Goal: Information Seeking & Learning: Learn about a topic

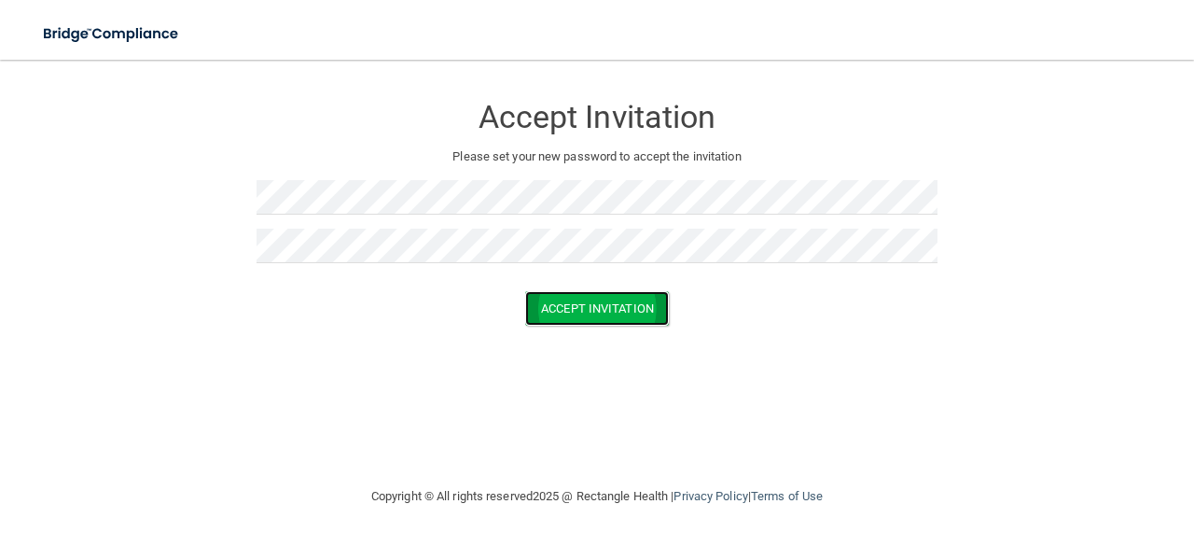
click at [570, 317] on button "Accept Invitation" at bounding box center [597, 308] width 144 height 35
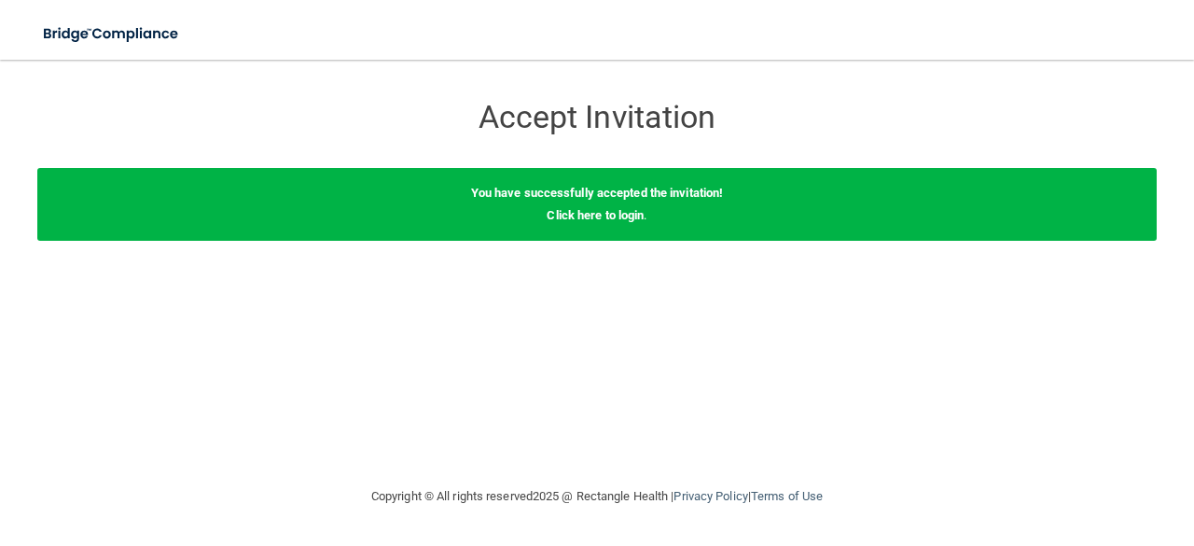
click at [712, 334] on div "Accept Invitation Please set your new password to accept the invitation Accept …" at bounding box center [596, 272] width 1119 height 388
click at [599, 217] on link "Click here to login" at bounding box center [594, 215] width 97 height 14
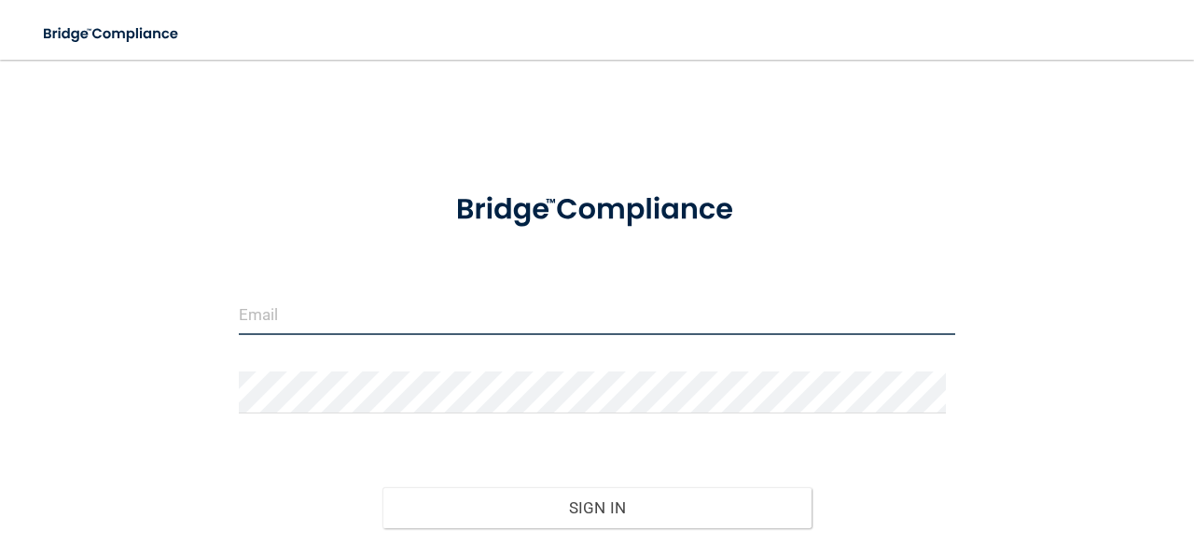
type input "[EMAIL_ADDRESS][DOMAIN_NAME]"
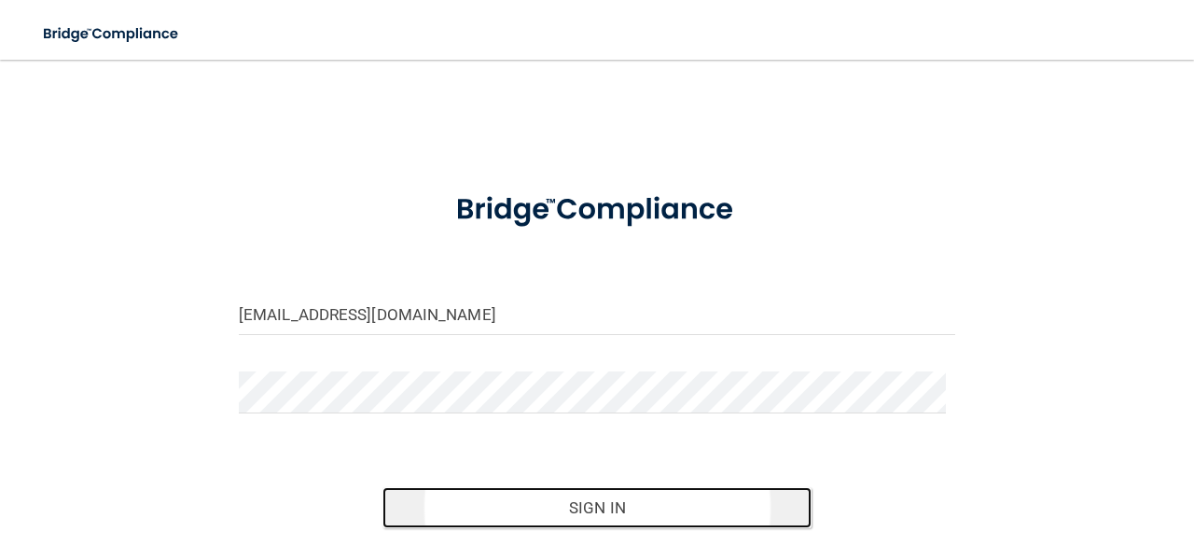
click at [633, 499] on button "Sign In" at bounding box center [597, 507] width 430 height 41
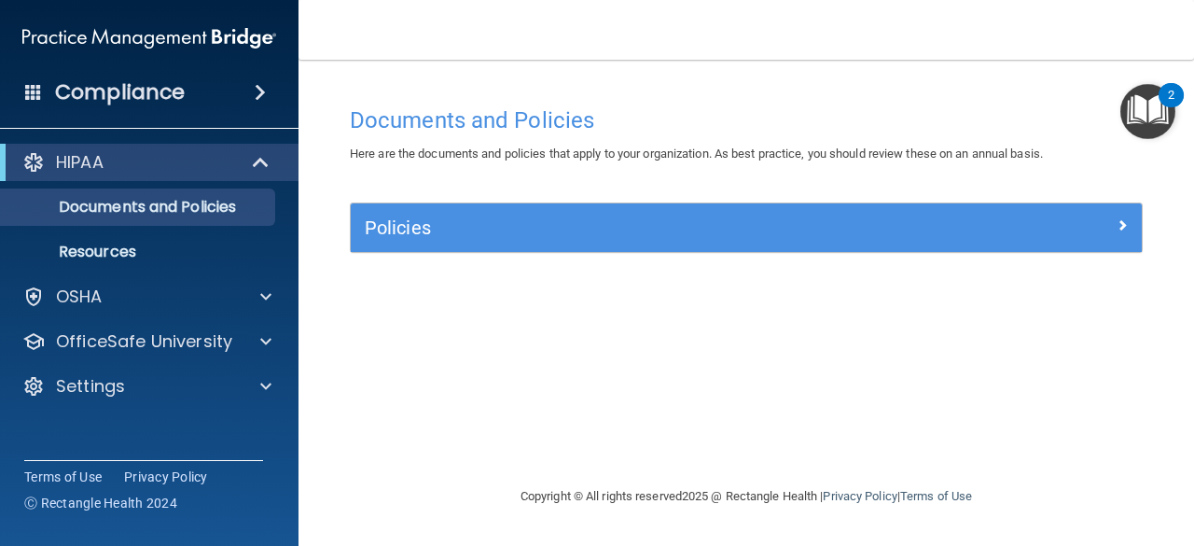
click at [633, 201] on div "Documents and Policies Here are the documents and policies that apply to your o…" at bounding box center [746, 291] width 821 height 388
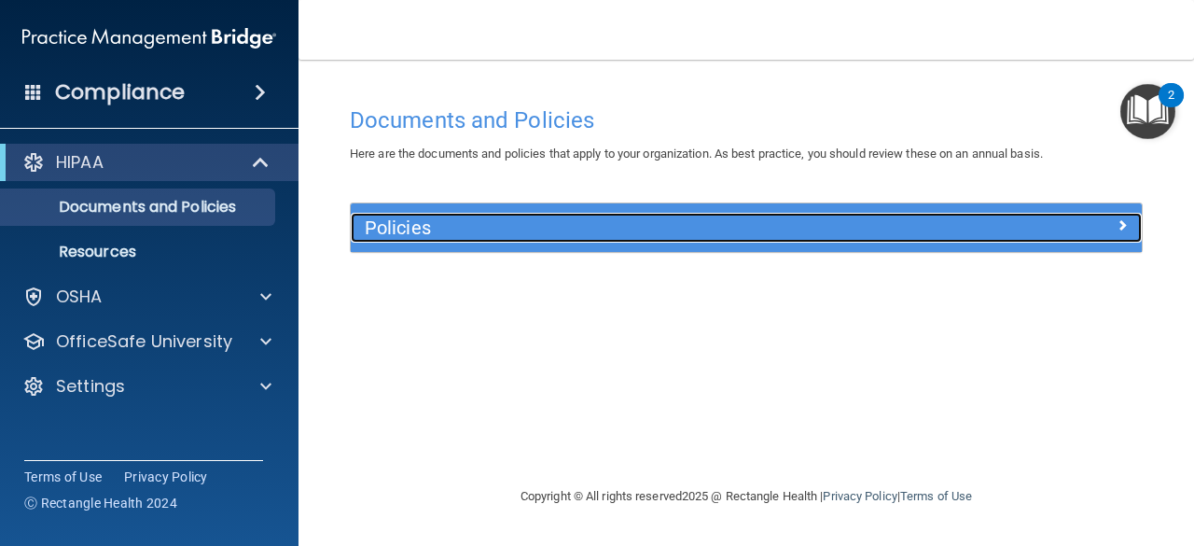
click at [710, 227] on h5 "Policies" at bounding box center [647, 227] width 565 height 21
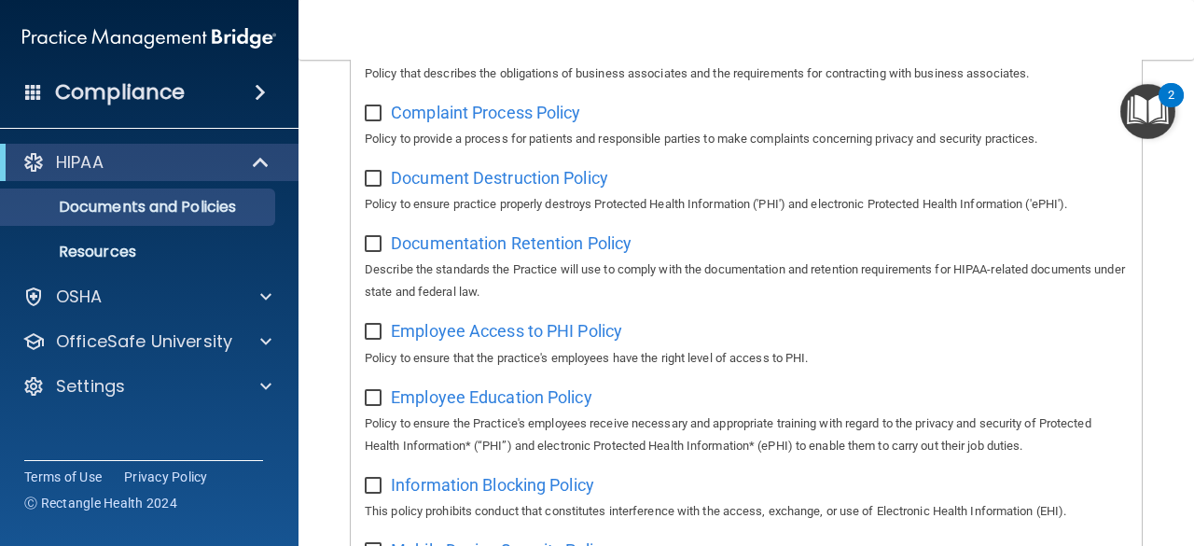
scroll to position [325, 0]
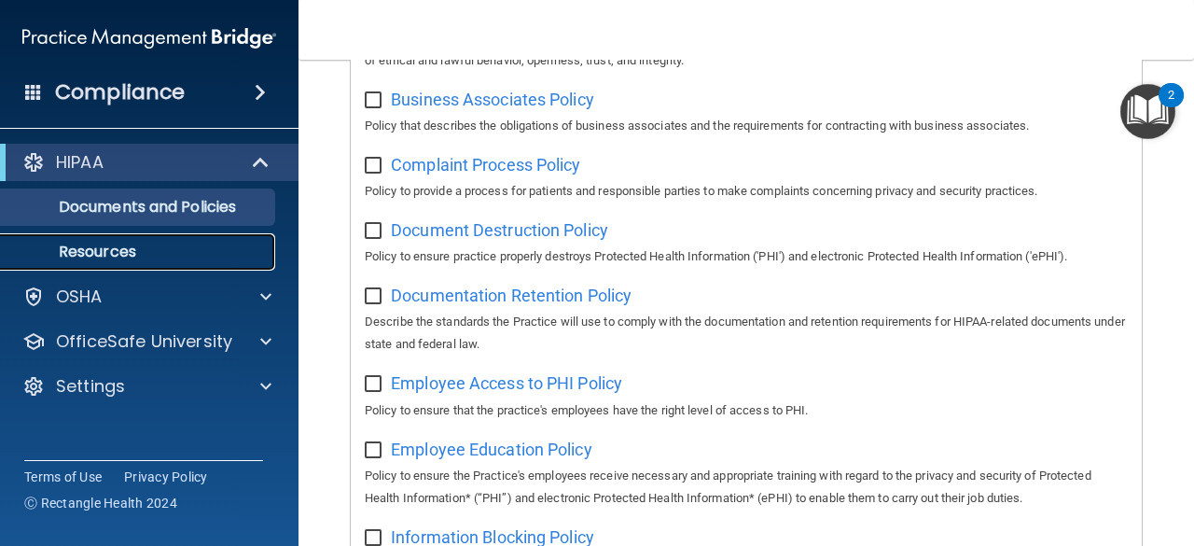
click at [134, 248] on p "Resources" at bounding box center [139, 251] width 255 height 19
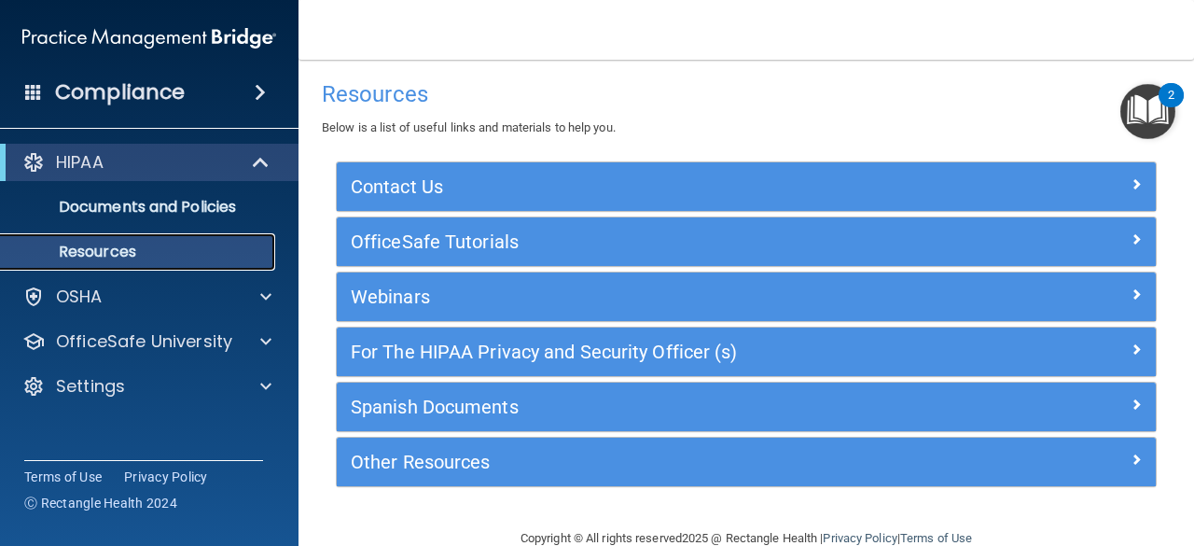
scroll to position [3, 0]
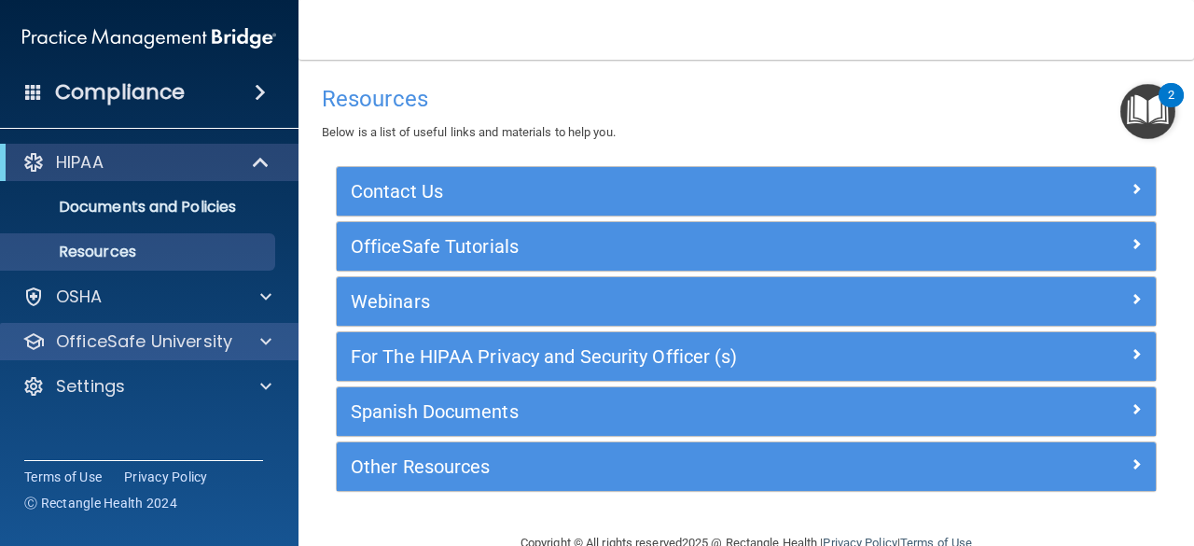
click at [214, 358] on div "OfficeSafe University" at bounding box center [149, 341] width 299 height 37
click at [235, 344] on div "OfficeSafe University" at bounding box center [123, 341] width 231 height 22
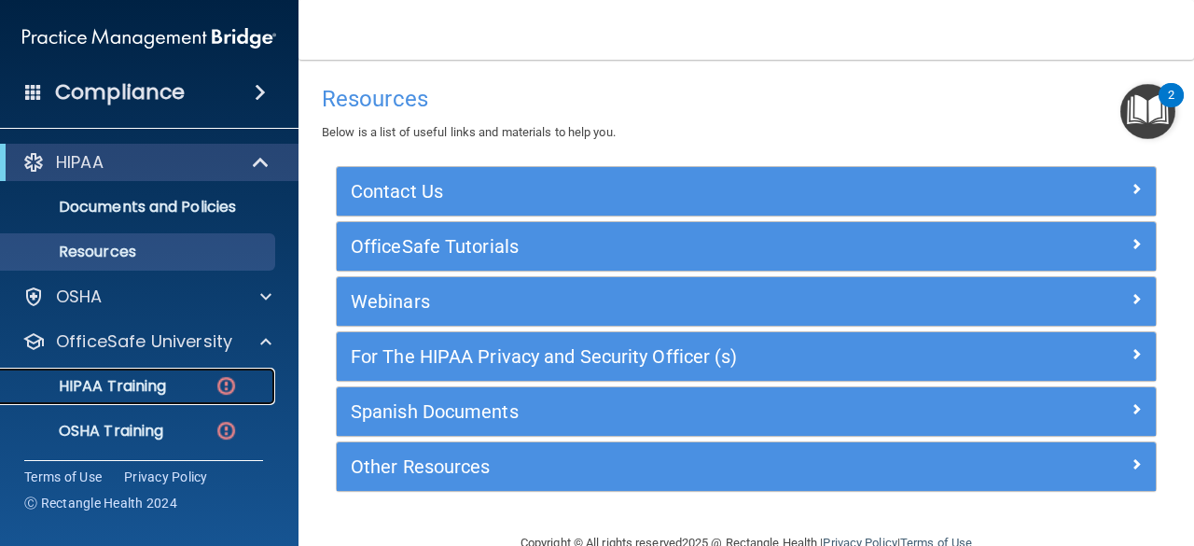
click at [136, 392] on p "HIPAA Training" at bounding box center [89, 386] width 154 height 19
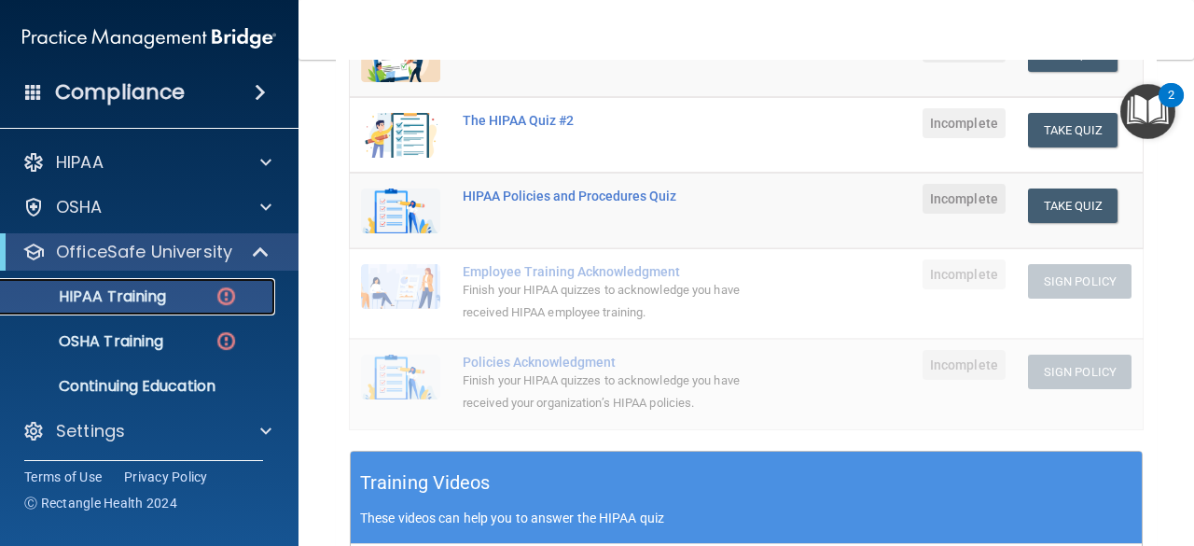
scroll to position [560, 0]
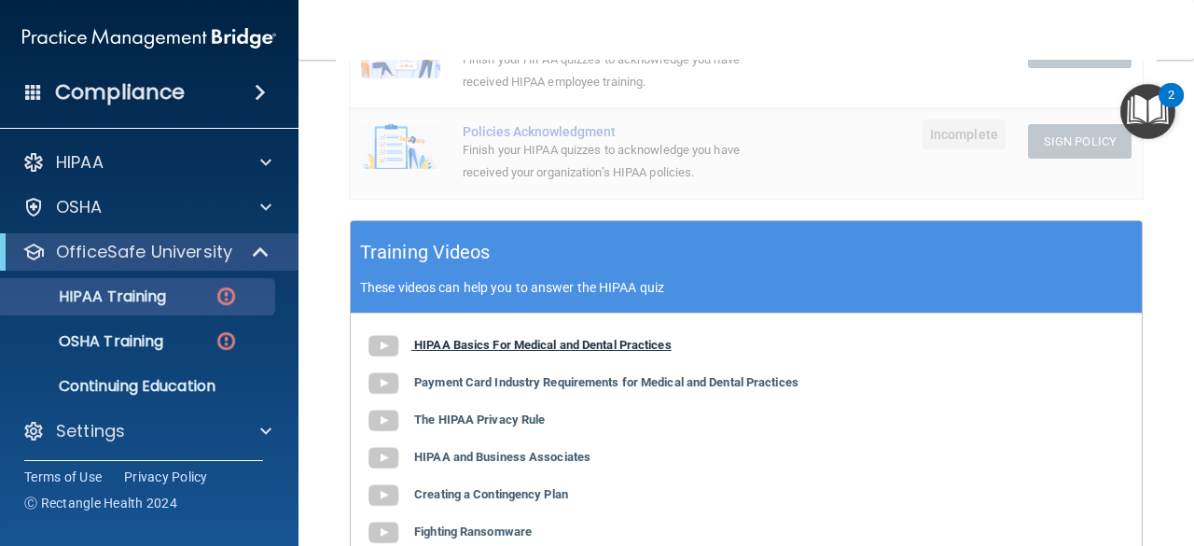
click at [454, 342] on b "HIPAA Basics For Medical and Dental Practices" at bounding box center [542, 345] width 257 height 14
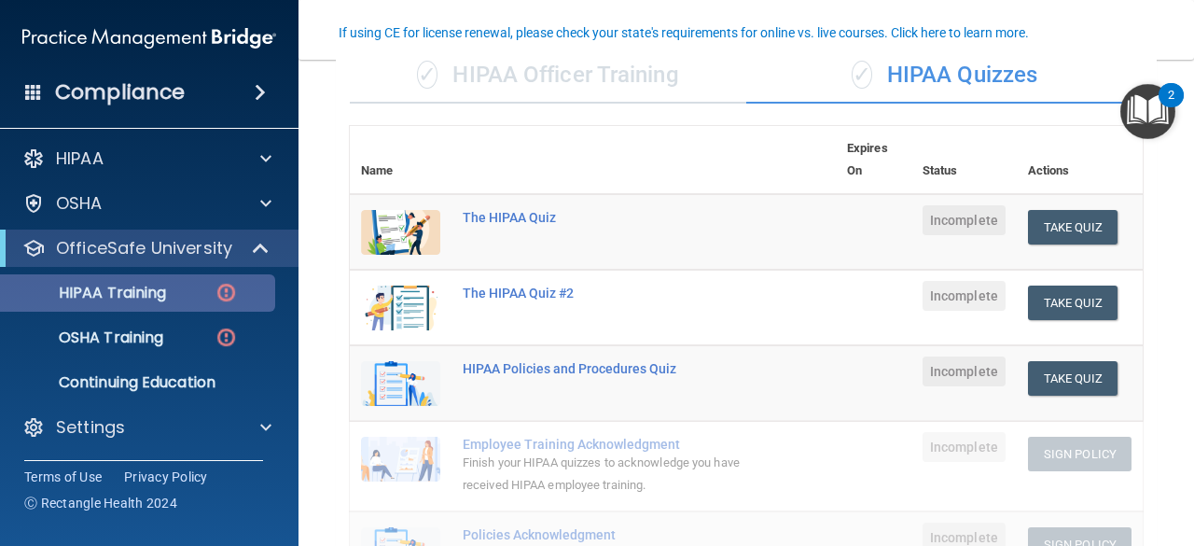
scroll to position [4, 0]
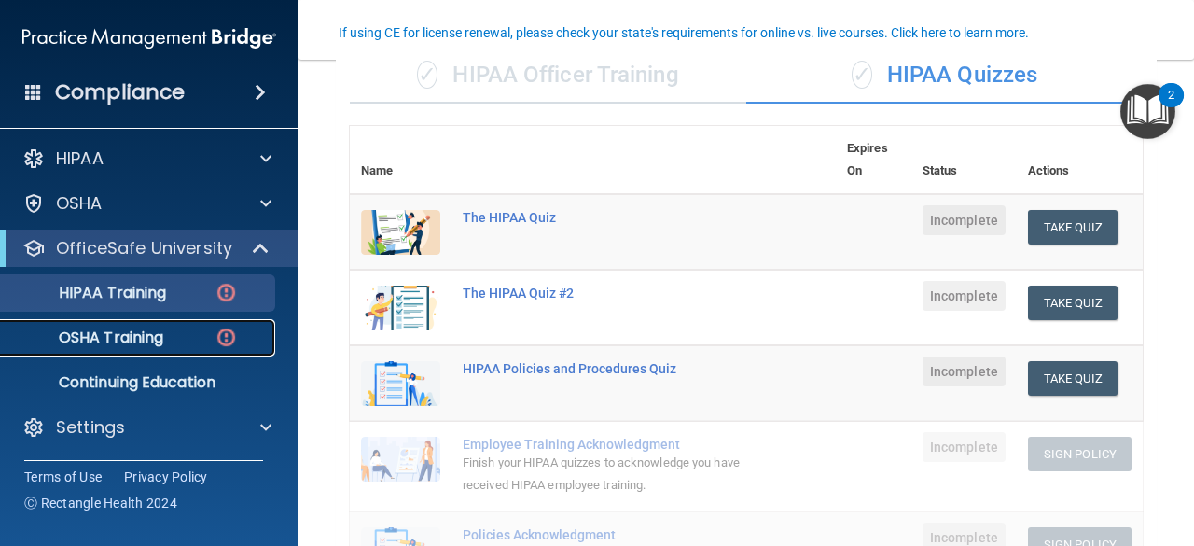
click at [162, 339] on p "OSHA Training" at bounding box center [87, 337] width 151 height 19
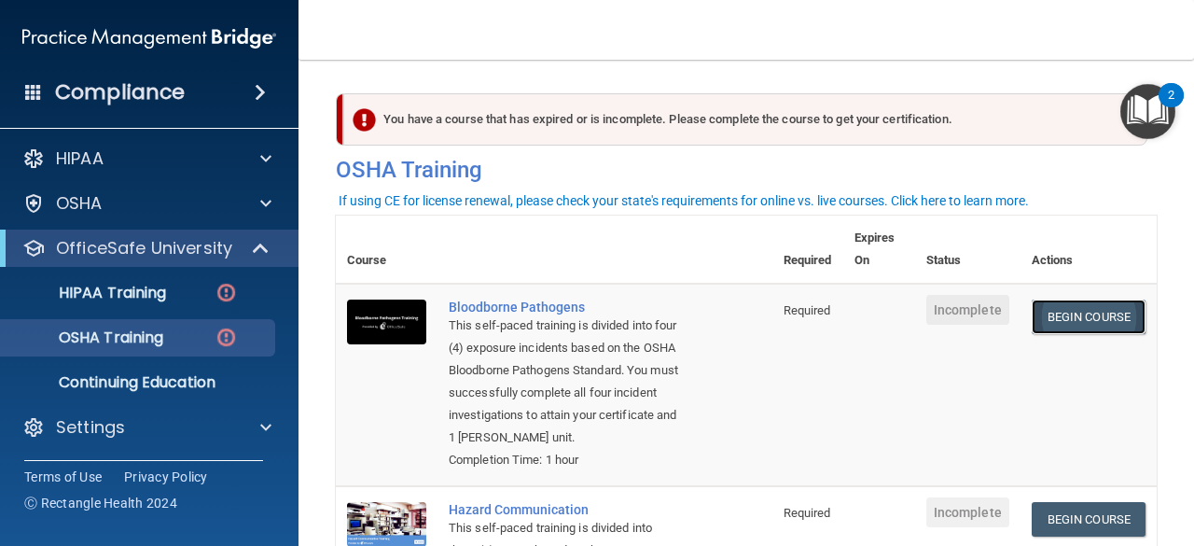
click at [1063, 307] on link "Begin Course" at bounding box center [1088, 316] width 114 height 35
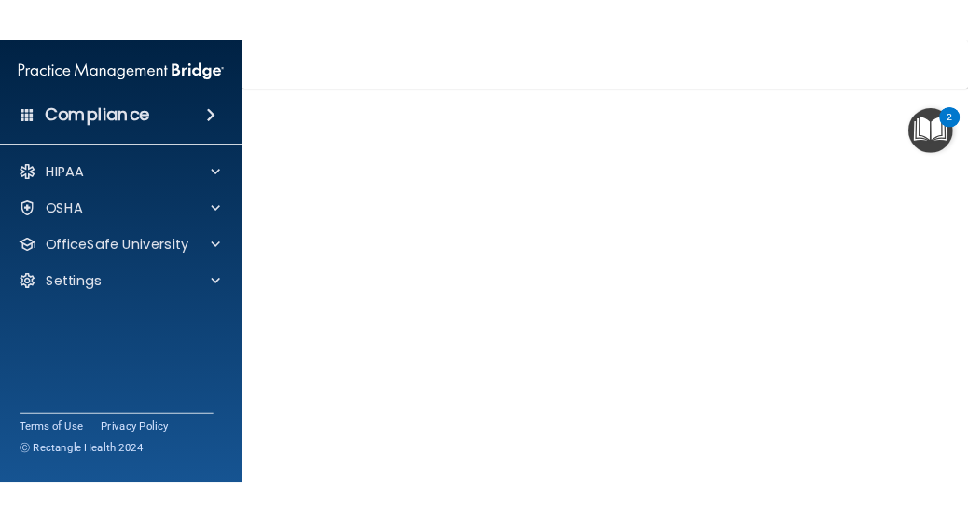
scroll to position [134, 0]
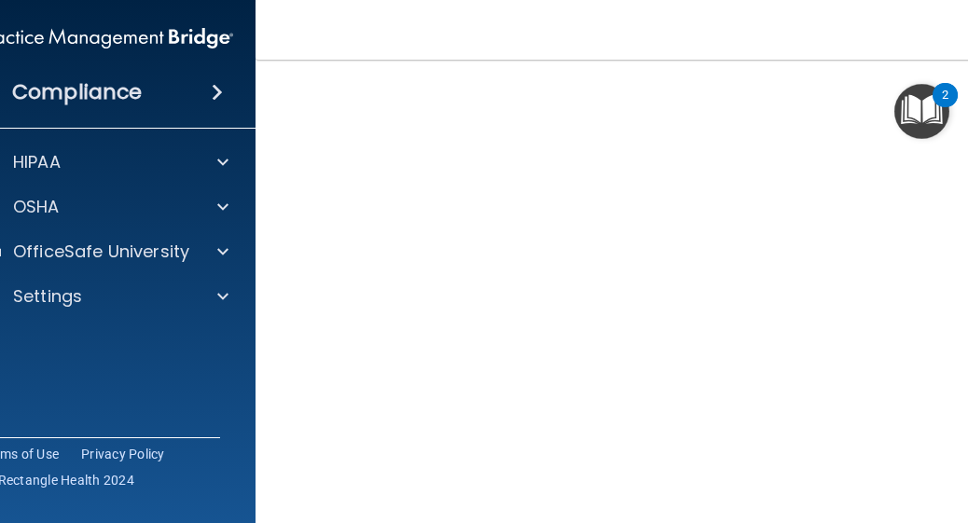
click at [895, 48] on nav "Toggle navigation Melissa Tanner mtanner@delawarepeds.com Manage My Enterprise …" at bounding box center [633, 30] width 755 height 60
click at [933, 113] on img "Open Resource Center, 2 new notifications" at bounding box center [921, 111] width 55 height 55
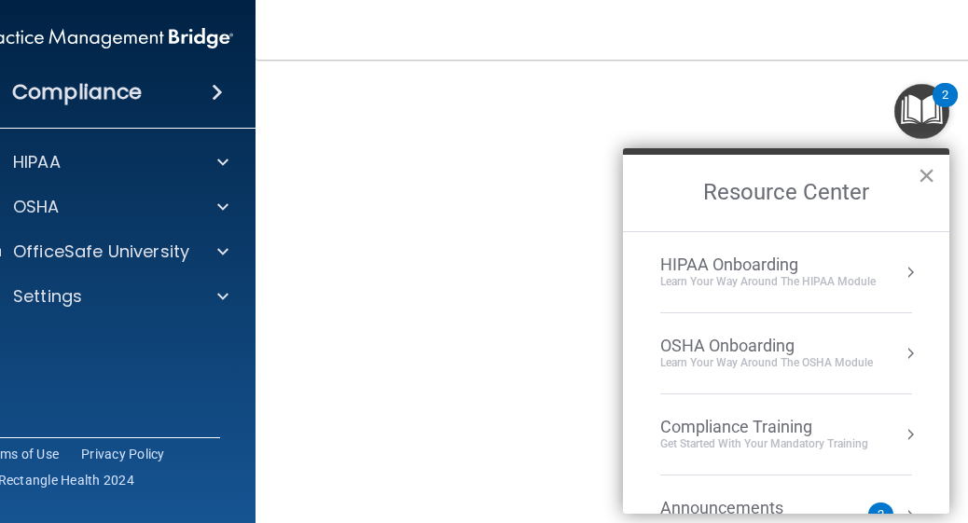
click at [925, 165] on button "×" at bounding box center [927, 175] width 18 height 30
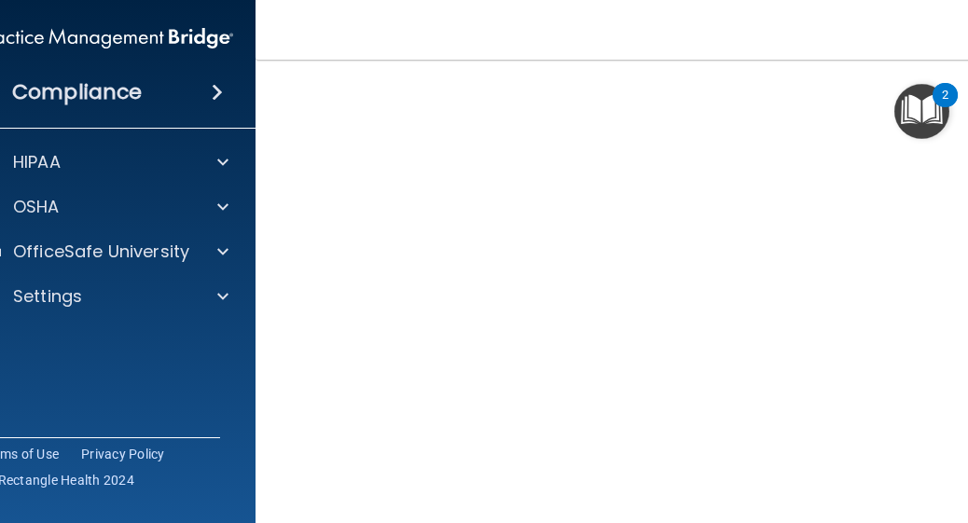
scroll to position [173, 0]
click at [906, 84] on img "Open Resource Center, 2 new notifications" at bounding box center [921, 111] width 55 height 55
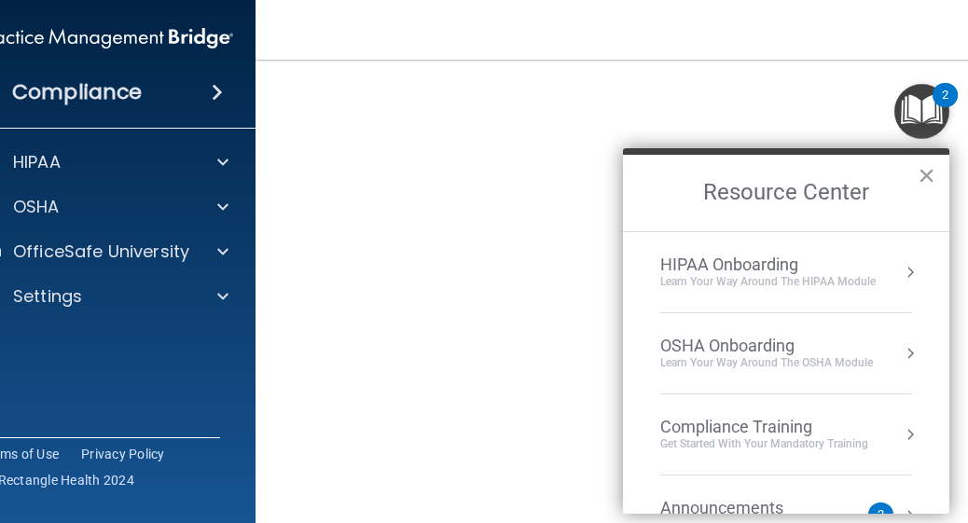
click at [930, 165] on button "×" at bounding box center [927, 175] width 18 height 30
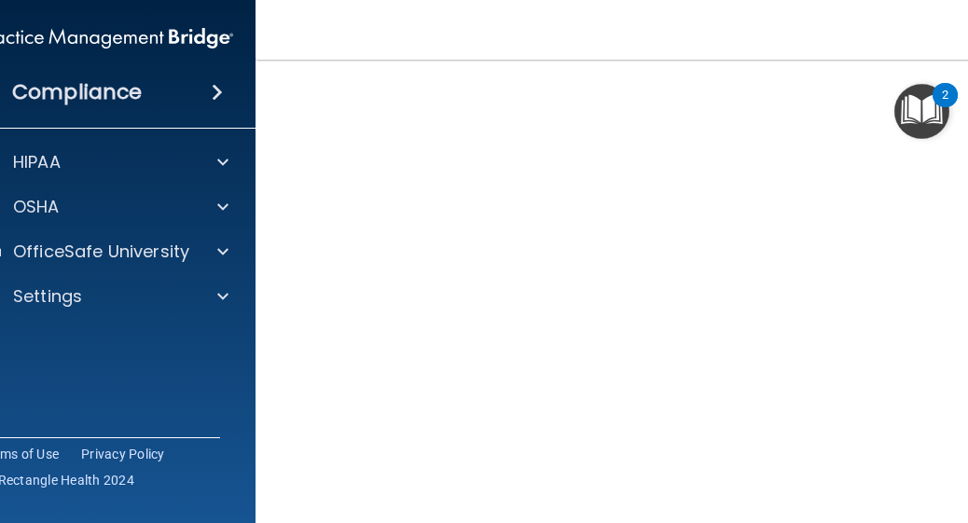
click at [873, 30] on nav "Toggle navigation Melissa Tanner mtanner@delawarepeds.com Manage My Enterprise …" at bounding box center [633, 30] width 755 height 60
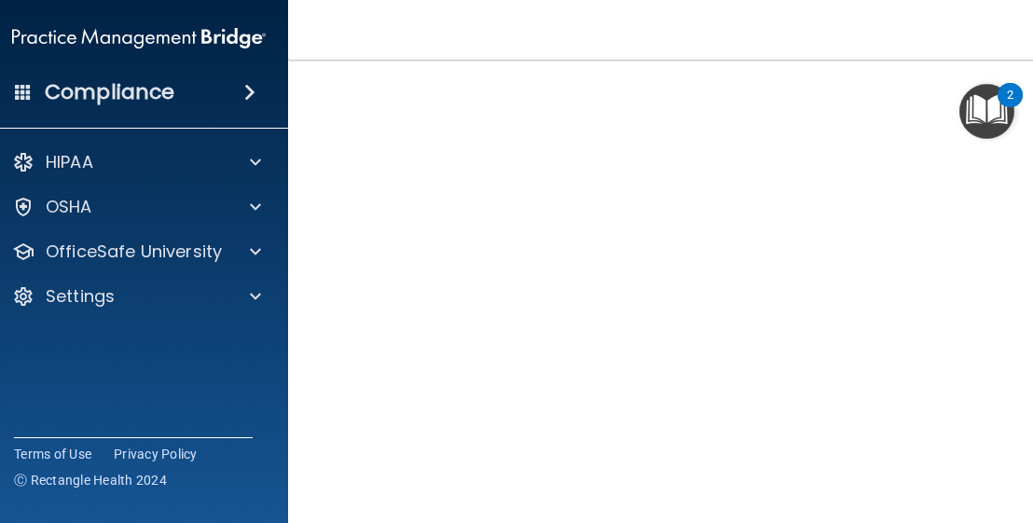
click at [992, 479] on div "Bloodborne Pathogens Training This course doesn’t expire until . Are you sure y…" at bounding box center [665, 246] width 681 height 645
click at [918, 44] on nav "Toggle navigation Melissa Tanner mtanner@delawarepeds.com Manage My Enterprise …" at bounding box center [665, 30] width 755 height 60
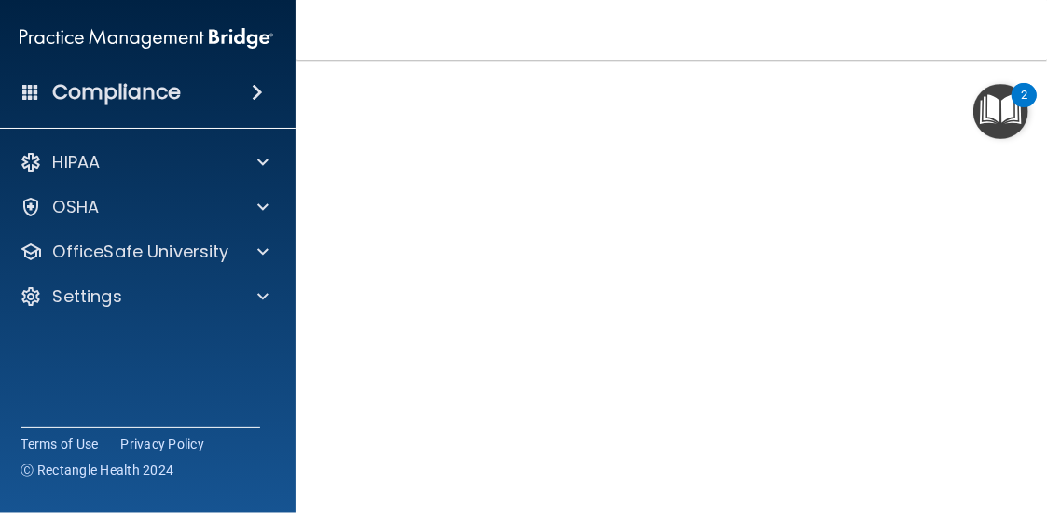
scroll to position [185, 0]
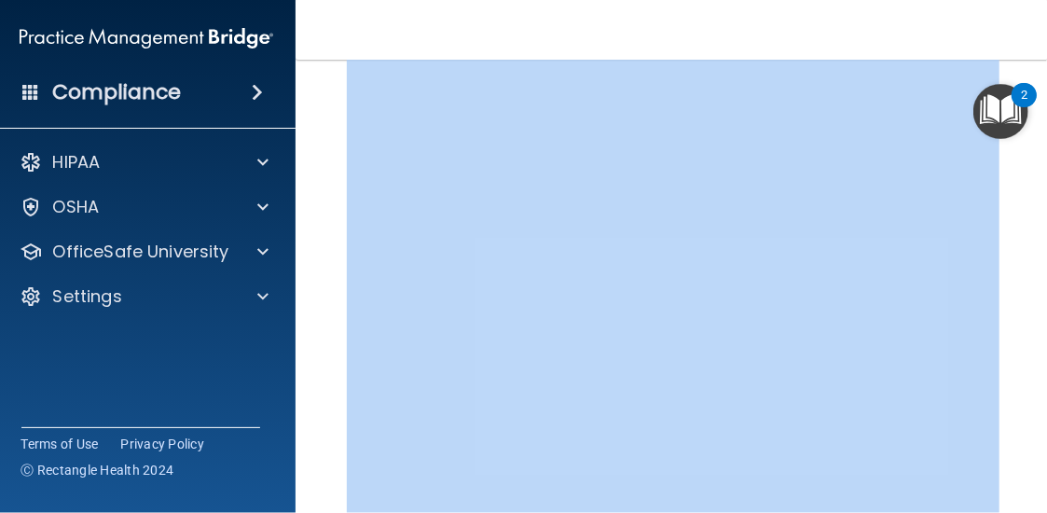
drag, startPoint x: 1041, startPoint y: 381, endPoint x: 1041, endPoint y: 408, distance: 27.0
click at [1041, 408] on main "Bloodborne Pathogens Training This course doesn’t expire until . Are you sure y…" at bounding box center [673, 286] width 755 height 453
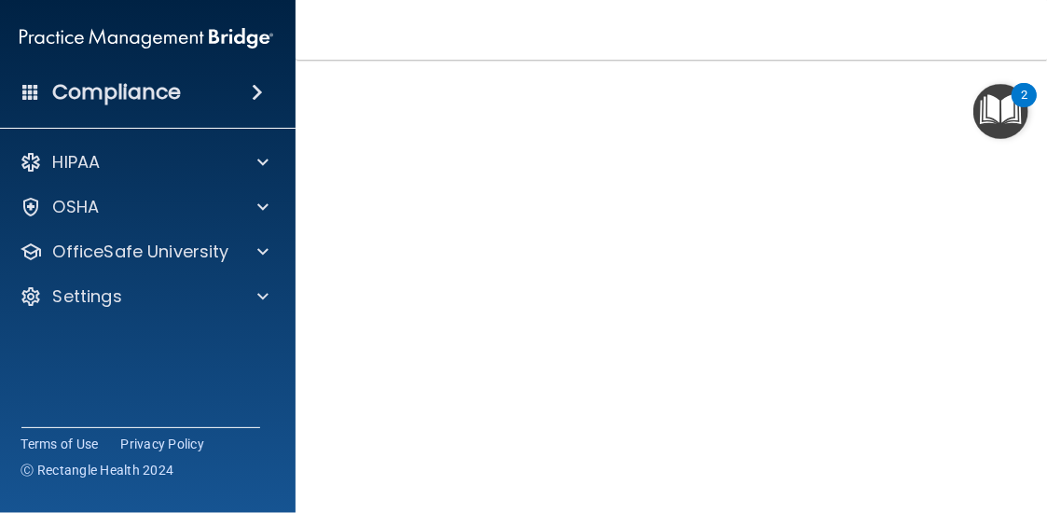
click at [918, 15] on nav "Toggle navigation Melissa Tanner mtanner@delawarepeds.com Manage My Enterprise …" at bounding box center [673, 30] width 755 height 60
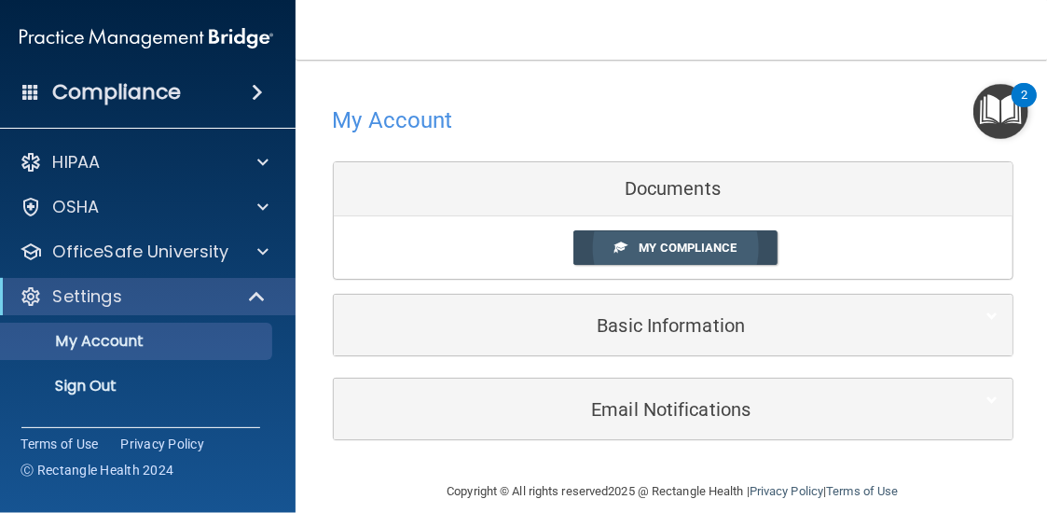
click at [673, 247] on span "My Compliance" at bounding box center [688, 248] width 98 height 14
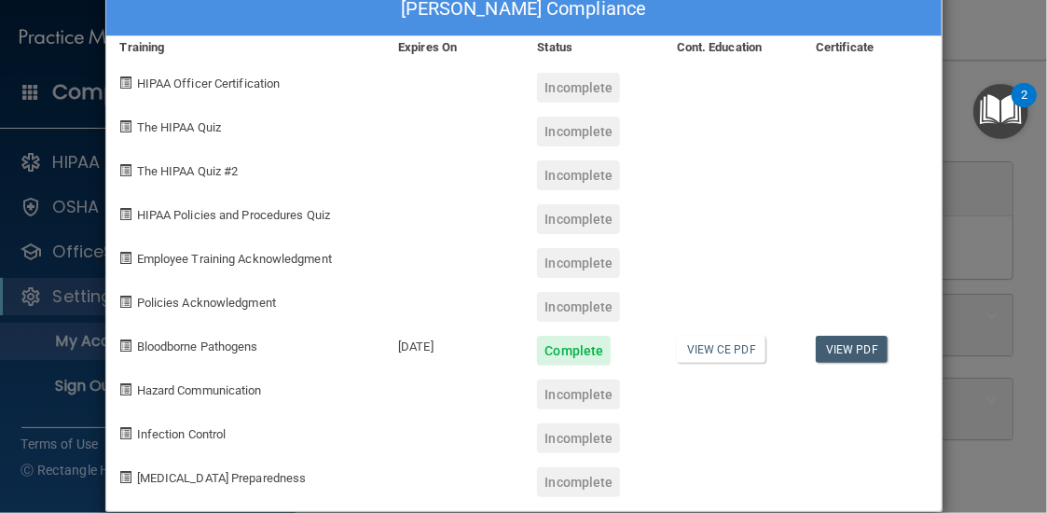
scroll to position [74, 0]
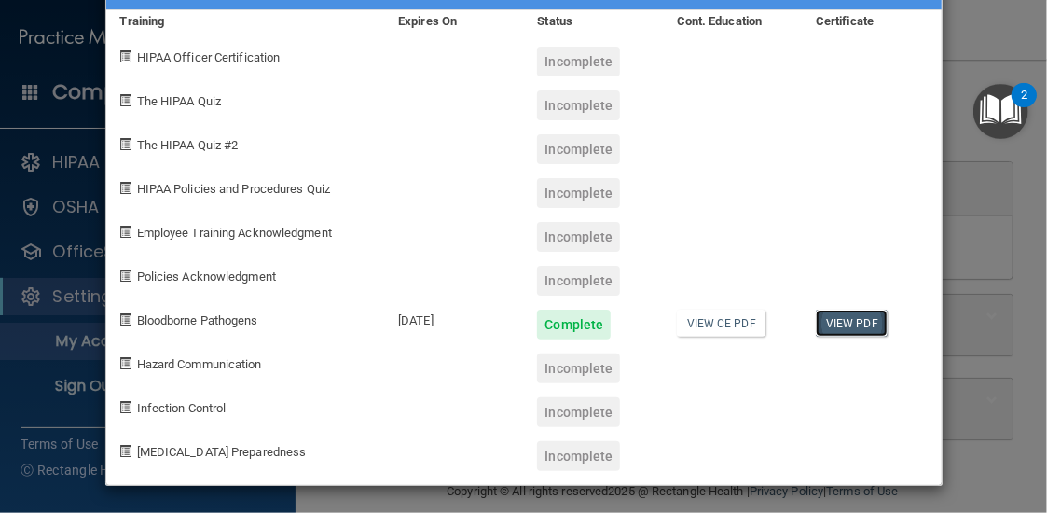
click at [830, 320] on link "View PDF" at bounding box center [852, 323] width 72 height 27
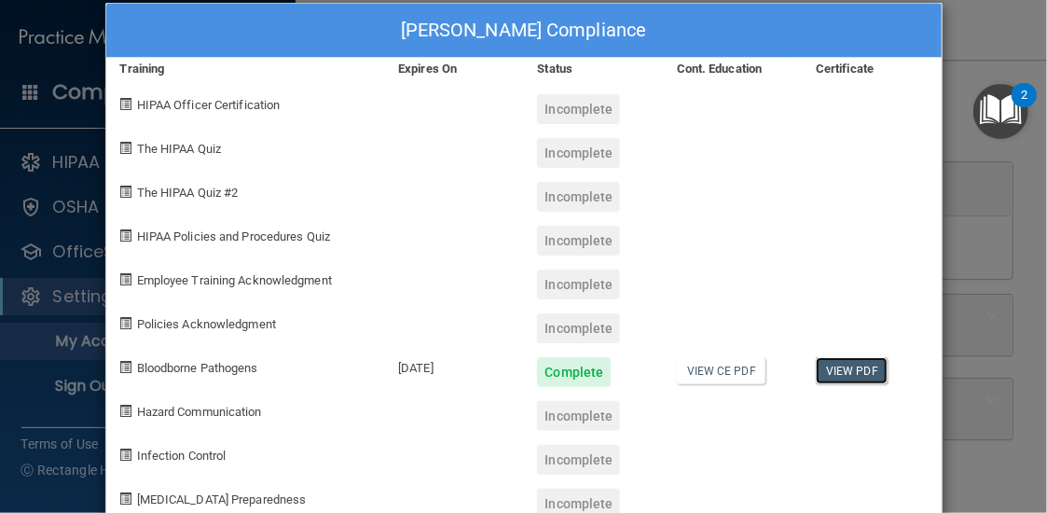
scroll to position [0, 0]
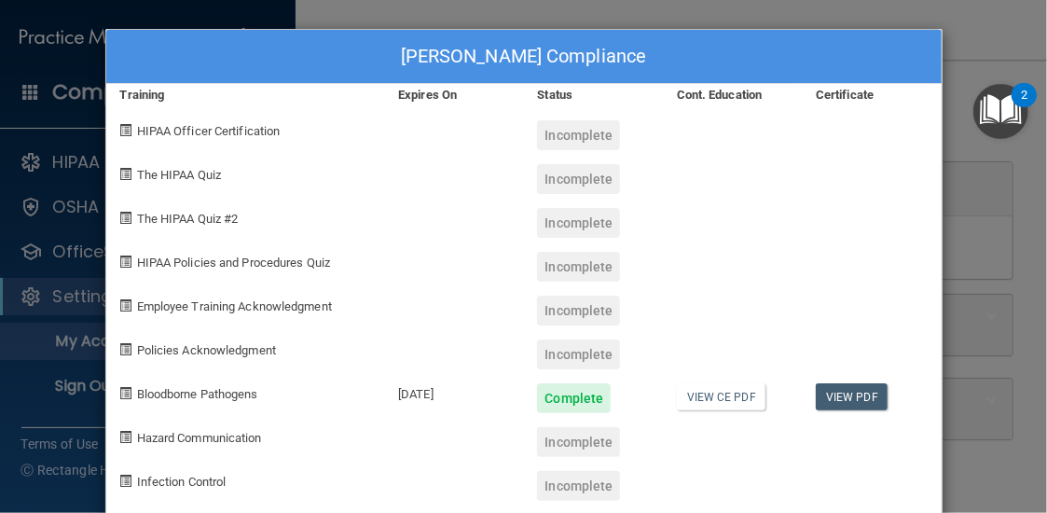
click at [944, 76] on div "Melissa Tanner's Compliance Training Expires On Status Cont. Education Certific…" at bounding box center [523, 256] width 1047 height 513
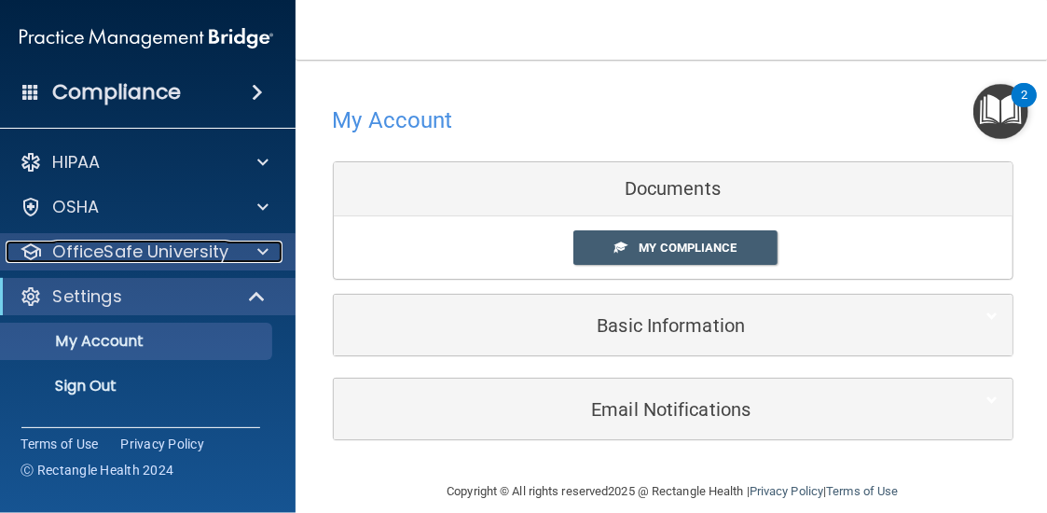
click at [168, 256] on p "OfficeSafe University" at bounding box center [141, 252] width 176 height 22
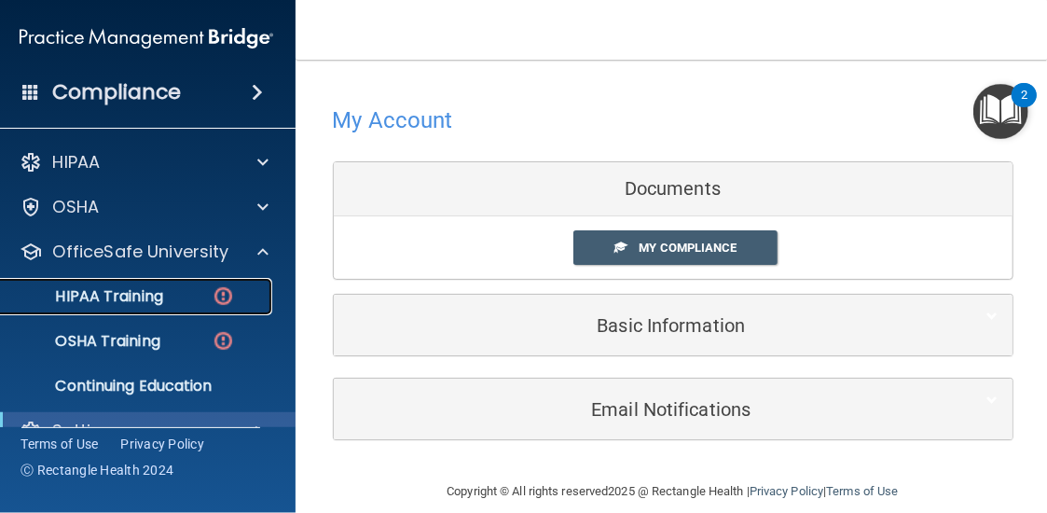
click at [144, 302] on p "HIPAA Training" at bounding box center [86, 296] width 154 height 19
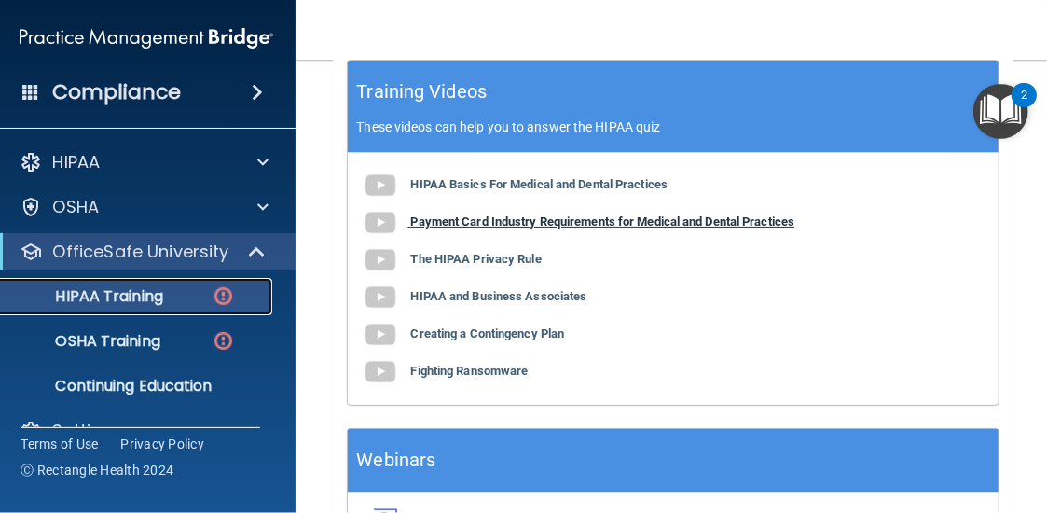
scroll to position [933, 0]
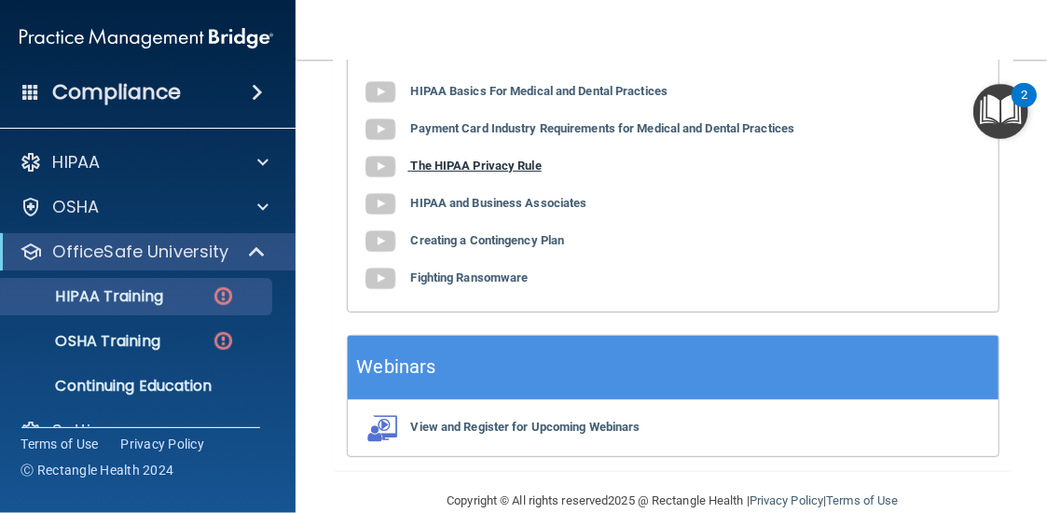
click at [509, 173] on b "The HIPAA Privacy Rule" at bounding box center [476, 166] width 131 height 14
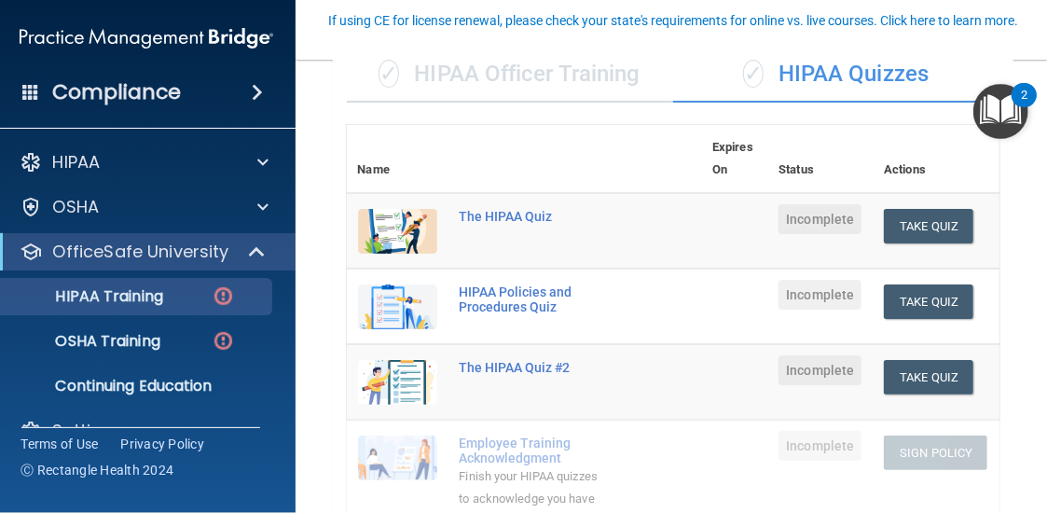
scroll to position [187, 0]
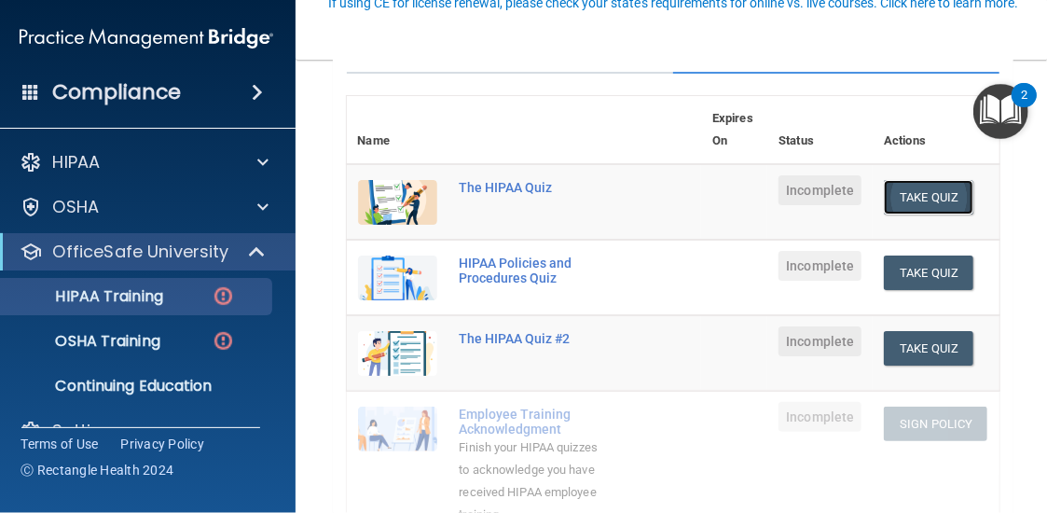
click at [909, 197] on button "Take Quiz" at bounding box center [929, 197] width 90 height 35
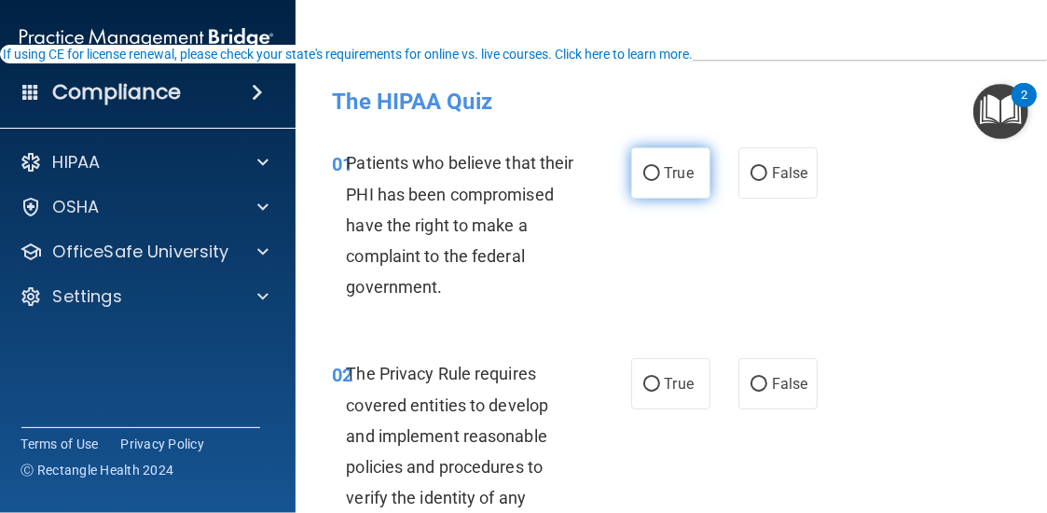
click at [665, 169] on span "True" at bounding box center [679, 173] width 29 height 18
click at [659, 169] on input "True" at bounding box center [651, 174] width 17 height 14
radio input "true"
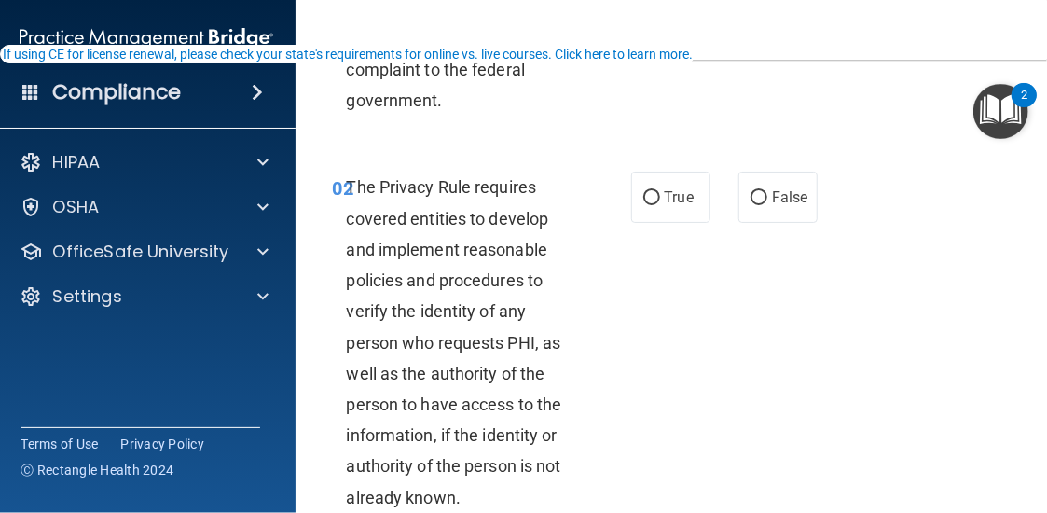
scroll to position [280, 0]
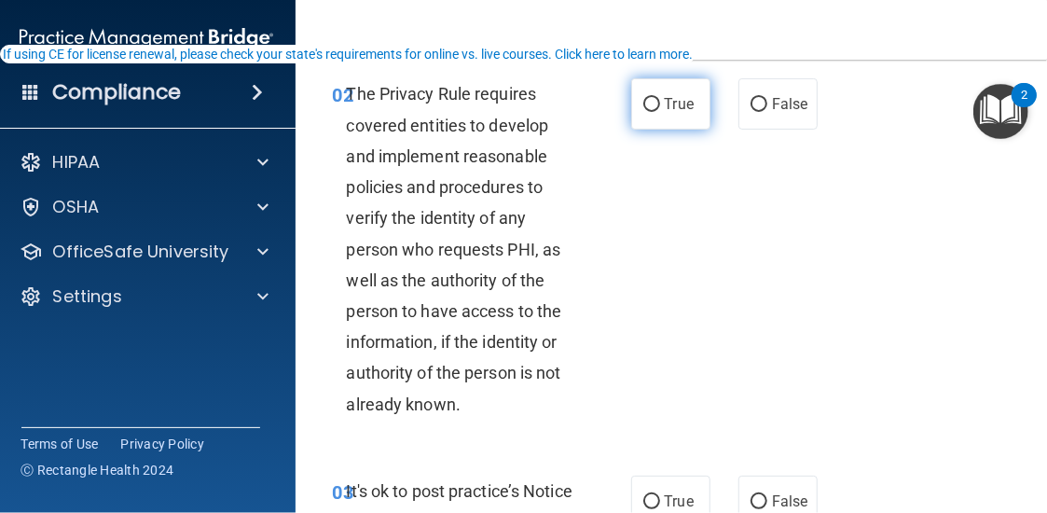
click at [676, 96] on span "True" at bounding box center [679, 104] width 29 height 18
click at [660, 98] on input "True" at bounding box center [651, 105] width 17 height 14
radio input "true"
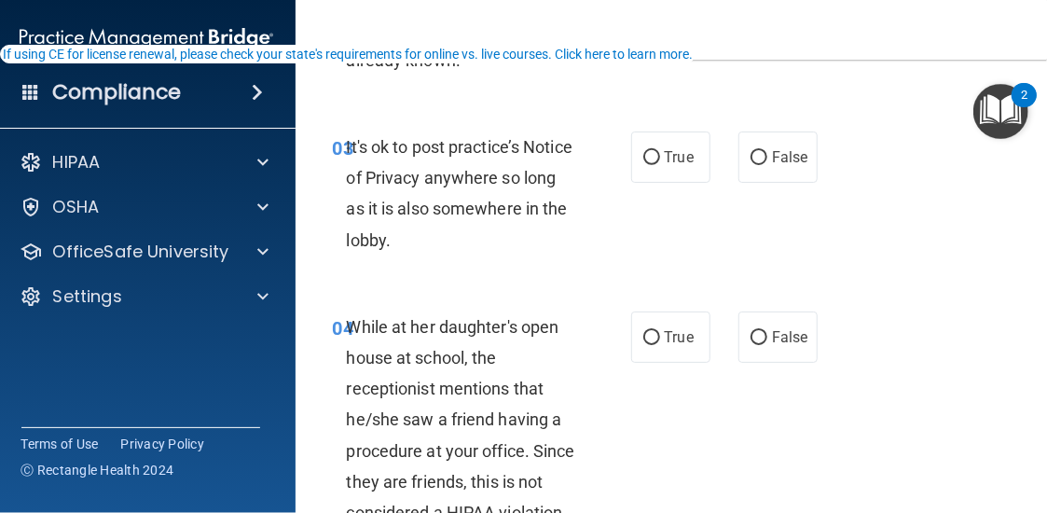
scroll to position [653, 0]
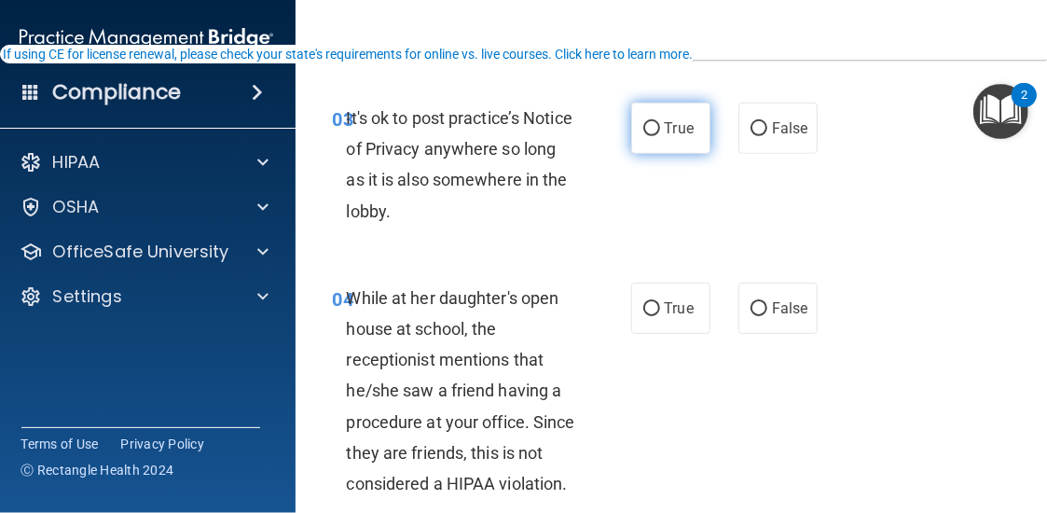
click at [660, 140] on label "True" at bounding box center [670, 128] width 79 height 51
click at [660, 136] on input "True" at bounding box center [651, 129] width 17 height 14
radio input "true"
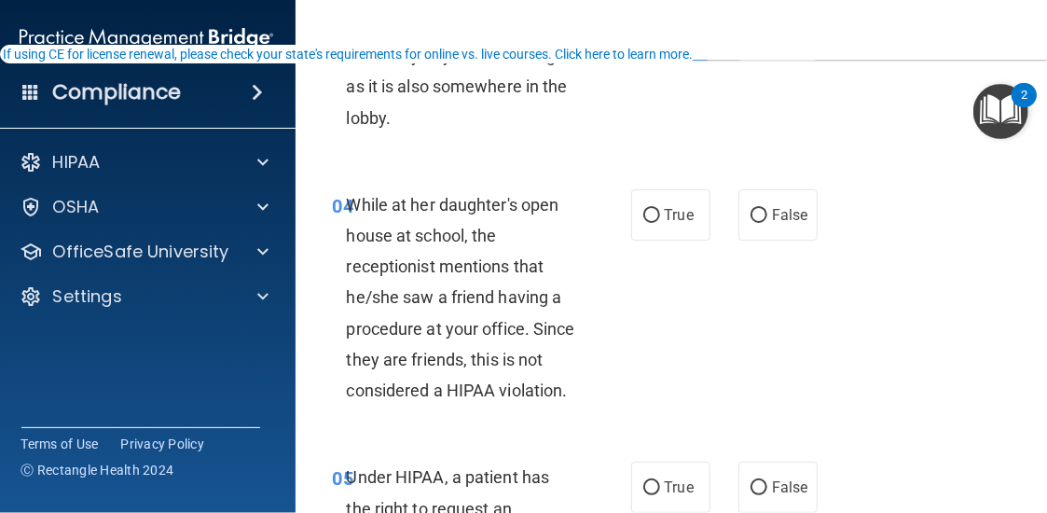
scroll to position [839, 0]
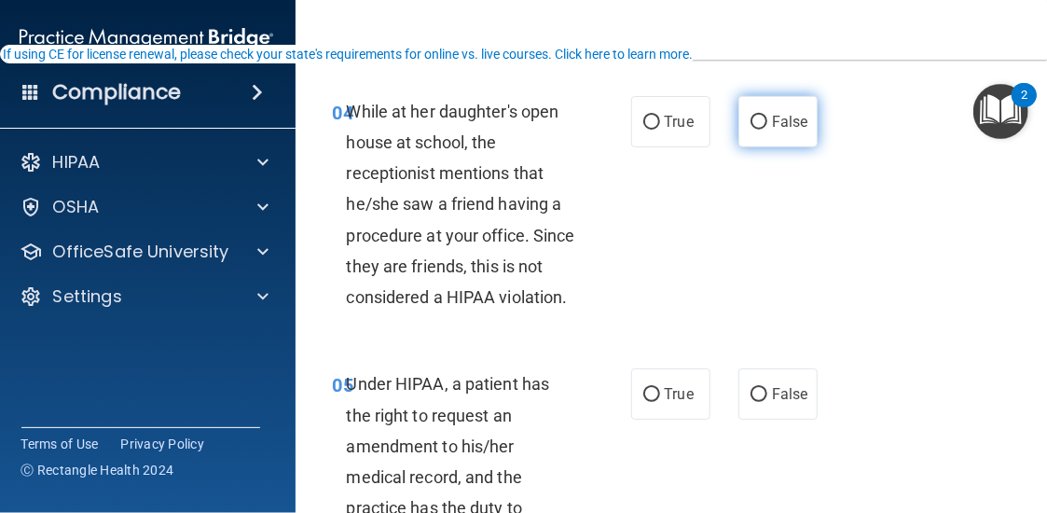
click at [785, 116] on span "False" at bounding box center [790, 122] width 36 height 18
click at [767, 116] on input "False" at bounding box center [759, 123] width 17 height 14
radio input "true"
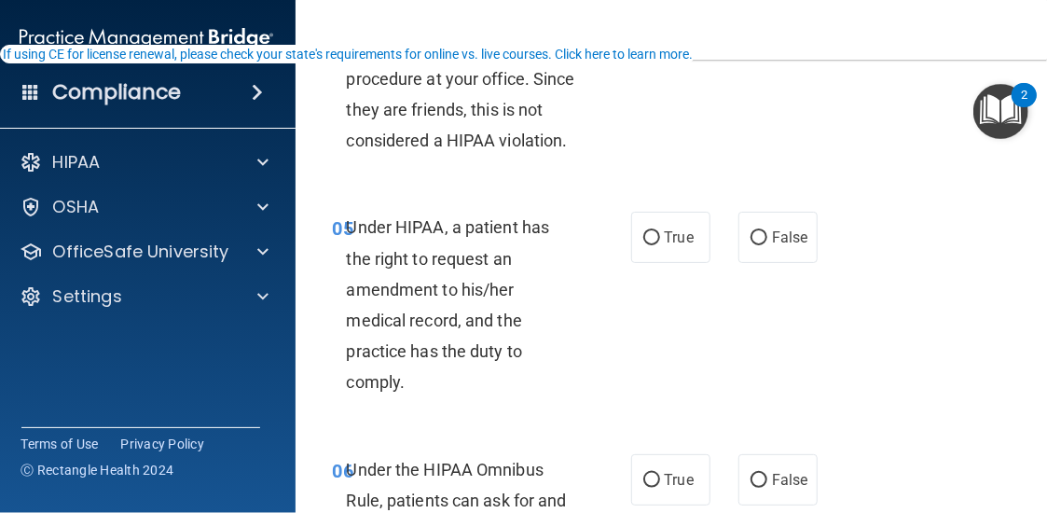
scroll to position [1026, 0]
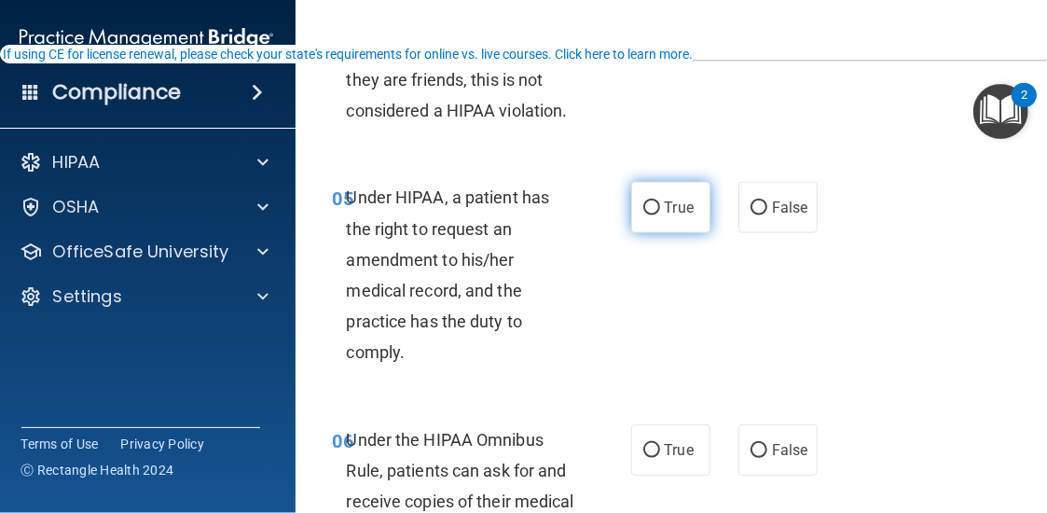
click at [665, 204] on span "True" at bounding box center [679, 208] width 29 height 18
click at [657, 204] on input "True" at bounding box center [651, 208] width 17 height 14
radio input "true"
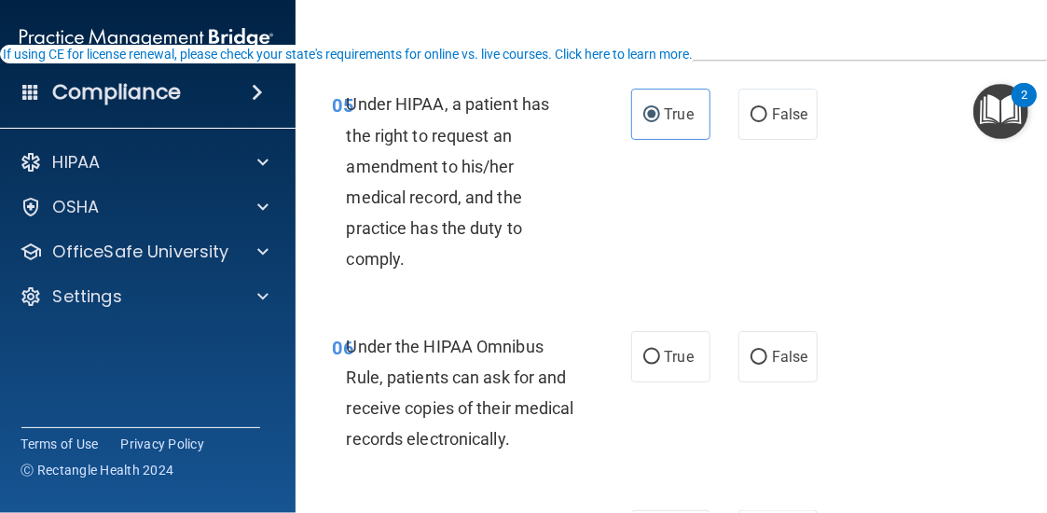
scroll to position [1212, 0]
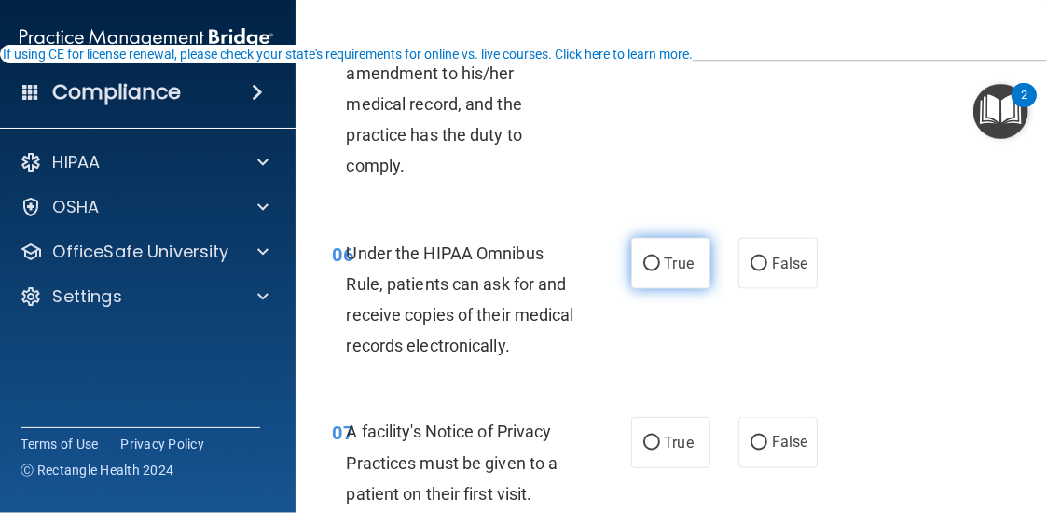
click at [684, 238] on label "True" at bounding box center [670, 263] width 79 height 51
click at [660, 257] on input "True" at bounding box center [651, 264] width 17 height 14
radio input "true"
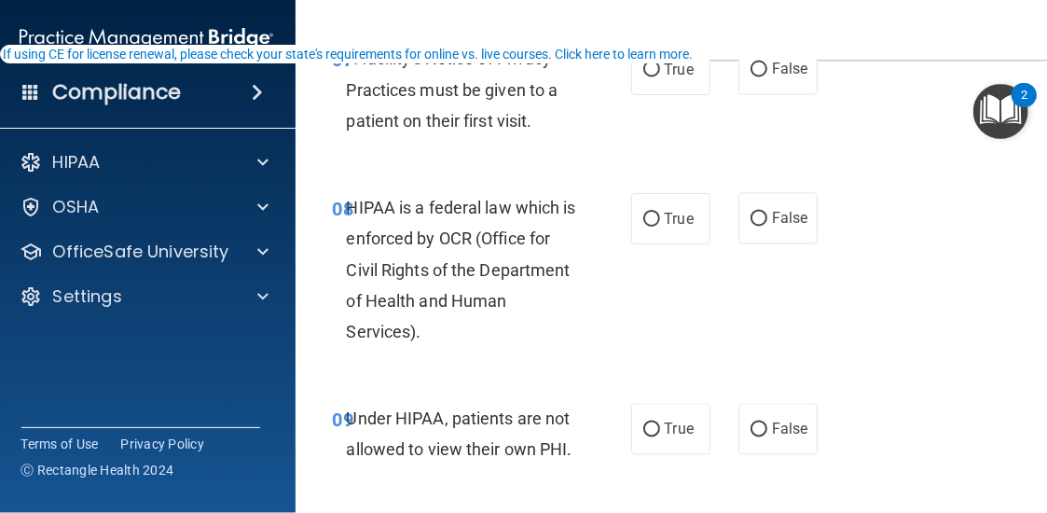
scroll to position [1492, 0]
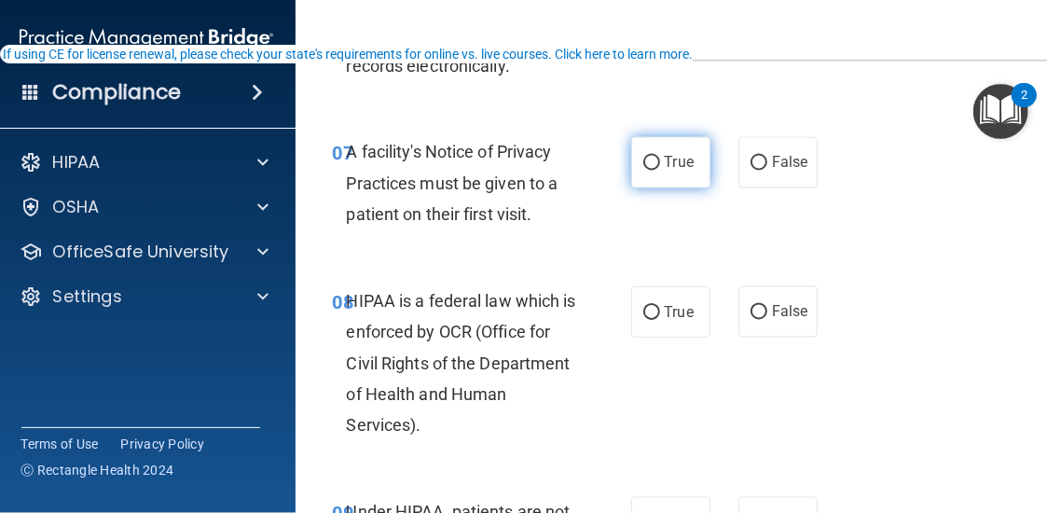
click at [643, 161] on input "True" at bounding box center [651, 164] width 17 height 14
radio input "true"
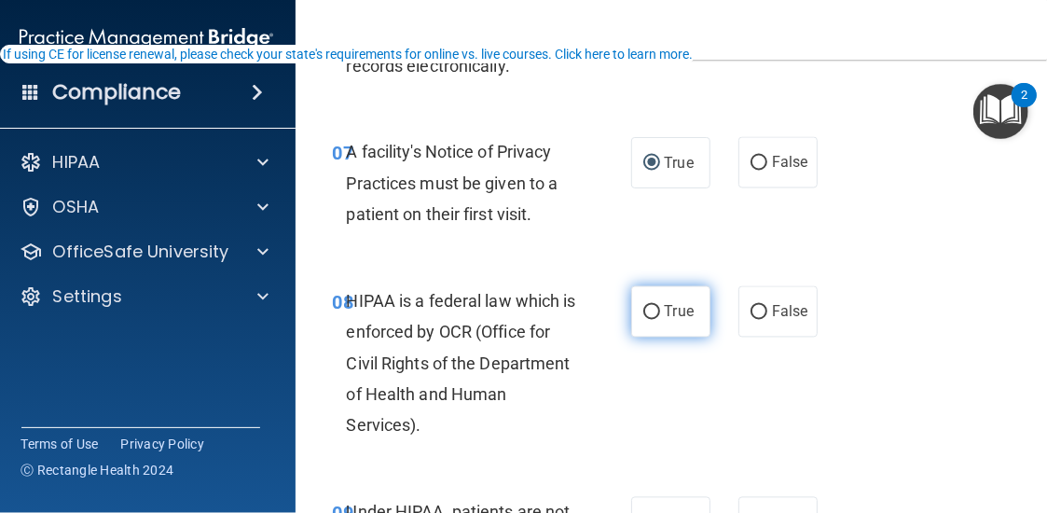
scroll to position [1585, 0]
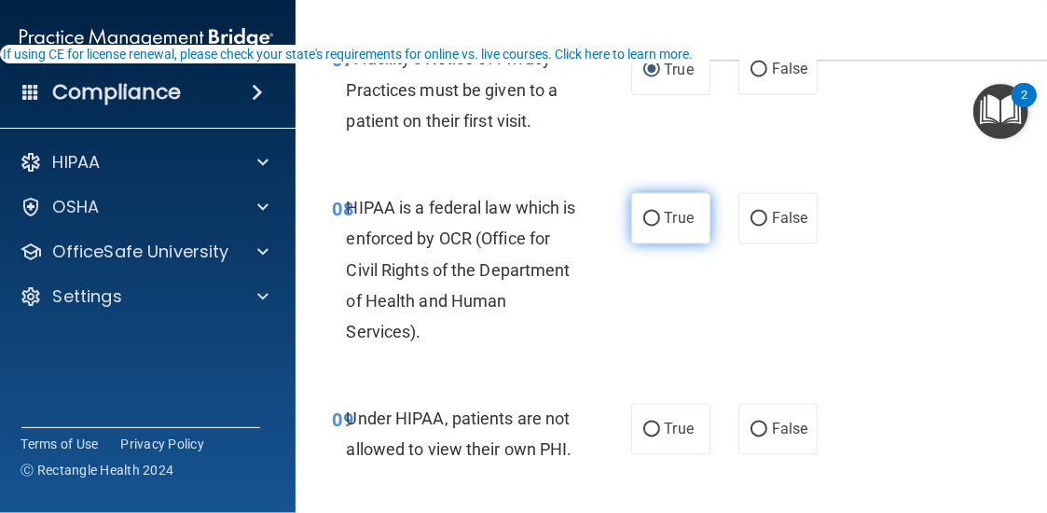
click at [648, 213] on input "True" at bounding box center [651, 220] width 17 height 14
radio input "true"
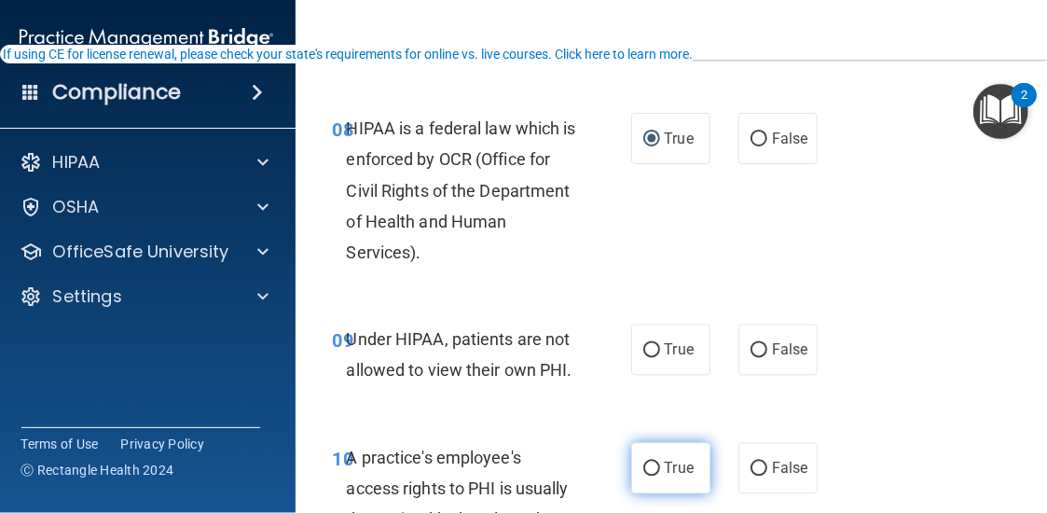
scroll to position [1772, 0]
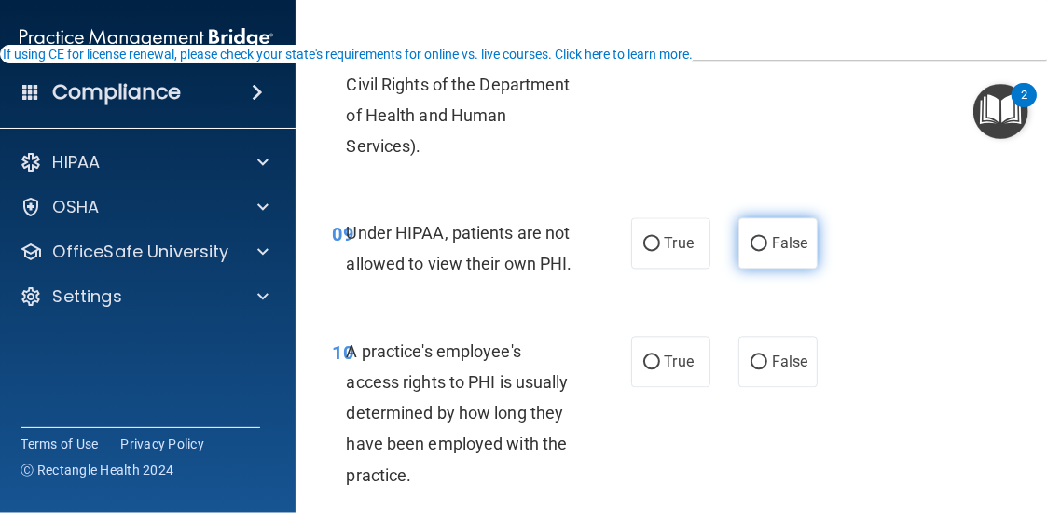
click at [761, 225] on label "False" at bounding box center [778, 242] width 79 height 51
click at [761, 237] on input "False" at bounding box center [759, 244] width 17 height 14
radio input "true"
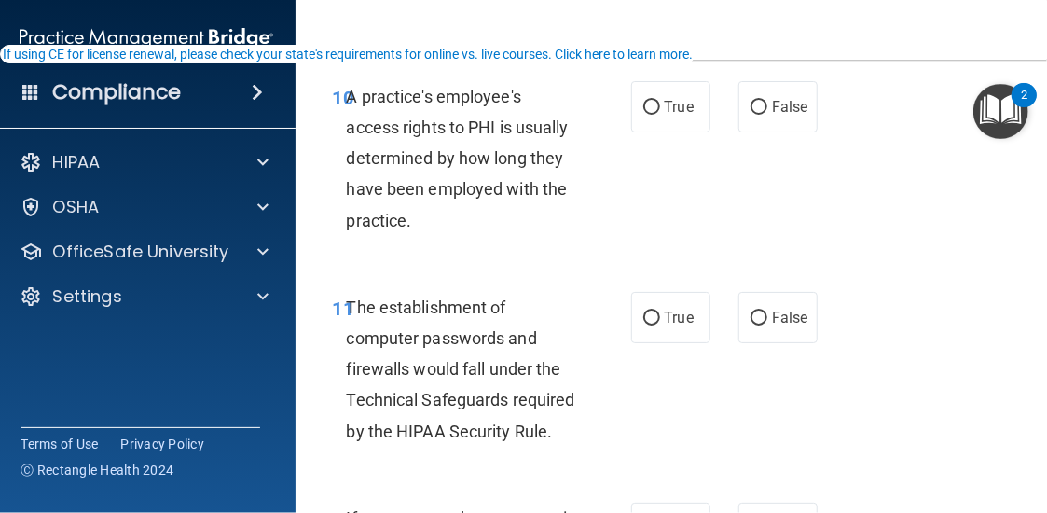
scroll to position [2052, 0]
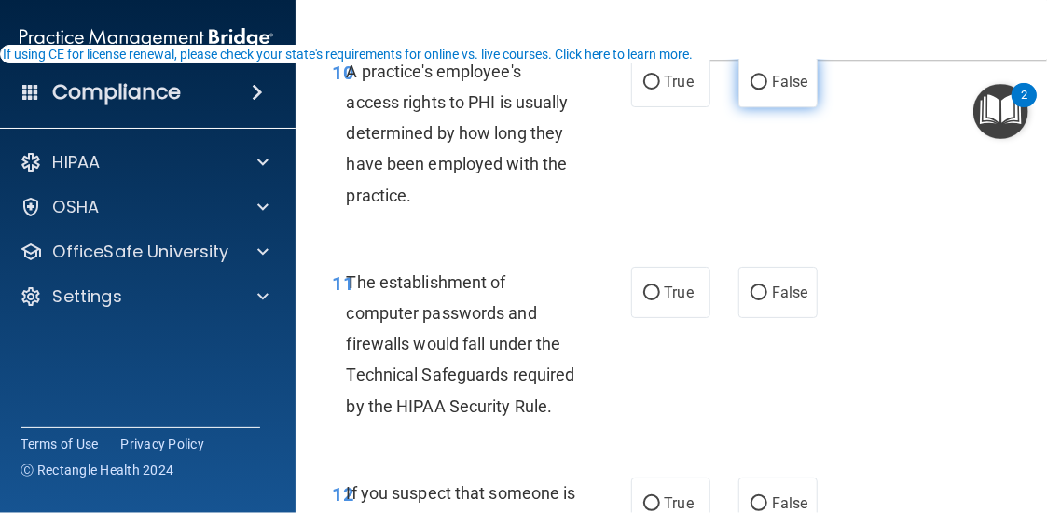
click at [775, 87] on span "False" at bounding box center [790, 82] width 36 height 18
click at [767, 87] on input "False" at bounding box center [759, 83] width 17 height 14
radio input "true"
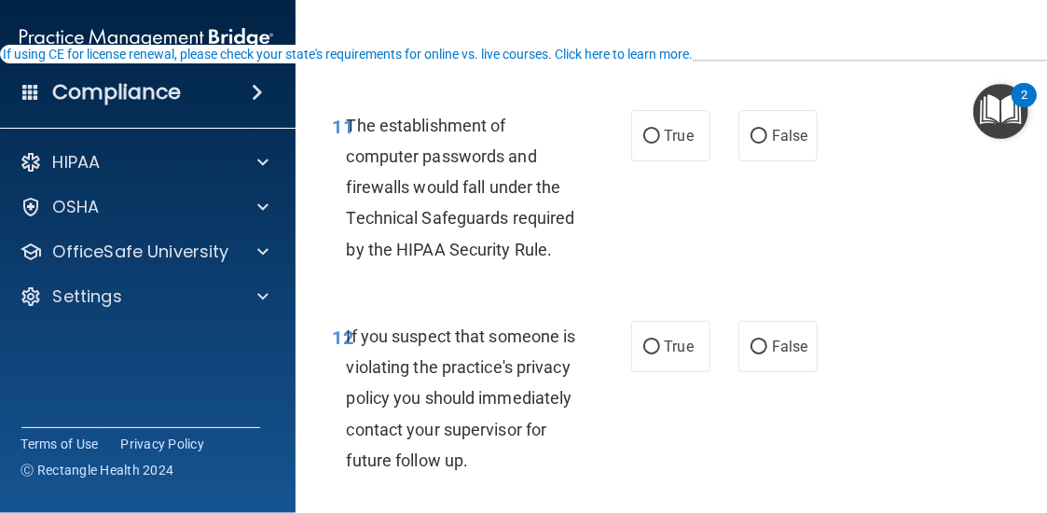
scroll to position [2238, 0]
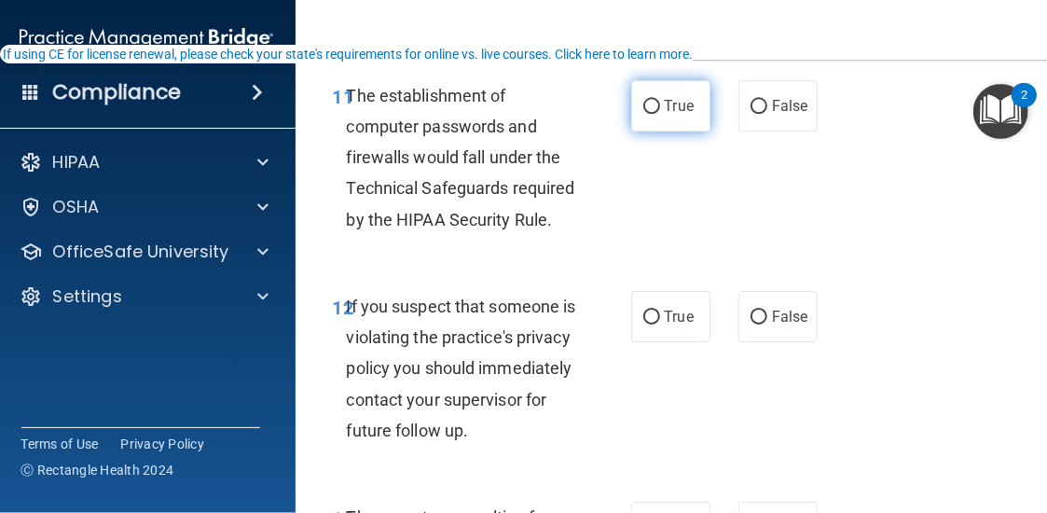
click at [645, 121] on label "True" at bounding box center [670, 105] width 79 height 51
click at [645, 114] on input "True" at bounding box center [651, 107] width 17 height 14
radio input "true"
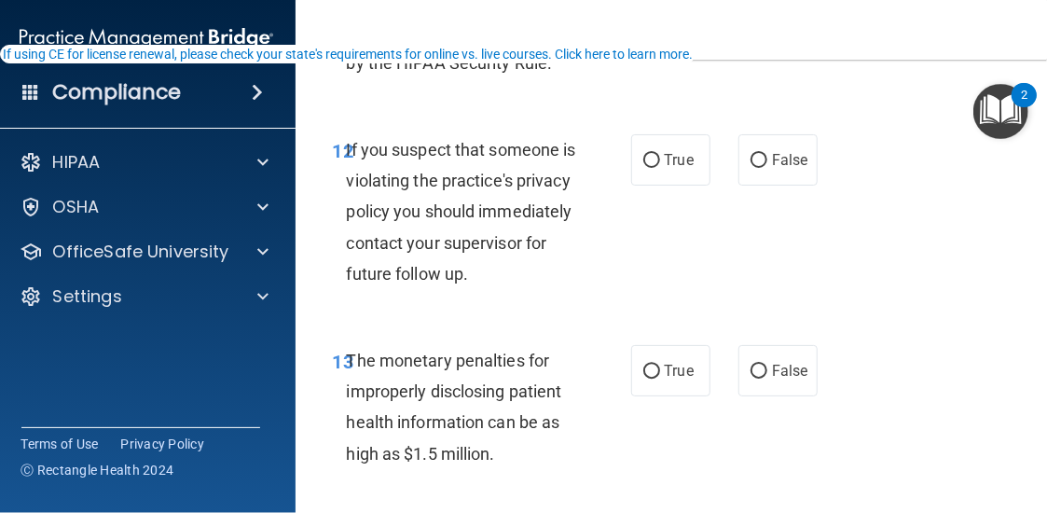
scroll to position [2425, 0]
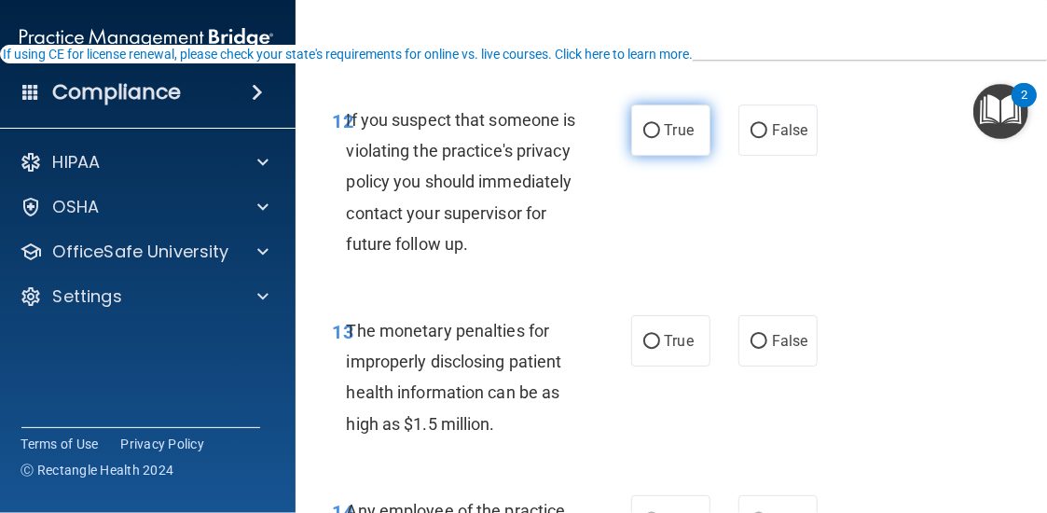
click at [665, 129] on span "True" at bounding box center [679, 130] width 29 height 18
click at [659, 129] on input "True" at bounding box center [651, 131] width 17 height 14
radio input "true"
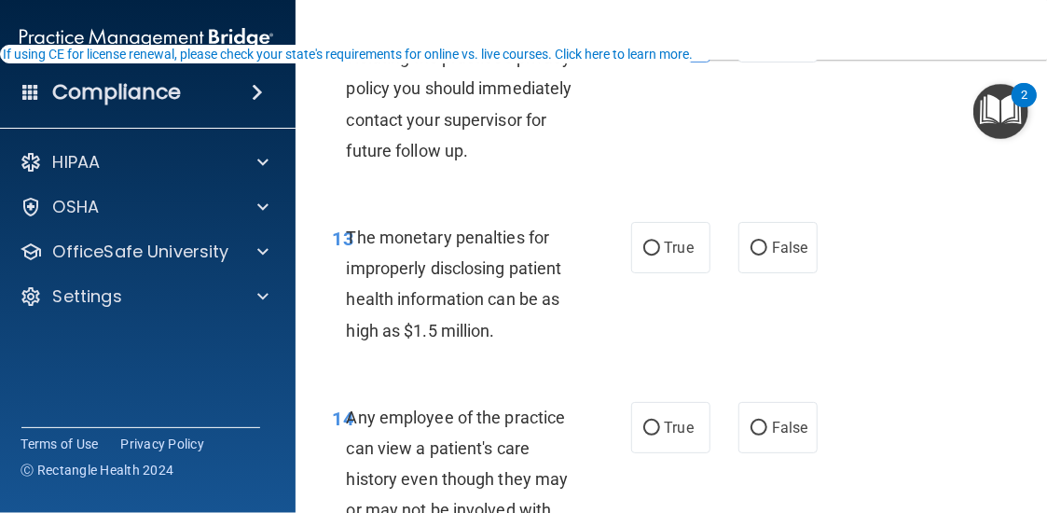
scroll to position [2704, 0]
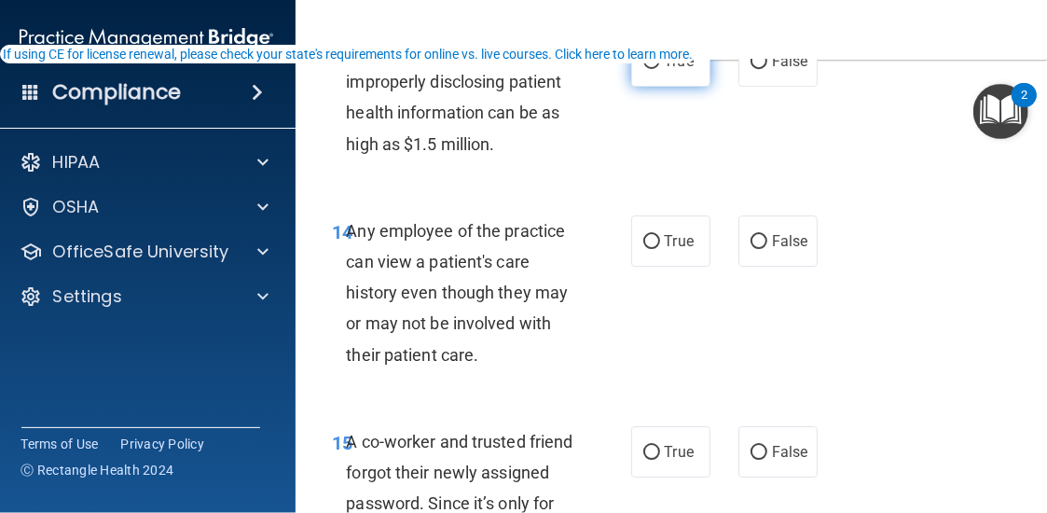
click at [677, 87] on label "True" at bounding box center [670, 60] width 79 height 51
click at [660, 69] on input "True" at bounding box center [651, 62] width 17 height 14
radio input "true"
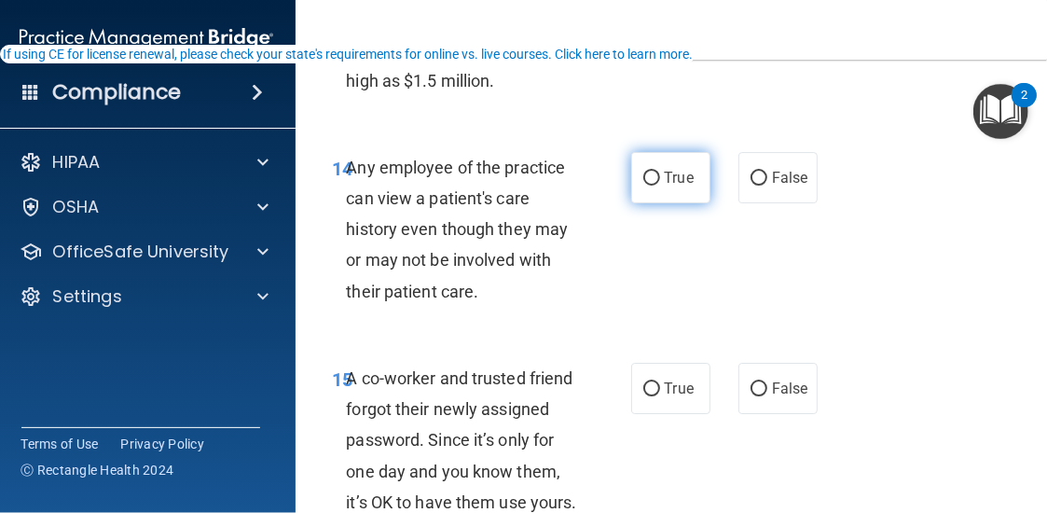
scroll to position [2798, 0]
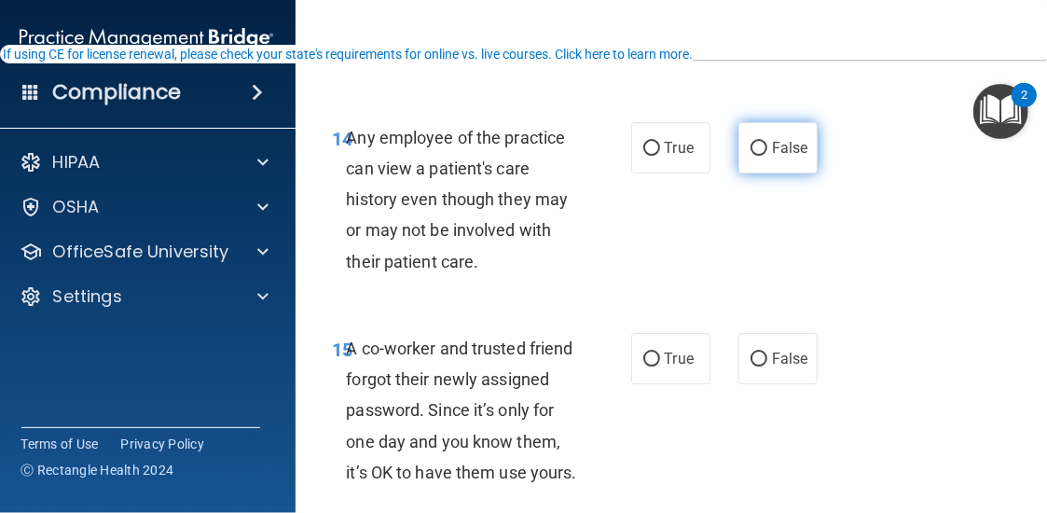
click at [763, 173] on label "False" at bounding box center [778, 147] width 79 height 51
click at [763, 156] on input "False" at bounding box center [759, 149] width 17 height 14
radio input "true"
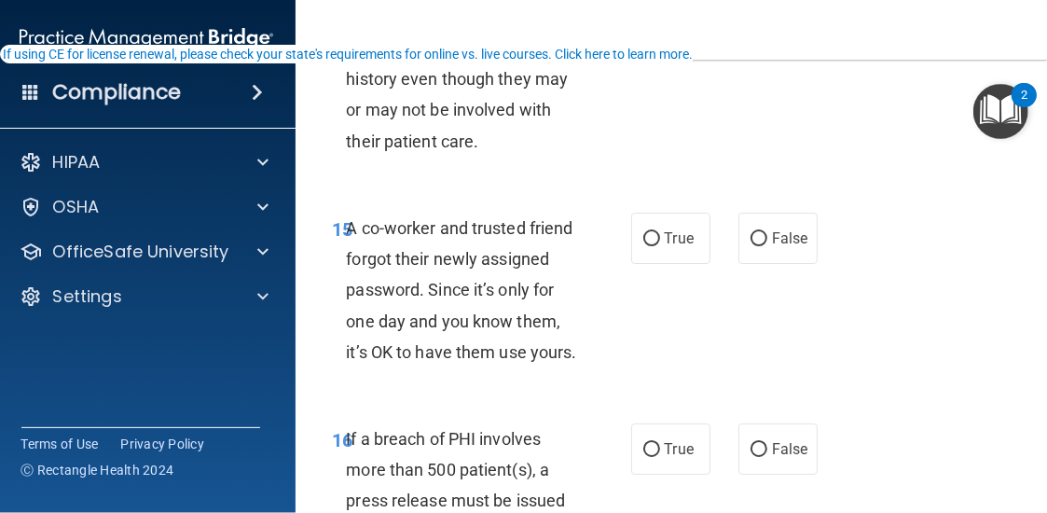
scroll to position [2891, 0]
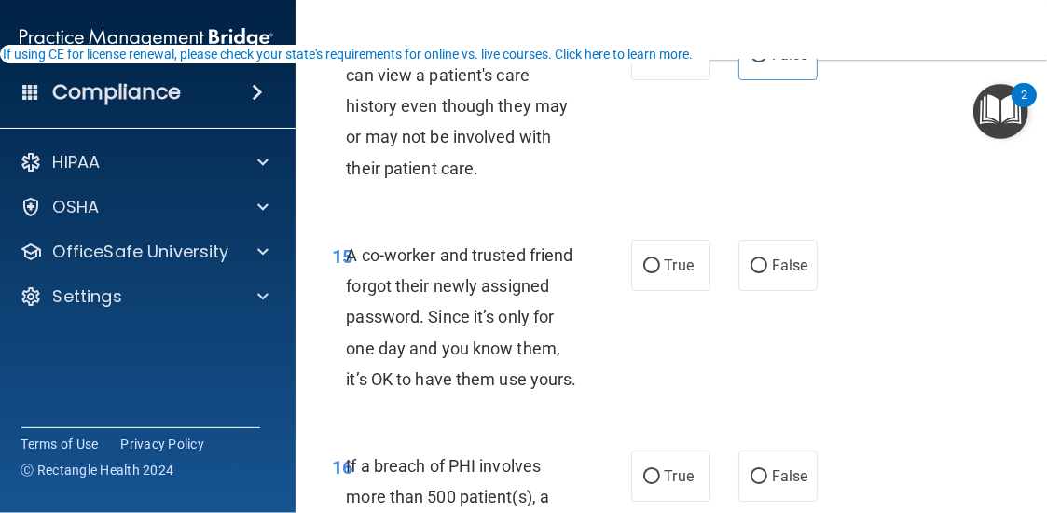
click at [641, 112] on div "14 Any employee of the practice can view a patient's care history even though t…" at bounding box center [482, 111] width 354 height 164
click at [659, 80] on label "True" at bounding box center [670, 54] width 79 height 51
click at [659, 62] on input "True" at bounding box center [651, 55] width 17 height 14
radio input "true"
radio input "false"
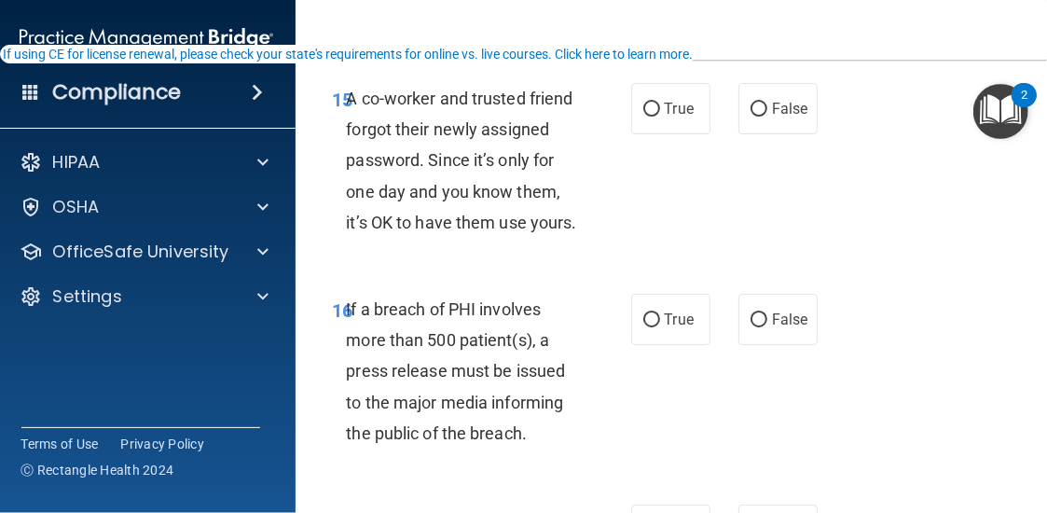
scroll to position [3077, 0]
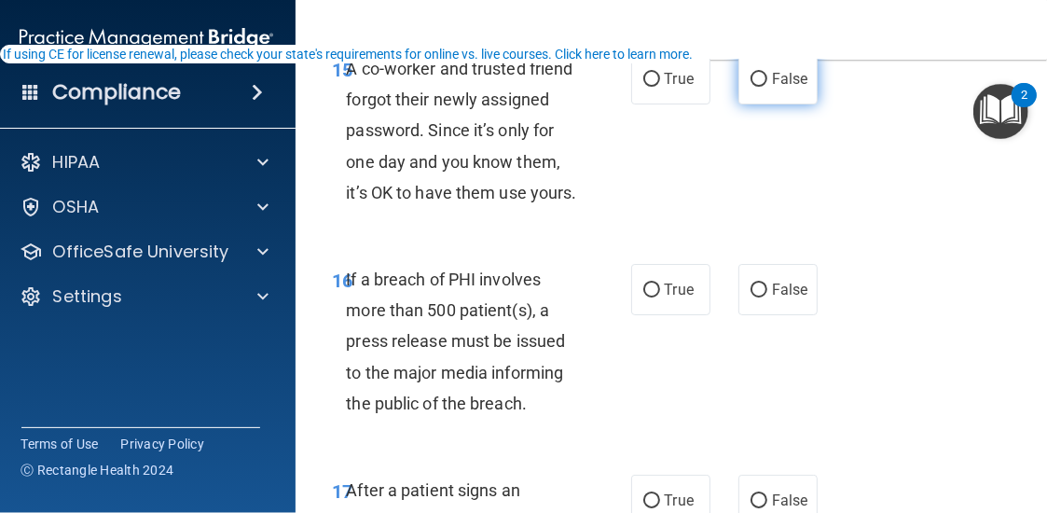
click at [790, 88] on span "False" at bounding box center [790, 79] width 36 height 18
click at [767, 87] on input "False" at bounding box center [759, 80] width 17 height 14
radio input "true"
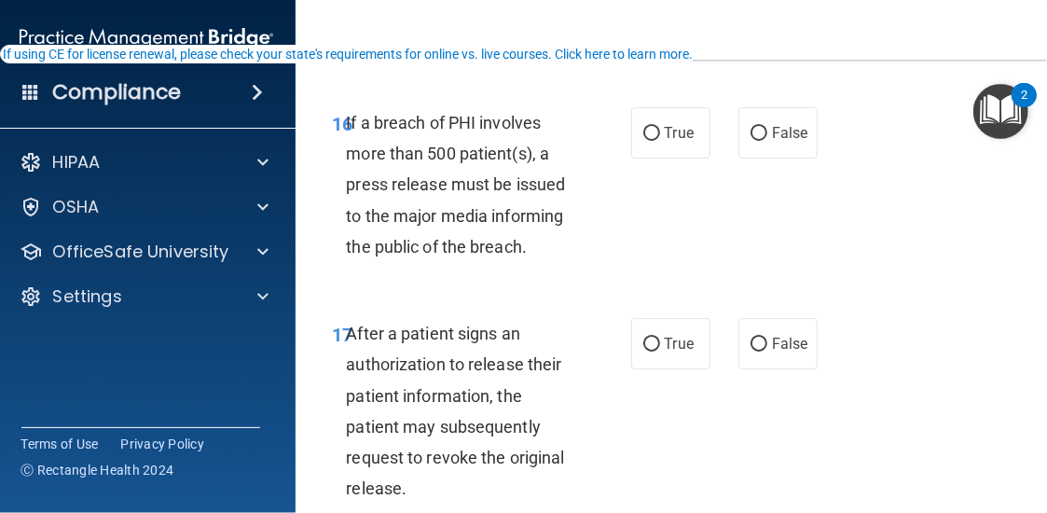
scroll to position [3264, 0]
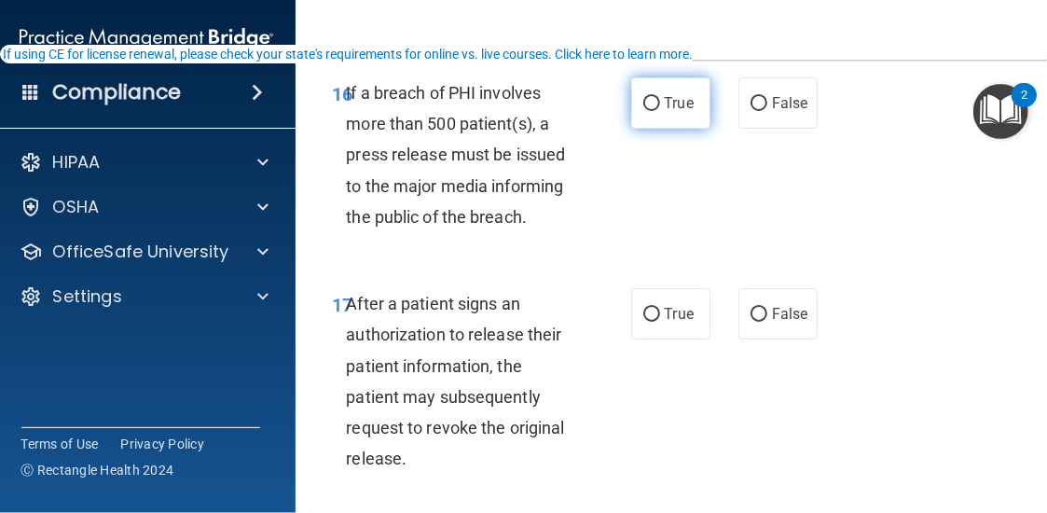
click at [644, 129] on label "True" at bounding box center [670, 102] width 79 height 51
click at [644, 111] on input "True" at bounding box center [651, 104] width 17 height 14
radio input "true"
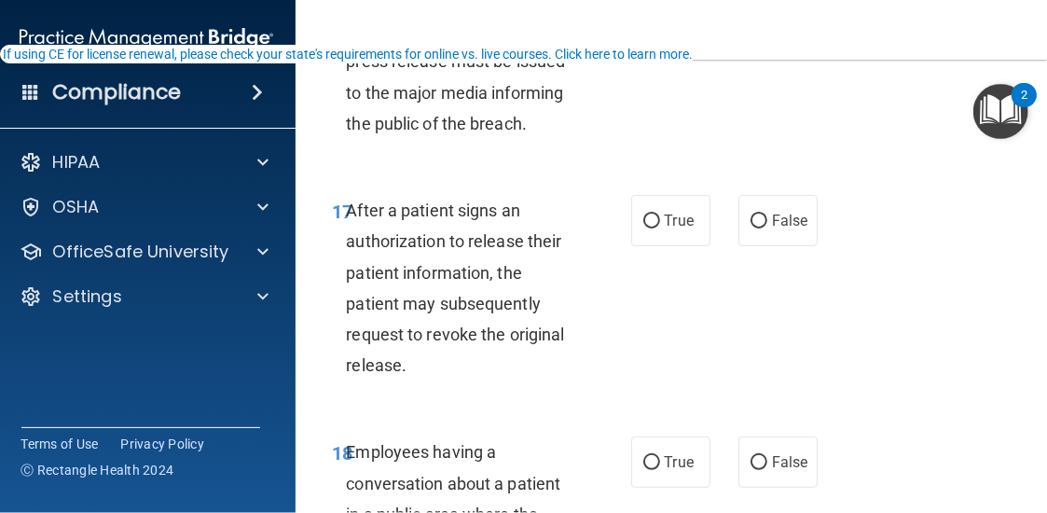
scroll to position [3450, 0]
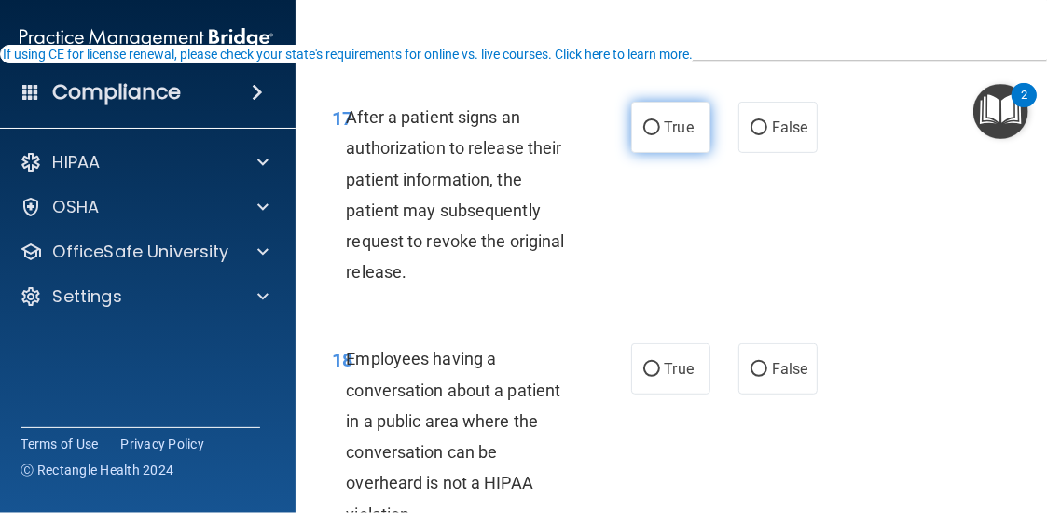
click at [647, 135] on input "True" at bounding box center [651, 128] width 17 height 14
radio input "true"
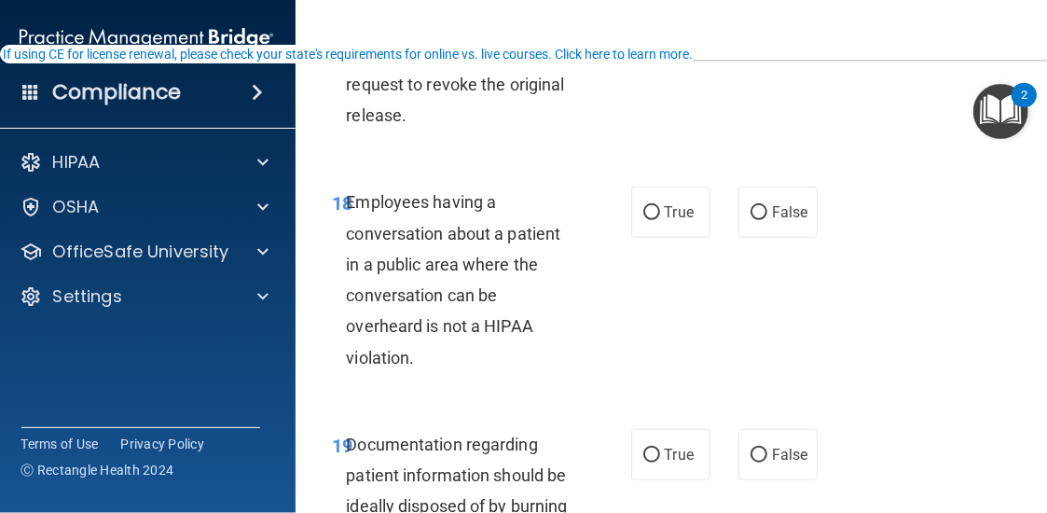
scroll to position [3637, 0]
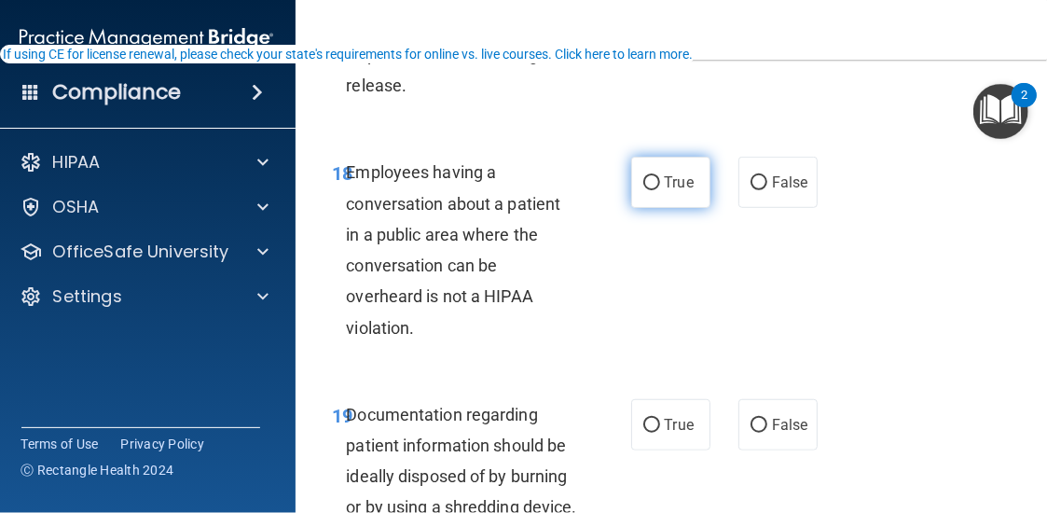
click at [684, 191] on span "True" at bounding box center [679, 182] width 29 height 18
click at [660, 190] on input "True" at bounding box center [651, 183] width 17 height 14
radio input "true"
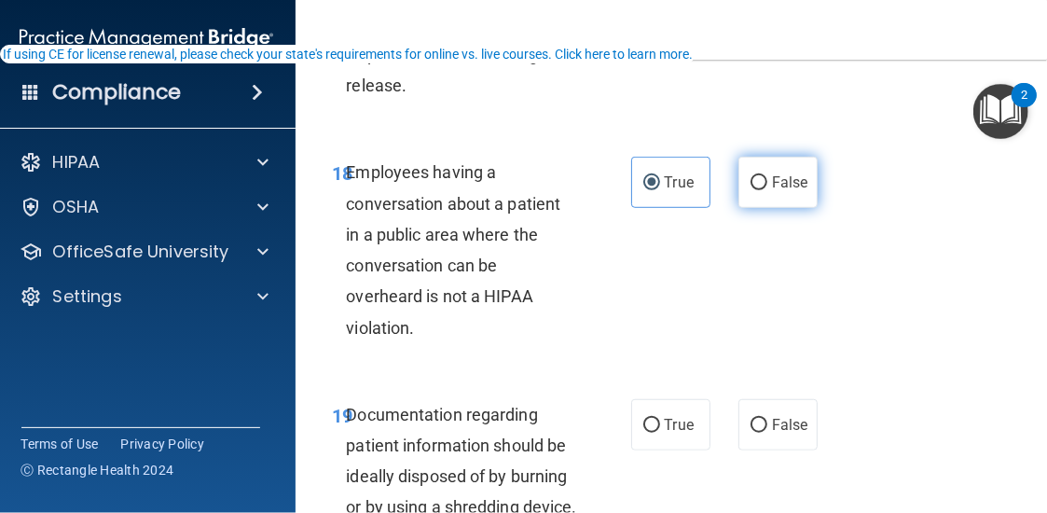
click at [772, 191] on span "False" at bounding box center [790, 182] width 36 height 18
click at [767, 190] on input "False" at bounding box center [759, 183] width 17 height 14
radio input "true"
radio input "false"
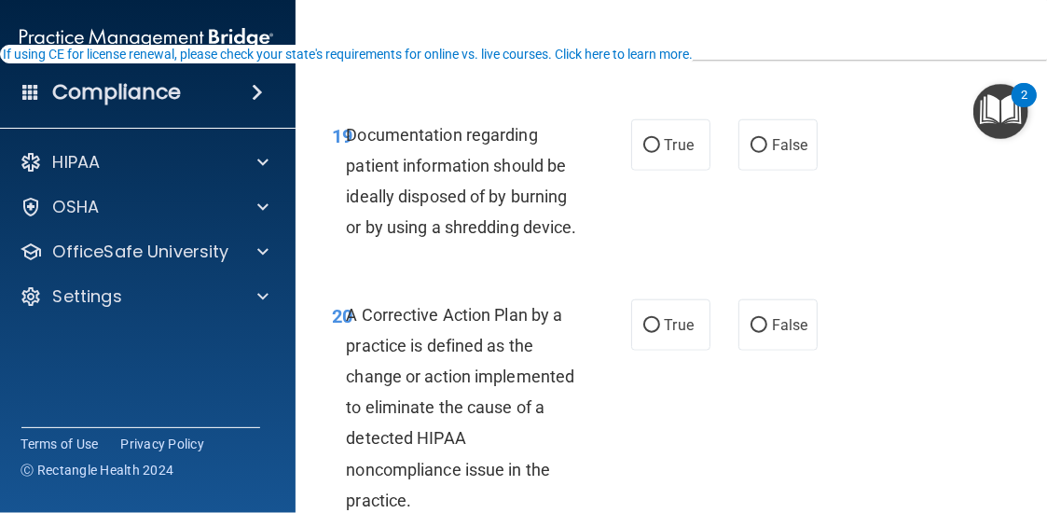
scroll to position [4010, 0]
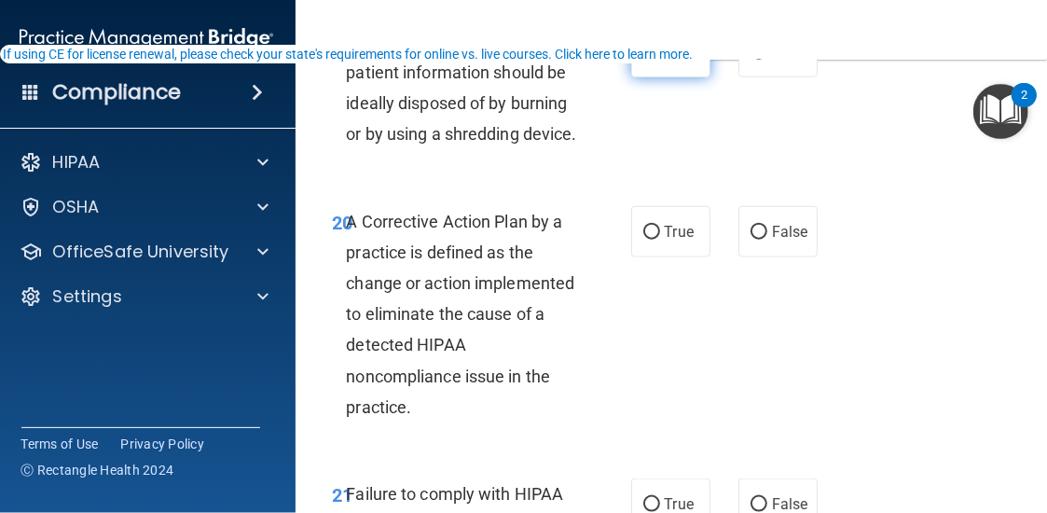
click at [675, 61] on span "True" at bounding box center [679, 52] width 29 height 18
click at [660, 60] on input "True" at bounding box center [651, 53] width 17 height 14
radio input "true"
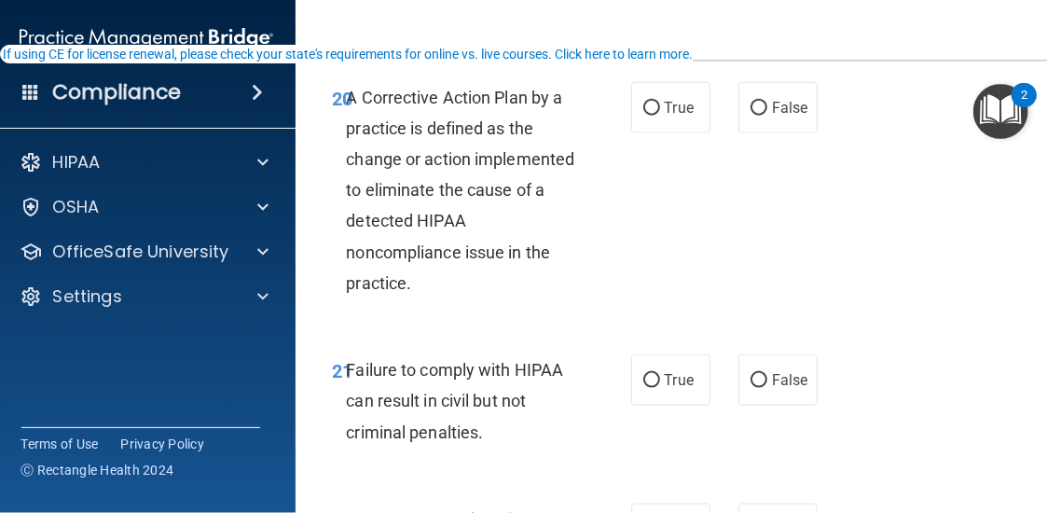
scroll to position [4197, 0]
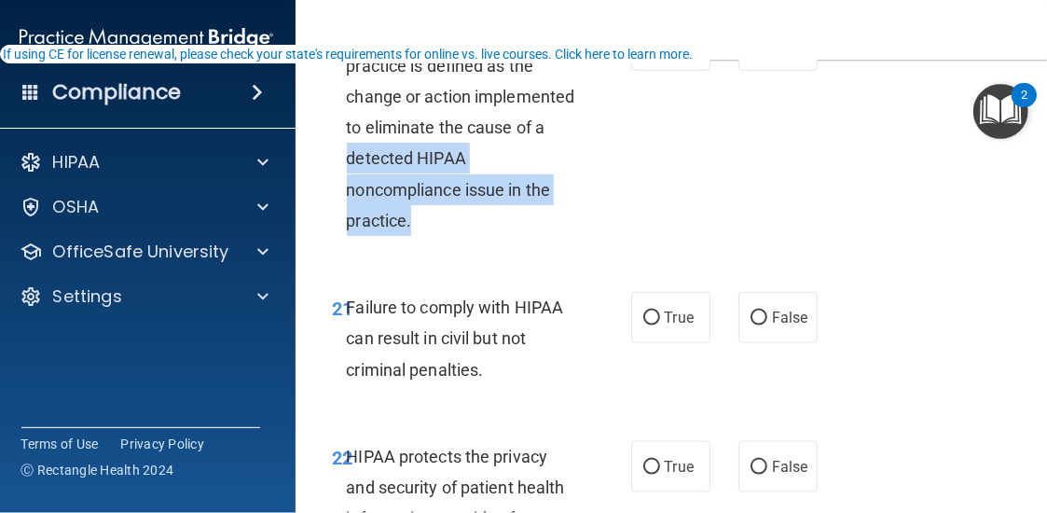
drag, startPoint x: 341, startPoint y: 251, endPoint x: 415, endPoint y: 313, distance: 96.6
click at [415, 237] on div "A Corrective Action Plan by a practice is defined as the change or action imple…" at bounding box center [469, 128] width 245 height 217
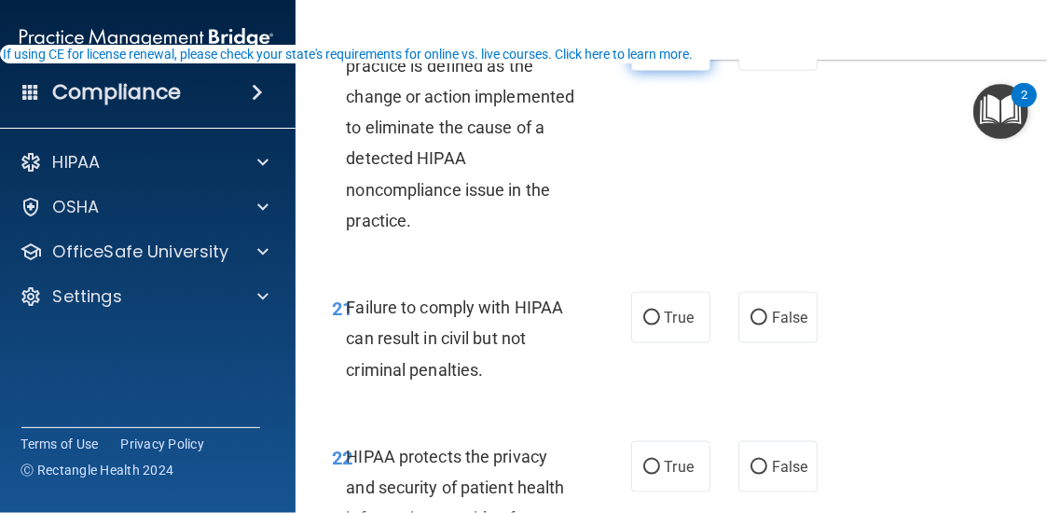
click at [658, 71] on label "True" at bounding box center [670, 45] width 79 height 51
click at [658, 53] on input "True" at bounding box center [651, 46] width 17 height 14
radio input "true"
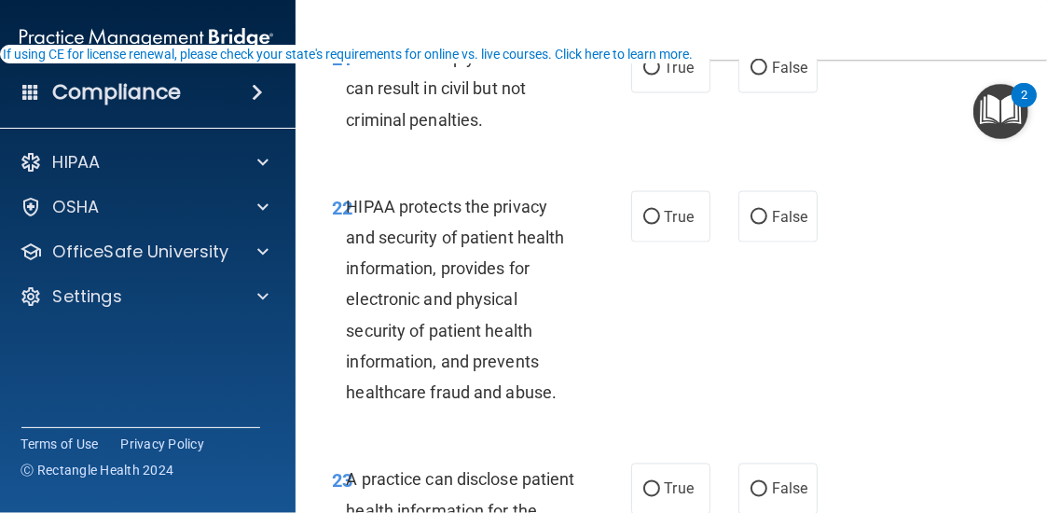
scroll to position [4476, 0]
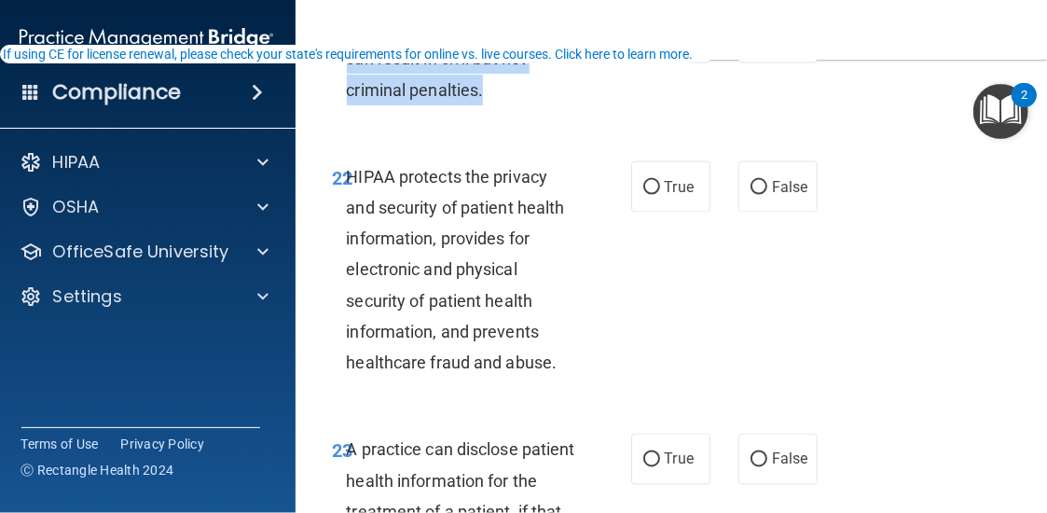
drag, startPoint x: 340, startPoint y: 118, endPoint x: 491, endPoint y: 187, distance: 164.9
click at [491, 105] on div "Failure to comply with HIPAA can result in civil but not criminal penalties." at bounding box center [469, 58] width 245 height 93
copy span "Failure to comply with HIPAA can result in civil but not criminal penalties."
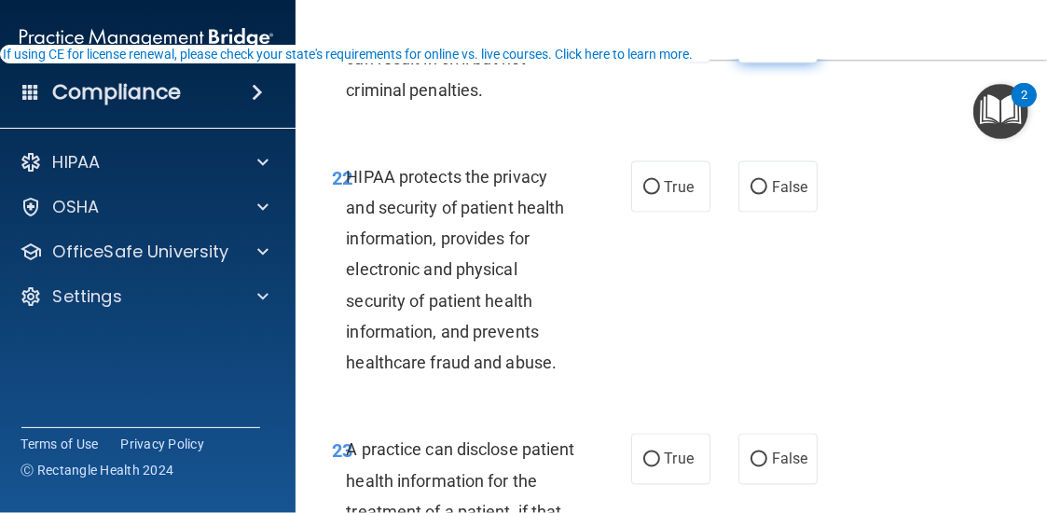
click at [755, 63] on label "False" at bounding box center [778, 37] width 79 height 51
click at [755, 46] on input "False" at bounding box center [759, 39] width 17 height 14
radio input "true"
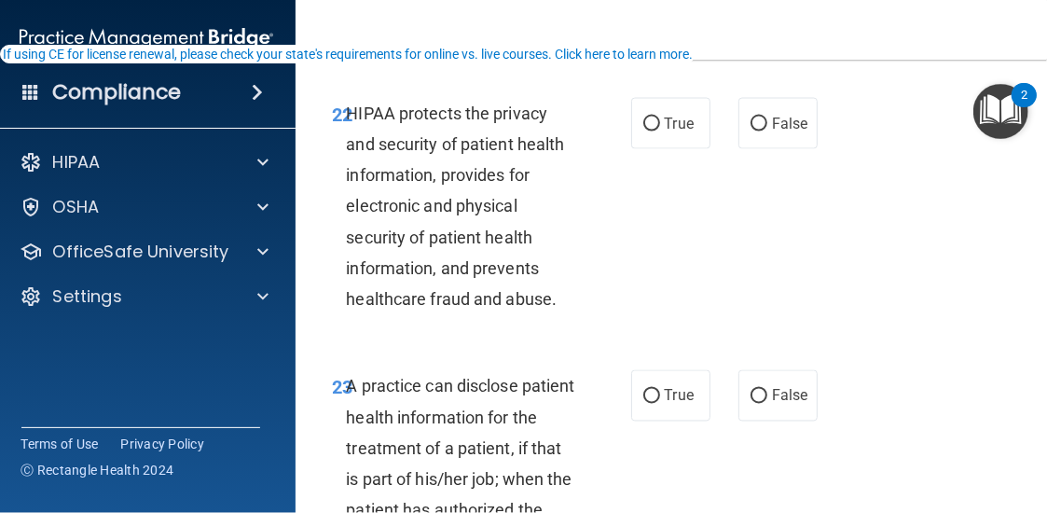
scroll to position [4570, 0]
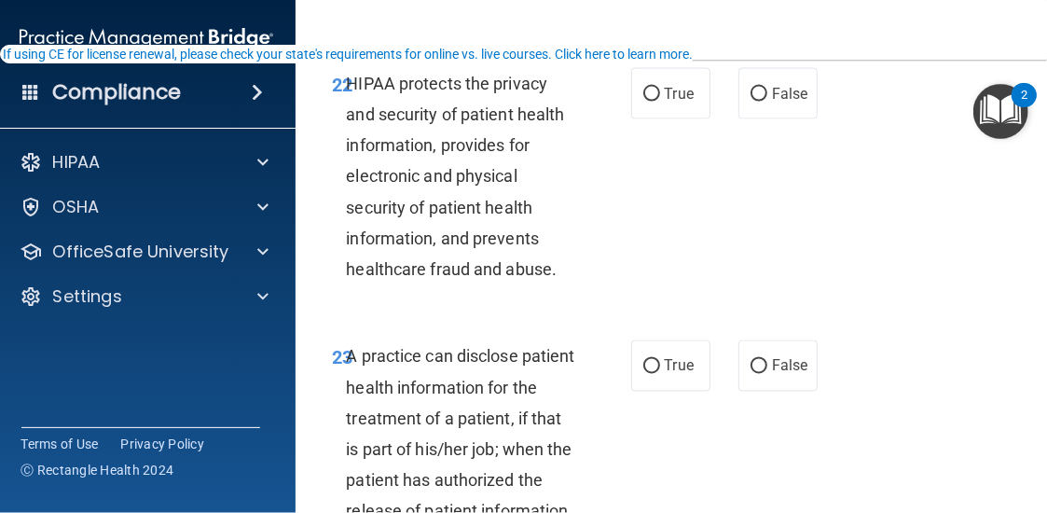
click at [634, 217] on div "22 HIPAA protects the privacy and security of patient health information, provi…" at bounding box center [482, 181] width 354 height 227
click at [647, 102] on input "True" at bounding box center [651, 95] width 17 height 14
radio input "true"
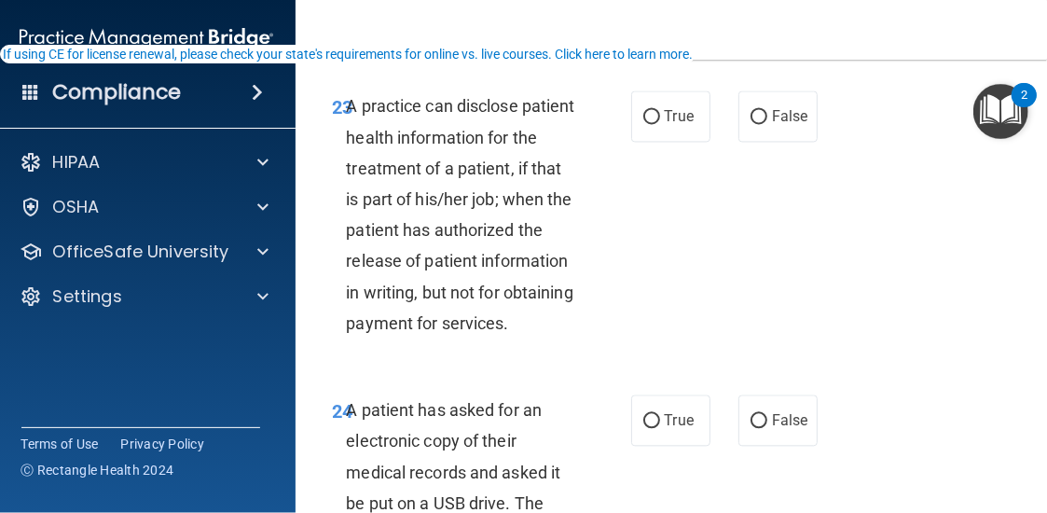
scroll to position [4849, 0]
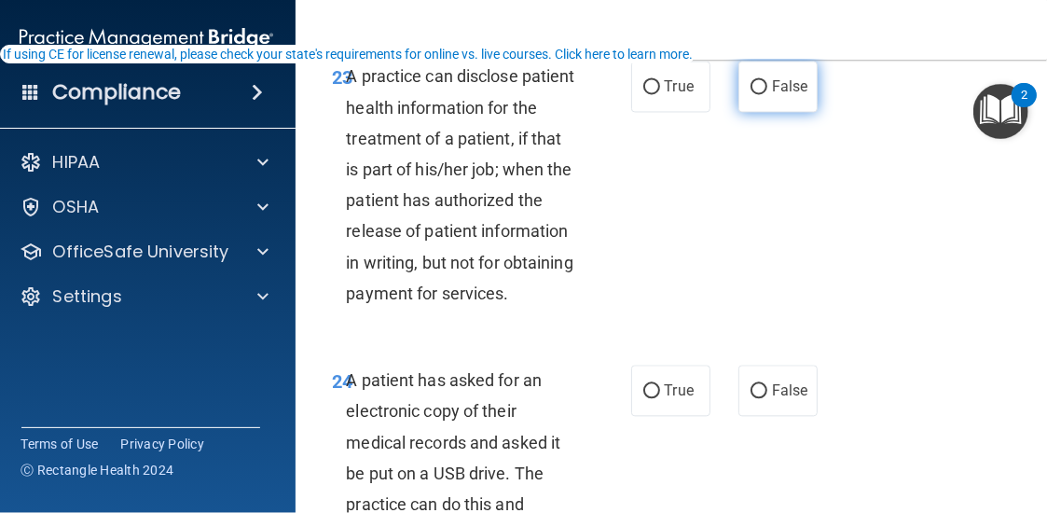
click at [794, 95] on span "False" at bounding box center [790, 86] width 36 height 18
click at [767, 94] on input "False" at bounding box center [759, 87] width 17 height 14
radio input "true"
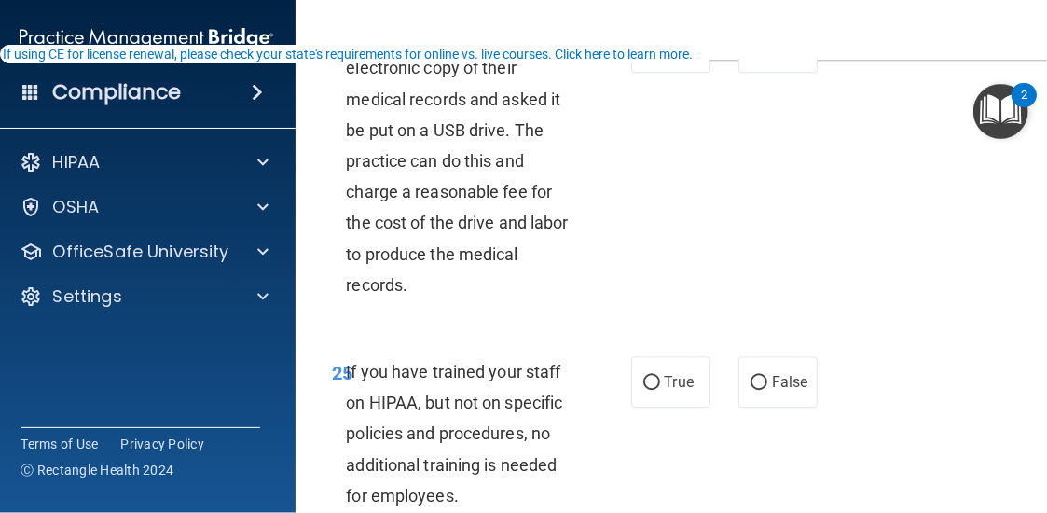
scroll to position [5222, 0]
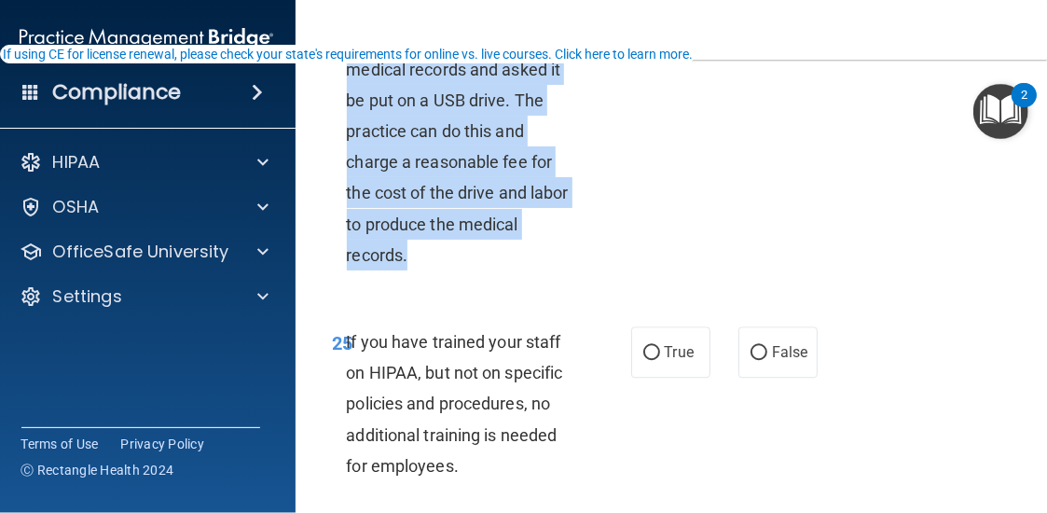
drag, startPoint x: 338, startPoint y: 129, endPoint x: 408, endPoint y: 379, distance: 259.8
click at [408, 280] on div "24 A patient has asked for an electronic copy of their medical records and aske…" at bounding box center [482, 136] width 354 height 288
copy div "4 A patient has asked for an electronic copy of their medical records and asked…"
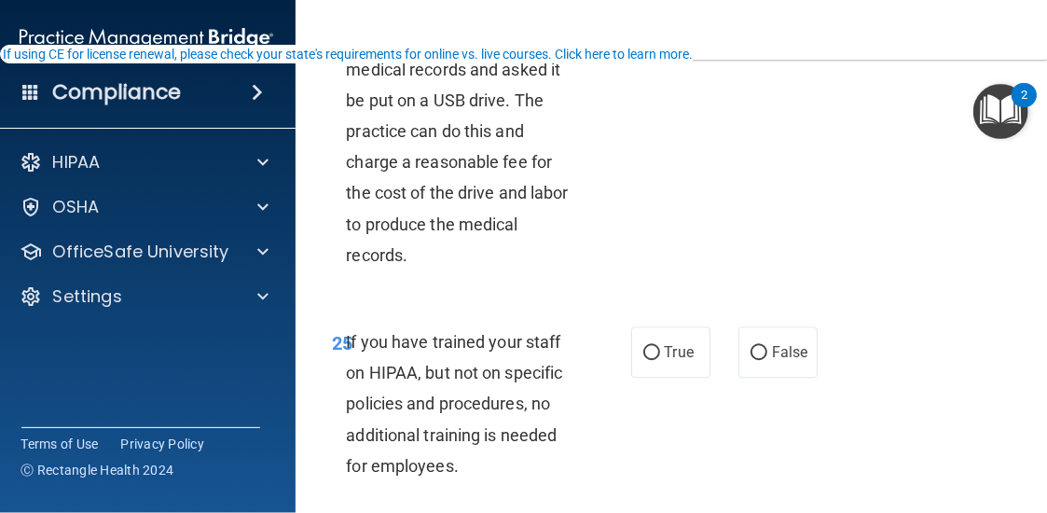
click at [665, 26] on span "True" at bounding box center [679, 17] width 29 height 18
click at [660, 25] on input "True" at bounding box center [651, 18] width 17 height 14
radio input "true"
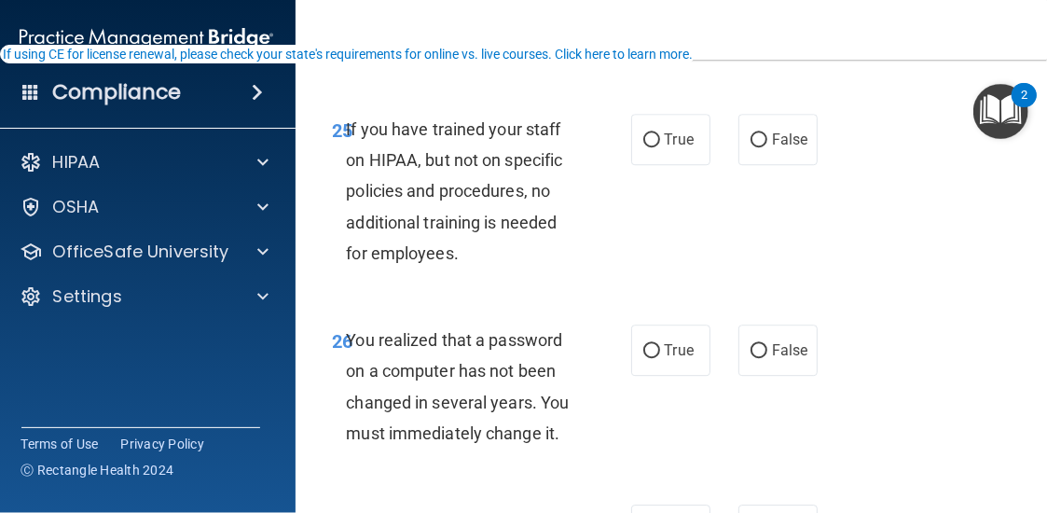
scroll to position [5528, 0]
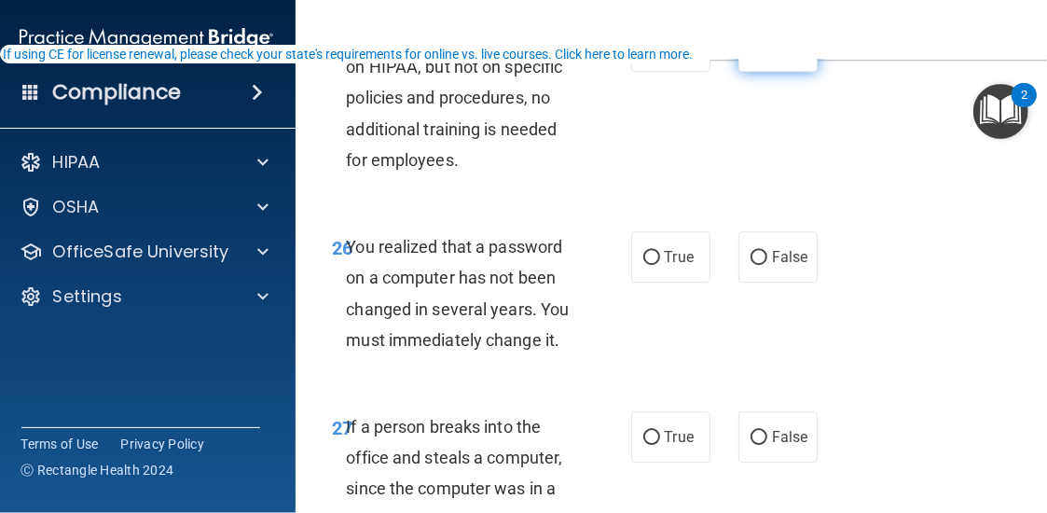
click at [780, 55] on span "False" at bounding box center [790, 46] width 36 height 18
click at [767, 54] on input "False" at bounding box center [759, 47] width 17 height 14
radio input "true"
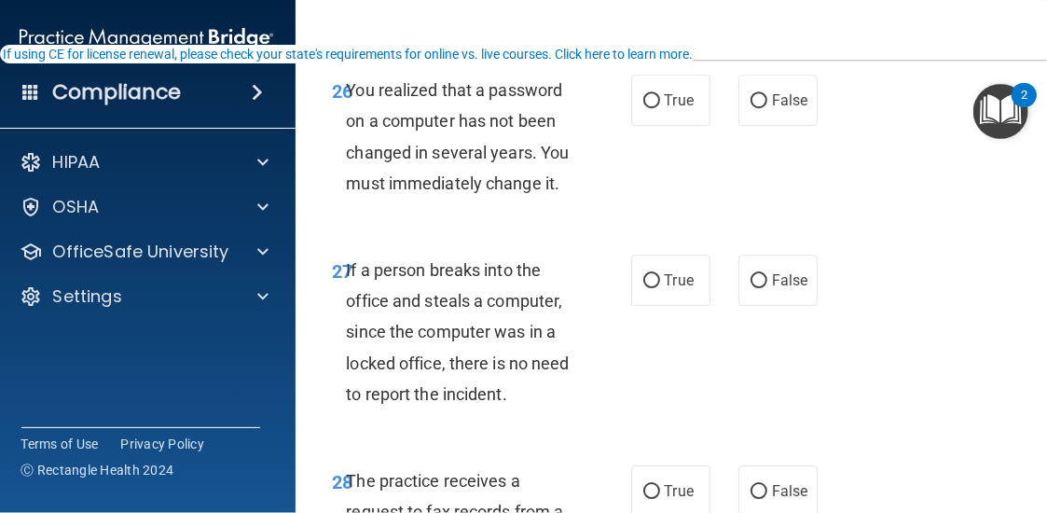
scroll to position [5715, 0]
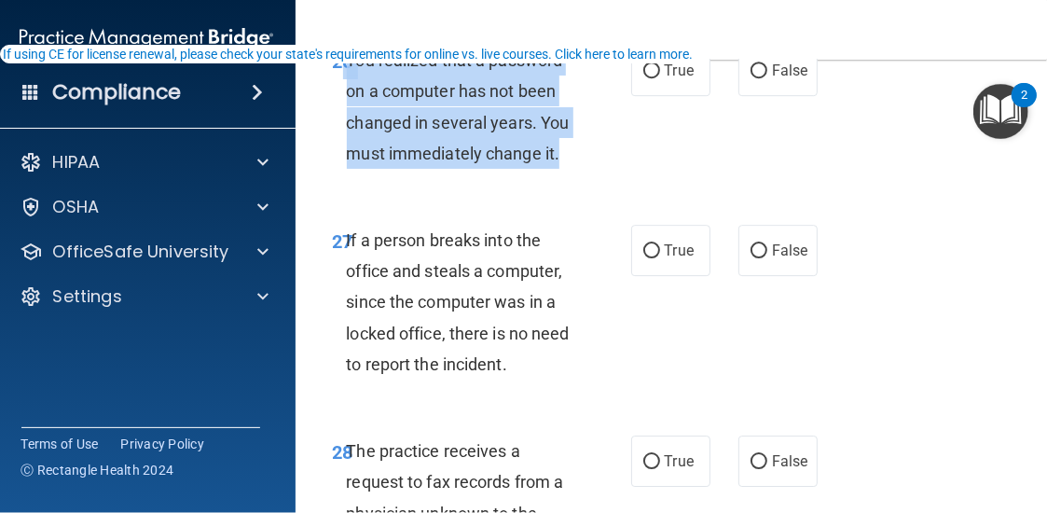
drag, startPoint x: 335, startPoint y: 175, endPoint x: 560, endPoint y: 287, distance: 251.1
click at [560, 178] on div "26 You realized that a password on a computer has not been changed in several y…" at bounding box center [482, 111] width 354 height 133
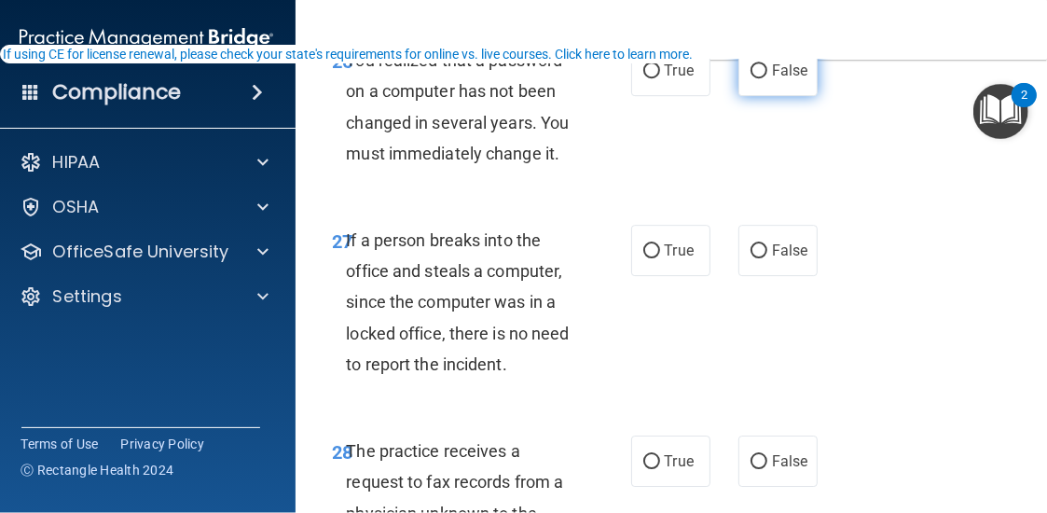
click at [772, 79] on span "False" at bounding box center [790, 71] width 36 height 18
click at [767, 78] on input "False" at bounding box center [759, 71] width 17 height 14
radio input "true"
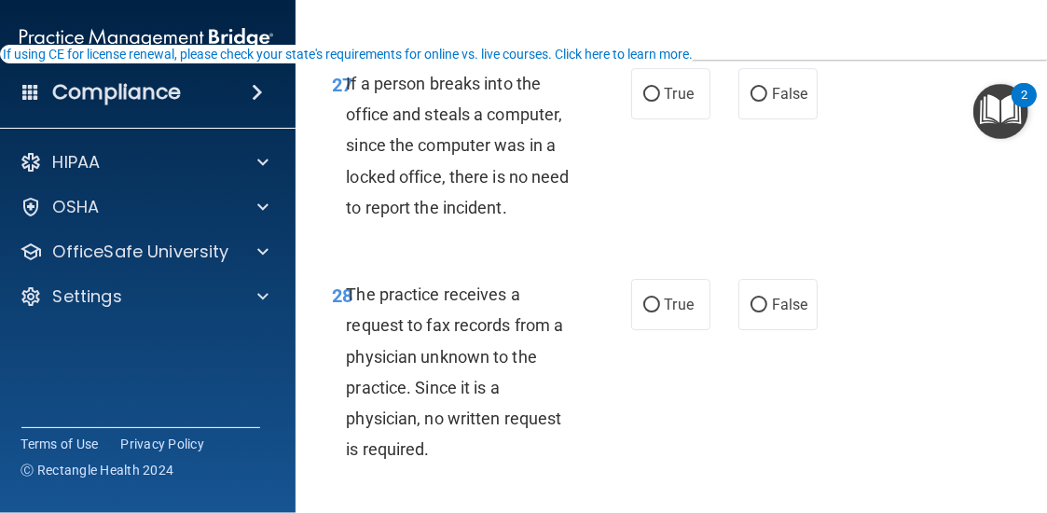
scroll to position [5901, 0]
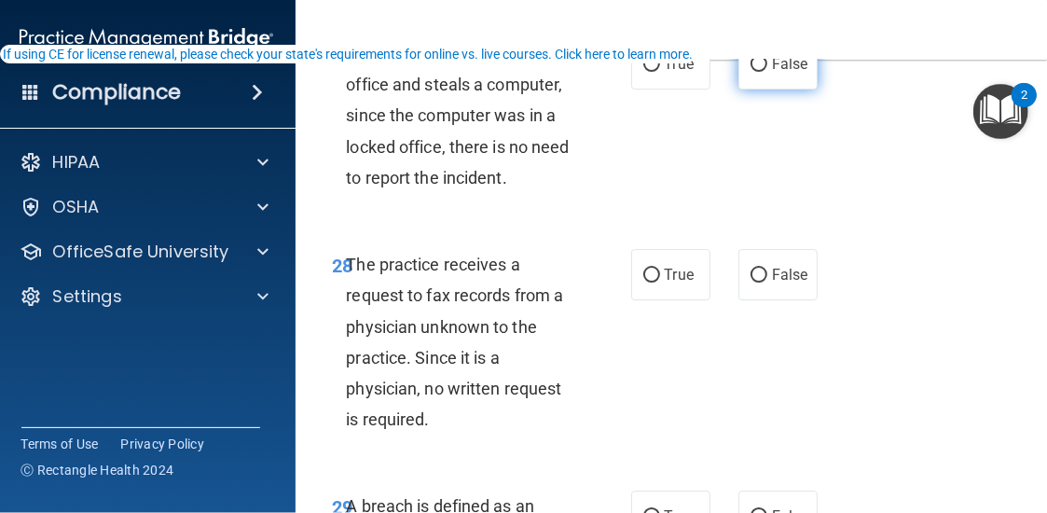
click at [787, 90] on label "False" at bounding box center [778, 63] width 79 height 51
click at [767, 72] on input "False" at bounding box center [759, 65] width 17 height 14
radio input "true"
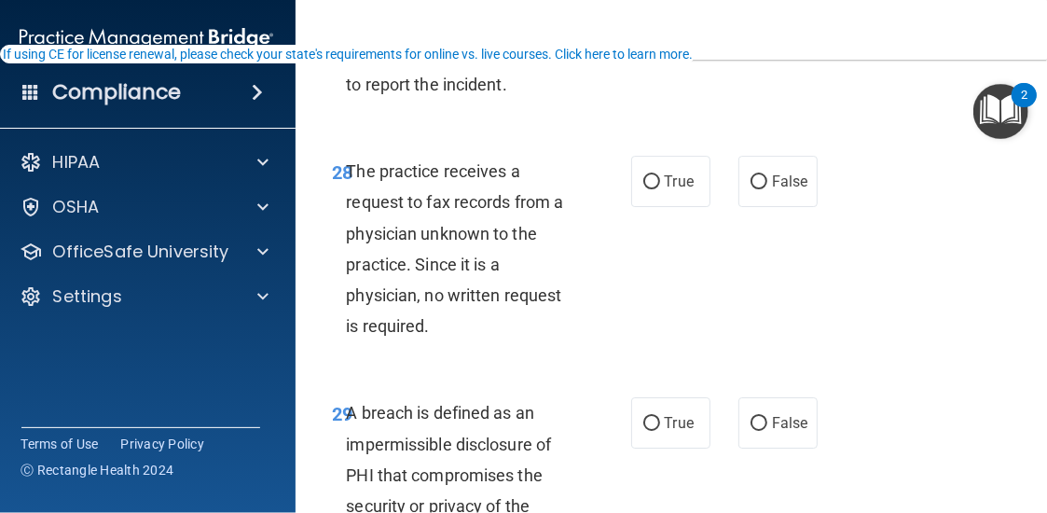
scroll to position [6088, 0]
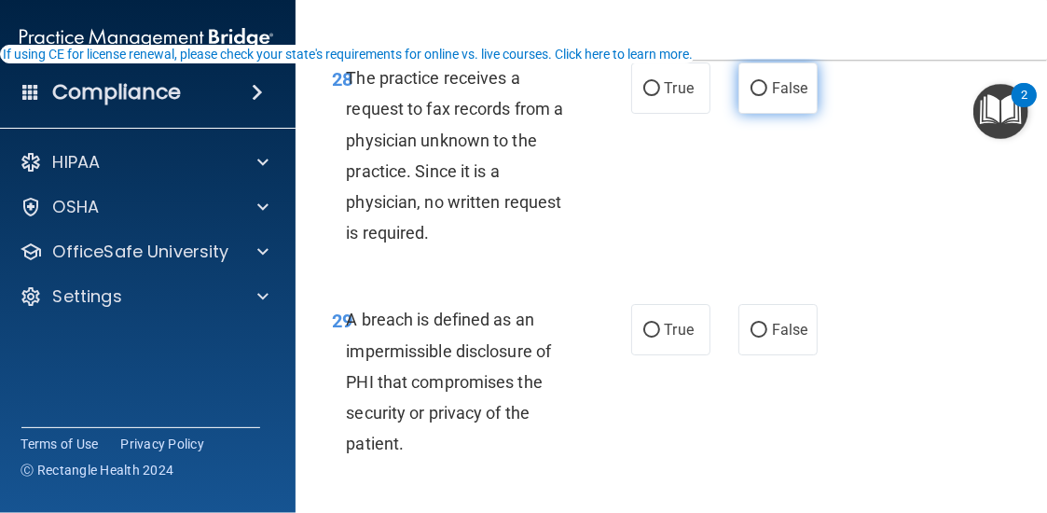
click at [752, 96] on input "False" at bounding box center [759, 89] width 17 height 14
radio input "true"
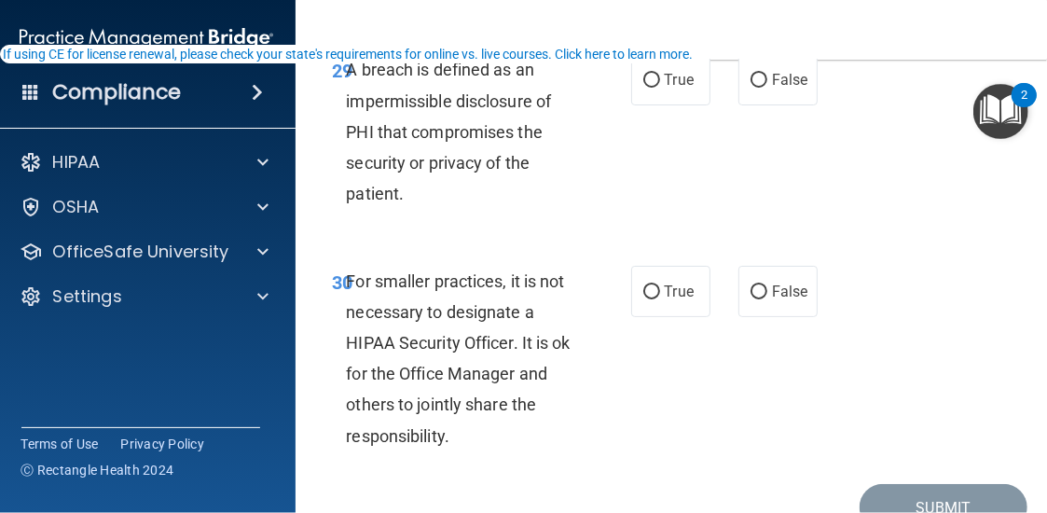
scroll to position [6368, 0]
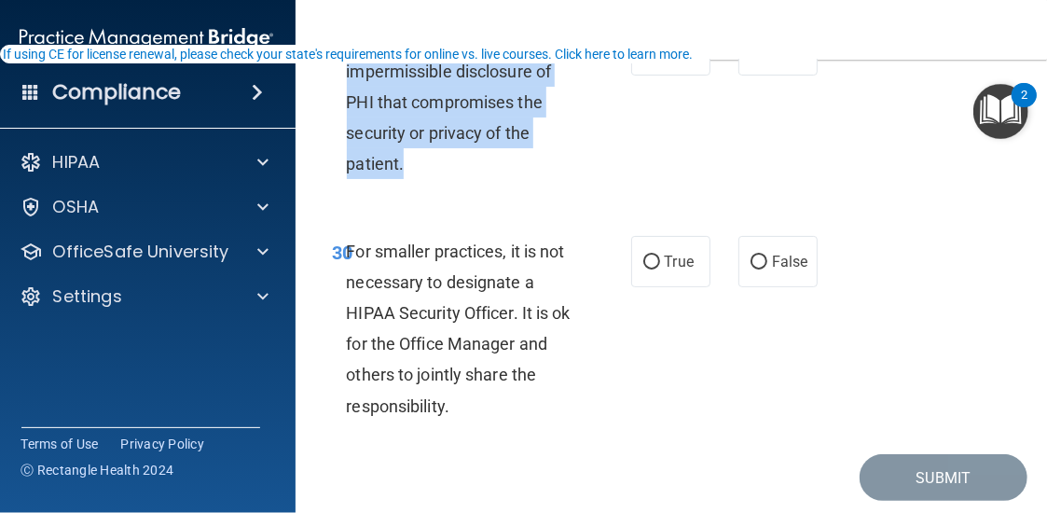
drag, startPoint x: 342, startPoint y: 163, endPoint x: 547, endPoint y: 293, distance: 242.7
click at [555, 179] on div "A breach is defined as an impermissible disclosure of PHI that compromises the …" at bounding box center [469, 101] width 245 height 155
click at [534, 173] on span "A breach is defined as an impermissible disclosure of PHI that compromises the …" at bounding box center [449, 102] width 205 height 144
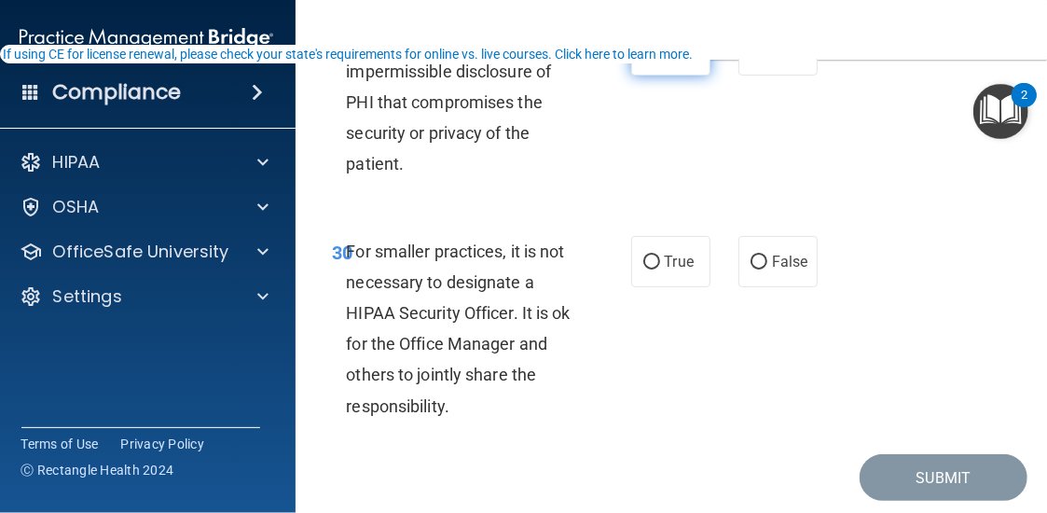
click at [645, 58] on input "True" at bounding box center [651, 51] width 17 height 14
radio input "true"
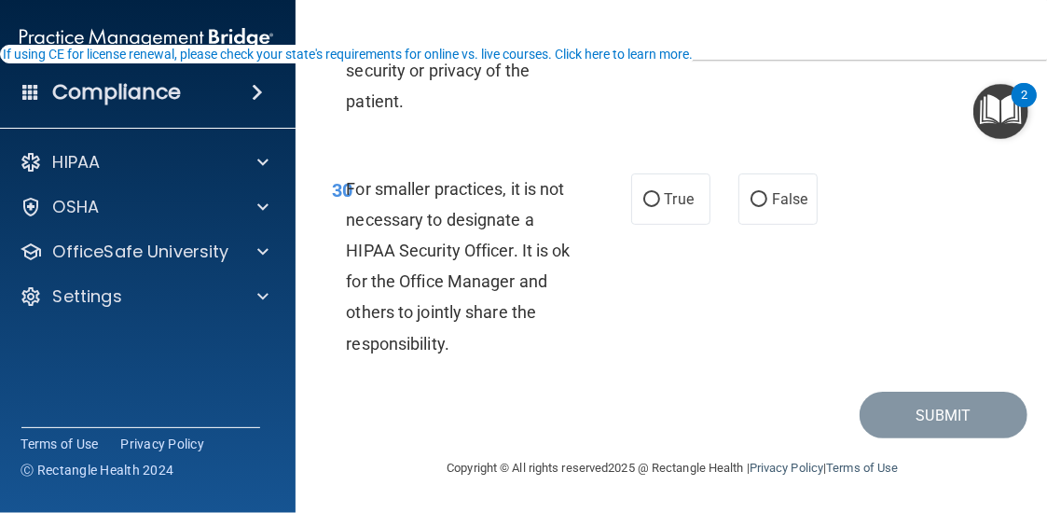
scroll to position [6554, 0]
click at [643, 193] on input "True" at bounding box center [651, 200] width 17 height 14
radio input "true"
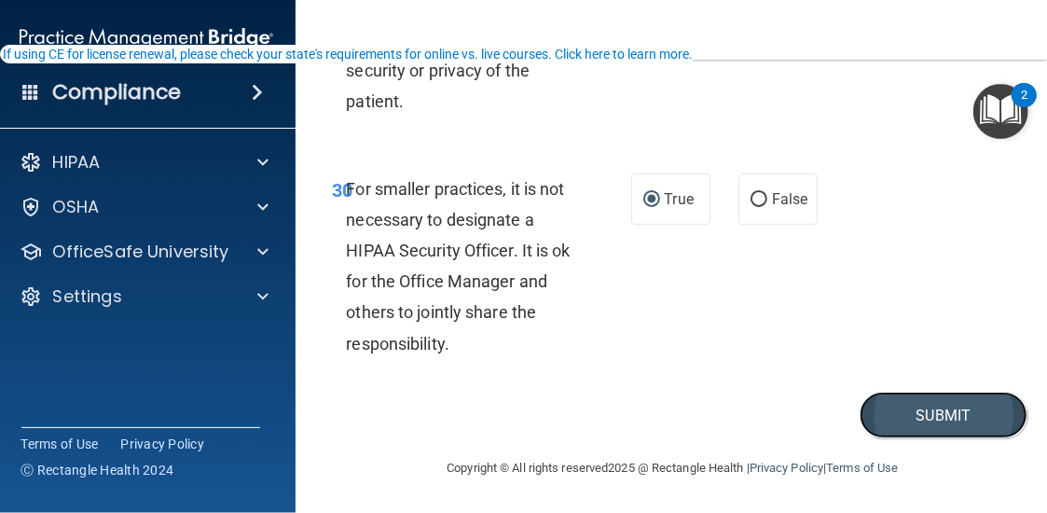
click at [933, 411] on button "Submit" at bounding box center [944, 416] width 168 height 48
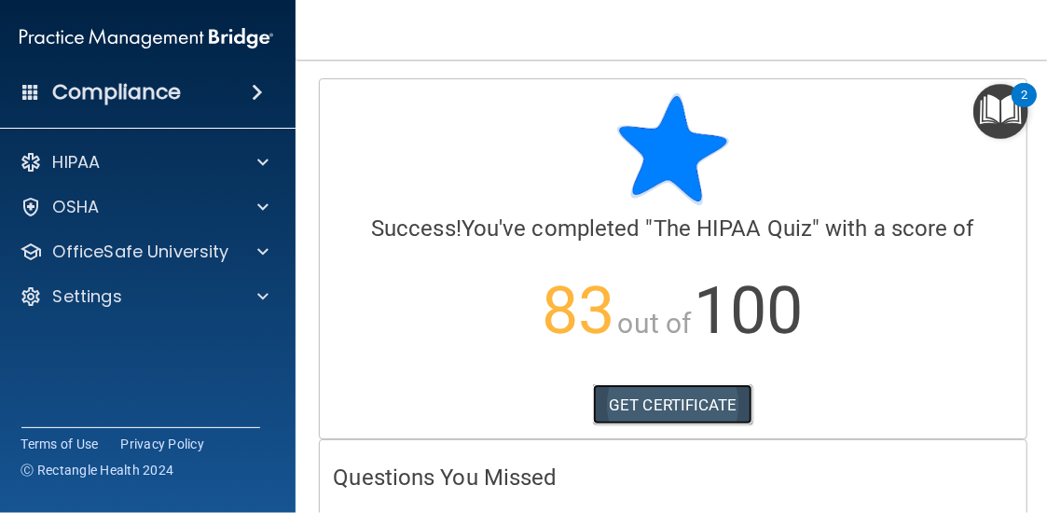
click at [698, 411] on link "GET CERTIFICATE" at bounding box center [672, 404] width 159 height 41
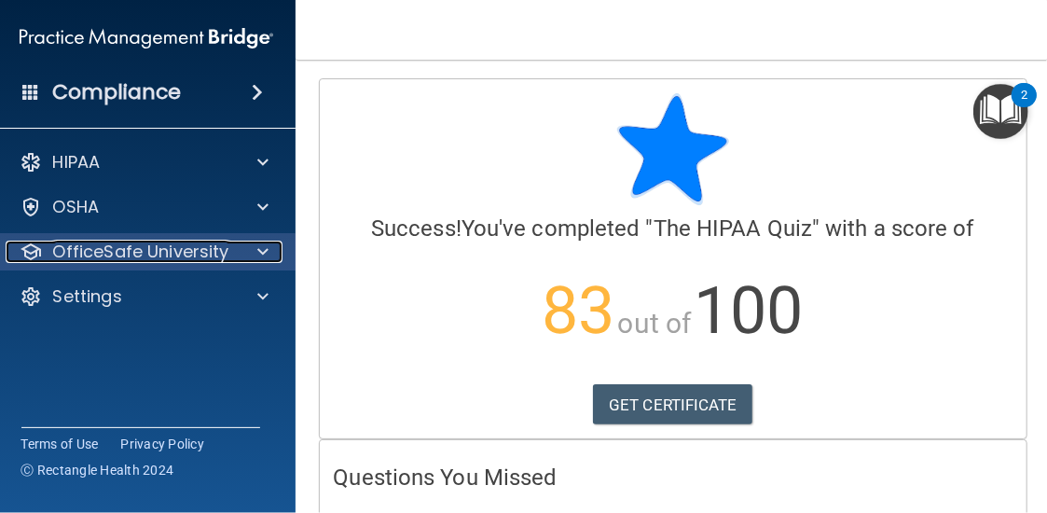
click at [177, 256] on p "OfficeSafe University" at bounding box center [141, 252] width 176 height 22
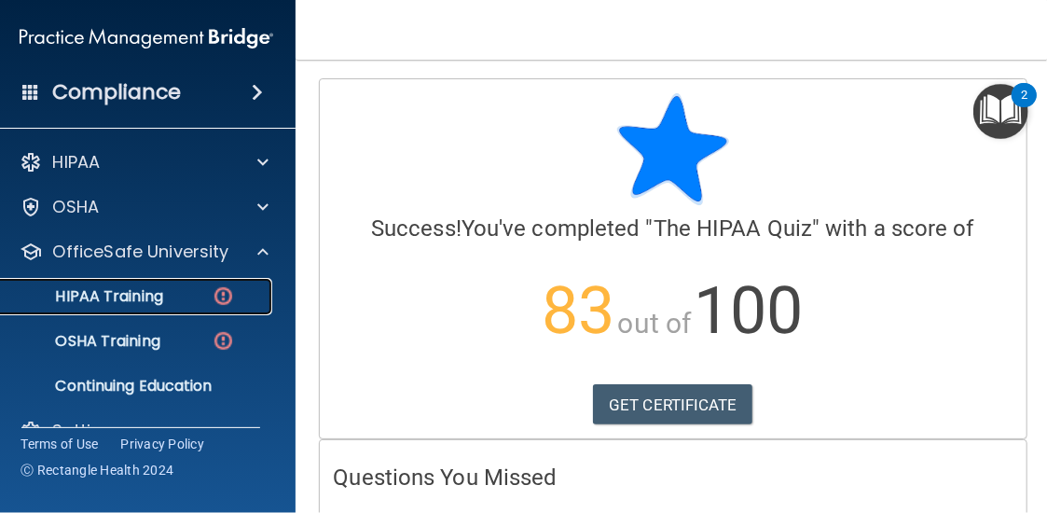
click at [120, 284] on link "HIPAA Training" at bounding box center [126, 296] width 294 height 37
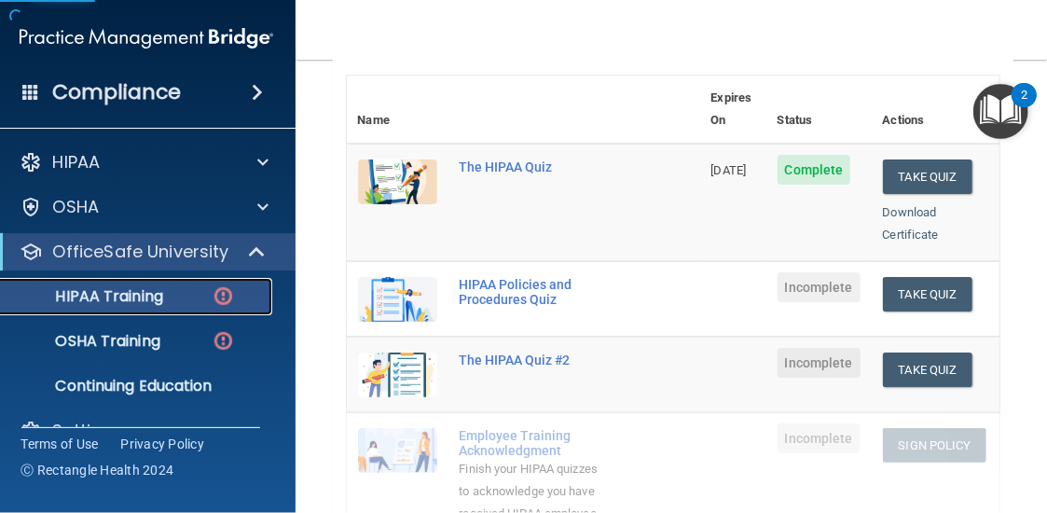
scroll to position [280, 0]
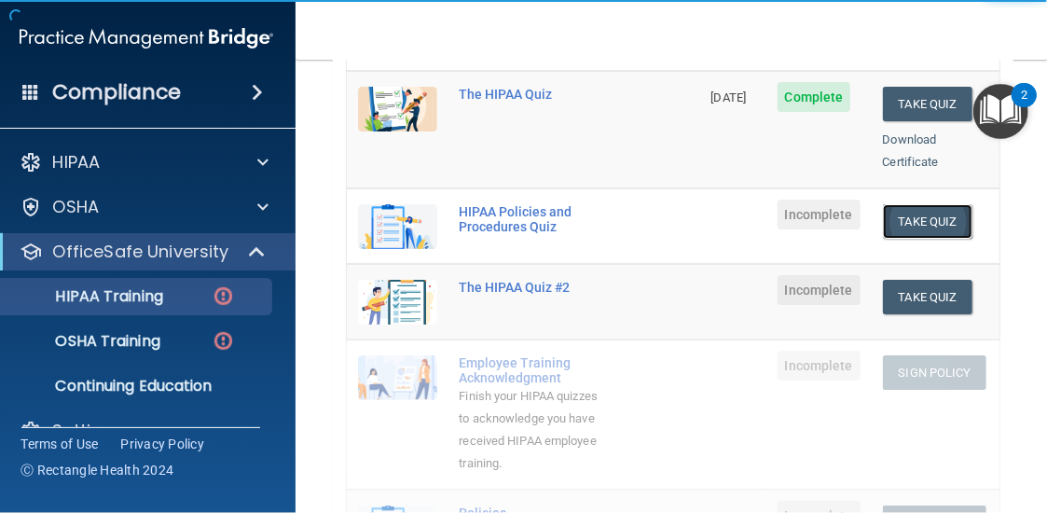
click at [897, 204] on button "Take Quiz" at bounding box center [928, 221] width 90 height 35
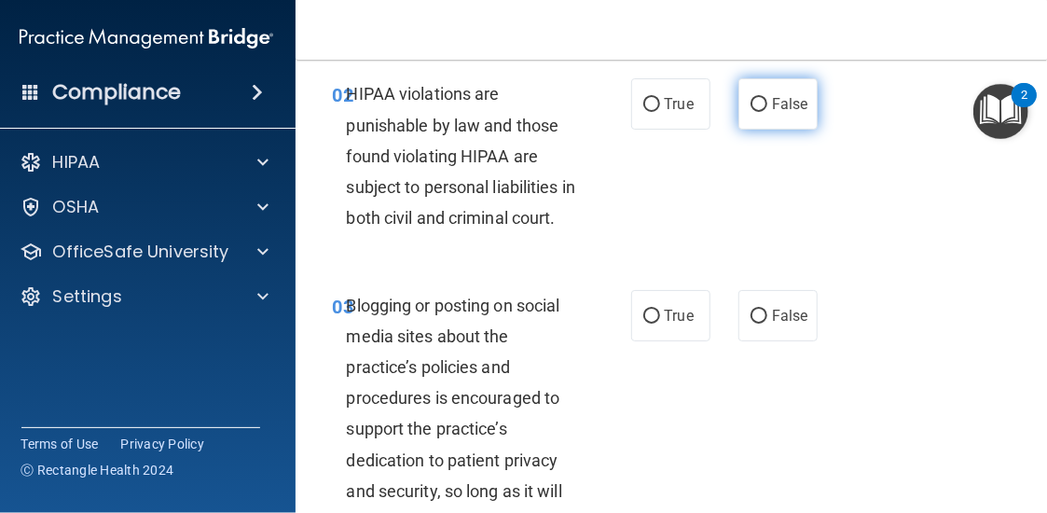
click at [751, 98] on input "False" at bounding box center [759, 105] width 17 height 14
radio input "true"
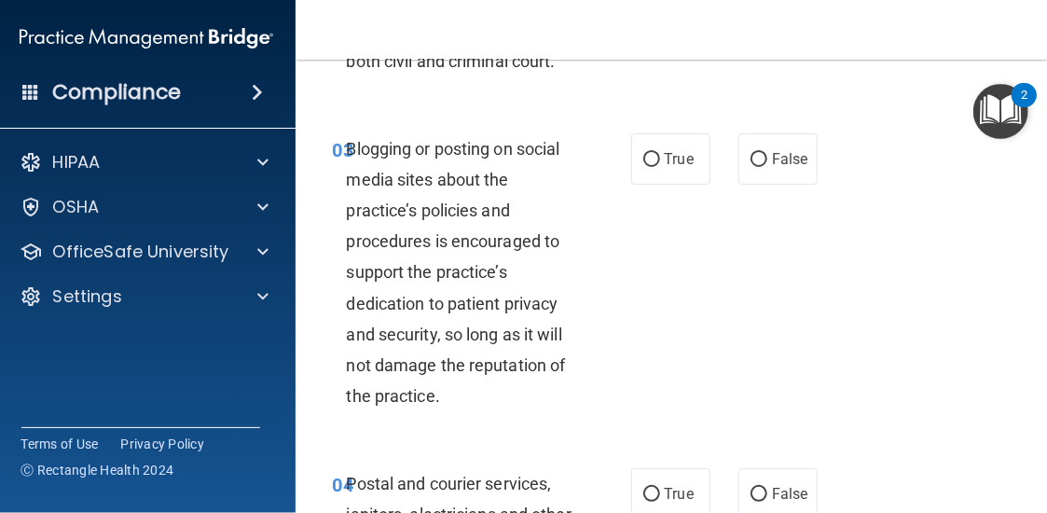
scroll to position [466, 0]
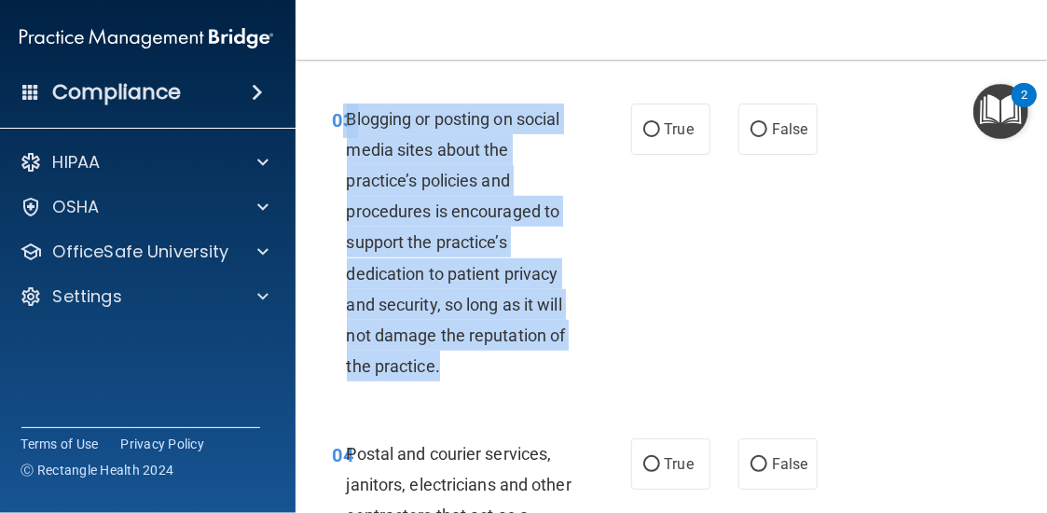
drag, startPoint x: 338, startPoint y: 146, endPoint x: 560, endPoint y: 391, distance: 330.7
click at [560, 391] on div "03 Blogging or posting on social media sites about the practice’s policies and …" at bounding box center [482, 248] width 354 height 288
click at [458, 382] on div "Blogging or posting on social media sites about the practice’s policies and pro…" at bounding box center [469, 243] width 245 height 279
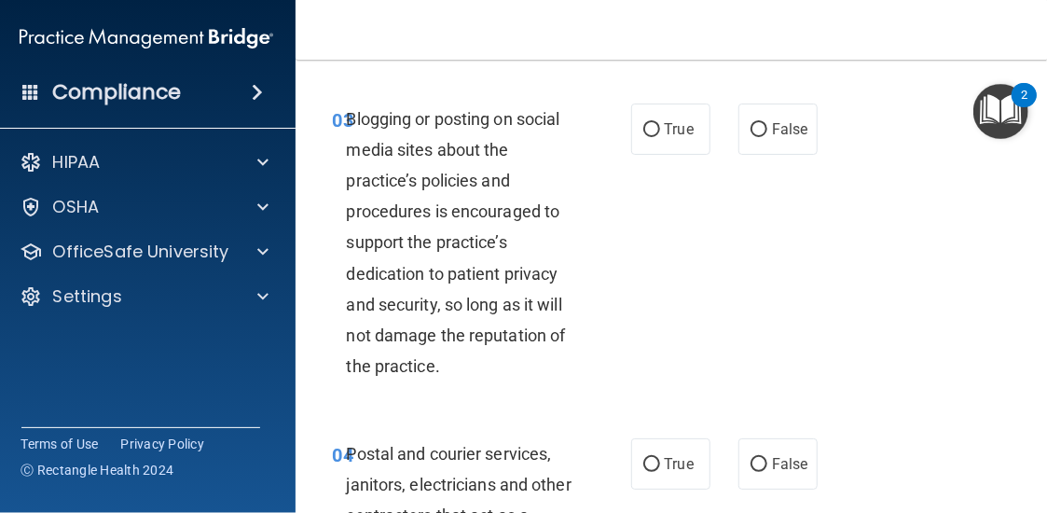
scroll to position [560, 0]
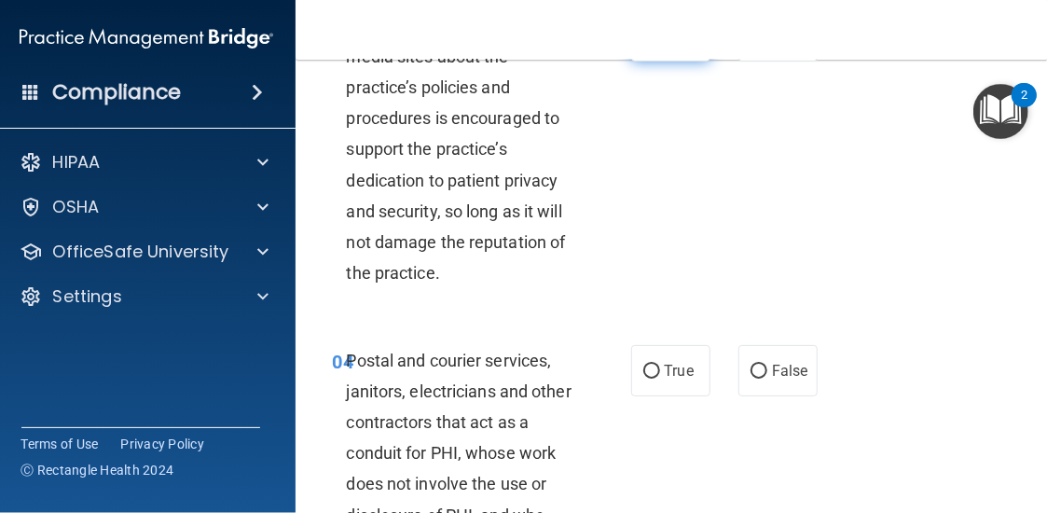
click at [698, 62] on label "True" at bounding box center [670, 35] width 79 height 51
click at [660, 44] on input "True" at bounding box center [651, 37] width 17 height 14
radio input "true"
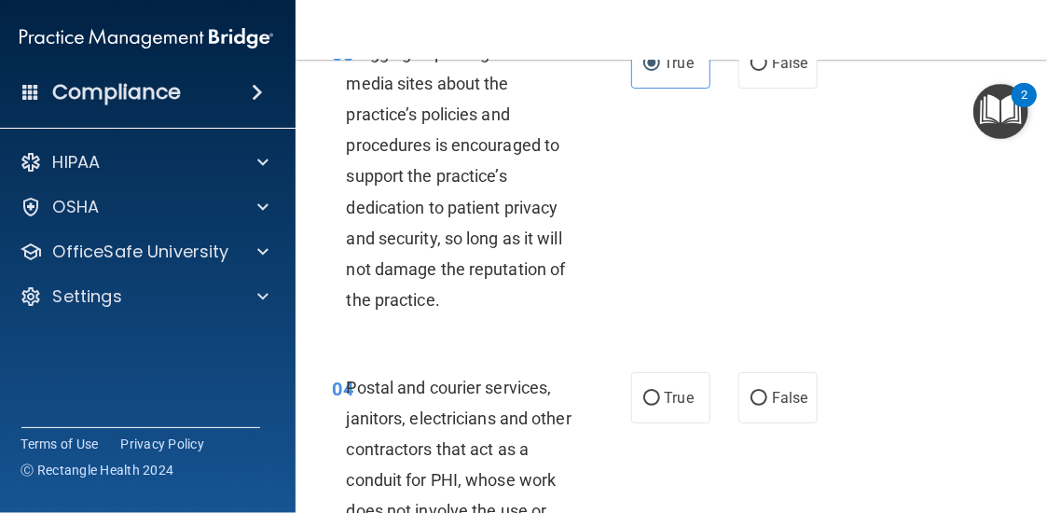
scroll to position [466, 0]
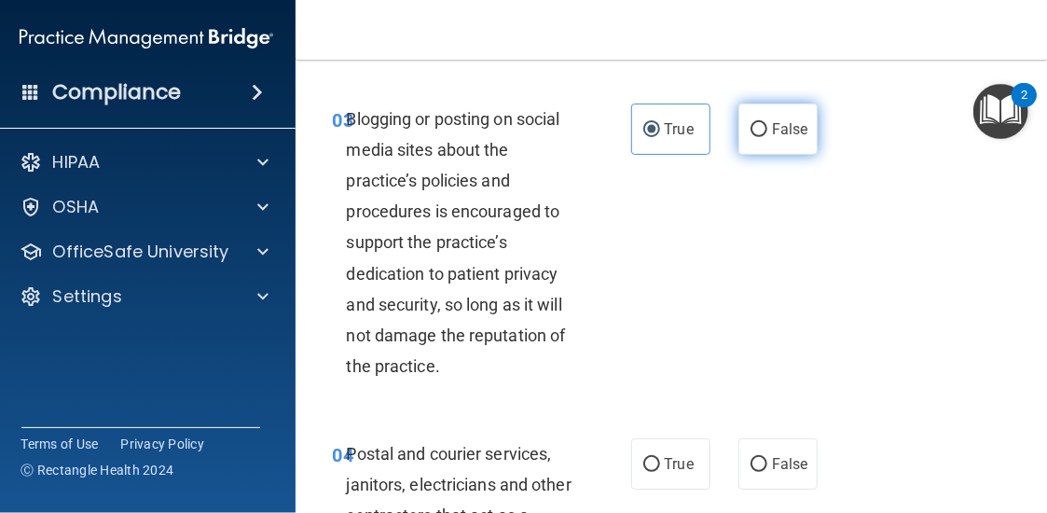
click at [745, 141] on label "False" at bounding box center [778, 129] width 79 height 51
click at [751, 137] on input "False" at bounding box center [759, 130] width 17 height 14
radio input "true"
radio input "false"
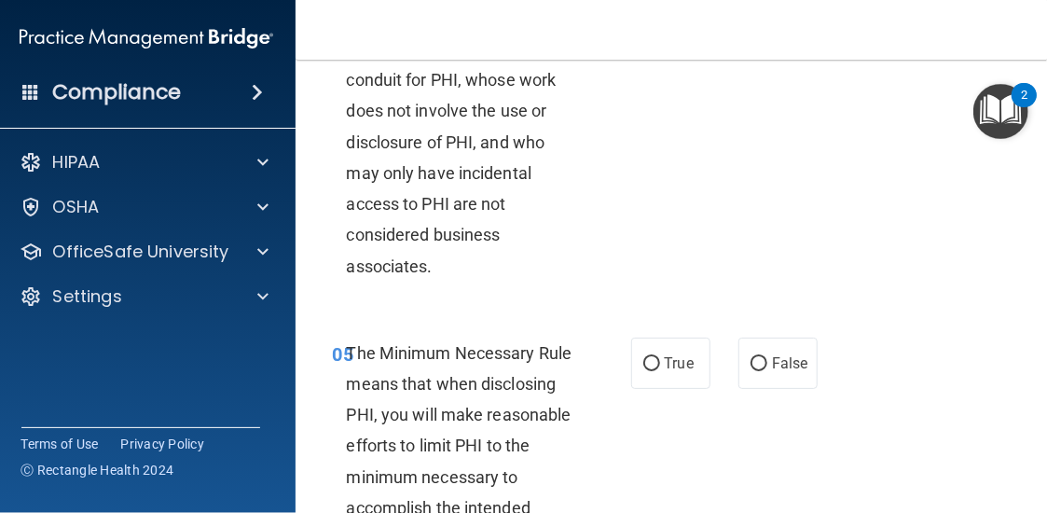
scroll to position [839, 0]
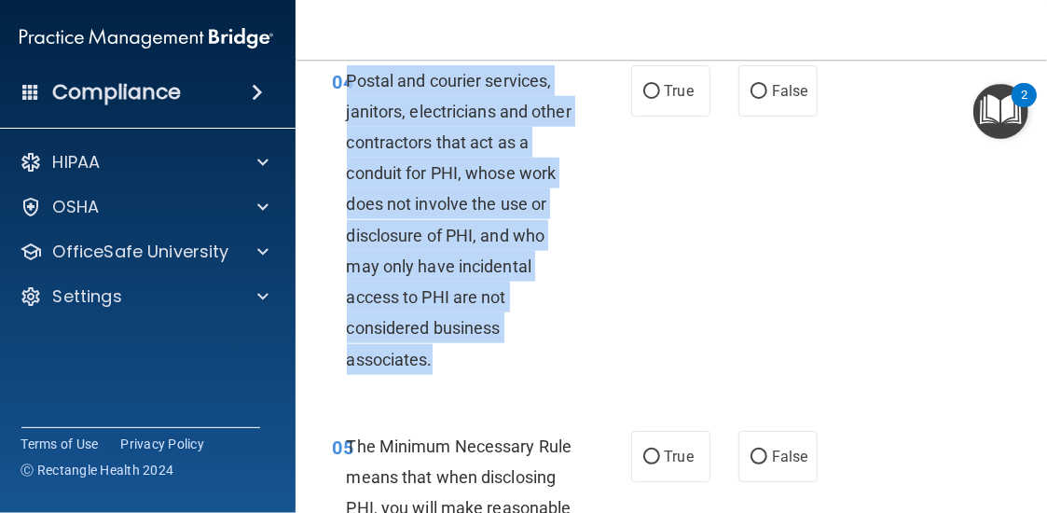
drag, startPoint x: 344, startPoint y: 107, endPoint x: 465, endPoint y: 408, distance: 323.8
click at [465, 384] on div "04 Postal and courier services, janitors, electricians and other contractors th…" at bounding box center [482, 224] width 354 height 319
copy span "Postal and courier services, janitors, electricians and other contractors that …"
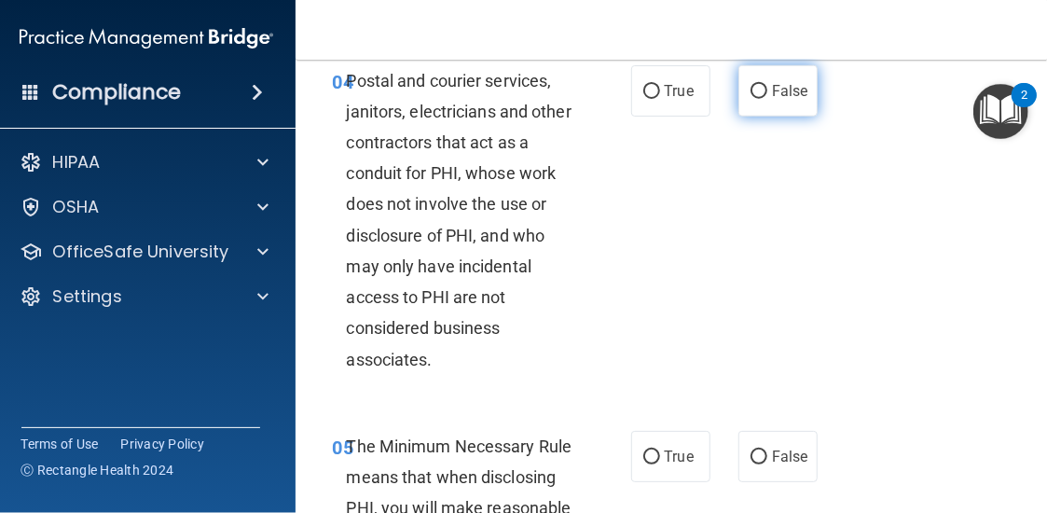
click at [779, 100] on span "False" at bounding box center [790, 91] width 36 height 18
click at [767, 99] on input "False" at bounding box center [759, 92] width 17 height 14
radio input "true"
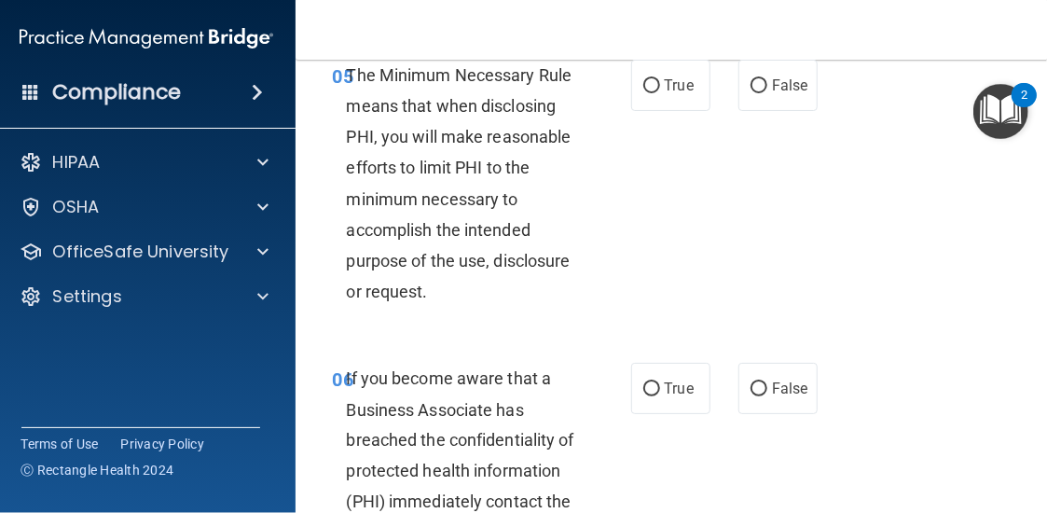
scroll to position [1212, 0]
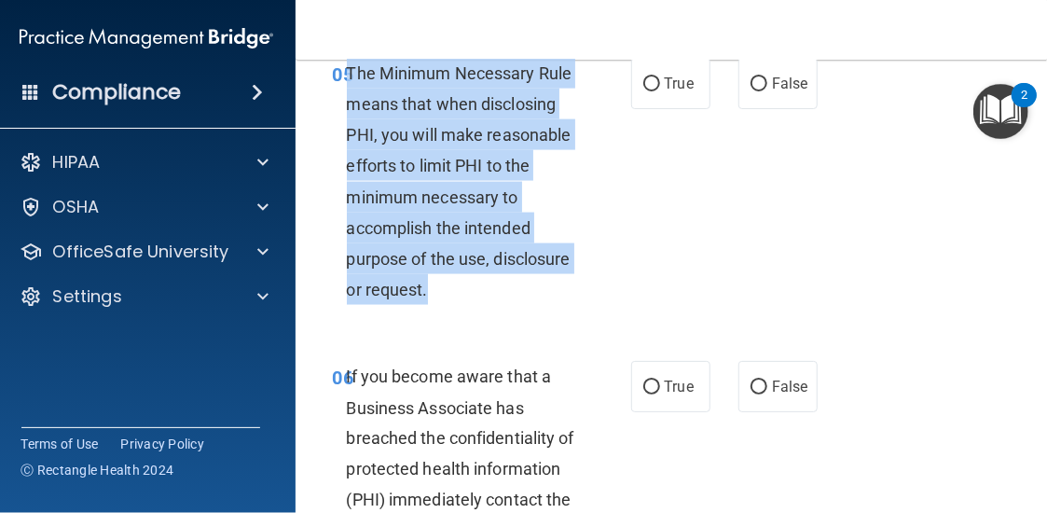
drag, startPoint x: 339, startPoint y: 103, endPoint x: 547, endPoint y: 327, distance: 306.2
click at [543, 306] on div "The Minimum Necessary Rule means that when disclosing PHI, you will make reason…" at bounding box center [469, 182] width 245 height 248
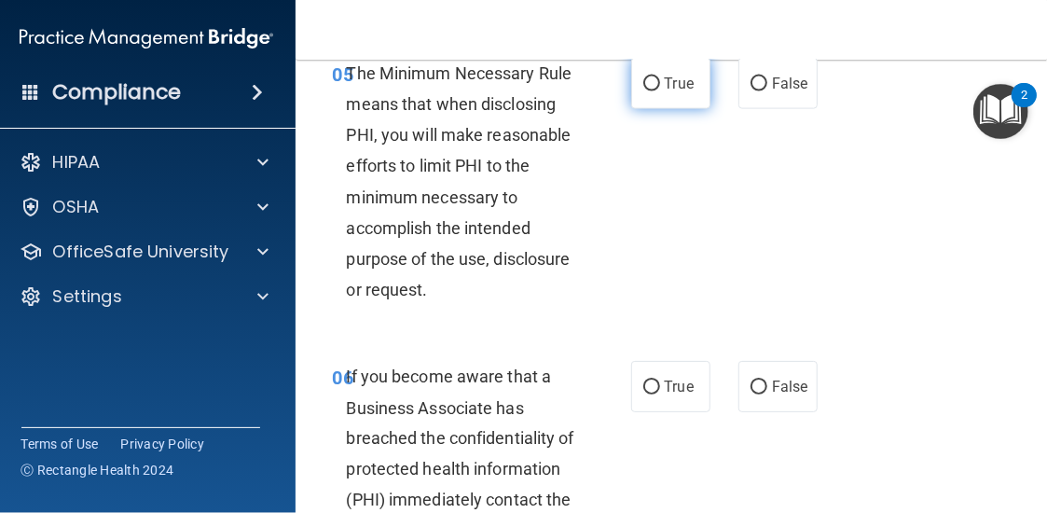
click at [673, 92] on span "True" at bounding box center [679, 84] width 29 height 18
click at [660, 91] on input "True" at bounding box center [651, 84] width 17 height 14
radio input "true"
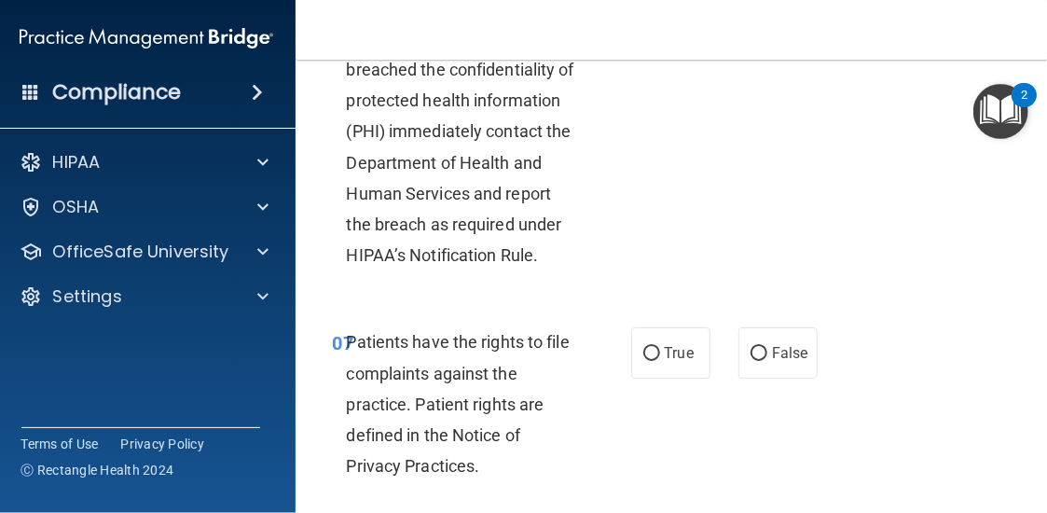
scroll to position [1492, 0]
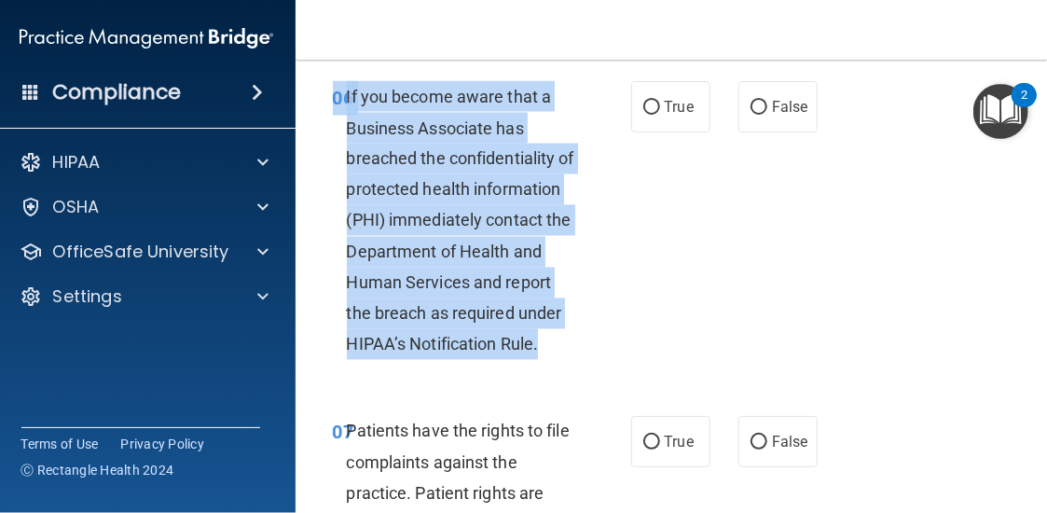
drag, startPoint x: 330, startPoint y: 133, endPoint x: 550, endPoint y: 400, distance: 345.8
click at [549, 369] on div "06 If you become aware that a Business Associate has breached the confidentiali…" at bounding box center [482, 225] width 354 height 288
click at [551, 360] on div "If you become aware that a Business Associate has breached the confidentiality …" at bounding box center [469, 220] width 245 height 279
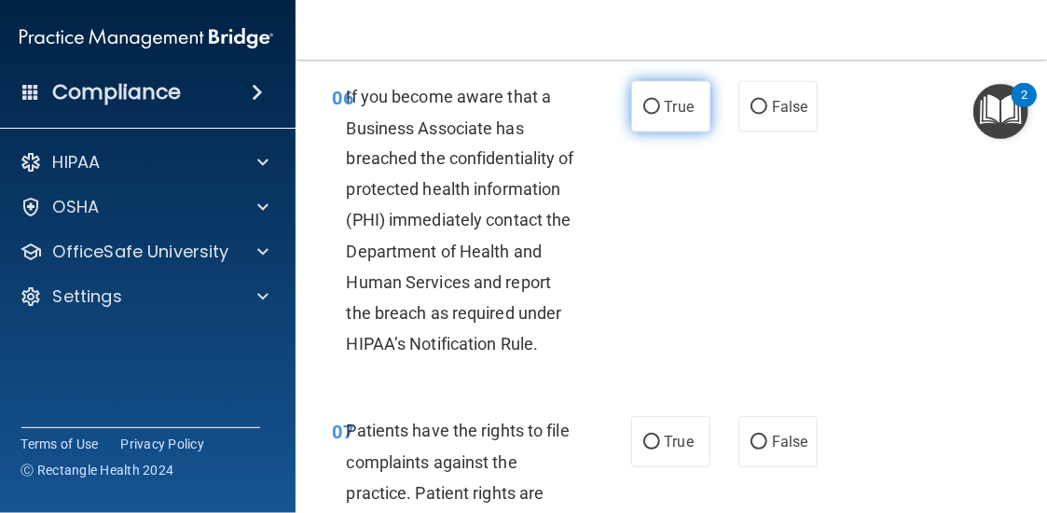
click at [677, 116] on span "True" at bounding box center [679, 107] width 29 height 18
click at [660, 115] on input "True" at bounding box center [651, 108] width 17 height 14
radio input "true"
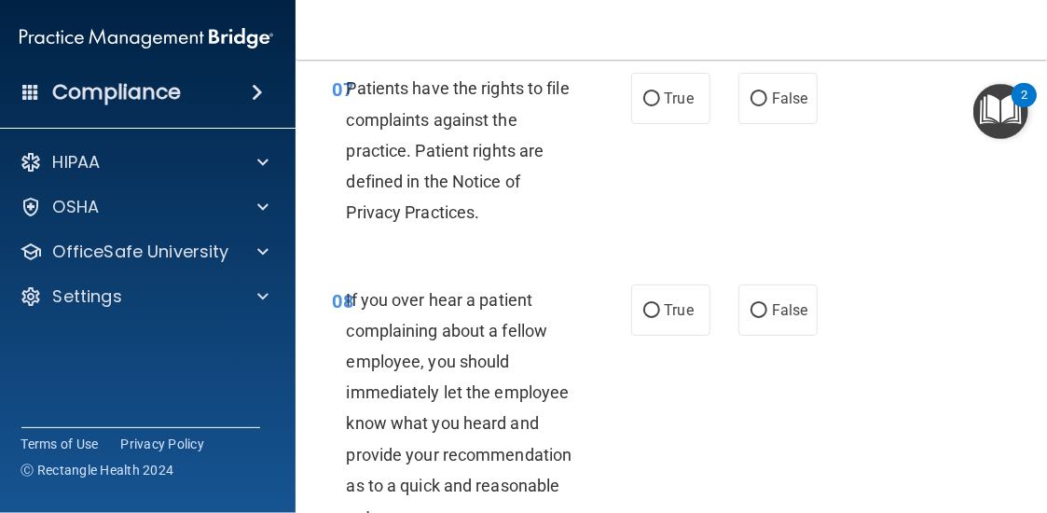
scroll to position [1865, 0]
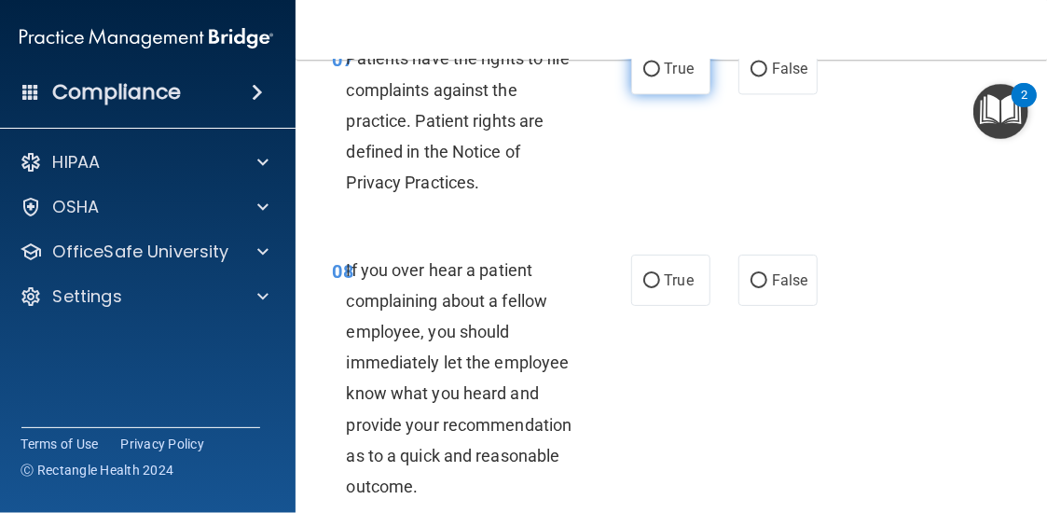
click at [655, 94] on label "True" at bounding box center [670, 68] width 79 height 51
click at [655, 76] on input "True" at bounding box center [651, 69] width 17 height 14
radio input "true"
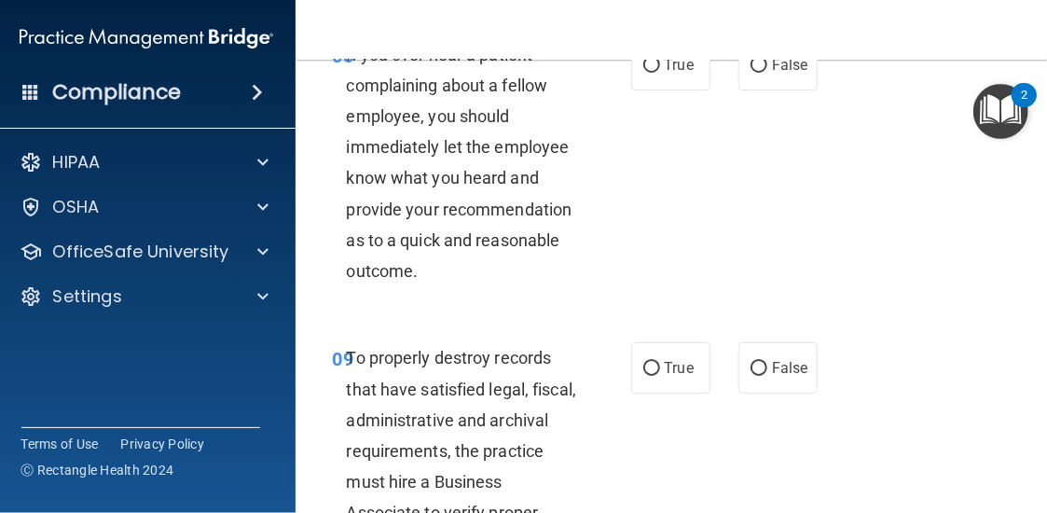
scroll to position [2052, 0]
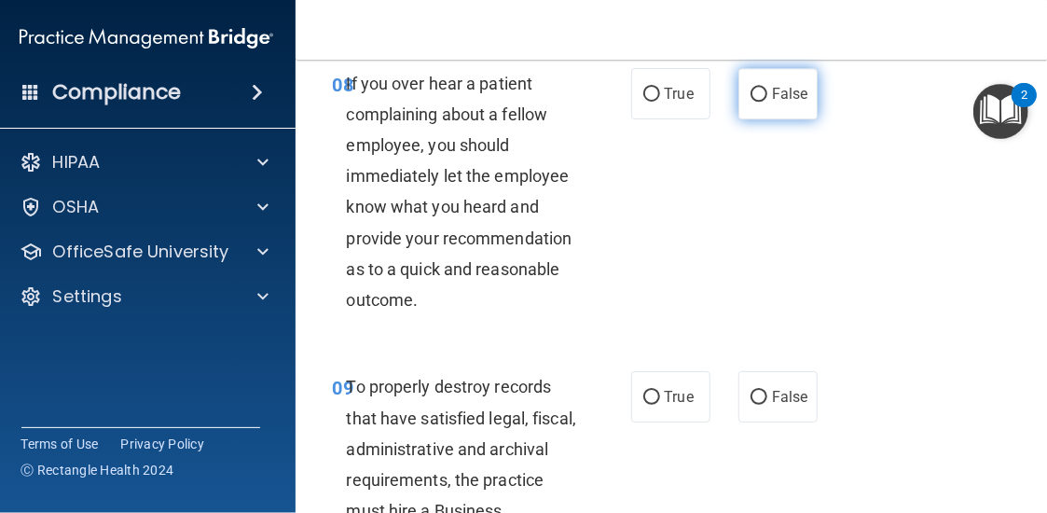
click at [789, 119] on label "False" at bounding box center [778, 93] width 79 height 51
click at [767, 102] on input "False" at bounding box center [759, 95] width 17 height 14
radio input "true"
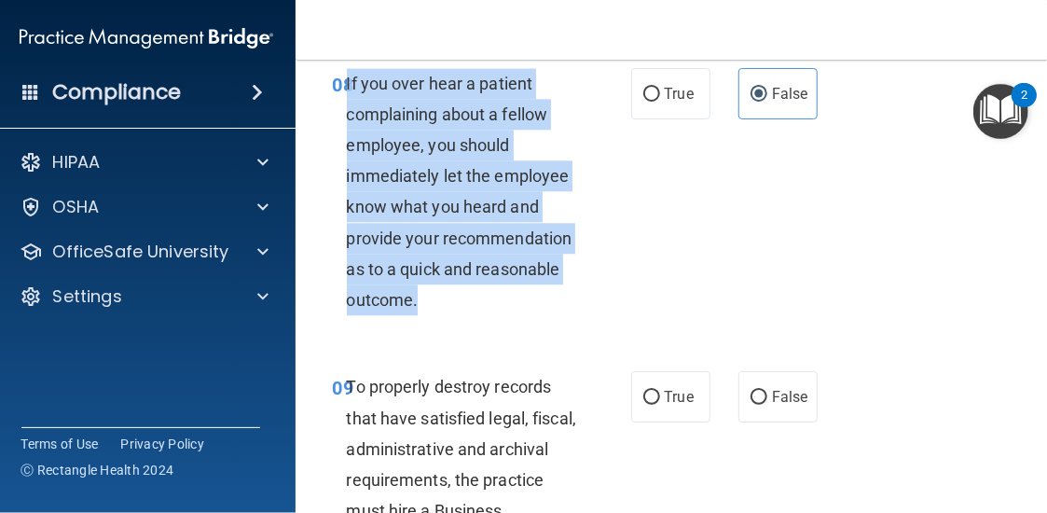
drag, startPoint x: 340, startPoint y: 115, endPoint x: 523, endPoint y: 352, distance: 299.2
click at [523, 325] on div "08 If you over hear a patient complaining about a fellow employee, you should i…" at bounding box center [482, 196] width 354 height 257
copy span "If you over hear a patient complaining about a fellow employee, you should imme…"
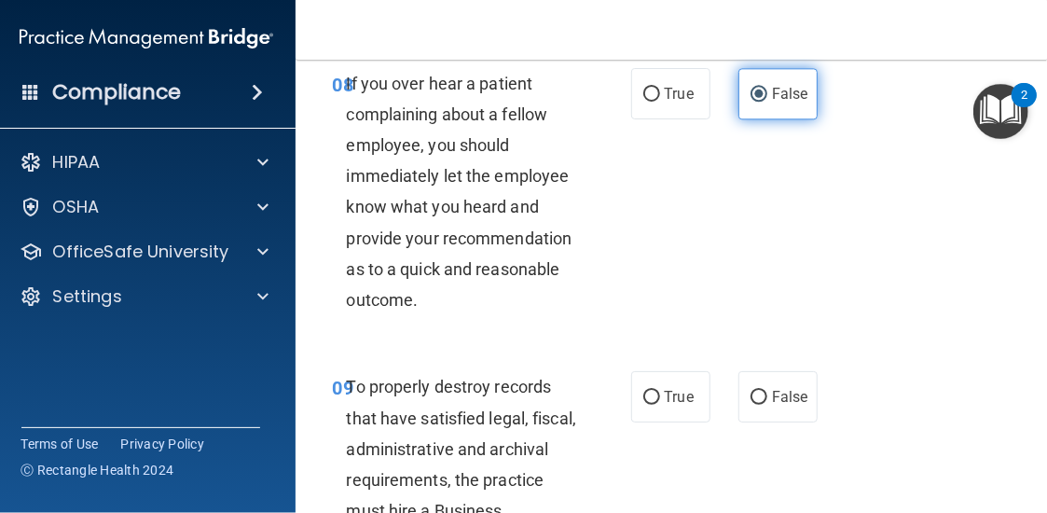
click at [741, 119] on label "False" at bounding box center [778, 93] width 79 height 51
click at [751, 102] on input "False" at bounding box center [759, 95] width 17 height 14
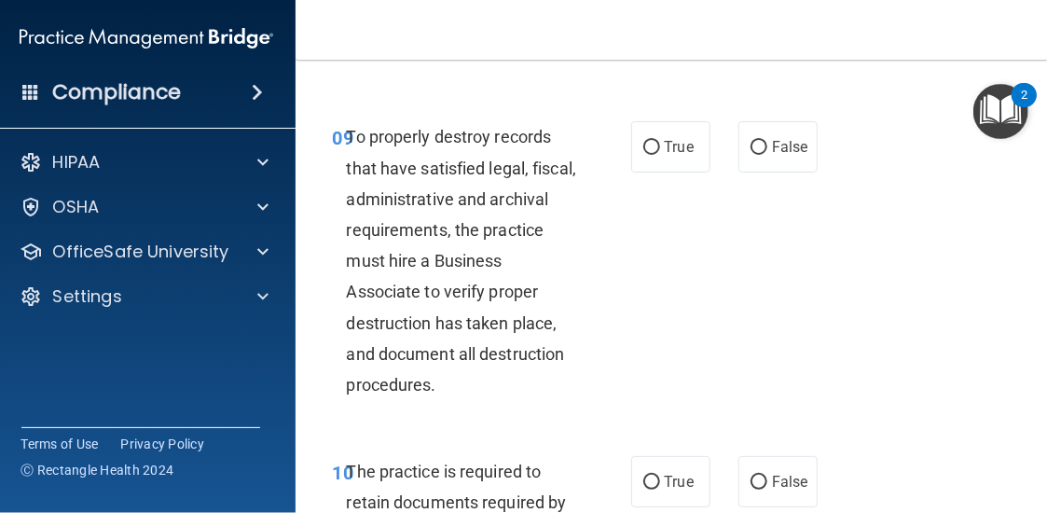
scroll to position [2331, 0]
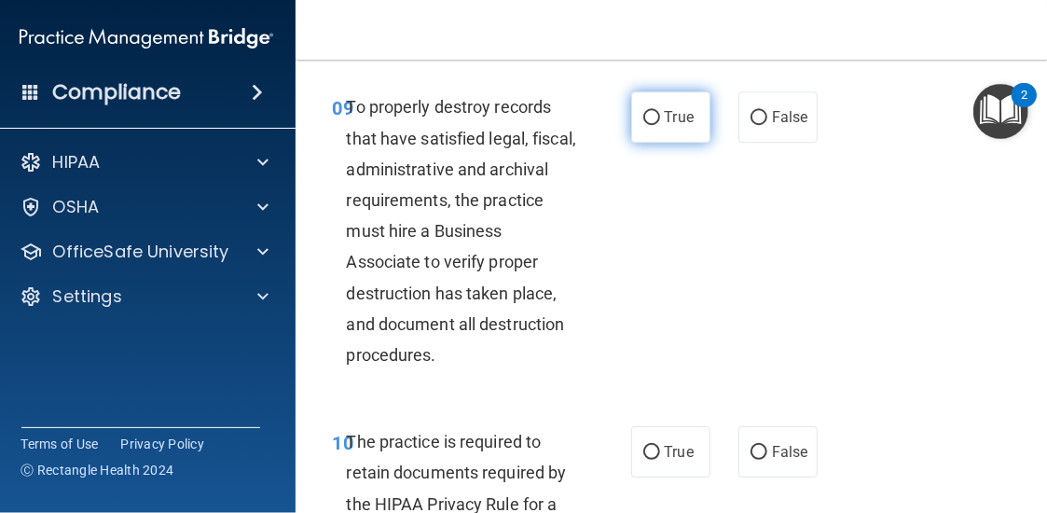
click at [675, 143] on label "True" at bounding box center [670, 116] width 79 height 51
click at [660, 125] on input "True" at bounding box center [651, 118] width 17 height 14
radio input "true"
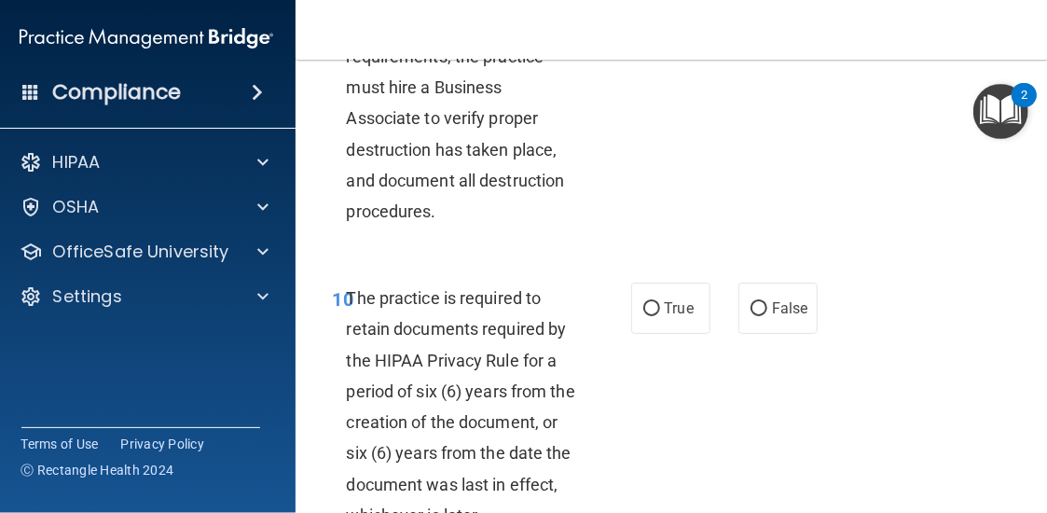
scroll to position [2518, 0]
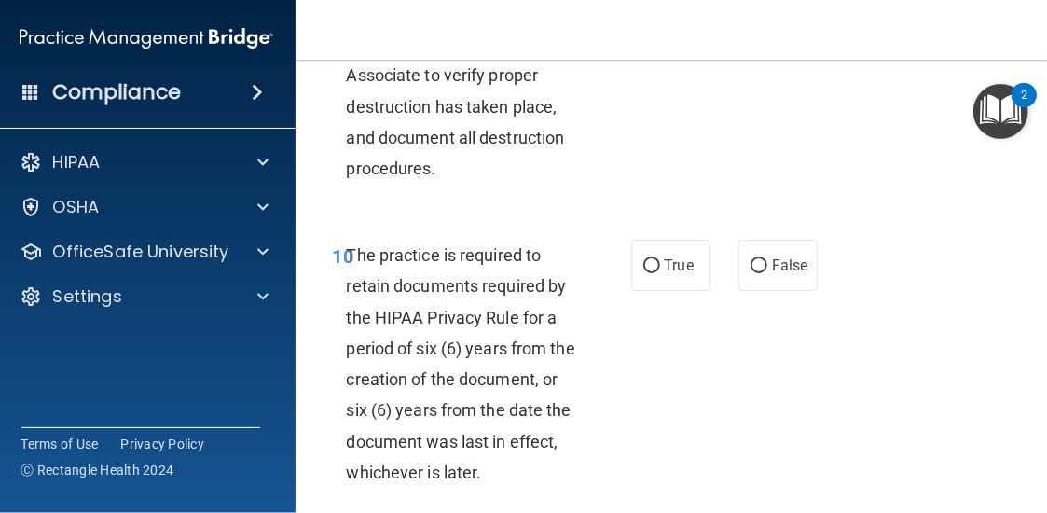
click at [436, 98] on span "To properly destroy records that have satisfied legal, fiscal, administrative a…" at bounding box center [461, 44] width 229 height 268
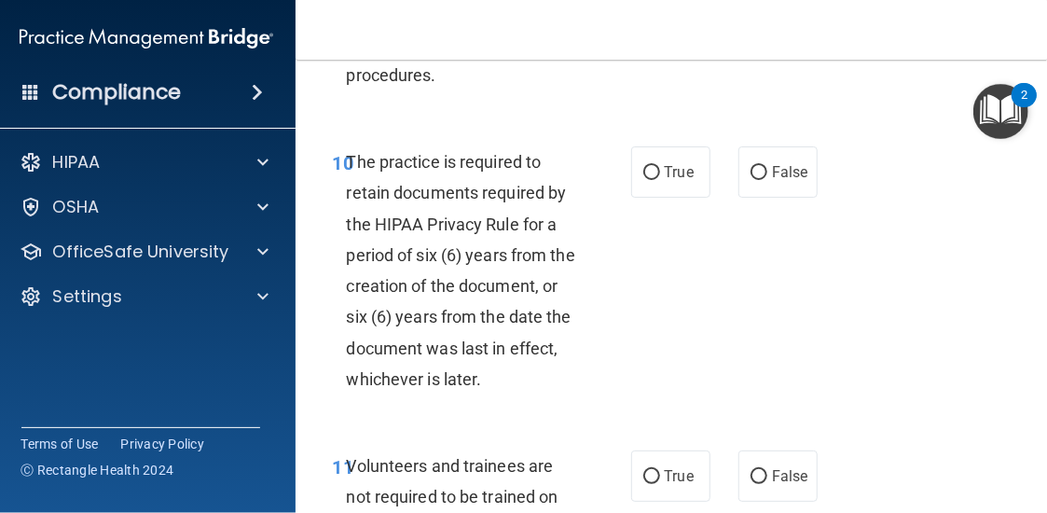
scroll to position [2704, 0]
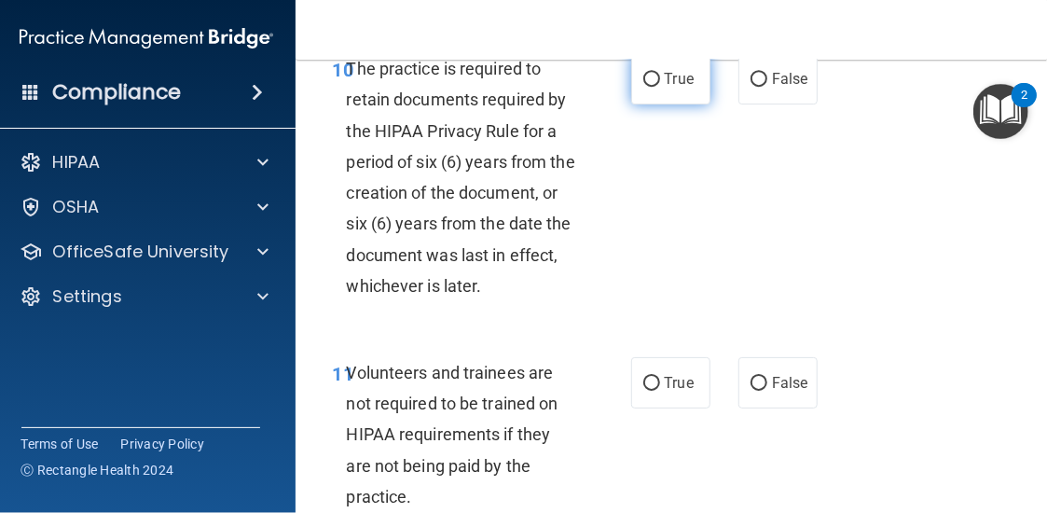
click at [667, 92] on label "True" at bounding box center [670, 78] width 79 height 51
click at [660, 87] on input "True" at bounding box center [651, 80] width 17 height 14
radio input "true"
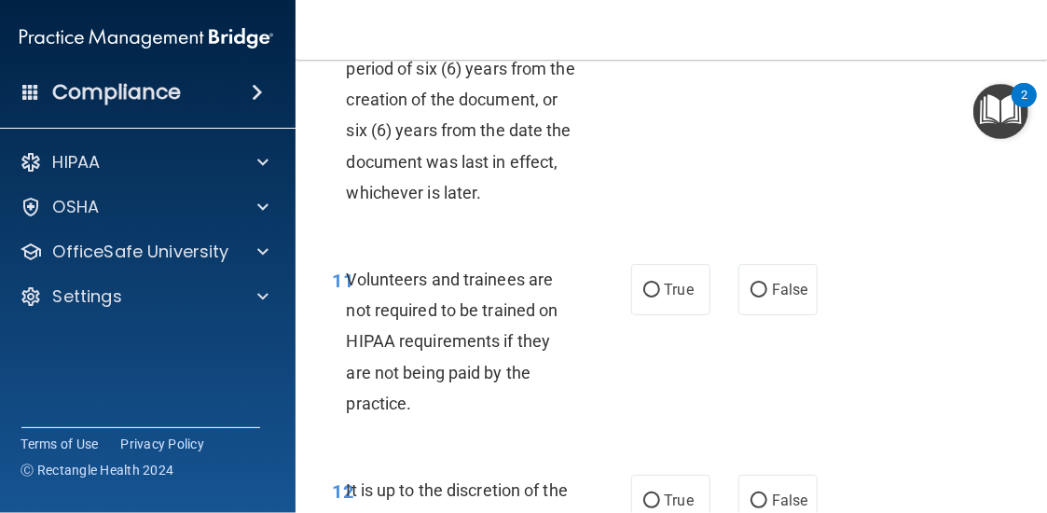
scroll to position [2891, 0]
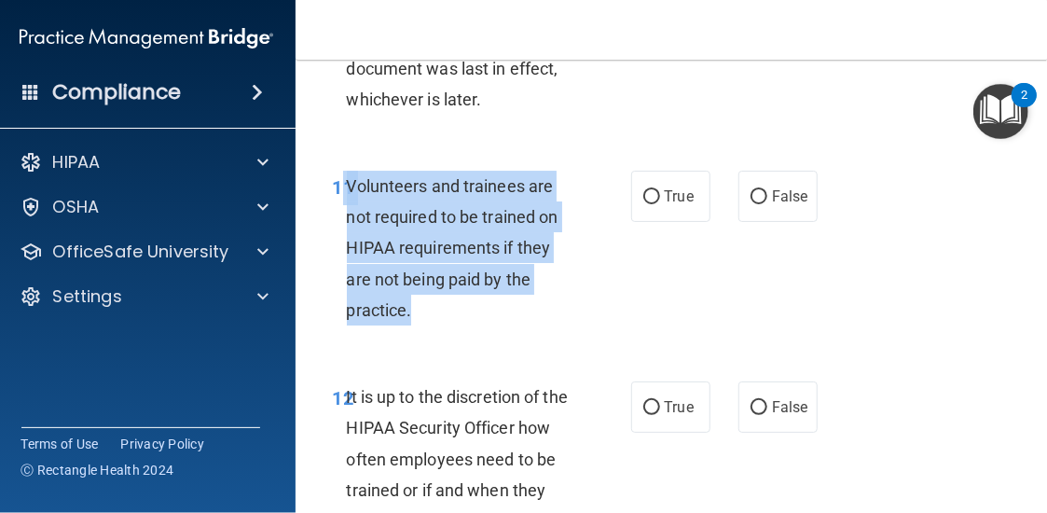
drag, startPoint x: 338, startPoint y: 222, endPoint x: 498, endPoint y: 339, distance: 198.3
click at [498, 335] on div "11 Volunteers and trainees are not required to be trained on HIPAA requirements…" at bounding box center [482, 253] width 354 height 164
click at [757, 204] on input "False" at bounding box center [759, 197] width 17 height 14
radio input "true"
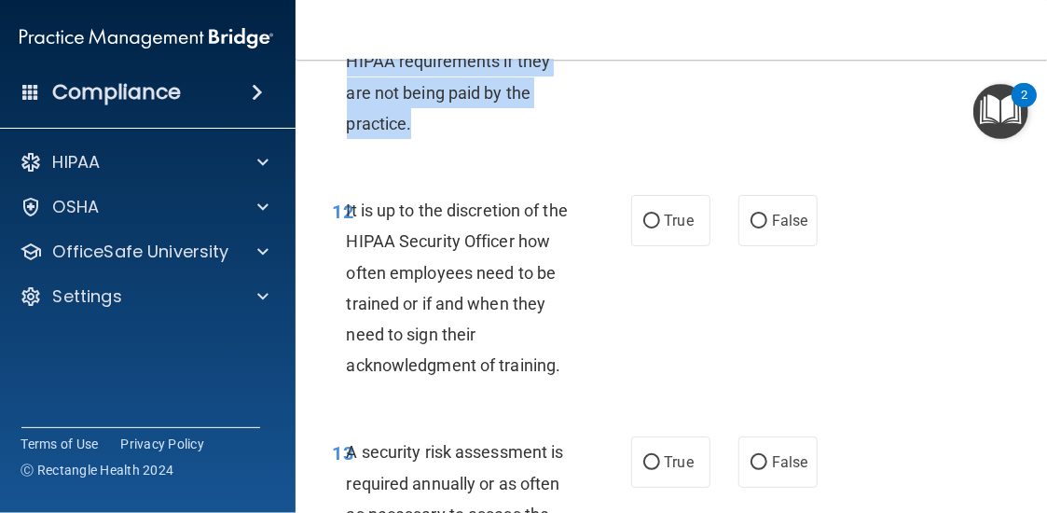
scroll to position [3171, 0]
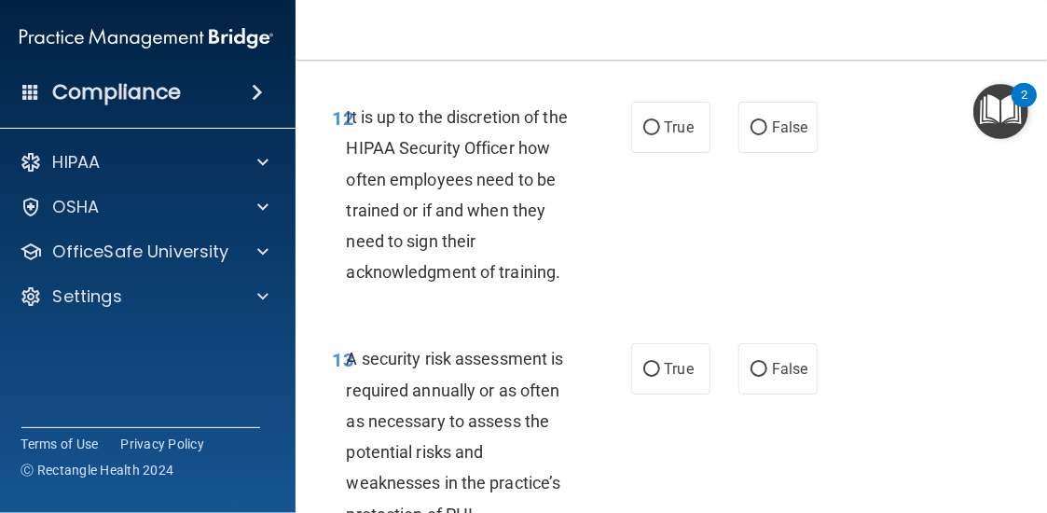
click at [546, 256] on div "It is up to the discretion of the HIPAA Security Officer how often employees ne…" at bounding box center [469, 195] width 245 height 186
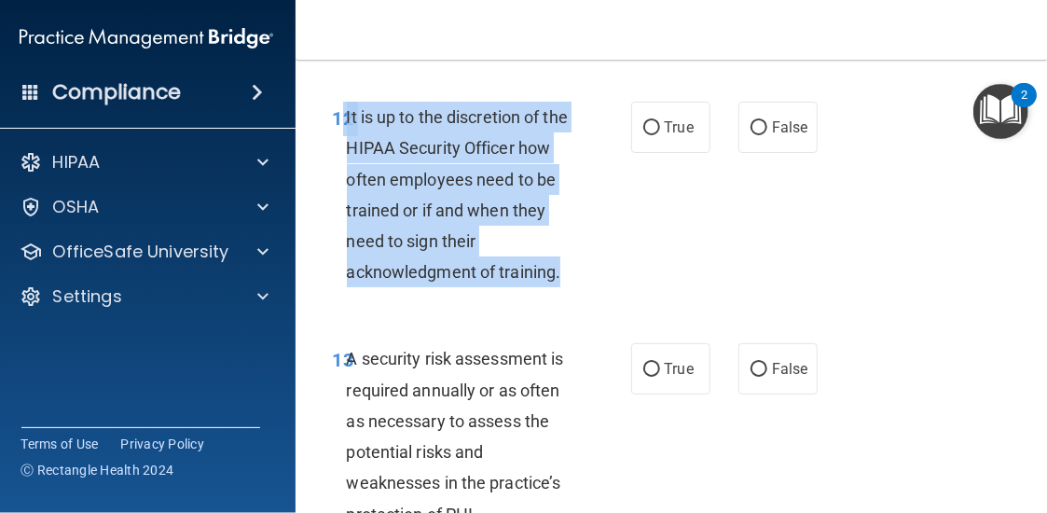
drag, startPoint x: 331, startPoint y: 148, endPoint x: 574, endPoint y: 317, distance: 296.2
click at [574, 297] on div "12 It is up to the discretion of the HIPAA Security Officer how often employees…" at bounding box center [482, 199] width 354 height 195
copy div "2 It is up to the discretion of the HIPAA Security Officer how often employees …"
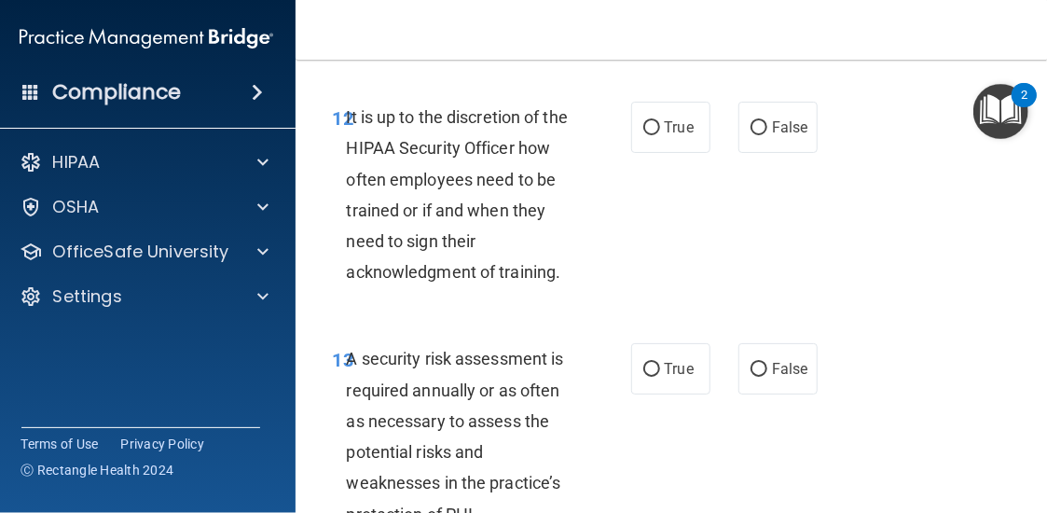
click at [708, 274] on div "12 It is up to the discretion of the HIPAA Security Officer how often employees…" at bounding box center [673, 199] width 709 height 242
click at [680, 136] on span "True" at bounding box center [679, 127] width 29 height 18
click at [660, 135] on input "True" at bounding box center [651, 128] width 17 height 14
radio input "true"
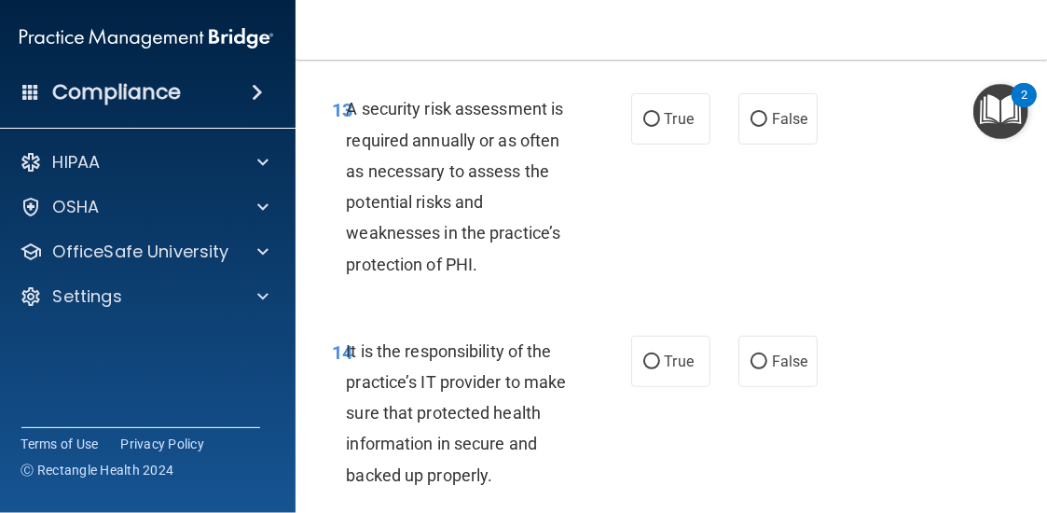
scroll to position [3450, 0]
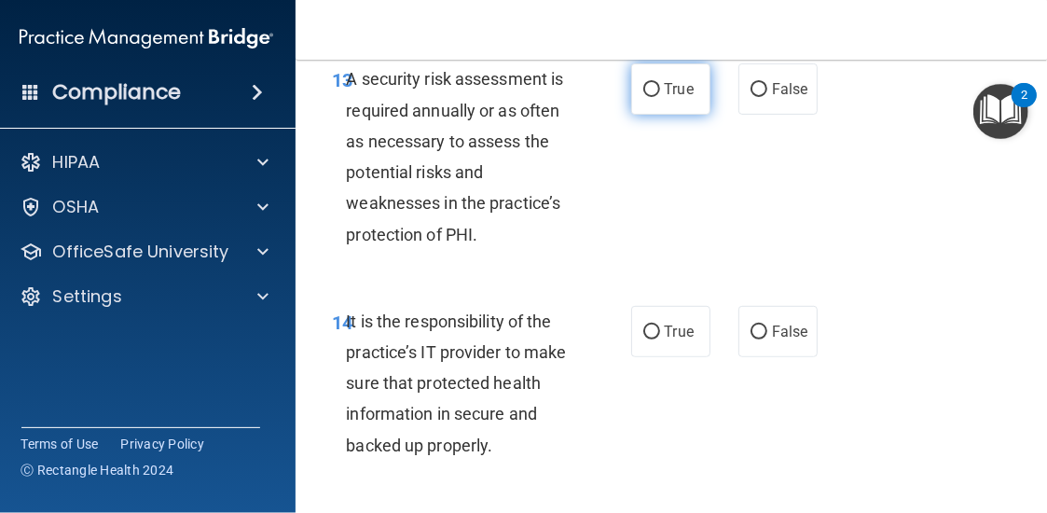
click at [655, 102] on label "True" at bounding box center [670, 88] width 79 height 51
click at [655, 97] on input "True" at bounding box center [651, 90] width 17 height 14
radio input "true"
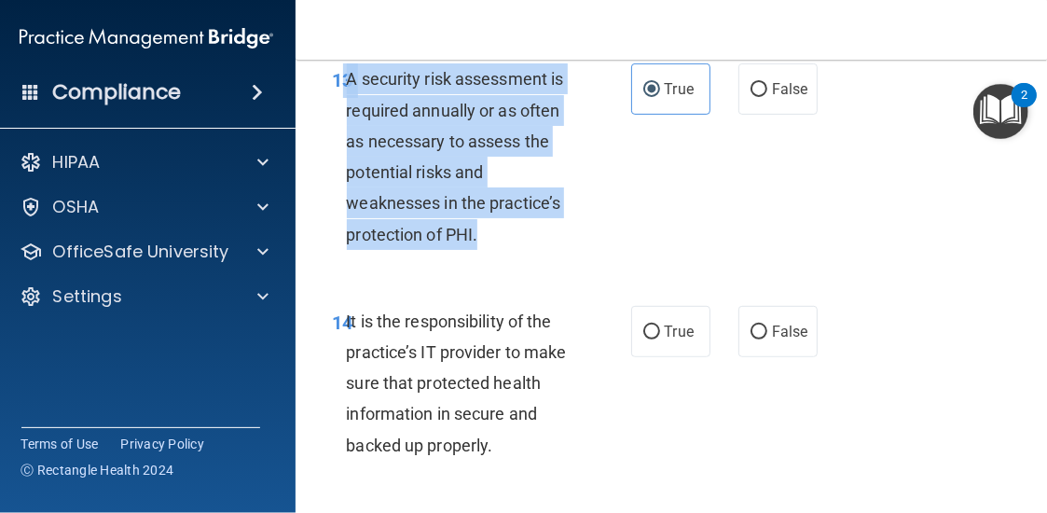
drag, startPoint x: 335, startPoint y: 113, endPoint x: 578, endPoint y: 265, distance: 287.0
click at [578, 258] on div "13 A security risk assessment is required annually or as often as necessary to …" at bounding box center [482, 160] width 354 height 195
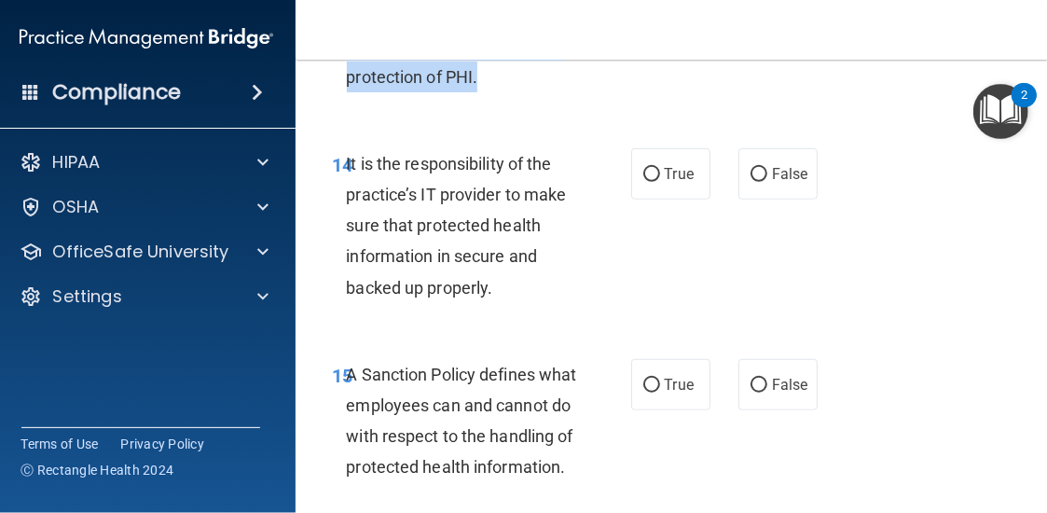
scroll to position [3637, 0]
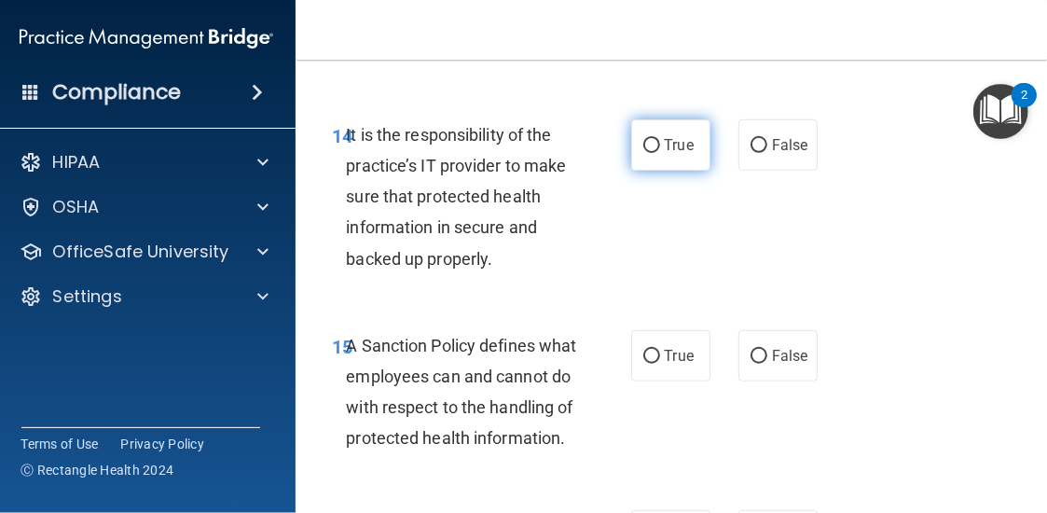
click at [658, 171] on label "True" at bounding box center [670, 144] width 79 height 51
click at [658, 153] on input "True" at bounding box center [651, 146] width 17 height 14
radio input "true"
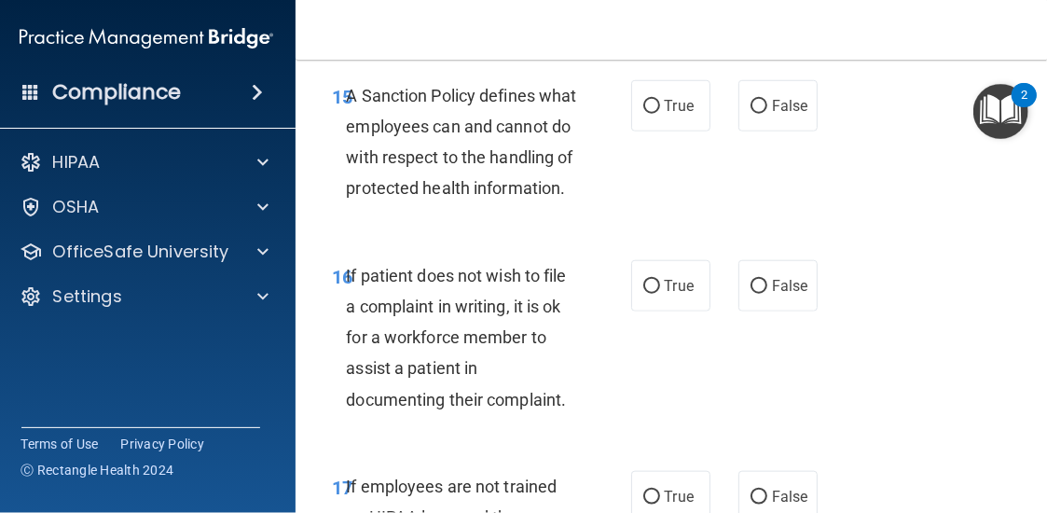
scroll to position [3917, 0]
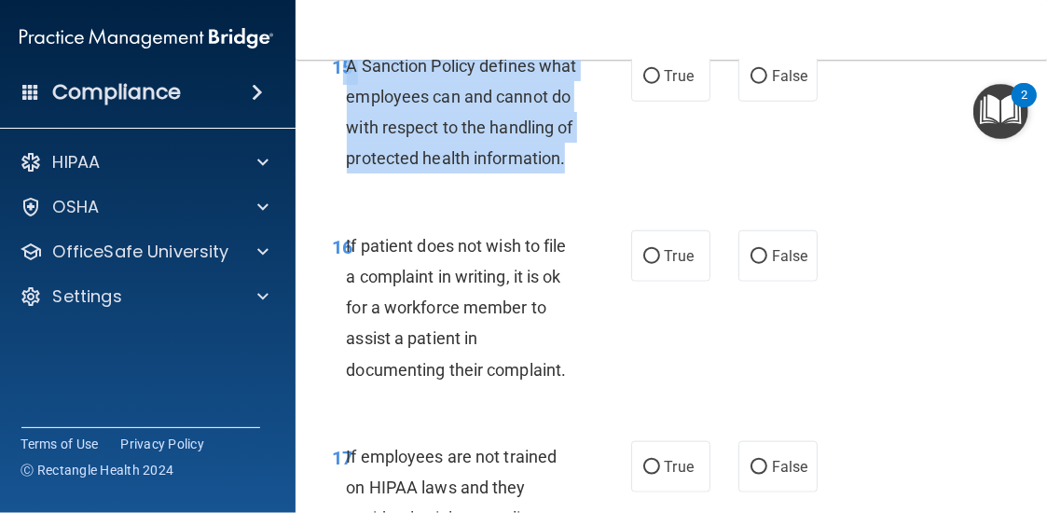
drag, startPoint x: 339, startPoint y: 93, endPoint x: 485, endPoint y: 221, distance: 194.3
click at [485, 184] on div "15 A Sanction Policy defines what employees can and cannot do with respect to t…" at bounding box center [482, 116] width 354 height 133
copy div "5 A Sanction Policy defines what employees can and cannot do with respect to th…"
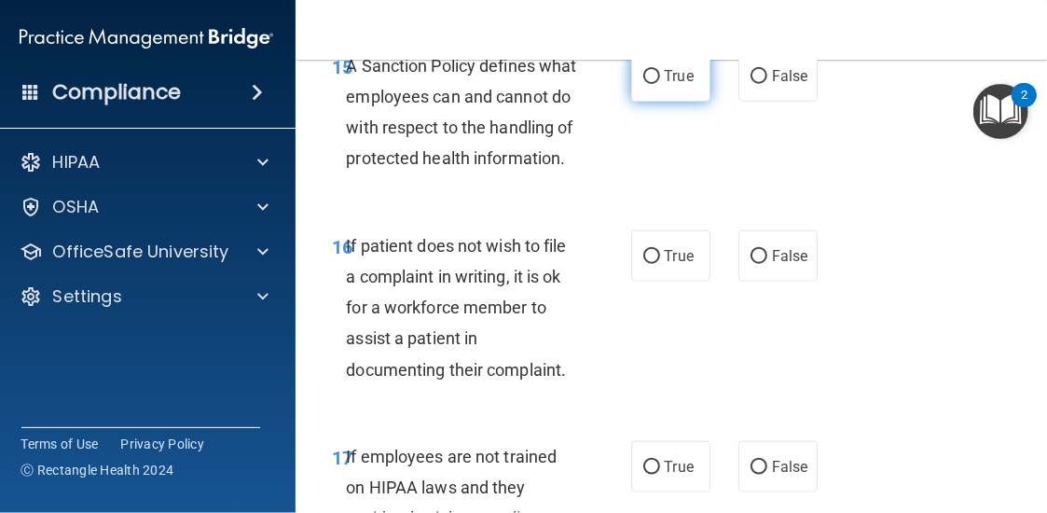
click at [685, 102] on label "True" at bounding box center [670, 75] width 79 height 51
click at [660, 84] on input "True" at bounding box center [651, 77] width 17 height 14
radio input "true"
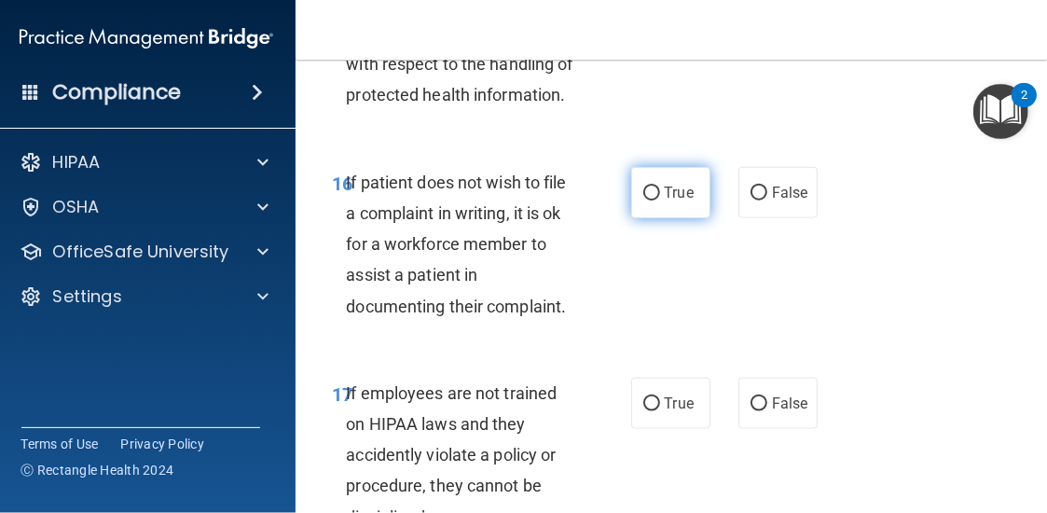
scroll to position [4010, 0]
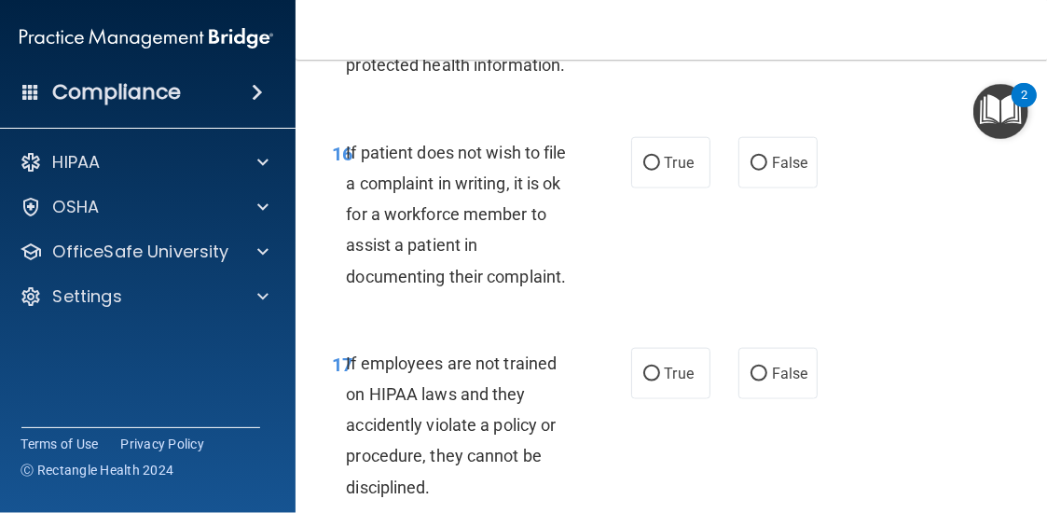
drag, startPoint x: 328, startPoint y: 215, endPoint x: 593, endPoint y: 363, distance: 303.1
click at [593, 325] on div "16 If patient does not wish to file a complaint in writing, it is ok for a work…" at bounding box center [673, 219] width 709 height 211
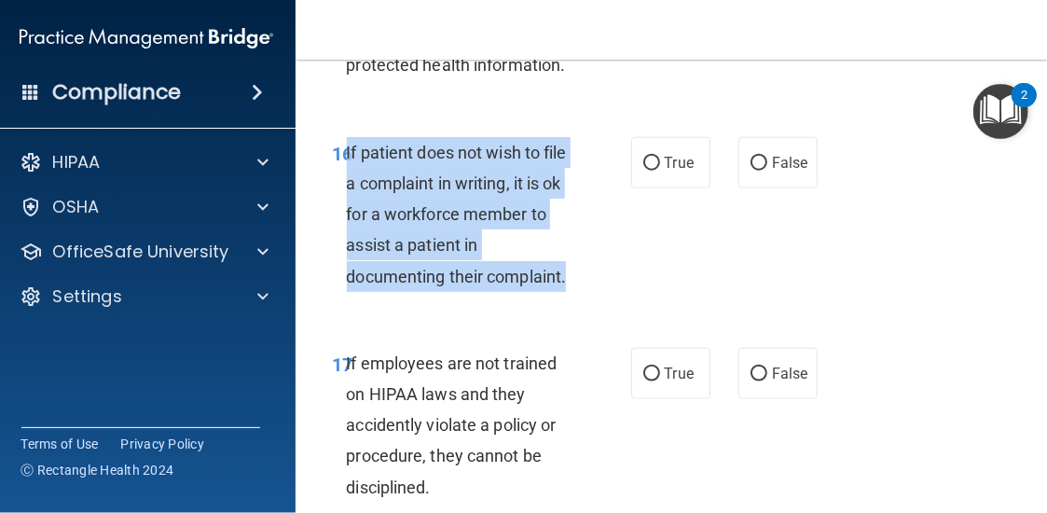
drag, startPoint x: 340, startPoint y: 214, endPoint x: 606, endPoint y: 348, distance: 297.8
click at [606, 301] on div "16 If patient does not wish to file a complaint in writing, it is ok for a work…" at bounding box center [482, 219] width 354 height 164
copy span "If patient does not wish to file a complaint in writing, it is ok for a workfor…"
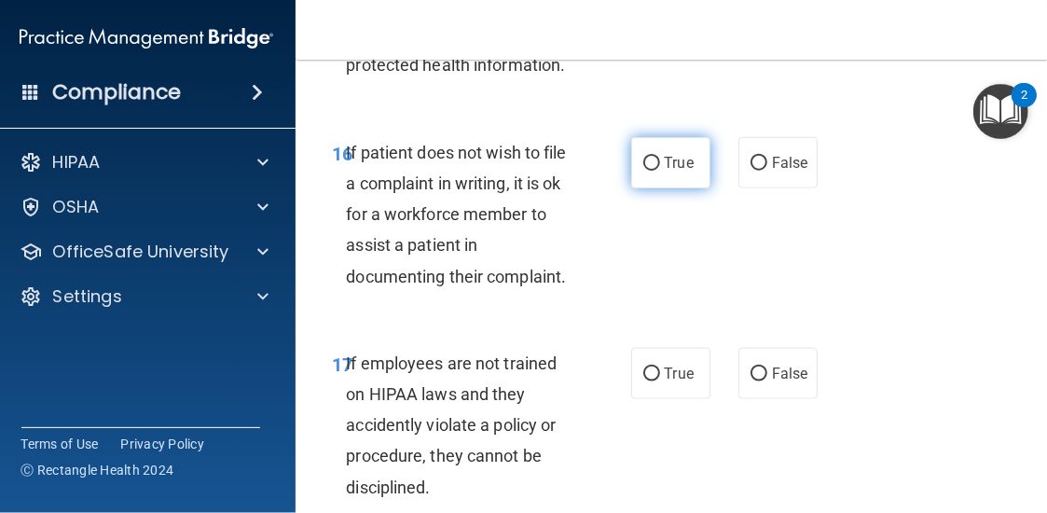
click at [651, 188] on label "True" at bounding box center [670, 162] width 79 height 51
click at [651, 171] on input "True" at bounding box center [651, 164] width 17 height 14
radio input "true"
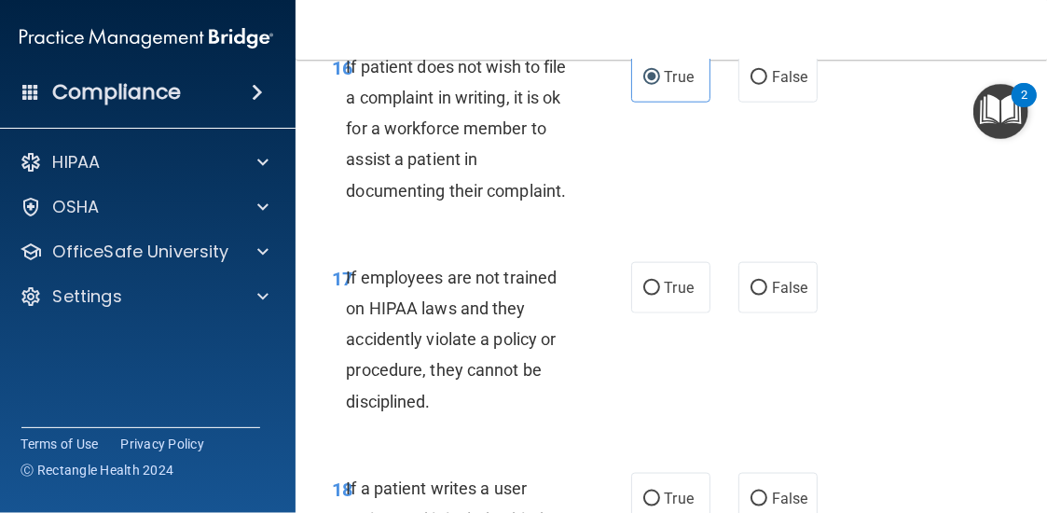
scroll to position [4197, 0]
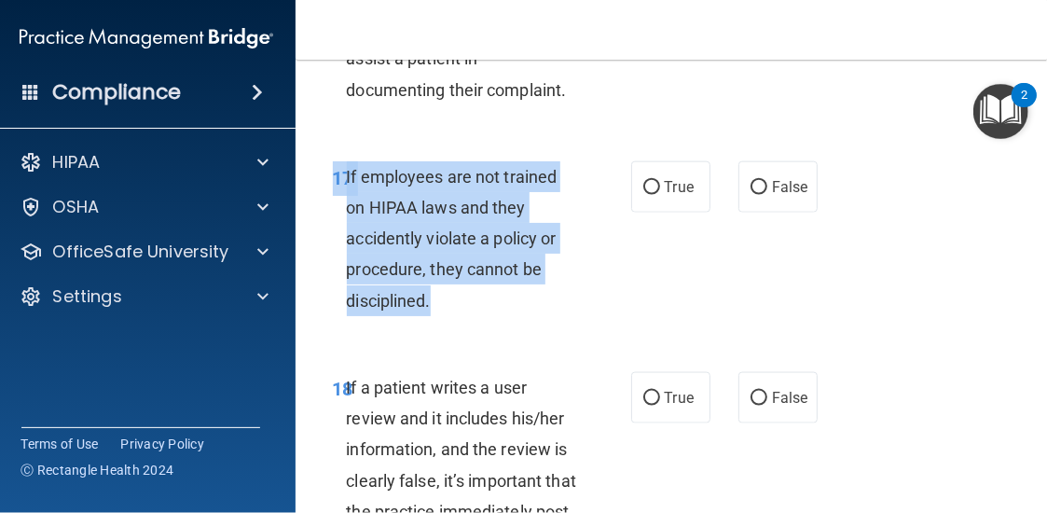
drag, startPoint x: 328, startPoint y: 242, endPoint x: 466, endPoint y: 371, distance: 188.7
click at [466, 325] on div "17 If employees are not trained on HIPAA laws and they accidently violate a pol…" at bounding box center [482, 243] width 354 height 164
copy div "17 If employees are not trained on HIPAA laws and they accidently violate a pol…"
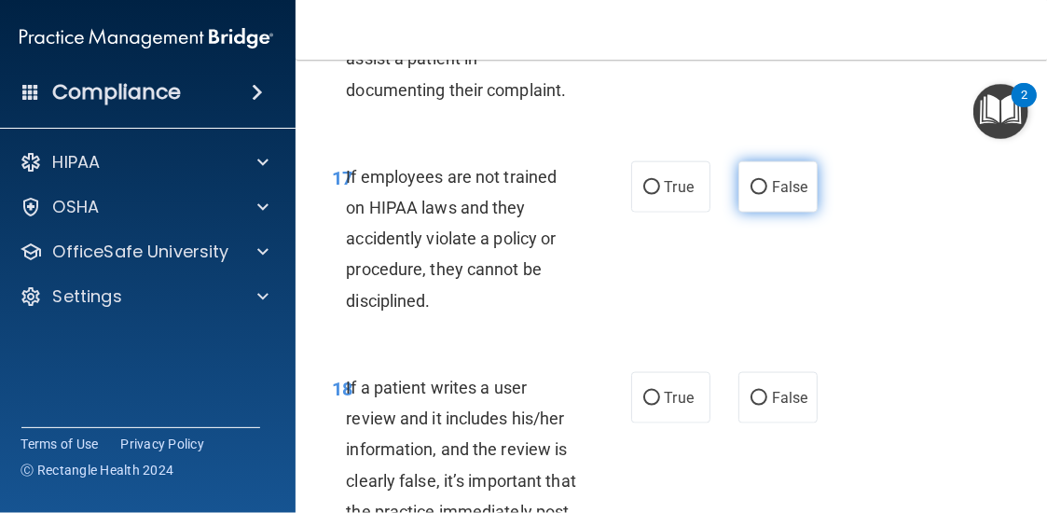
click at [763, 213] on label "False" at bounding box center [778, 186] width 79 height 51
click at [763, 195] on input "False" at bounding box center [759, 188] width 17 height 14
radio input "true"
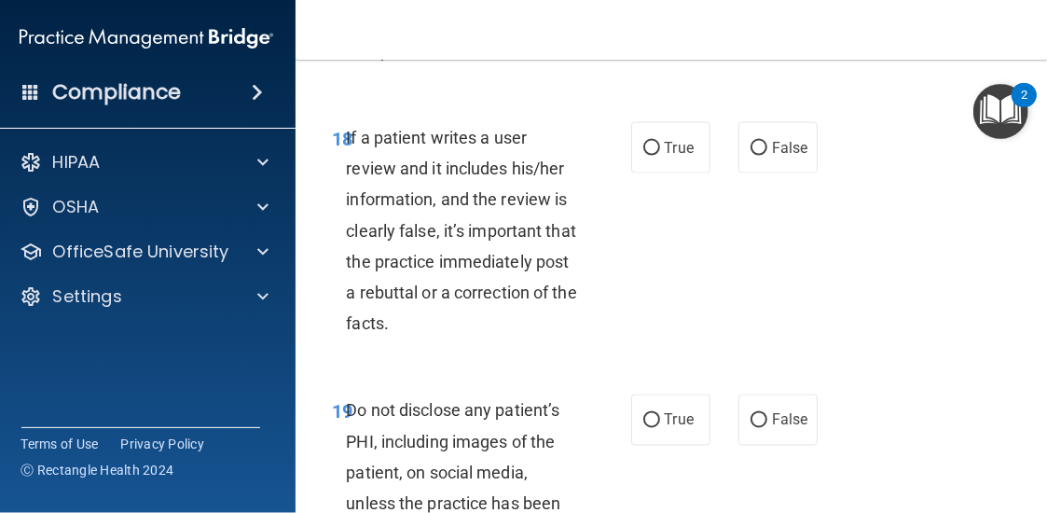
scroll to position [4476, 0]
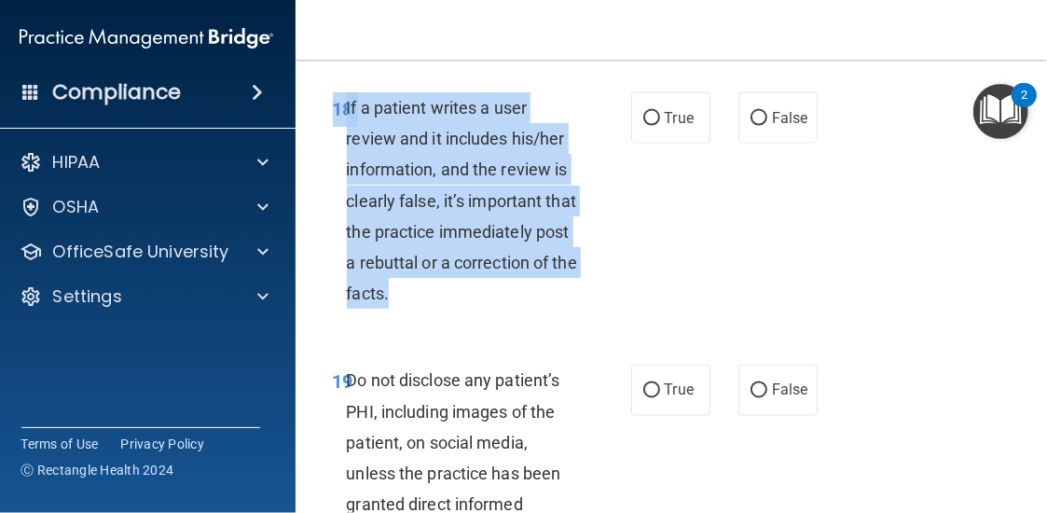
drag, startPoint x: 318, startPoint y: 184, endPoint x: 578, endPoint y: 355, distance: 311.7
click at [578, 319] on div "18 If a patient writes a user review and it includes his/her information, and t…" at bounding box center [482, 205] width 354 height 227
click at [528, 310] on div "If a patient writes a user review and it includes his/her information, and the …" at bounding box center [469, 200] width 245 height 217
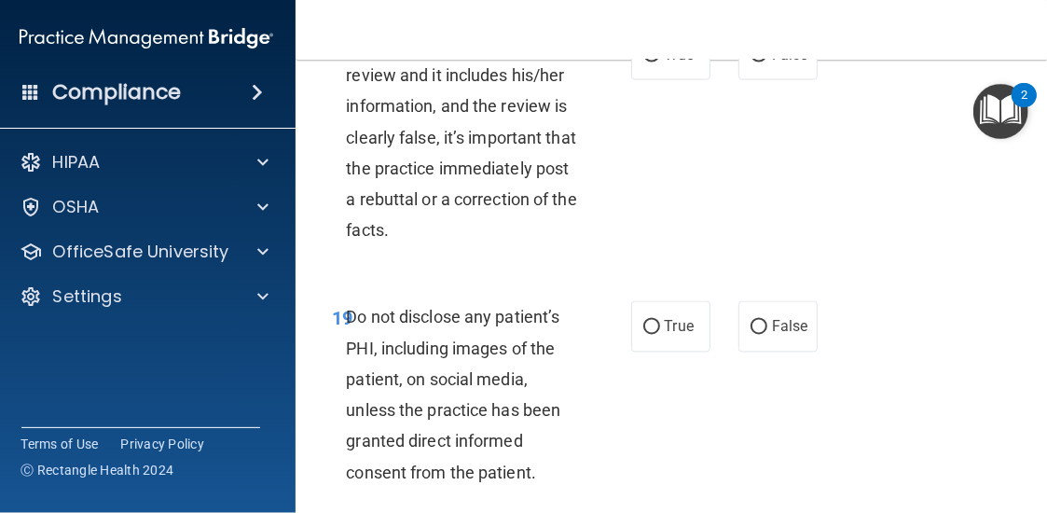
scroll to position [4570, 0]
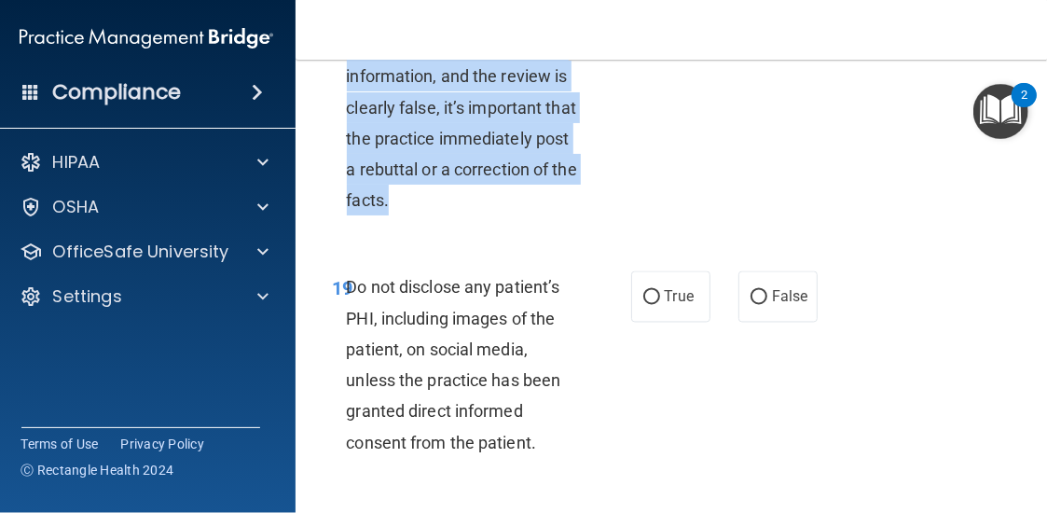
drag, startPoint x: 336, startPoint y: 72, endPoint x: 472, endPoint y: 249, distance: 223.5
click at [472, 226] on div "18 If a patient writes a user review and it includes his/her information, and t…" at bounding box center [482, 112] width 354 height 227
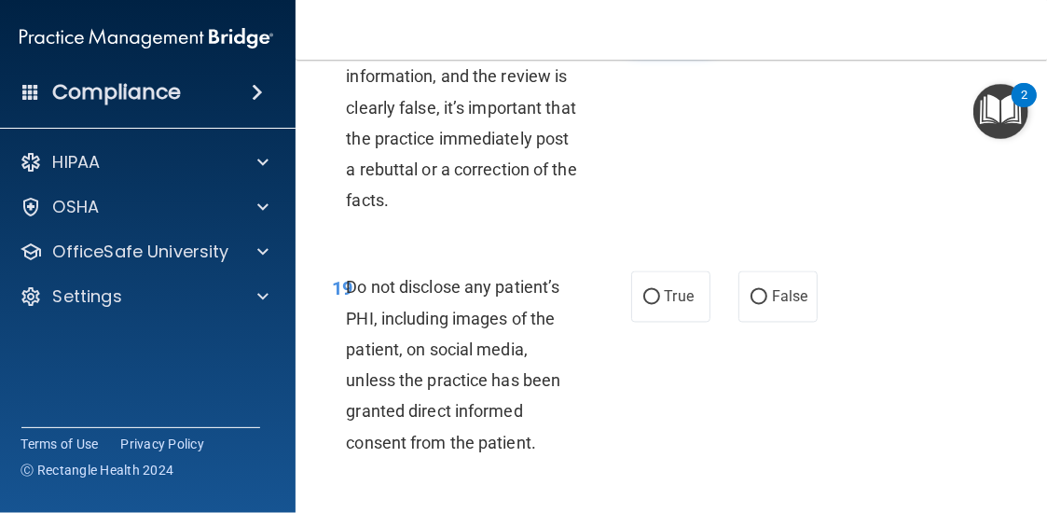
click at [634, 50] on label "True" at bounding box center [670, 24] width 79 height 51
click at [643, 33] on input "True" at bounding box center [651, 26] width 17 height 14
radio input "true"
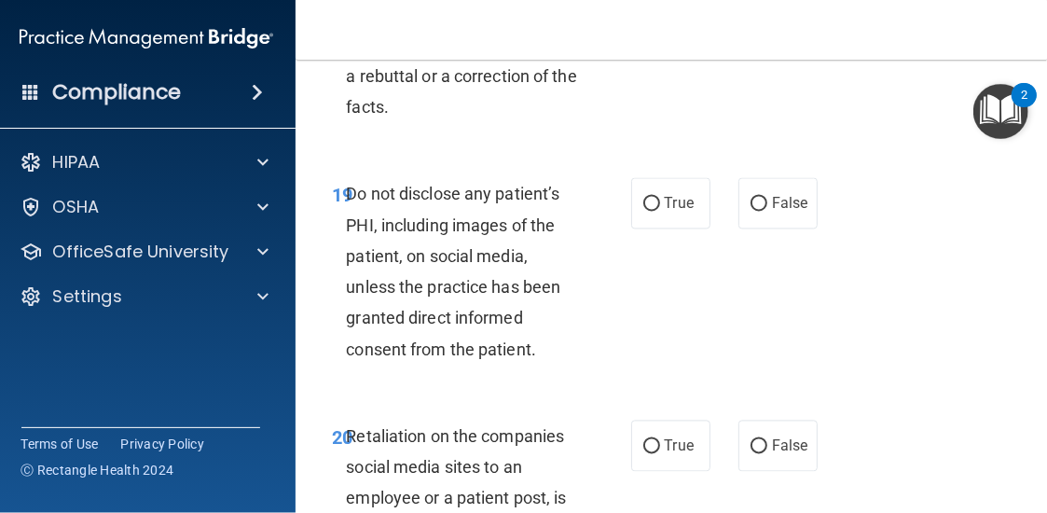
scroll to position [4756, 0]
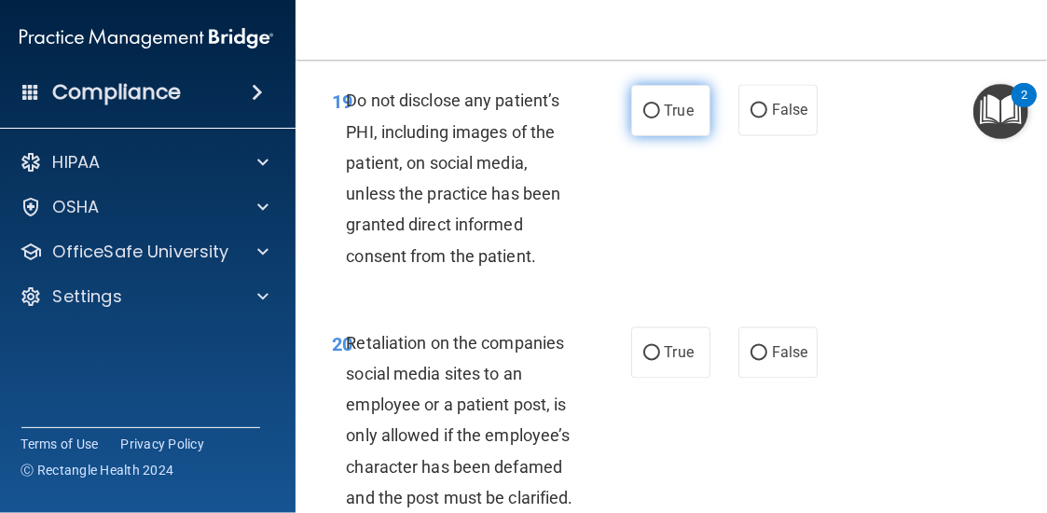
click at [665, 119] on span "True" at bounding box center [679, 111] width 29 height 18
click at [660, 118] on input "True" at bounding box center [651, 111] width 17 height 14
radio input "true"
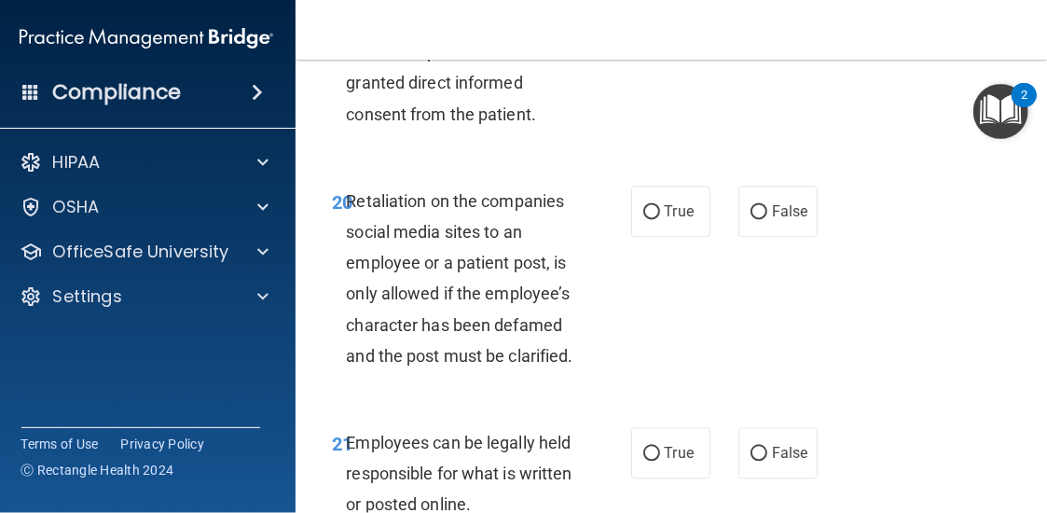
scroll to position [5036, 0]
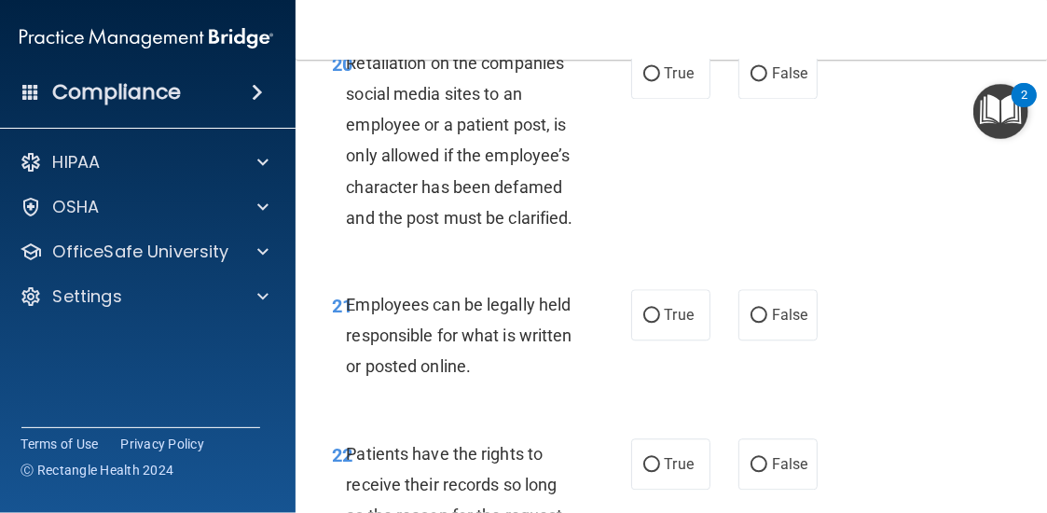
drag, startPoint x: 369, startPoint y: 115, endPoint x: 341, endPoint y: 126, distance: 30.1
click at [358, 118] on span "Retaliation on the companies social media sites to an employee or a patient pos…" at bounding box center [460, 140] width 227 height 174
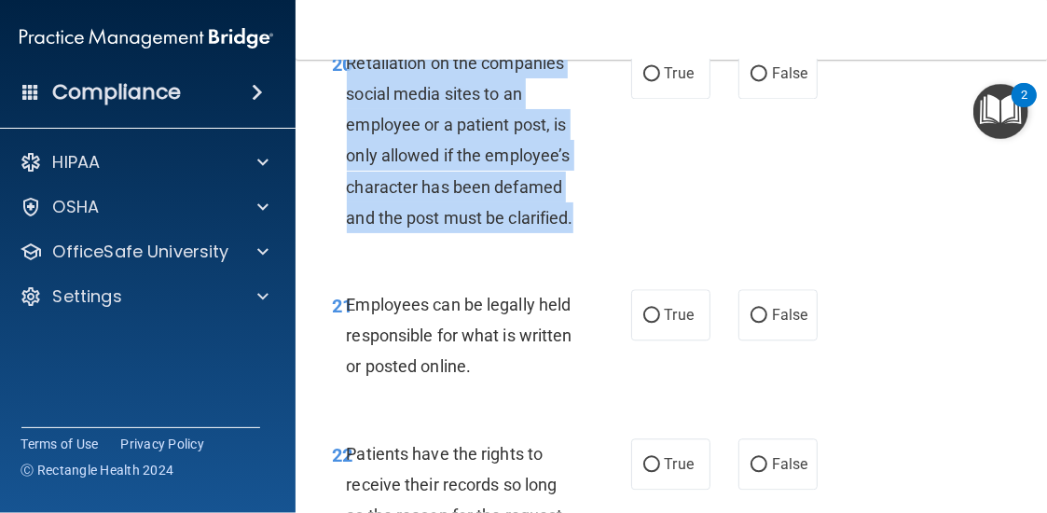
drag, startPoint x: 341, startPoint y: 126, endPoint x: 578, endPoint y: 284, distance: 285.0
click at [578, 233] on div "Retaliation on the companies social media sites to an employee or a patient pos…" at bounding box center [469, 141] width 245 height 186
copy span "Retaliation on the companies social media sites to an employee or a patient pos…"
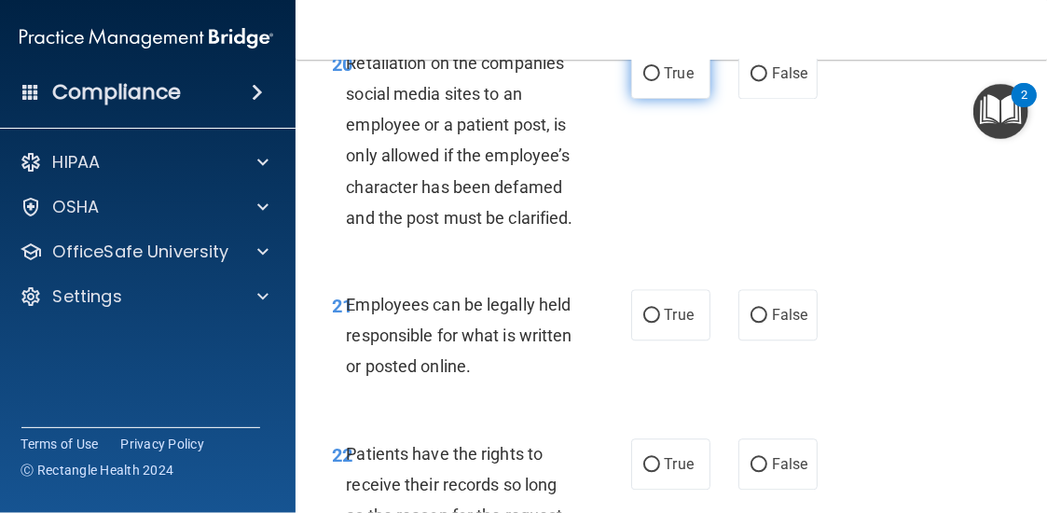
click at [647, 99] on label "True" at bounding box center [670, 73] width 79 height 51
click at [647, 81] on input "True" at bounding box center [651, 74] width 17 height 14
radio input "true"
click at [751, 81] on input "False" at bounding box center [759, 74] width 17 height 14
radio input "true"
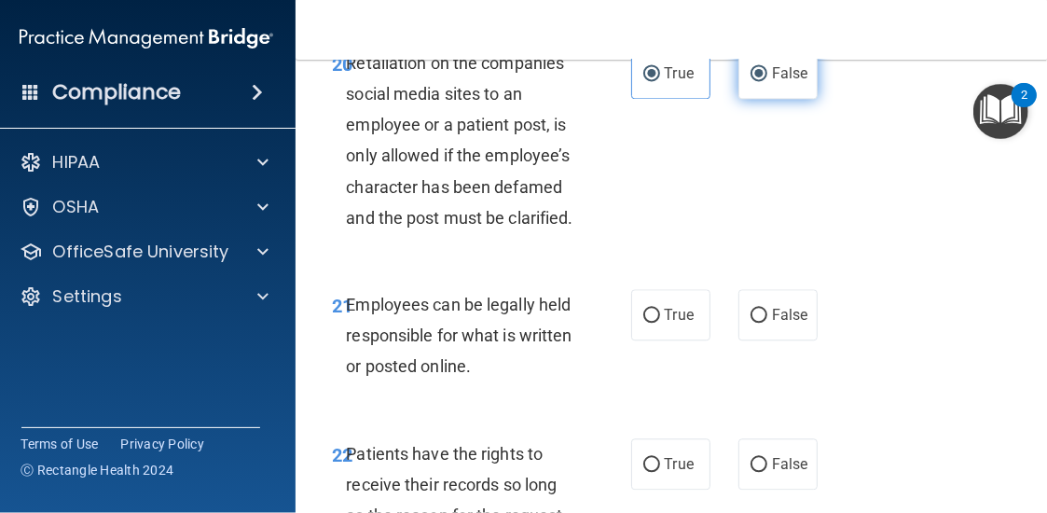
radio input "false"
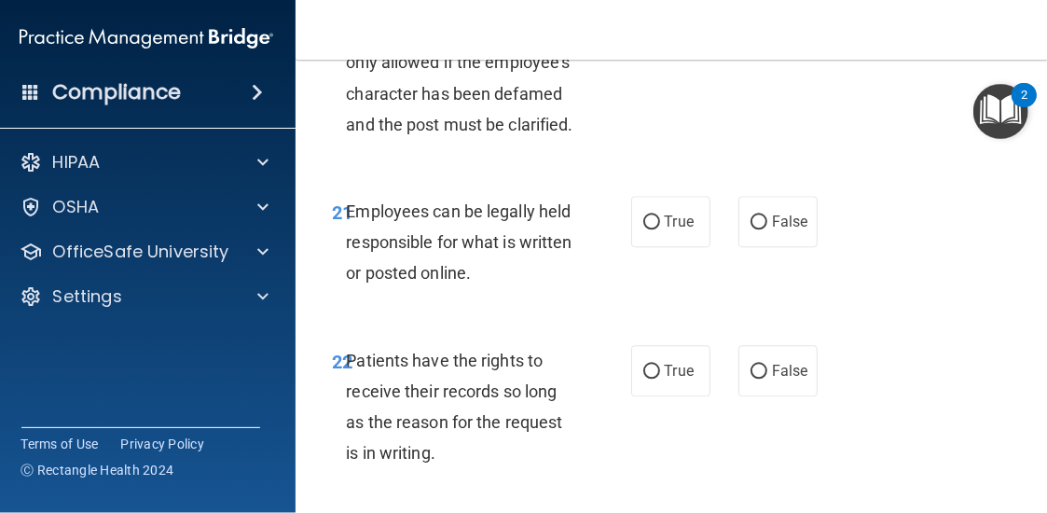
scroll to position [5222, 0]
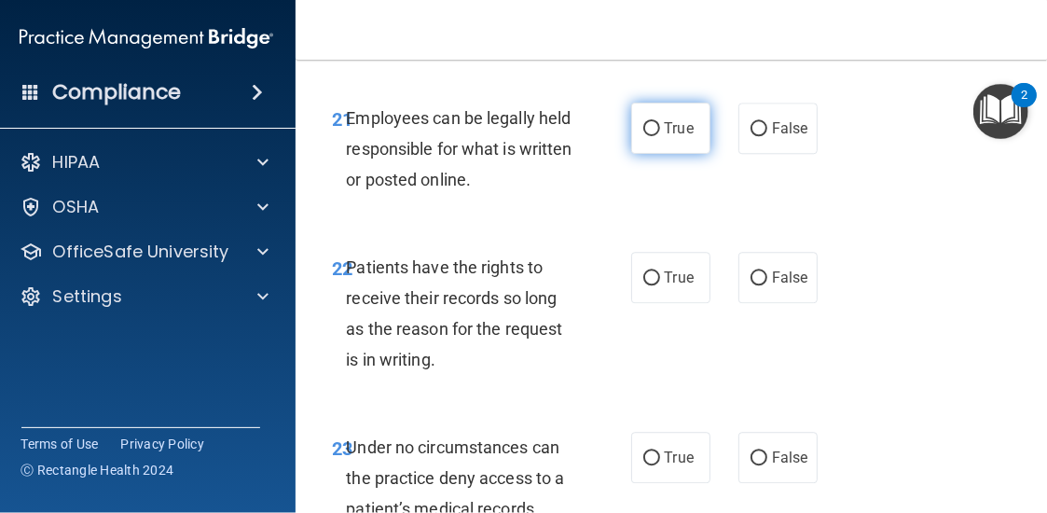
click at [643, 136] on input "True" at bounding box center [651, 129] width 17 height 14
radio input "true"
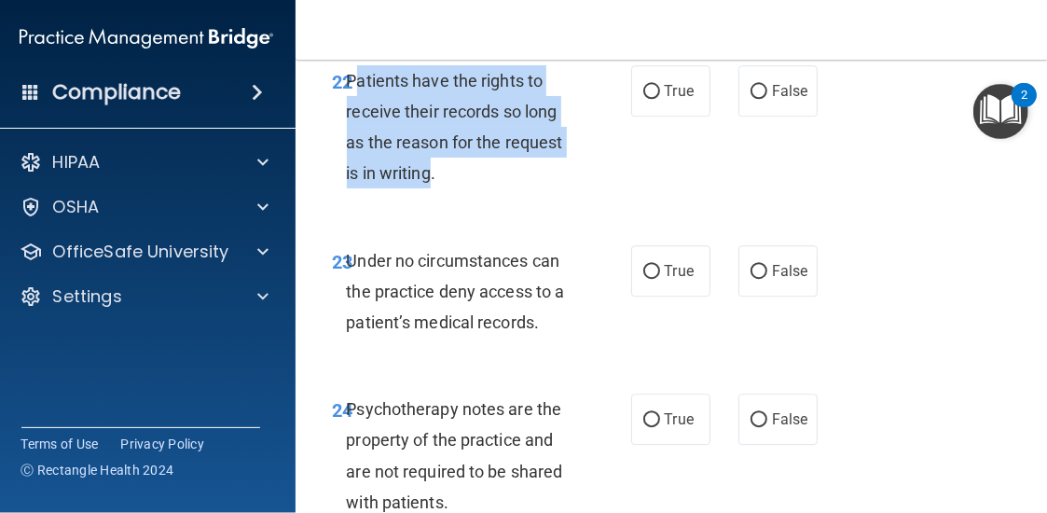
drag, startPoint x: 426, startPoint y: 242, endPoint x: 593, endPoint y: 127, distance: 202.5
click at [378, 139] on span "Patients have the rights to receive their records so long as the reason for the…" at bounding box center [455, 127] width 216 height 113
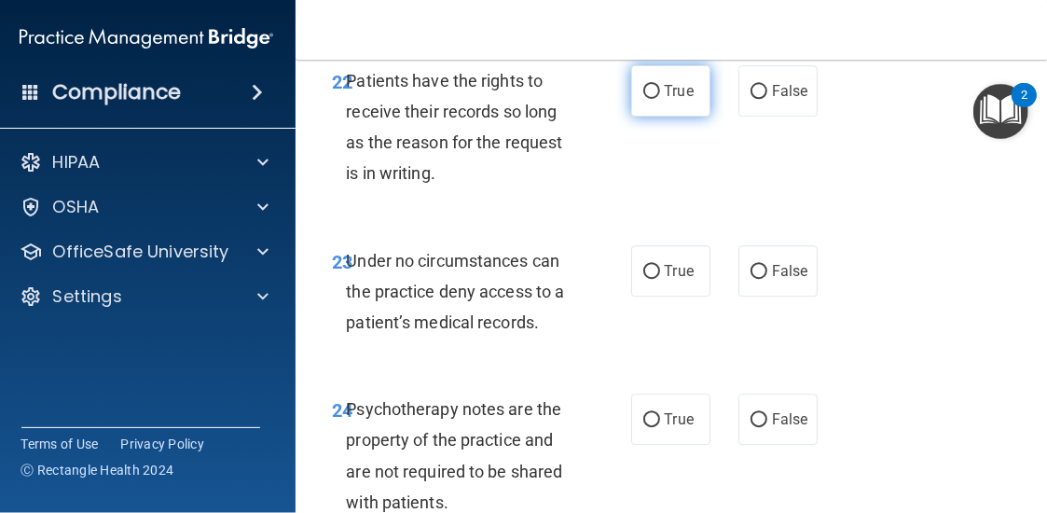
click at [659, 117] on label "True" at bounding box center [670, 90] width 79 height 51
click at [659, 99] on input "True" at bounding box center [651, 92] width 17 height 14
radio input "true"
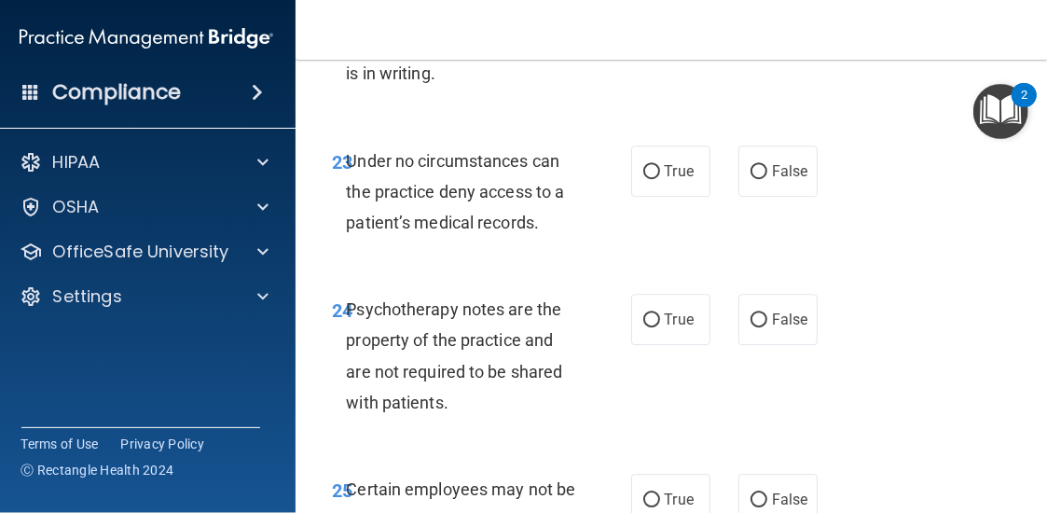
scroll to position [5595, 0]
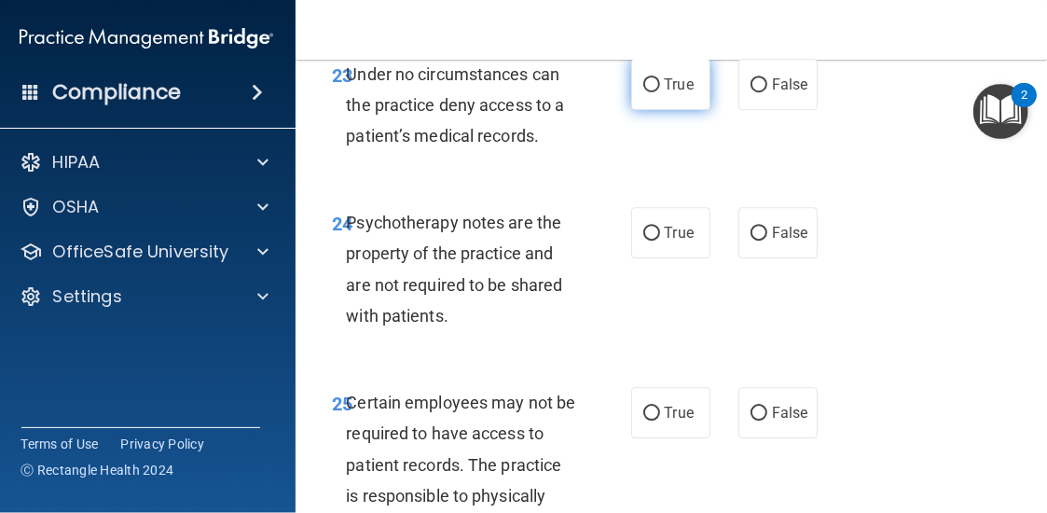
click at [662, 110] on label "True" at bounding box center [670, 84] width 79 height 51
click at [660, 92] on input "True" at bounding box center [651, 85] width 17 height 14
radio input "true"
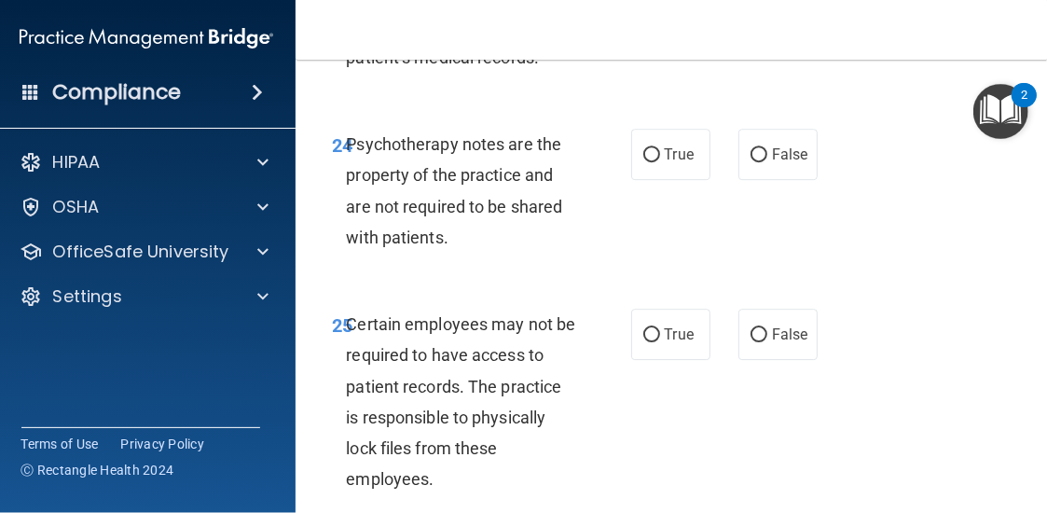
scroll to position [5782, 0]
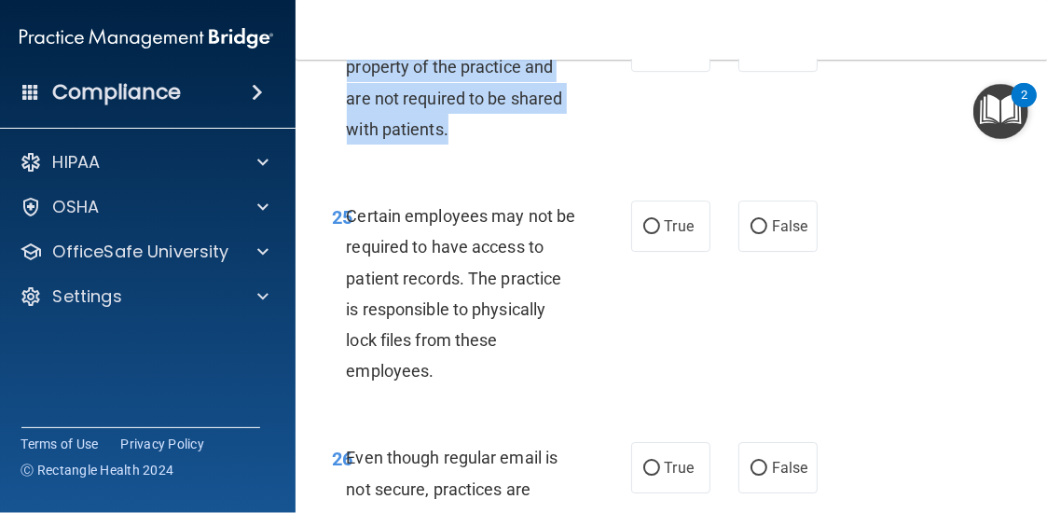
drag, startPoint x: 449, startPoint y: 192, endPoint x: 343, endPoint y: 92, distance: 145.8
click at [347, 92] on div "Psychotherapy notes are the property of the practice and are not required to be…" at bounding box center [469, 83] width 245 height 124
copy span "Psychotherapy notes are the property of the practice and are not required to be…"
drag, startPoint x: 636, startPoint y: 143, endPoint x: 639, endPoint y: 133, distance: 9.7
click at [637, 142] on div "24 Psychotherapy notes are the property of the practice and are not required to…" at bounding box center [482, 87] width 354 height 133
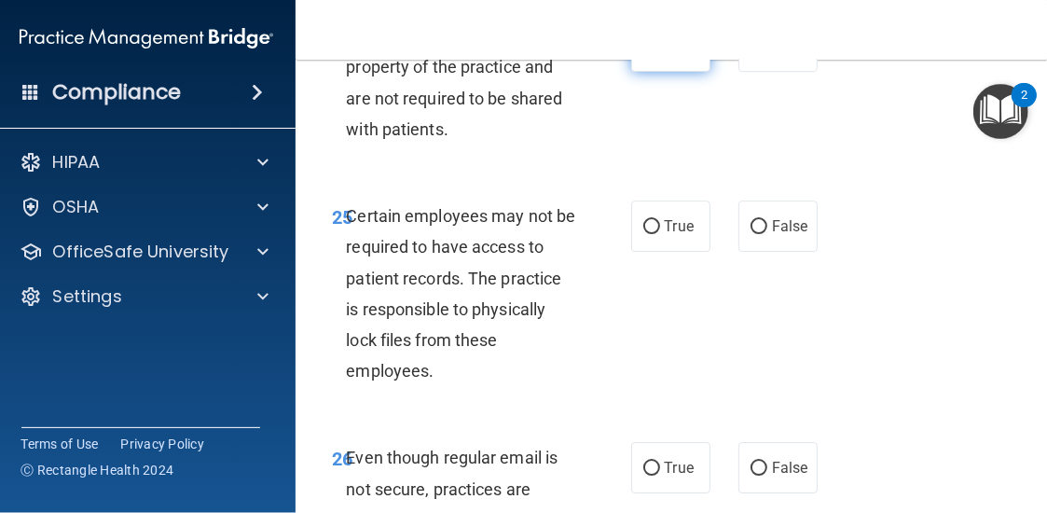
click at [642, 72] on label "True" at bounding box center [670, 46] width 79 height 51
click at [643, 54] on input "True" at bounding box center [651, 47] width 17 height 14
radio input "true"
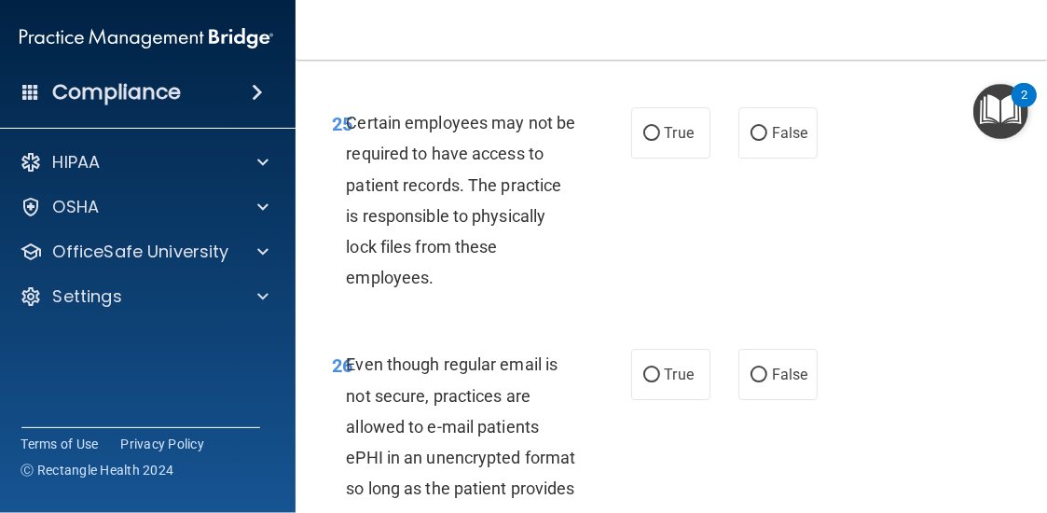
scroll to position [5968, 0]
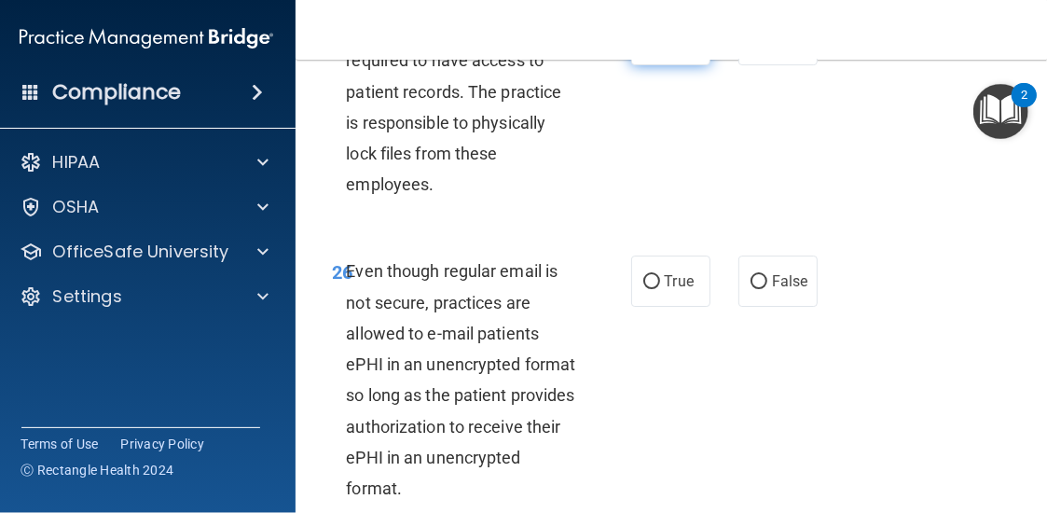
click at [649, 48] on input "True" at bounding box center [651, 41] width 17 height 14
radio input "true"
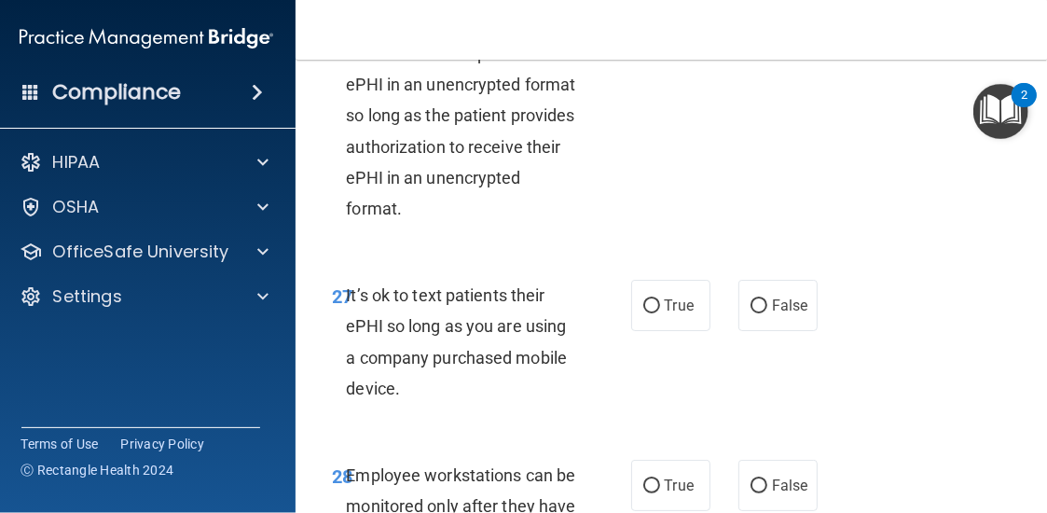
scroll to position [6155, 0]
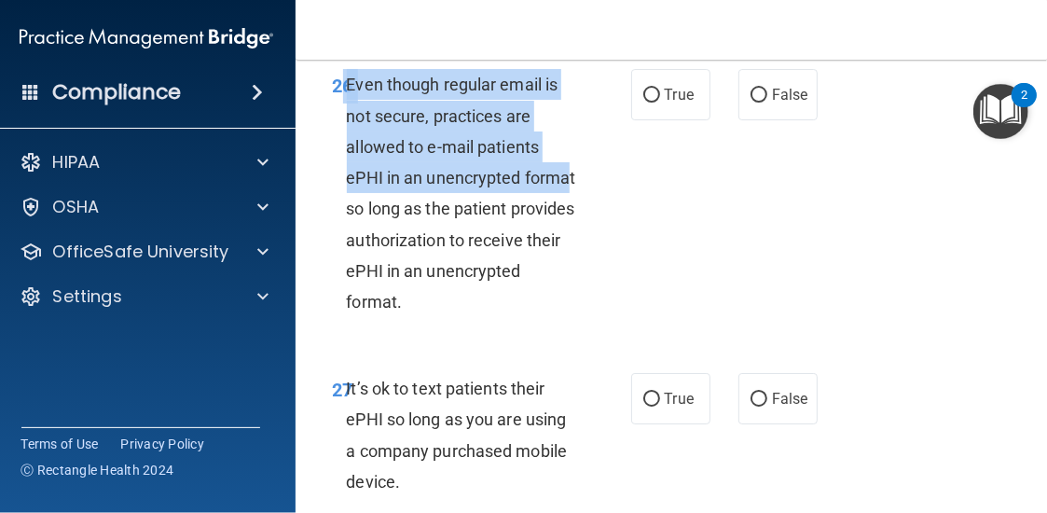
drag, startPoint x: 338, startPoint y: 139, endPoint x: 563, endPoint y: 228, distance: 242.8
click at [563, 228] on div "26 Even though regular email is not secure, practices are allowed to e-mail pat…" at bounding box center [482, 197] width 354 height 257
click at [482, 228] on span "Even though regular email is not secure, practices are allowed to e-mail patien…" at bounding box center [461, 193] width 229 height 237
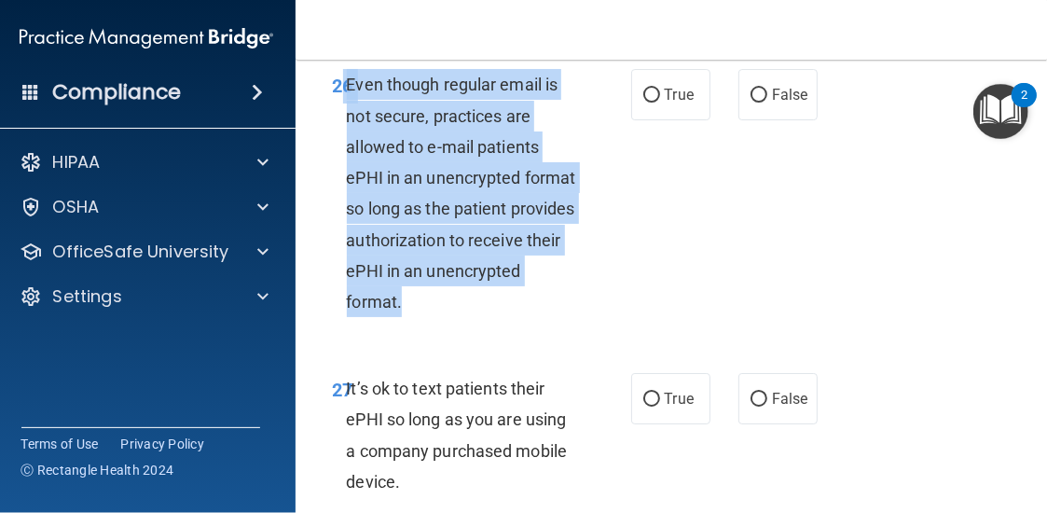
drag, startPoint x: 496, startPoint y: 277, endPoint x: 334, endPoint y: 156, distance: 202.6
click at [334, 156] on div "26 Even though regular email is not secure, practices are allowed to e-mail pat…" at bounding box center [482, 197] width 354 height 257
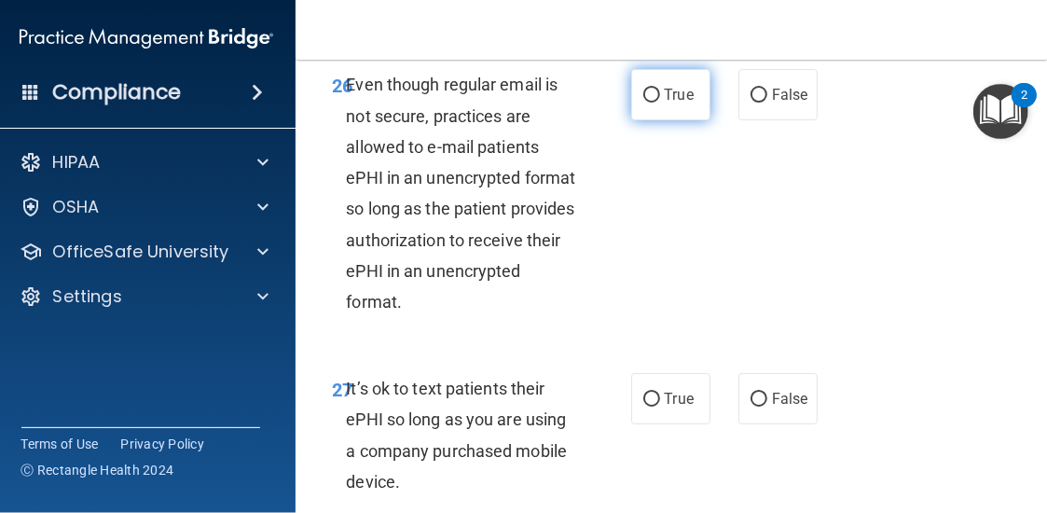
click at [695, 120] on label "True" at bounding box center [670, 94] width 79 height 51
click at [660, 103] on input "True" at bounding box center [651, 96] width 17 height 14
radio input "true"
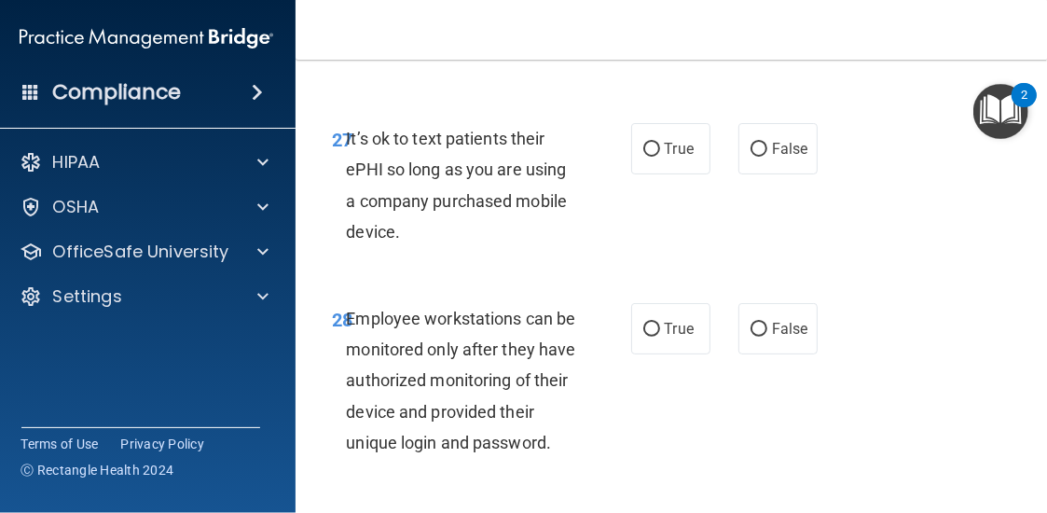
scroll to position [6435, 0]
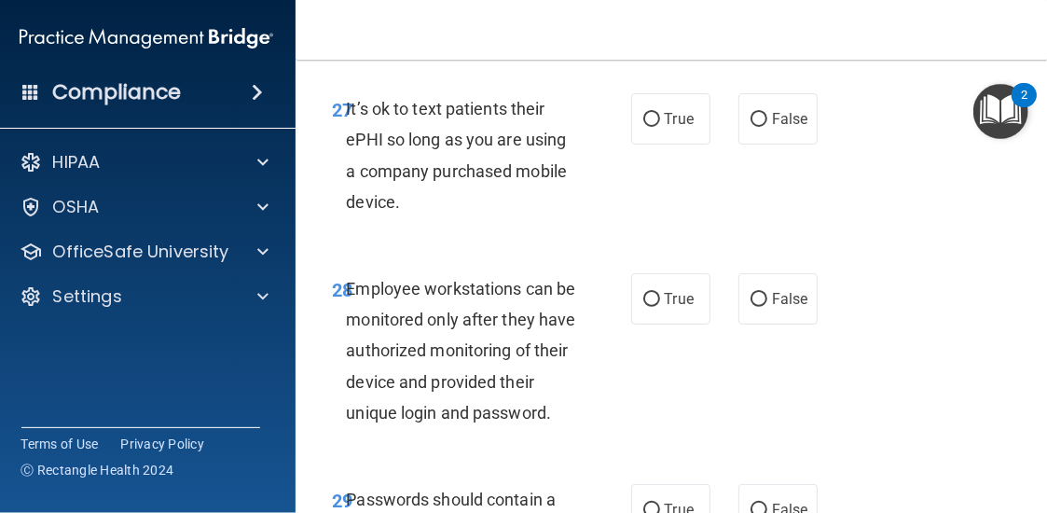
drag, startPoint x: 418, startPoint y: 260, endPoint x: 340, endPoint y: 170, distance: 119.1
click at [347, 170] on div "It’s ok to text patients their ePHI so long as you are using a company purchase…" at bounding box center [469, 155] width 245 height 124
click at [548, 250] on div "27 It’s ok to text patients their ePHI so long as you are using a company purch…" at bounding box center [673, 160] width 709 height 180
click at [645, 145] on label "True" at bounding box center [670, 118] width 79 height 51
click at [645, 127] on input "True" at bounding box center [651, 120] width 17 height 14
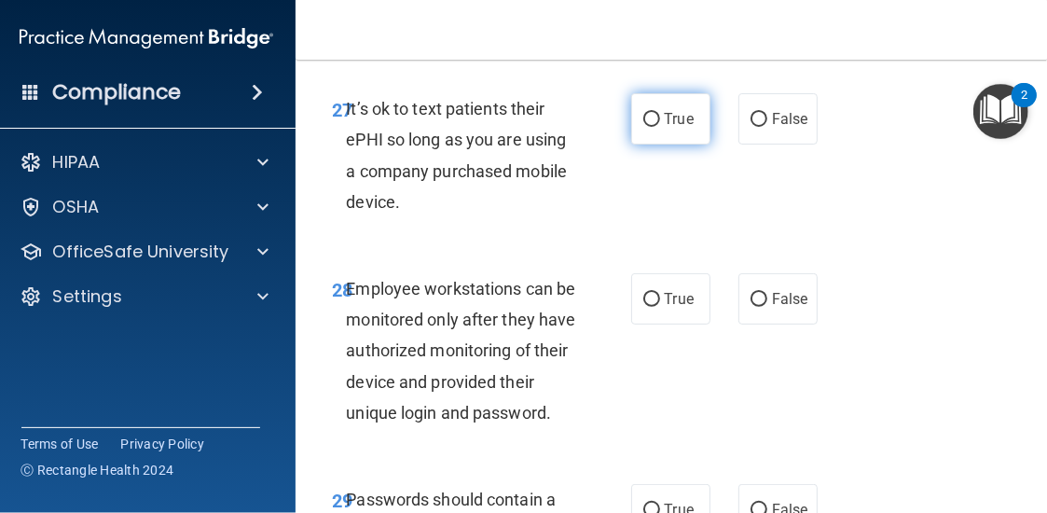
radio input "true"
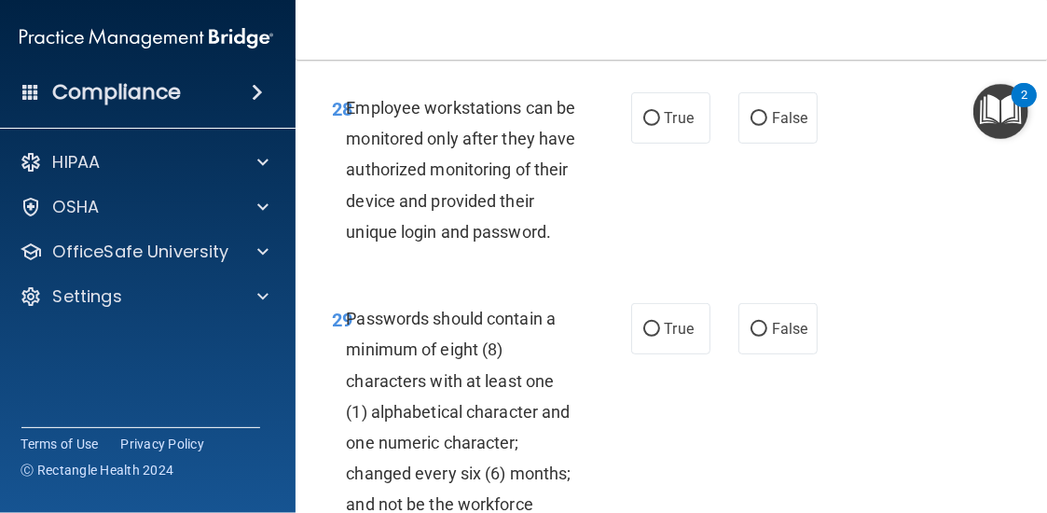
scroll to position [6714, 0]
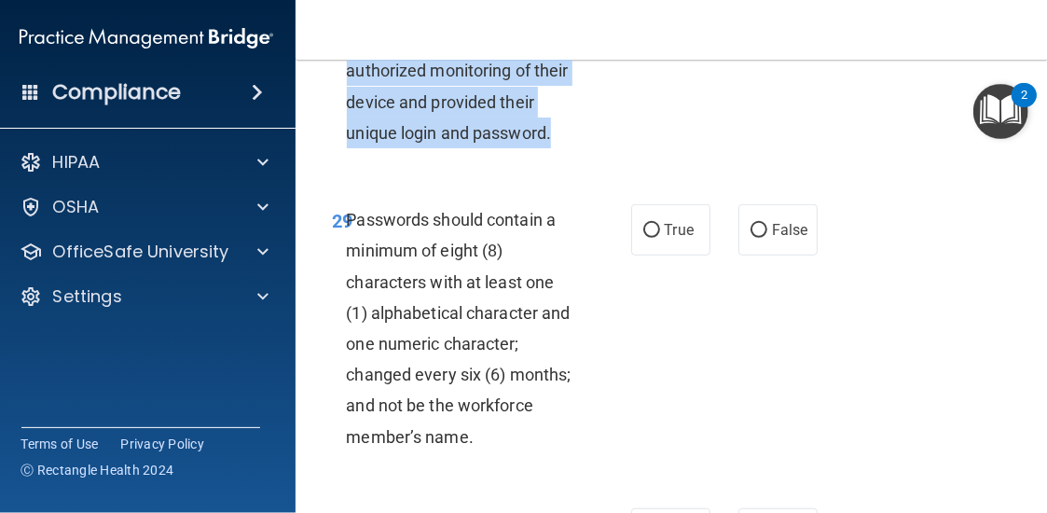
drag, startPoint x: 576, startPoint y: 199, endPoint x: 340, endPoint y: 72, distance: 267.9
click at [347, 72] on div "Employee workstations can be monitored only after they have authorized monitori…" at bounding box center [469, 70] width 245 height 155
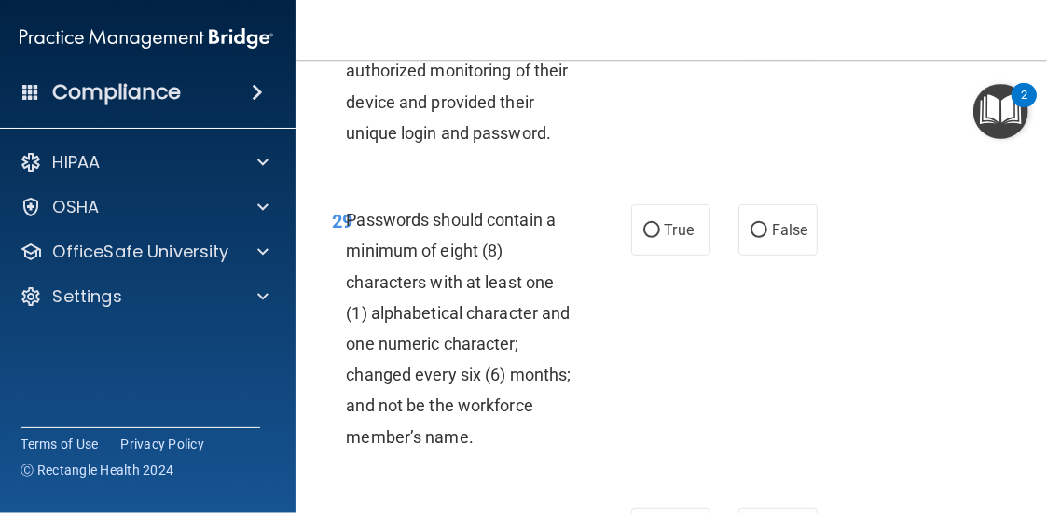
click at [776, 28] on span "False" at bounding box center [790, 19] width 36 height 18
click at [767, 27] on input "False" at bounding box center [759, 20] width 17 height 14
radio input "true"
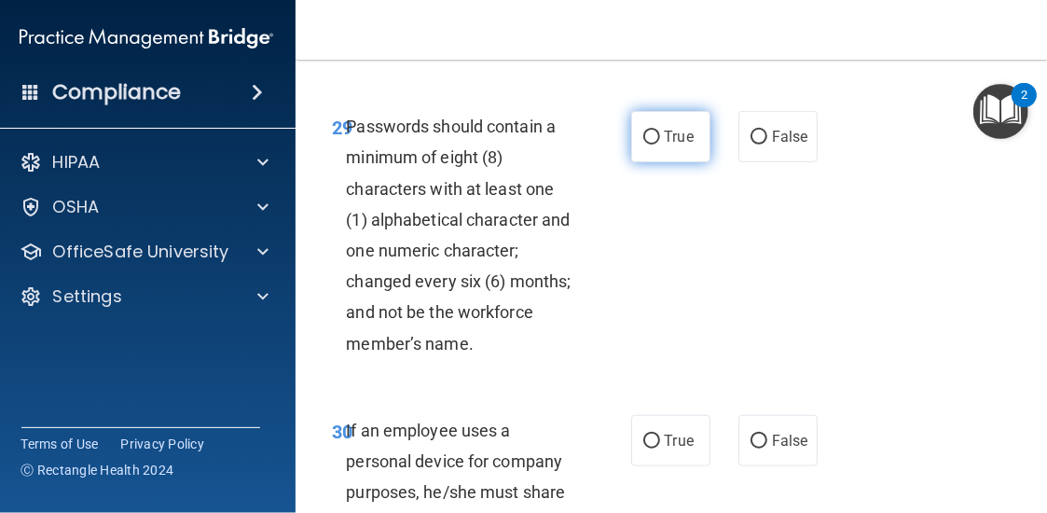
click at [657, 162] on label "True" at bounding box center [670, 136] width 79 height 51
click at [657, 145] on input "True" at bounding box center [651, 138] width 17 height 14
radio input "true"
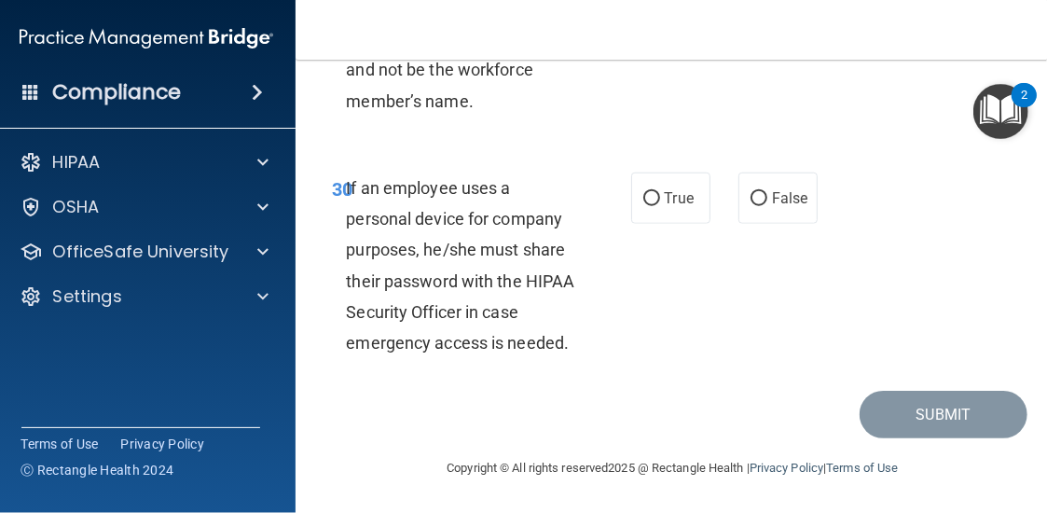
scroll to position [7112, 0]
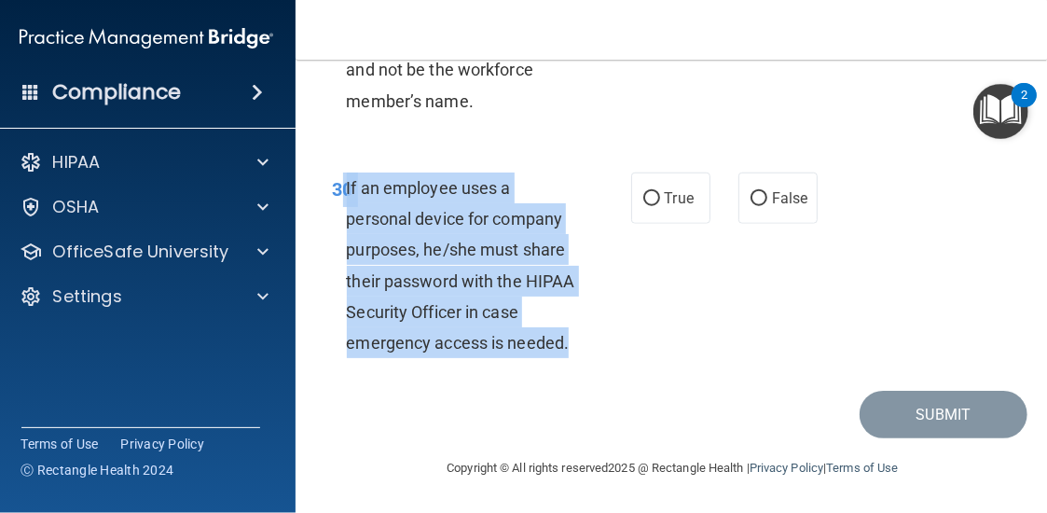
drag, startPoint x: 571, startPoint y: 361, endPoint x: 331, endPoint y: 202, distance: 287.4
click at [331, 202] on div "30 If an employee uses a personal device for company purposes, he/she must shar…" at bounding box center [482, 270] width 354 height 195
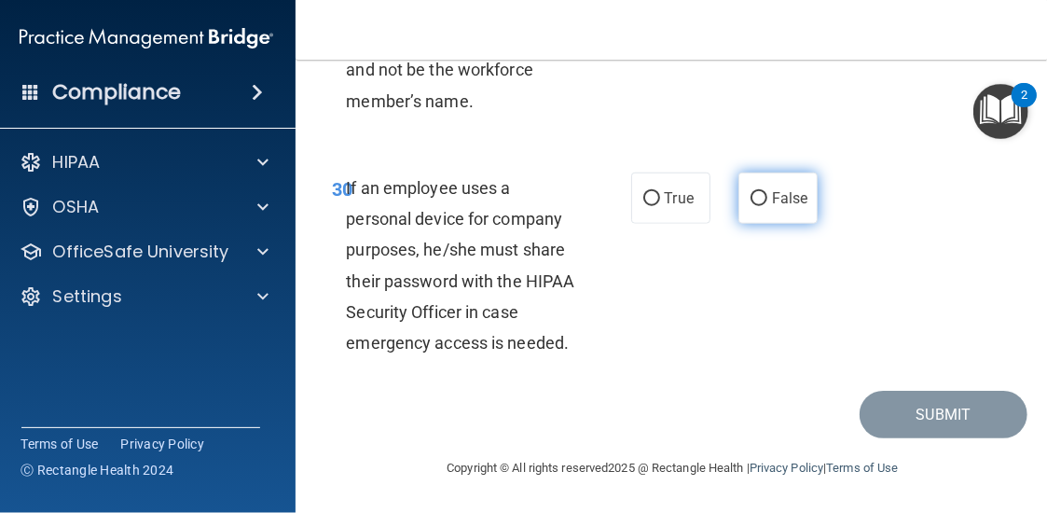
click at [809, 200] on label "False" at bounding box center [778, 198] width 79 height 51
click at [767, 200] on input "False" at bounding box center [759, 199] width 17 height 14
radio input "true"
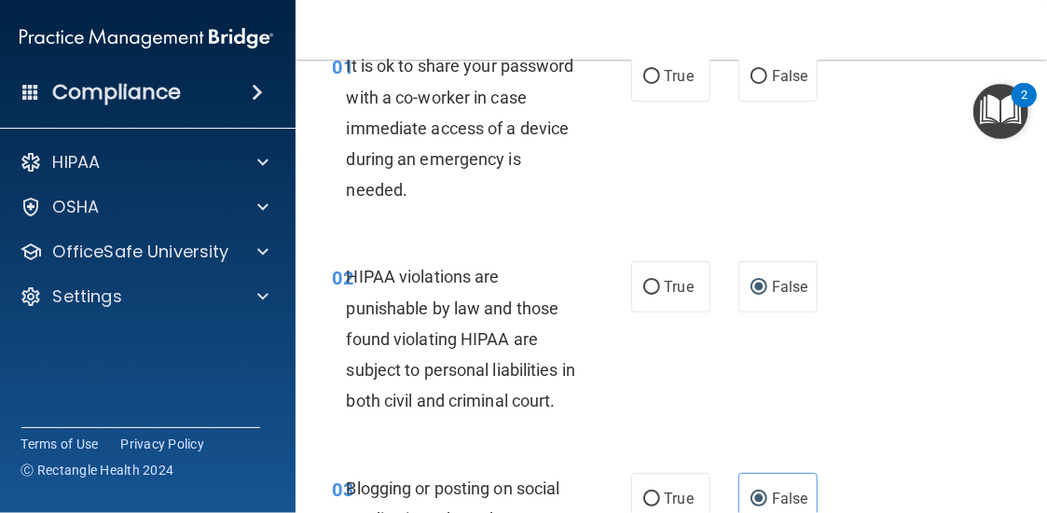
scroll to position [0, 0]
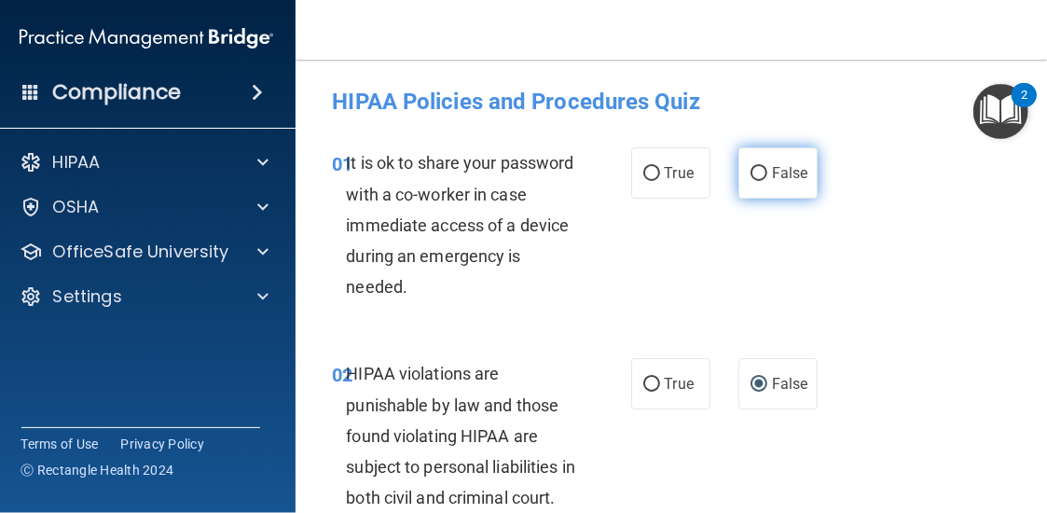
click at [771, 195] on label "False" at bounding box center [778, 172] width 79 height 51
click at [767, 181] on input "False" at bounding box center [759, 174] width 17 height 14
radio input "true"
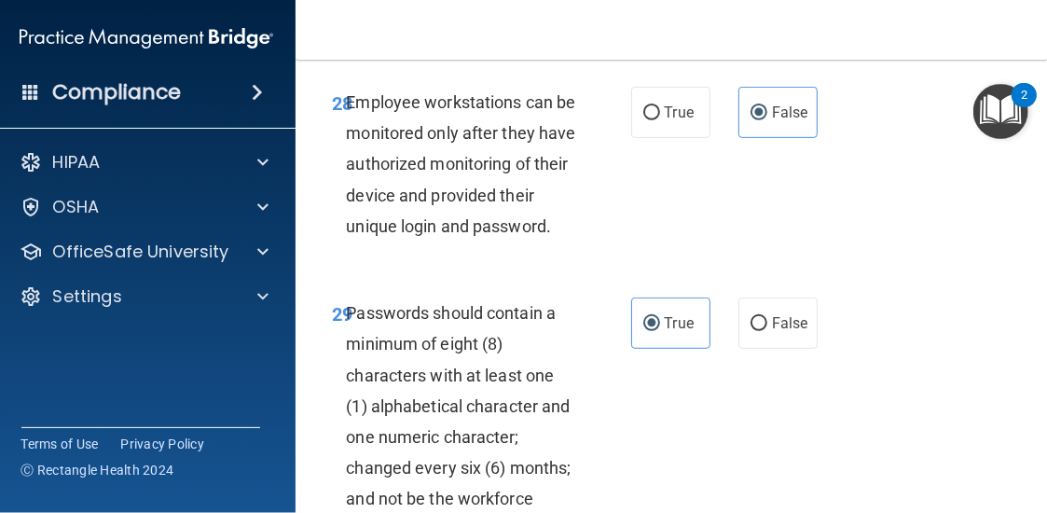
scroll to position [7112, 0]
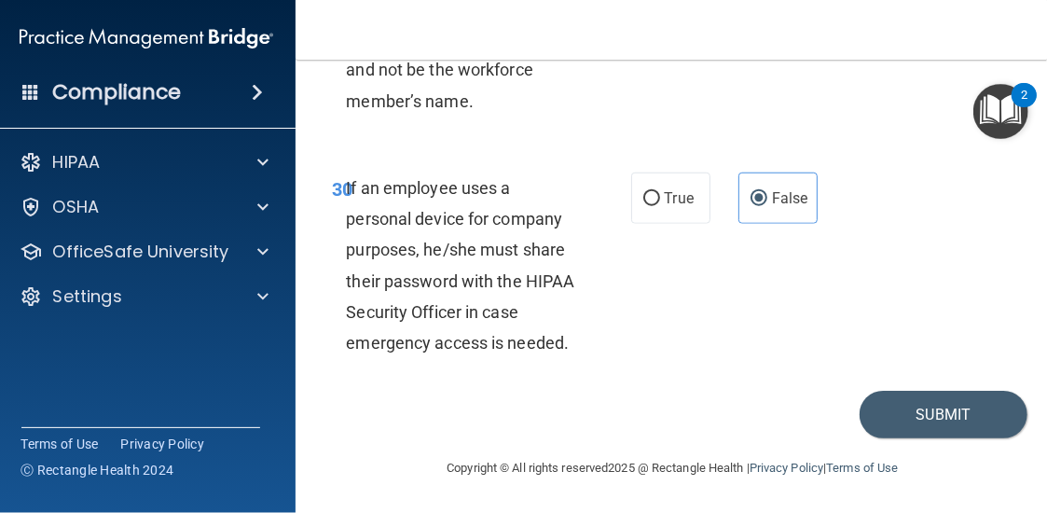
click at [987, 439] on div "Copyright © All rights reserved 2025 @ Rectangle Health | Privacy Policy | Term…" at bounding box center [673, 468] width 681 height 60
click at [987, 434] on button "Submit" at bounding box center [944, 415] width 168 height 48
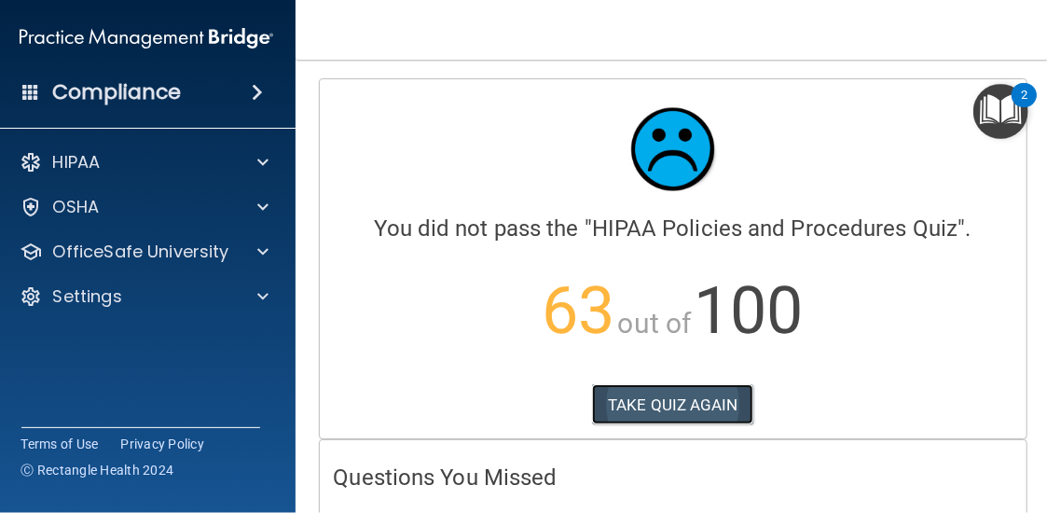
click at [696, 398] on button "TAKE QUIZ AGAIN" at bounding box center [672, 404] width 161 height 41
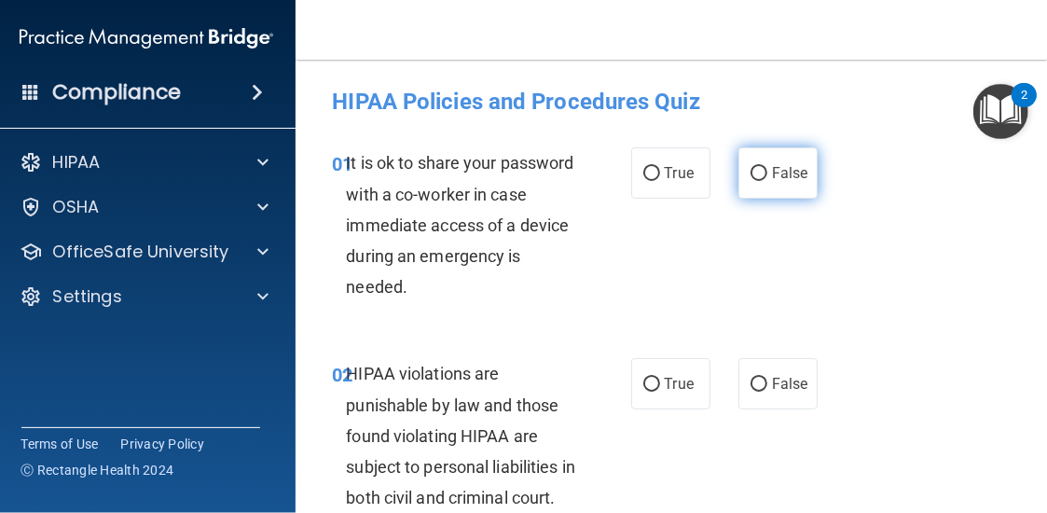
click at [773, 169] on span "False" at bounding box center [790, 173] width 36 height 18
click at [767, 169] on input "False" at bounding box center [759, 174] width 17 height 14
radio input "true"
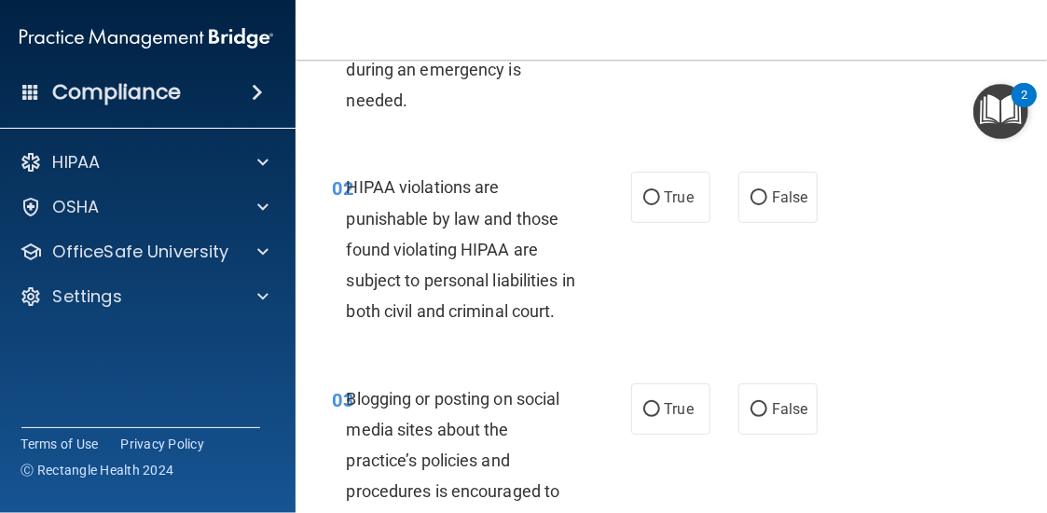
scroll to position [280, 0]
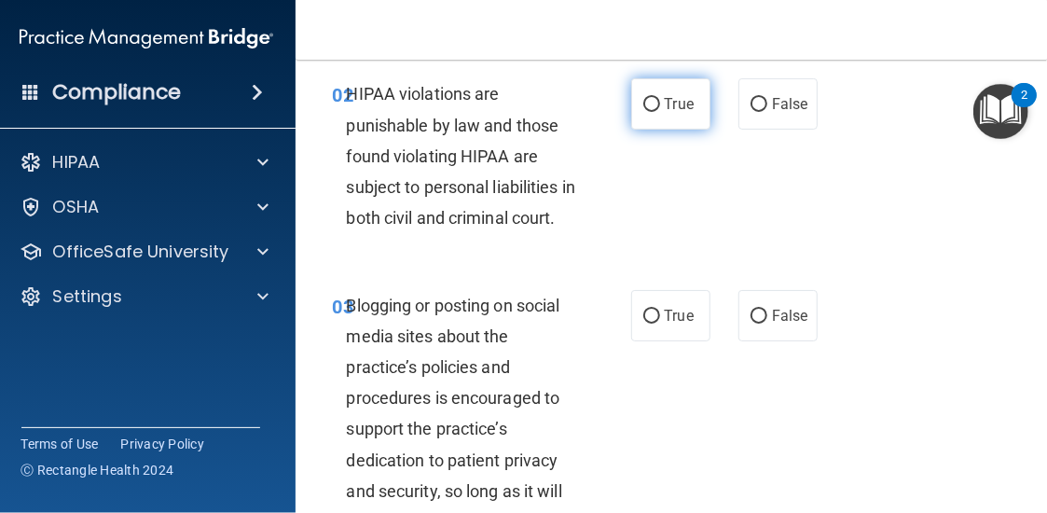
click at [699, 101] on label "True" at bounding box center [670, 103] width 79 height 51
click at [660, 101] on input "True" at bounding box center [651, 105] width 17 height 14
radio input "true"
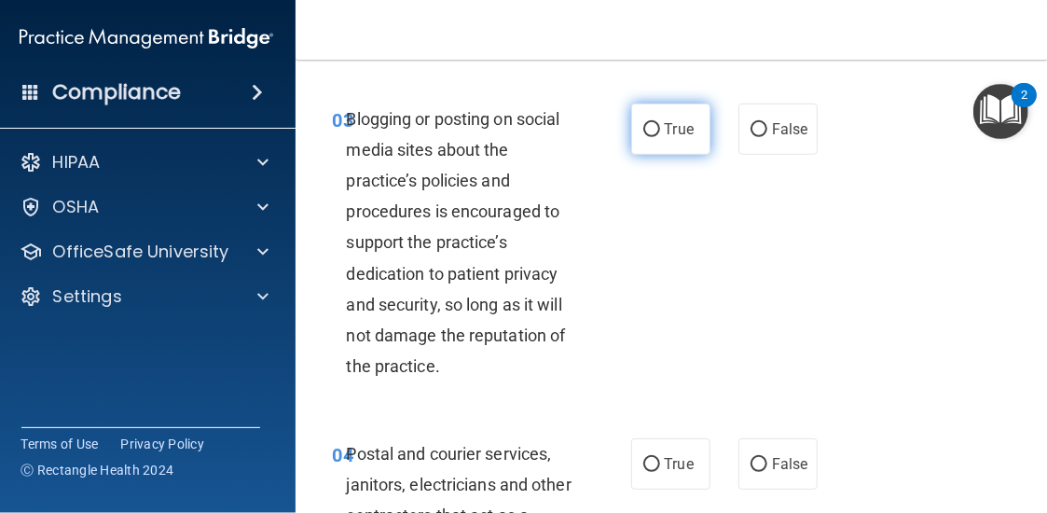
click at [632, 155] on label "True" at bounding box center [670, 129] width 79 height 51
click at [643, 137] on input "True" at bounding box center [651, 130] width 17 height 14
radio input "true"
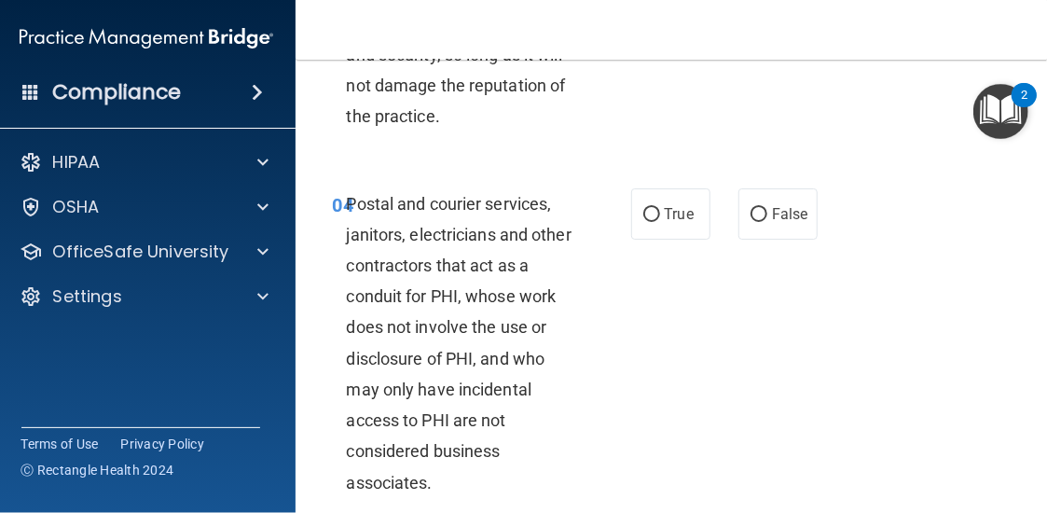
scroll to position [746, 0]
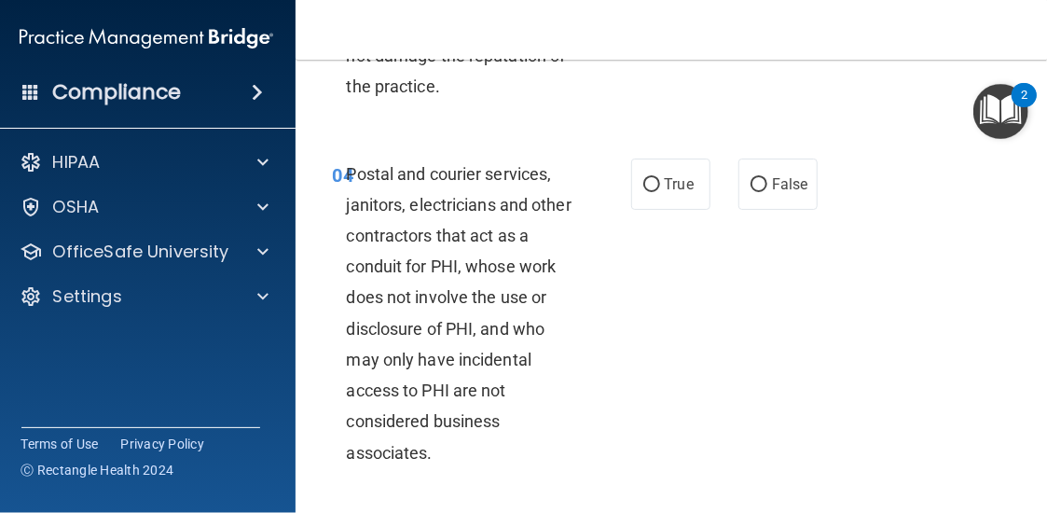
click at [639, 182] on div "04 Postal and courier services, janitors, electricians and other contractors th…" at bounding box center [673, 318] width 709 height 366
click at [655, 210] on label "True" at bounding box center [670, 184] width 79 height 51
click at [655, 192] on input "True" at bounding box center [651, 185] width 17 height 14
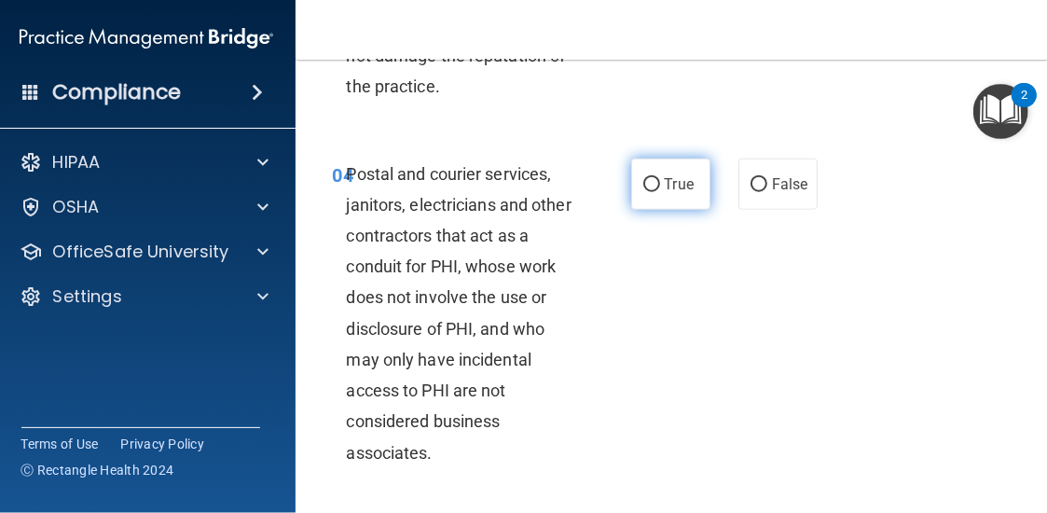
radio input "true"
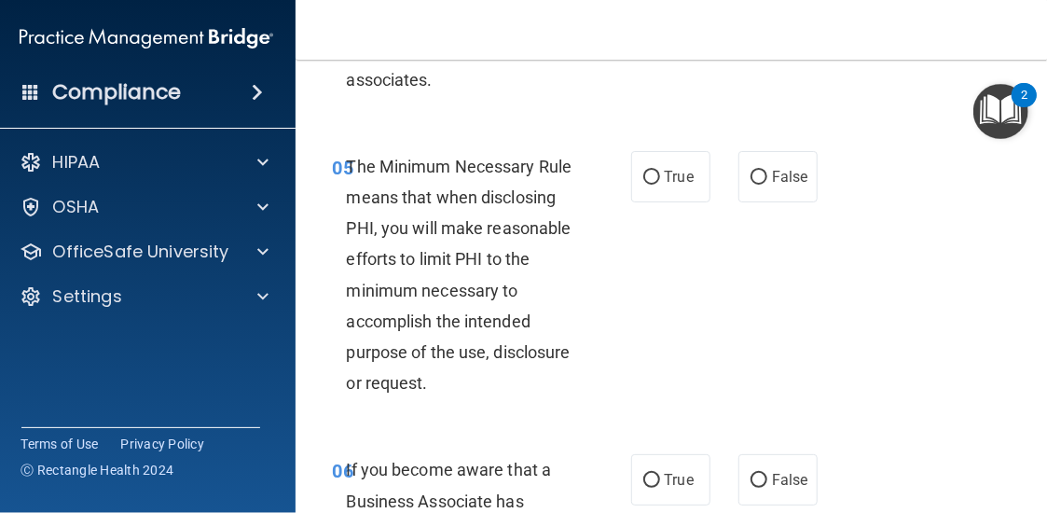
scroll to position [1212, 0]
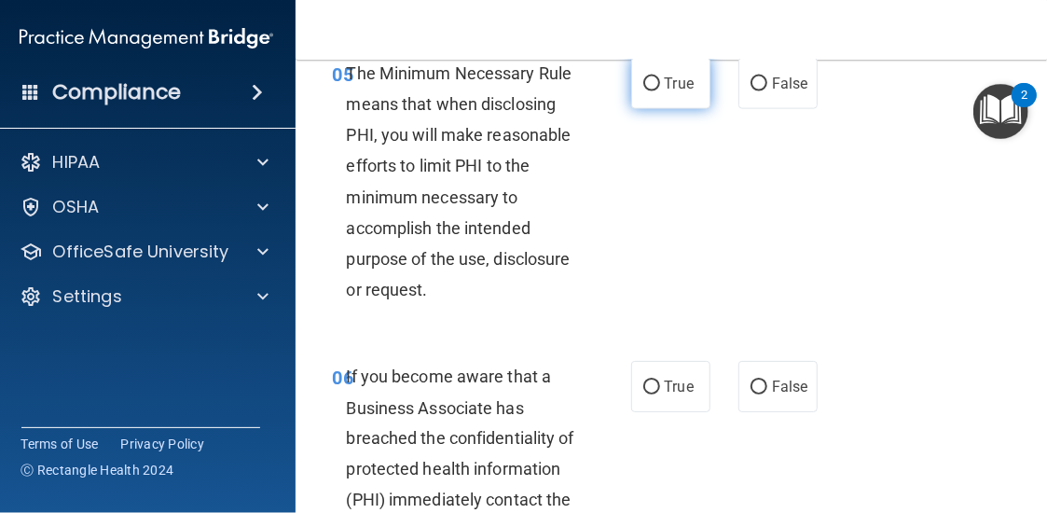
click at [645, 109] on label "True" at bounding box center [670, 83] width 79 height 51
click at [645, 91] on input "True" at bounding box center [651, 84] width 17 height 14
radio input "true"
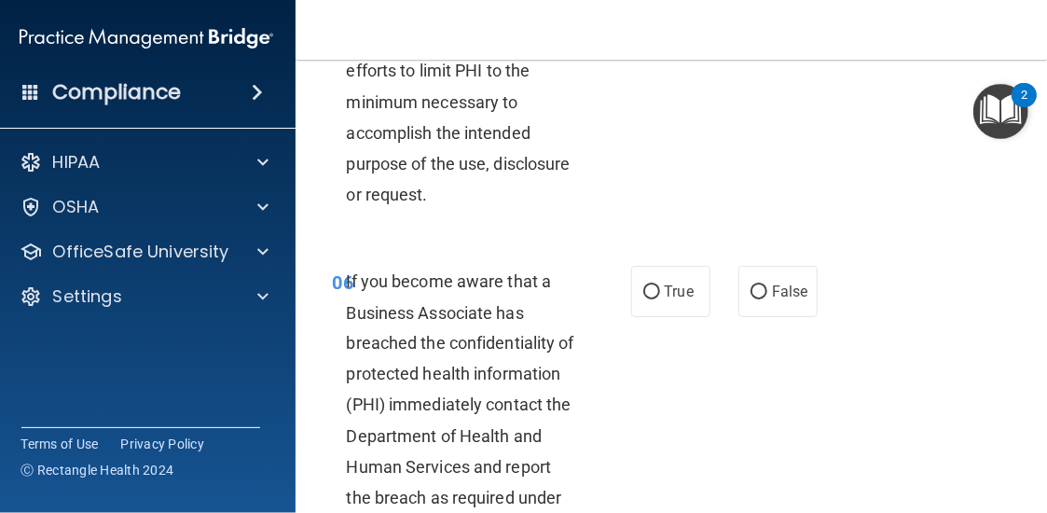
scroll to position [1399, 0]
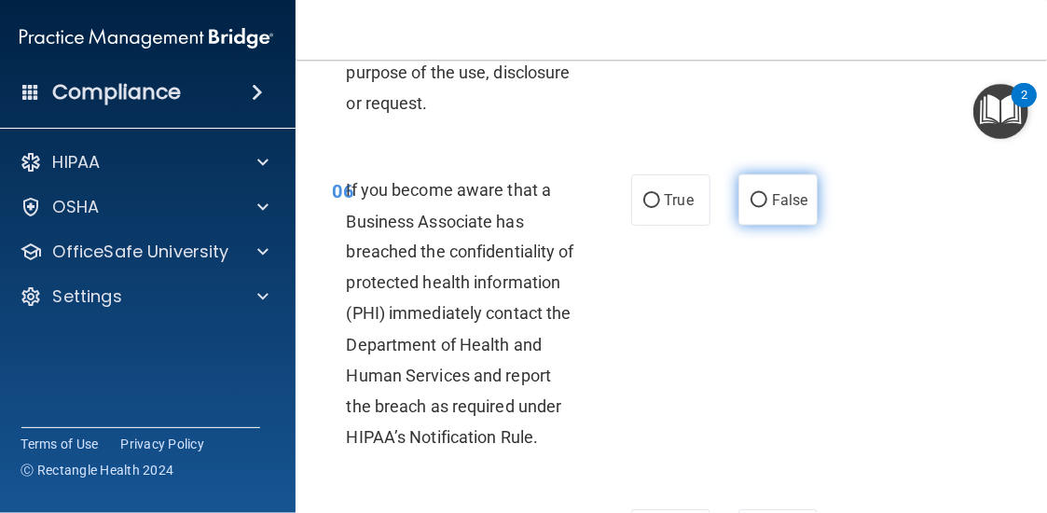
click at [772, 209] on span "False" at bounding box center [790, 200] width 36 height 18
click at [766, 208] on input "False" at bounding box center [759, 201] width 17 height 14
radio input "true"
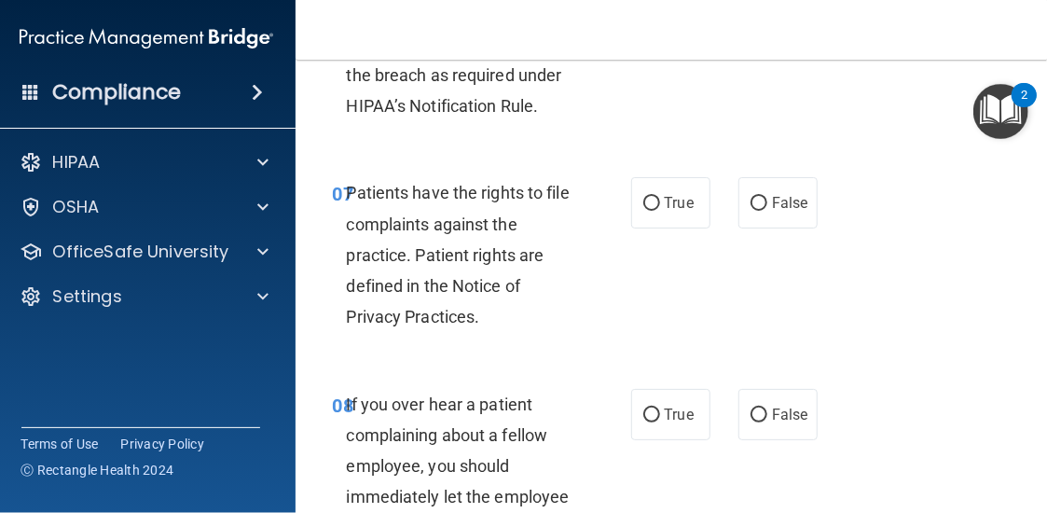
scroll to position [1772, 0]
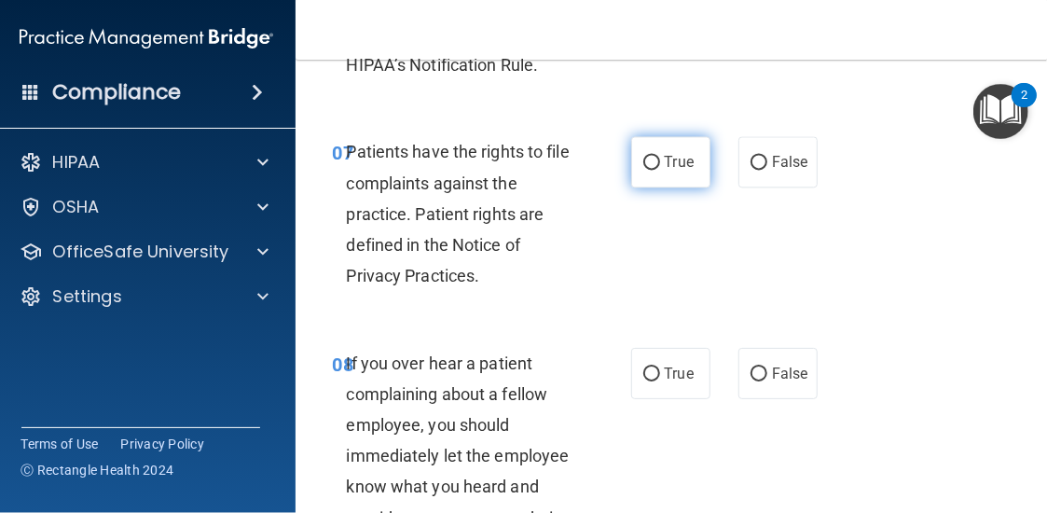
click at [643, 176] on label "True" at bounding box center [670, 161] width 79 height 51
click at [643, 170] on input "True" at bounding box center [651, 163] width 17 height 14
radio input "true"
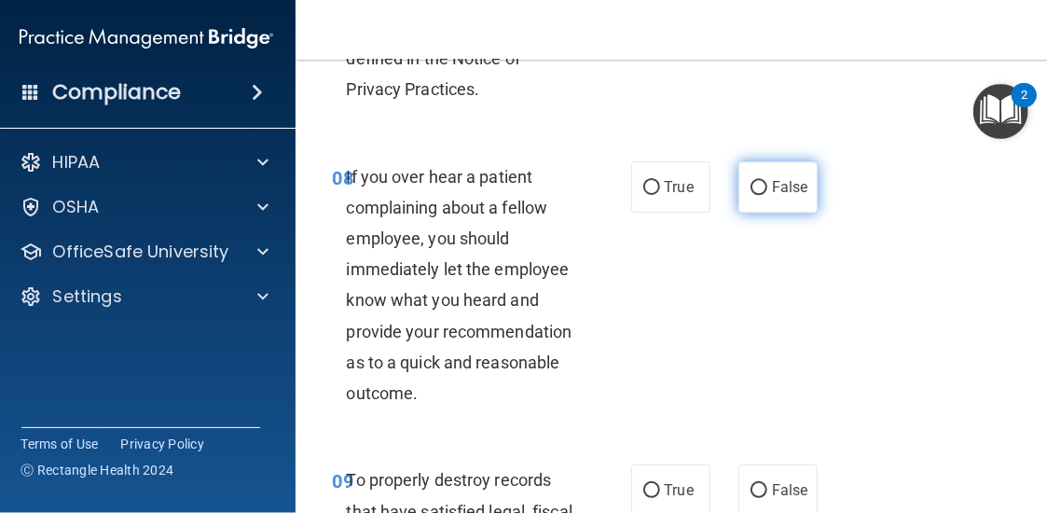
scroll to position [2052, 0]
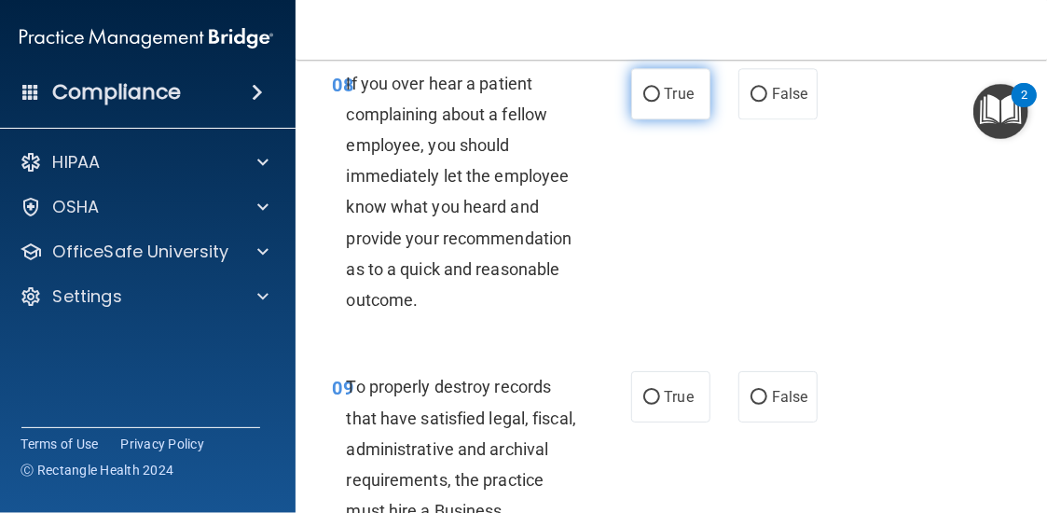
click at [692, 119] on label "True" at bounding box center [670, 93] width 79 height 51
click at [660, 102] on input "True" at bounding box center [651, 95] width 17 height 14
radio input "true"
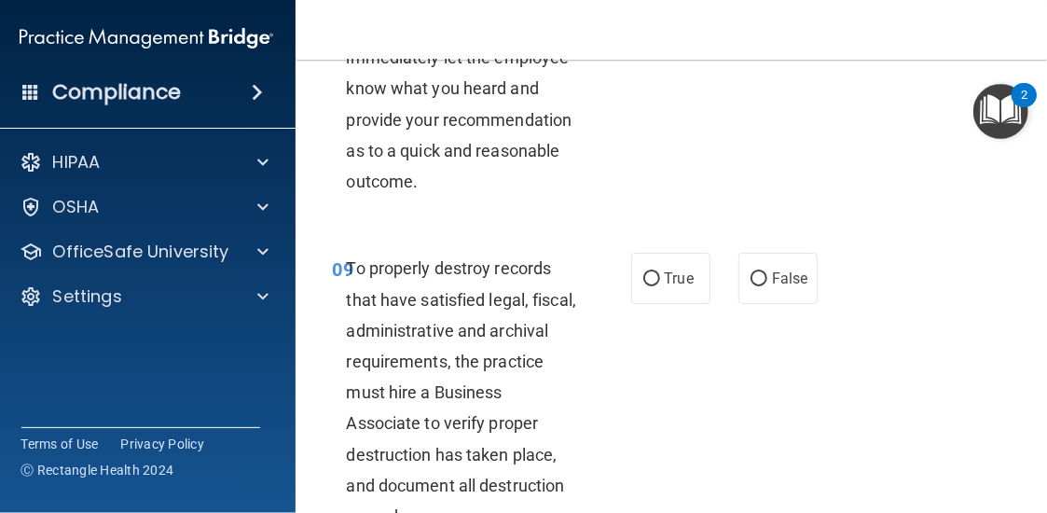
scroll to position [2238, 0]
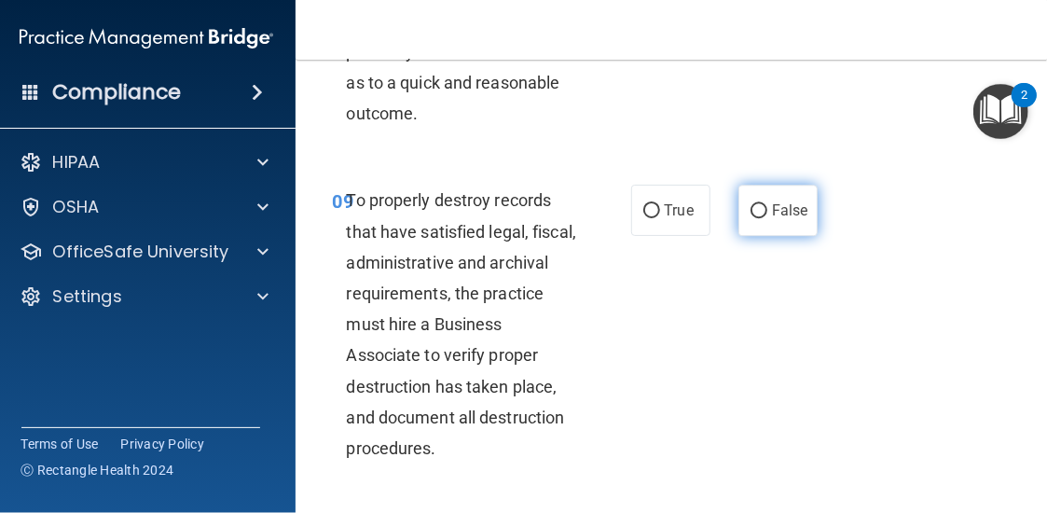
click at [772, 219] on span "False" at bounding box center [790, 210] width 36 height 18
click at [767, 218] on input "False" at bounding box center [759, 211] width 17 height 14
radio input "true"
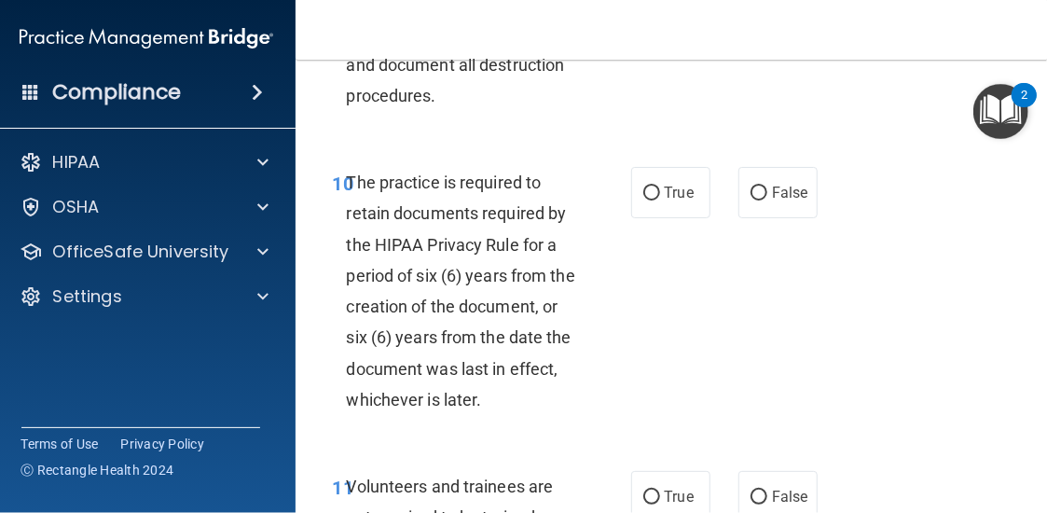
scroll to position [2704, 0]
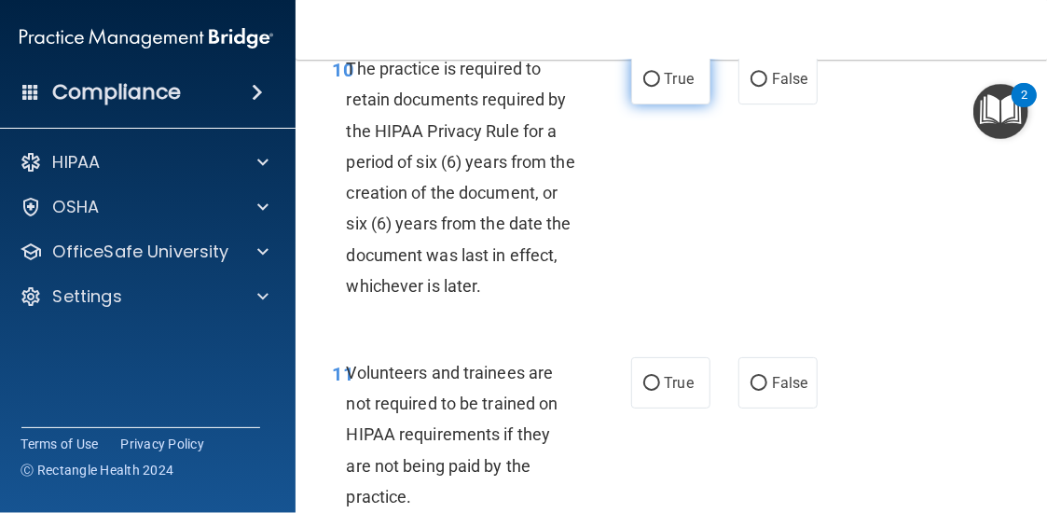
click at [655, 102] on label "True" at bounding box center [670, 78] width 79 height 51
click at [655, 87] on input "True" at bounding box center [651, 80] width 17 height 14
radio input "true"
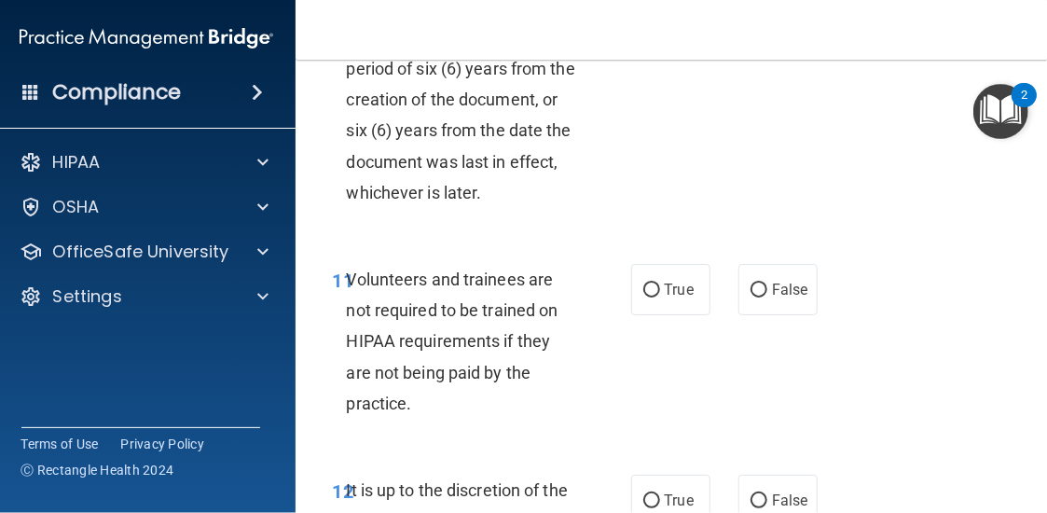
scroll to position [2891, 0]
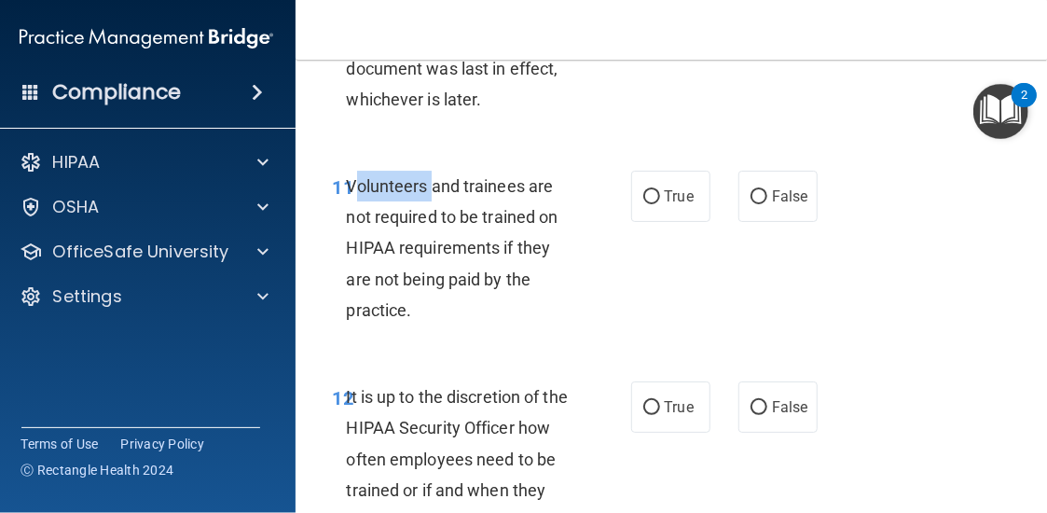
drag, startPoint x: 345, startPoint y: 215, endPoint x: 427, endPoint y: 212, distance: 82.1
click at [427, 212] on span "Volunteers and trainees are not required to be trained on HIPAA requirements if…" at bounding box center [453, 248] width 212 height 144
drag, startPoint x: 328, startPoint y: 219, endPoint x: 546, endPoint y: 217, distance: 218.2
click at [546, 217] on div "11 Volunteers and trainees are not required to be trained on HIPAA requirements…" at bounding box center [482, 253] width 354 height 164
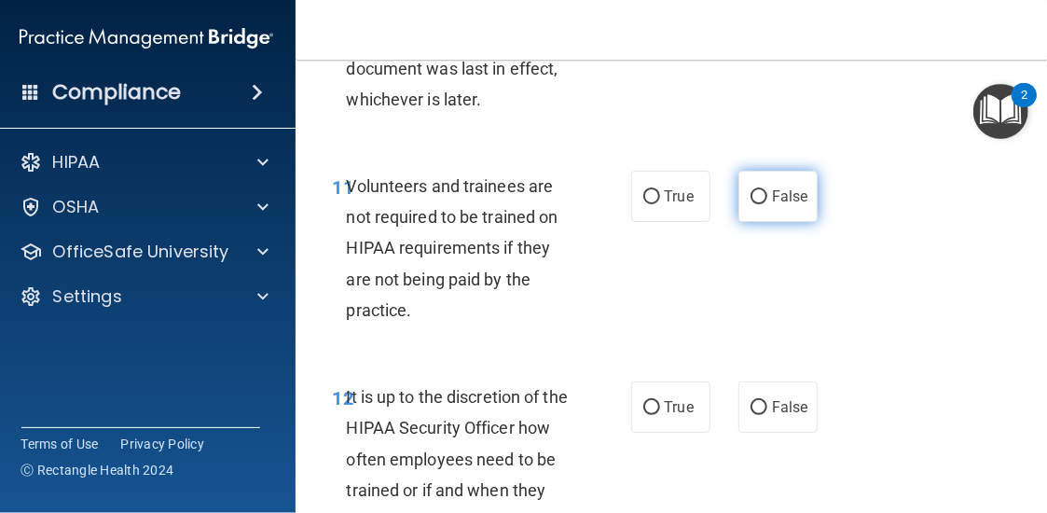
click at [755, 222] on label "False" at bounding box center [778, 196] width 79 height 51
click at [755, 204] on input "False" at bounding box center [759, 197] width 17 height 14
radio input "true"
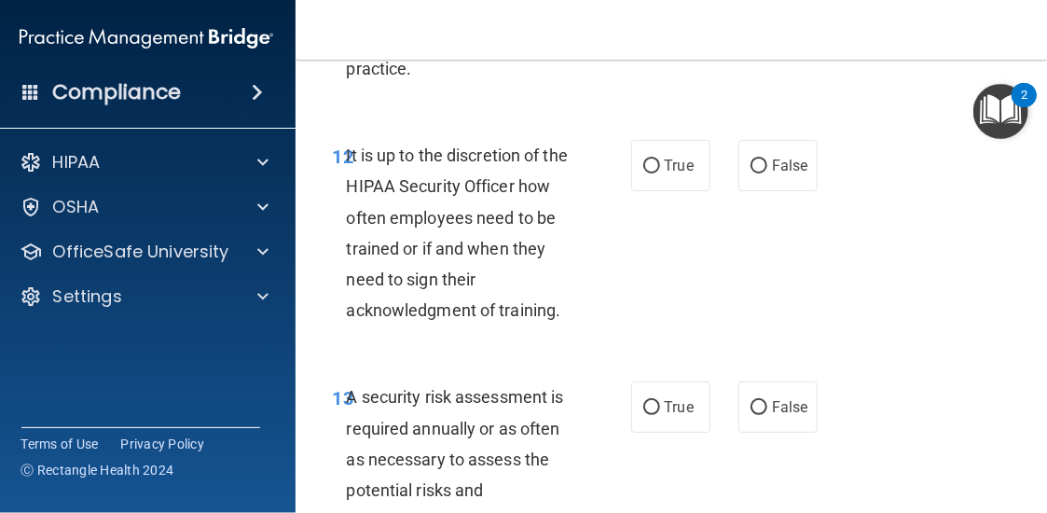
scroll to position [3171, 0]
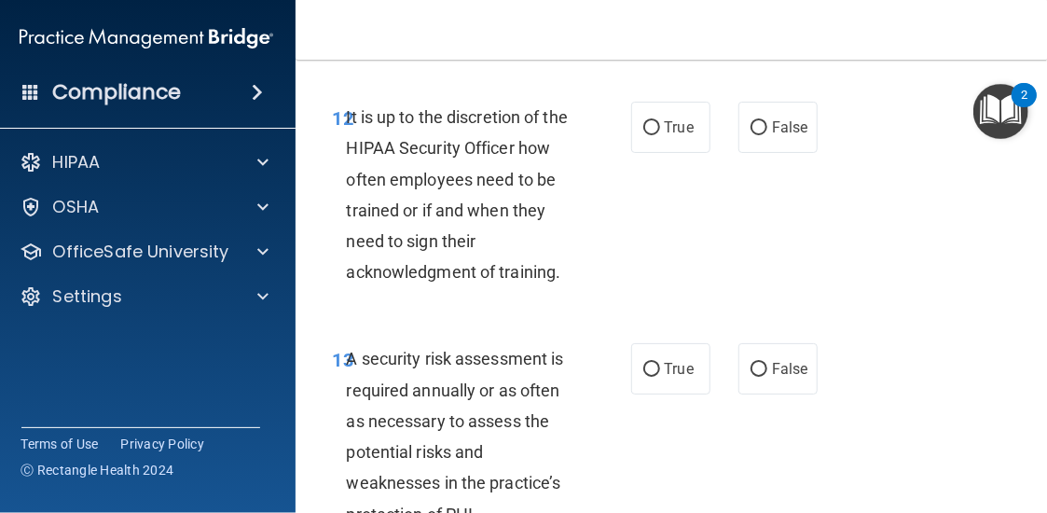
click at [433, 156] on span "It is up to the discretion of the HIPAA Security Officer how often employees ne…" at bounding box center [457, 194] width 221 height 174
click at [323, 136] on div "12" at bounding box center [333, 119] width 28 height 35
click at [791, 136] on span "False" at bounding box center [790, 127] width 36 height 18
click at [767, 135] on input "False" at bounding box center [759, 128] width 17 height 14
radio input "true"
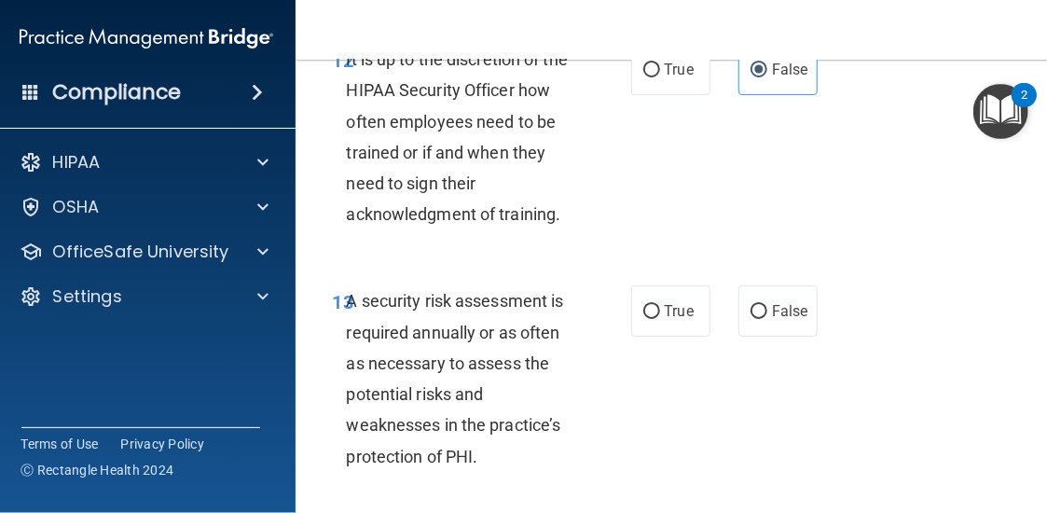
scroll to position [3357, 0]
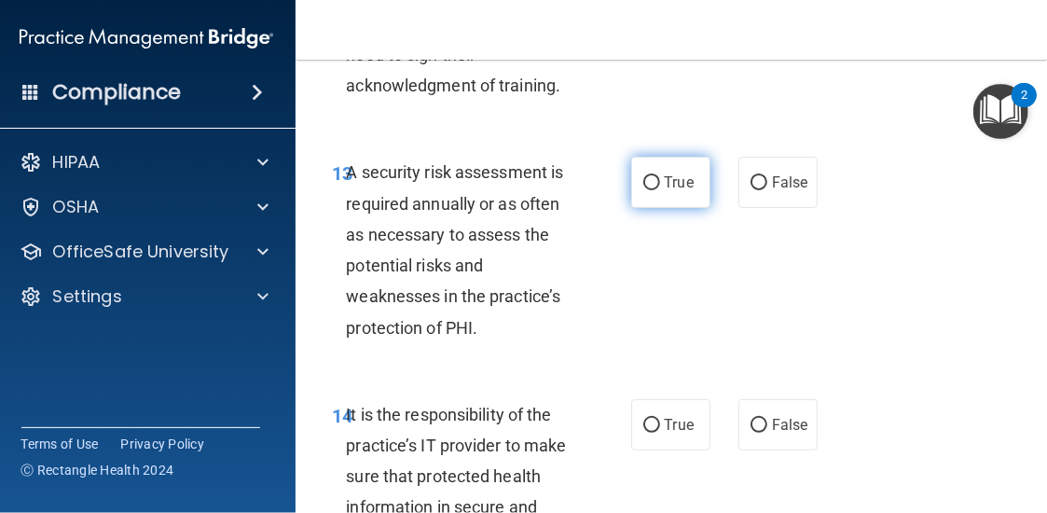
click at [644, 208] on label "True" at bounding box center [670, 182] width 79 height 51
click at [644, 190] on input "True" at bounding box center [651, 183] width 17 height 14
radio input "true"
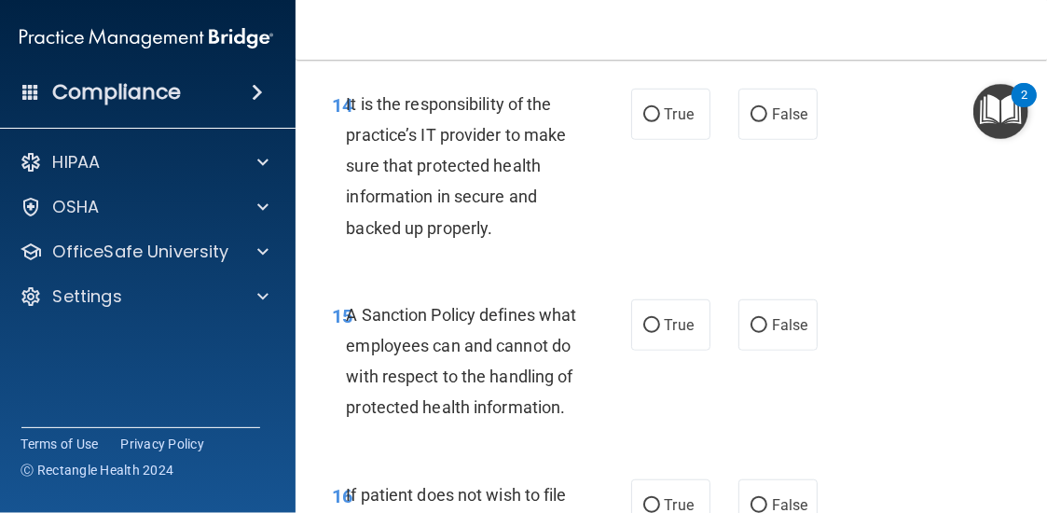
scroll to position [3730, 0]
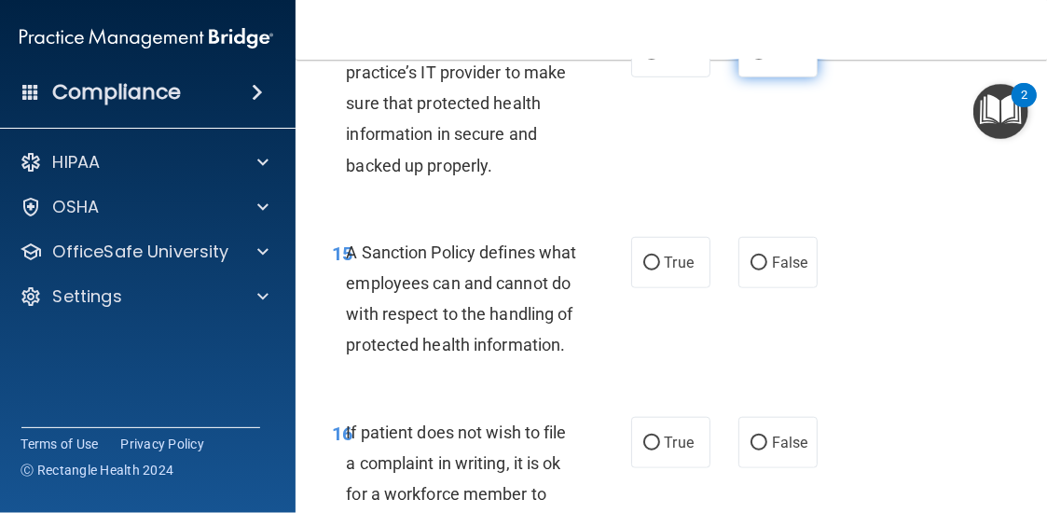
click at [780, 61] on span "False" at bounding box center [790, 52] width 36 height 18
click at [767, 60] on input "False" at bounding box center [759, 53] width 17 height 14
radio input "true"
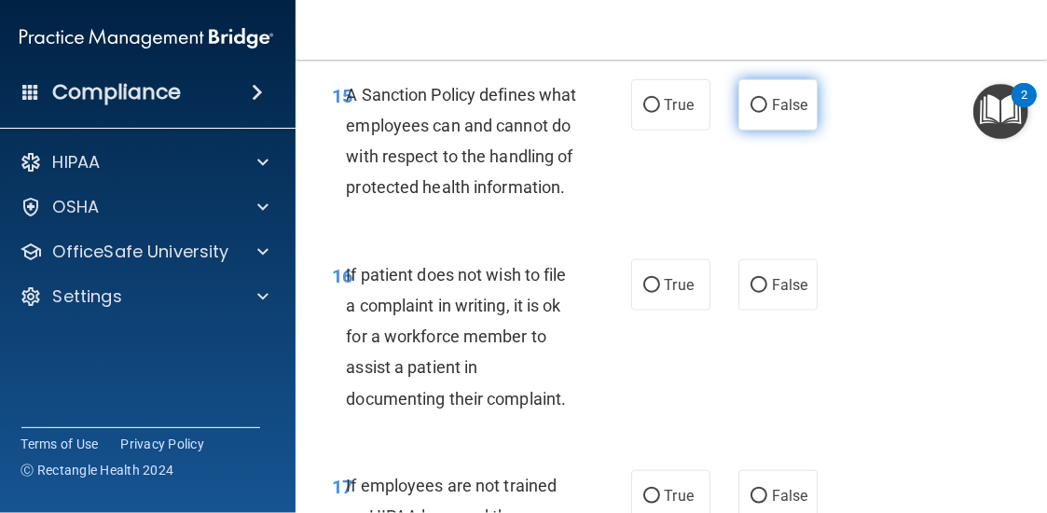
scroll to position [3917, 0]
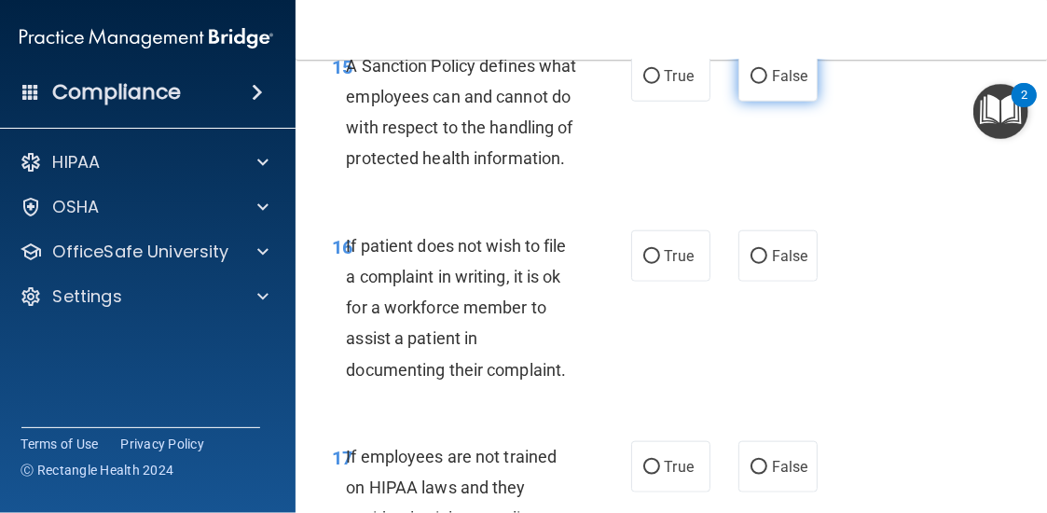
click at [770, 102] on label "False" at bounding box center [778, 75] width 79 height 51
click at [767, 84] on input "False" at bounding box center [759, 77] width 17 height 14
radio input "true"
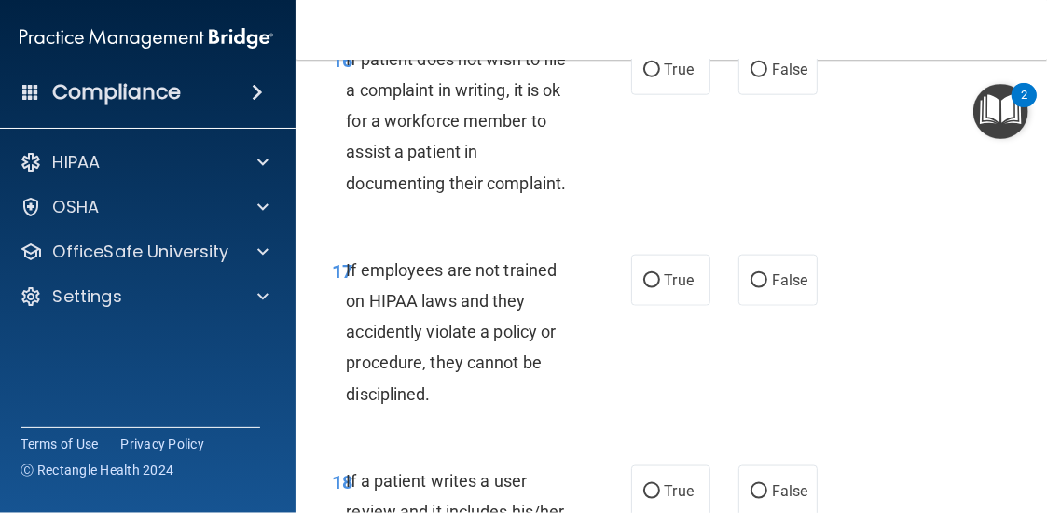
scroll to position [4197, 0]
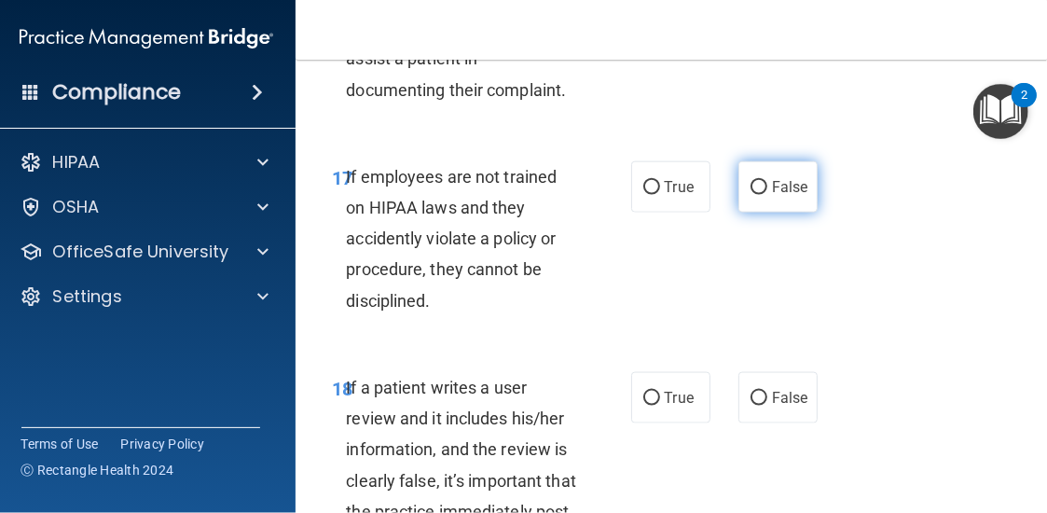
click at [807, 213] on label "False" at bounding box center [778, 186] width 79 height 51
click at [767, 195] on input "False" at bounding box center [759, 188] width 17 height 14
radio input "true"
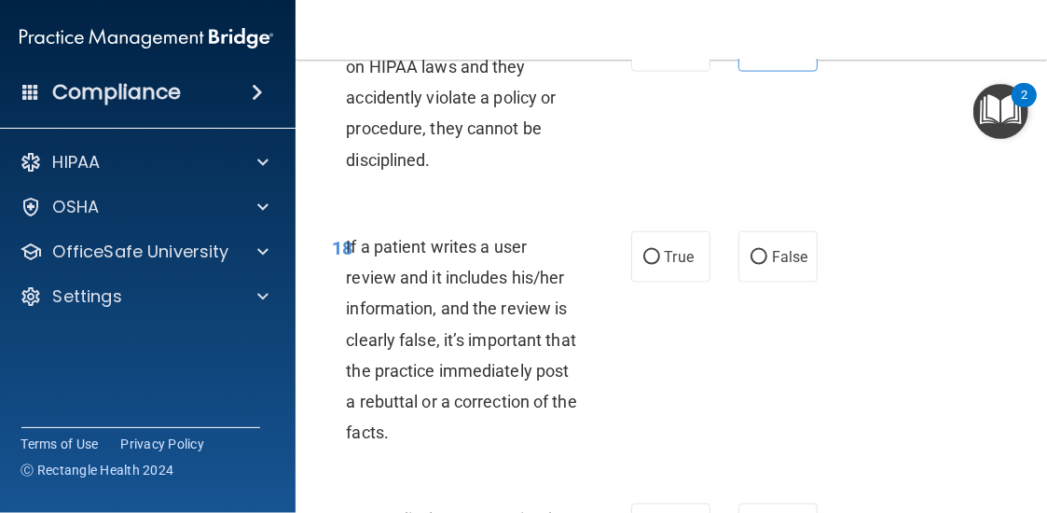
scroll to position [4383, 0]
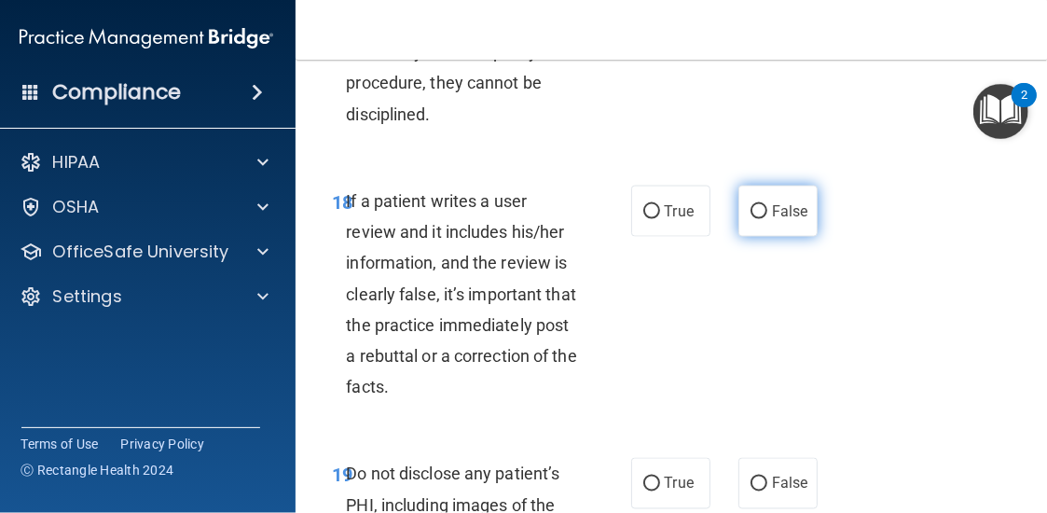
click at [789, 220] on span "False" at bounding box center [790, 211] width 36 height 18
click at [767, 219] on input "False" at bounding box center [759, 212] width 17 height 14
radio input "true"
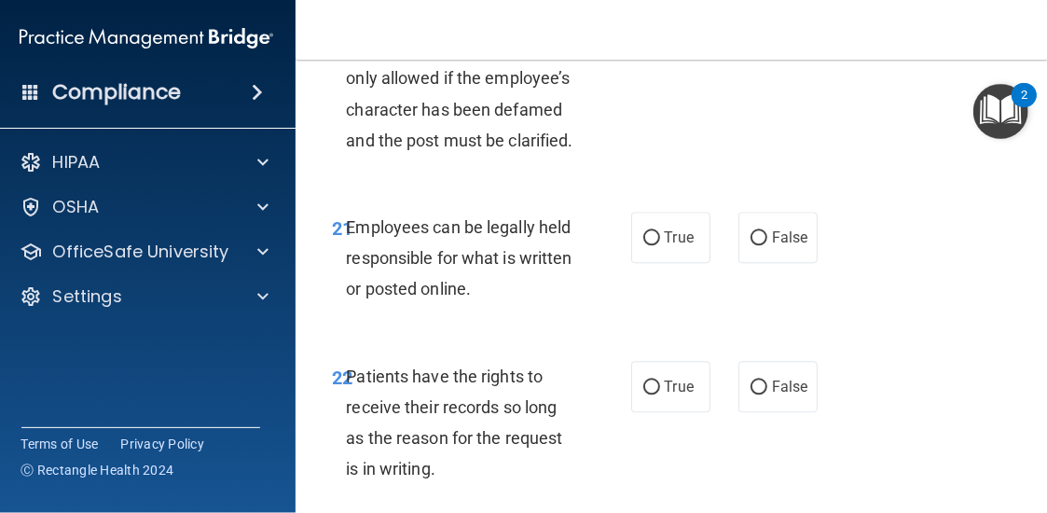
scroll to position [5222, 0]
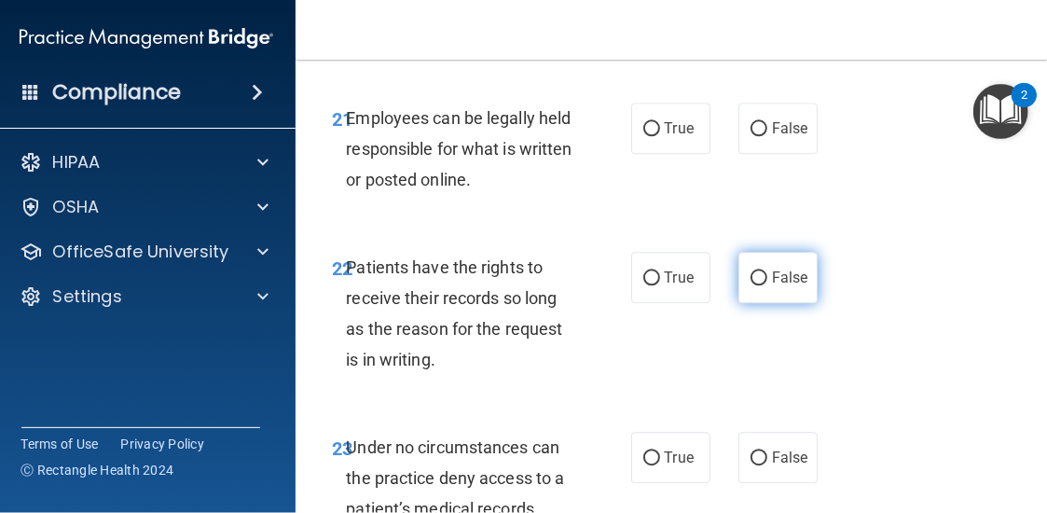
click at [770, 303] on label "False" at bounding box center [778, 277] width 79 height 51
click at [767, 285] on input "False" at bounding box center [759, 278] width 17 height 14
radio input "true"
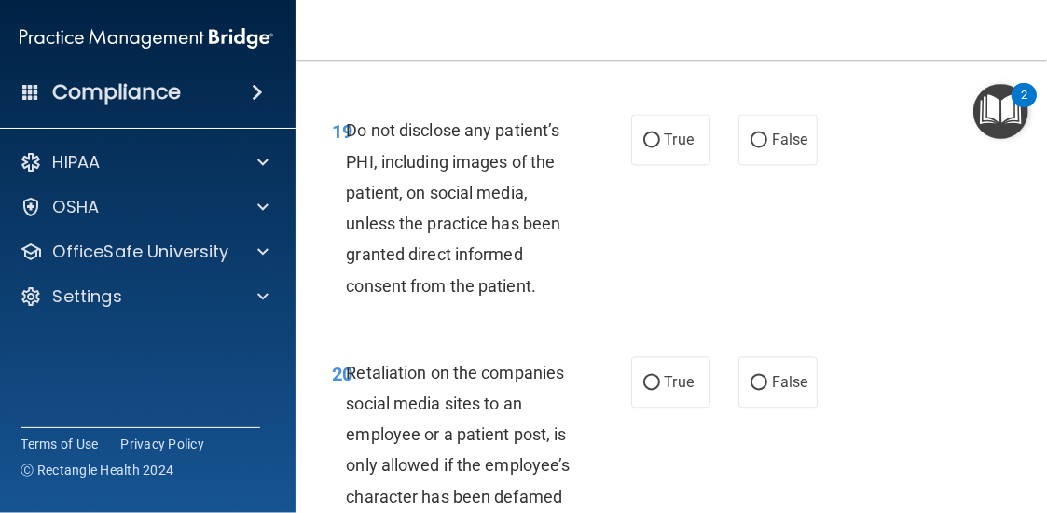
scroll to position [4756, 0]
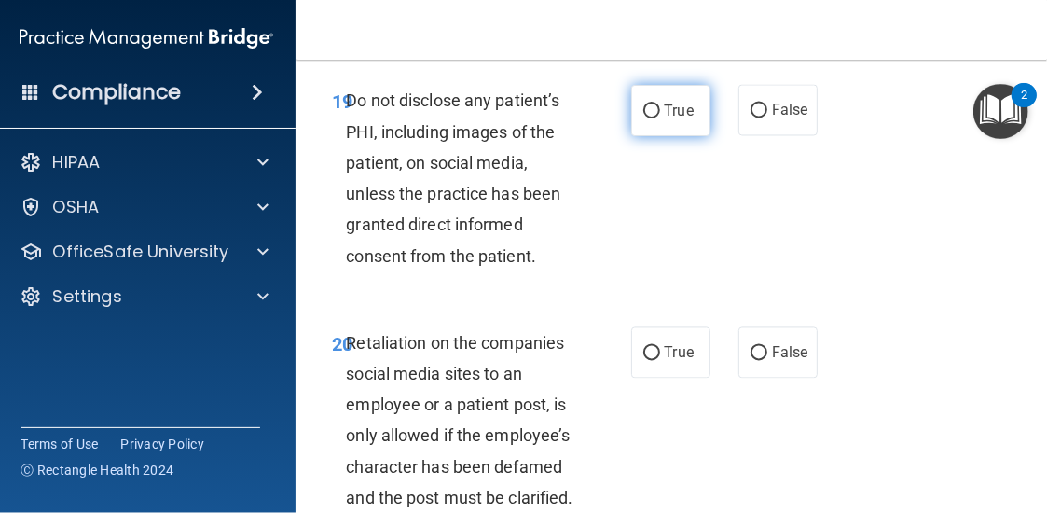
click at [677, 136] on label "True" at bounding box center [670, 110] width 79 height 51
click at [660, 118] on input "True" at bounding box center [651, 111] width 17 height 14
radio input "true"
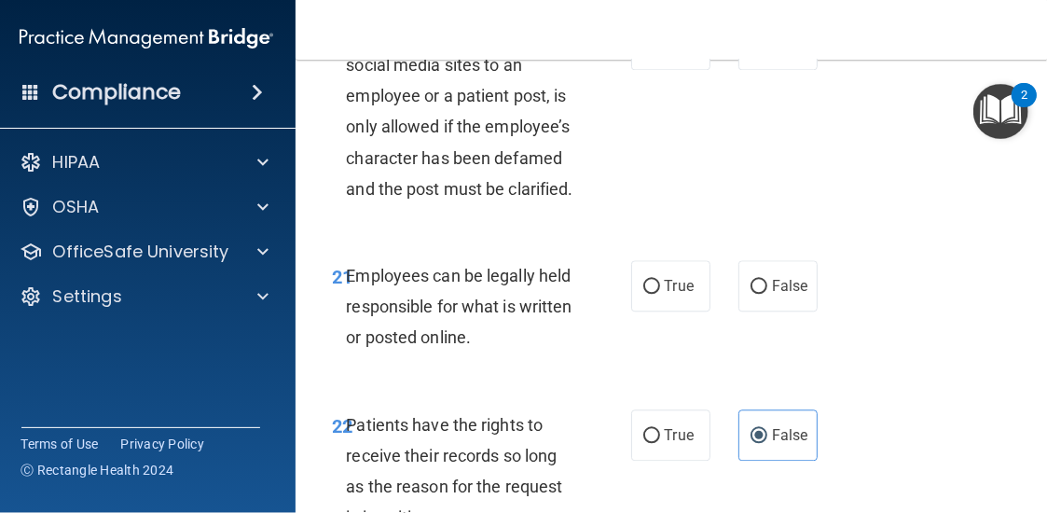
scroll to position [5036, 0]
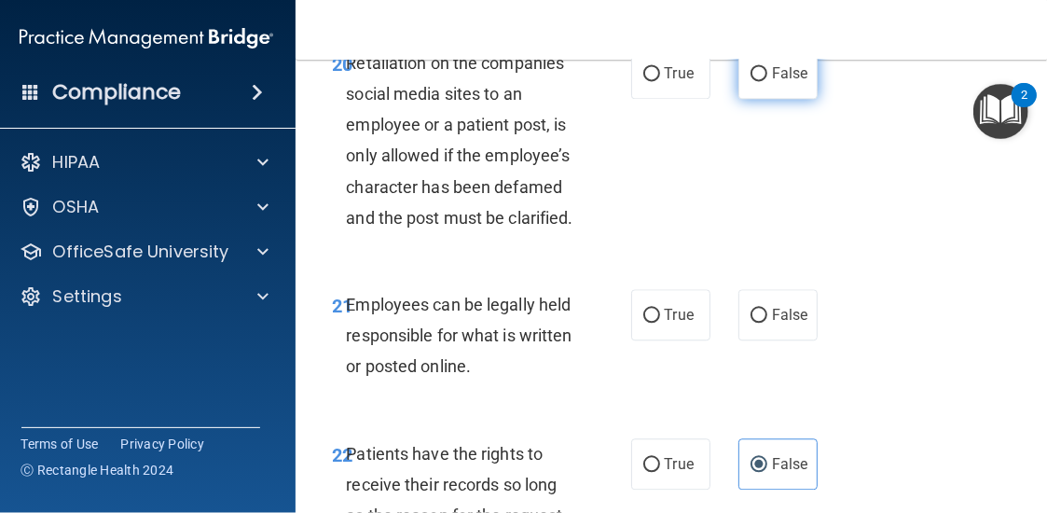
click at [778, 82] on span "False" at bounding box center [790, 73] width 36 height 18
click at [767, 81] on input "False" at bounding box center [759, 74] width 17 height 14
radio input "true"
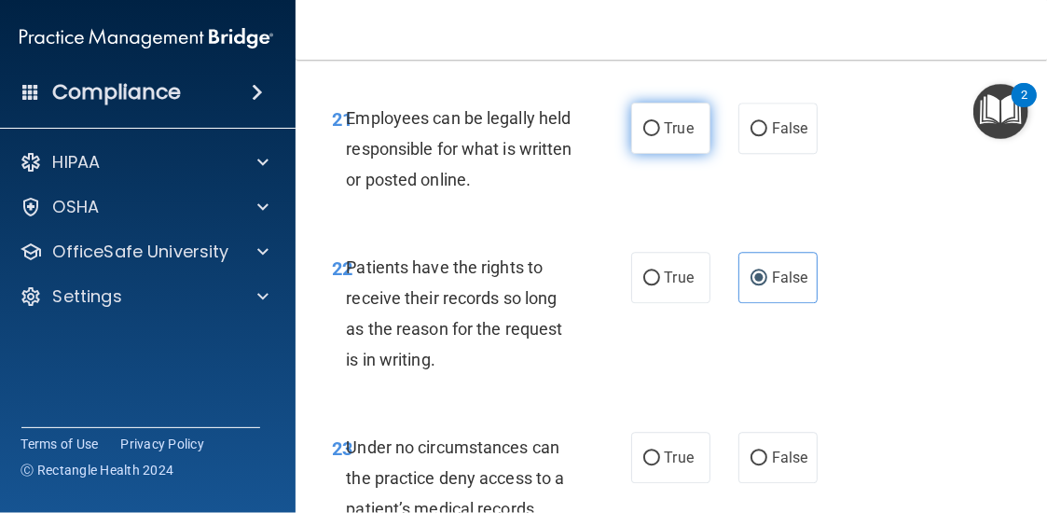
click at [631, 154] on label "True" at bounding box center [670, 128] width 79 height 51
click at [643, 136] on input "True" at bounding box center [651, 129] width 17 height 14
radio input "true"
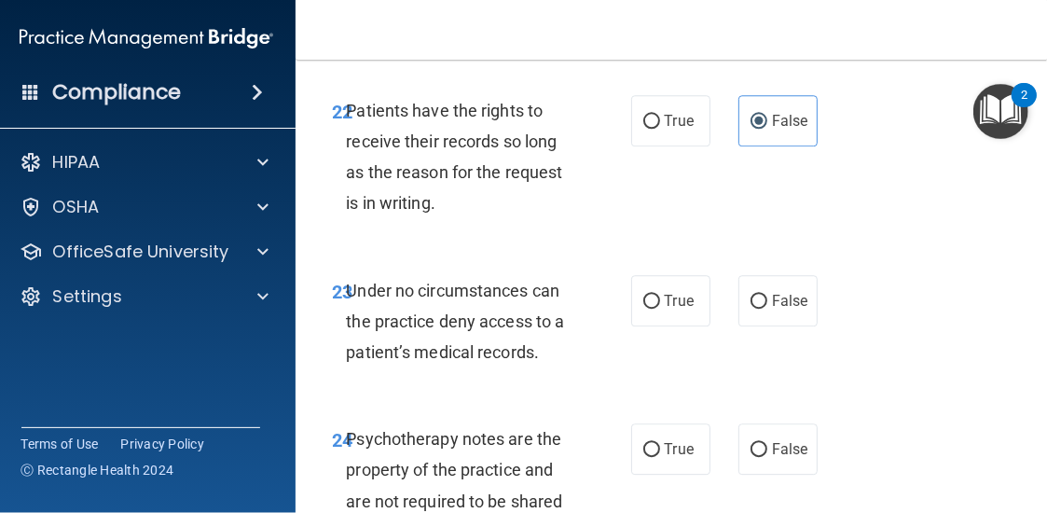
scroll to position [5502, 0]
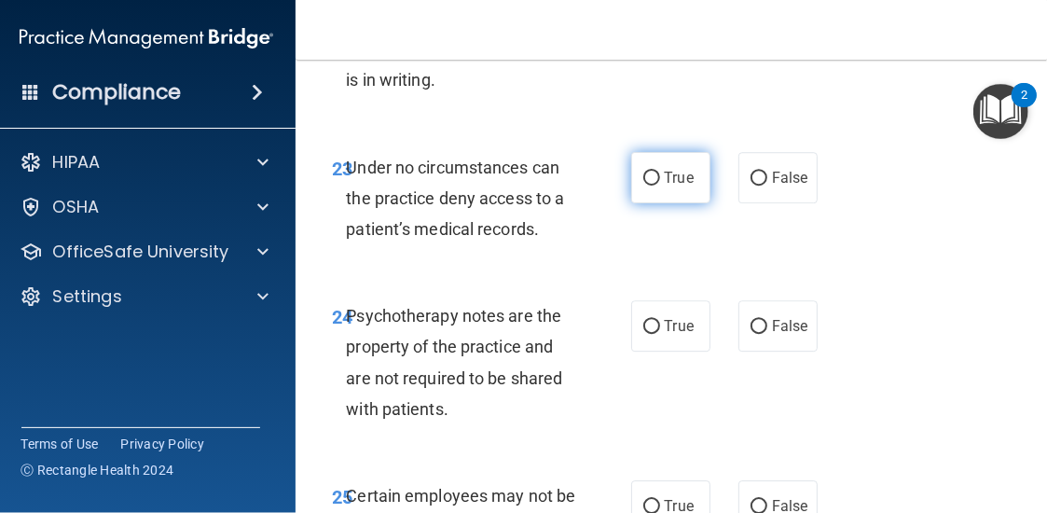
click at [684, 187] on span "True" at bounding box center [679, 178] width 29 height 18
click at [660, 186] on input "True" at bounding box center [651, 179] width 17 height 14
radio input "true"
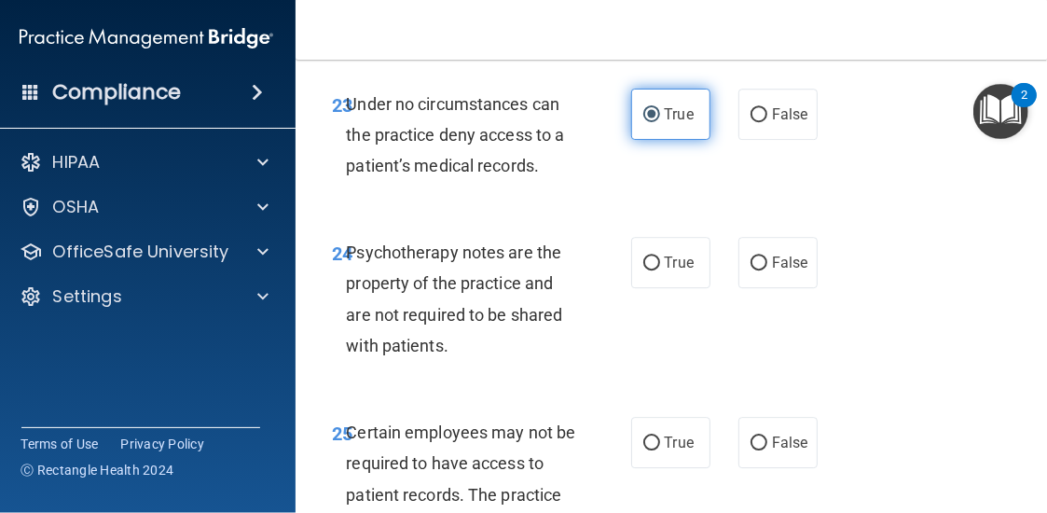
scroll to position [5595, 0]
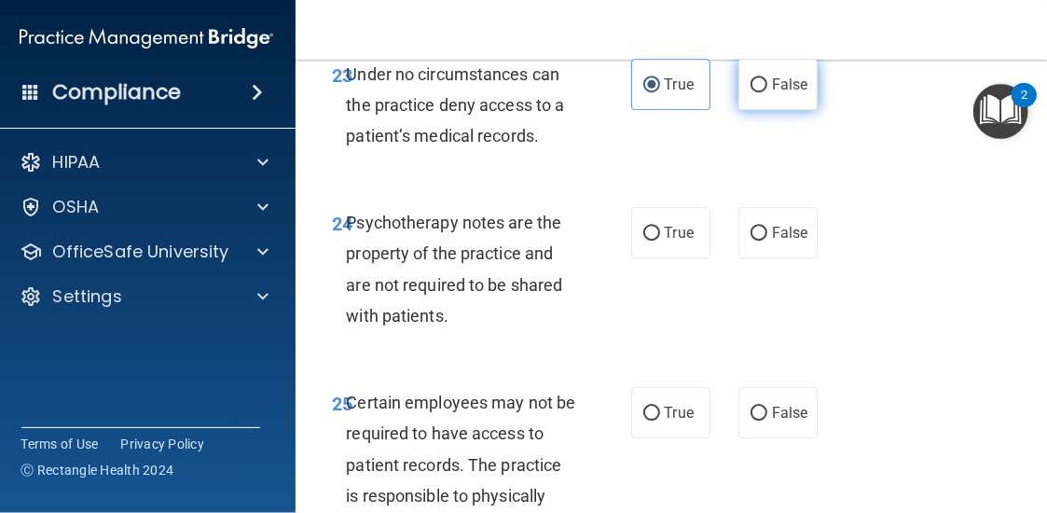
click at [794, 93] on span "False" at bounding box center [790, 85] width 36 height 18
click at [767, 92] on input "False" at bounding box center [759, 85] width 17 height 14
radio input "true"
radio input "false"
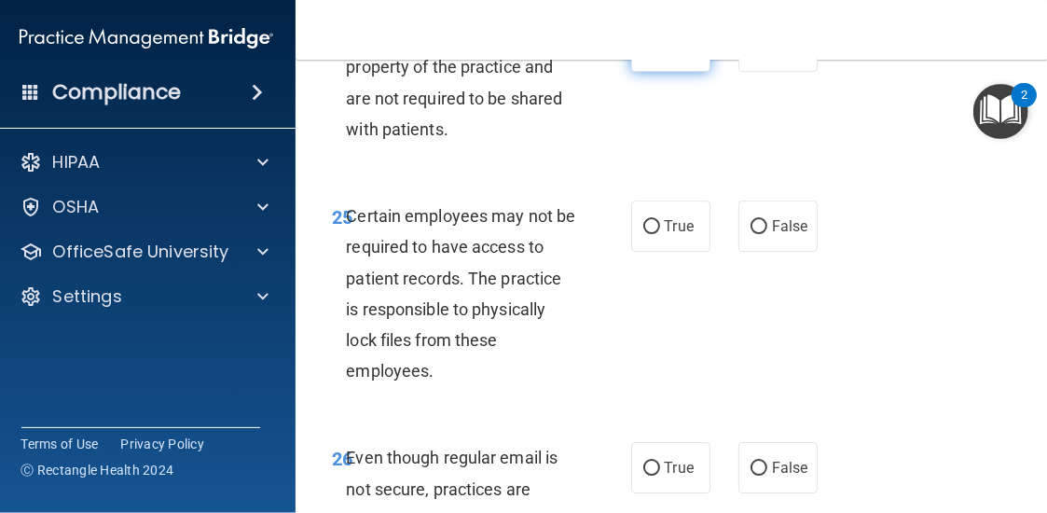
click at [643, 54] on input "True" at bounding box center [651, 47] width 17 height 14
radio input "true"
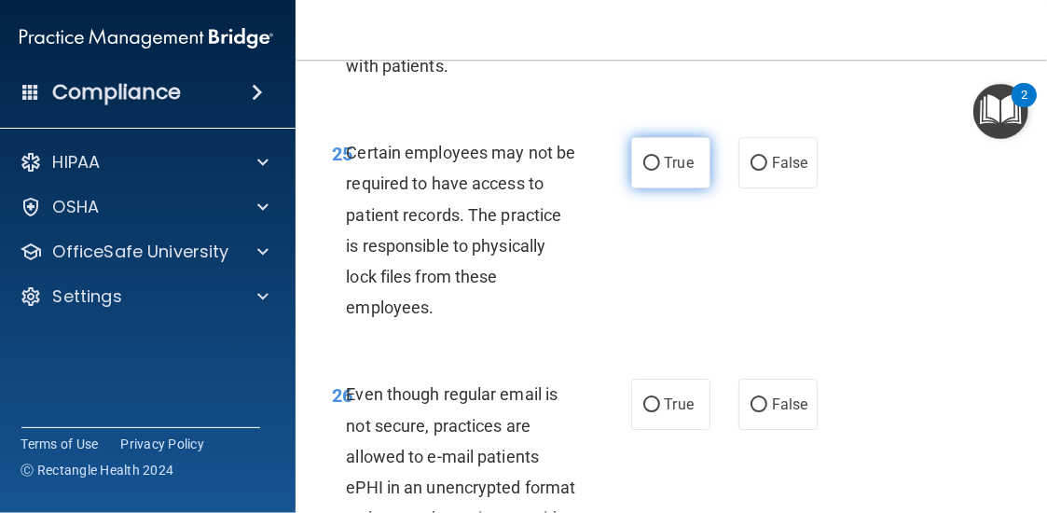
scroll to position [5875, 0]
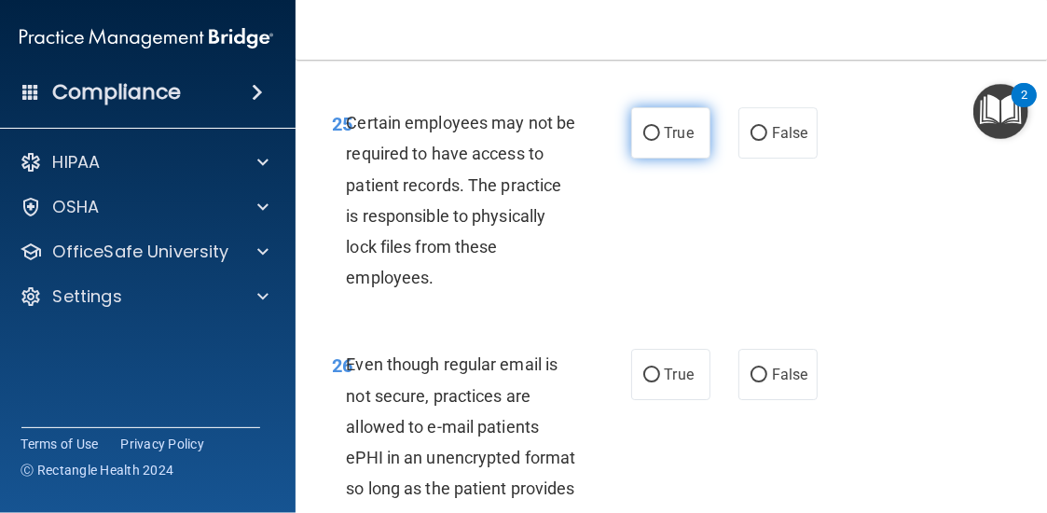
click at [649, 159] on label "True" at bounding box center [670, 132] width 79 height 51
click at [649, 141] on input "True" at bounding box center [651, 134] width 17 height 14
radio input "true"
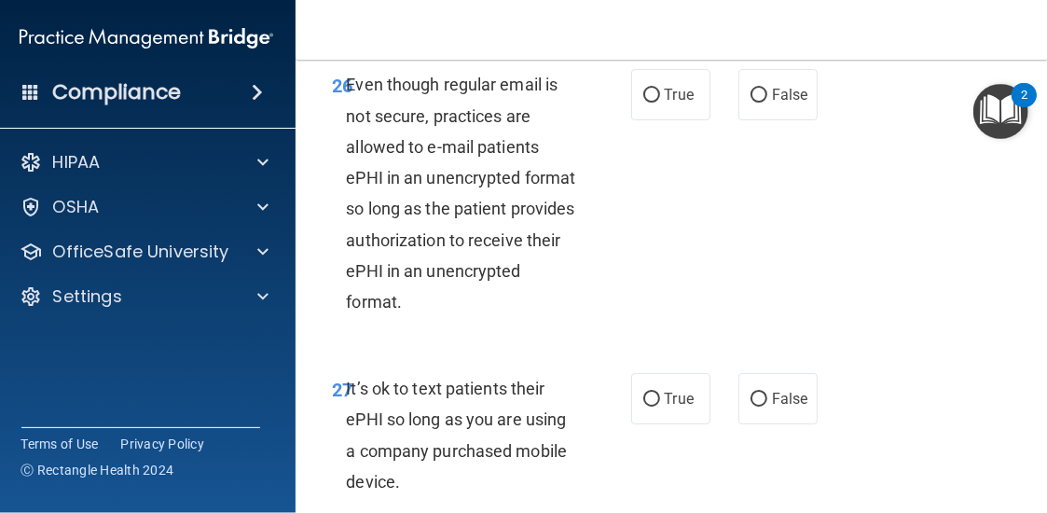
scroll to position [6248, 0]
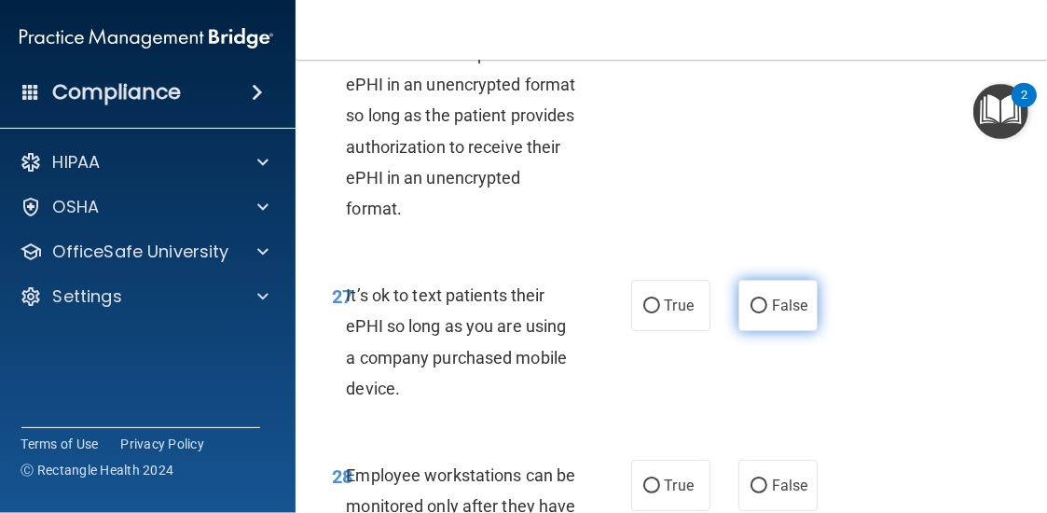
click at [761, 331] on label "False" at bounding box center [778, 305] width 79 height 51
click at [761, 313] on input "False" at bounding box center [759, 306] width 17 height 14
radio input "true"
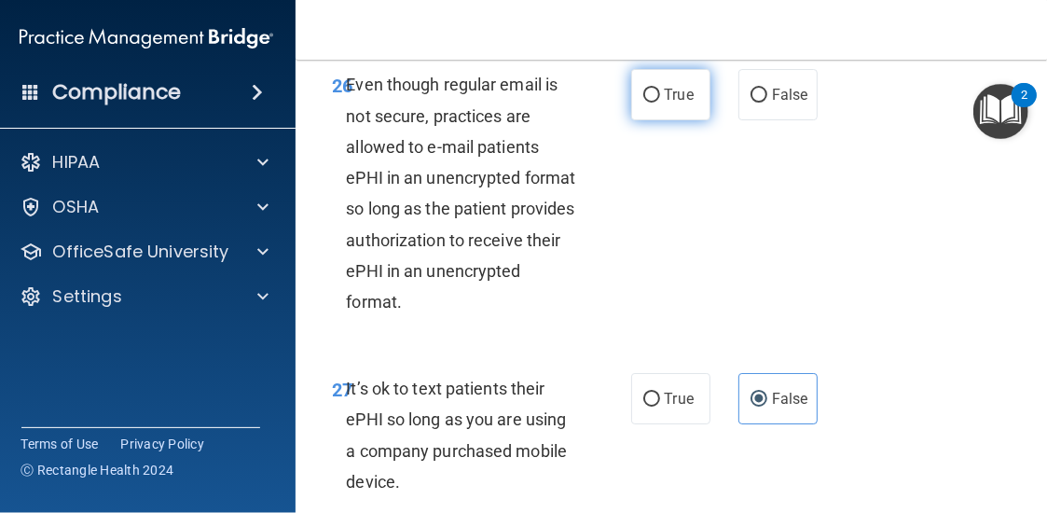
click at [650, 120] on label "True" at bounding box center [670, 94] width 79 height 51
click at [650, 103] on input "True" at bounding box center [651, 96] width 17 height 14
radio input "true"
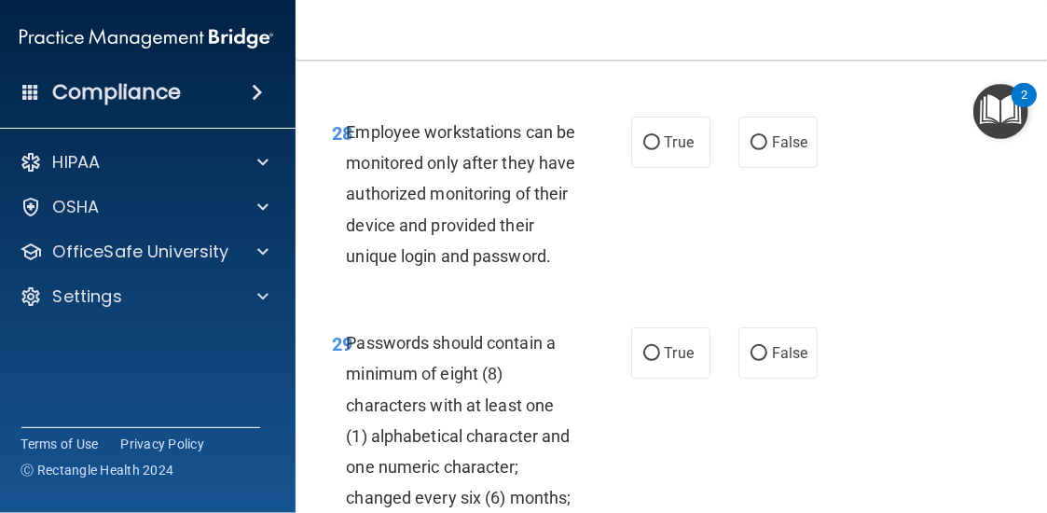
scroll to position [6621, 0]
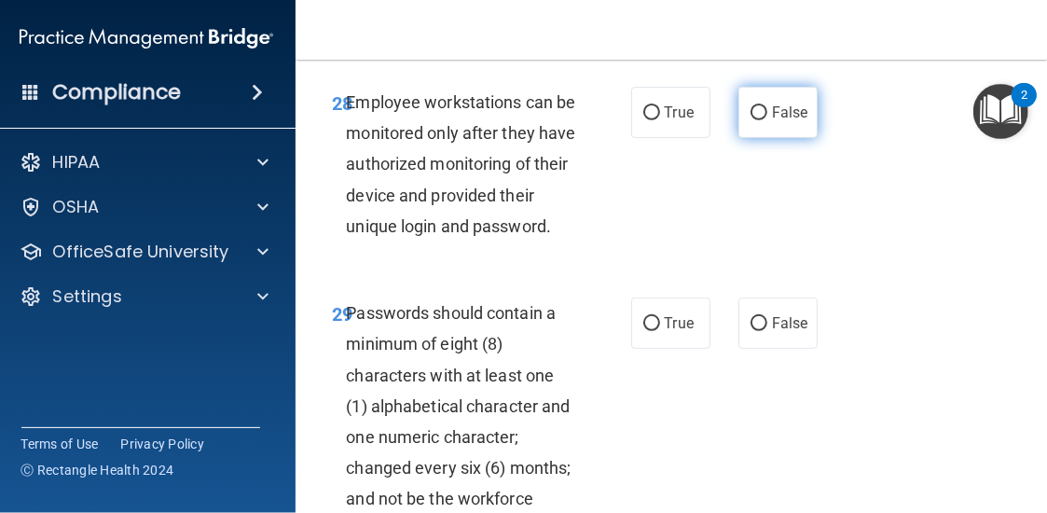
click at [779, 121] on span "False" at bounding box center [790, 113] width 36 height 18
click at [767, 120] on input "False" at bounding box center [759, 113] width 17 height 14
radio input "true"
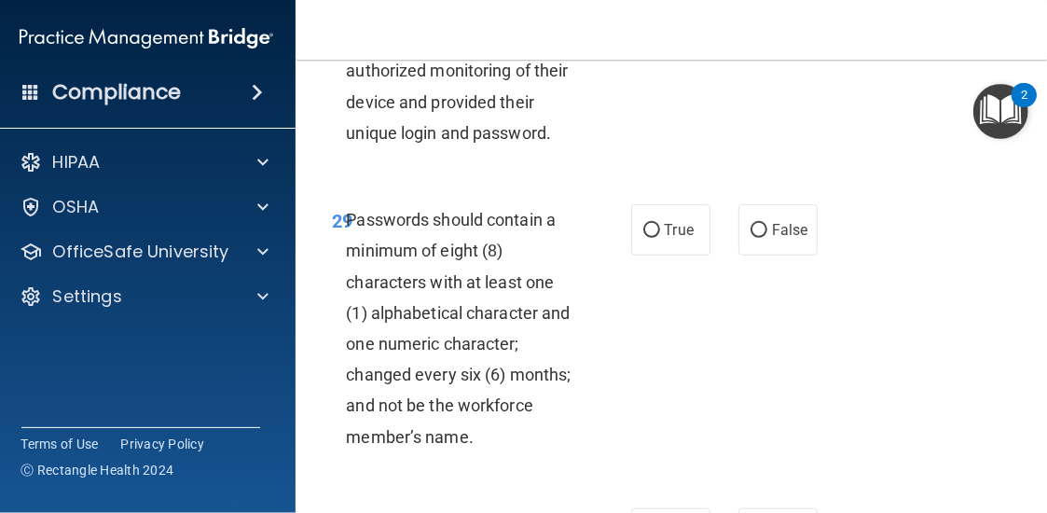
scroll to position [6808, 0]
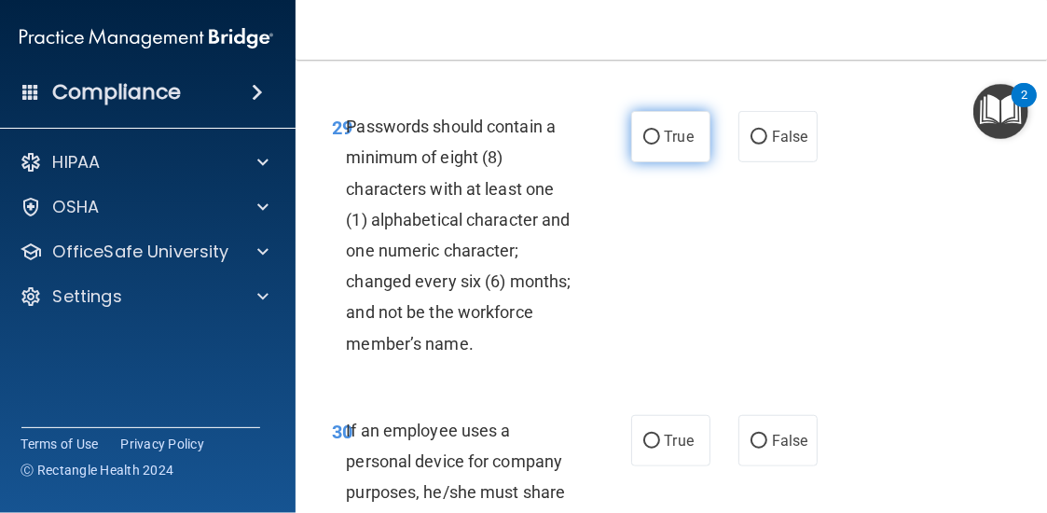
click at [671, 145] on span "True" at bounding box center [679, 137] width 29 height 18
click at [660, 145] on input "True" at bounding box center [651, 138] width 17 height 14
radio input "true"
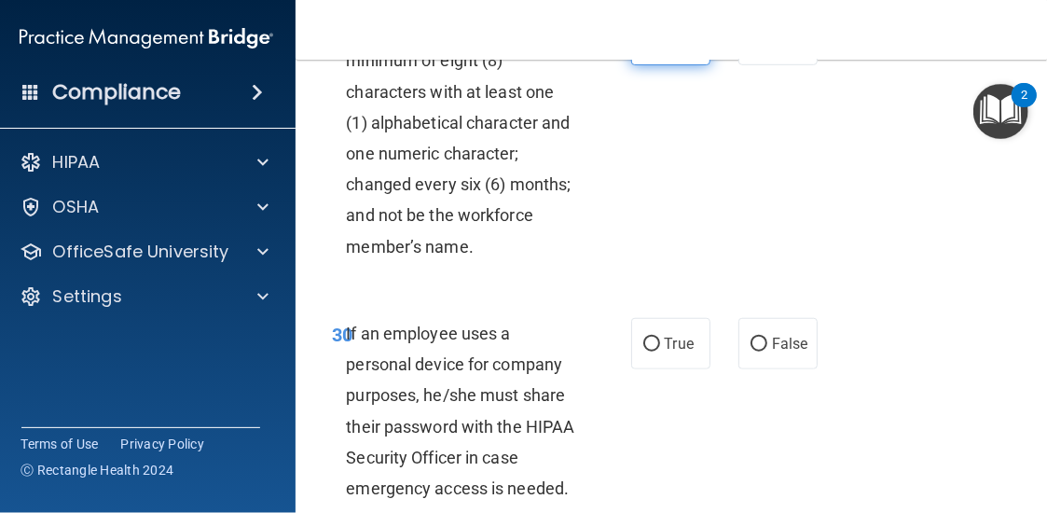
scroll to position [7087, 0]
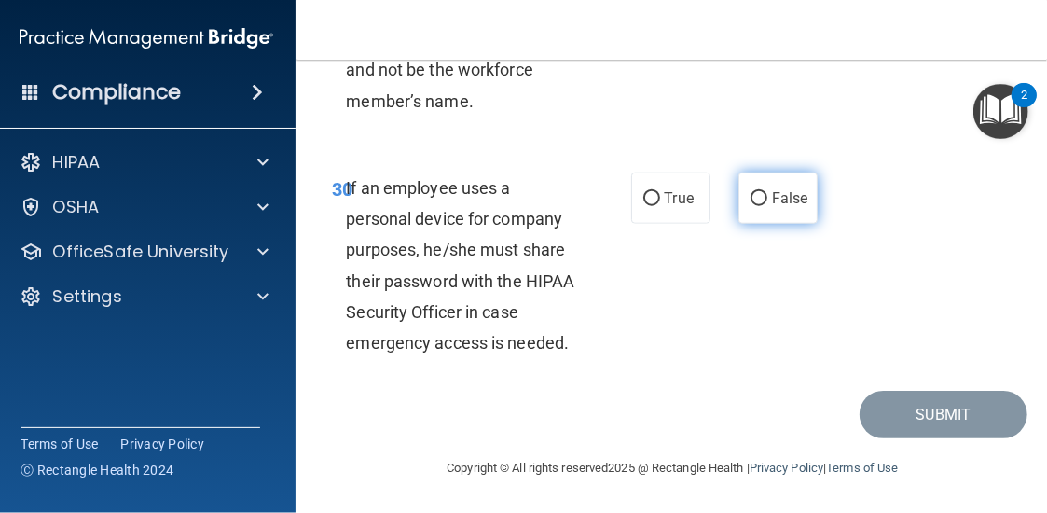
click at [772, 207] on span "False" at bounding box center [790, 198] width 36 height 18
click at [767, 206] on input "False" at bounding box center [759, 199] width 17 height 14
radio input "true"
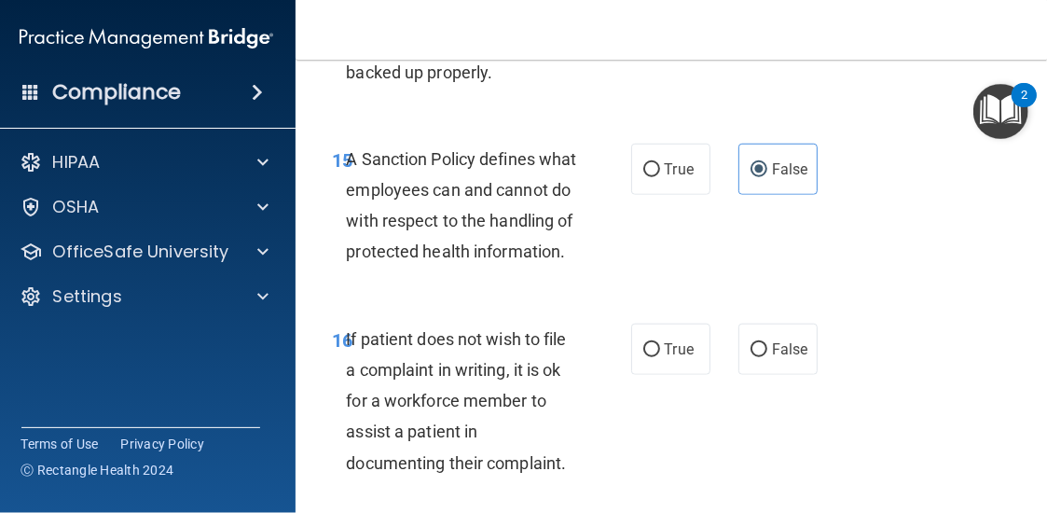
scroll to position [3917, 0]
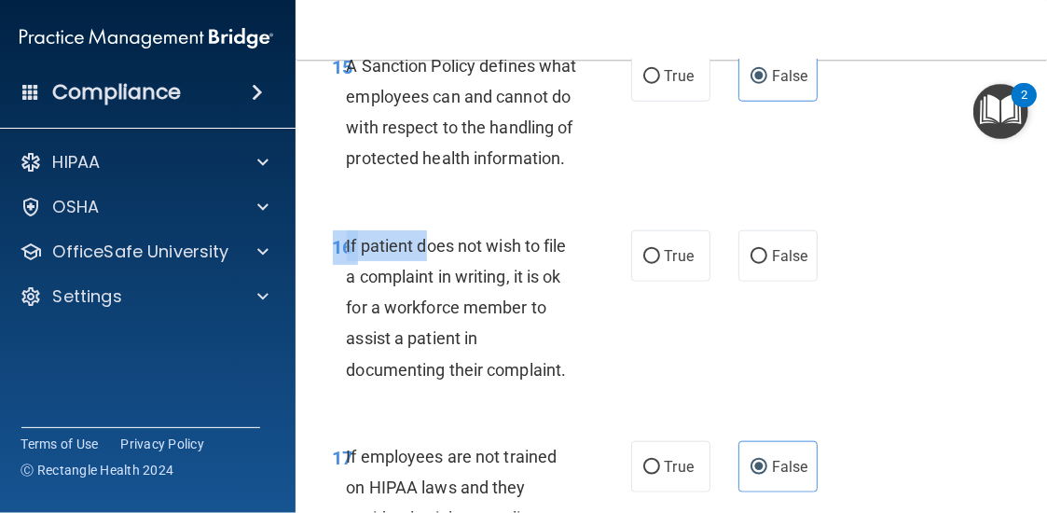
drag, startPoint x: 339, startPoint y: 290, endPoint x: 397, endPoint y: 318, distance: 64.2
click at [399, 318] on div "16 If patient does not wish to file a complaint in writing, it is ok for a work…" at bounding box center [673, 312] width 709 height 211
click at [360, 319] on div "If patient does not wish to file a complaint in writing, it is ok for a workfor…" at bounding box center [469, 307] width 245 height 155
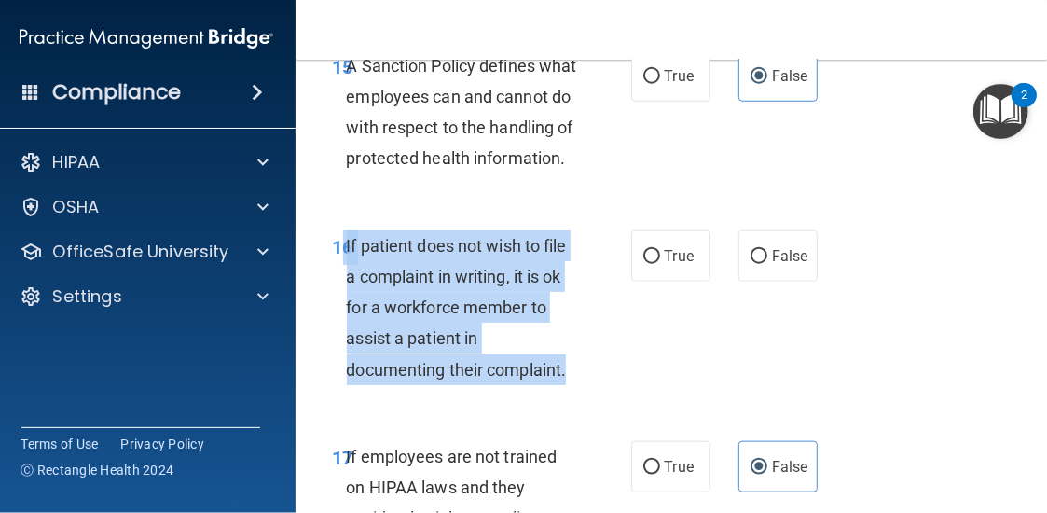
drag, startPoint x: 334, startPoint y: 298, endPoint x: 574, endPoint y: 423, distance: 271.1
click at [574, 394] on div "16 If patient does not wish to file a complaint in writing, it is ok for a work…" at bounding box center [482, 312] width 354 height 164
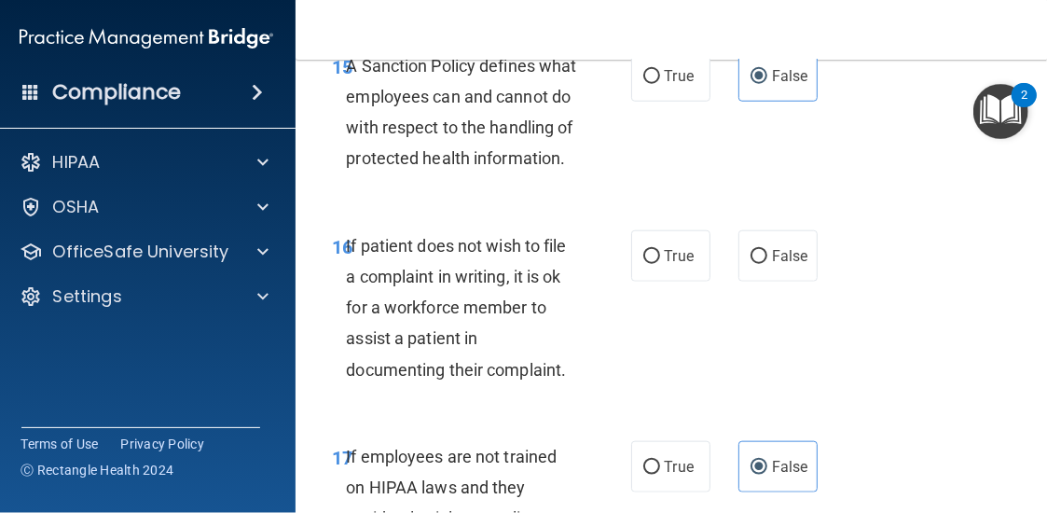
click at [640, 286] on div "16 If patient does not wish to file a complaint in writing, it is ok for a work…" at bounding box center [673, 312] width 709 height 211
click at [660, 282] on label "True" at bounding box center [670, 255] width 79 height 51
click at [660, 264] on input "True" at bounding box center [651, 257] width 17 height 14
radio input "true"
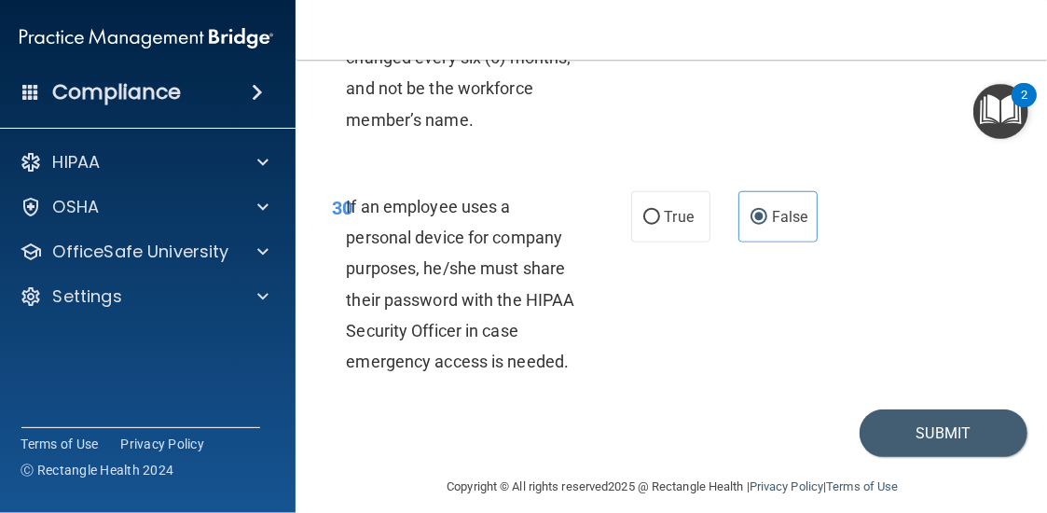
scroll to position [7112, 0]
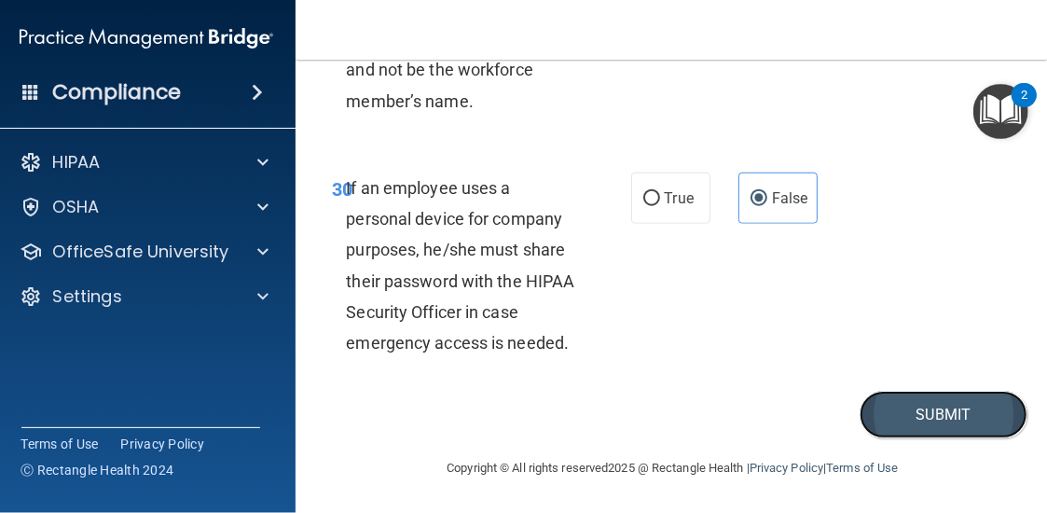
click at [1000, 424] on button "Submit" at bounding box center [944, 415] width 168 height 48
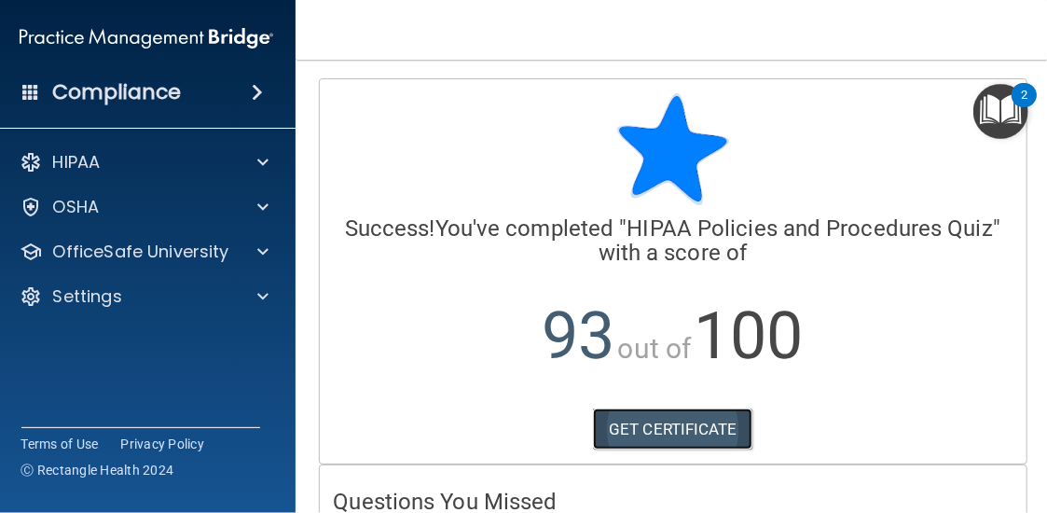
click at [667, 422] on link "GET CERTIFICATE" at bounding box center [672, 428] width 159 height 41
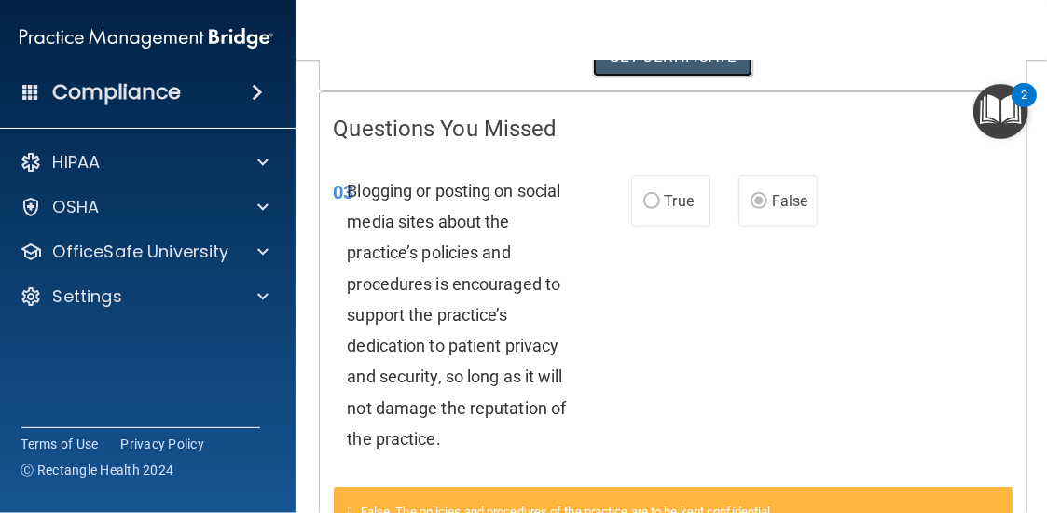
scroll to position [560, 0]
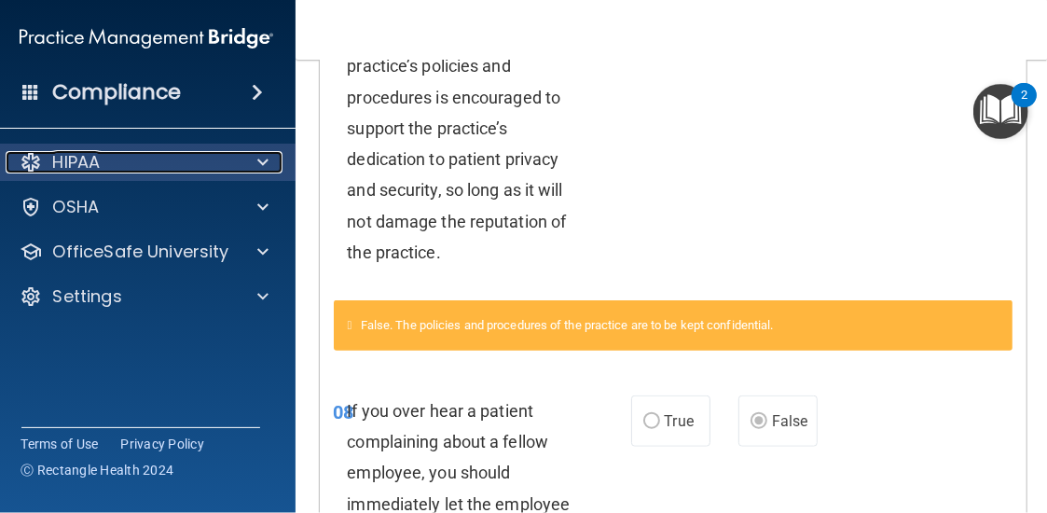
click at [99, 169] on div "HIPAA" at bounding box center [121, 162] width 231 height 22
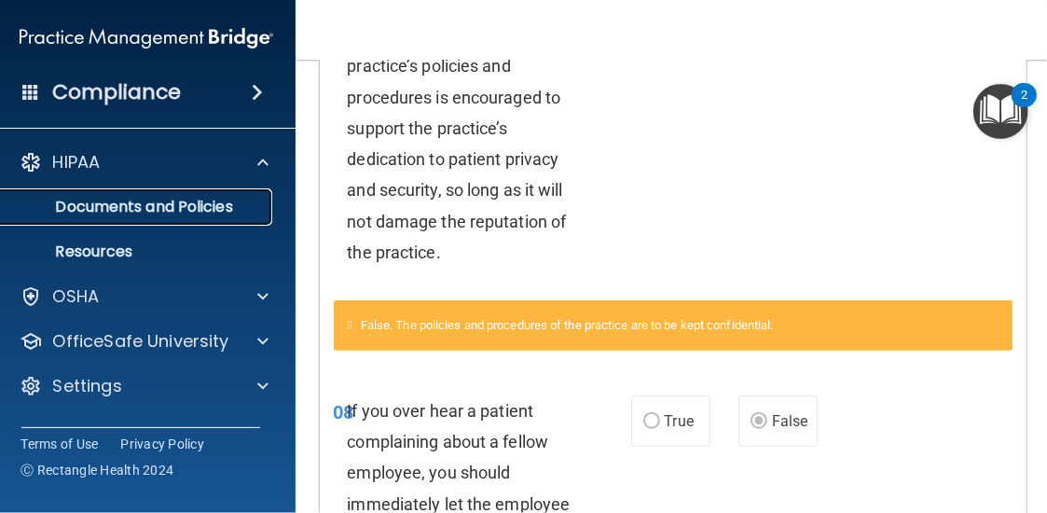
click at [100, 203] on p "Documents and Policies" at bounding box center [136, 207] width 255 height 19
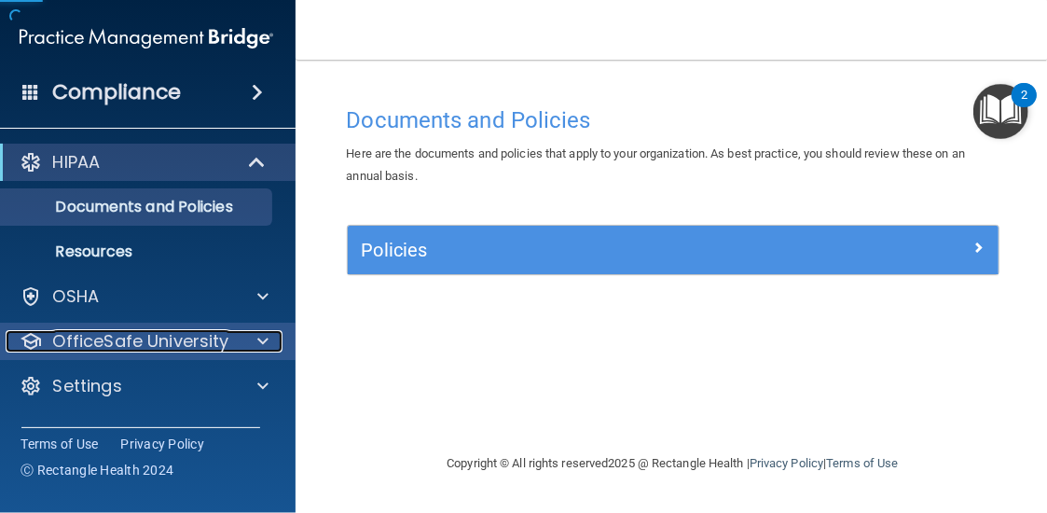
click at [117, 339] on p "OfficeSafe University" at bounding box center [141, 341] width 176 height 22
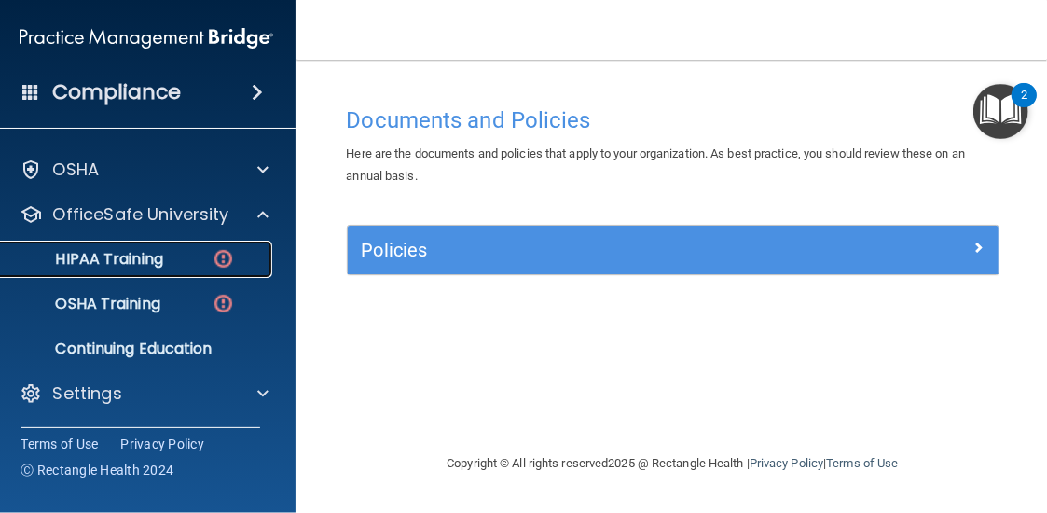
click at [117, 266] on p "HIPAA Training" at bounding box center [86, 259] width 154 height 19
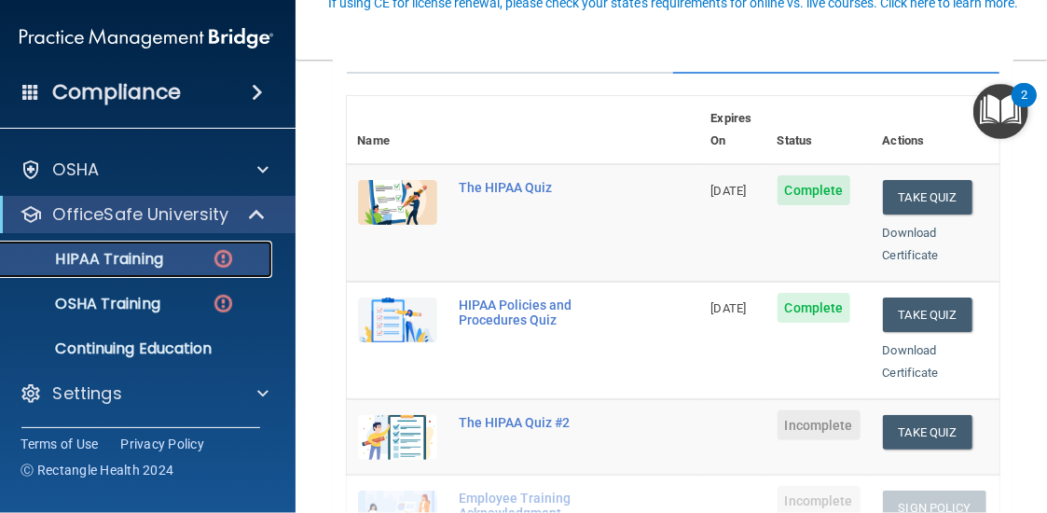
scroll to position [280, 0]
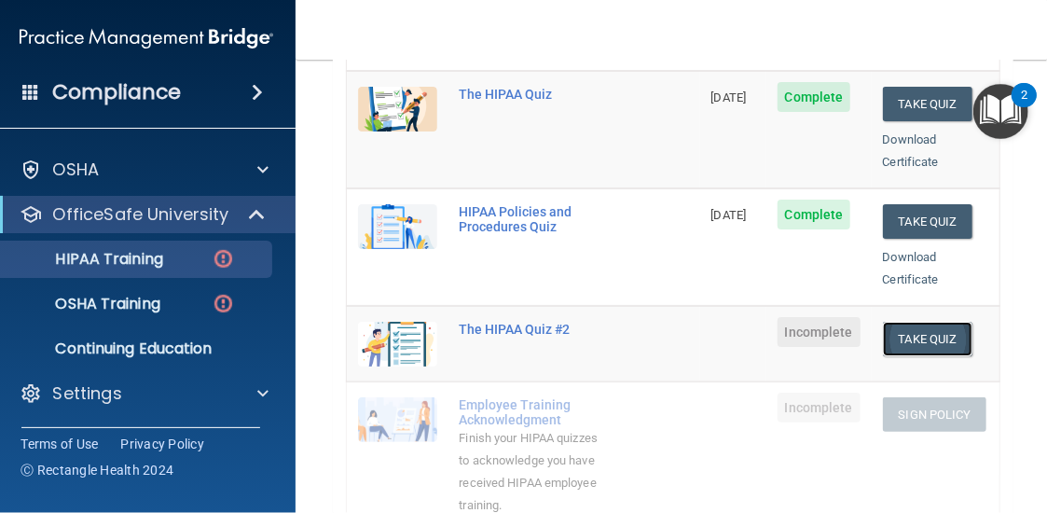
click at [946, 322] on button "Take Quiz" at bounding box center [928, 339] width 90 height 35
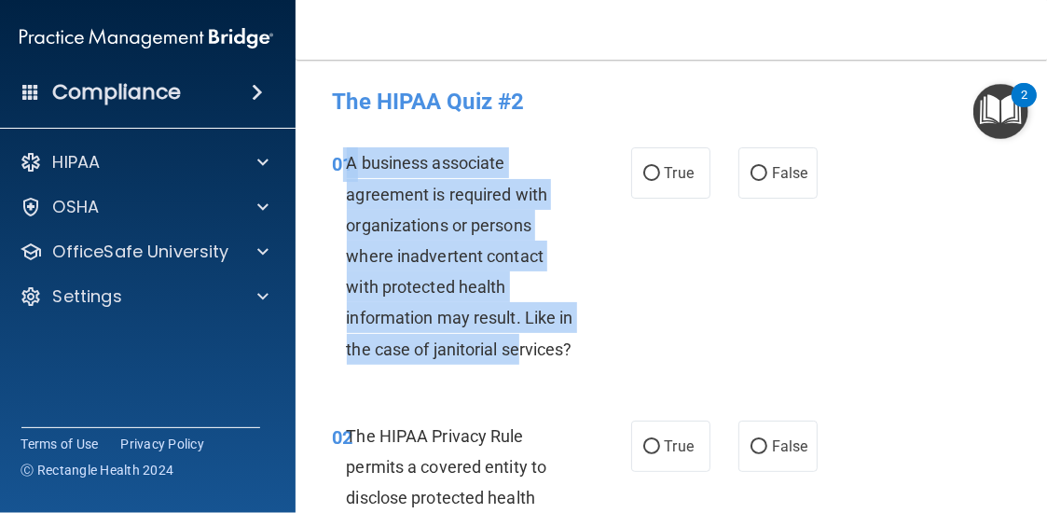
drag, startPoint x: 332, startPoint y: 162, endPoint x: 514, endPoint y: 347, distance: 259.2
click at [514, 347] on div "01 A business associate agreement is required with organizations or persons whe…" at bounding box center [482, 260] width 354 height 227
click at [514, 347] on span "A business associate agreement is required with organizations or persons where …" at bounding box center [460, 255] width 227 height 205
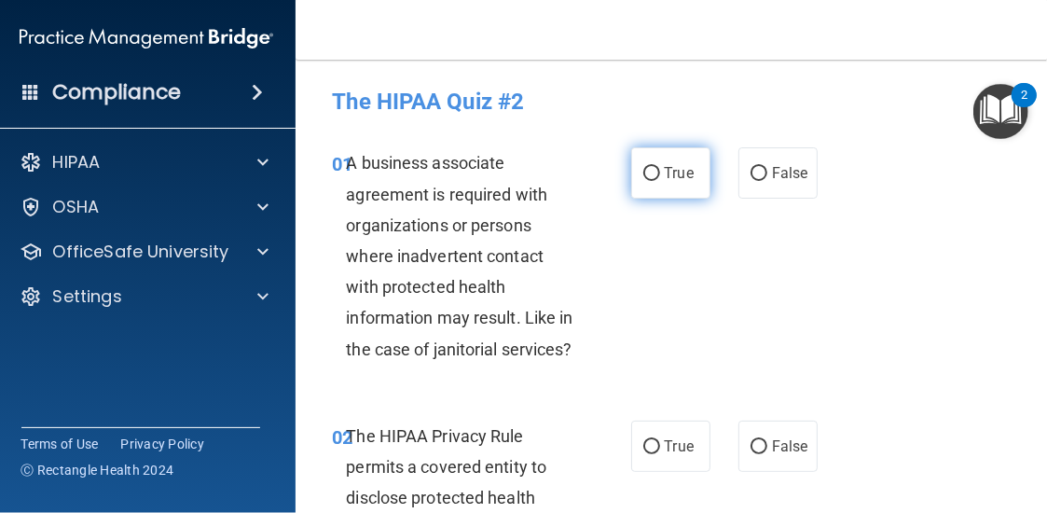
click at [683, 161] on label "True" at bounding box center [670, 172] width 79 height 51
click at [660, 167] on input "True" at bounding box center [651, 174] width 17 height 14
radio input "true"
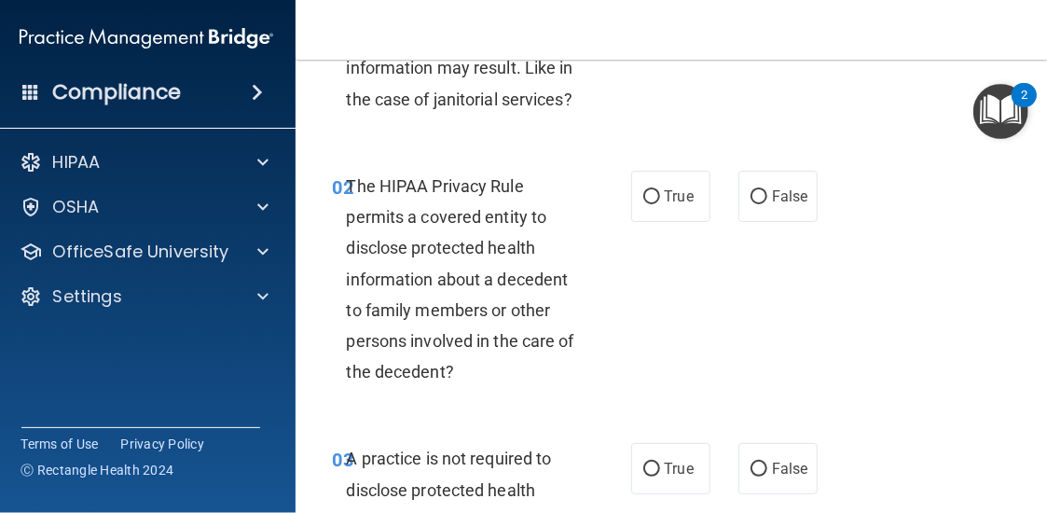
scroll to position [280, 0]
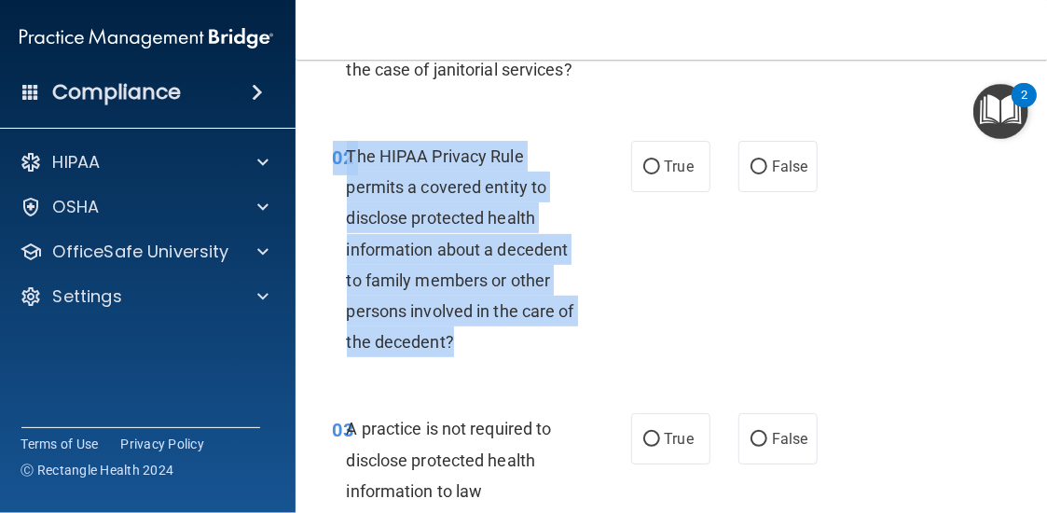
drag, startPoint x: 326, startPoint y: 146, endPoint x: 535, endPoint y: 337, distance: 282.5
click at [535, 337] on div "02 The HIPAA Privacy Rule permits a covered entity to disclose protected health…" at bounding box center [482, 254] width 354 height 227
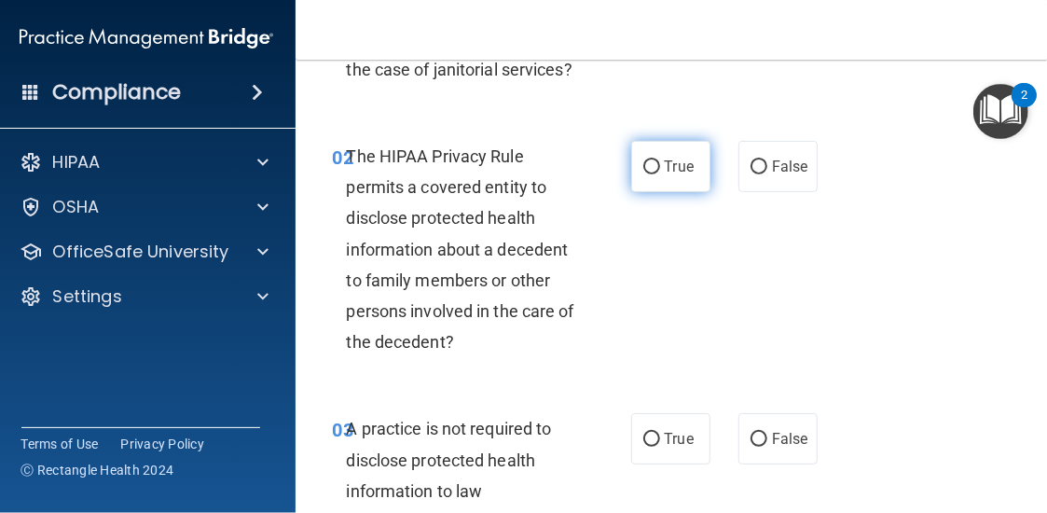
click at [653, 174] on label "True" at bounding box center [670, 166] width 79 height 51
click at [653, 174] on input "True" at bounding box center [651, 167] width 17 height 14
radio input "true"
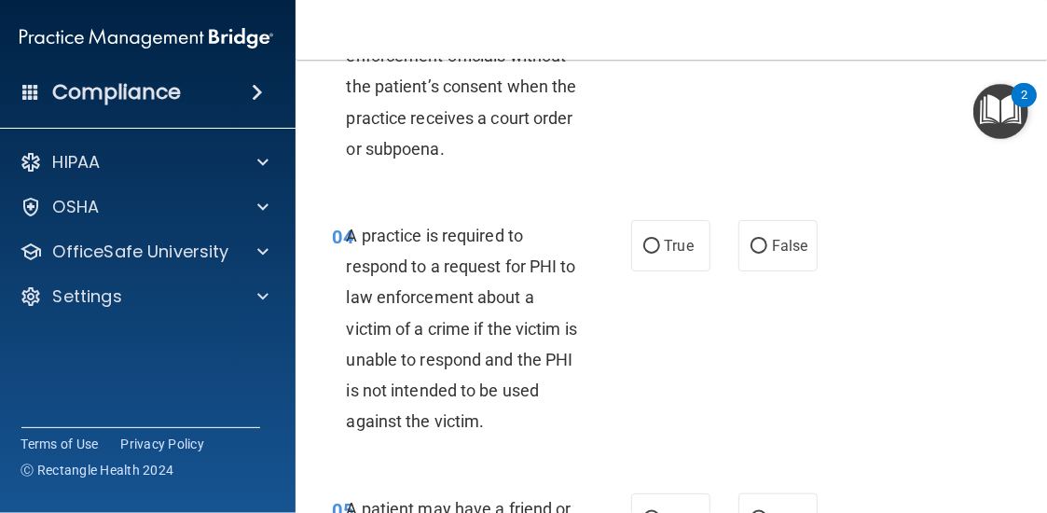
scroll to position [839, 0]
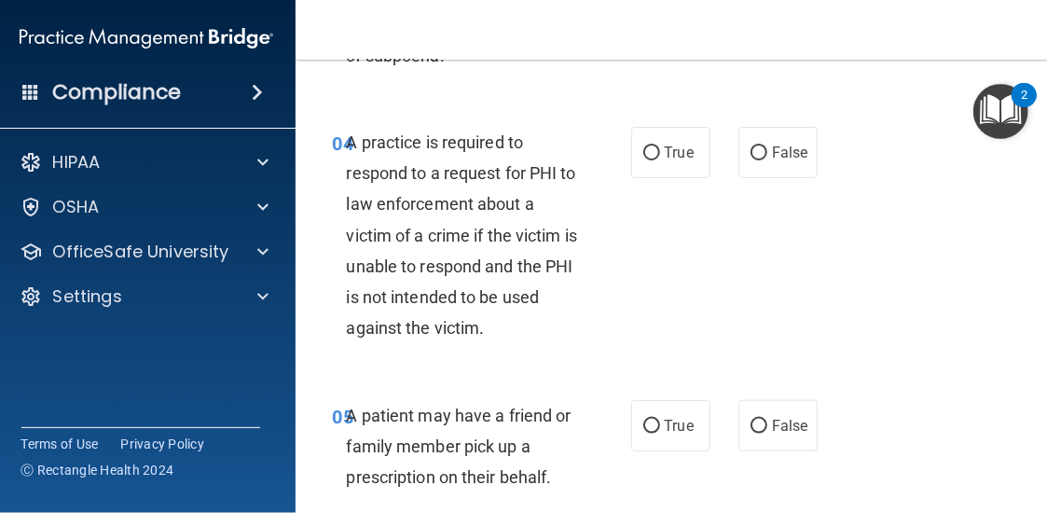
click at [438, 138] on span "A practice is required to respond to a request for PHI to law enforcement about…" at bounding box center [462, 234] width 230 height 205
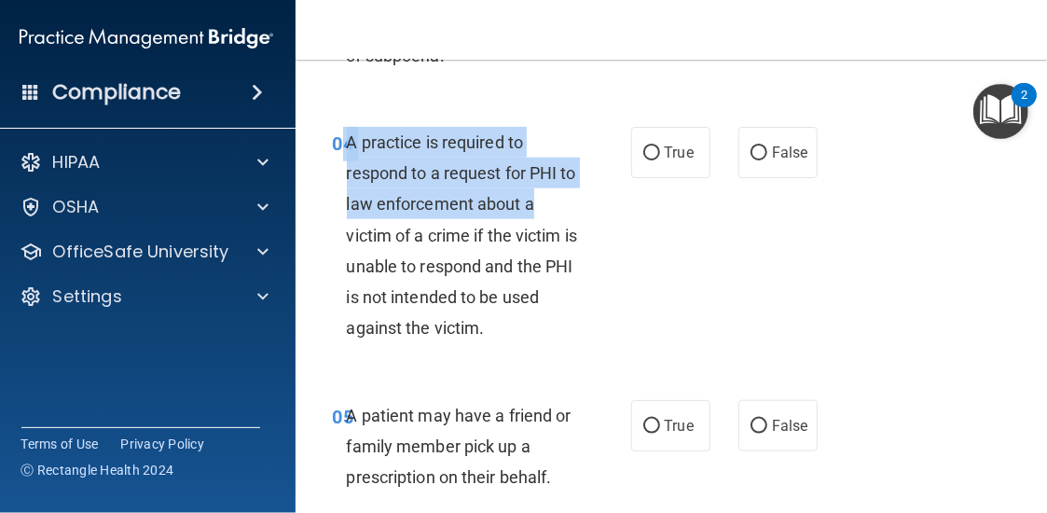
drag, startPoint x: 339, startPoint y: 141, endPoint x: 504, endPoint y: 233, distance: 189.1
click at [540, 223] on div "04 A practice is required to respond to a request for PHI to law enforcement ab…" at bounding box center [482, 240] width 354 height 227
click at [453, 233] on span "A practice is required to respond to a request for PHI to law enforcement about…" at bounding box center [462, 234] width 230 height 205
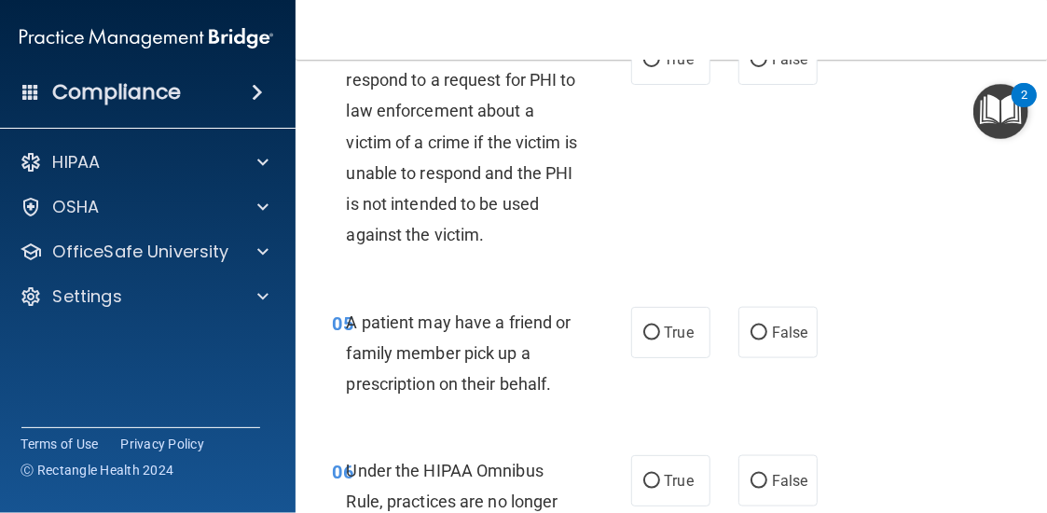
scroll to position [746, 0]
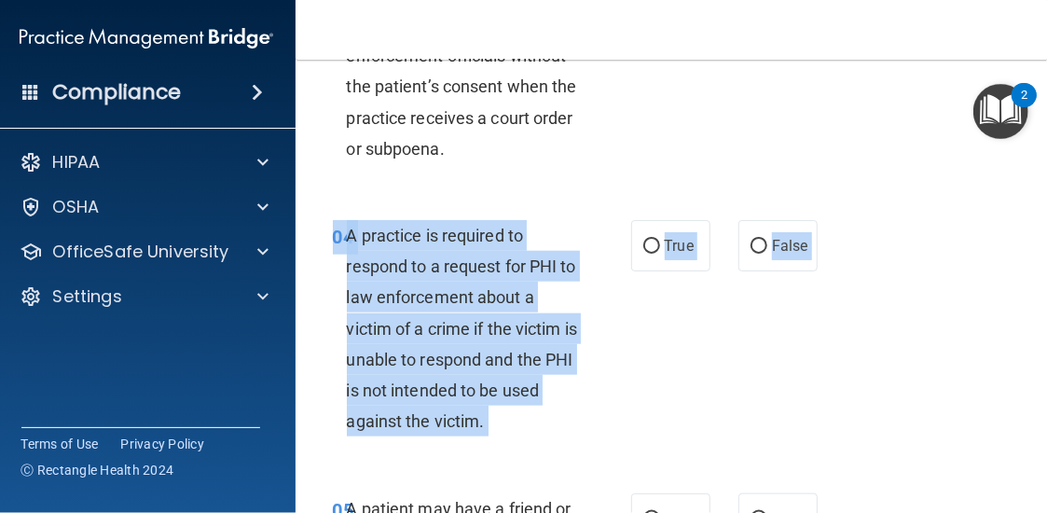
drag, startPoint x: 338, startPoint y: 219, endPoint x: 542, endPoint y: 467, distance: 321.3
click at [542, 467] on div "04 A practice is required to respond to a request for PHI to law enforcement ab…" at bounding box center [673, 333] width 709 height 273
click at [451, 408] on div "A practice is required to respond to a request for PHI to law enforcement about…" at bounding box center [469, 328] width 245 height 217
drag, startPoint x: 338, startPoint y: 238, endPoint x: 487, endPoint y: 432, distance: 244.7
click at [487, 432] on div "04 A practice is required to respond to a request for PHI to law enforcement ab…" at bounding box center [482, 333] width 354 height 227
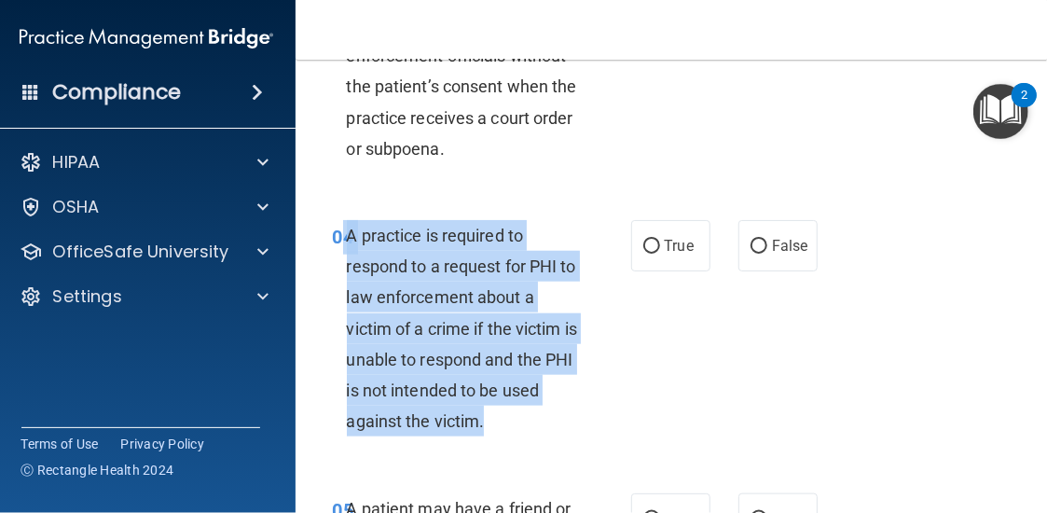
click at [492, 422] on div "A practice is required to respond to a request for PHI to law enforcement about…" at bounding box center [469, 328] width 245 height 217
drag, startPoint x: 337, startPoint y: 231, endPoint x: 483, endPoint y: 447, distance: 260.5
click at [483, 447] on div "04 A practice is required to respond to a request for PHI to law enforcement ab…" at bounding box center [673, 333] width 709 height 273
click at [482, 430] on div "A practice is required to respond to a request for PHI to law enforcement about…" at bounding box center [469, 328] width 245 height 217
drag, startPoint x: 482, startPoint y: 430, endPoint x: 339, endPoint y: 229, distance: 246.1
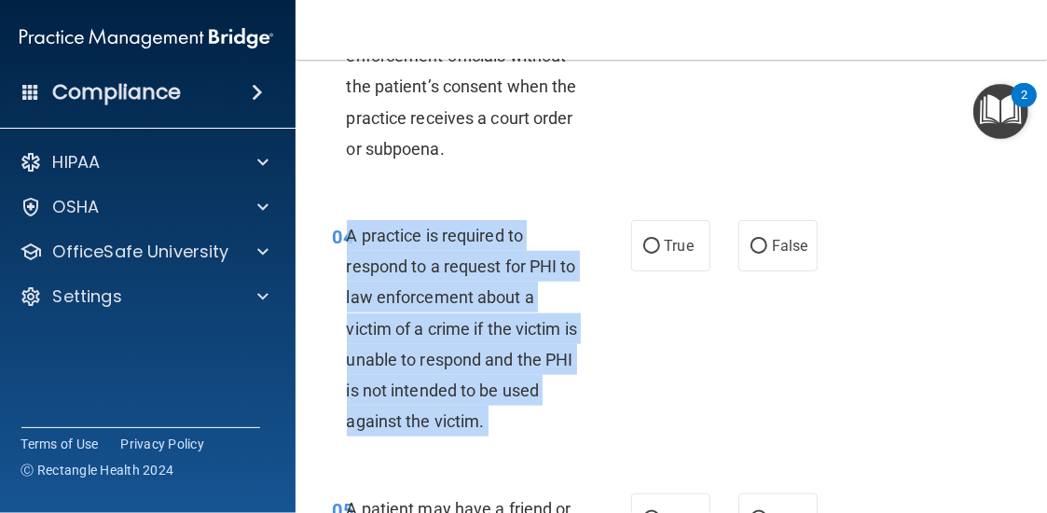
click at [347, 229] on div "A practice is required to respond to a request for PHI to law enforcement about…" at bounding box center [469, 328] width 245 height 217
click at [483, 285] on div "A practice is required to respond to a request for PHI to law enforcement about…" at bounding box center [469, 328] width 245 height 217
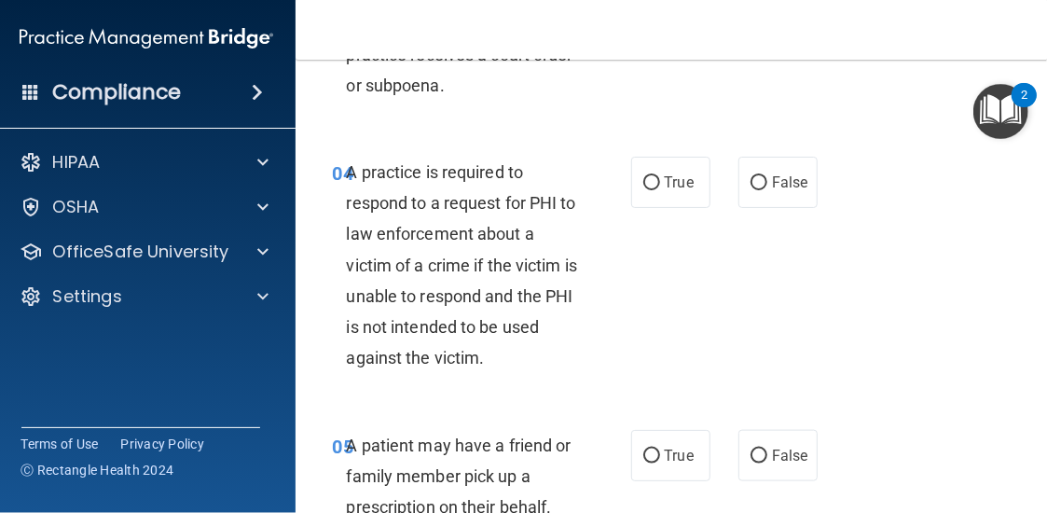
scroll to position [839, 0]
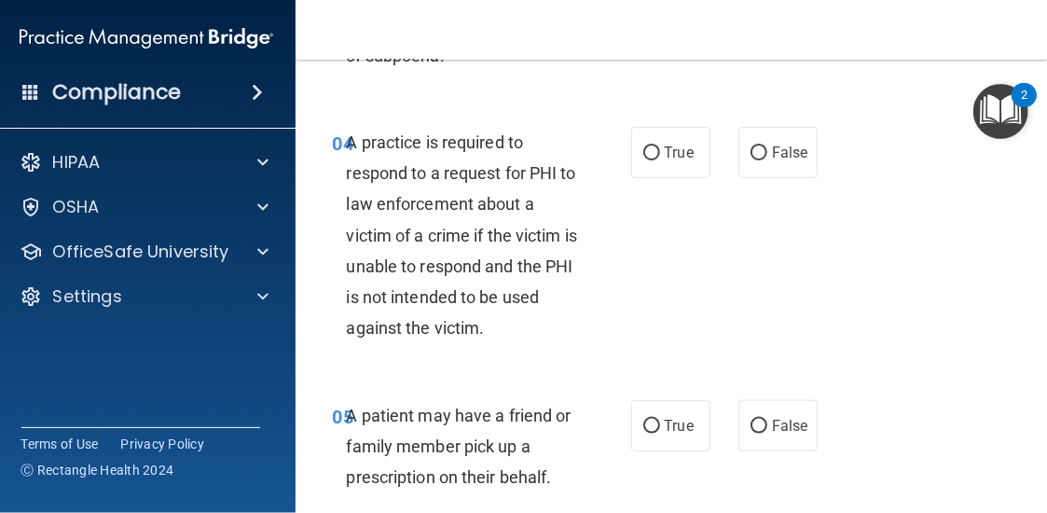
click at [493, 130] on div "A practice is required to respond to a request for PHI to law enforcement about…" at bounding box center [469, 235] width 245 height 217
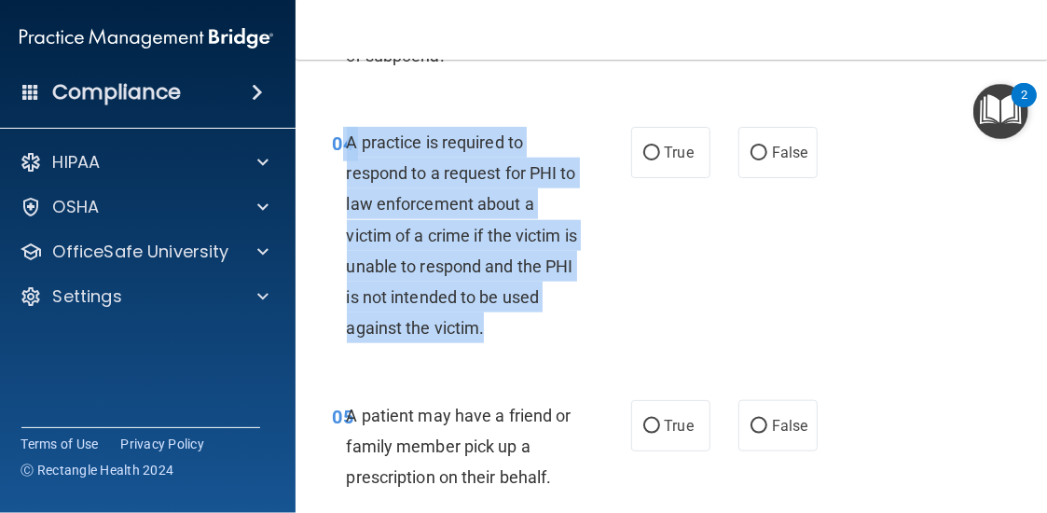
drag, startPoint x: 495, startPoint y: 332, endPoint x: 339, endPoint y: 150, distance: 240.0
click at [339, 150] on div "04 A practice is required to respond to a request for PHI to law enforcement ab…" at bounding box center [482, 240] width 354 height 227
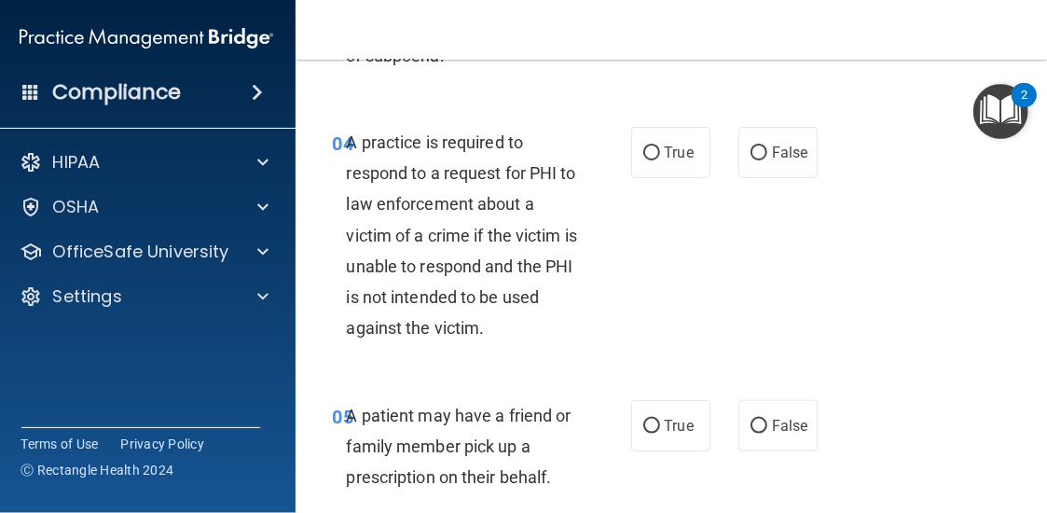
click at [671, 187] on div "04 A practice is required to respond to a request for PHI to law enforcement ab…" at bounding box center [673, 240] width 709 height 273
click at [668, 169] on label "True" at bounding box center [670, 152] width 79 height 51
click at [660, 160] on input "True" at bounding box center [651, 153] width 17 height 14
radio input "true"
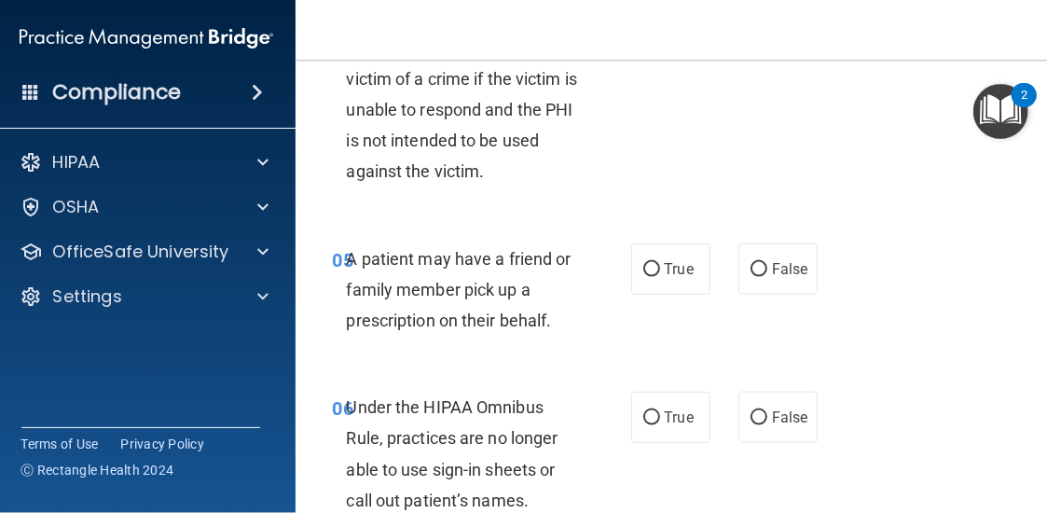
scroll to position [1026, 0]
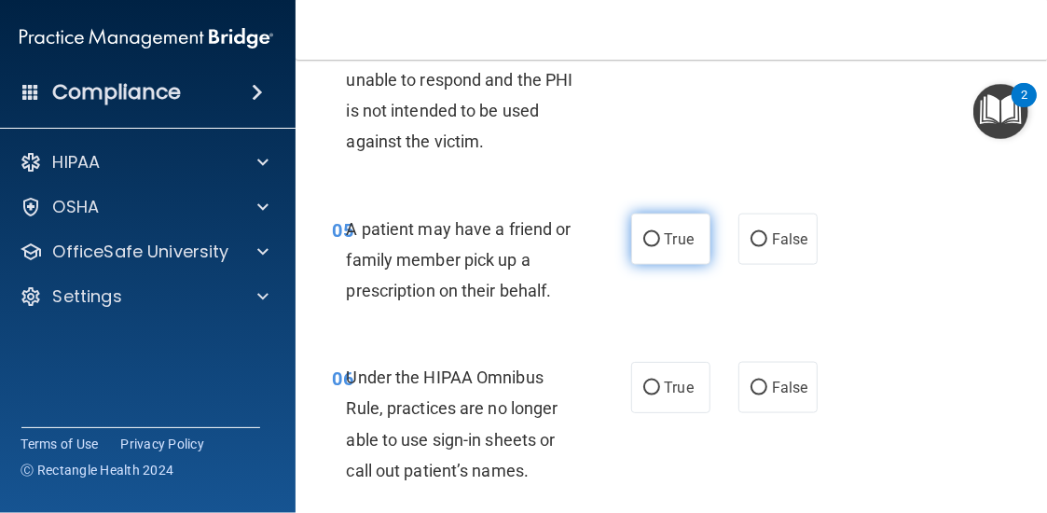
click at [696, 247] on label "True" at bounding box center [670, 239] width 79 height 51
click at [660, 247] on input "True" at bounding box center [651, 240] width 17 height 14
radio input "true"
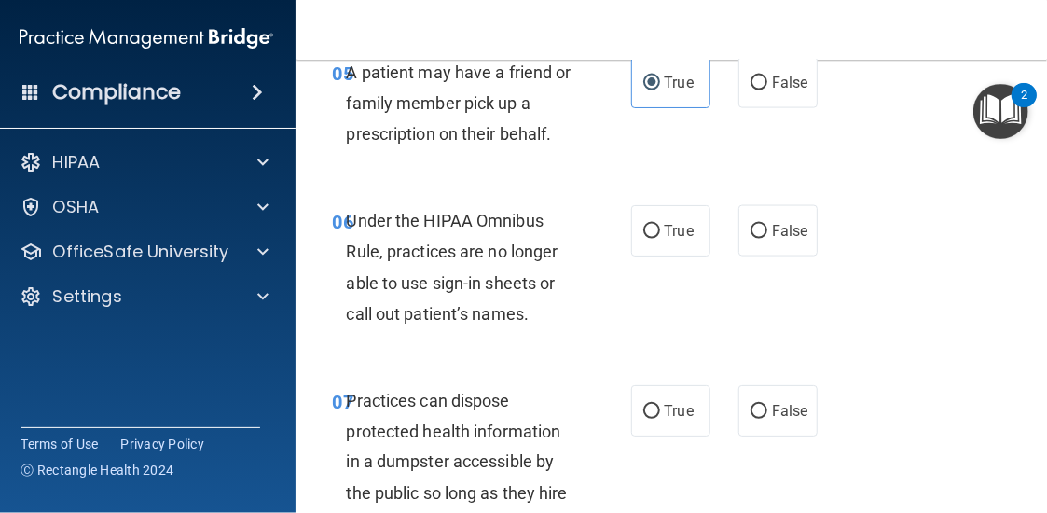
scroll to position [1212, 0]
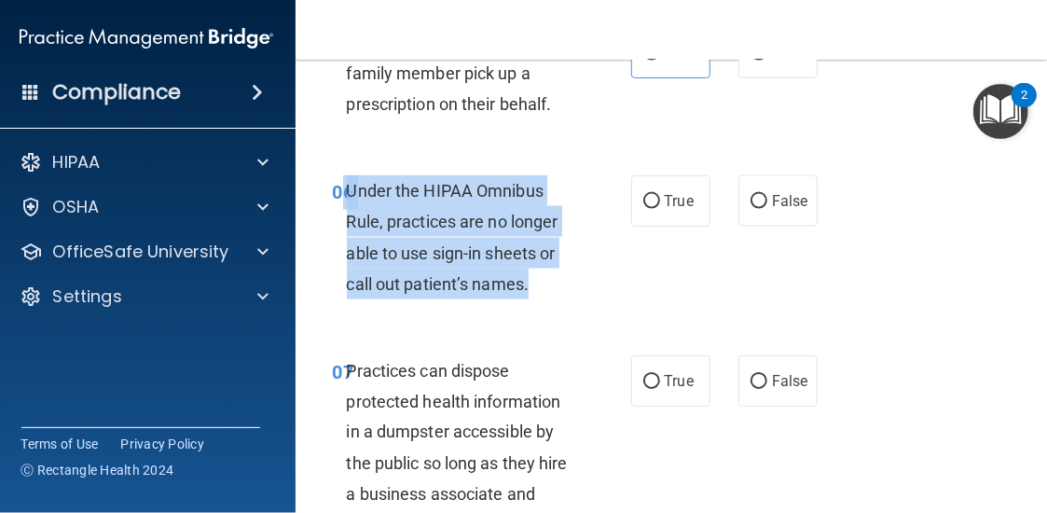
drag, startPoint x: 545, startPoint y: 291, endPoint x: 333, endPoint y: 176, distance: 240.8
click at [333, 176] on div "06 Under the HIPAA Omnibus Rule, practices are no longer able to use sign-in sh…" at bounding box center [482, 241] width 354 height 133
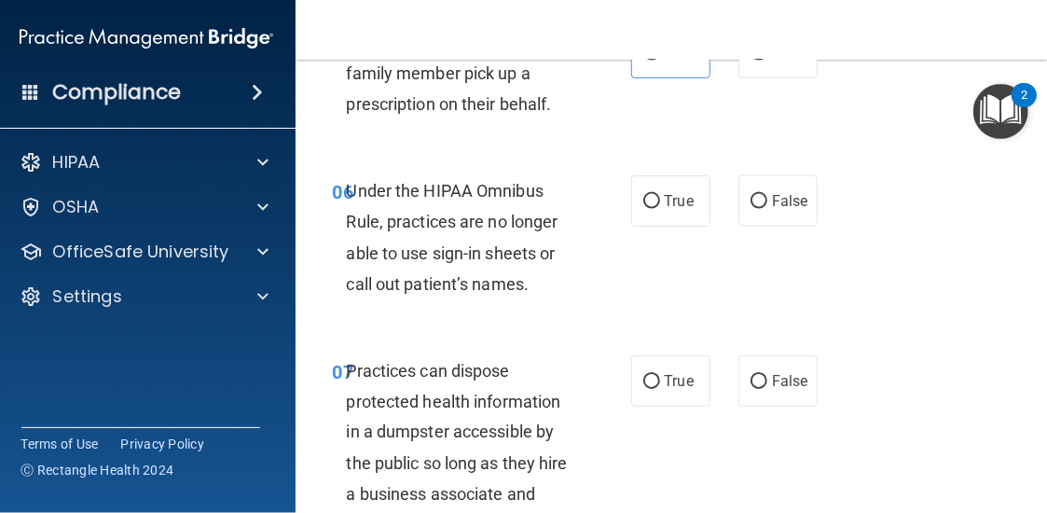
click at [813, 211] on div "True False" at bounding box center [726, 200] width 191 height 51
click at [793, 213] on label "False" at bounding box center [778, 200] width 79 height 51
click at [767, 209] on input "False" at bounding box center [759, 202] width 17 height 14
radio input "true"
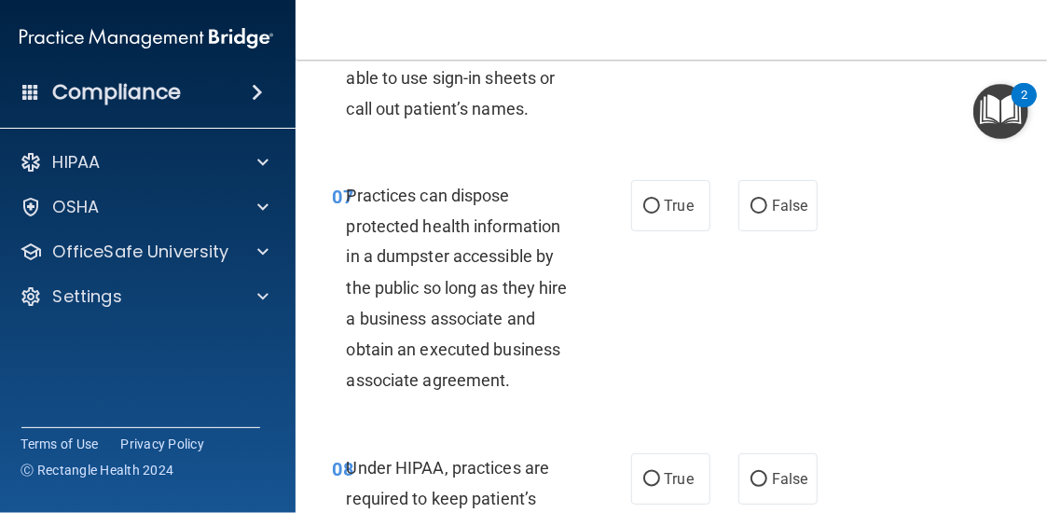
scroll to position [1399, 0]
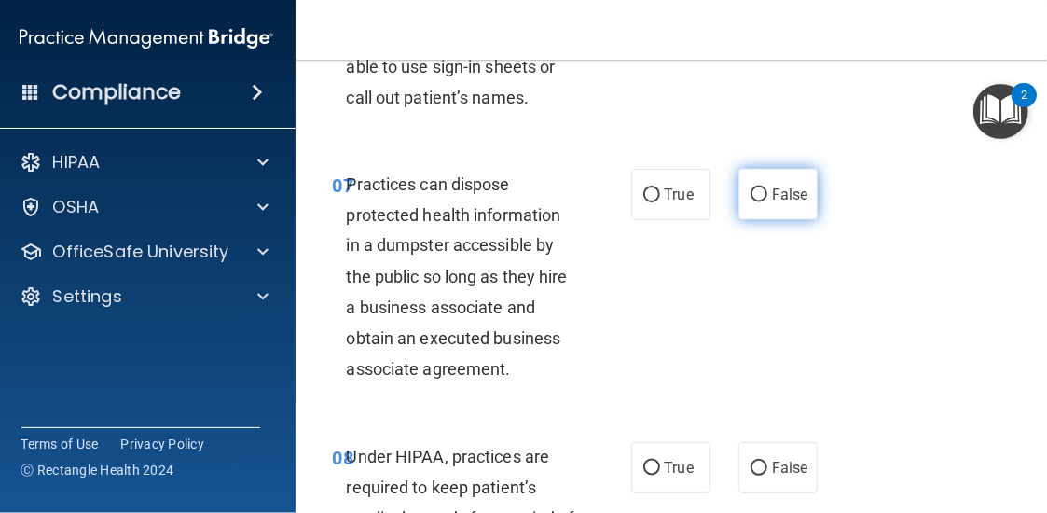
click at [762, 217] on label "False" at bounding box center [778, 194] width 79 height 51
click at [762, 202] on input "False" at bounding box center [759, 195] width 17 height 14
radio input "true"
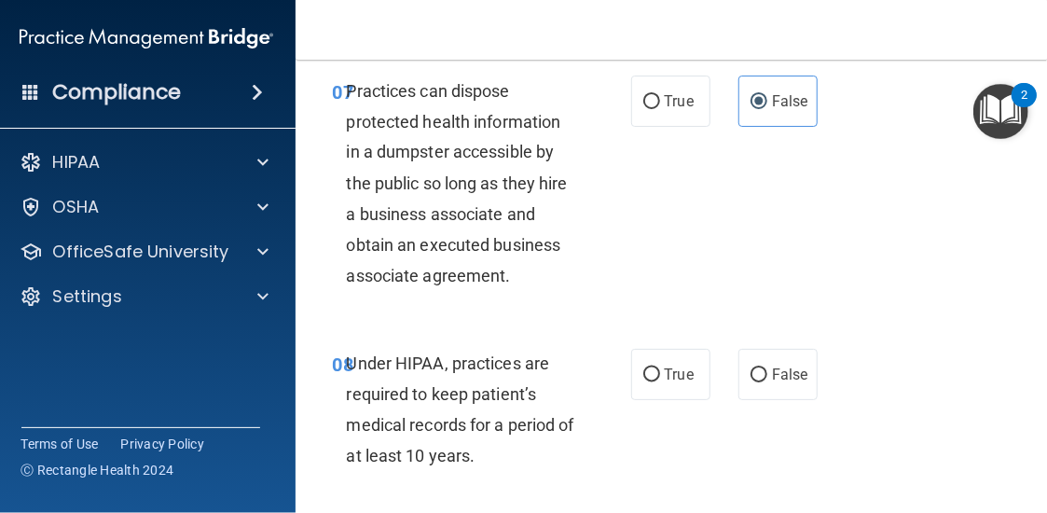
scroll to position [1679, 0]
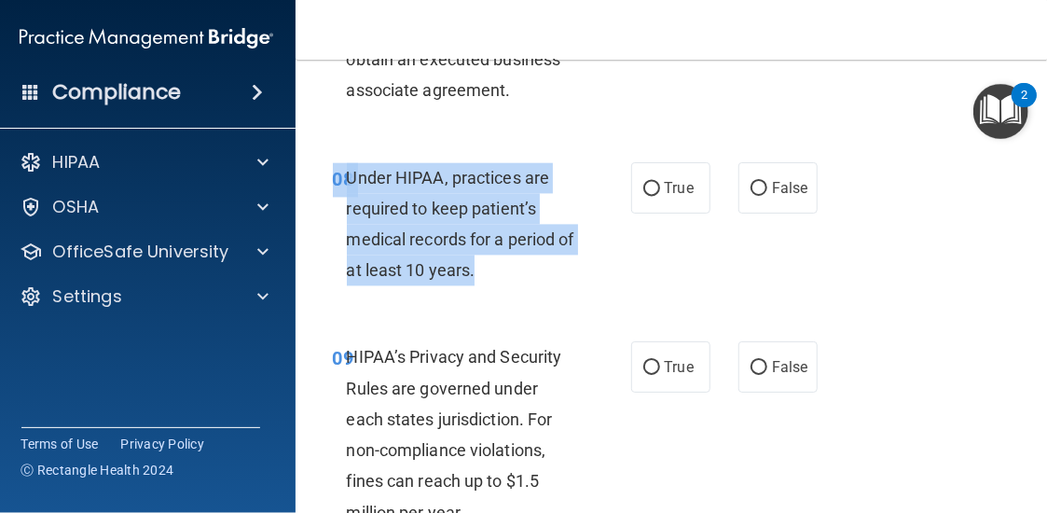
drag, startPoint x: 524, startPoint y: 304, endPoint x: 543, endPoint y: 284, distance: 27.0
click at [543, 284] on div "08 Under HIPAA, practices are required to keep patient’s medical records for a …" at bounding box center [673, 229] width 709 height 180
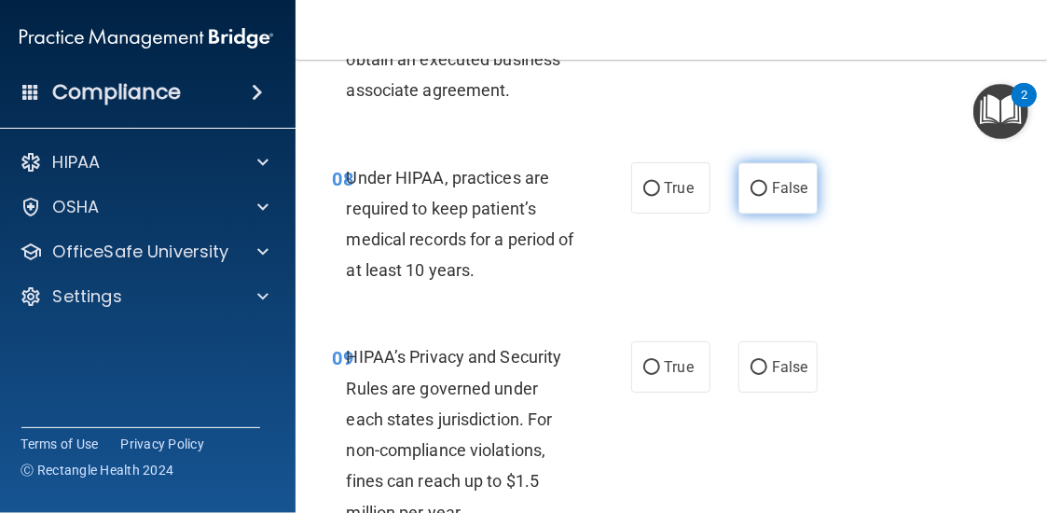
click at [779, 176] on label "False" at bounding box center [778, 187] width 79 height 51
click at [767, 182] on input "False" at bounding box center [759, 189] width 17 height 14
radio input "true"
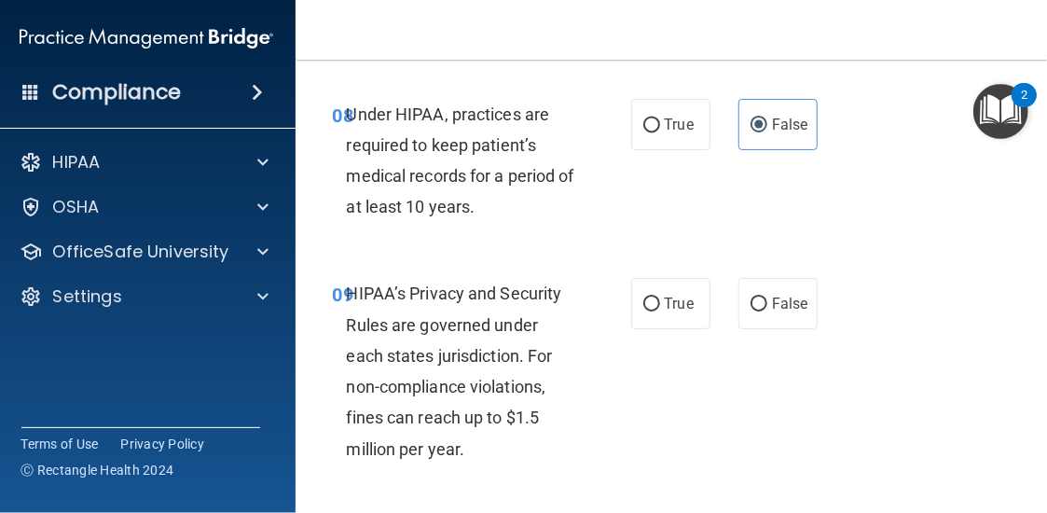
scroll to position [1772, 0]
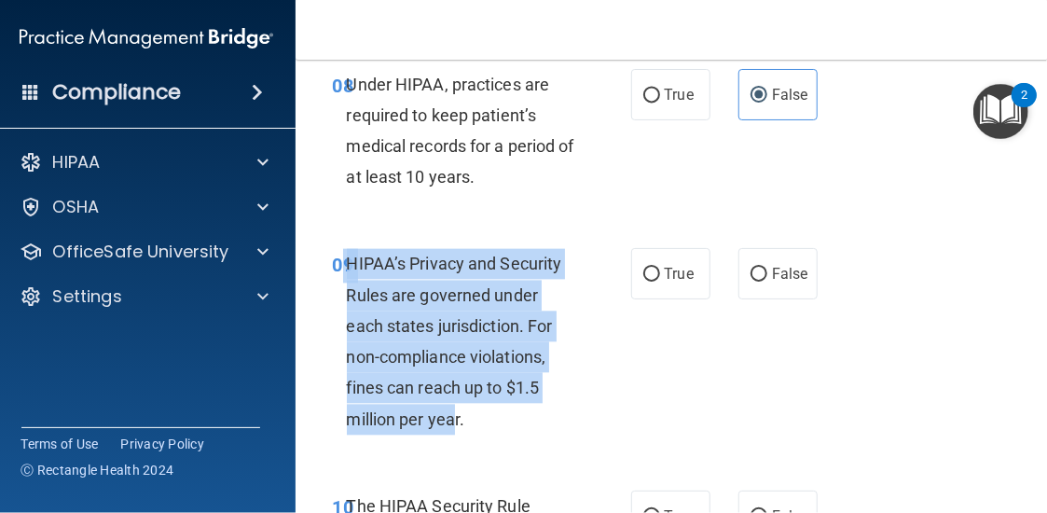
drag, startPoint x: 450, startPoint y: 434, endPoint x: 333, endPoint y: 258, distance: 211.1
click at [333, 258] on div "09 HIPAA’s Privacy and Security Rules are governed under each states jurisdicti…" at bounding box center [482, 345] width 354 height 195
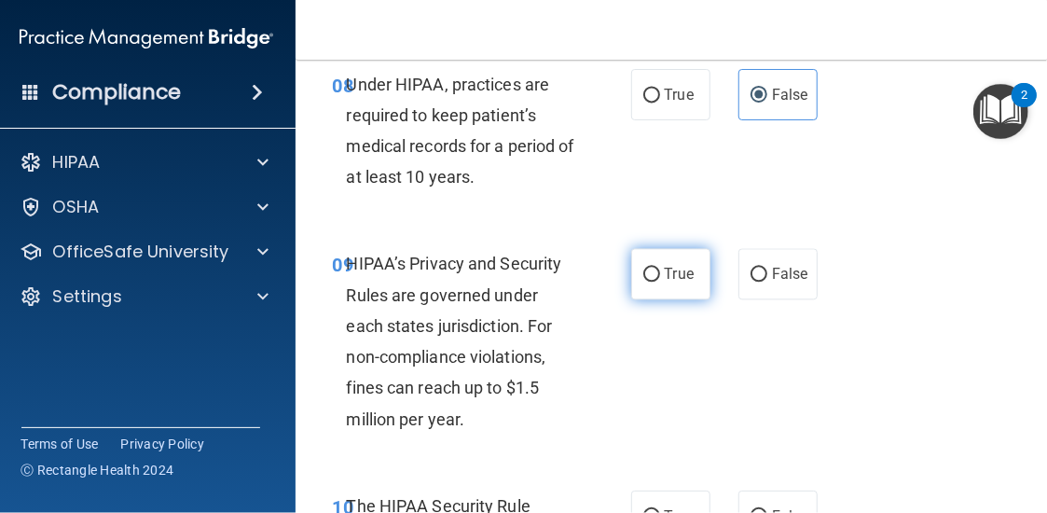
click at [649, 283] on label "True" at bounding box center [670, 273] width 79 height 51
click at [649, 282] on input "True" at bounding box center [651, 275] width 17 height 14
radio input "true"
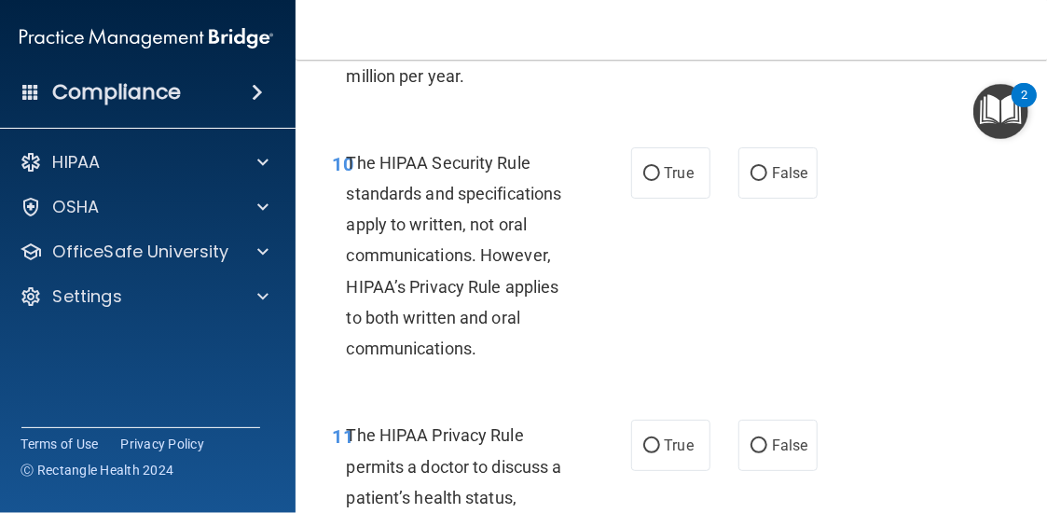
scroll to position [2145, 0]
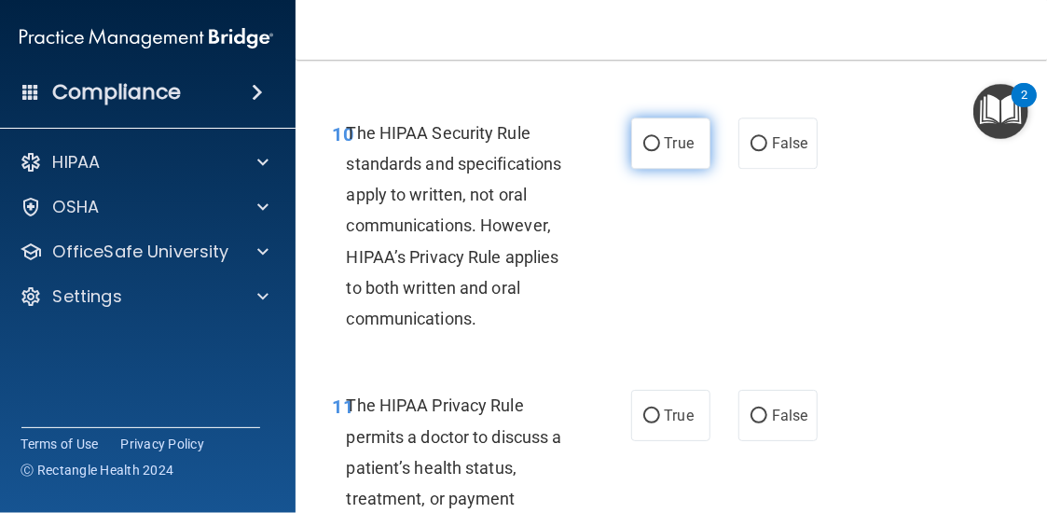
click at [676, 154] on label "True" at bounding box center [670, 143] width 79 height 51
click at [660, 151] on input "True" at bounding box center [651, 144] width 17 height 14
radio input "true"
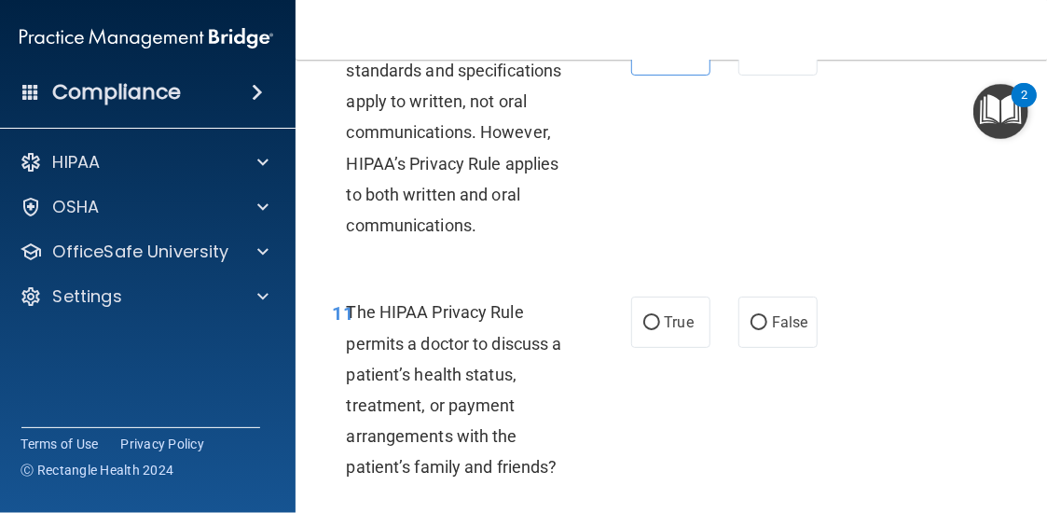
scroll to position [2425, 0]
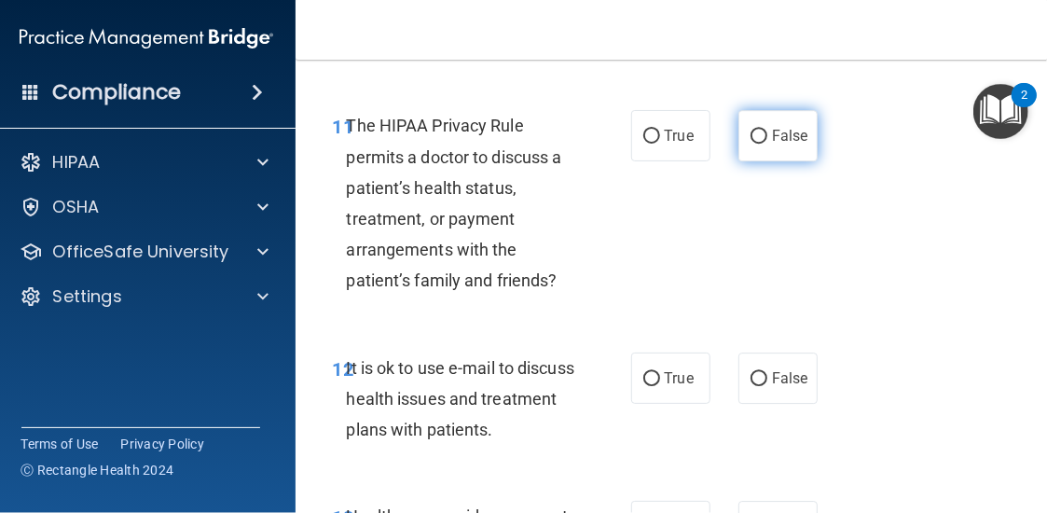
click at [778, 129] on span "False" at bounding box center [790, 136] width 36 height 18
click at [767, 130] on input "False" at bounding box center [759, 137] width 17 height 14
radio input "true"
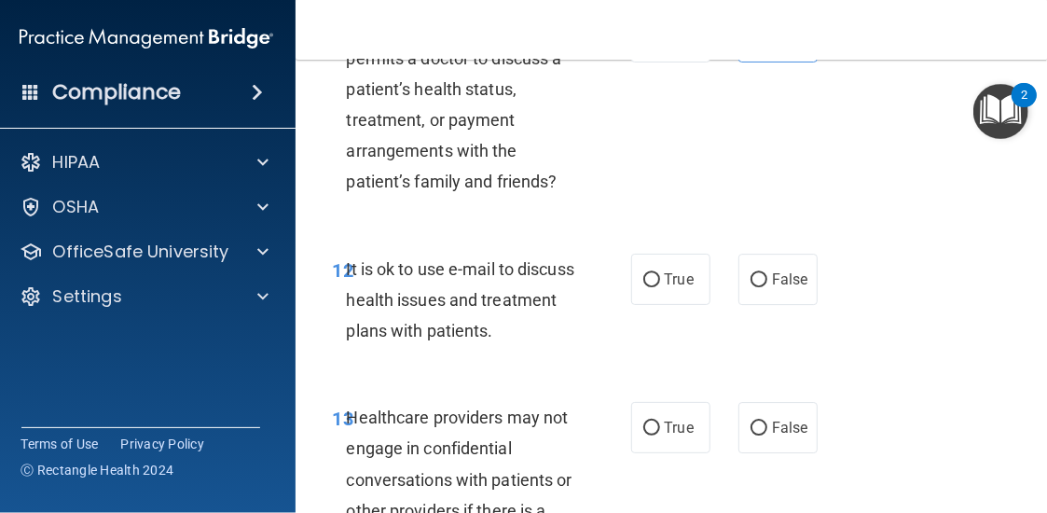
scroll to position [2611, 0]
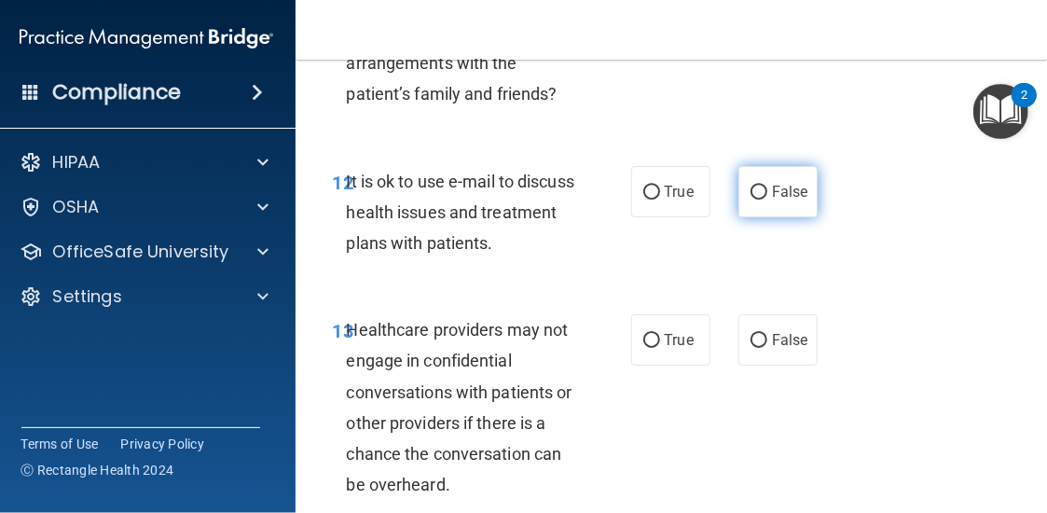
click at [795, 202] on label "False" at bounding box center [778, 191] width 79 height 51
click at [767, 200] on input "False" at bounding box center [759, 193] width 17 height 14
radio input "true"
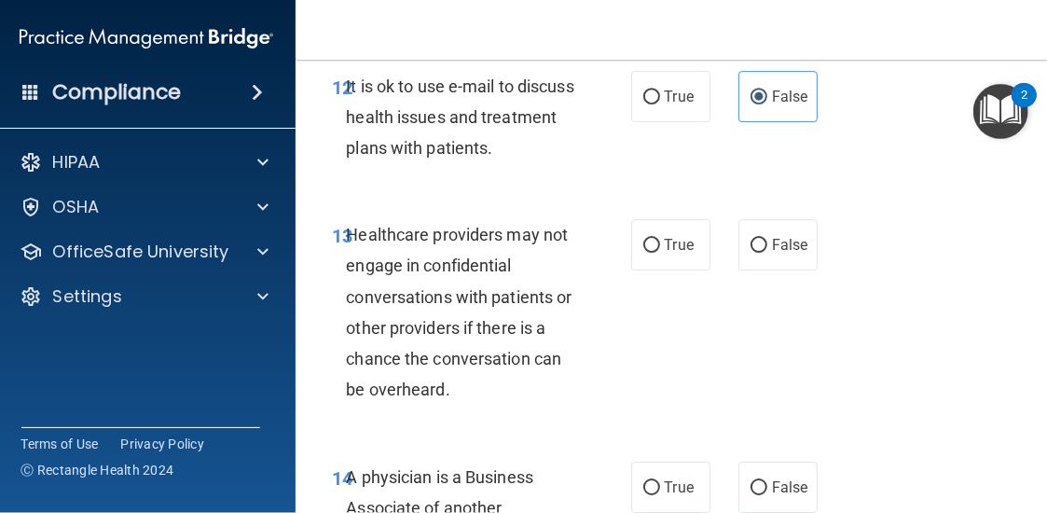
scroll to position [2798, 0]
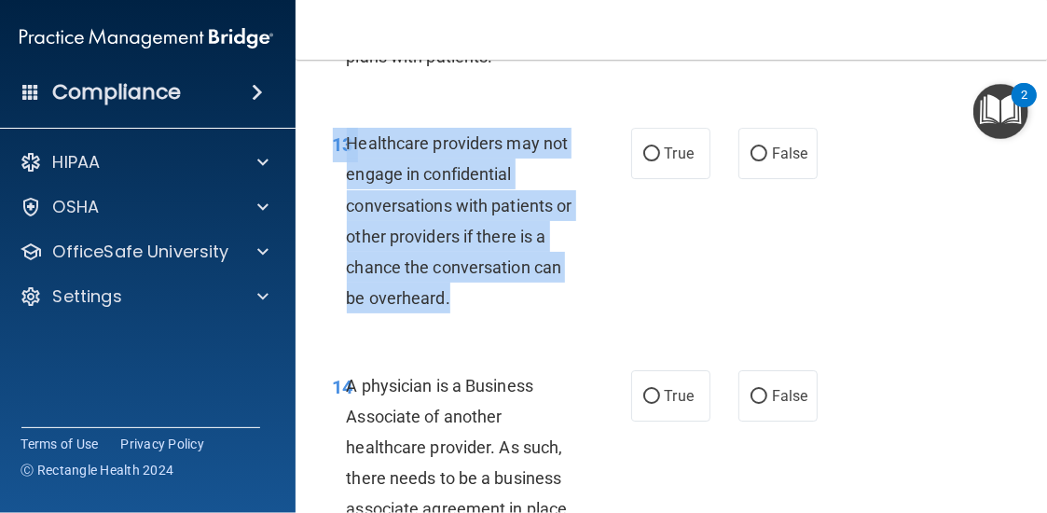
drag, startPoint x: 330, startPoint y: 133, endPoint x: 553, endPoint y: 295, distance: 275.1
click at [553, 295] on div "13 Healthcare providers may not engage in confidential conversations with patie…" at bounding box center [482, 225] width 354 height 195
click at [553, 295] on div "Healthcare providers may not engage in confidential conversations with patients…" at bounding box center [469, 221] width 245 height 186
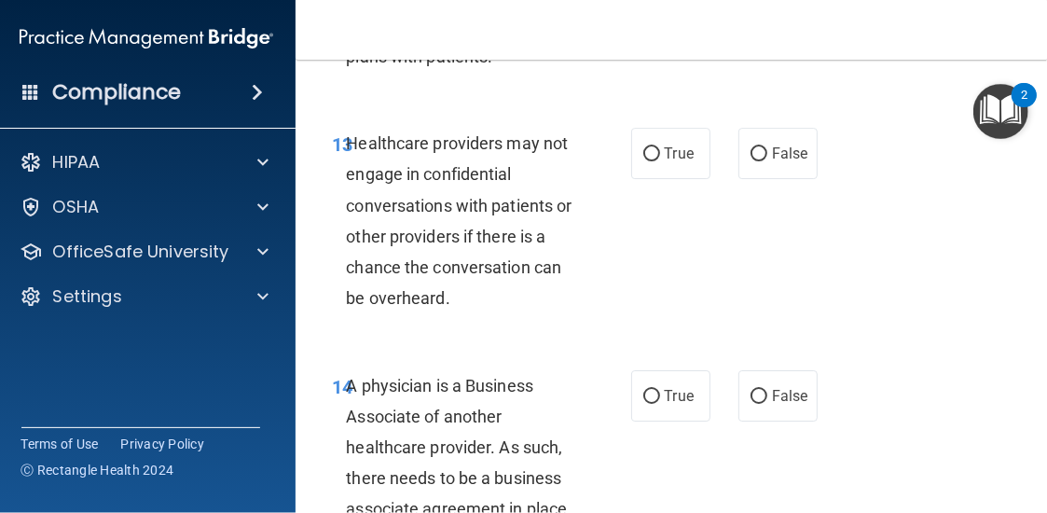
drag, startPoint x: 643, startPoint y: 159, endPoint x: 507, endPoint y: 260, distance: 169.4
click at [643, 159] on input "True" at bounding box center [651, 154] width 17 height 14
radio input "true"
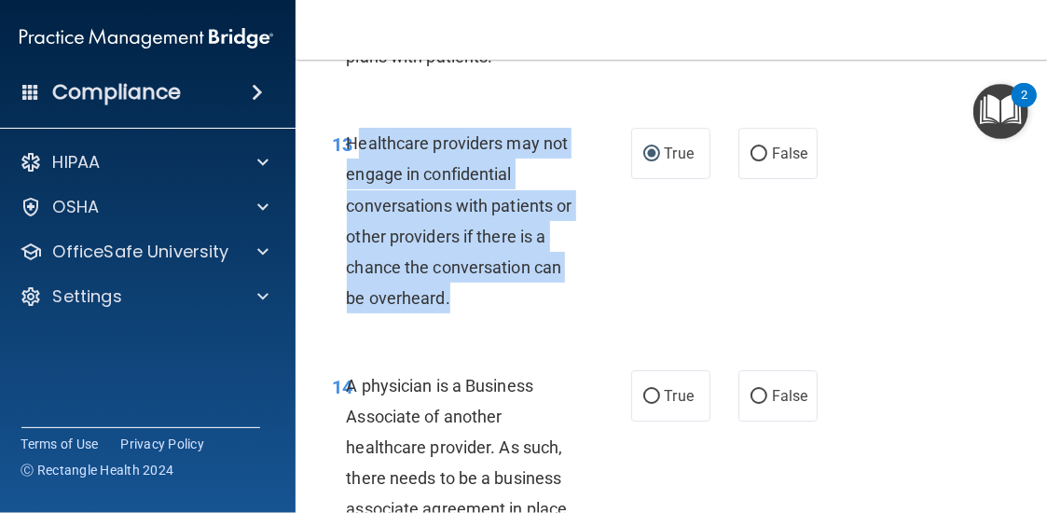
drag, startPoint x: 475, startPoint y: 303, endPoint x: 348, endPoint y: 133, distance: 211.9
click at [348, 133] on div "Healthcare providers may not engage in confidential conversations with patients…" at bounding box center [469, 221] width 245 height 186
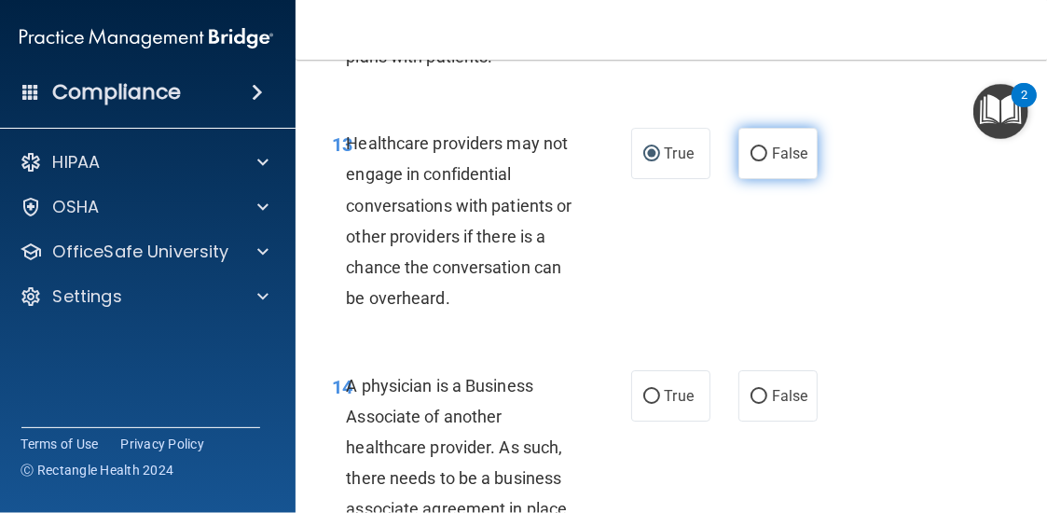
click at [772, 142] on label "False" at bounding box center [778, 153] width 79 height 51
click at [767, 147] on input "False" at bounding box center [759, 154] width 17 height 14
radio input "true"
radio input "false"
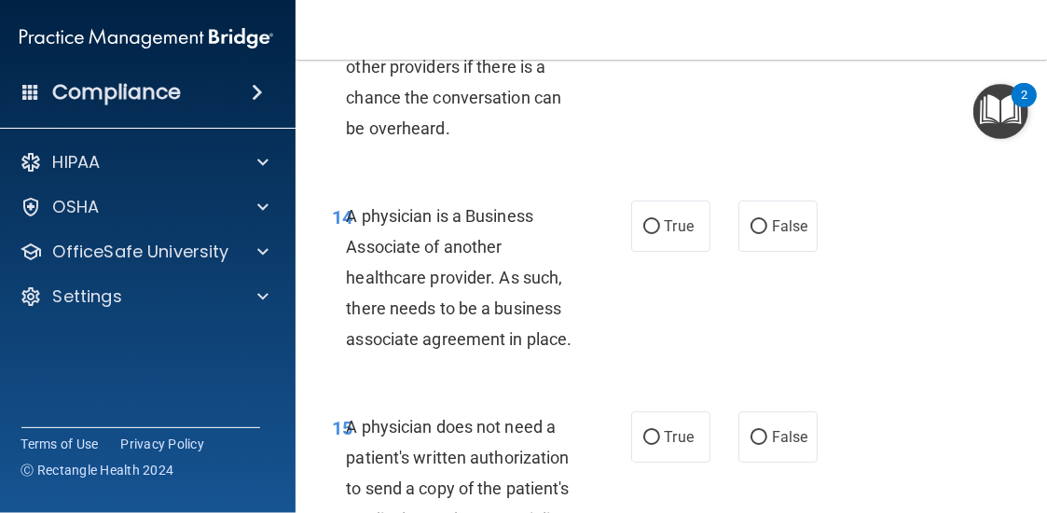
scroll to position [2984, 0]
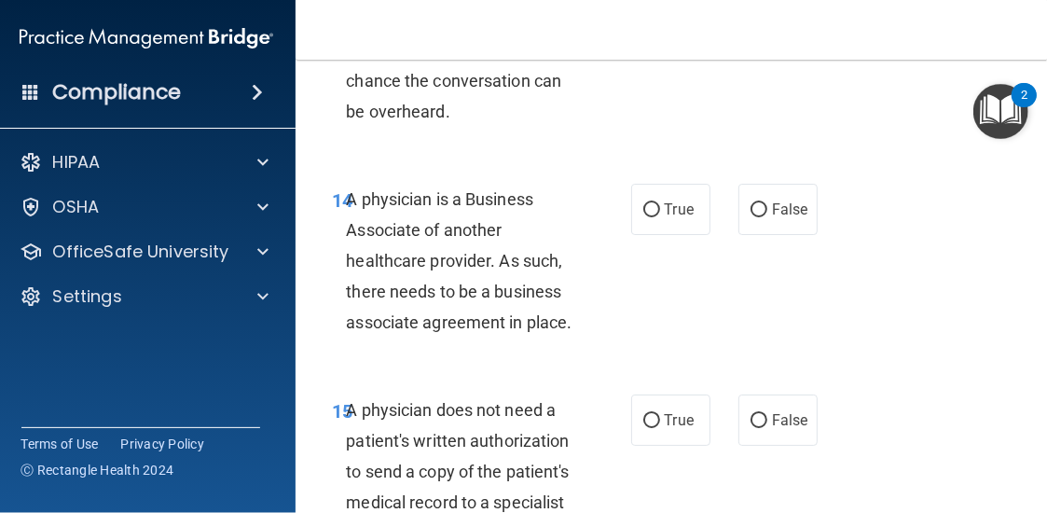
drag, startPoint x: 588, startPoint y: 316, endPoint x: 339, endPoint y: 191, distance: 278.6
click at [339, 191] on div "14 A physician is a Business Associate of another healthcare provider. As such,…" at bounding box center [482, 266] width 354 height 164
click at [688, 215] on label "True" at bounding box center [670, 209] width 79 height 51
click at [660, 215] on input "True" at bounding box center [651, 210] width 17 height 14
radio input "true"
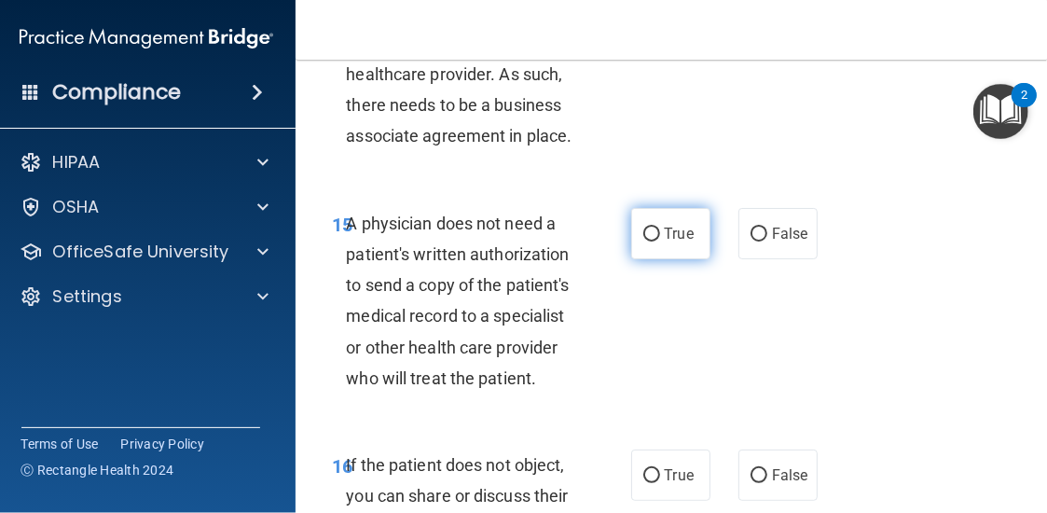
scroll to position [3264, 0]
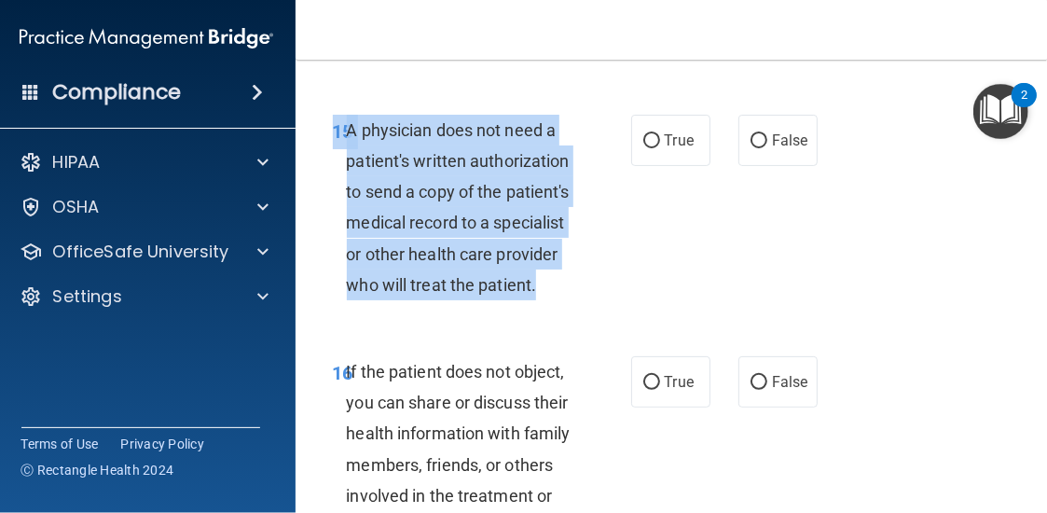
drag, startPoint x: 543, startPoint y: 297, endPoint x: 356, endPoint y: 111, distance: 263.1
click at [356, 111] on div "15 A physician does not need a patient's written authorization to send a copy o…" at bounding box center [673, 212] width 709 height 242
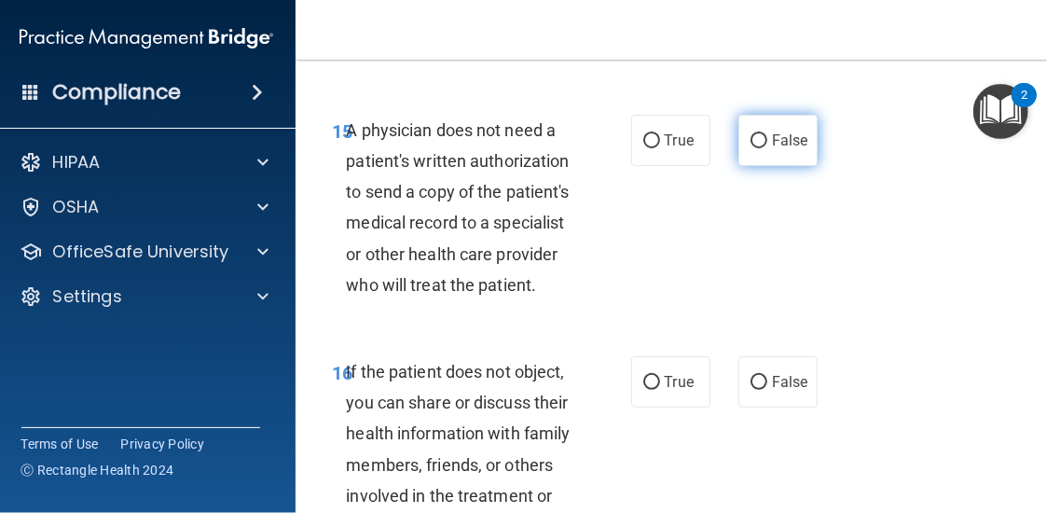
click at [781, 165] on label "False" at bounding box center [778, 140] width 79 height 51
click at [767, 148] on input "False" at bounding box center [759, 141] width 17 height 14
radio input "true"
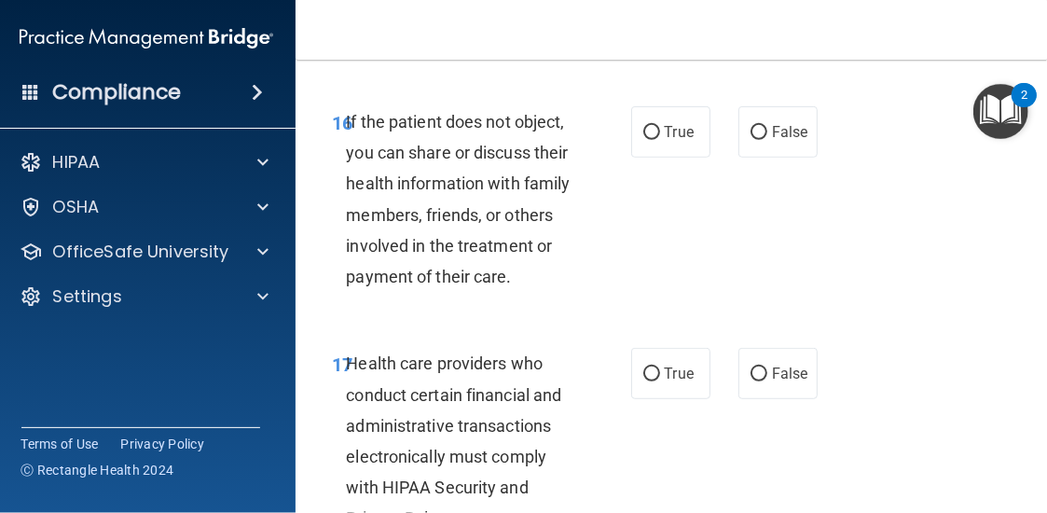
scroll to position [3544, 0]
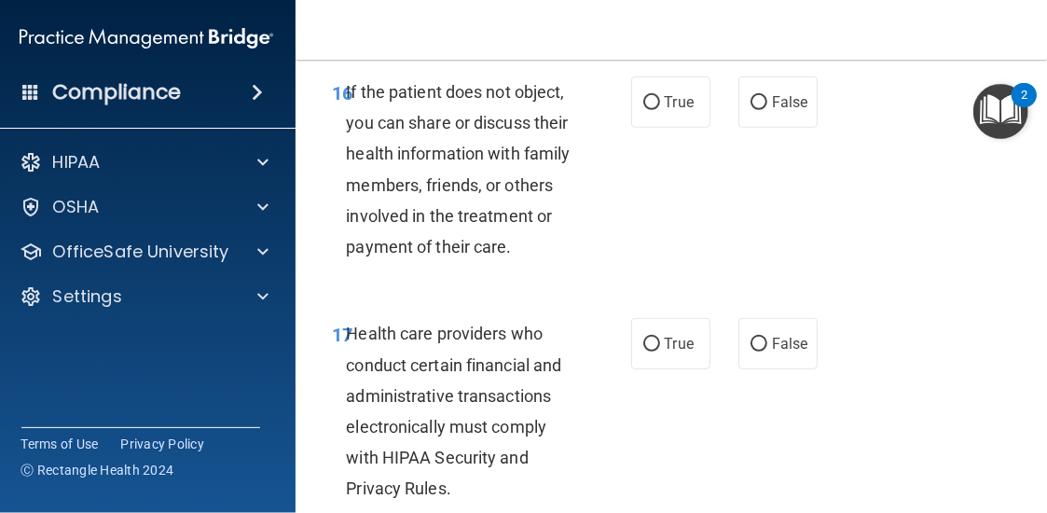
click at [347, 90] on span "If the patient does not object, you can share or discuss their health informati…" at bounding box center [459, 169] width 224 height 174
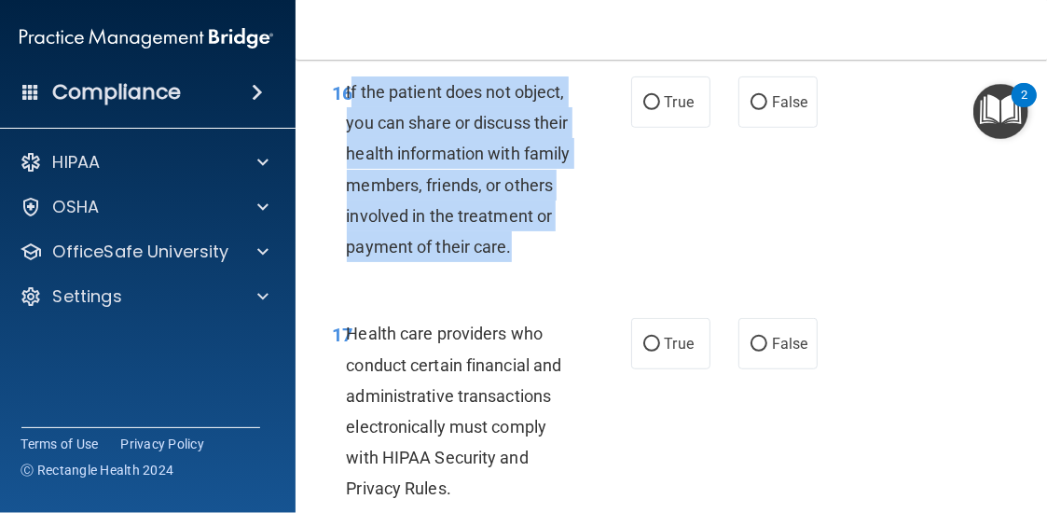
drag, startPoint x: 524, startPoint y: 245, endPoint x: 344, endPoint y: 81, distance: 243.6
click at [347, 81] on div "If the patient does not object, you can share or discuss their health informati…" at bounding box center [469, 169] width 245 height 186
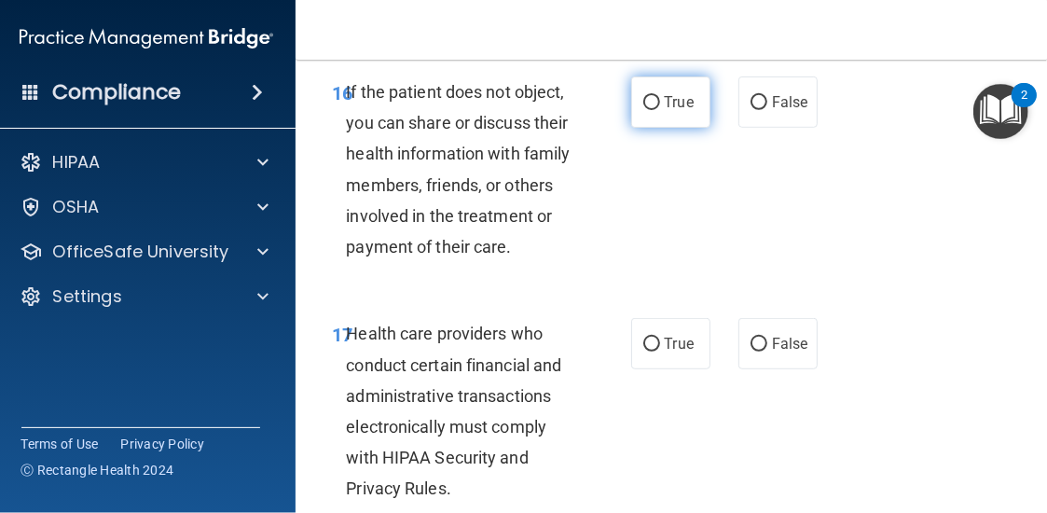
click at [668, 100] on span "True" at bounding box center [679, 102] width 29 height 18
click at [660, 100] on input "True" at bounding box center [651, 103] width 17 height 14
radio input "true"
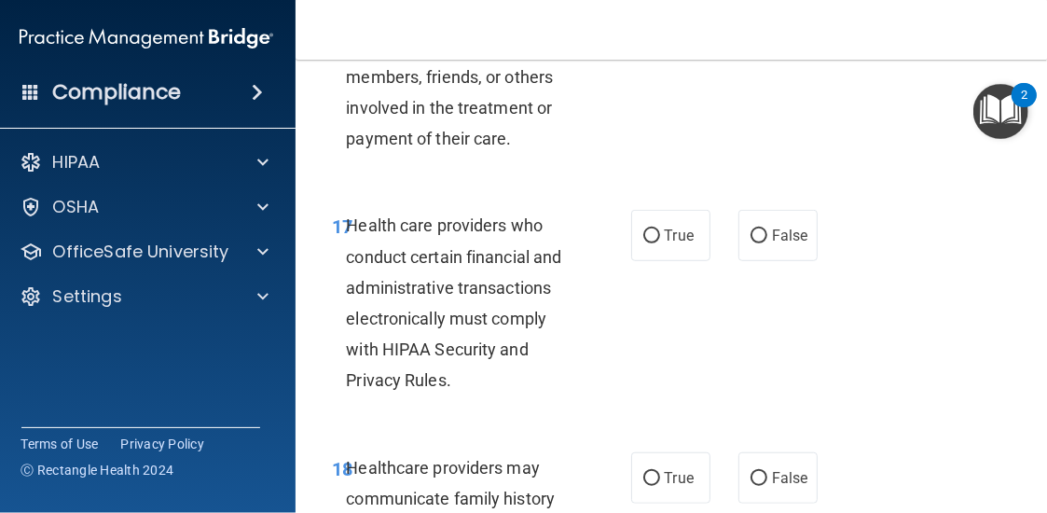
scroll to position [3730, 0]
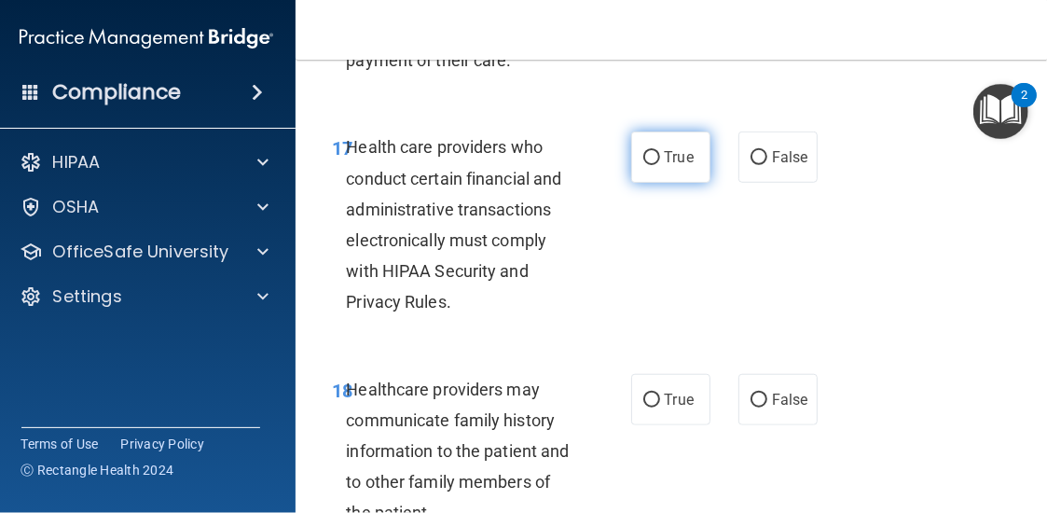
click at [645, 133] on label "True" at bounding box center [670, 156] width 79 height 51
click at [645, 151] on input "True" at bounding box center [651, 158] width 17 height 14
radio input "true"
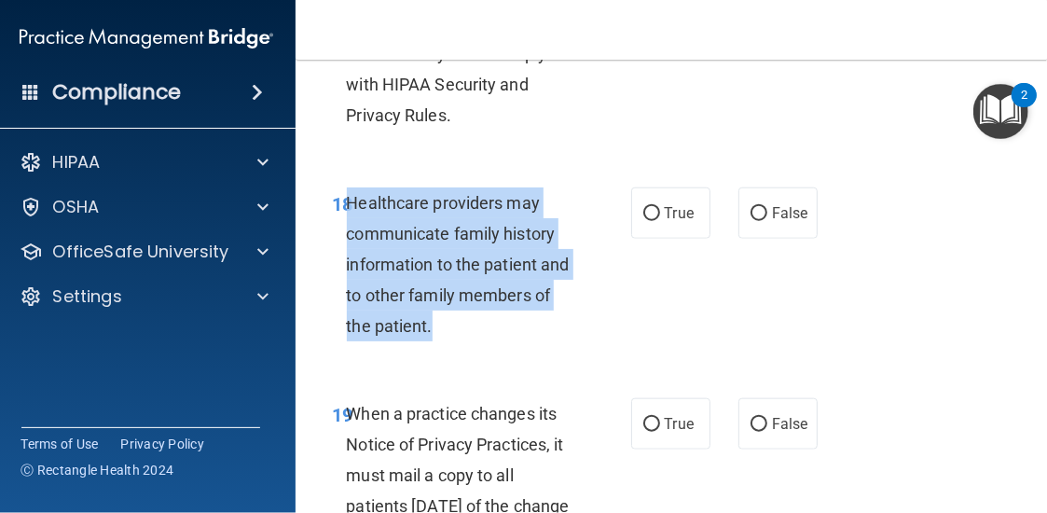
drag, startPoint x: 437, startPoint y: 325, endPoint x: 340, endPoint y: 187, distance: 168.7
click at [347, 187] on div "Healthcare providers may communicate family history information to the patient …" at bounding box center [469, 264] width 245 height 155
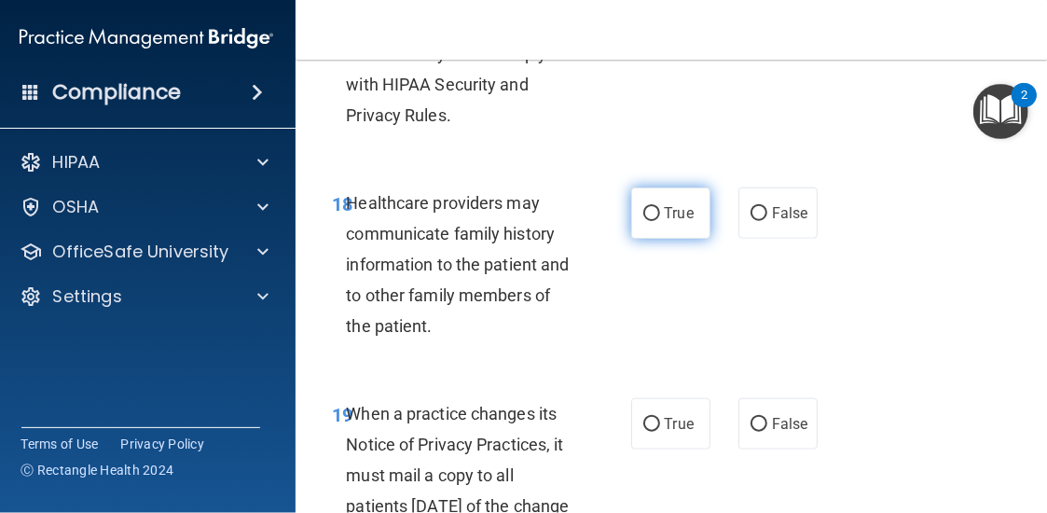
click at [665, 213] on span "True" at bounding box center [679, 213] width 29 height 18
click at [658, 213] on input "True" at bounding box center [651, 214] width 17 height 14
radio input "true"
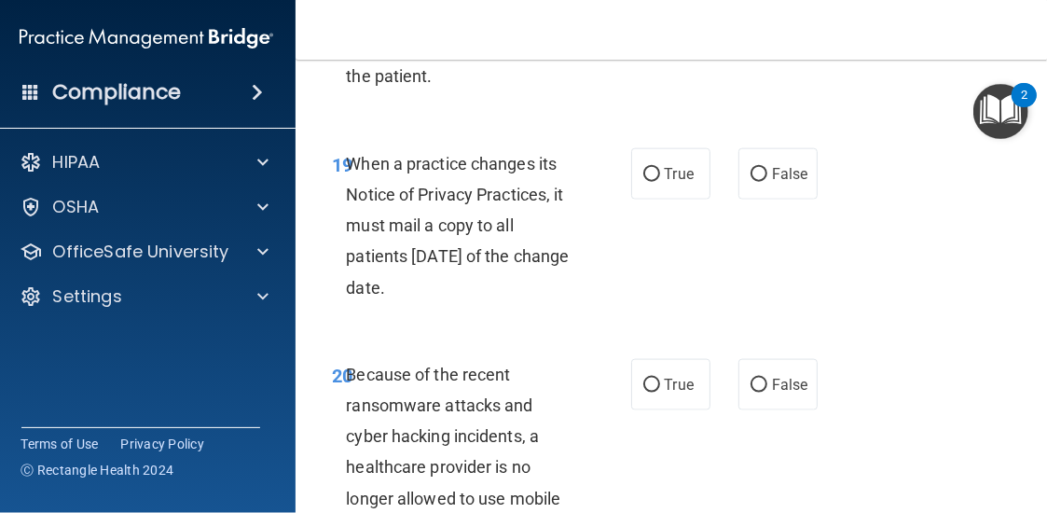
scroll to position [4197, 0]
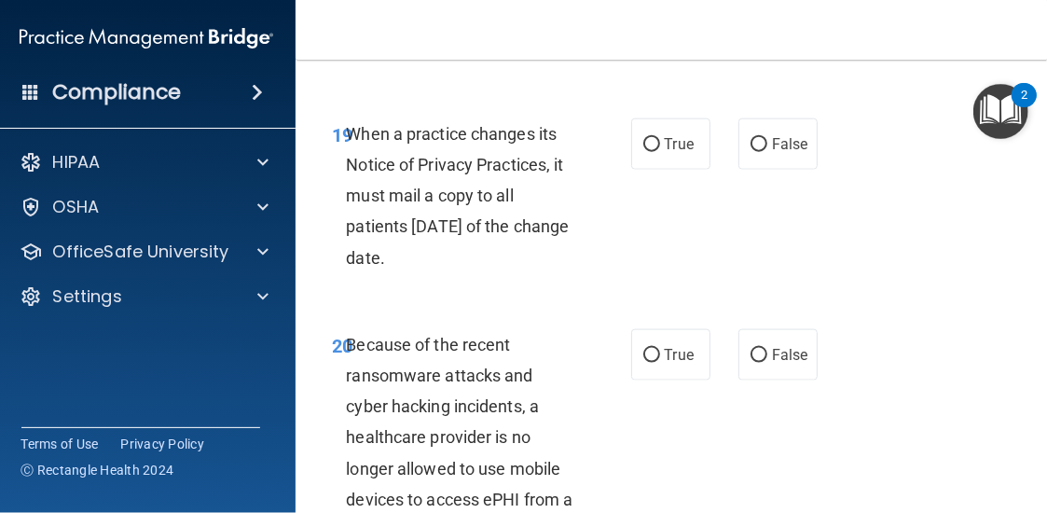
drag, startPoint x: 339, startPoint y: 133, endPoint x: 514, endPoint y: 247, distance: 208.2
click at [514, 247] on div "When a practice changes its Notice of Privacy Practices, it must mail a copy to…" at bounding box center [469, 195] width 245 height 155
click at [653, 147] on label "True" at bounding box center [670, 143] width 79 height 51
click at [653, 147] on input "True" at bounding box center [651, 145] width 17 height 14
radio input "true"
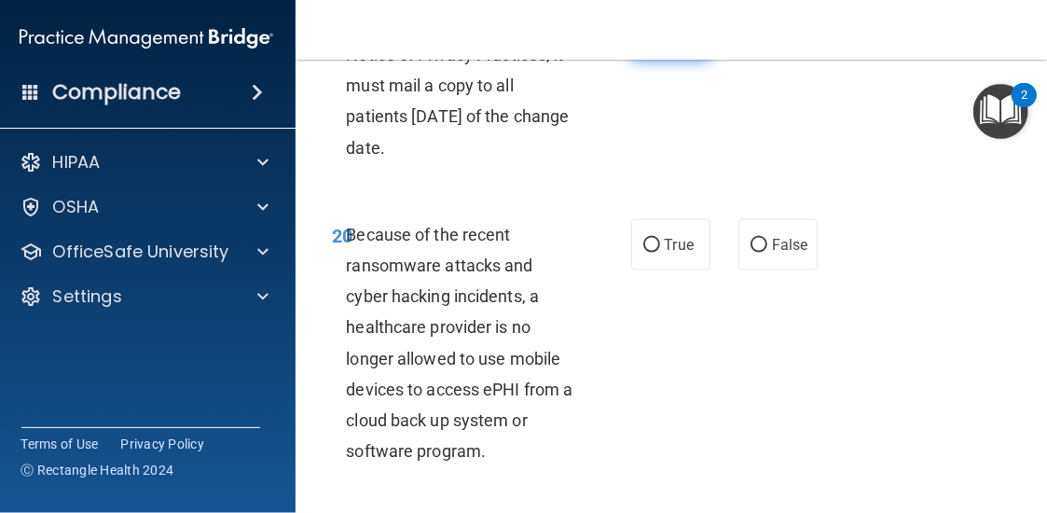
scroll to position [4383, 0]
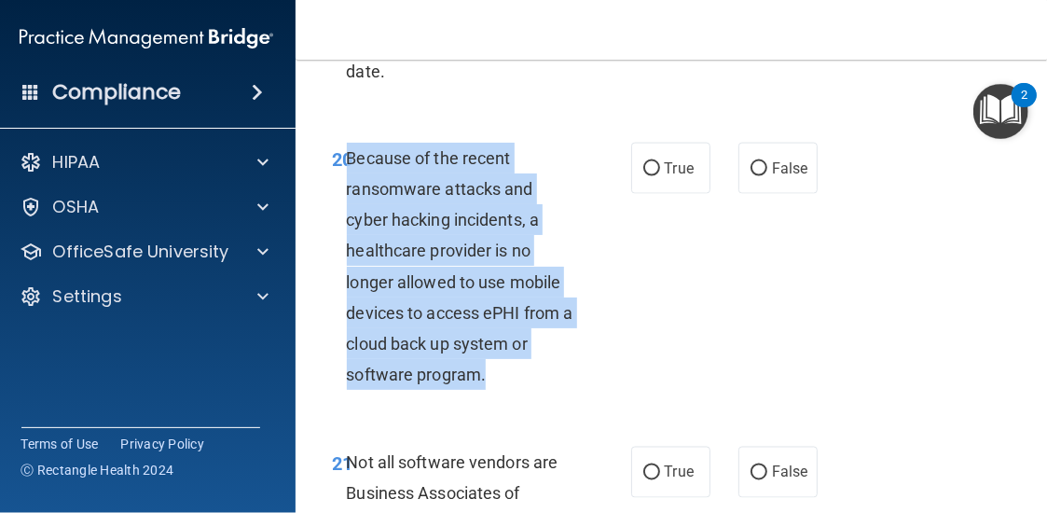
drag, startPoint x: 477, startPoint y: 385, endPoint x: 341, endPoint y: 158, distance: 265.2
click at [347, 158] on div "Because of the recent ransomware attacks and cyber hacking incidents, a healthc…" at bounding box center [469, 267] width 245 height 248
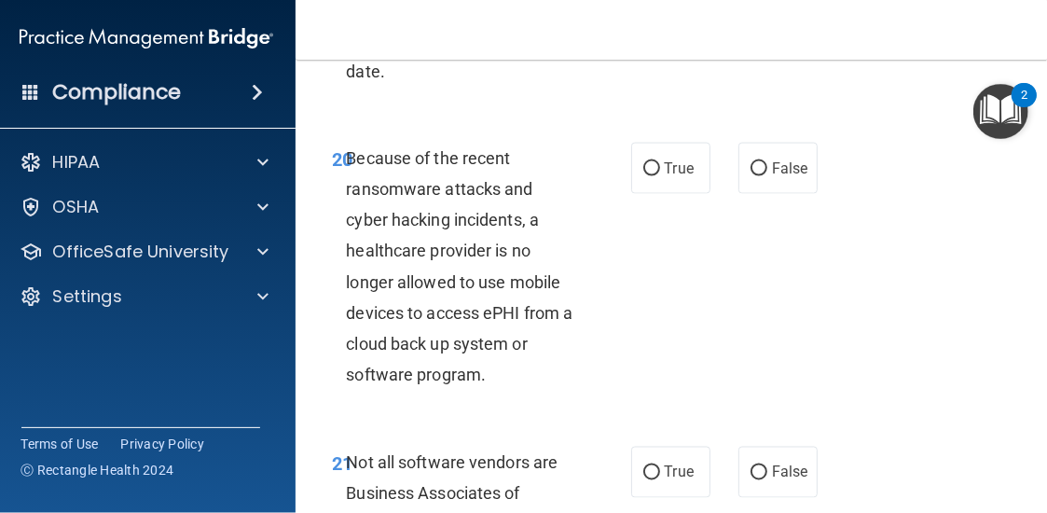
click at [671, 215] on div "20 Because of the recent ransomware attacks and cyber hacking incidents, a heal…" at bounding box center [673, 271] width 709 height 304
click at [669, 176] on label "True" at bounding box center [670, 168] width 79 height 51
click at [660, 176] on input "True" at bounding box center [651, 169] width 17 height 14
radio input "true"
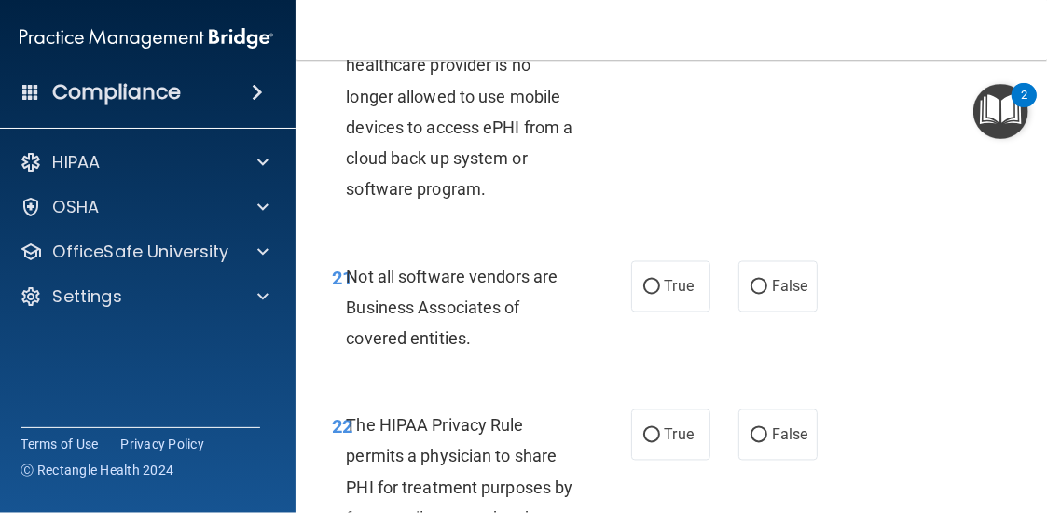
scroll to position [4570, 0]
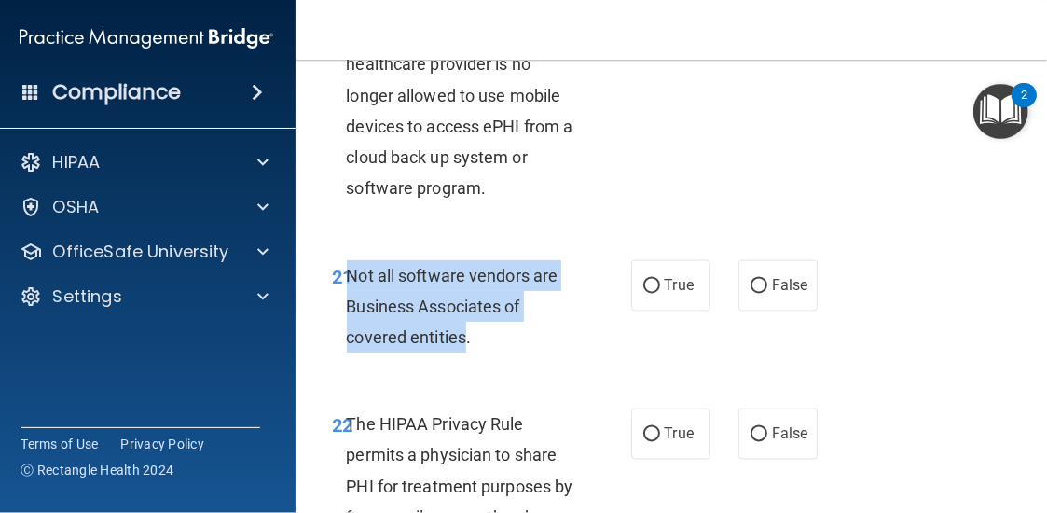
drag, startPoint x: 457, startPoint y: 335, endPoint x: 343, endPoint y: 269, distance: 131.6
click at [347, 269] on span "Not all software vendors are Business Associates of covered entities." at bounding box center [453, 306] width 212 height 81
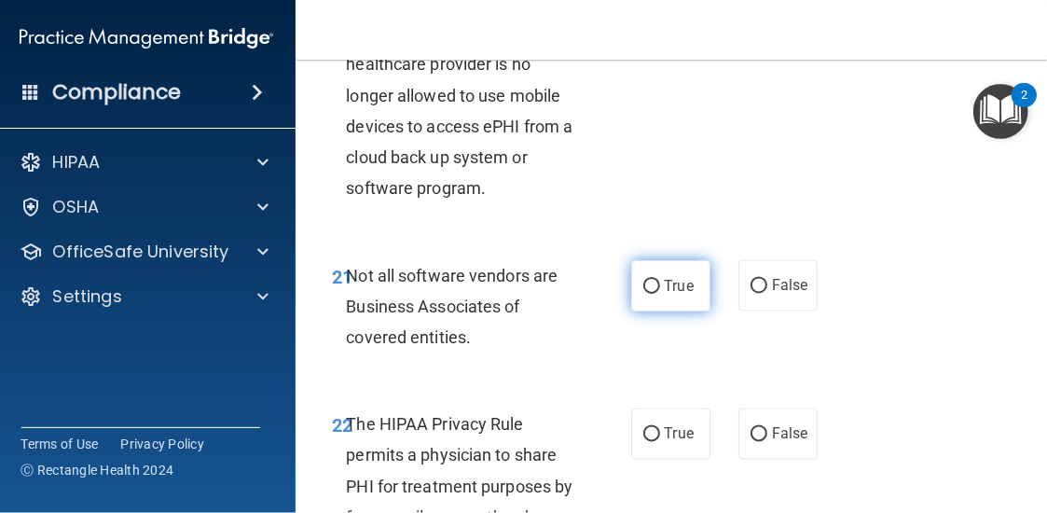
click at [653, 278] on label "True" at bounding box center [670, 285] width 79 height 51
click at [653, 280] on input "True" at bounding box center [651, 287] width 17 height 14
radio input "true"
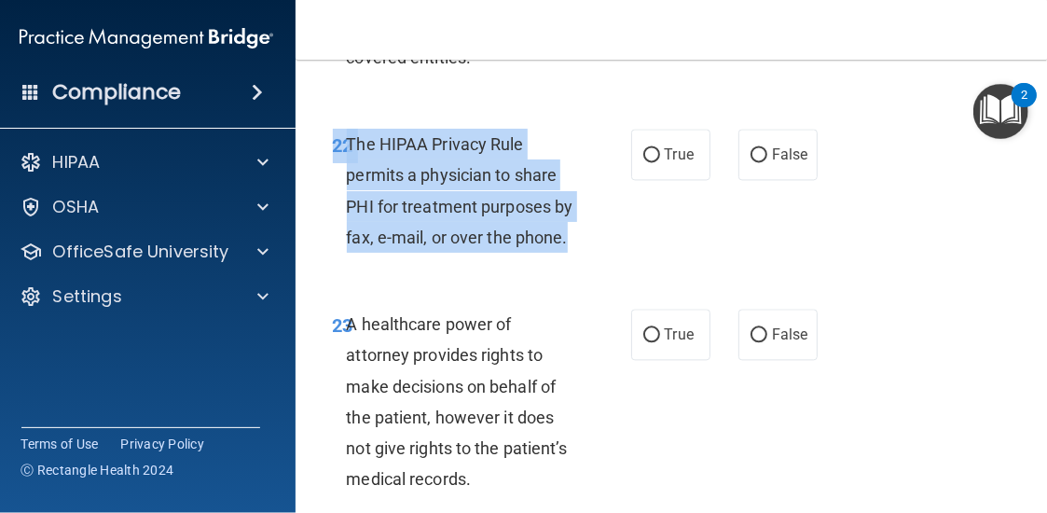
drag, startPoint x: 567, startPoint y: 241, endPoint x: 357, endPoint y: 128, distance: 238.2
click at [357, 128] on div "22 The HIPAA Privacy Rule permits a physician to share PHI for treatment purpos…" at bounding box center [673, 195] width 709 height 180
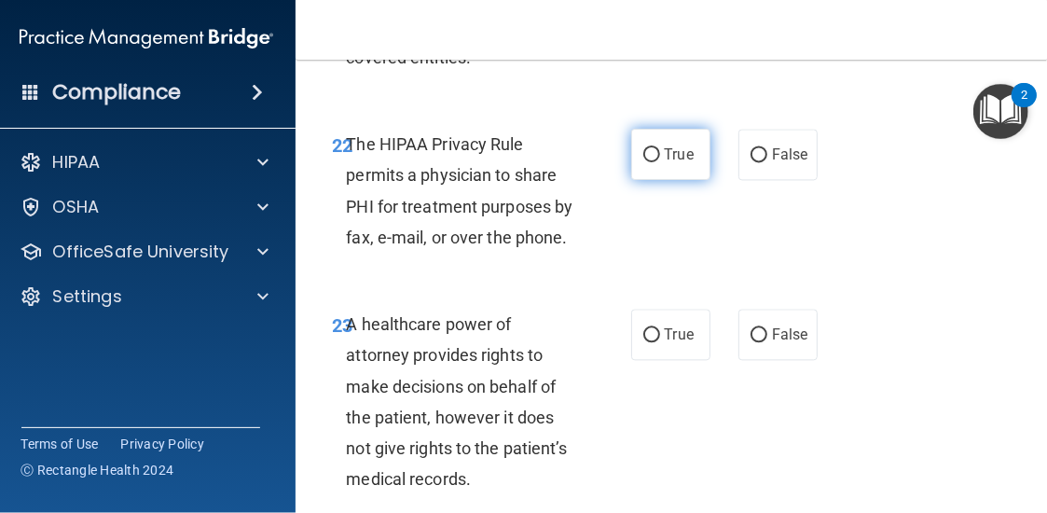
click at [683, 160] on span "True" at bounding box center [679, 154] width 29 height 18
click at [660, 160] on input "True" at bounding box center [651, 155] width 17 height 14
radio input "true"
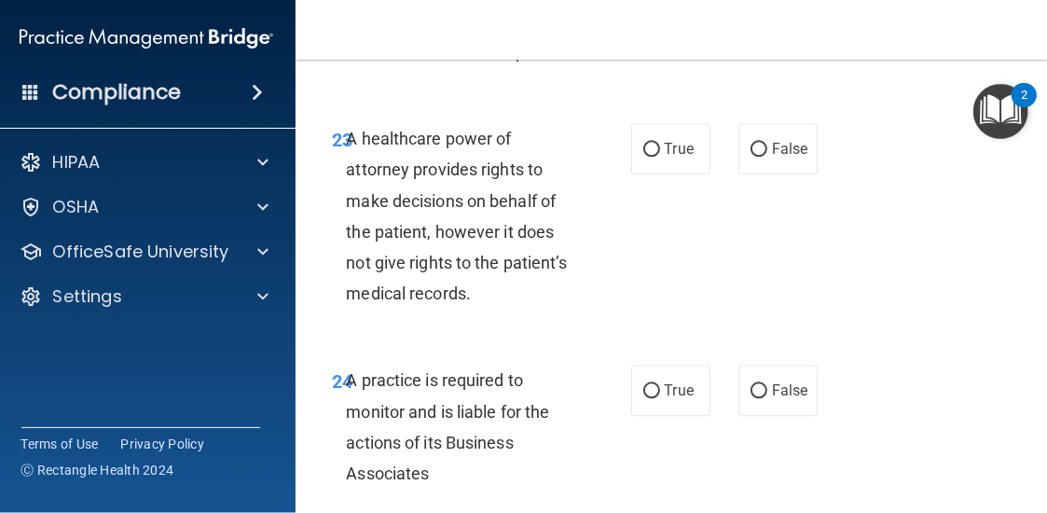
scroll to position [5036, 0]
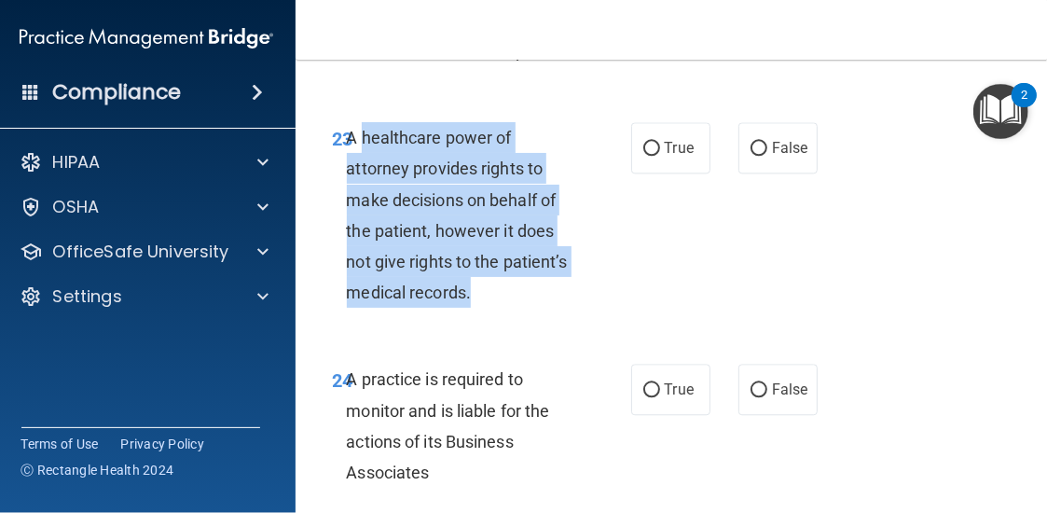
drag, startPoint x: 478, startPoint y: 304, endPoint x: 358, endPoint y: 140, distance: 203.5
click at [358, 140] on div "A healthcare power of attorney provides rights to make decisions on behalf of t…" at bounding box center [469, 215] width 245 height 186
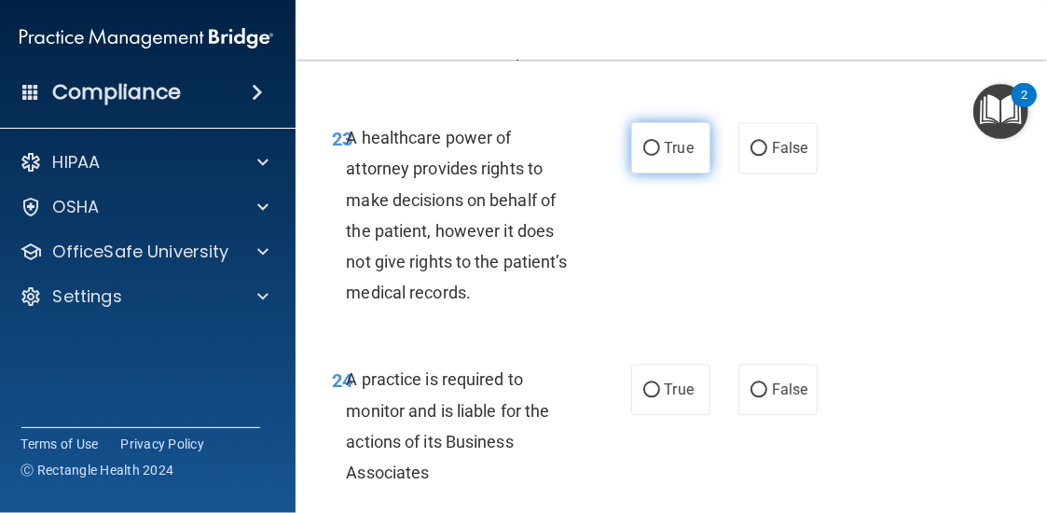
click at [642, 131] on label "True" at bounding box center [670, 147] width 79 height 51
click at [643, 142] on input "True" at bounding box center [651, 149] width 17 height 14
radio input "true"
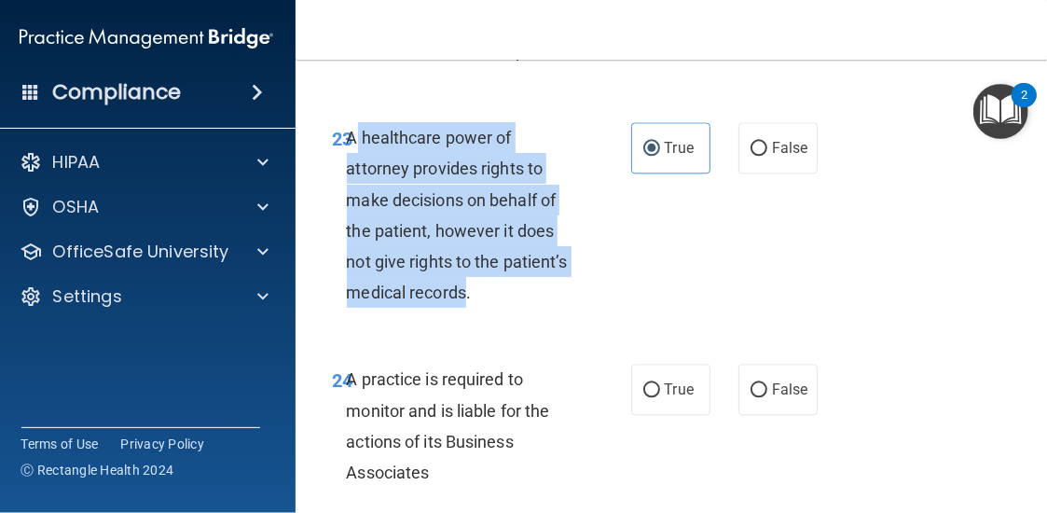
drag, startPoint x: 457, startPoint y: 284, endPoint x: 353, endPoint y: 124, distance: 191.4
click at [353, 124] on div "A healthcare power of attorney provides rights to make decisions on behalf of t…" at bounding box center [469, 215] width 245 height 186
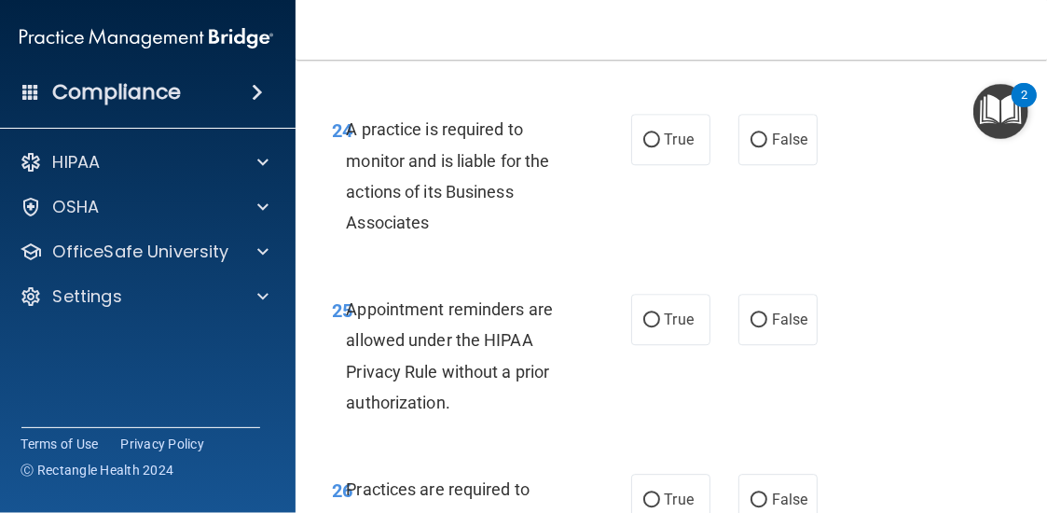
scroll to position [5316, 0]
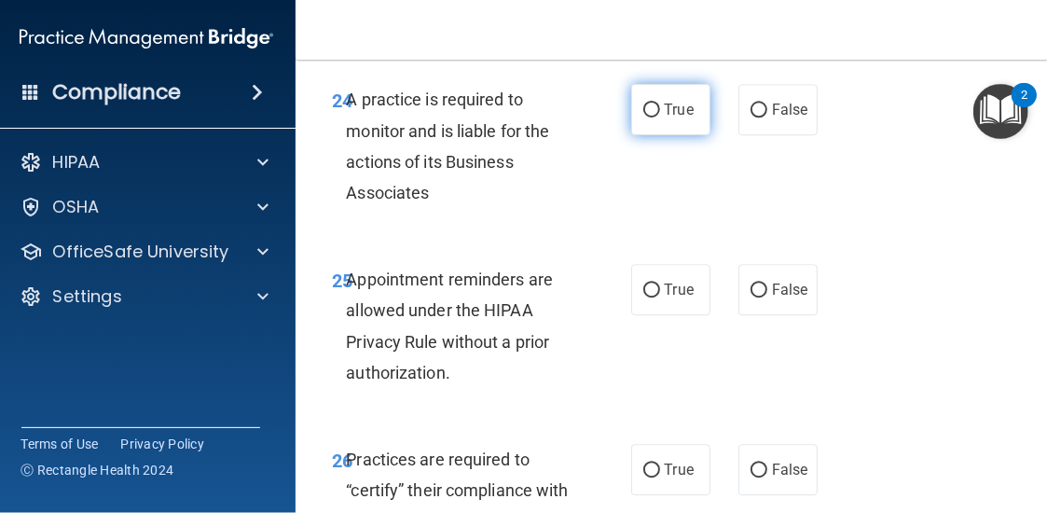
click at [665, 117] on span "True" at bounding box center [679, 110] width 29 height 18
click at [660, 117] on input "True" at bounding box center [651, 111] width 17 height 14
radio input "true"
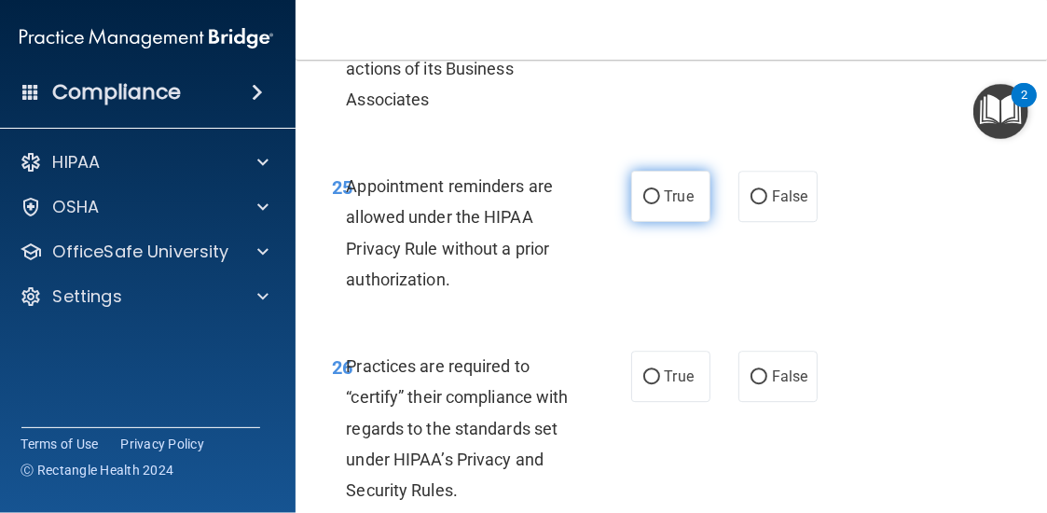
click at [668, 202] on span "True" at bounding box center [679, 196] width 29 height 18
click at [660, 202] on input "True" at bounding box center [651, 197] width 17 height 14
radio input "true"
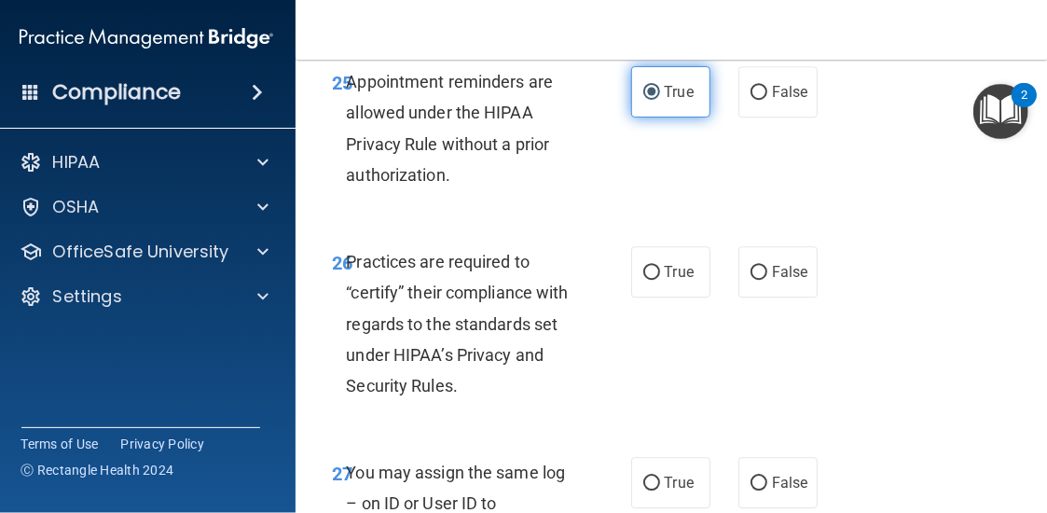
scroll to position [5595, 0]
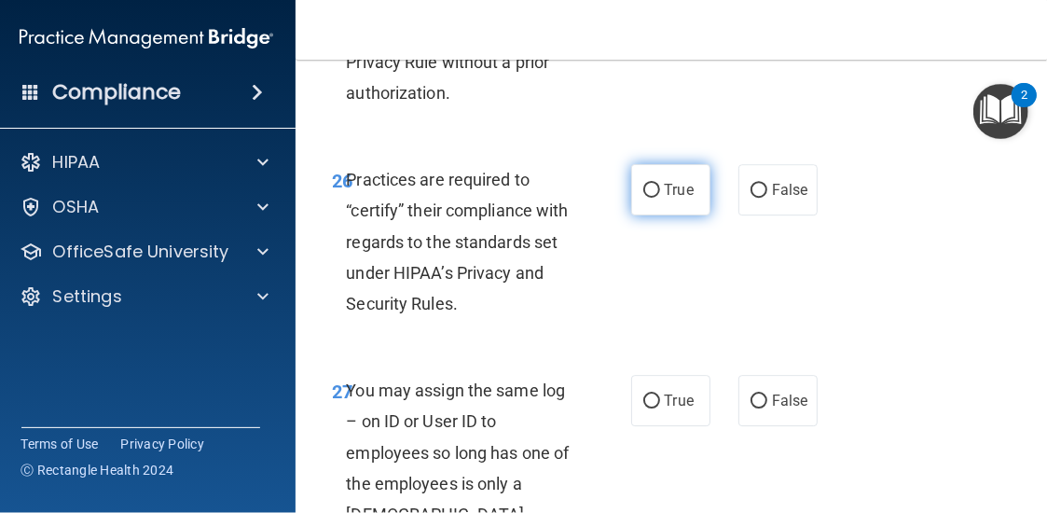
click at [655, 206] on label "True" at bounding box center [670, 189] width 79 height 51
click at [655, 198] on input "True" at bounding box center [651, 191] width 17 height 14
radio input "true"
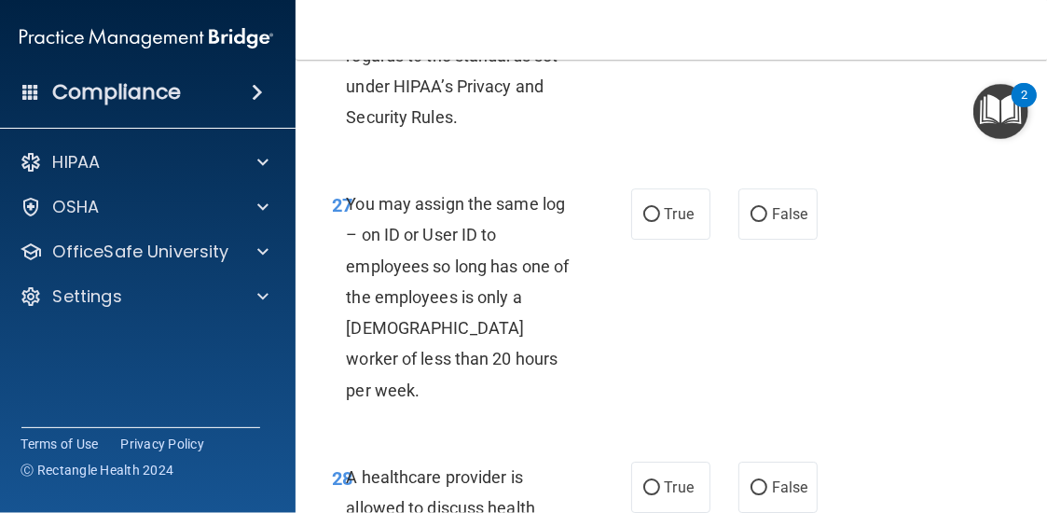
scroll to position [5875, 0]
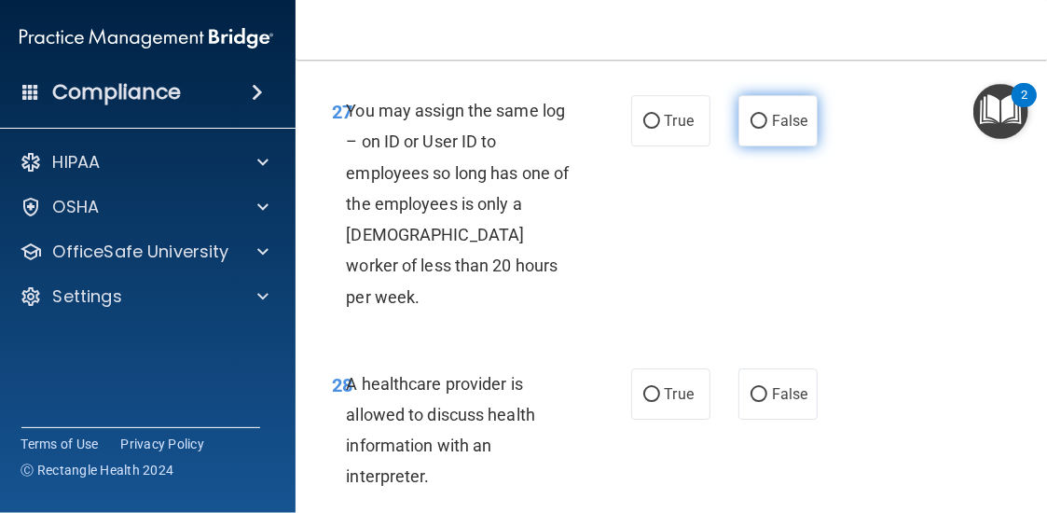
click at [755, 127] on input "False" at bounding box center [759, 122] width 17 height 14
radio input "true"
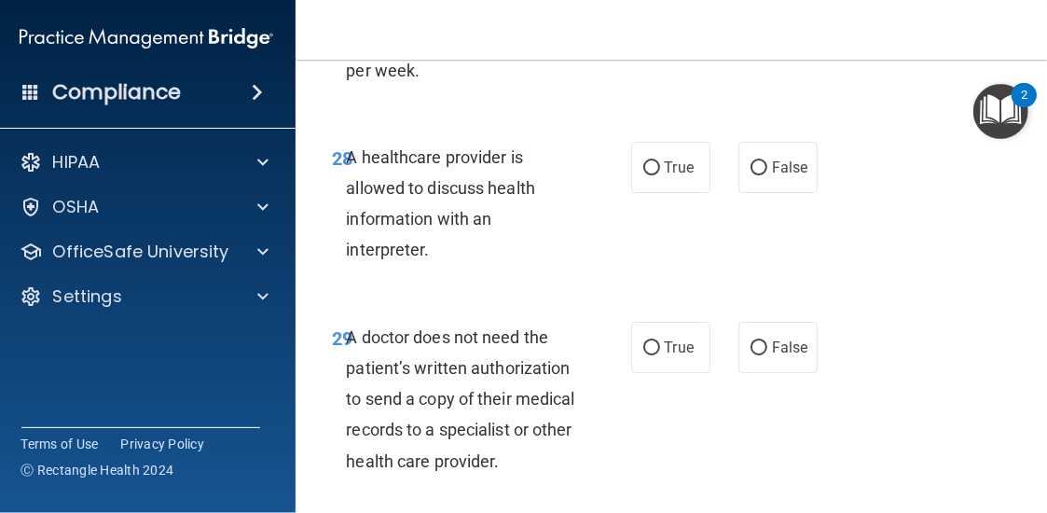
scroll to position [6062, 0]
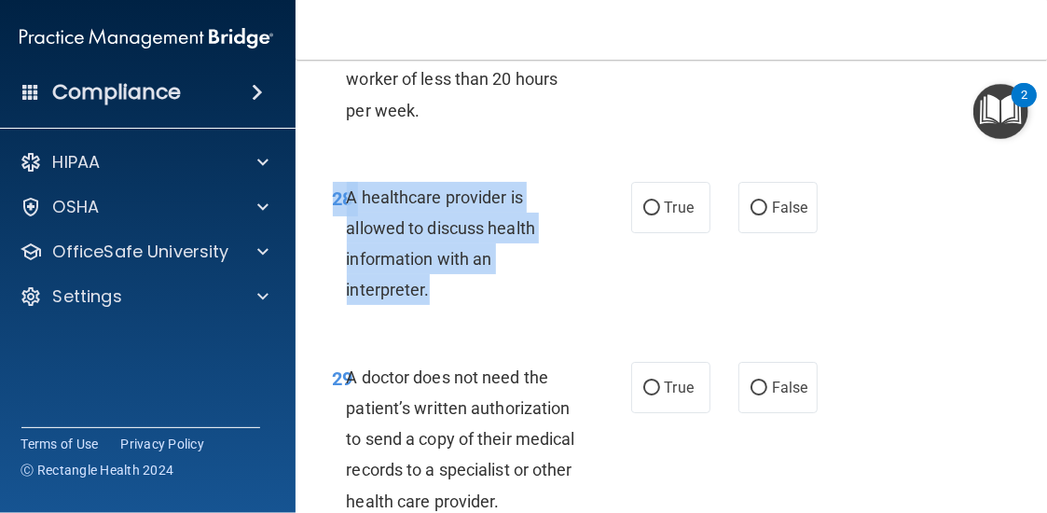
drag, startPoint x: 425, startPoint y: 269, endPoint x: 356, endPoint y: 147, distance: 139.5
click at [356, 159] on div "28 A healthcare provider is allowed to discuss health information with an inter…" at bounding box center [673, 249] width 709 height 180
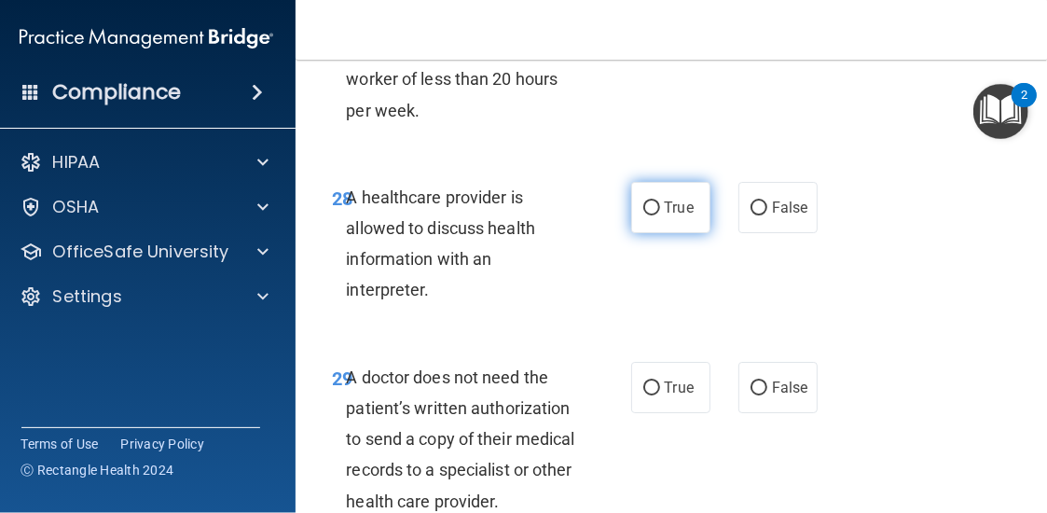
click at [672, 187] on label "True" at bounding box center [670, 207] width 79 height 51
click at [660, 201] on input "True" at bounding box center [651, 208] width 17 height 14
radio input "true"
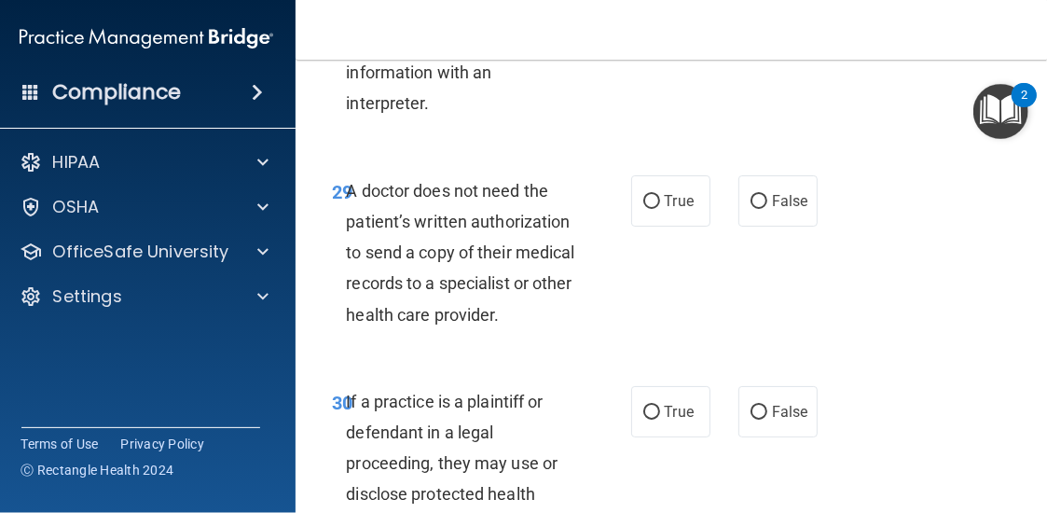
drag, startPoint x: 557, startPoint y: 281, endPoint x: 356, endPoint y: 158, distance: 235.3
click at [356, 175] on div "A doctor does not need the patient’s written authorization to send a copy of th…" at bounding box center [469, 252] width 245 height 155
click at [653, 185] on label "True" at bounding box center [670, 200] width 79 height 51
click at [653, 195] on input "True" at bounding box center [651, 202] width 17 height 14
radio input "true"
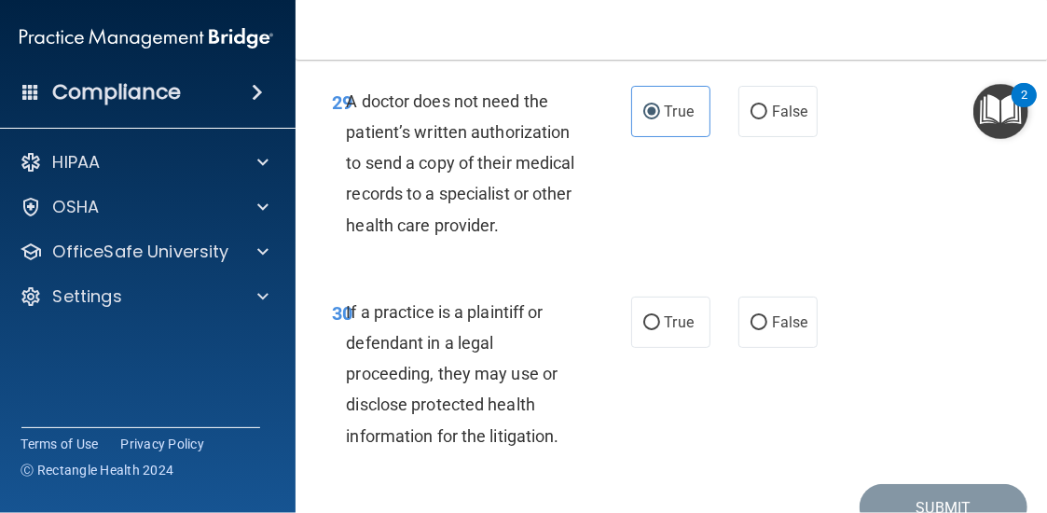
scroll to position [6399, 0]
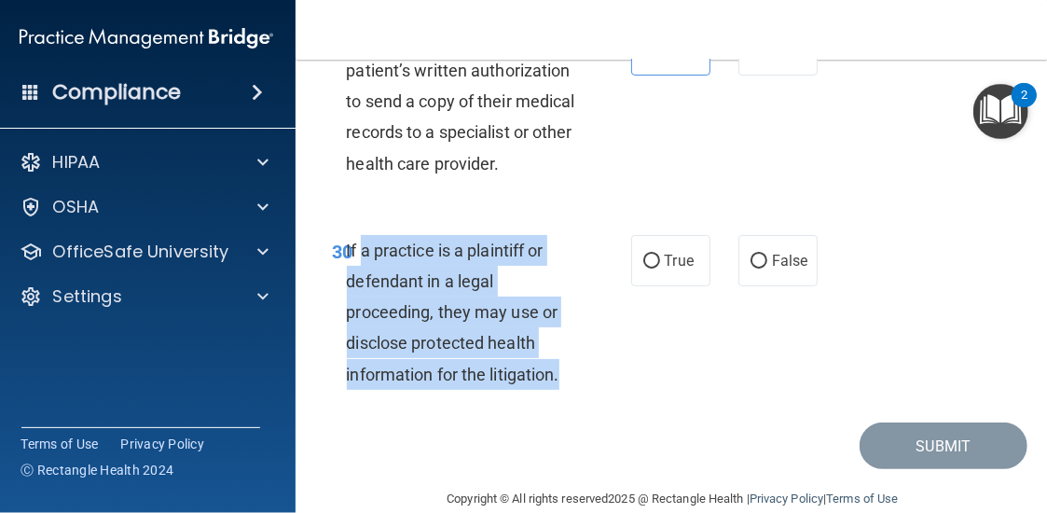
drag, startPoint x: 574, startPoint y: 358, endPoint x: 358, endPoint y: 215, distance: 258.4
click at [358, 235] on div "If a practice is a plaintiff or defendant in a legal proceeding, they may use o…" at bounding box center [469, 312] width 245 height 155
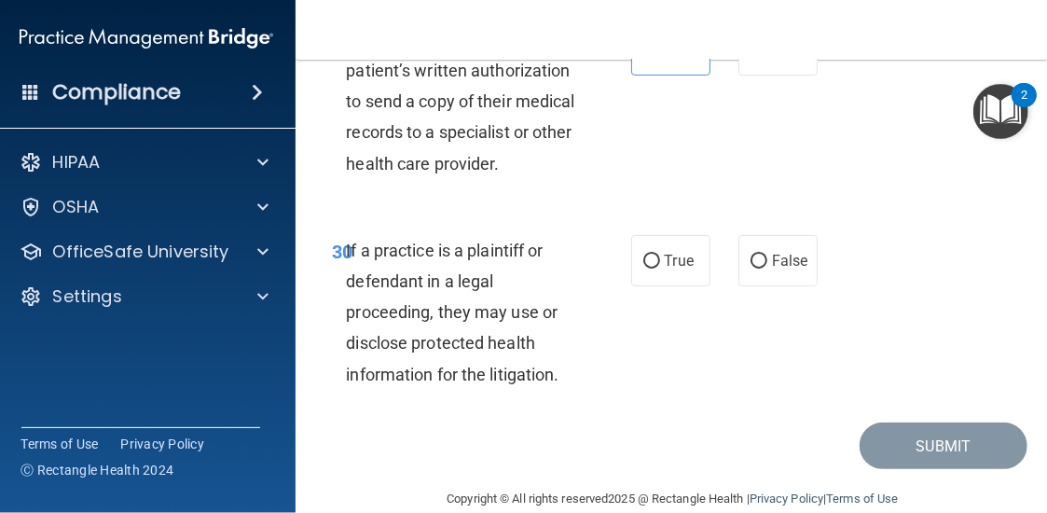
click at [695, 469] on div "Copyright © All rights reserved 2025 @ Rectangle Health | Privacy Policy | Term…" at bounding box center [673, 499] width 681 height 60
click at [666, 252] on span "True" at bounding box center [679, 261] width 29 height 18
click at [660, 255] on input "True" at bounding box center [651, 262] width 17 height 14
radio input "true"
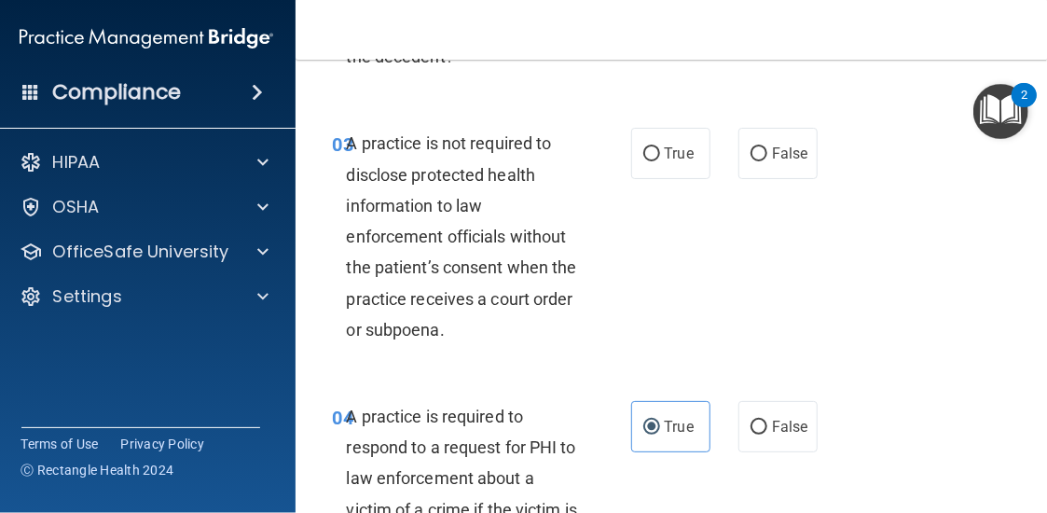
scroll to position [524, 0]
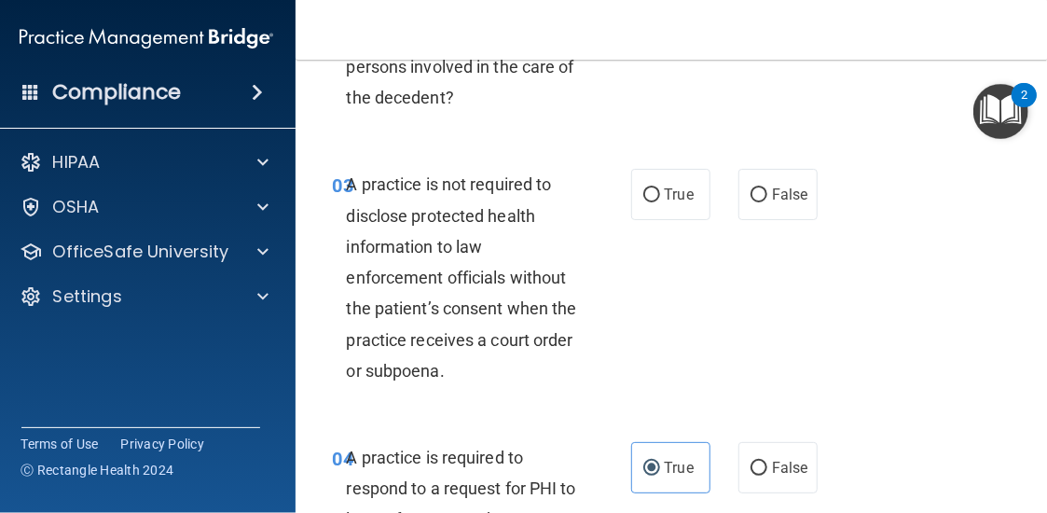
click at [474, 212] on span "A practice is not required to disclose protected health information to law enfo…" at bounding box center [462, 276] width 230 height 205
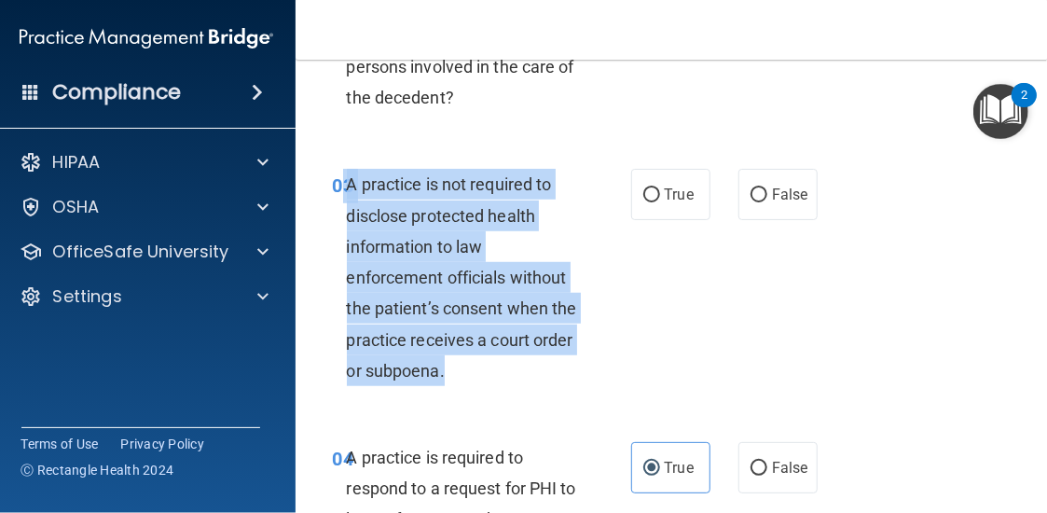
drag, startPoint x: 336, startPoint y: 179, endPoint x: 485, endPoint y: 386, distance: 255.2
click at [485, 386] on div "03 A practice is not required to disclose protected health information to law e…" at bounding box center [482, 282] width 354 height 227
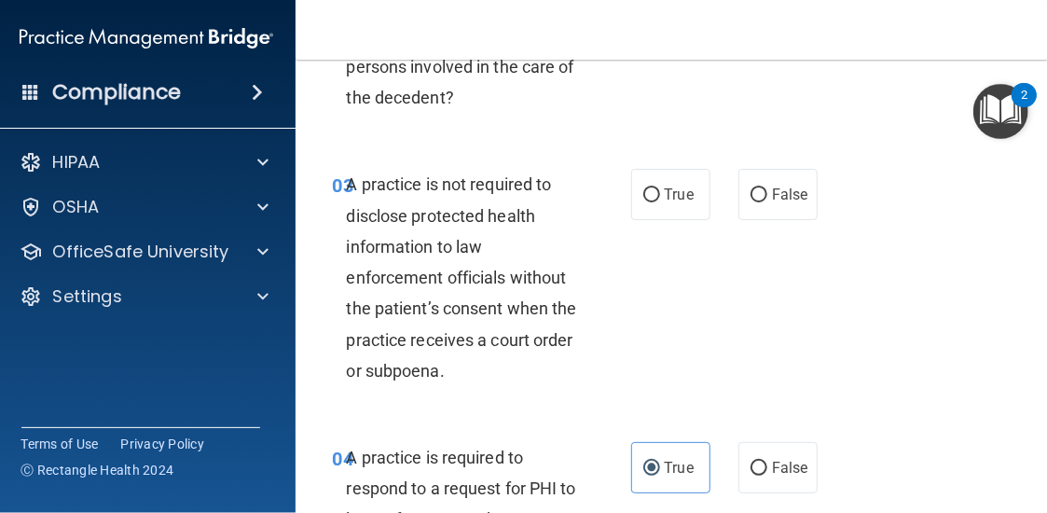
drag, startPoint x: 861, startPoint y: 236, endPoint x: 781, endPoint y: 225, distance: 81.0
click at [857, 236] on div "03 A practice is not required to disclose protected health information to law e…" at bounding box center [673, 281] width 709 height 273
click at [781, 225] on div "03 A practice is not required to disclose protected health information to law e…" at bounding box center [673, 281] width 709 height 273
click at [773, 199] on span "False" at bounding box center [790, 195] width 36 height 18
click at [767, 199] on input "False" at bounding box center [759, 195] width 17 height 14
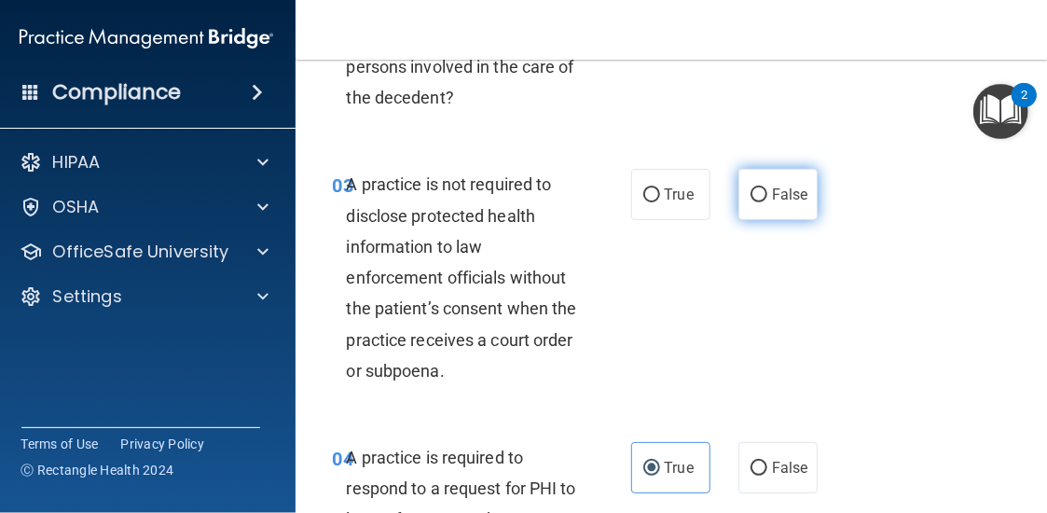
radio input "true"
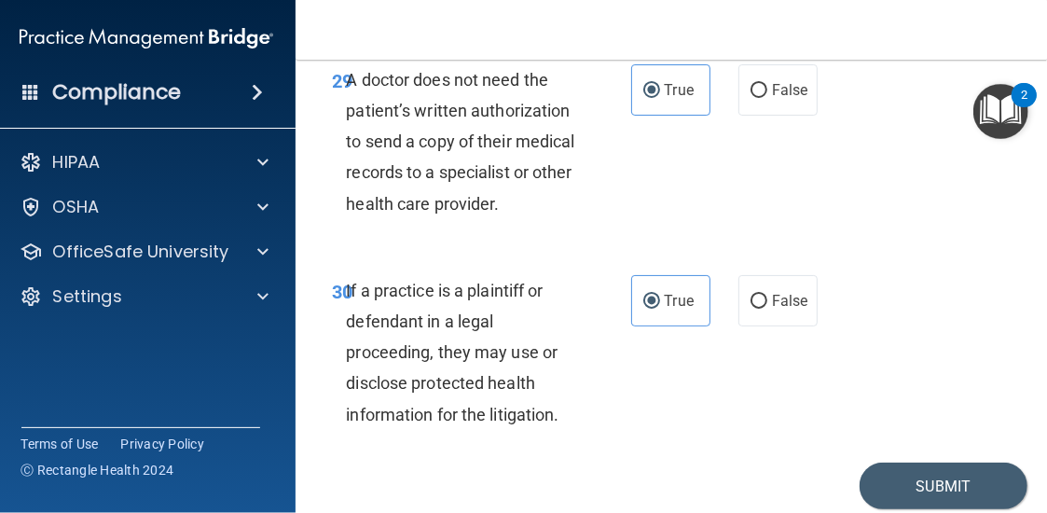
scroll to position [6399, 0]
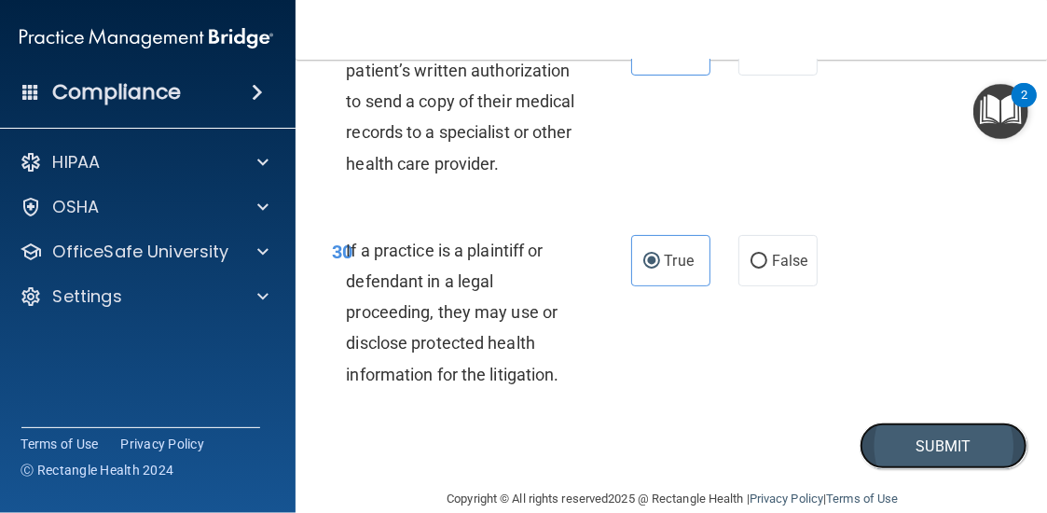
click at [940, 422] on button "Submit" at bounding box center [944, 446] width 168 height 48
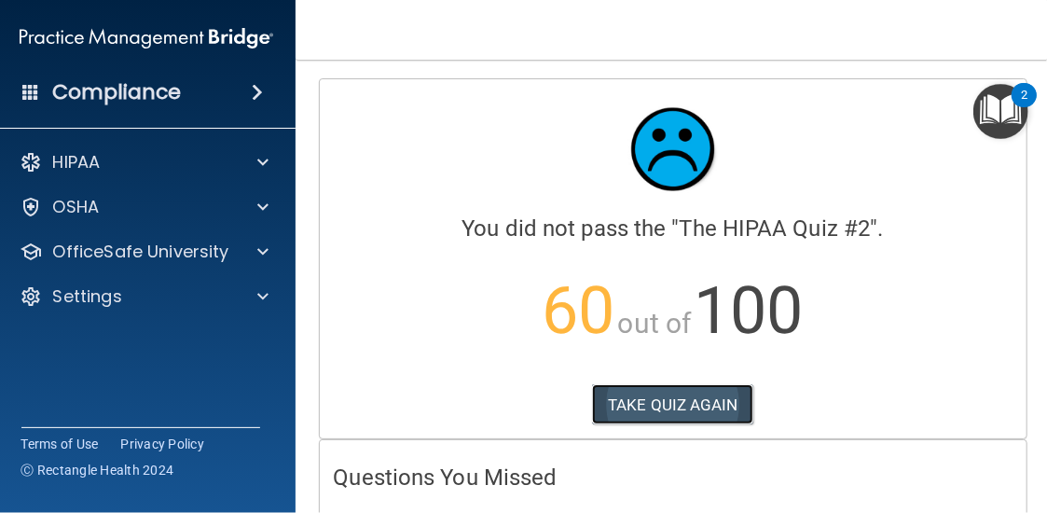
click at [712, 387] on button "TAKE QUIZ AGAIN" at bounding box center [672, 404] width 161 height 41
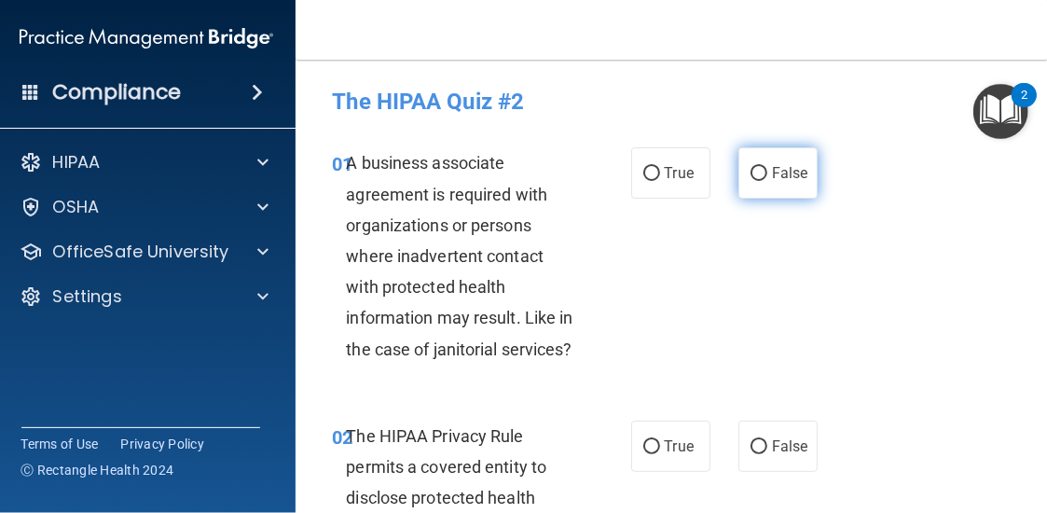
click at [764, 179] on label "False" at bounding box center [778, 172] width 79 height 51
click at [764, 179] on input "False" at bounding box center [759, 174] width 17 height 14
radio input "true"
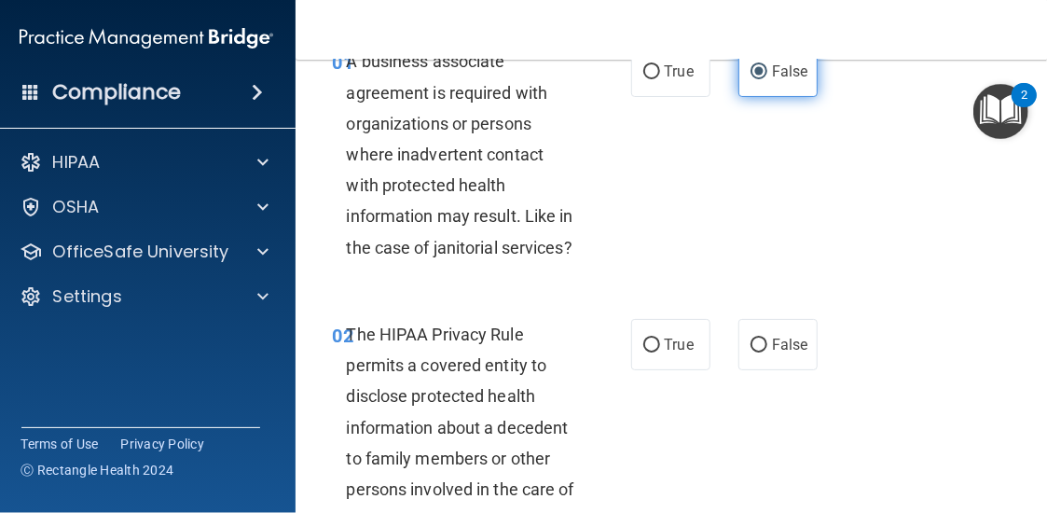
scroll to position [187, 0]
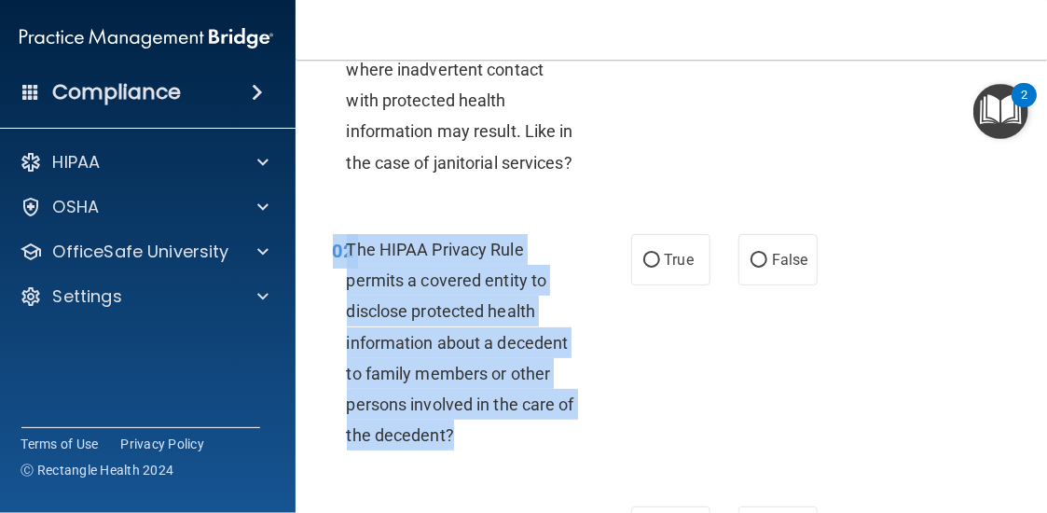
drag, startPoint x: 446, startPoint y: 435, endPoint x: 345, endPoint y: 220, distance: 237.0
click at [345, 220] on div "02 The HIPAA Privacy Rule permits a covered entity to disclose protected health…" at bounding box center [673, 347] width 709 height 273
click at [643, 258] on input "True" at bounding box center [651, 261] width 17 height 14
radio input "true"
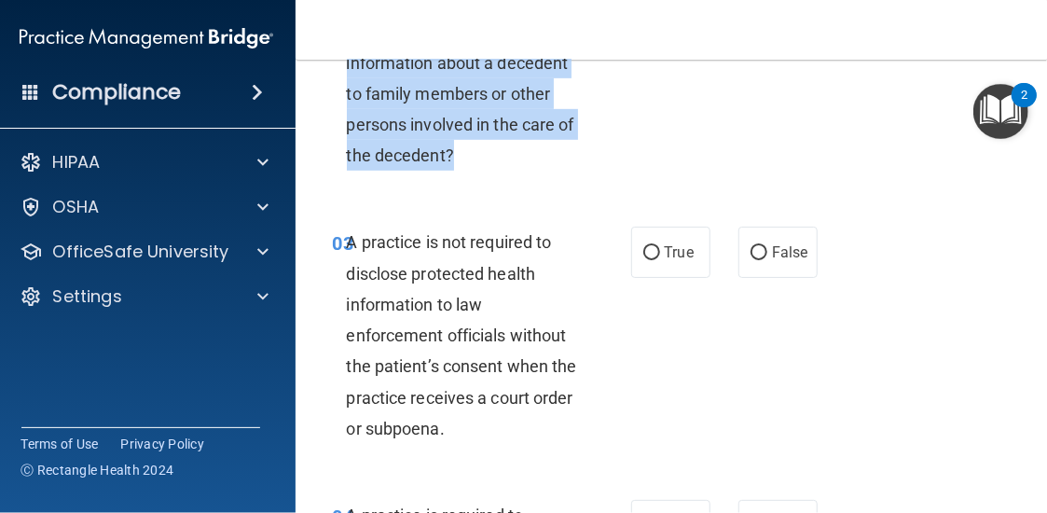
scroll to position [560, 0]
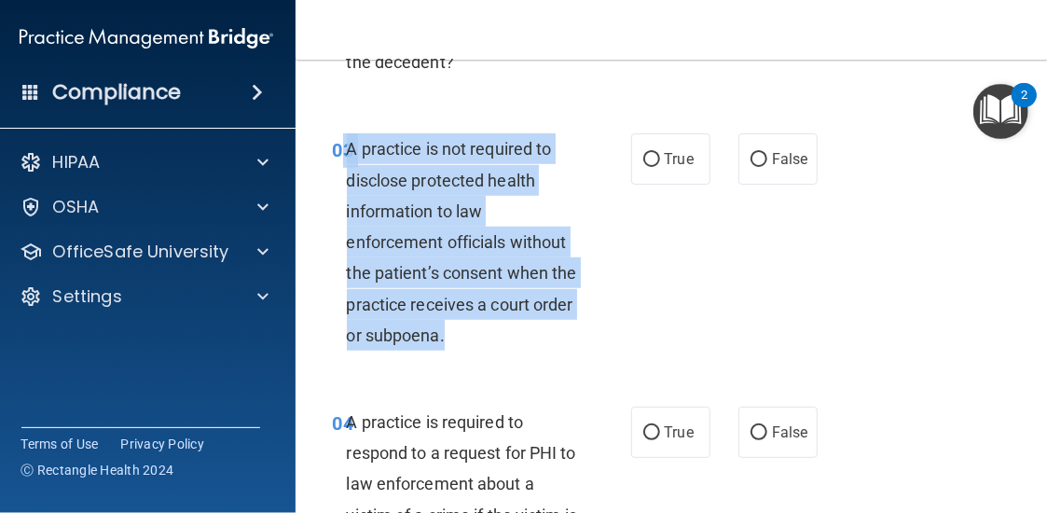
drag, startPoint x: 490, startPoint y: 339, endPoint x: 336, endPoint y: 149, distance: 244.0
click at [336, 149] on div "03 A practice is not required to disclose protected health information to law e…" at bounding box center [482, 246] width 354 height 227
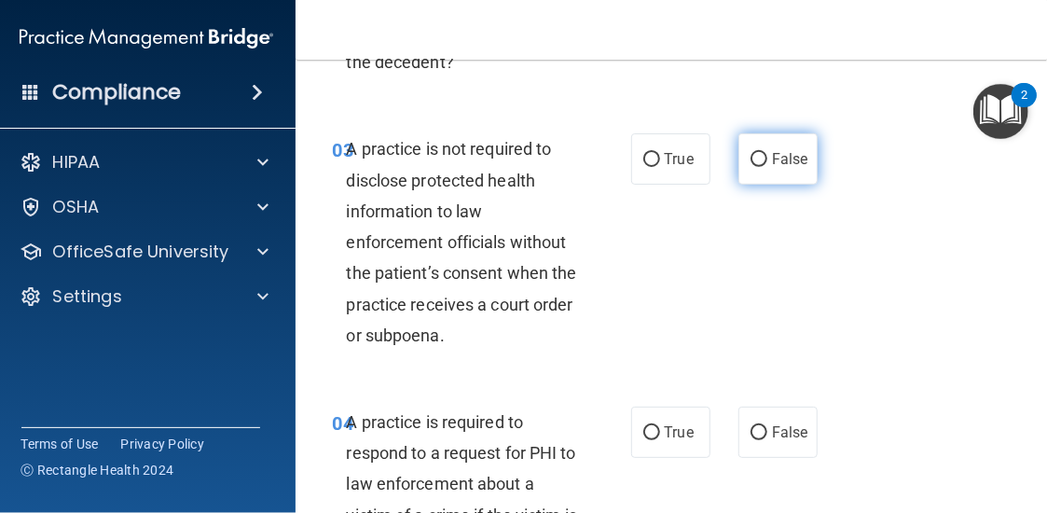
click at [772, 152] on span "False" at bounding box center [790, 159] width 36 height 18
click at [767, 153] on input "False" at bounding box center [759, 160] width 17 height 14
radio input "true"
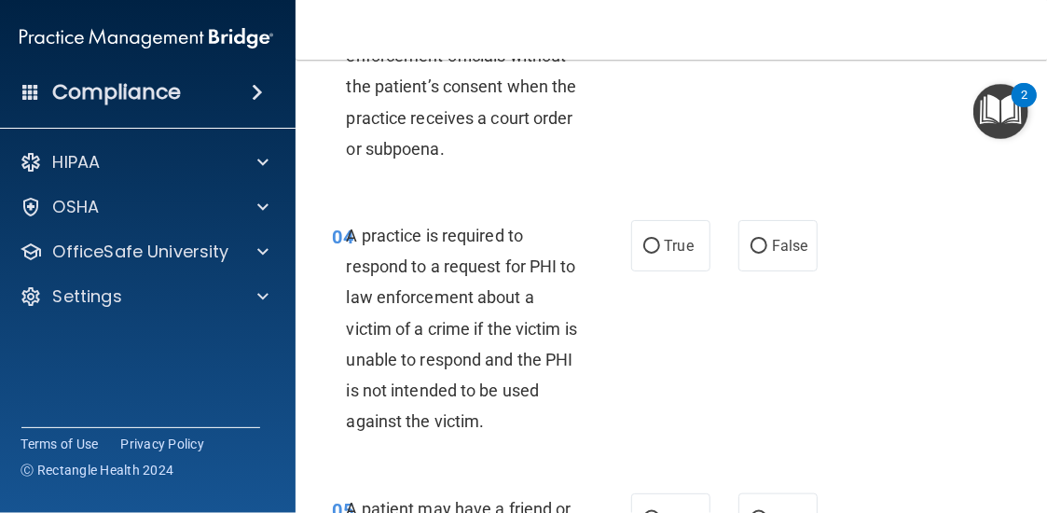
scroll to position [839, 0]
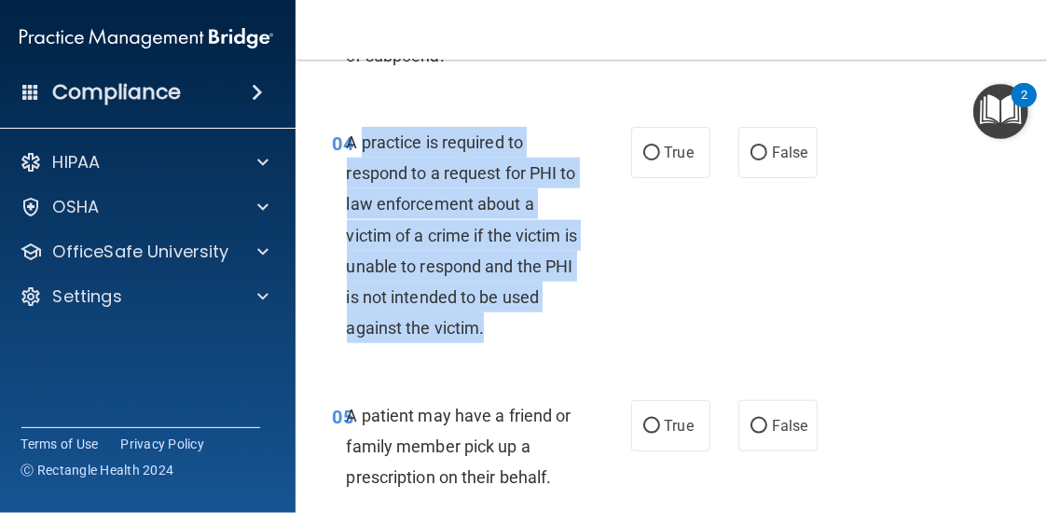
drag, startPoint x: 520, startPoint y: 329, endPoint x: 353, endPoint y: 152, distance: 244.1
click at [353, 152] on div "A practice is required to respond to a request for PHI to law enforcement about…" at bounding box center [469, 235] width 245 height 217
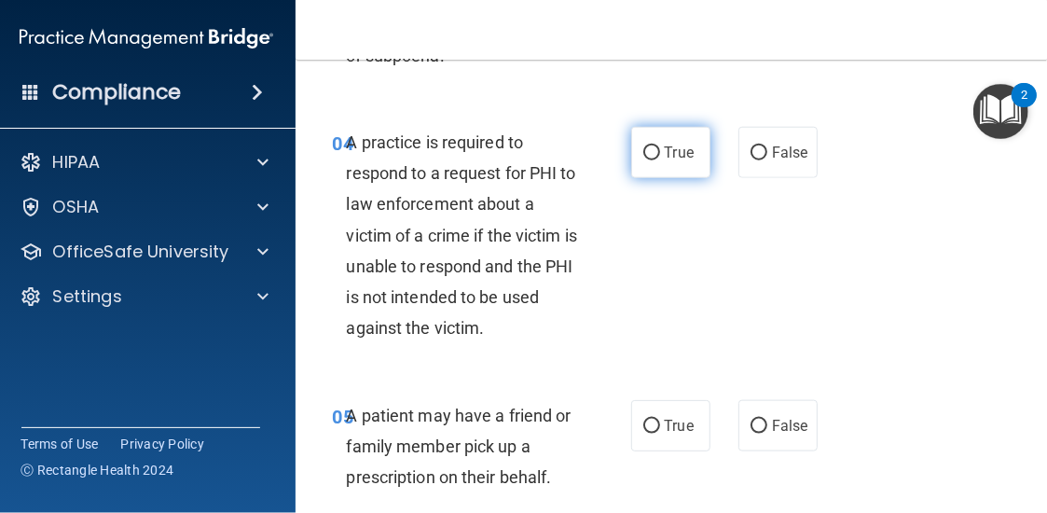
click at [642, 165] on label "True" at bounding box center [670, 152] width 79 height 51
click at [643, 160] on input "True" at bounding box center [651, 153] width 17 height 14
radio input "true"
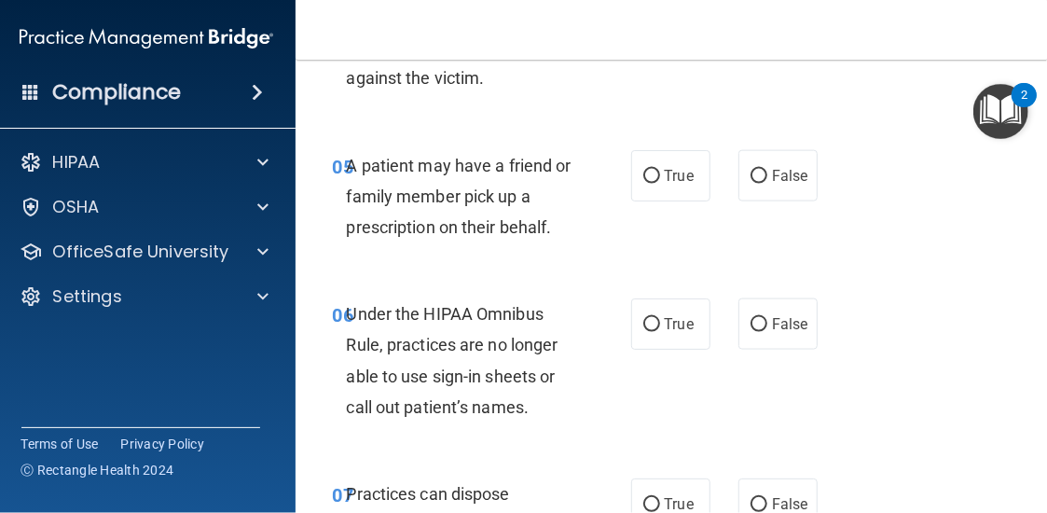
scroll to position [1119, 0]
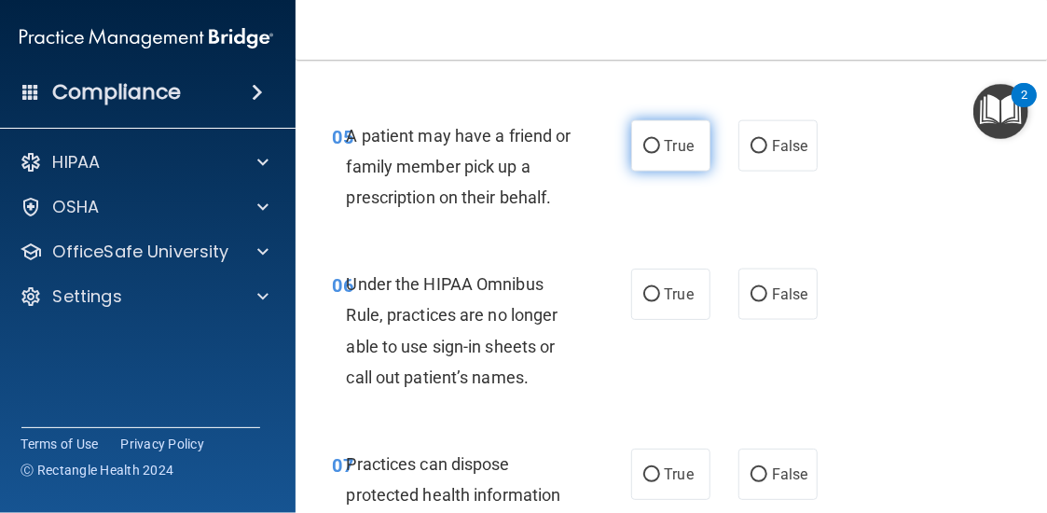
click at [681, 163] on label "True" at bounding box center [670, 145] width 79 height 51
click at [660, 154] on input "True" at bounding box center [651, 147] width 17 height 14
radio input "true"
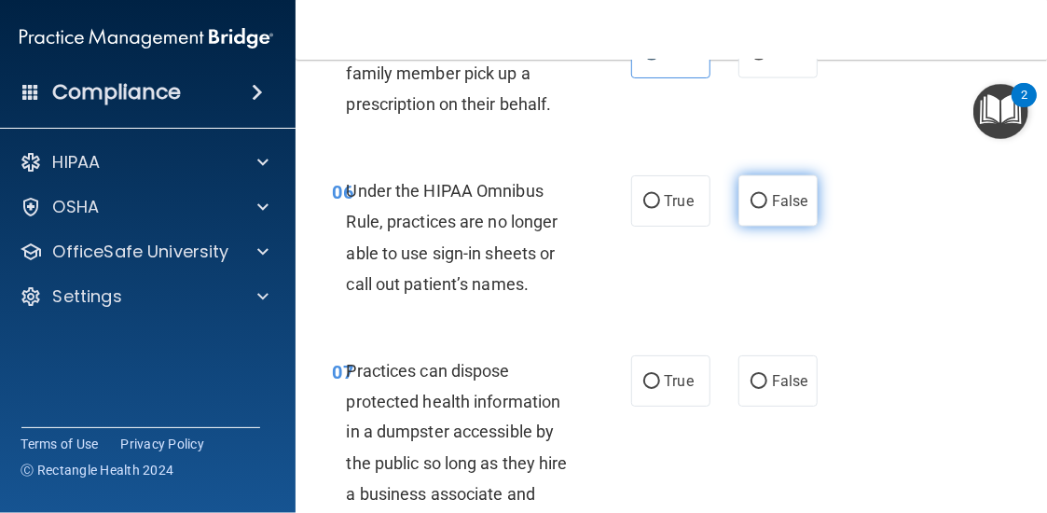
click at [757, 182] on label "False" at bounding box center [778, 200] width 79 height 51
click at [757, 195] on input "False" at bounding box center [759, 202] width 17 height 14
radio input "true"
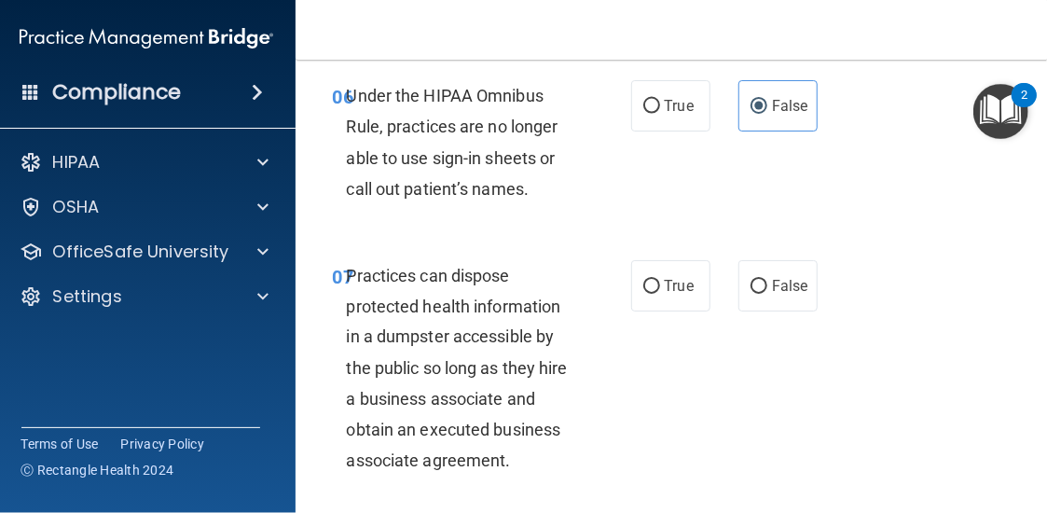
scroll to position [1399, 0]
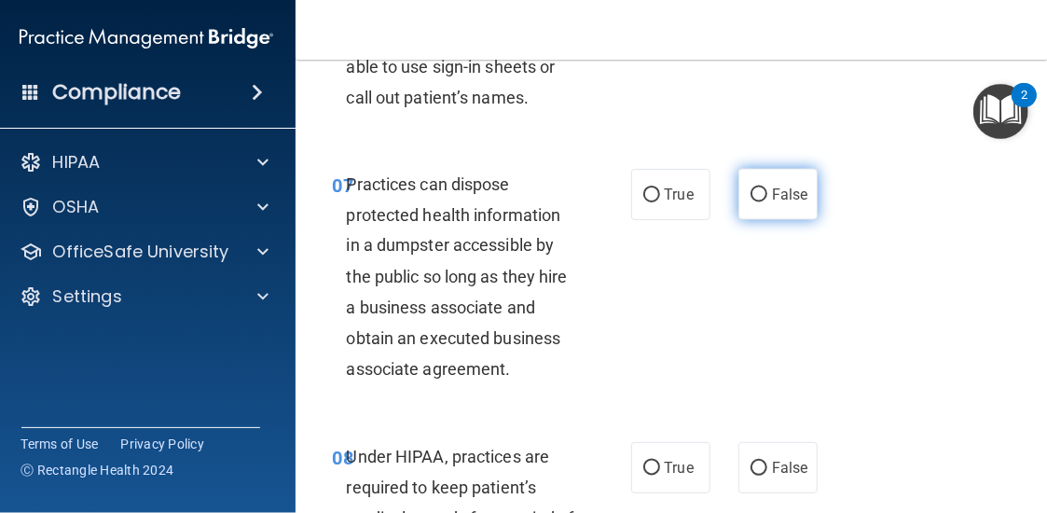
click at [770, 173] on label "False" at bounding box center [778, 194] width 79 height 51
click at [767, 188] on input "False" at bounding box center [759, 195] width 17 height 14
radio input "true"
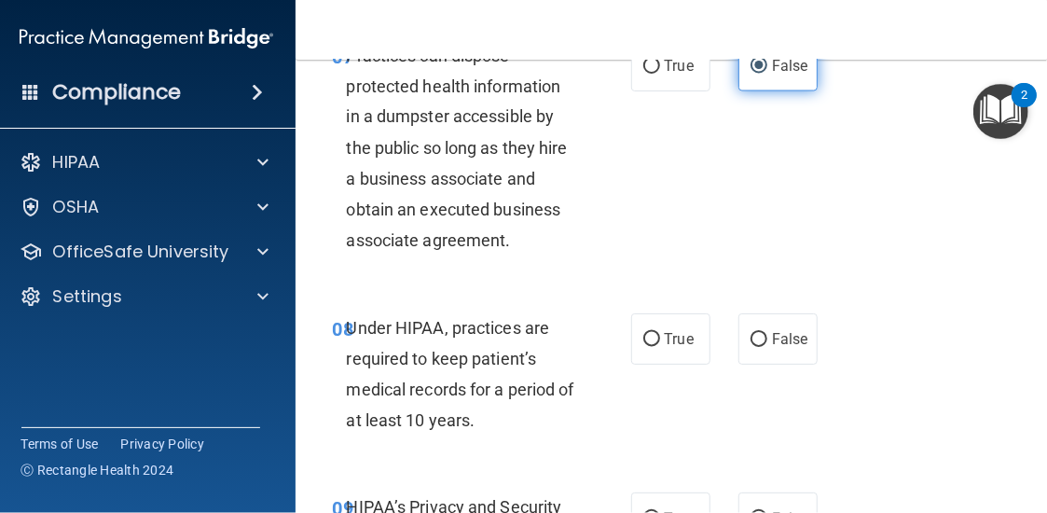
scroll to position [1679, 0]
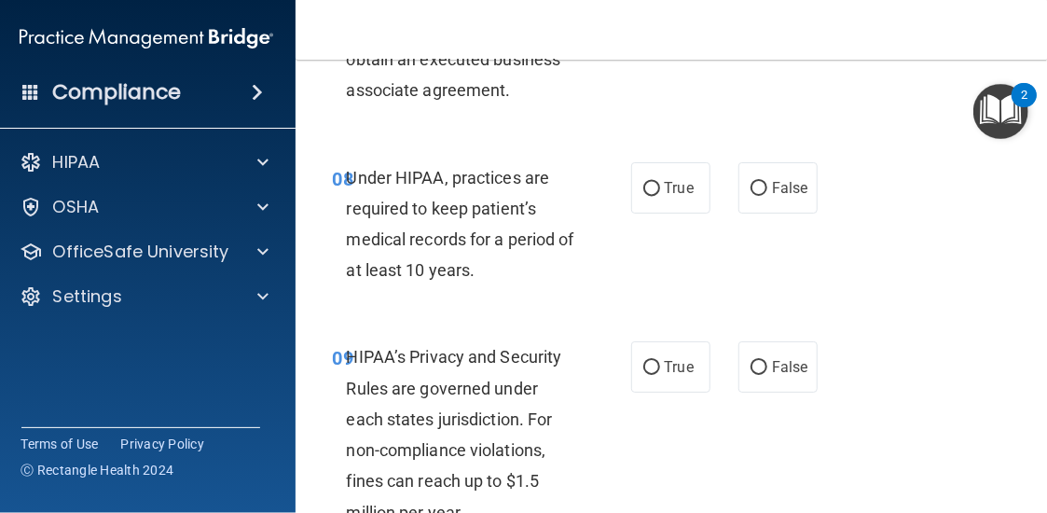
click at [778, 225] on div "08 Under HIPAA, practices are required to keep patient’s medical records for a …" at bounding box center [673, 229] width 709 height 180
click at [779, 179] on span "False" at bounding box center [790, 188] width 36 height 18
click at [767, 182] on input "False" at bounding box center [759, 189] width 17 height 14
radio input "true"
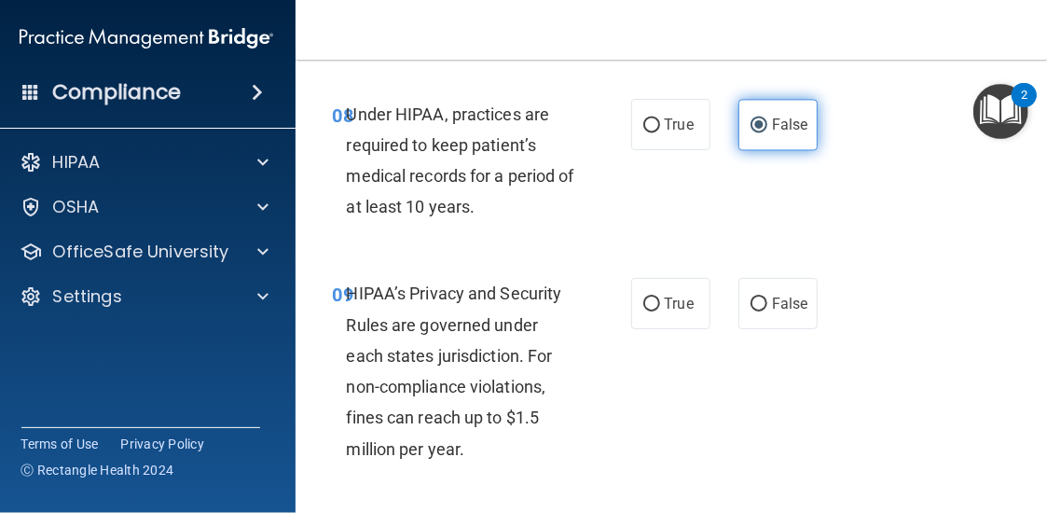
scroll to position [1772, 0]
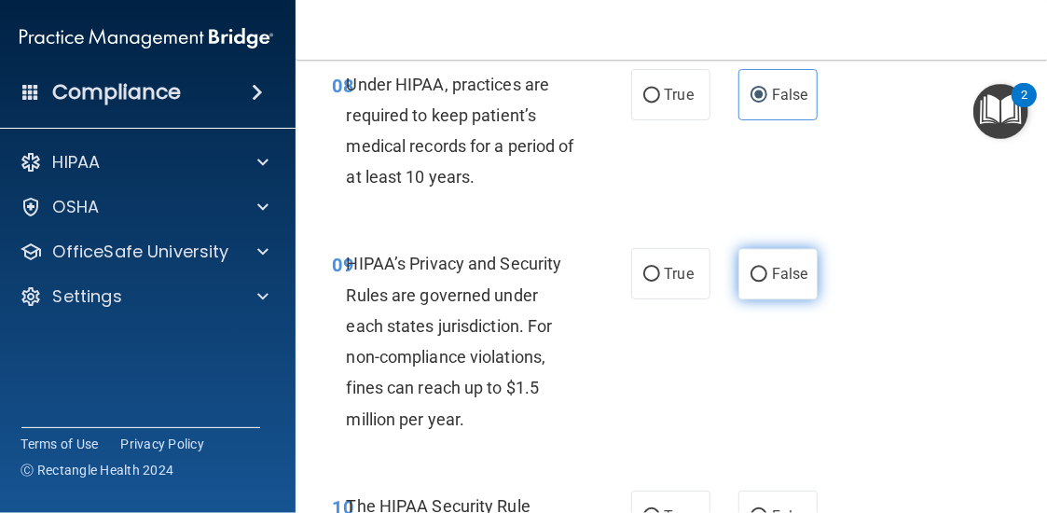
click at [765, 285] on label "False" at bounding box center [778, 273] width 79 height 51
click at [765, 282] on input "False" at bounding box center [759, 275] width 17 height 14
radio input "true"
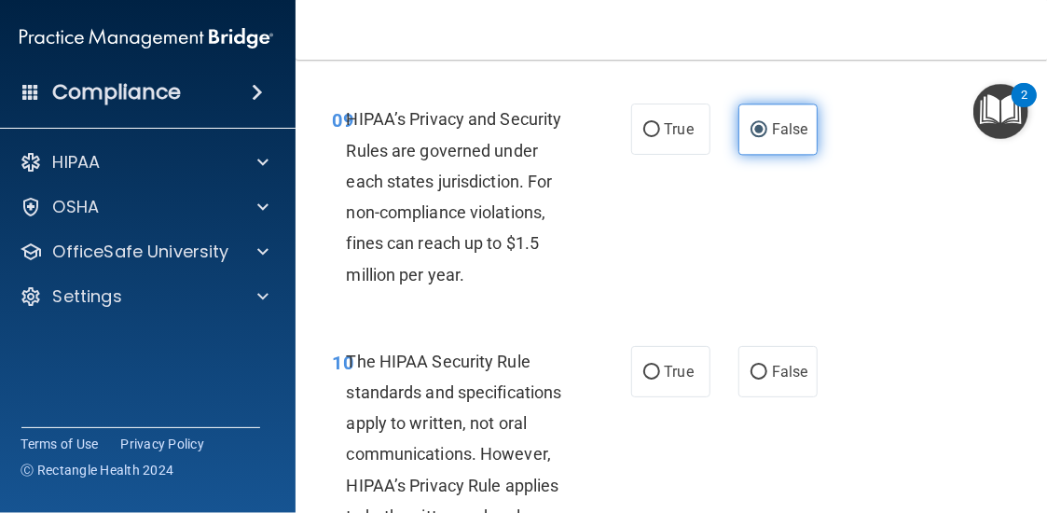
scroll to position [2052, 0]
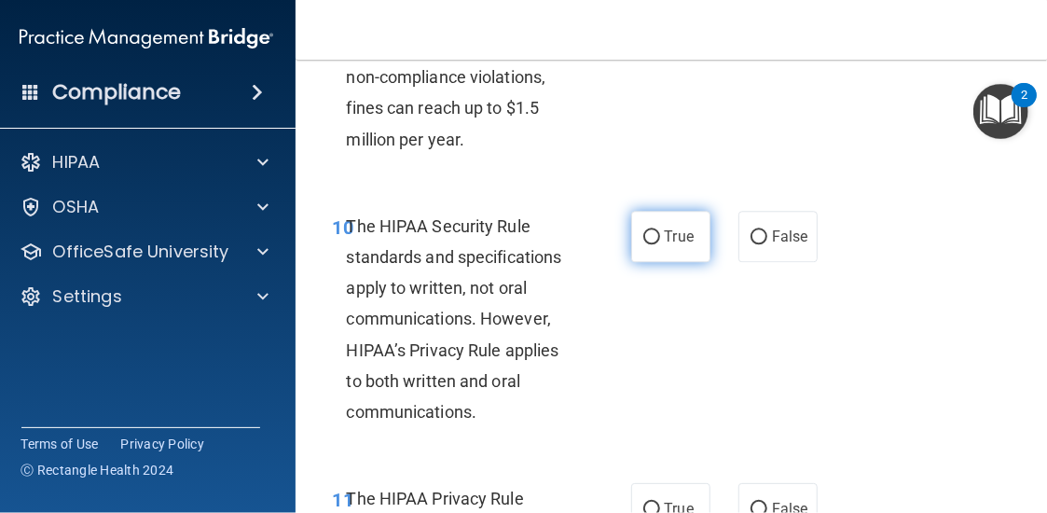
click at [671, 229] on span "True" at bounding box center [679, 237] width 29 height 18
click at [660, 230] on input "True" at bounding box center [651, 237] width 17 height 14
radio input "true"
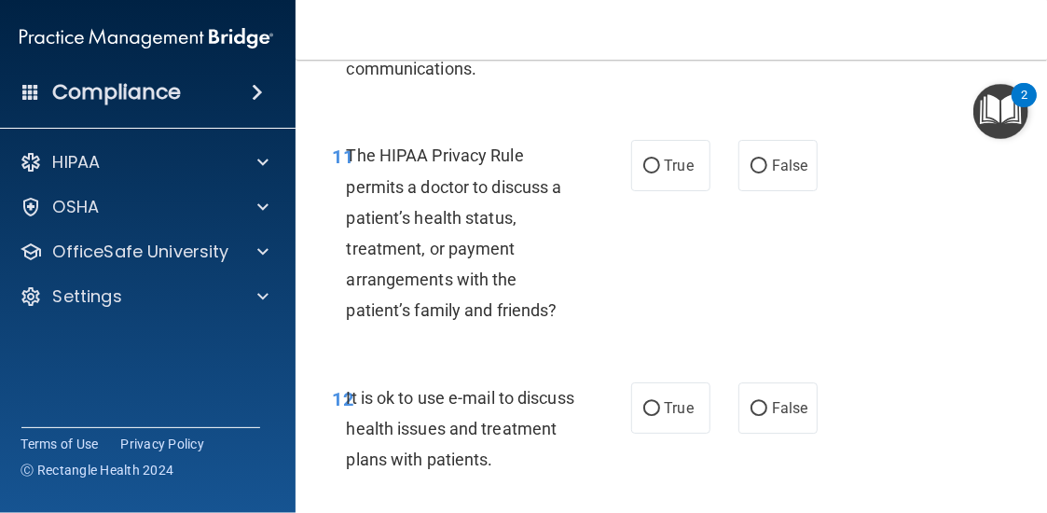
scroll to position [2425, 0]
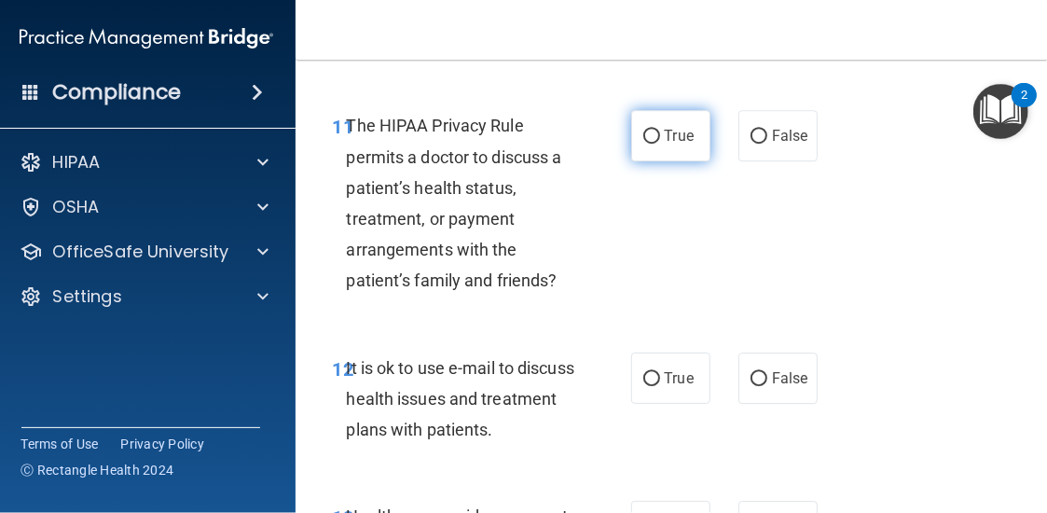
click at [672, 152] on label "True" at bounding box center [670, 135] width 79 height 51
click at [660, 144] on input "True" at bounding box center [651, 137] width 17 height 14
radio input "true"
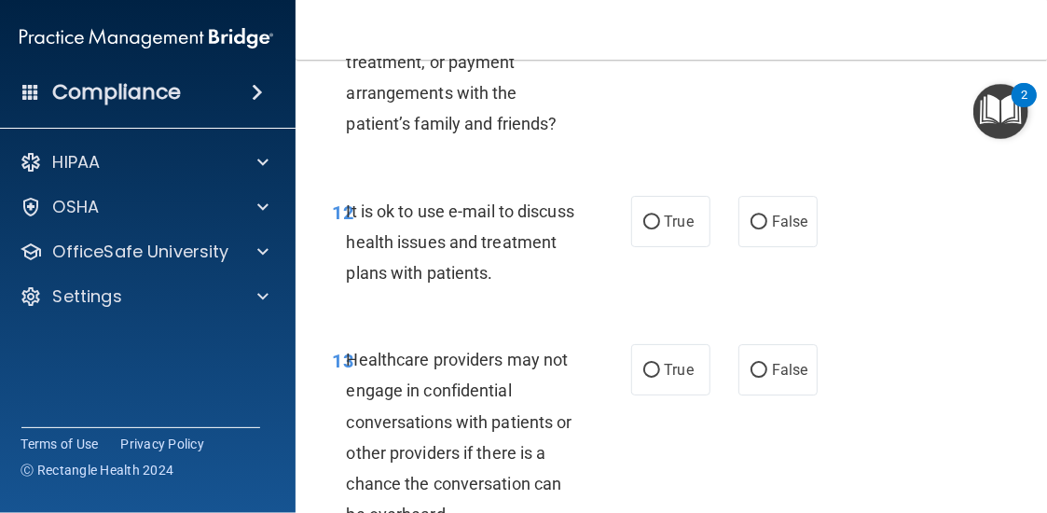
scroll to position [2611, 0]
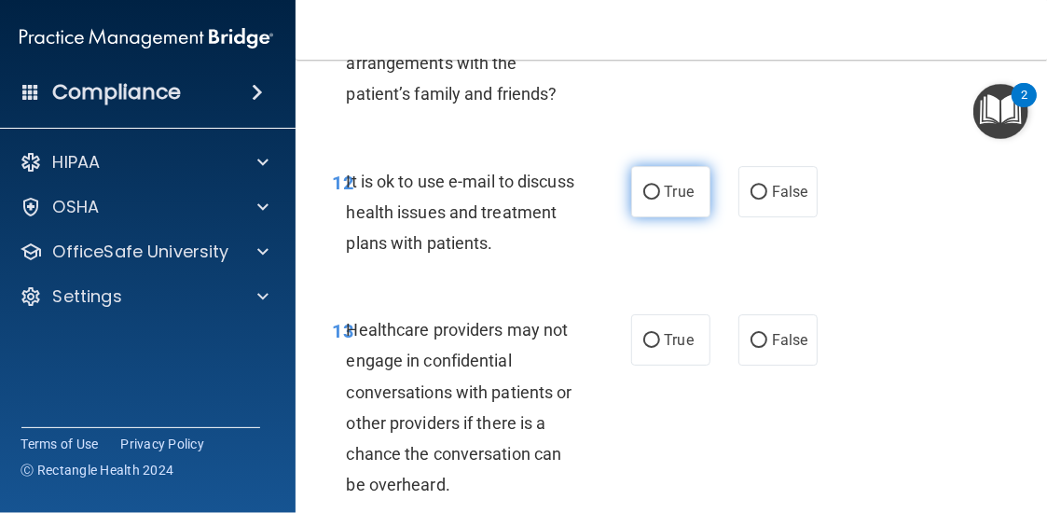
click at [666, 173] on label "True" at bounding box center [670, 191] width 79 height 51
click at [660, 186] on input "True" at bounding box center [651, 193] width 17 height 14
radio input "true"
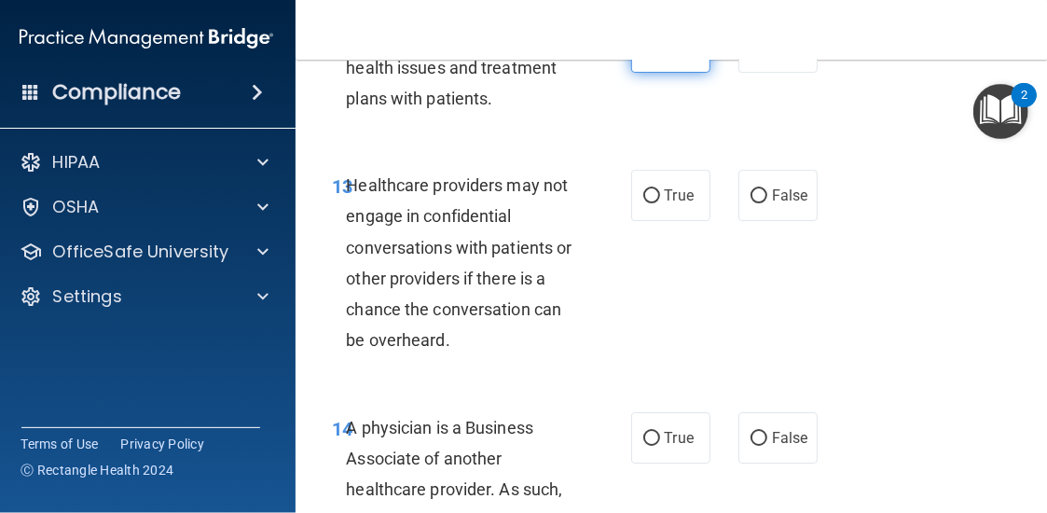
scroll to position [2798, 0]
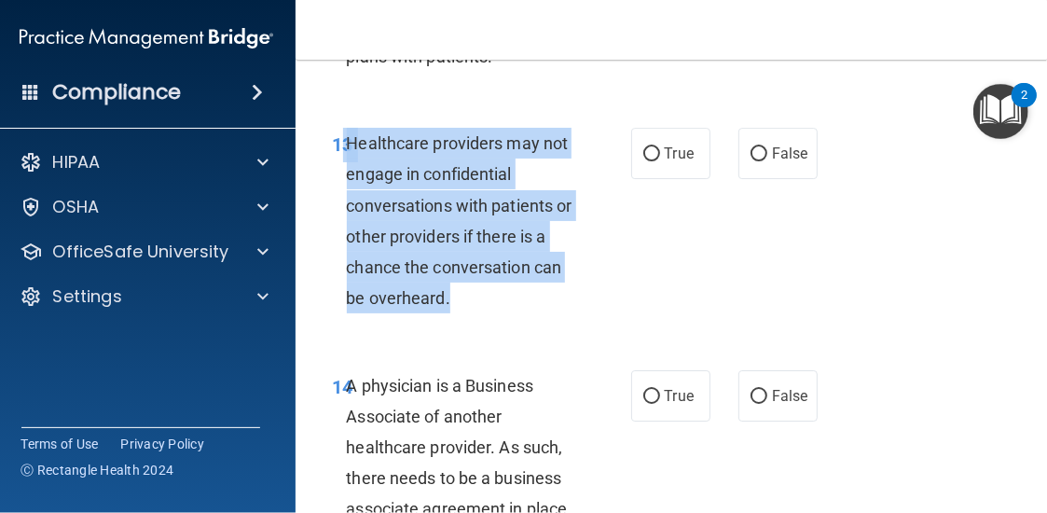
drag, startPoint x: 338, startPoint y: 145, endPoint x: 558, endPoint y: 311, distance: 275.1
click at [558, 311] on div "13 Healthcare providers may not engage in confidential conversations with patie…" at bounding box center [482, 225] width 354 height 195
click at [558, 305] on div "Healthcare providers may not engage in confidential conversations with patients…" at bounding box center [469, 221] width 245 height 186
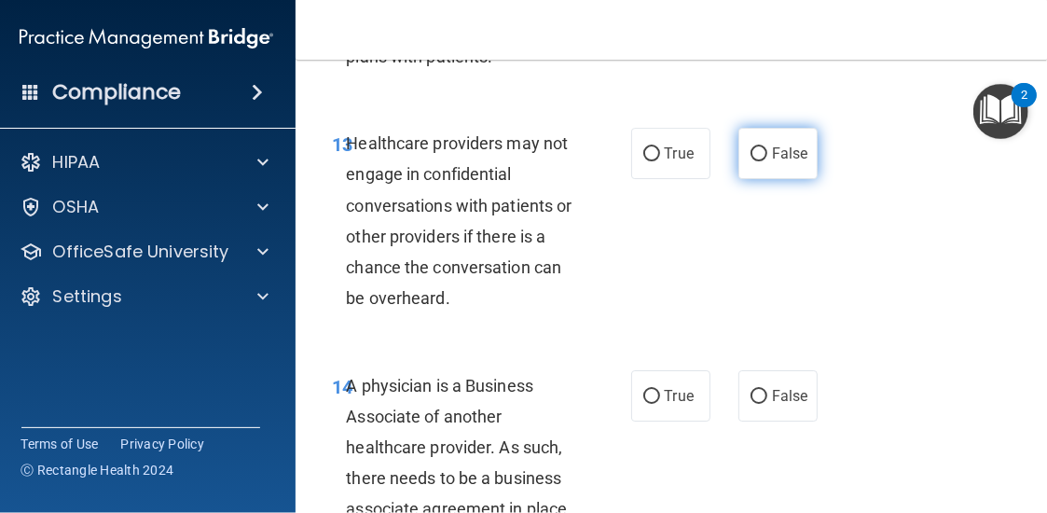
click at [784, 149] on span "False" at bounding box center [790, 154] width 36 height 18
click at [767, 149] on input "False" at bounding box center [759, 154] width 17 height 14
radio input "true"
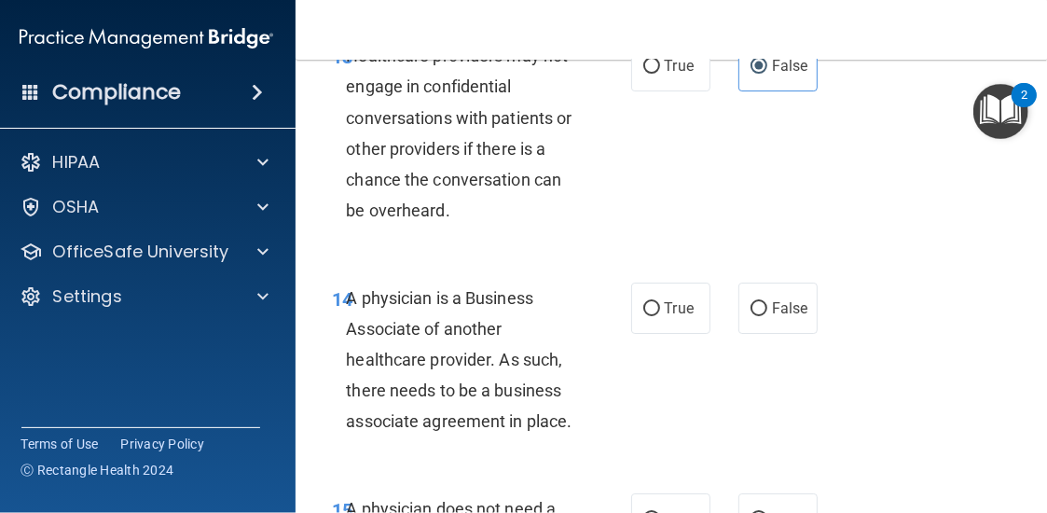
scroll to position [2891, 0]
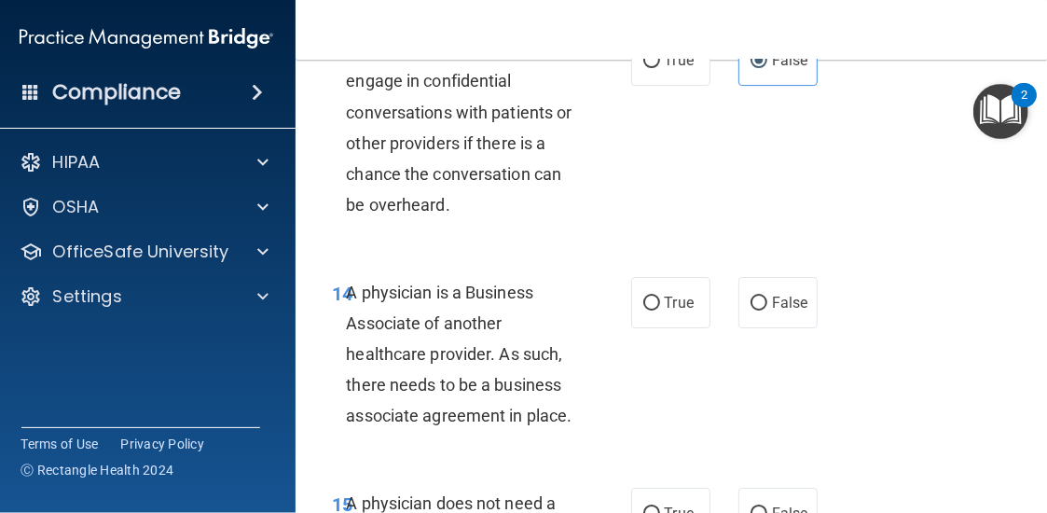
click at [766, 329] on div "14 A physician is a Business Associate of another healthcare provider. As such,…" at bounding box center [673, 359] width 709 height 211
click at [772, 310] on span "False" at bounding box center [790, 303] width 36 height 18
click at [767, 310] on input "False" at bounding box center [759, 304] width 17 height 14
radio input "true"
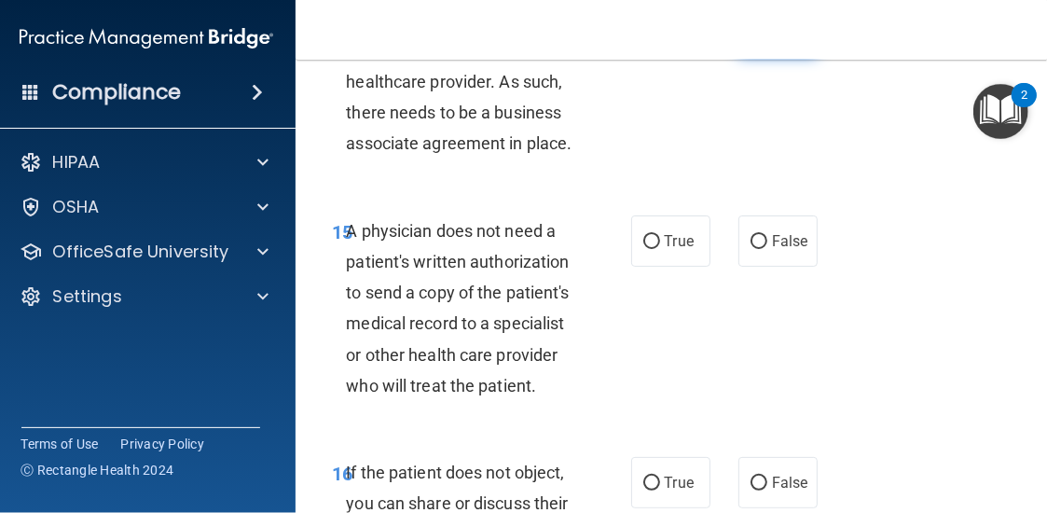
scroll to position [3264, 0]
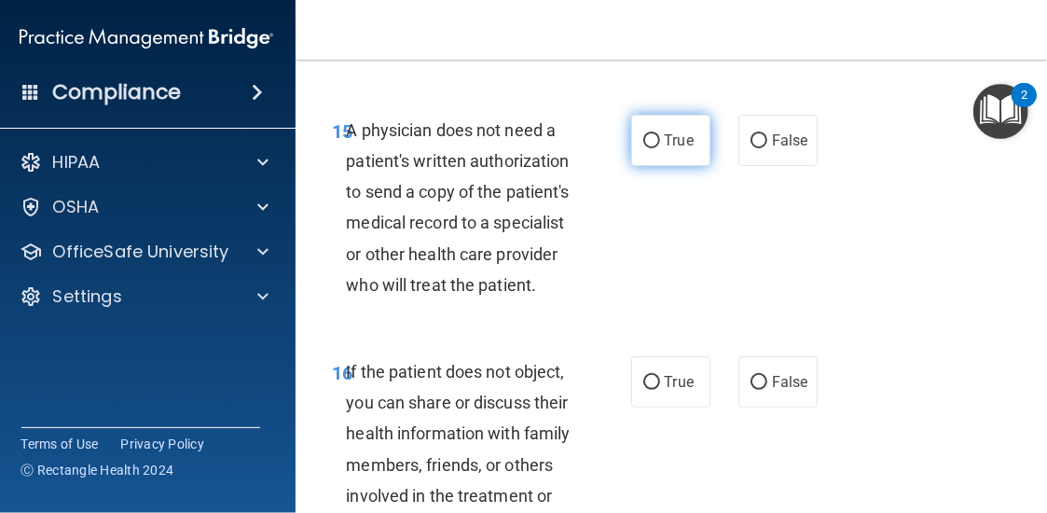
click at [665, 143] on span "True" at bounding box center [679, 140] width 29 height 18
click at [659, 143] on input "True" at bounding box center [651, 141] width 17 height 14
radio input "true"
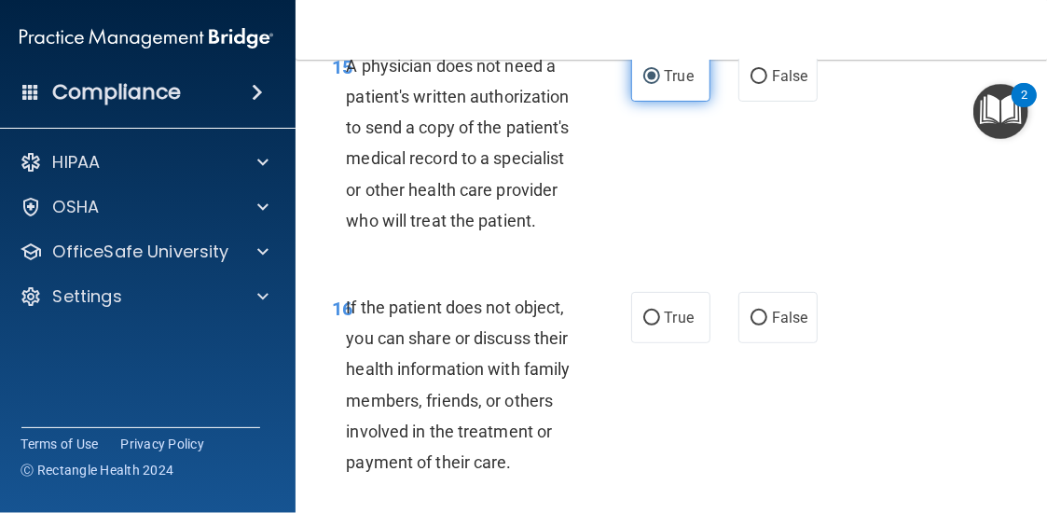
scroll to position [3357, 0]
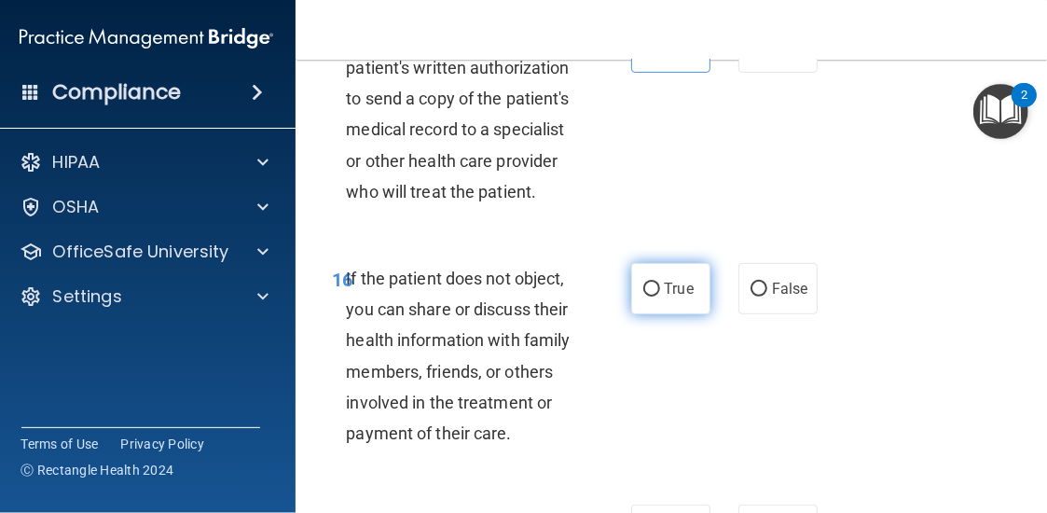
click at [631, 297] on label "True" at bounding box center [670, 288] width 79 height 51
click at [643, 297] on input "True" at bounding box center [651, 290] width 17 height 14
radio input "true"
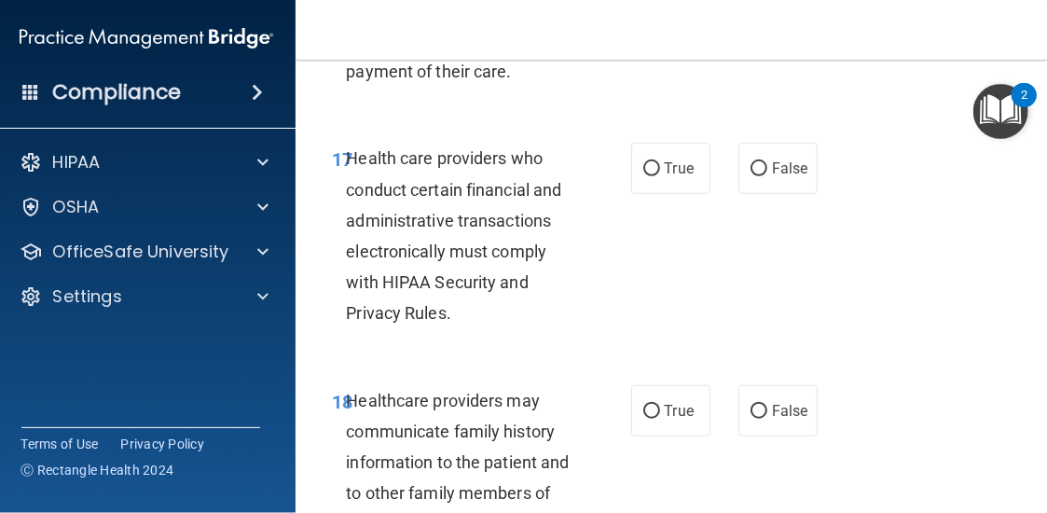
scroll to position [3730, 0]
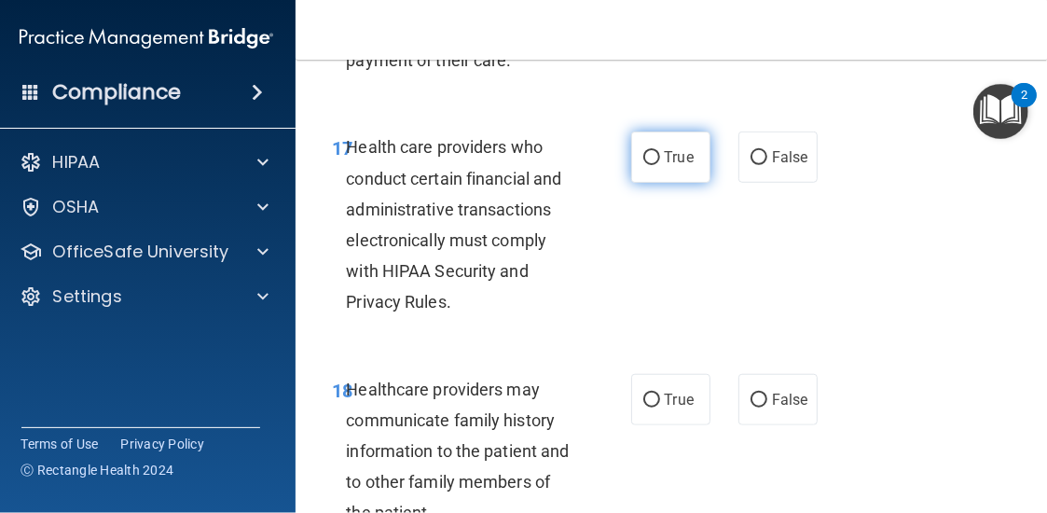
click at [665, 158] on span "True" at bounding box center [679, 157] width 29 height 18
click at [660, 158] on input "True" at bounding box center [651, 158] width 17 height 14
radio input "true"
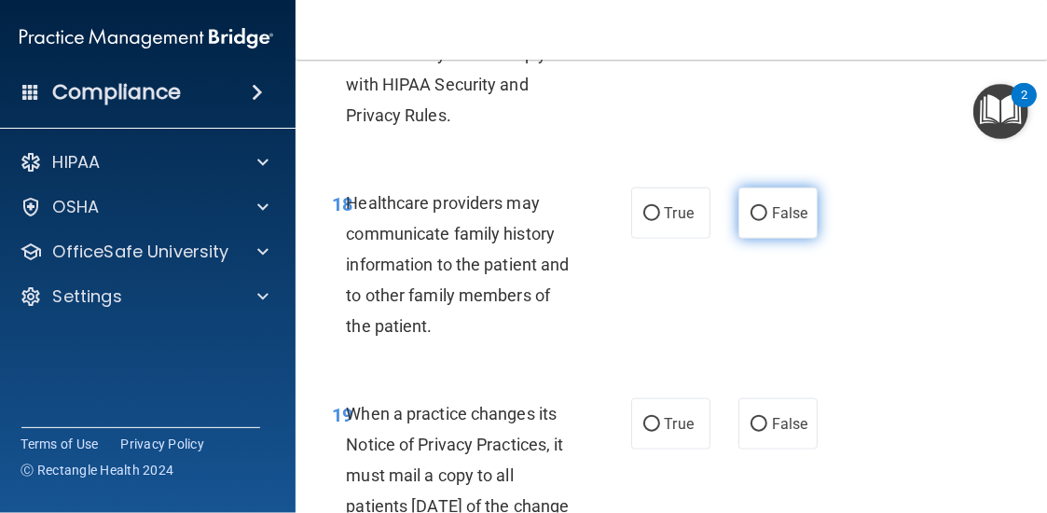
click at [763, 195] on label "False" at bounding box center [778, 212] width 79 height 51
click at [763, 207] on input "False" at bounding box center [759, 214] width 17 height 14
radio input "true"
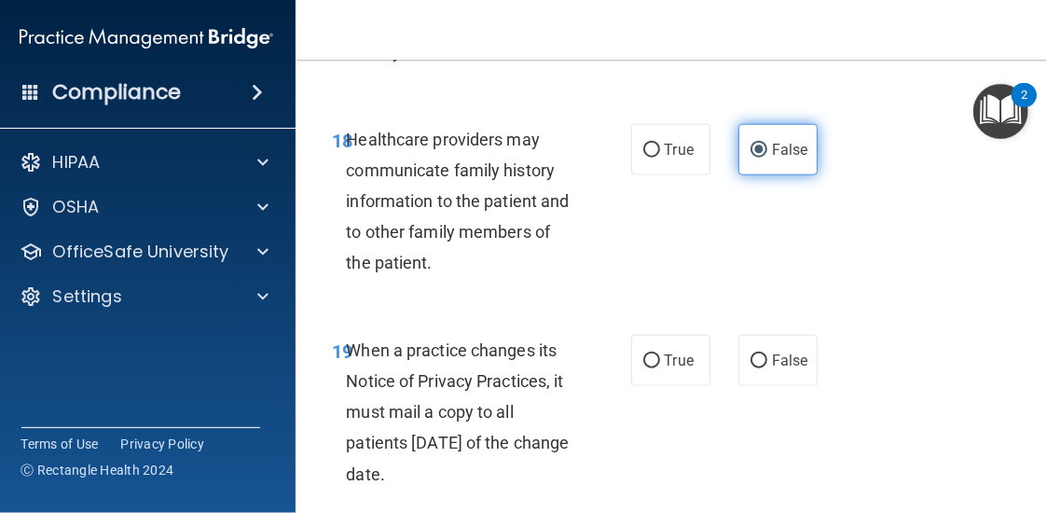
scroll to position [4010, 0]
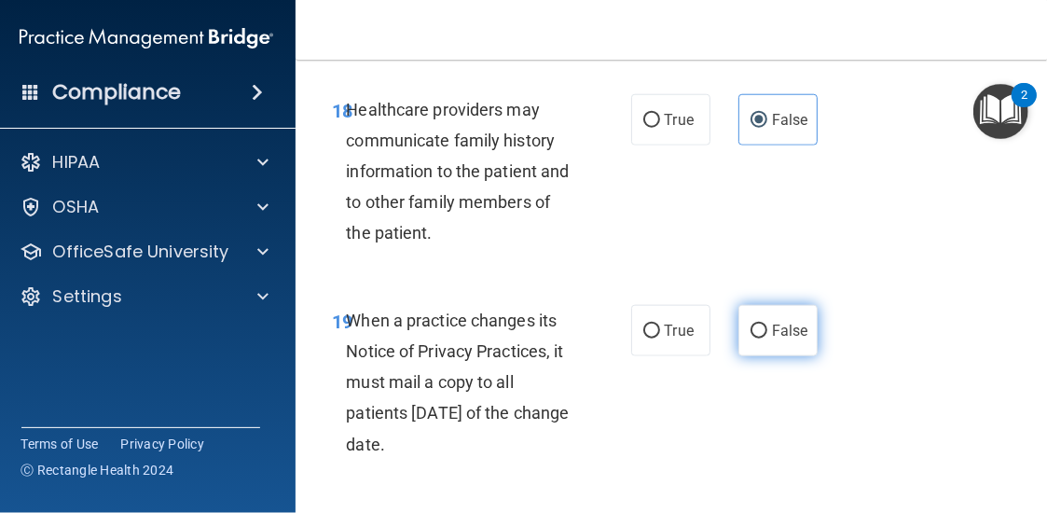
click at [762, 327] on label "False" at bounding box center [778, 330] width 79 height 51
click at [762, 327] on input "False" at bounding box center [759, 332] width 17 height 14
radio input "true"
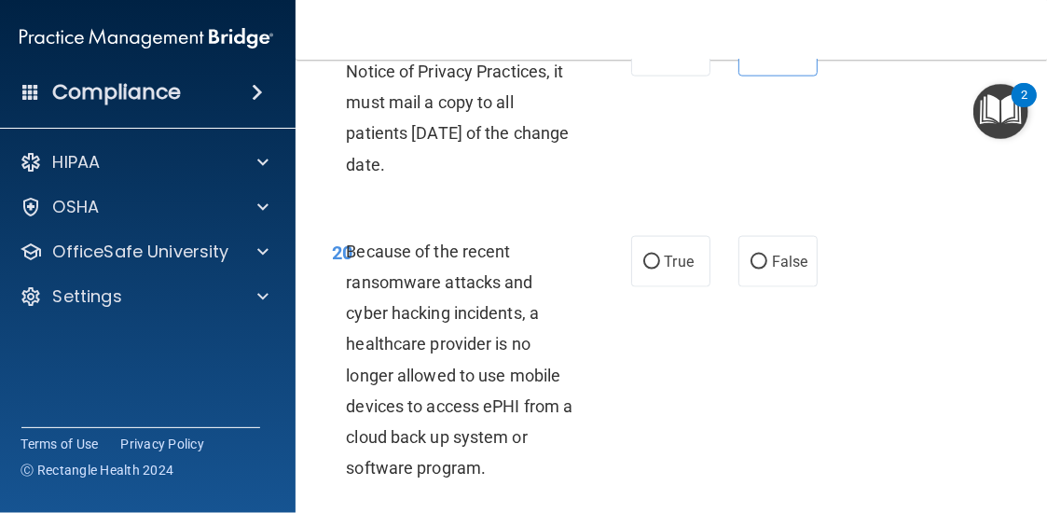
scroll to position [4383, 0]
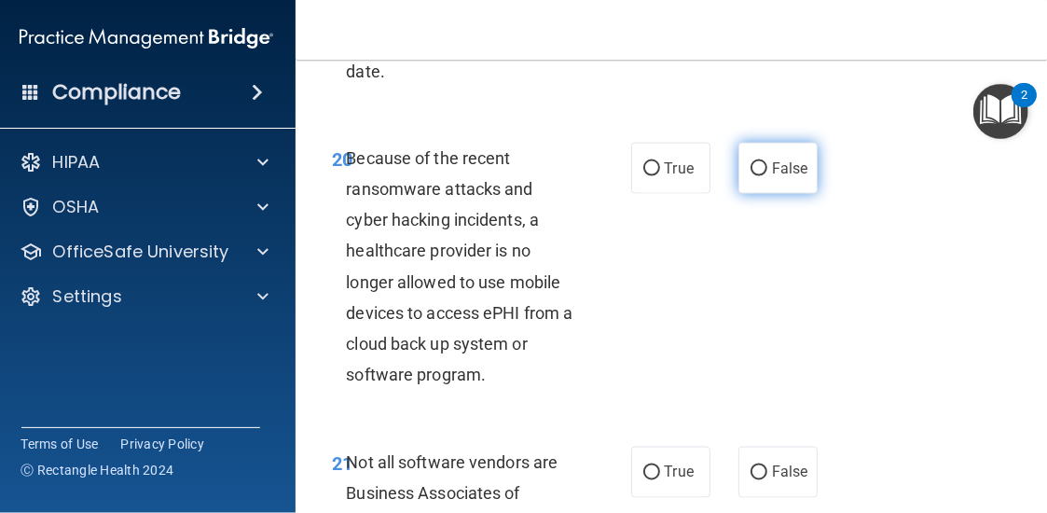
click at [781, 162] on span "False" at bounding box center [790, 168] width 36 height 18
click at [767, 162] on input "False" at bounding box center [759, 169] width 17 height 14
radio input "true"
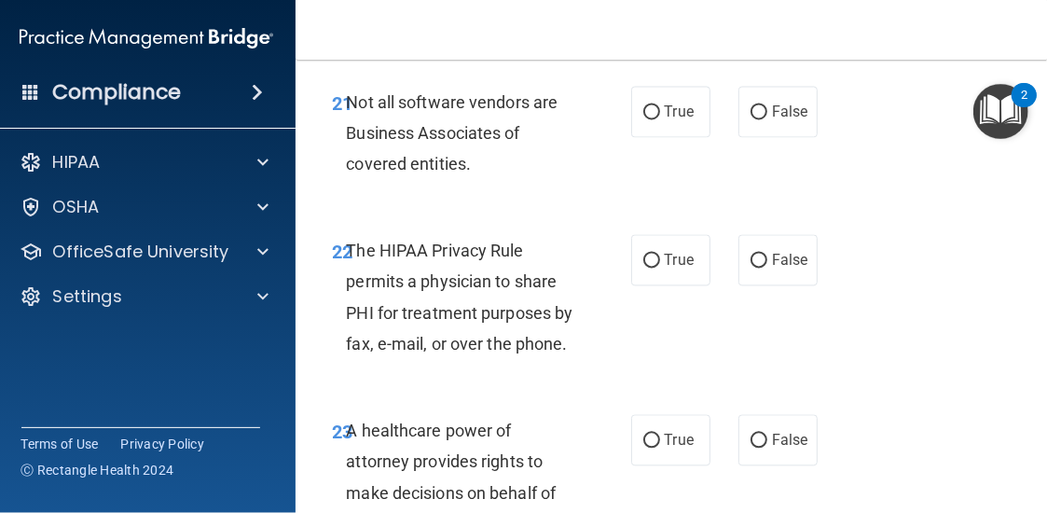
scroll to position [4756, 0]
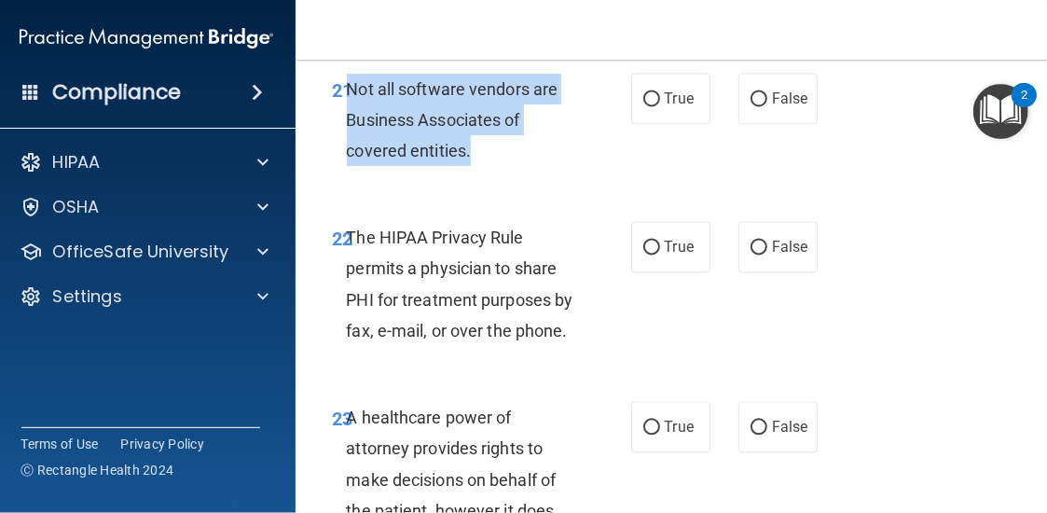
drag, startPoint x: 463, startPoint y: 156, endPoint x: 340, endPoint y: 90, distance: 139.3
click at [347, 90] on div "Not all software vendors are Business Associates of covered entities." at bounding box center [469, 120] width 245 height 93
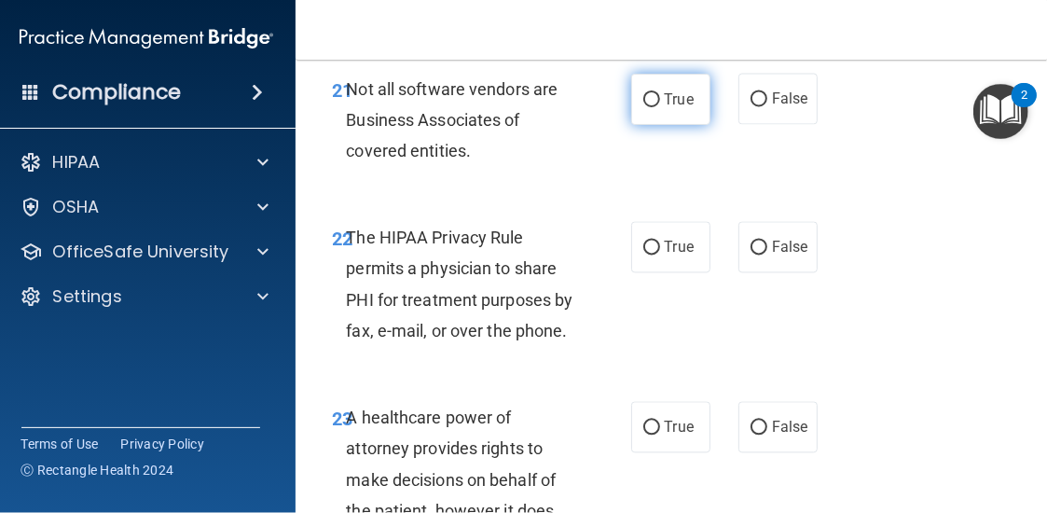
click at [688, 107] on label "True" at bounding box center [670, 99] width 79 height 51
click at [660, 107] on input "True" at bounding box center [651, 100] width 17 height 14
radio input "true"
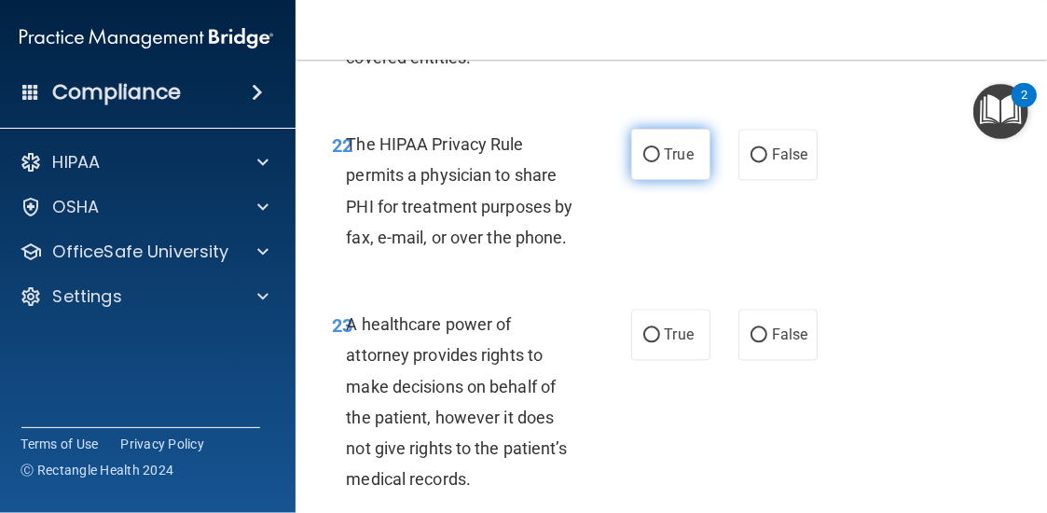
click at [671, 152] on span "True" at bounding box center [679, 154] width 29 height 18
click at [660, 152] on input "True" at bounding box center [651, 155] width 17 height 14
radio input "true"
click at [839, 319] on div "23 A healthcare power of attorney provides rights to make decisions on behalf o…" at bounding box center [673, 406] width 709 height 242
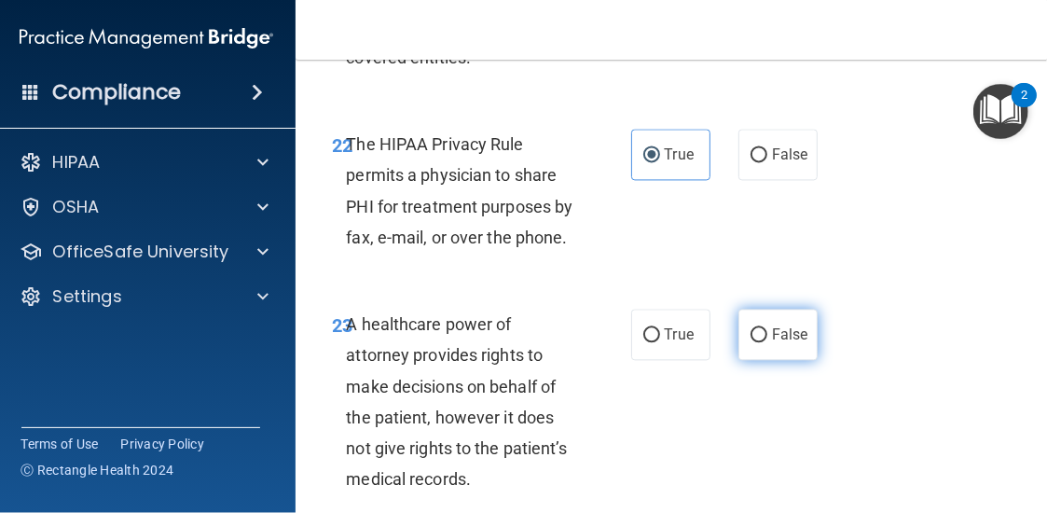
click at [751, 337] on input "False" at bounding box center [759, 335] width 17 height 14
radio input "true"
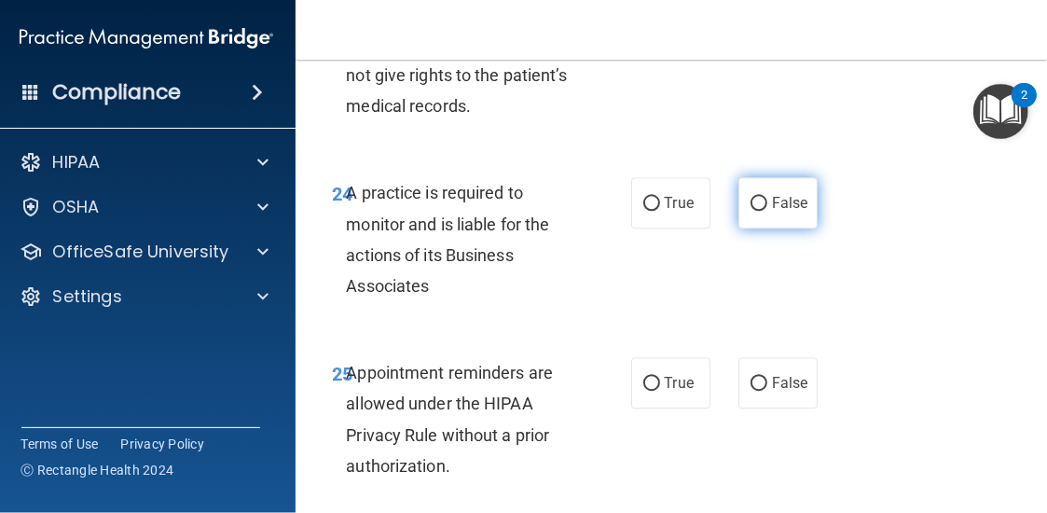
click at [784, 191] on label "False" at bounding box center [778, 202] width 79 height 51
click at [767, 197] on input "False" at bounding box center [759, 204] width 17 height 14
radio input "true"
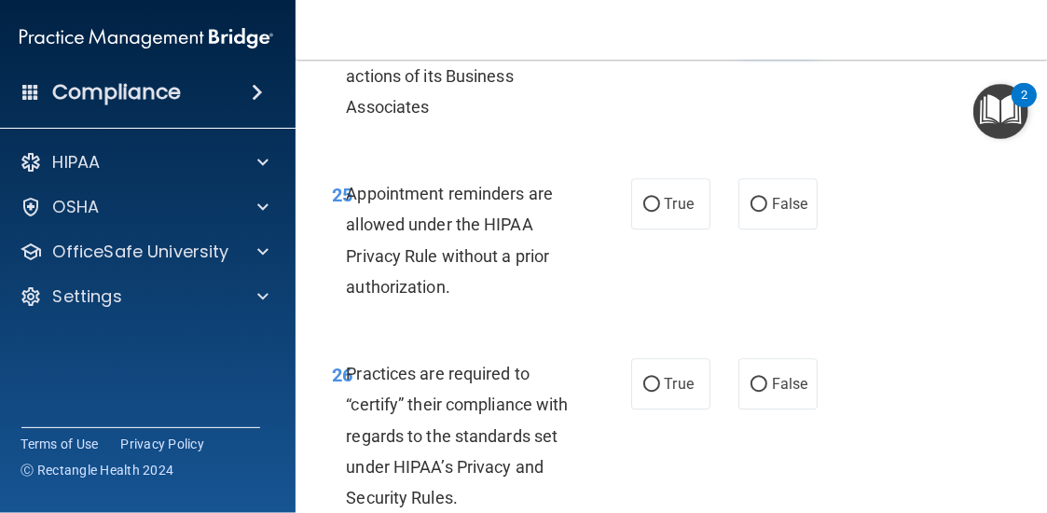
scroll to position [5409, 0]
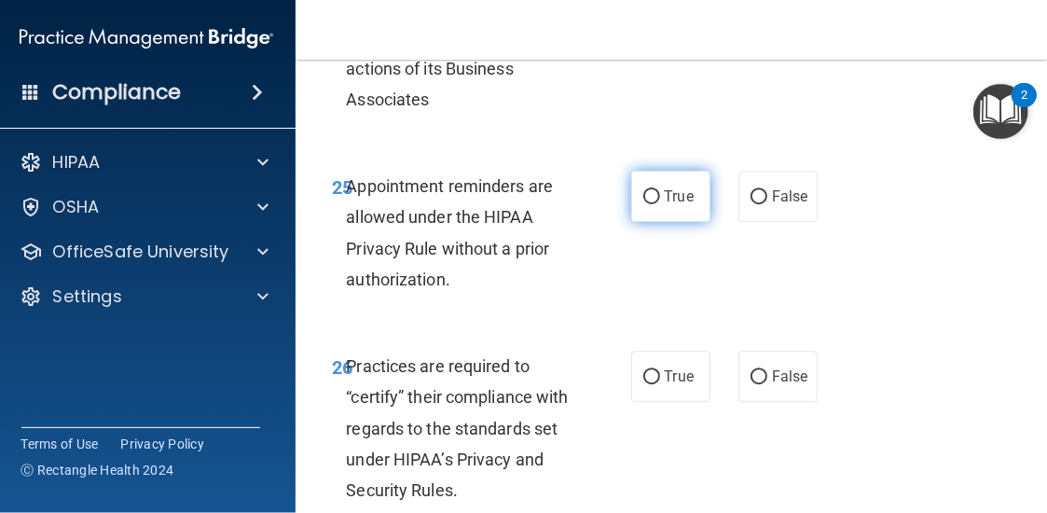
click at [645, 190] on input "True" at bounding box center [651, 197] width 17 height 14
radio input "true"
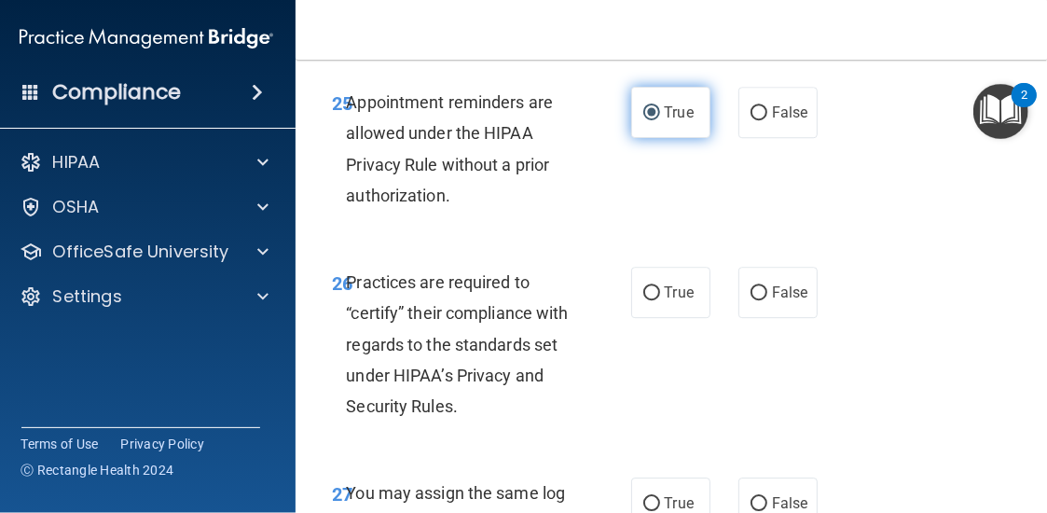
scroll to position [5595, 0]
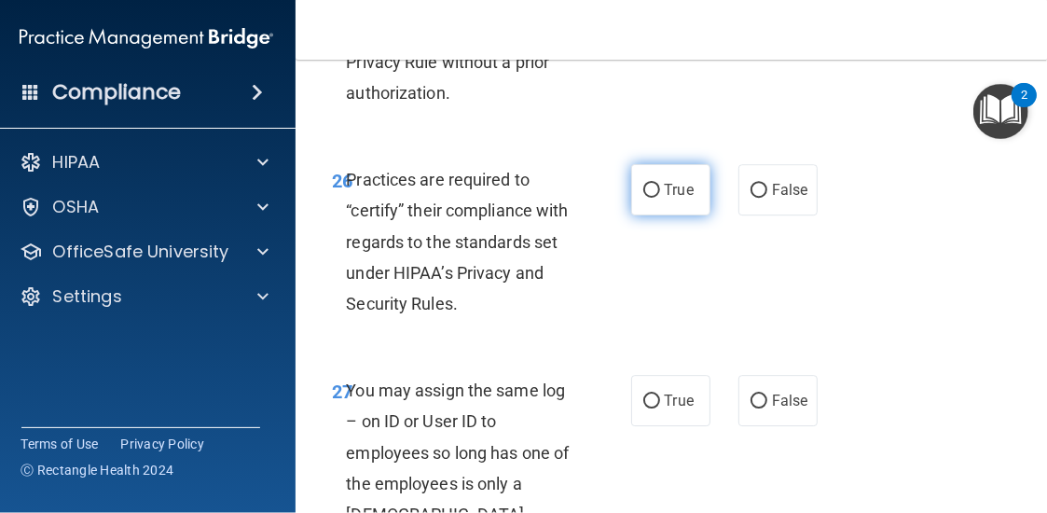
click at [665, 193] on span "True" at bounding box center [679, 190] width 29 height 18
click at [660, 193] on input "True" at bounding box center [651, 191] width 17 height 14
radio input "true"
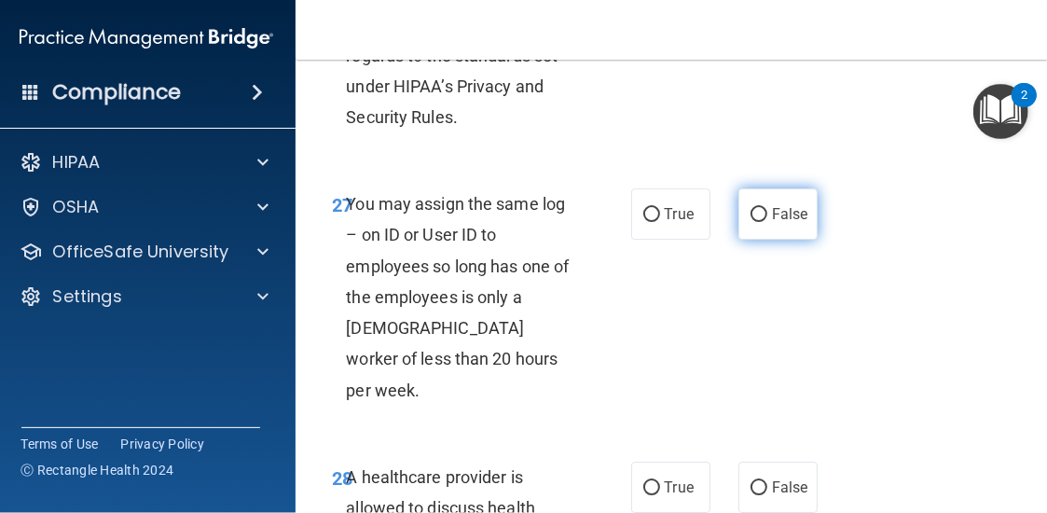
click at [781, 206] on span "False" at bounding box center [790, 214] width 36 height 18
click at [767, 208] on input "False" at bounding box center [759, 215] width 17 height 14
radio input "true"
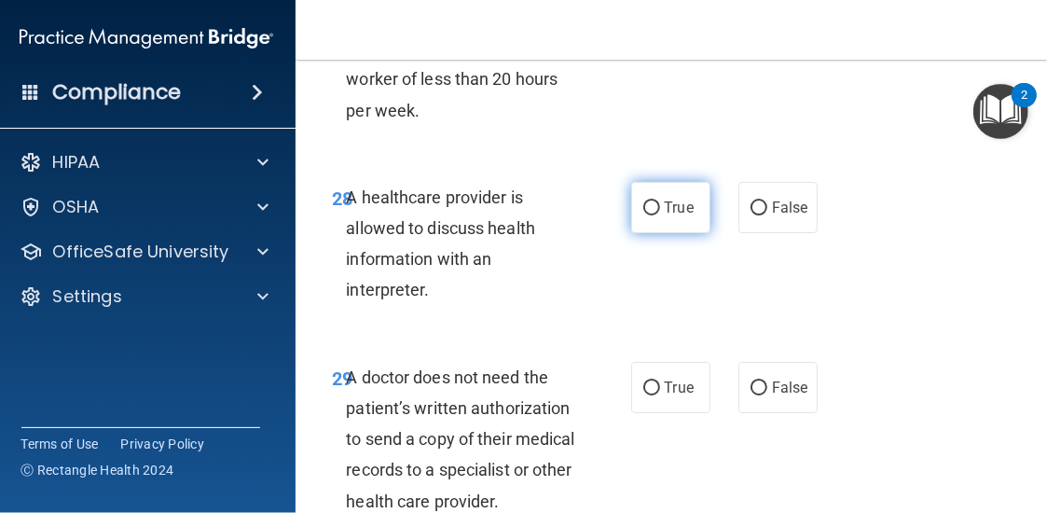
click at [683, 199] on span "True" at bounding box center [679, 208] width 29 height 18
click at [660, 201] on input "True" at bounding box center [651, 208] width 17 height 14
radio input "true"
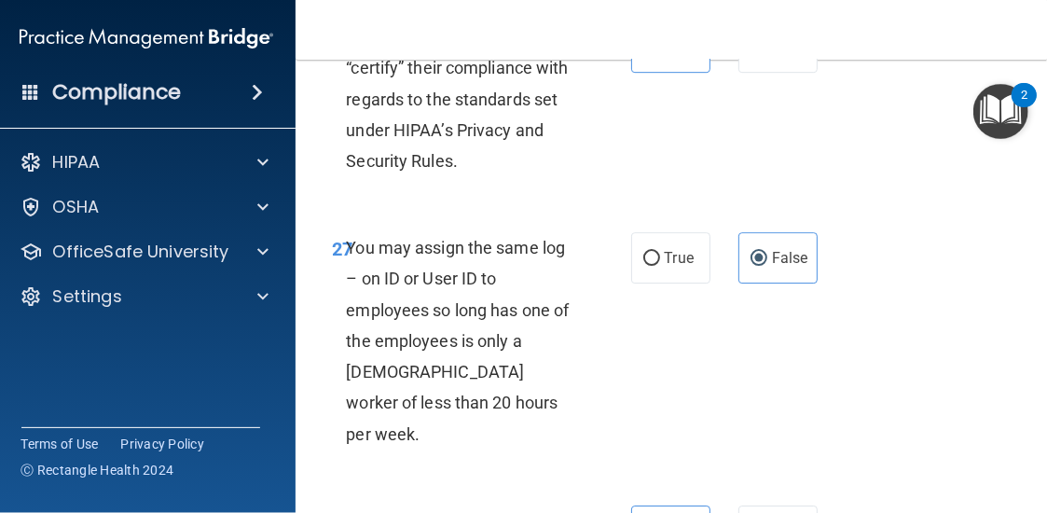
scroll to position [5689, 0]
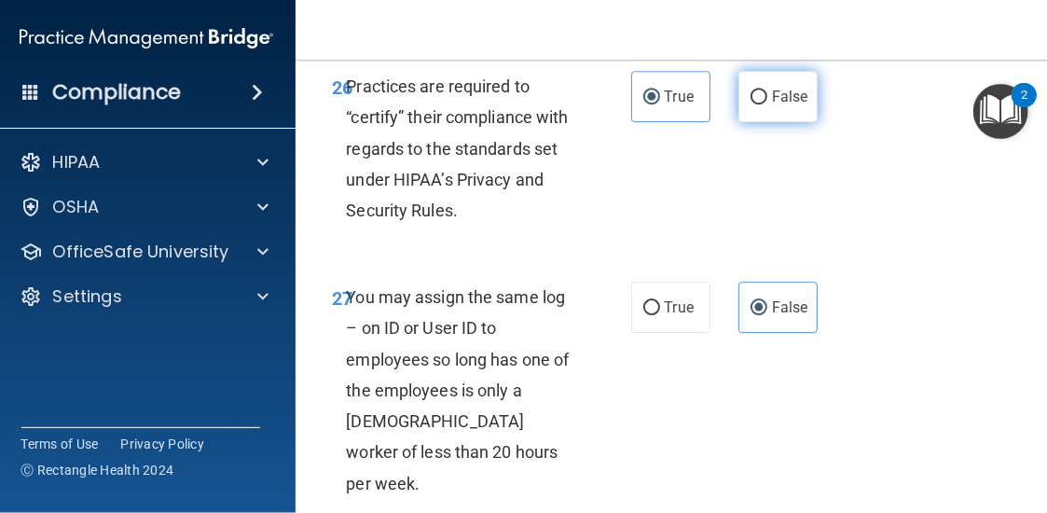
click at [772, 97] on span "False" at bounding box center [790, 97] width 36 height 18
click at [767, 97] on input "False" at bounding box center [759, 97] width 17 height 14
radio input "true"
radio input "false"
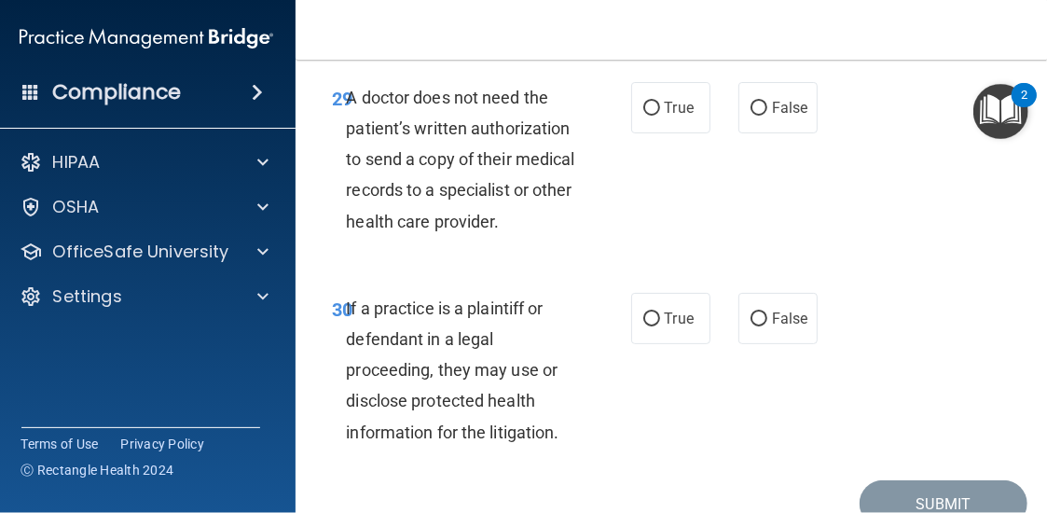
scroll to position [6248, 0]
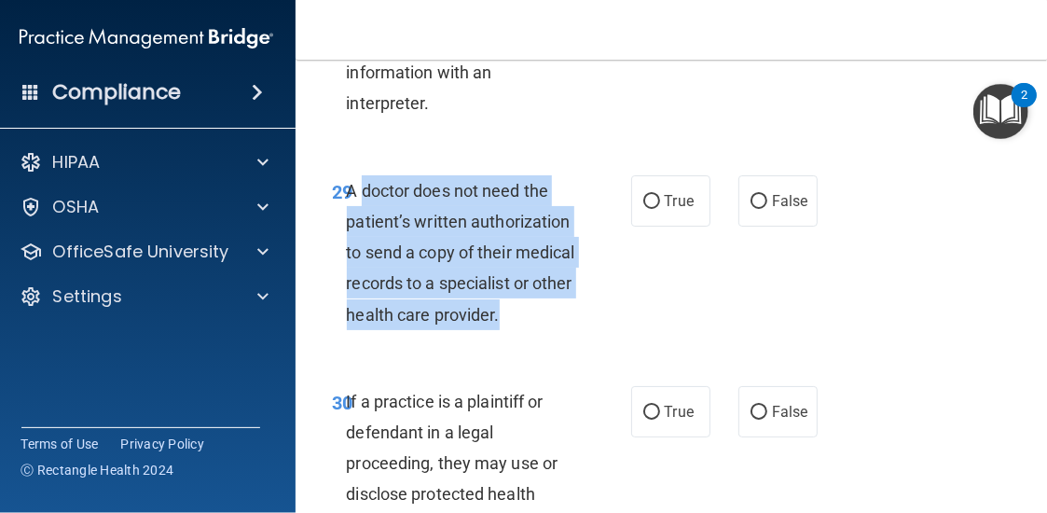
drag, startPoint x: 551, startPoint y: 293, endPoint x: 351, endPoint y: 147, distance: 247.7
click at [351, 175] on div "A doctor does not need the patient’s written authorization to send a copy of th…" at bounding box center [469, 252] width 245 height 155
click at [551, 284] on span "A doctor does not need the patient’s written authorization to send a copy of th…" at bounding box center [461, 253] width 228 height 144
drag, startPoint x: 551, startPoint y: 286, endPoint x: 345, endPoint y: 152, distance: 246.0
click at [347, 181] on span "A doctor does not need the patient’s written authorization to send a copy of th…" at bounding box center [461, 253] width 228 height 144
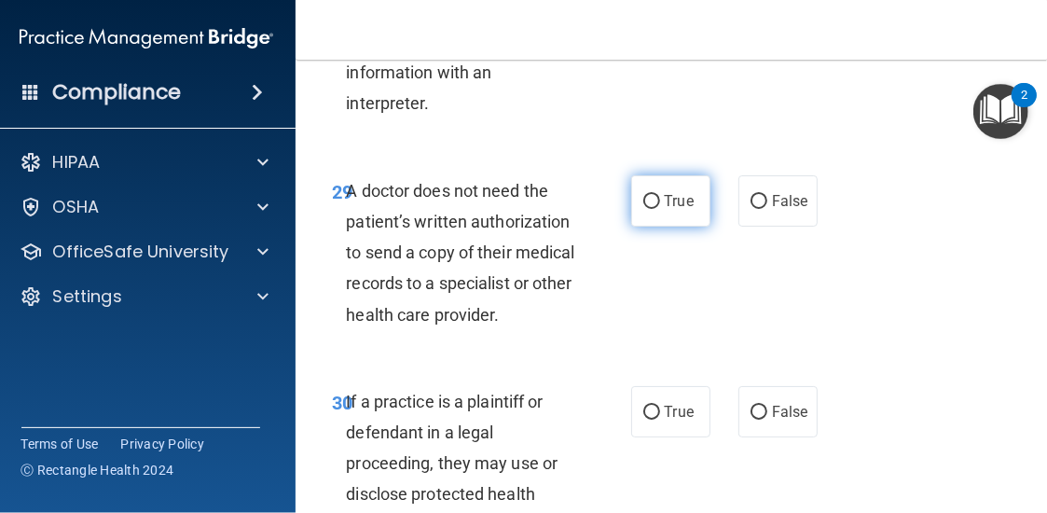
click at [669, 175] on label "True" at bounding box center [670, 200] width 79 height 51
click at [660, 195] on input "True" at bounding box center [651, 202] width 17 height 14
radio input "true"
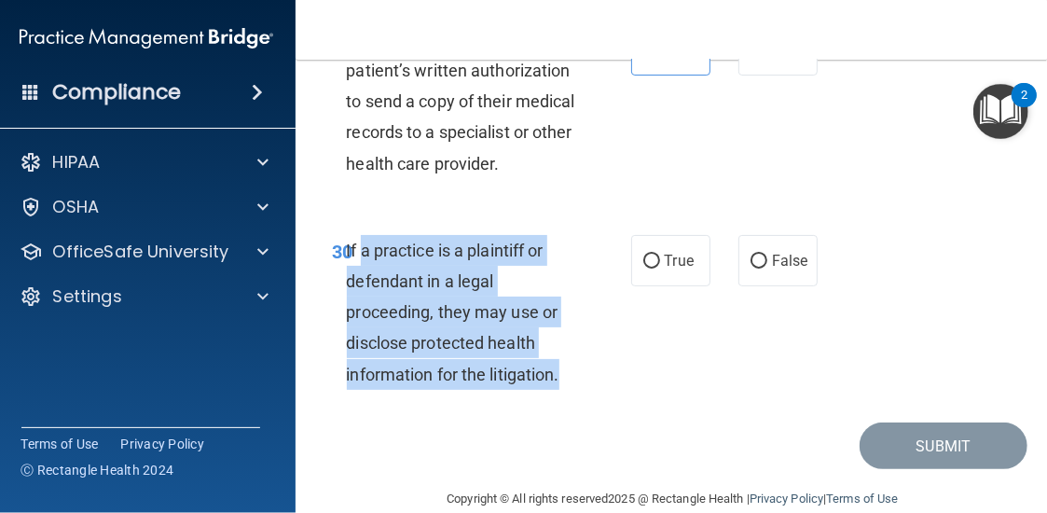
drag, startPoint x: 563, startPoint y: 347, endPoint x: 355, endPoint y: 225, distance: 241.2
click at [355, 235] on div "If a practice is a plaintiff or defendant in a legal proceeding, they may use o…" at bounding box center [469, 312] width 245 height 155
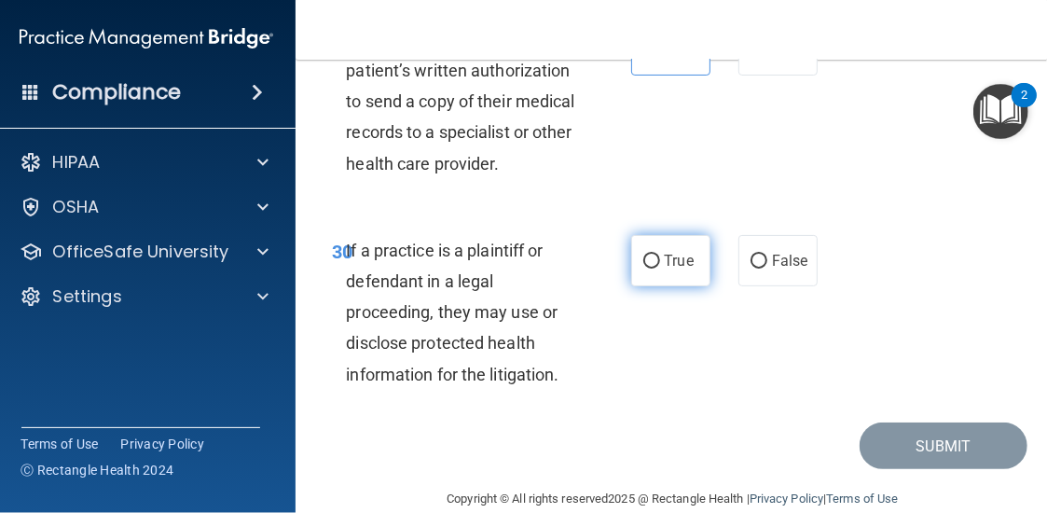
click at [657, 235] on label "True" at bounding box center [670, 260] width 79 height 51
click at [657, 255] on input "True" at bounding box center [651, 262] width 17 height 14
radio input "true"
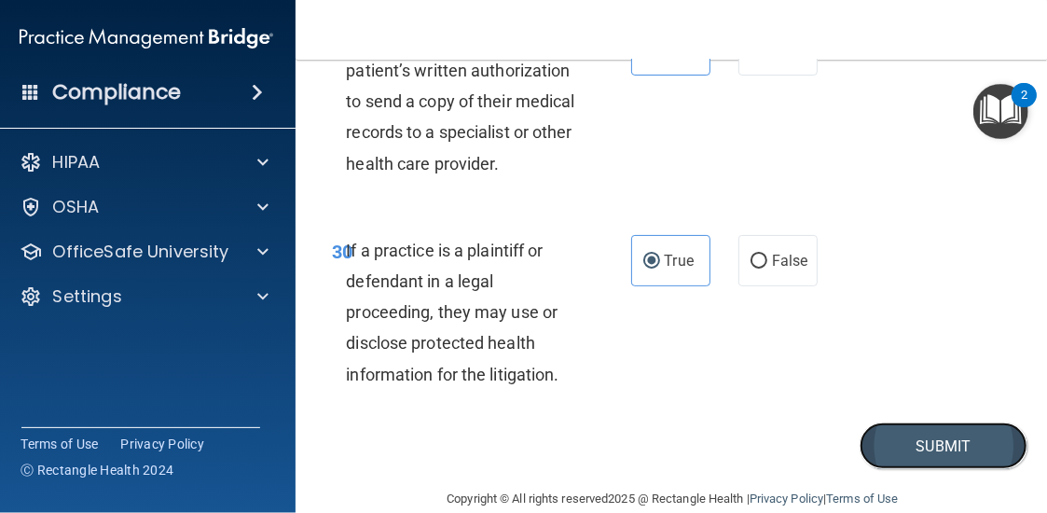
click at [962, 422] on button "Submit" at bounding box center [944, 446] width 168 height 48
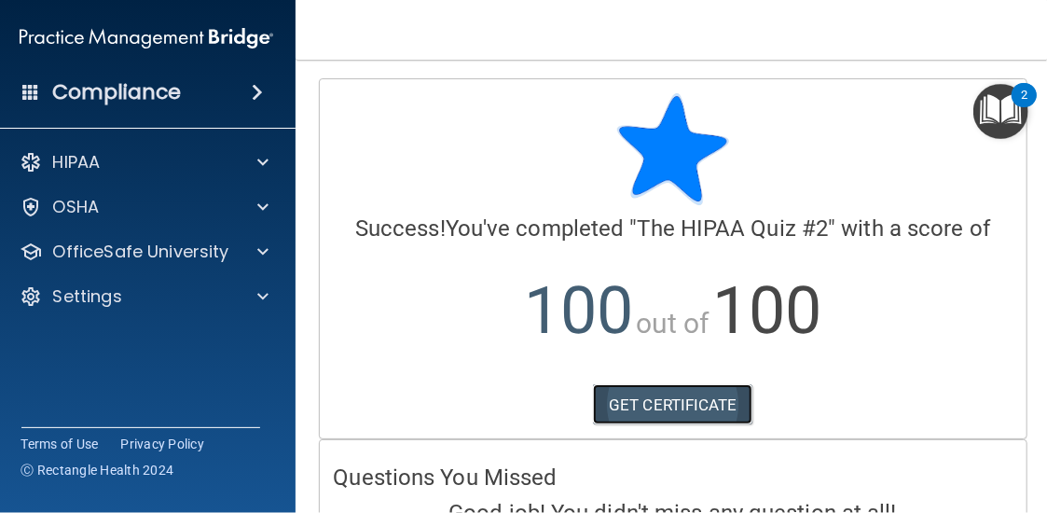
click at [652, 393] on link "GET CERTIFICATE" at bounding box center [672, 404] width 159 height 41
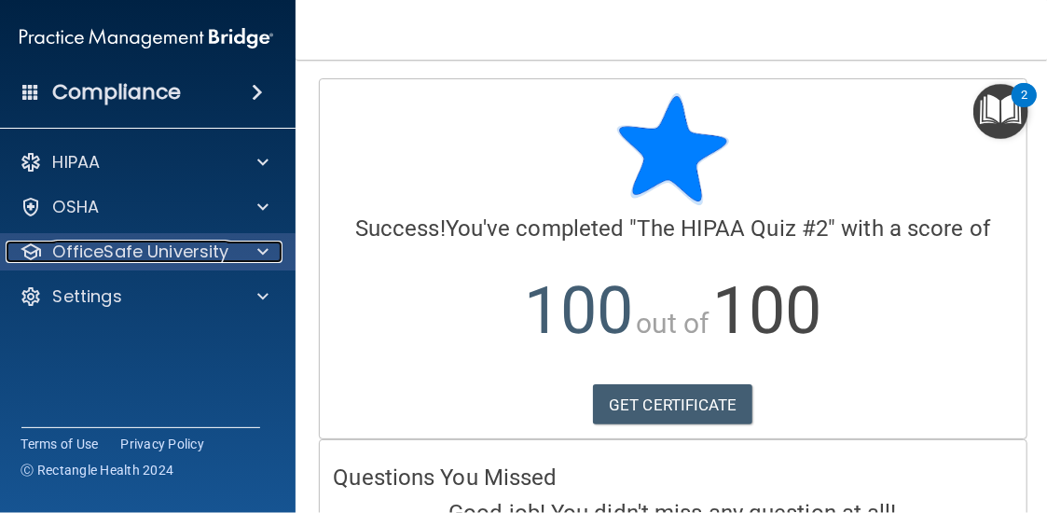
click at [141, 253] on p "OfficeSafe University" at bounding box center [141, 252] width 176 height 22
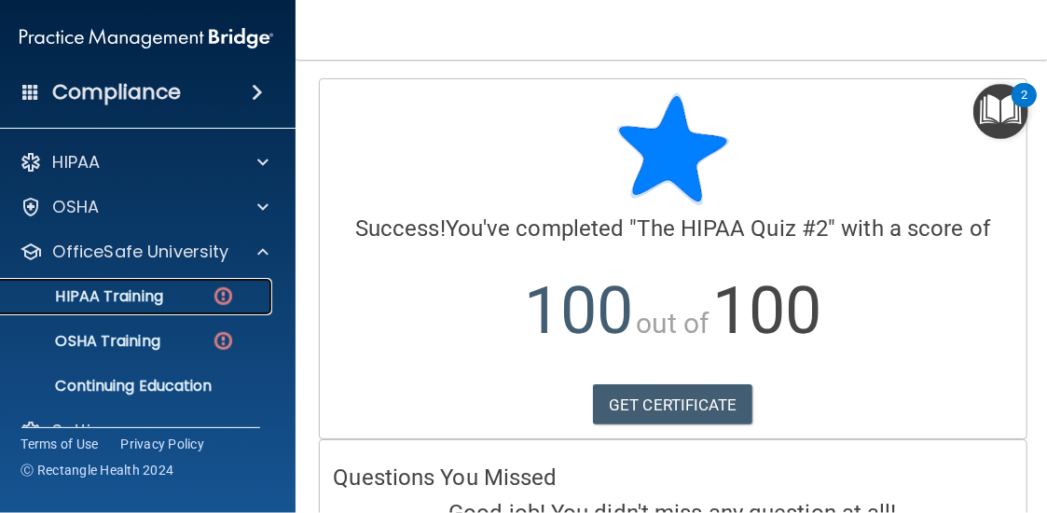
click at [179, 298] on div "HIPAA Training" at bounding box center [136, 296] width 255 height 19
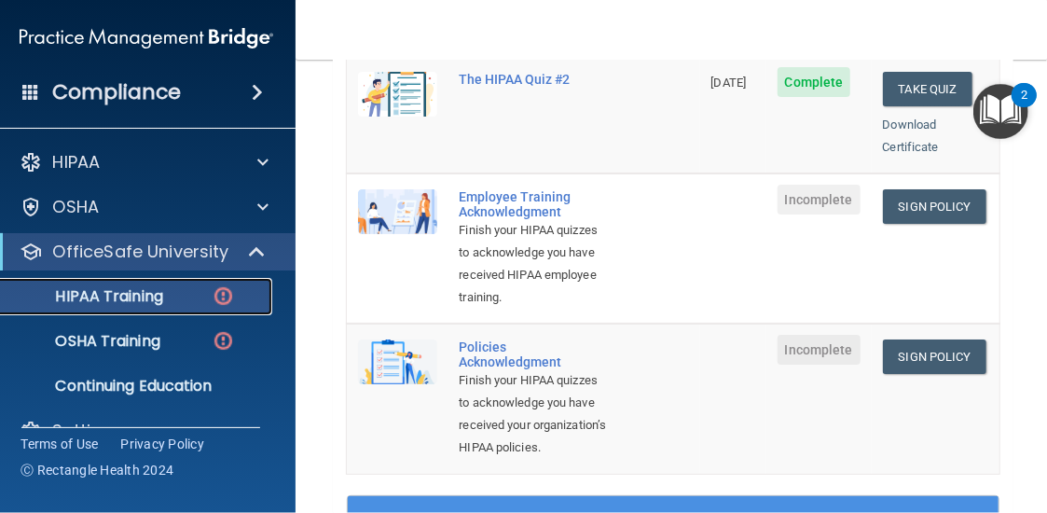
scroll to position [560, 0]
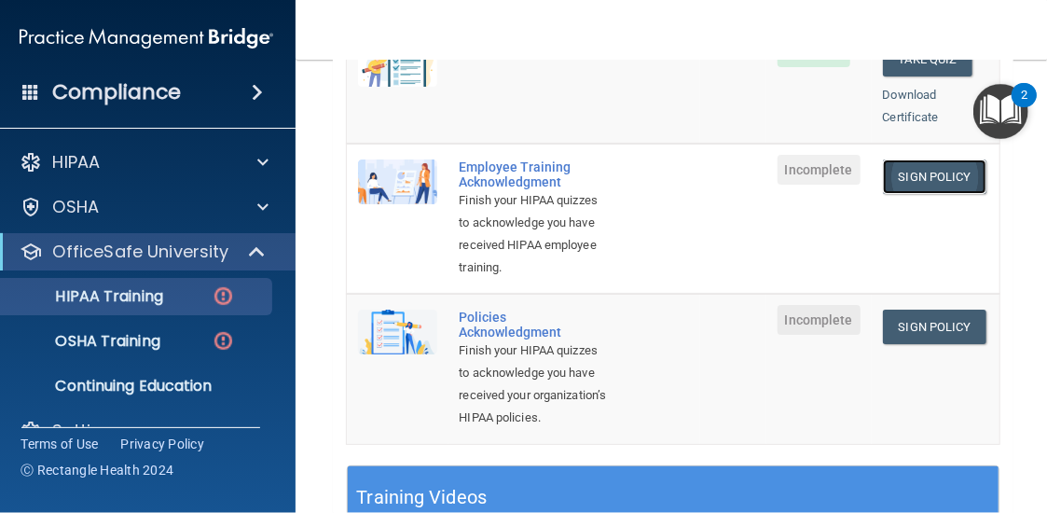
click at [927, 159] on link "Sign Policy" at bounding box center [935, 176] width 104 height 35
click at [948, 324] on link "Sign Policy" at bounding box center [935, 327] width 104 height 35
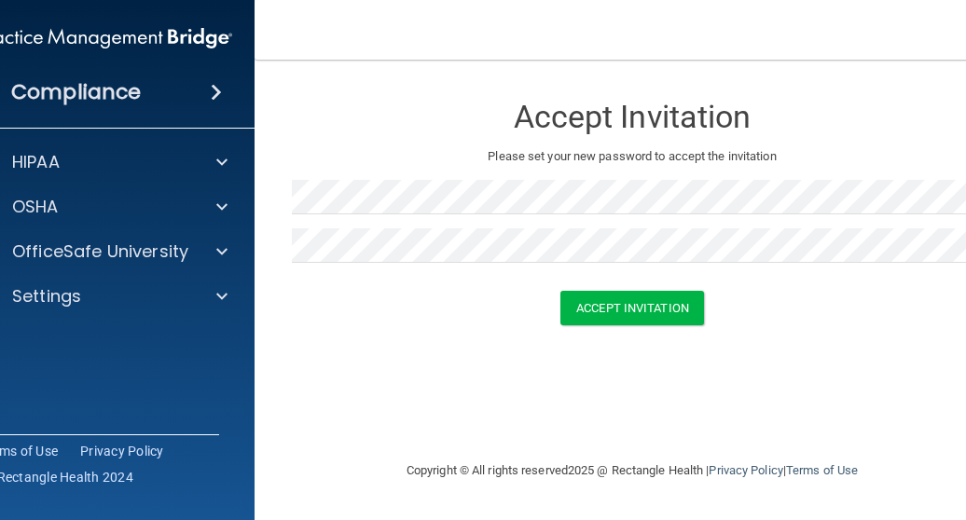
drag, startPoint x: 780, startPoint y: 336, endPoint x: 722, endPoint y: 318, distance: 60.5
click at [775, 338] on form "Accept Invitation Please set your new password to accept the invitation Accept …" at bounding box center [632, 213] width 681 height 270
click at [669, 314] on button "Accept Invitation" at bounding box center [632, 308] width 144 height 35
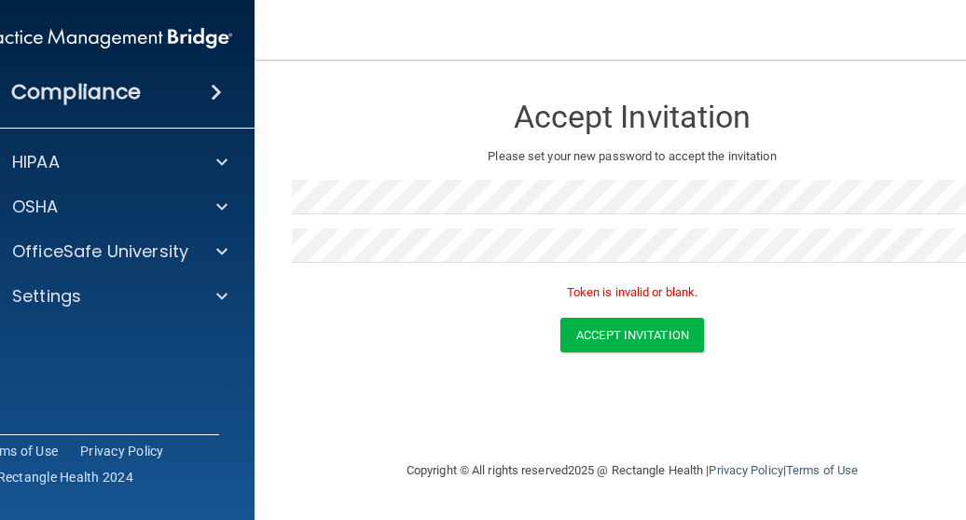
click at [438, 225] on div at bounding box center [632, 204] width 681 height 48
click at [366, 439] on div "Accept Invitation Please set your new password to accept the invitation Token i…" at bounding box center [632, 259] width 681 height 363
click at [584, 325] on button "Accept Invitation" at bounding box center [632, 335] width 144 height 35
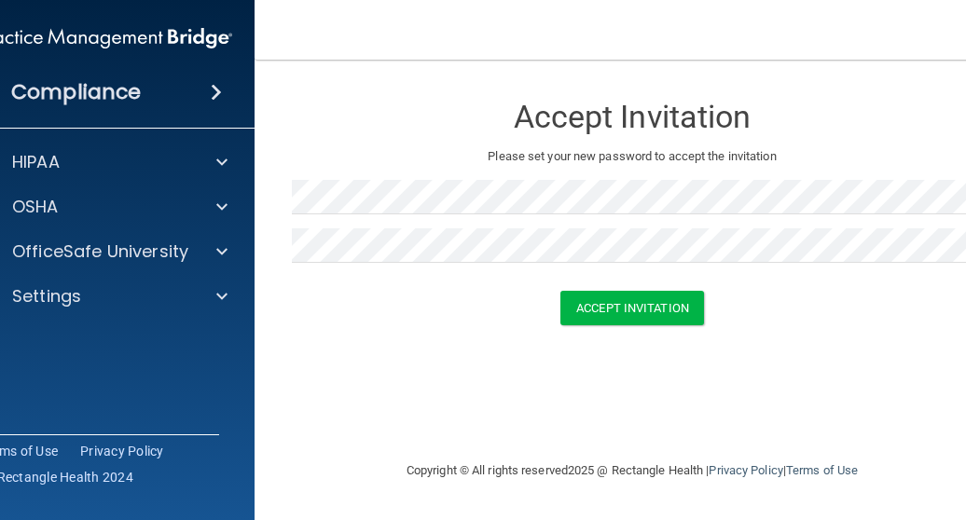
click at [757, 420] on div "Accept Invitation Please set your new password to accept the invitation Accept …" at bounding box center [632, 259] width 681 height 363
click at [676, 309] on button "Accept Invitation" at bounding box center [632, 308] width 144 height 35
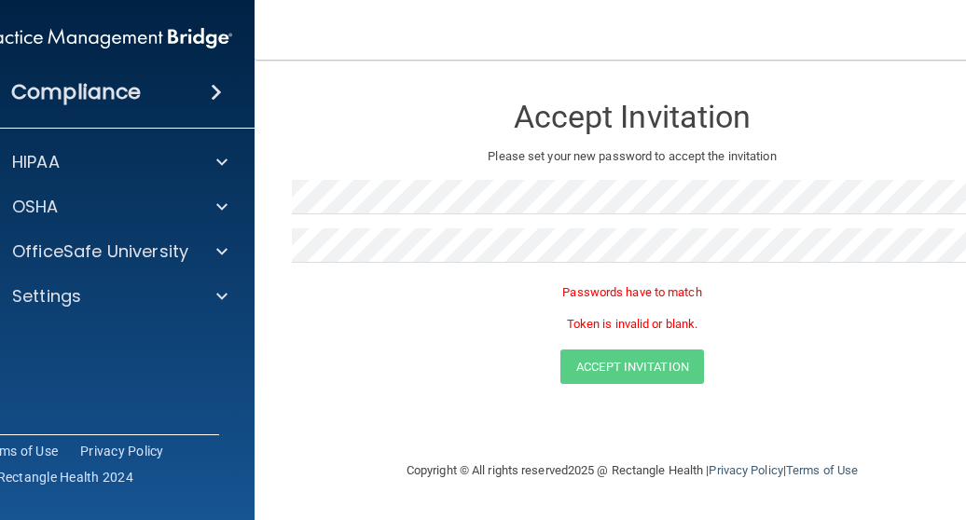
click at [823, 335] on p "Token is invalid or blank." at bounding box center [632, 324] width 681 height 22
click at [415, 359] on div "Accept Invitation" at bounding box center [632, 367] width 709 height 35
click at [355, 401] on form "Accept Invitation Please set your new password to accept the invitation Passwor…" at bounding box center [632, 242] width 681 height 328
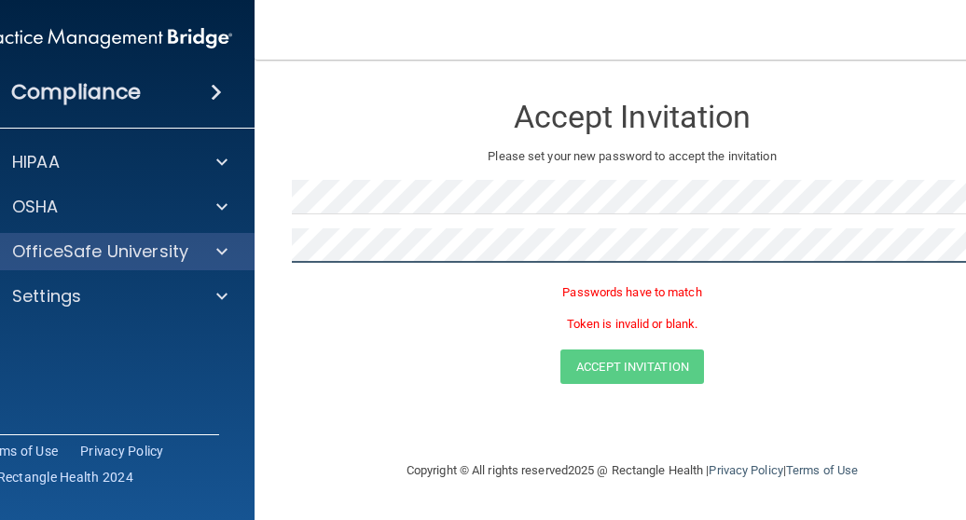
click at [173, 259] on div "Compliance HIPAA Documents and Policies Report an Incident Business Associates …" at bounding box center [483, 260] width 966 height 520
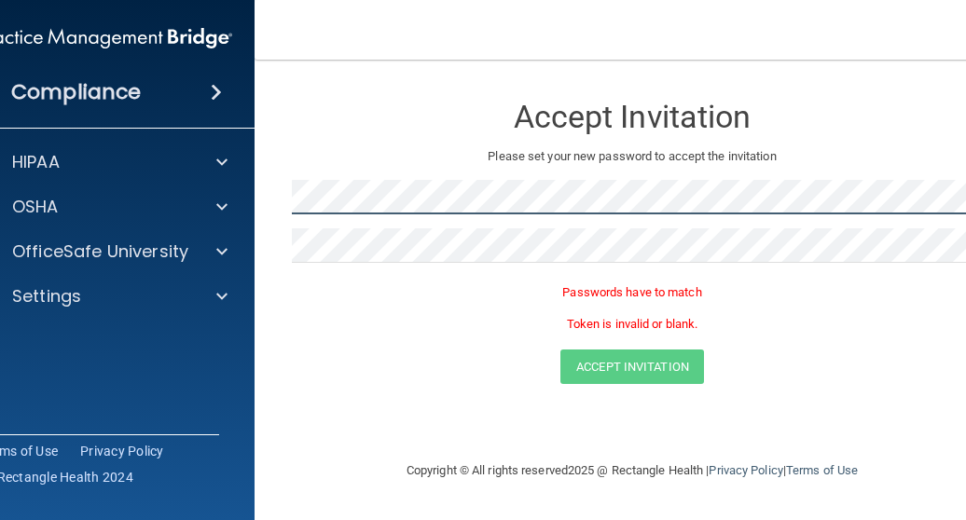
click at [256, 214] on main "Accept Invitation Please set your new password to accept the invitation Passwor…" at bounding box center [632, 290] width 755 height 461
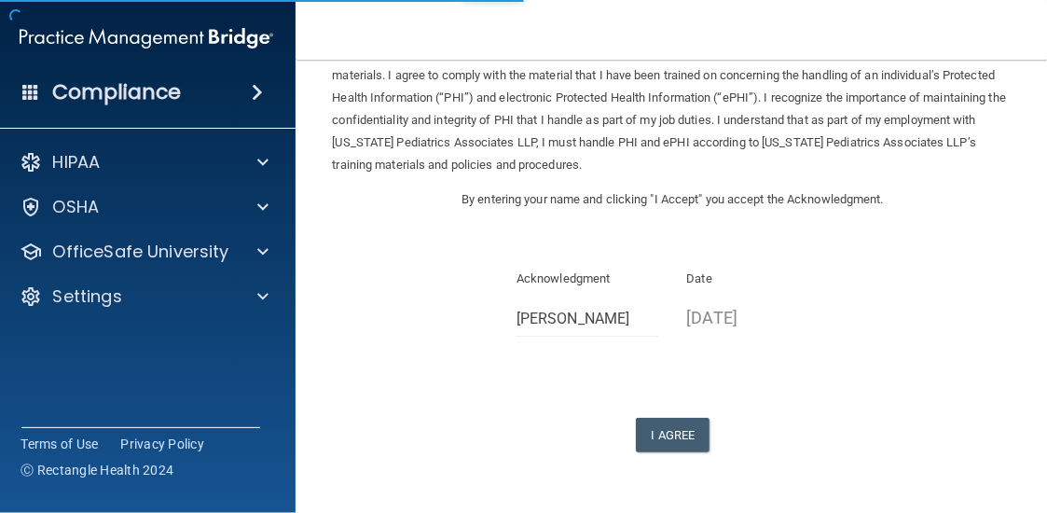
scroll to position [161, 0]
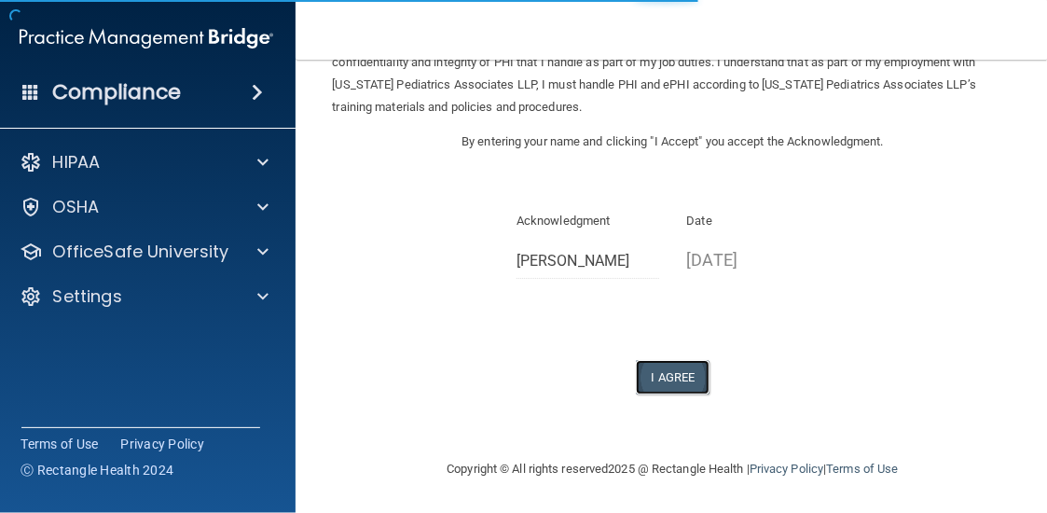
click at [649, 392] on button "I Agree" at bounding box center [673, 377] width 75 height 35
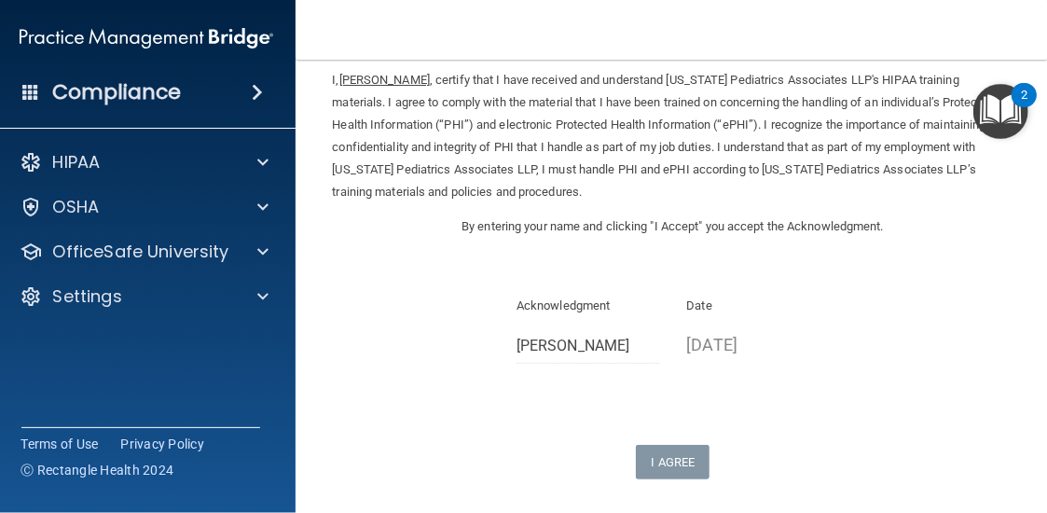
scroll to position [0, 0]
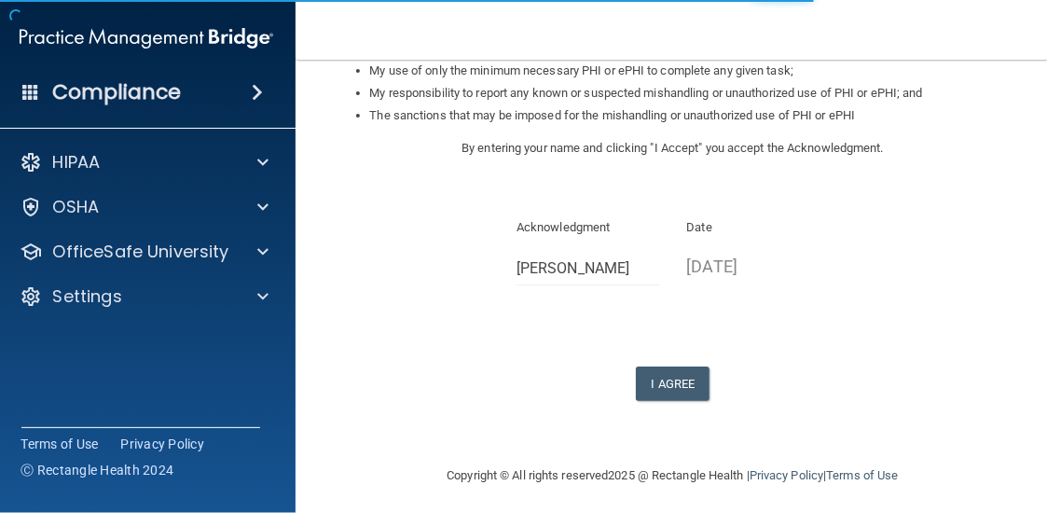
scroll to position [341, 0]
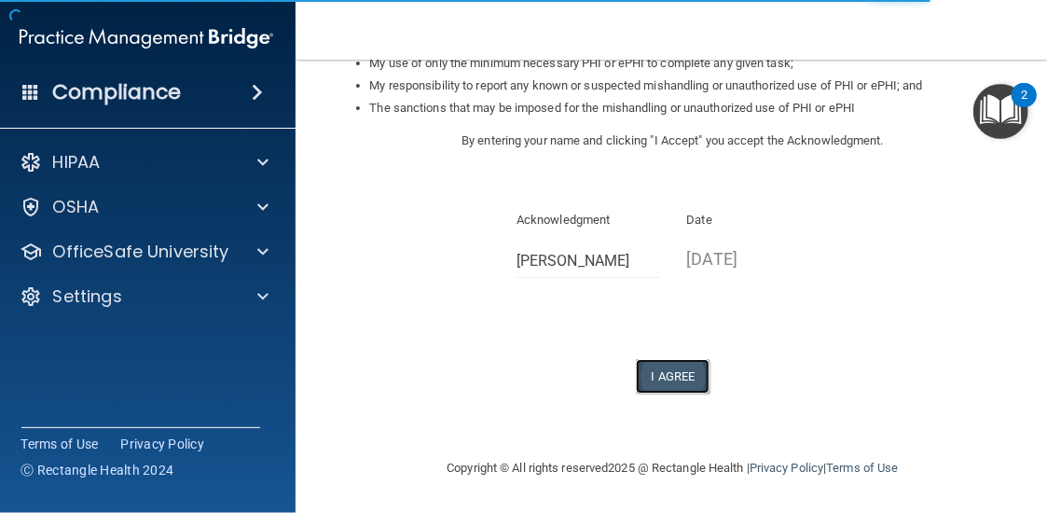
click at [677, 366] on button "I Agree" at bounding box center [673, 376] width 75 height 35
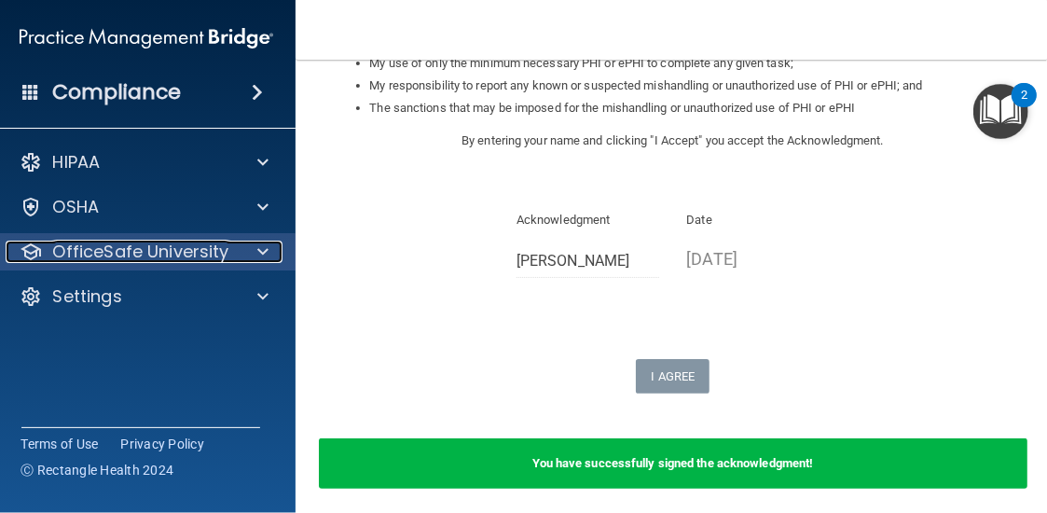
click at [112, 253] on p "OfficeSafe University" at bounding box center [141, 252] width 176 height 22
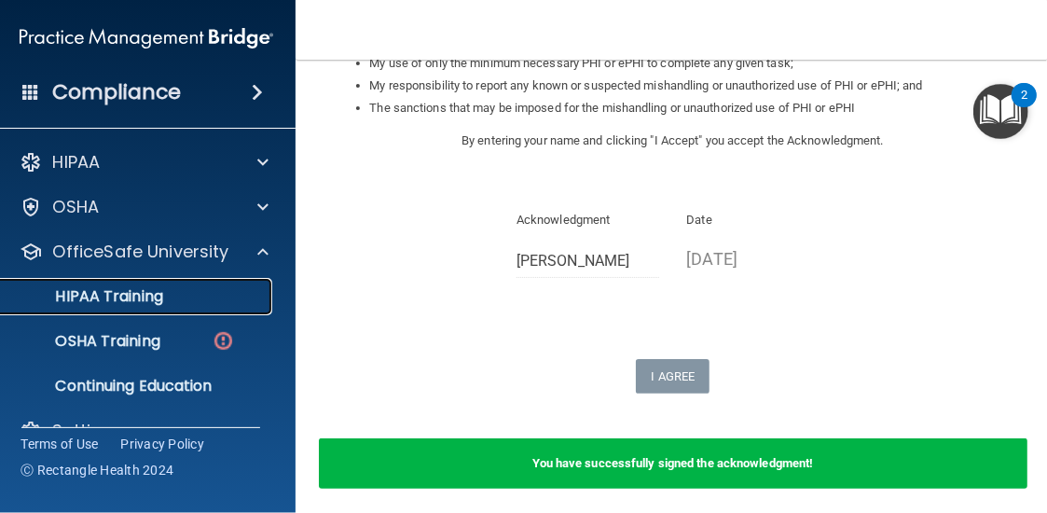
click at [101, 299] on p "HIPAA Training" at bounding box center [86, 296] width 154 height 19
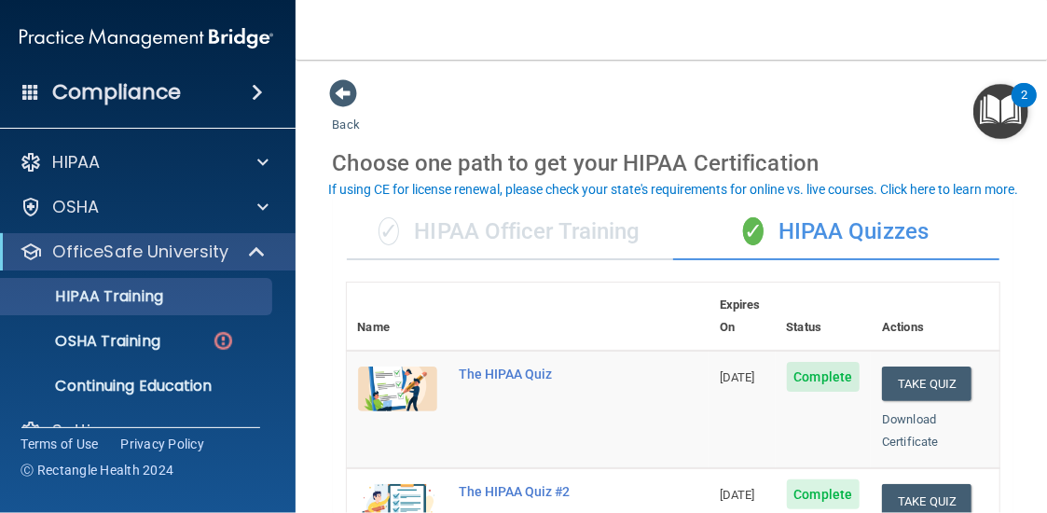
click at [999, 115] on img "Open Resource Center, 2 new notifications" at bounding box center [1001, 111] width 55 height 55
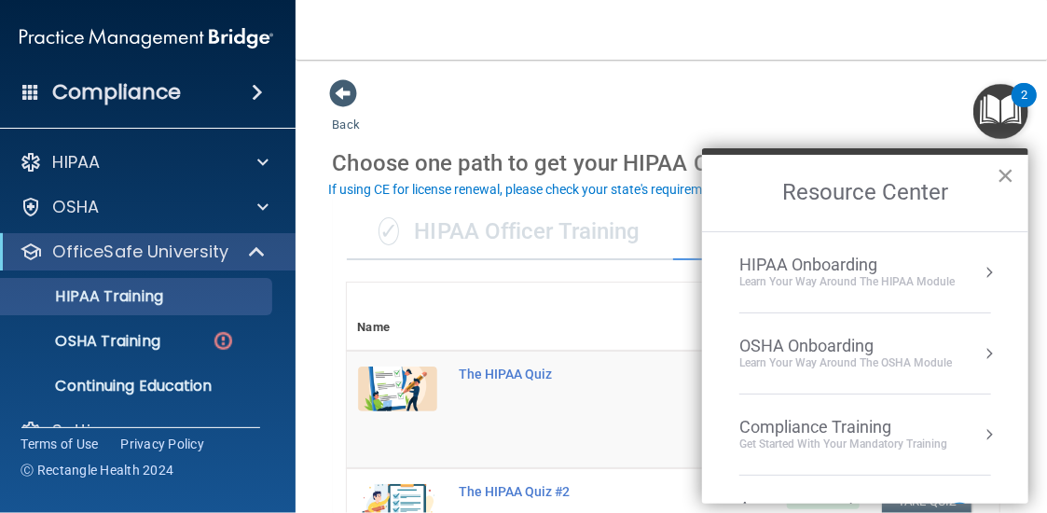
click at [1012, 173] on button "×" at bounding box center [1006, 175] width 18 height 30
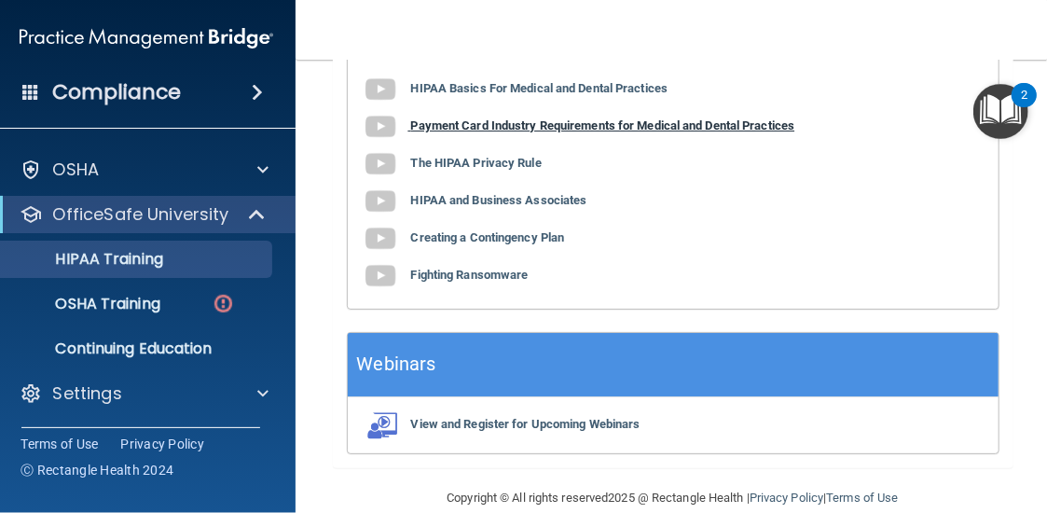
scroll to position [1088, 0]
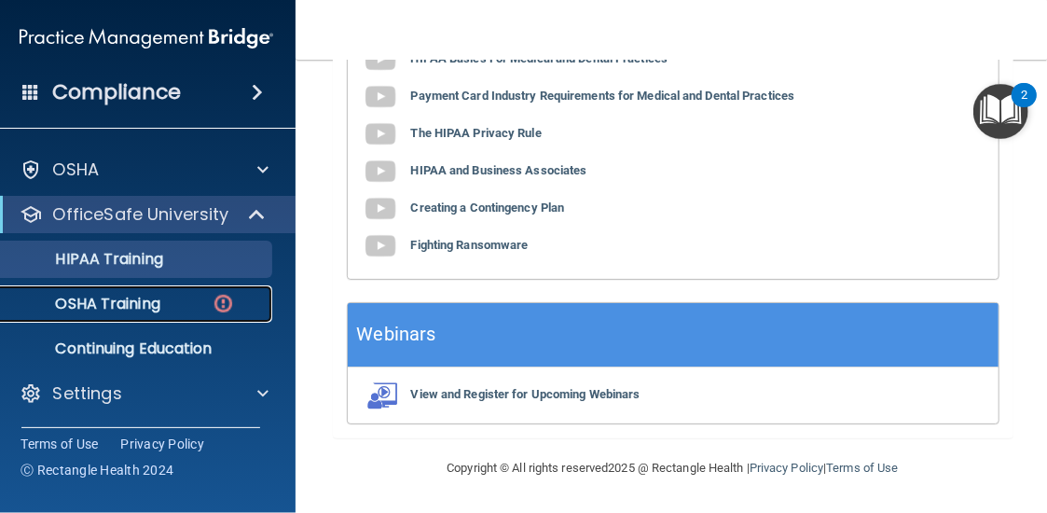
click at [92, 311] on p "OSHA Training" at bounding box center [84, 304] width 151 height 19
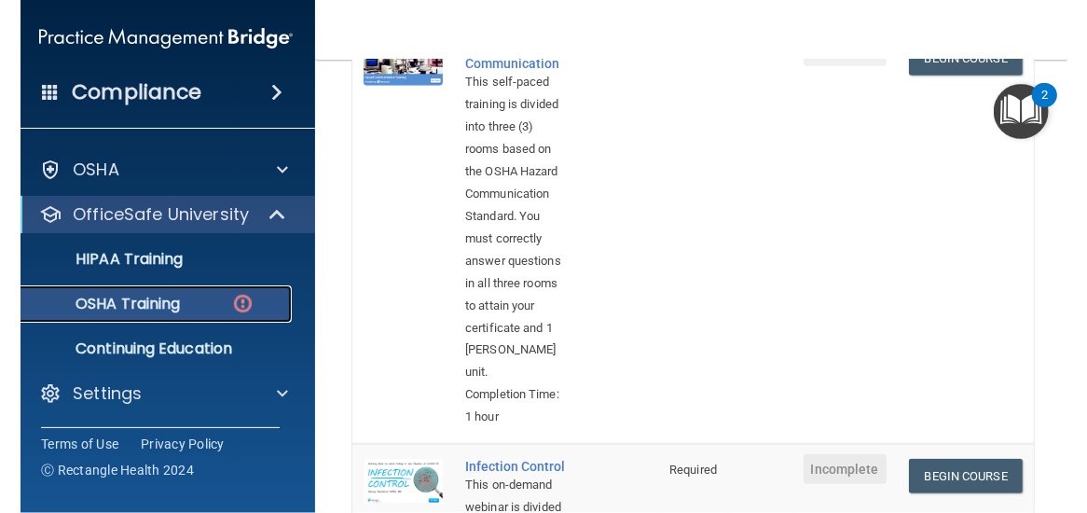
scroll to position [653, 0]
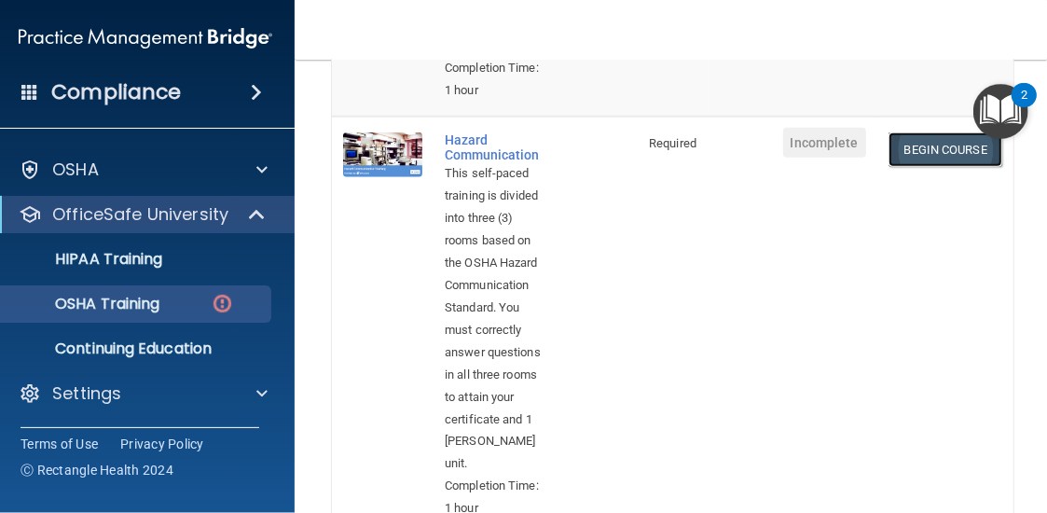
click at [908, 132] on link "Begin Course" at bounding box center [946, 149] width 114 height 35
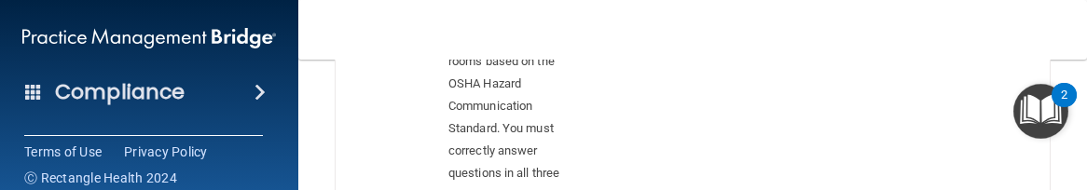
click at [953, 189] on td "Begin Course Download Certificate" at bounding box center [982, 124] width 136 height 329
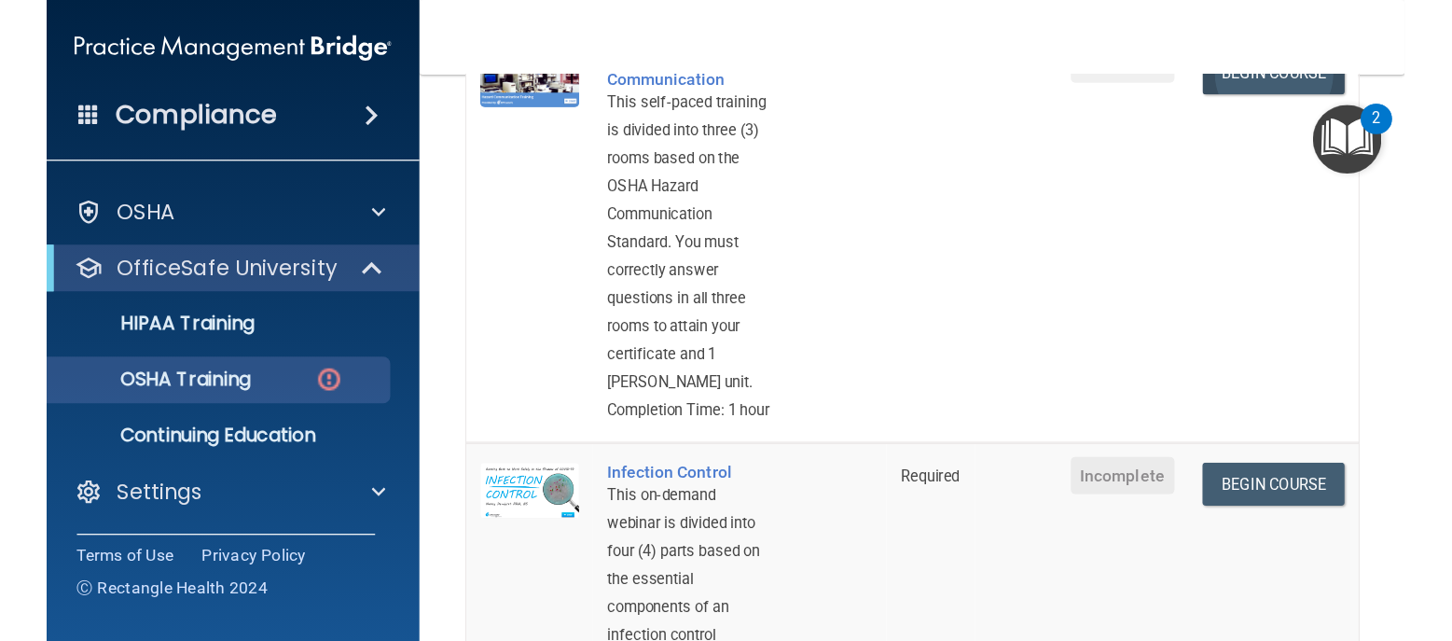
scroll to position [560, 0]
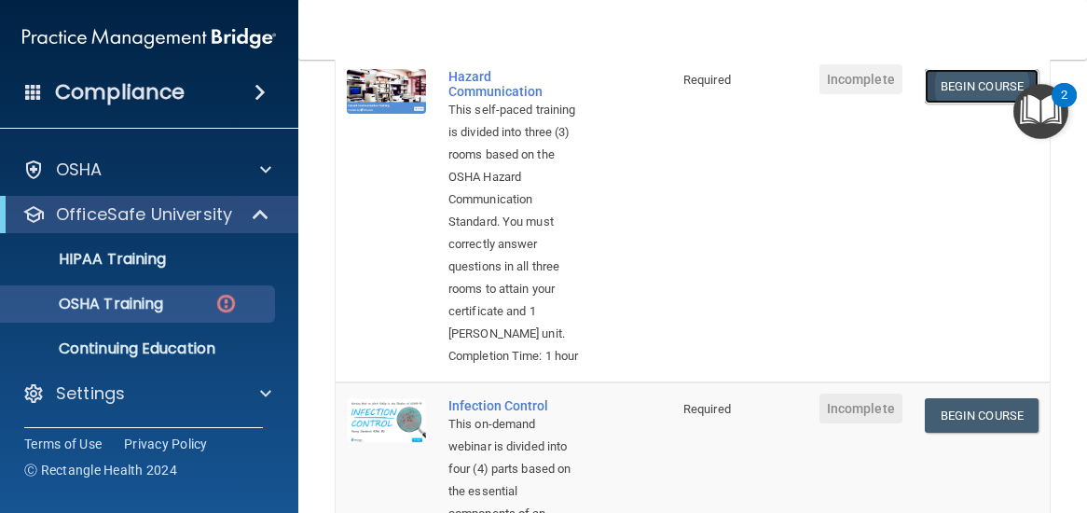
click at [975, 104] on link "Begin Course" at bounding box center [982, 86] width 114 height 35
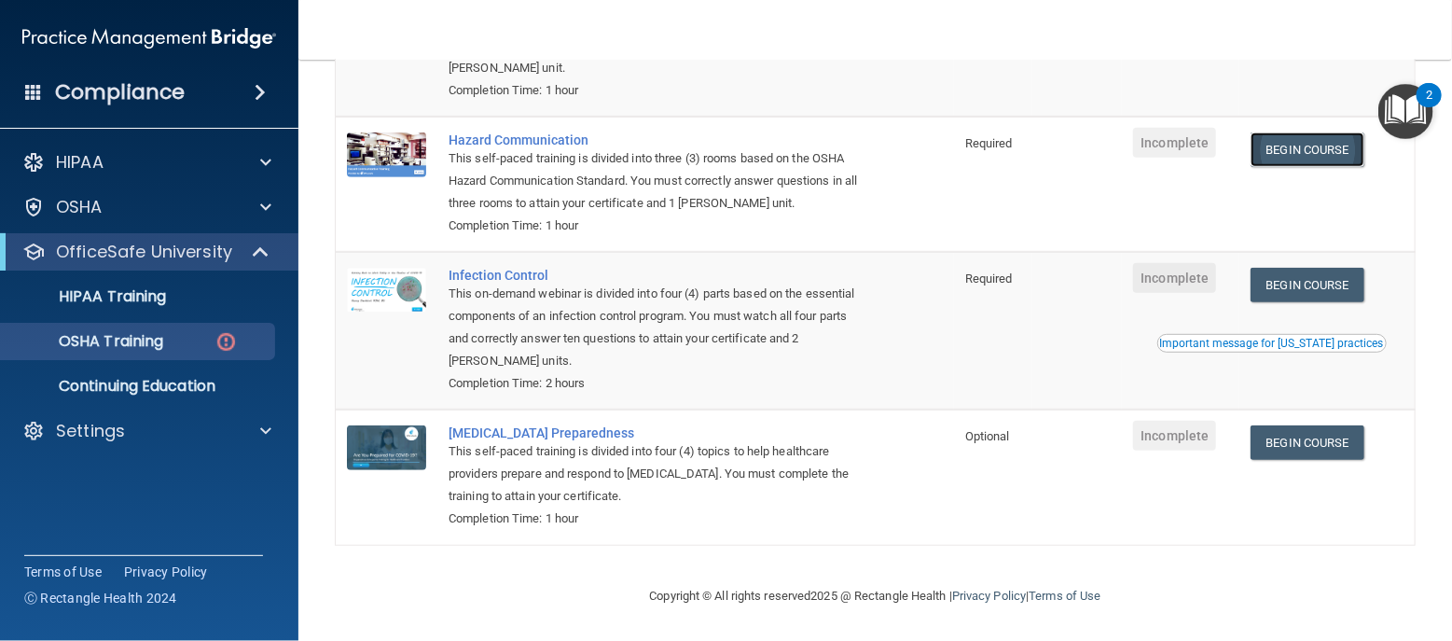
scroll to position [303, 0]
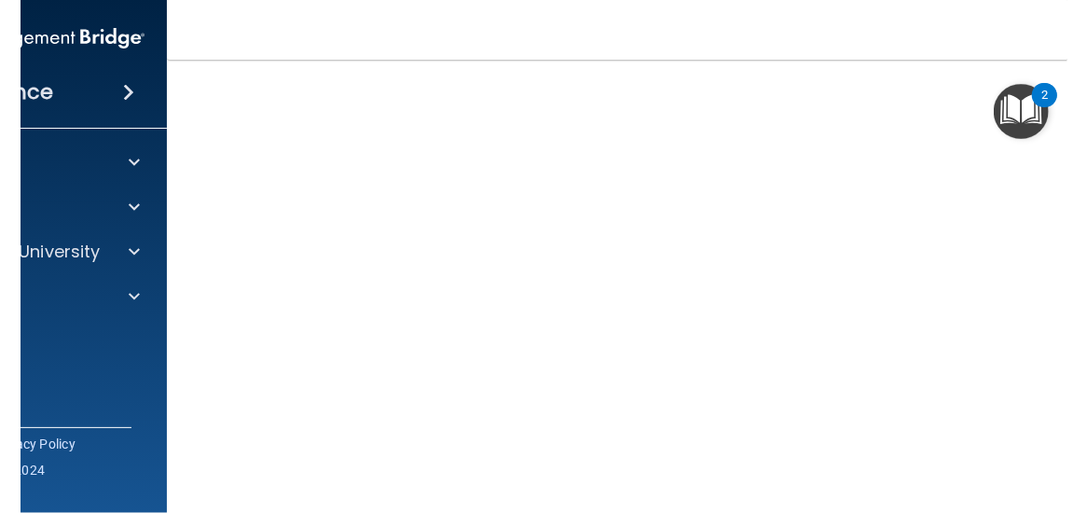
scroll to position [118, 0]
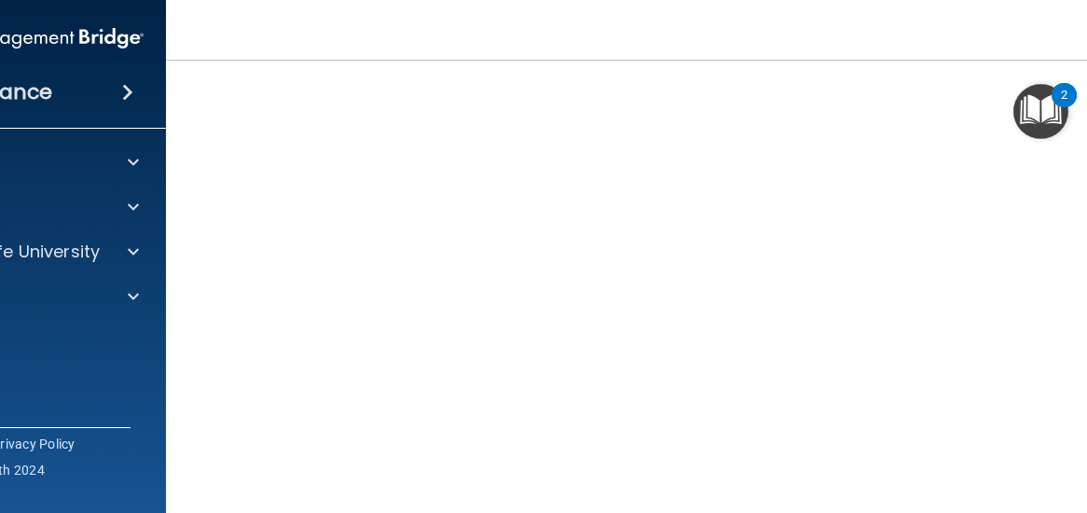
drag, startPoint x: 1037, startPoint y: 5, endPoint x: 723, endPoint y: 14, distance: 314.4
click at [723, 14] on nav "Toggle navigation [PERSON_NAME] [EMAIL_ADDRESS][DOMAIN_NAME] Manage My Enterpri…" at bounding box center [693, 30] width 1054 height 60
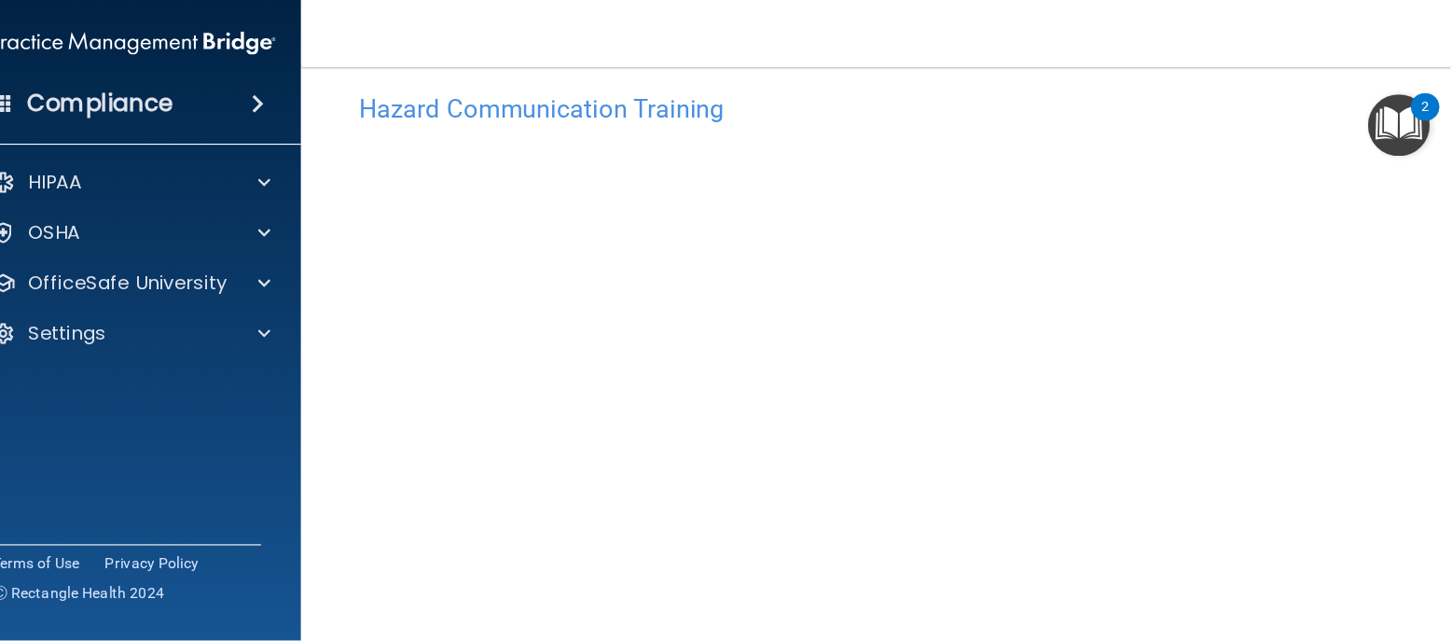
scroll to position [23, 0]
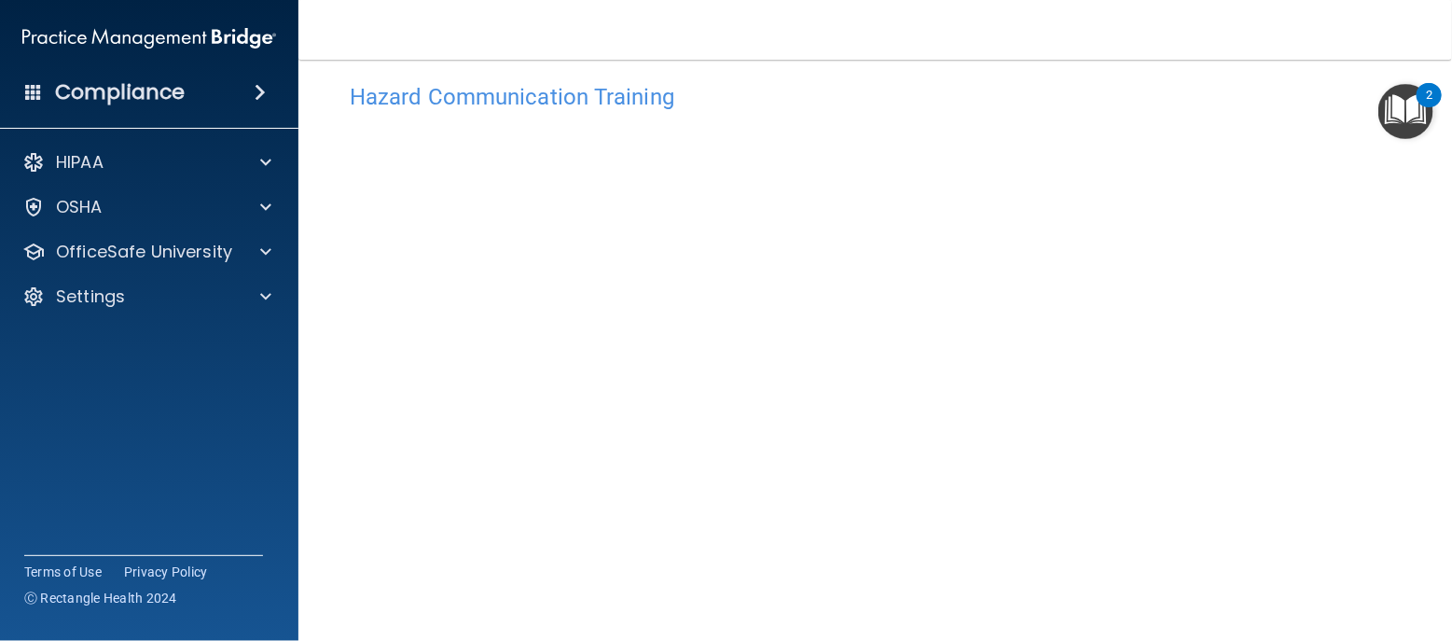
drag, startPoint x: 1121, startPoint y: 2, endPoint x: 998, endPoint y: 3, distance: 123.1
click at [998, 3] on nav "Toggle navigation [PERSON_NAME] [EMAIL_ADDRESS][DOMAIN_NAME] Manage My Enterpri…" at bounding box center [875, 30] width 1154 height 60
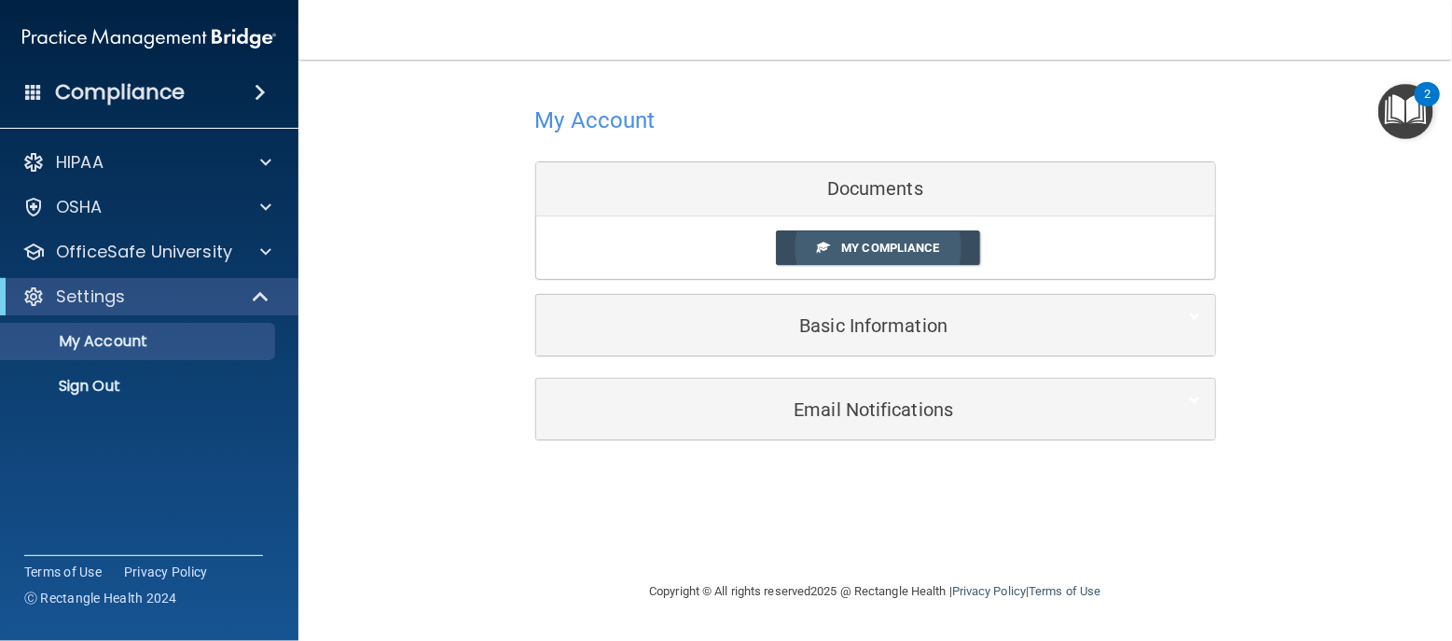
click at [893, 244] on span "My Compliance" at bounding box center [890, 248] width 98 height 14
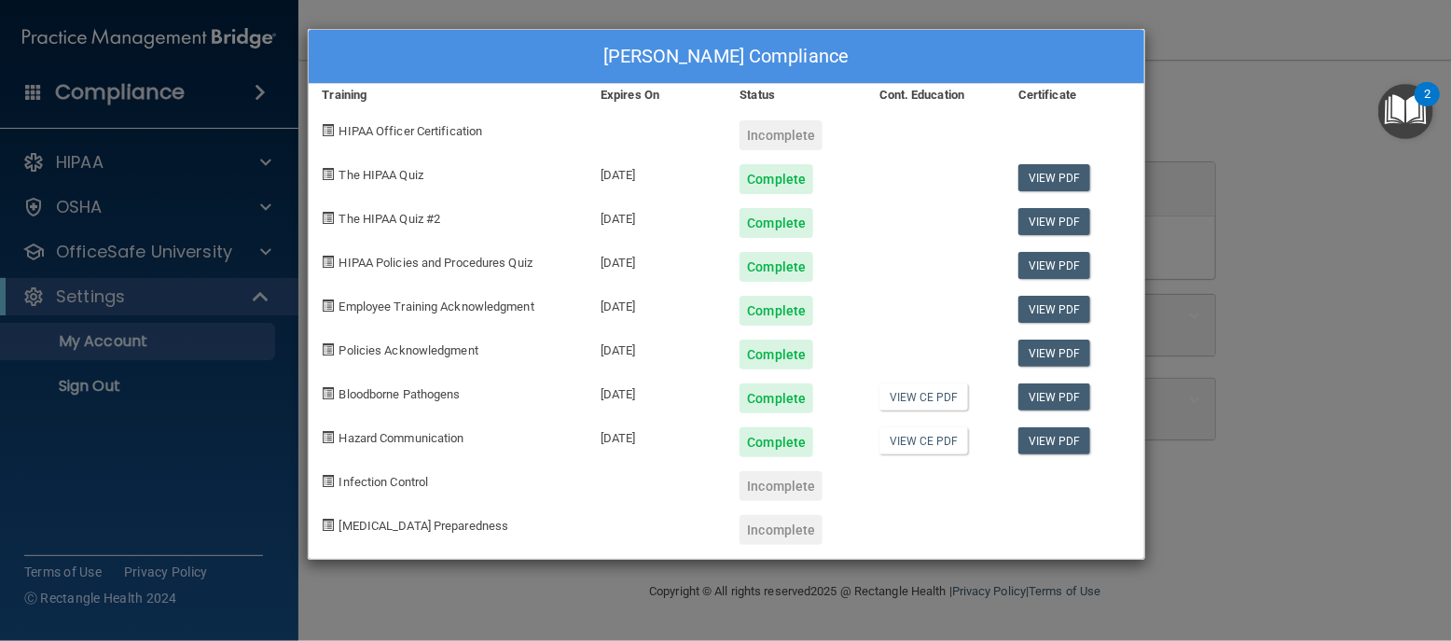
click at [1086, 299] on div "[PERSON_NAME] Compliance Training Expires On Status Cont. Education Certificate…" at bounding box center [726, 320] width 1452 height 641
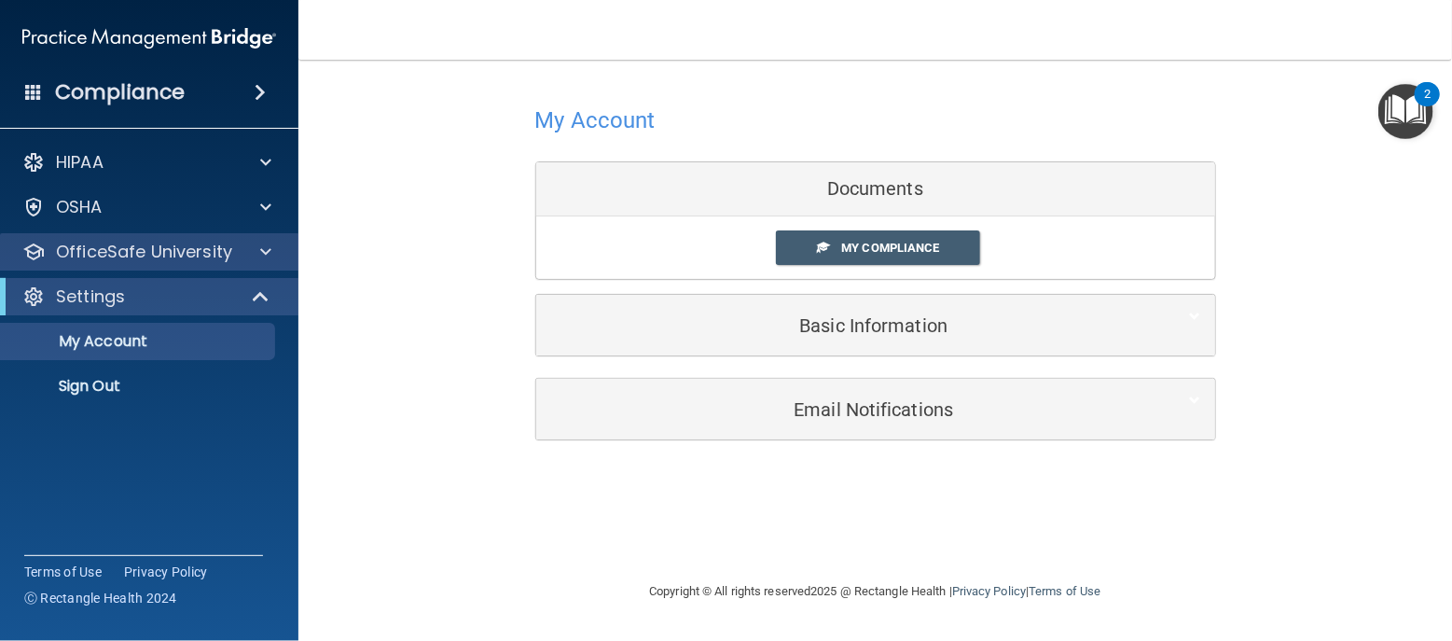
click at [90, 263] on div "OfficeSafe University" at bounding box center [149, 251] width 299 height 37
click at [145, 244] on p "OfficeSafe University" at bounding box center [144, 252] width 176 height 22
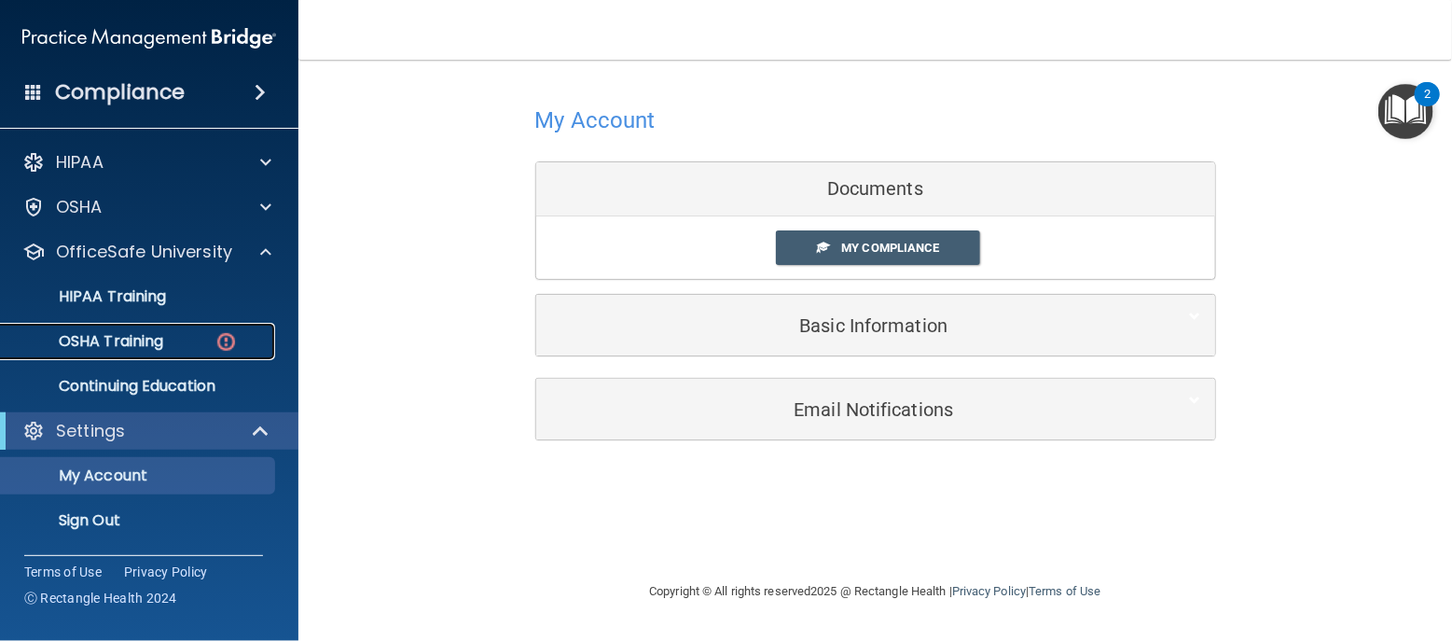
click at [156, 328] on link "OSHA Training" at bounding box center [128, 341] width 294 height 37
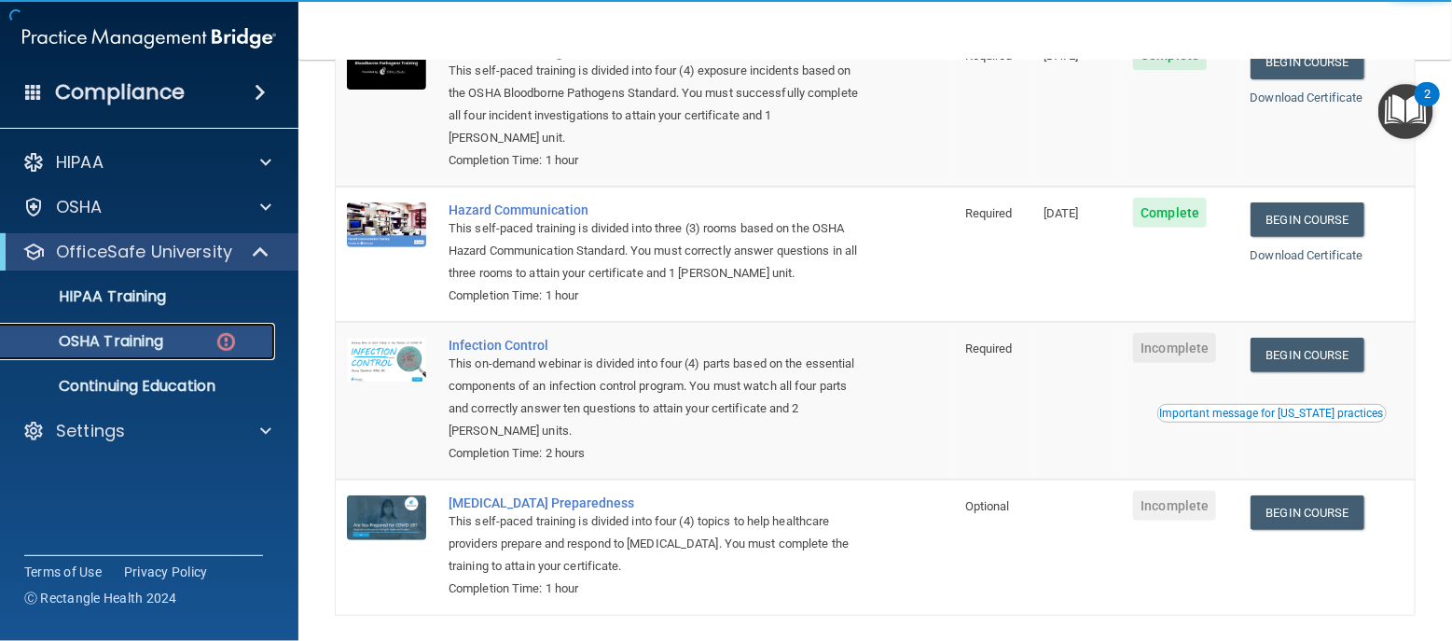
scroll to position [303, 0]
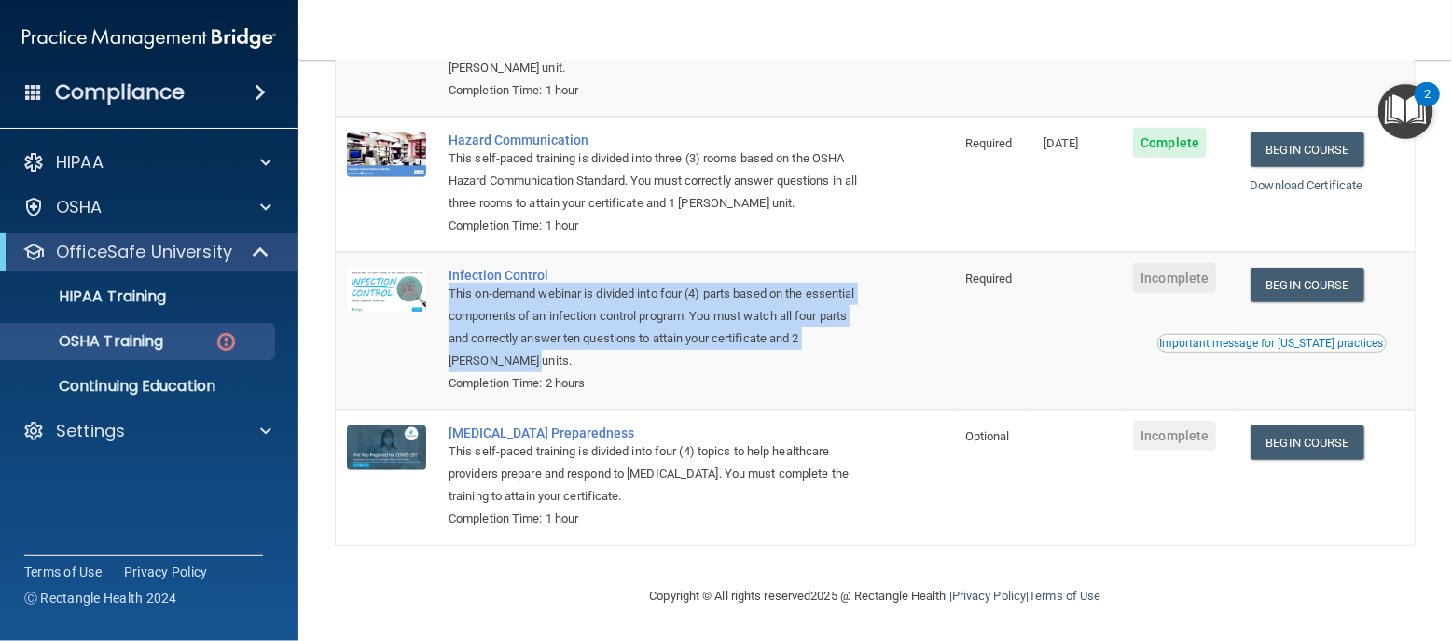
drag, startPoint x: 443, startPoint y: 288, endPoint x: 605, endPoint y: 352, distance: 174.2
click at [601, 352] on td "Infection Control This on-demand webinar is divided into four (4) parts based o…" at bounding box center [695, 331] width 517 height 158
click at [1086, 278] on link "Begin Course" at bounding box center [1308, 285] width 114 height 35
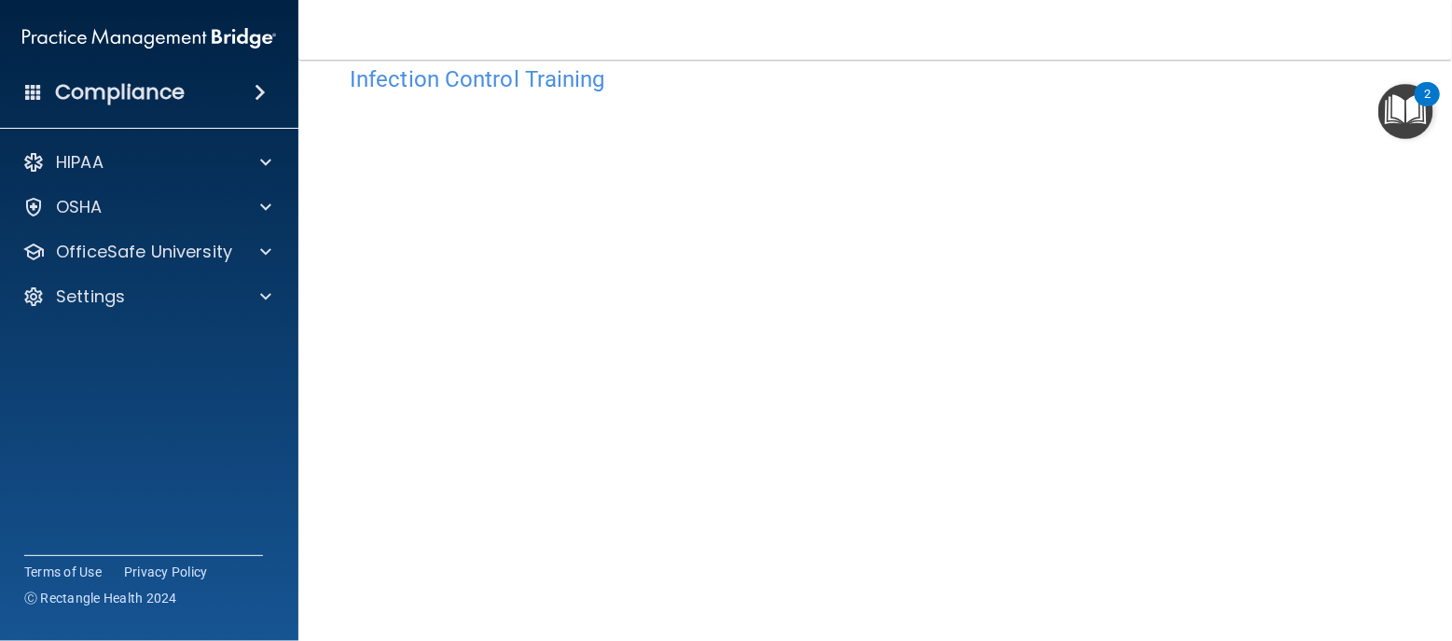
scroll to position [158, 0]
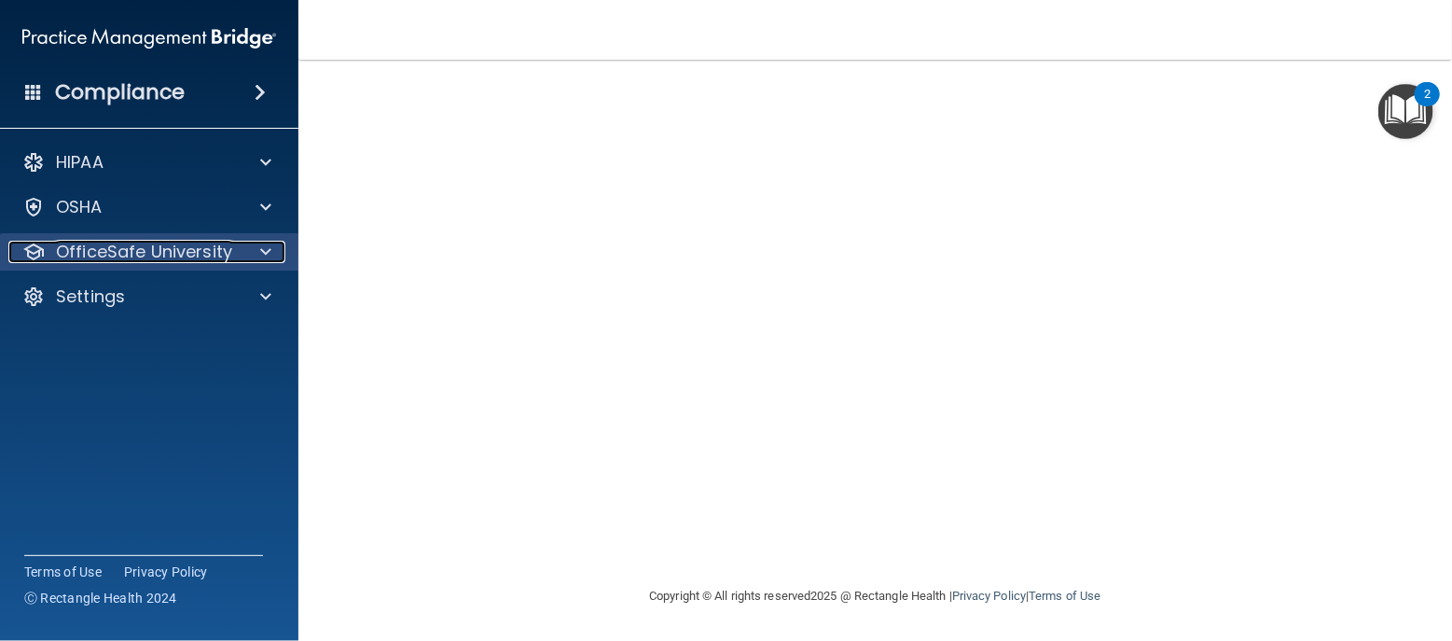
click at [158, 263] on p "OfficeSafe University" at bounding box center [144, 252] width 176 height 22
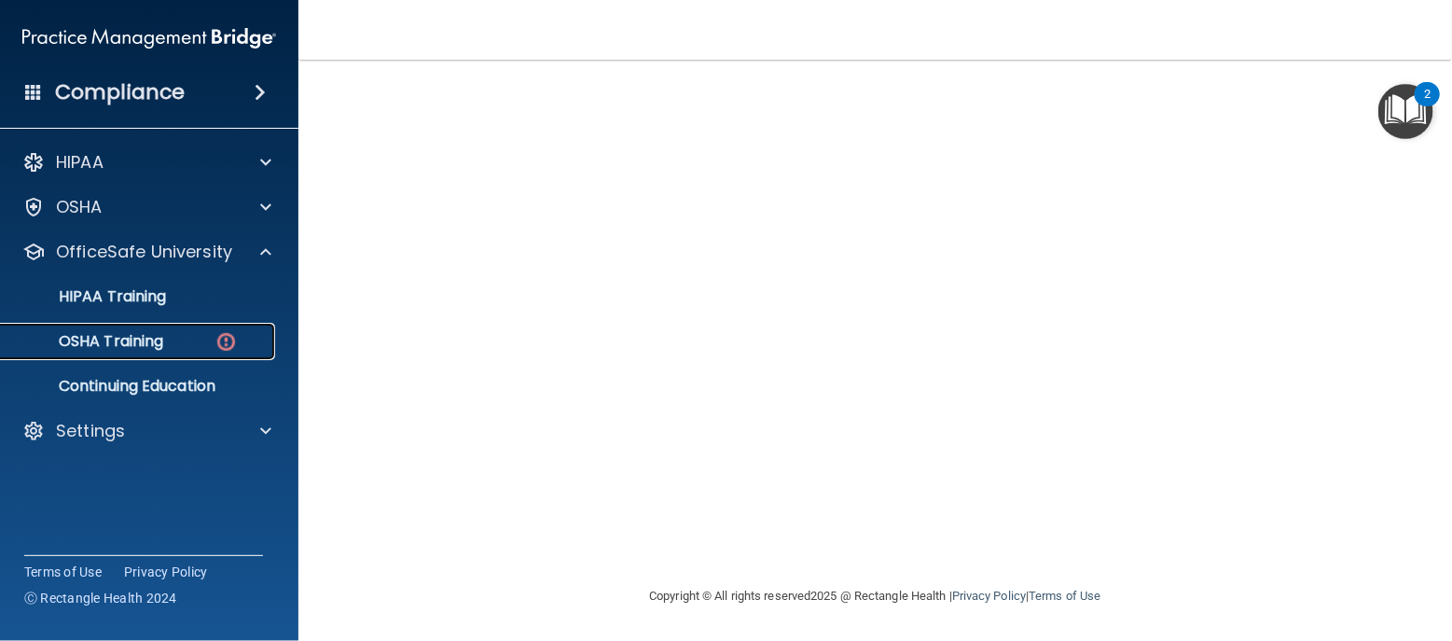
click at [145, 342] on p "OSHA Training" at bounding box center [87, 341] width 151 height 19
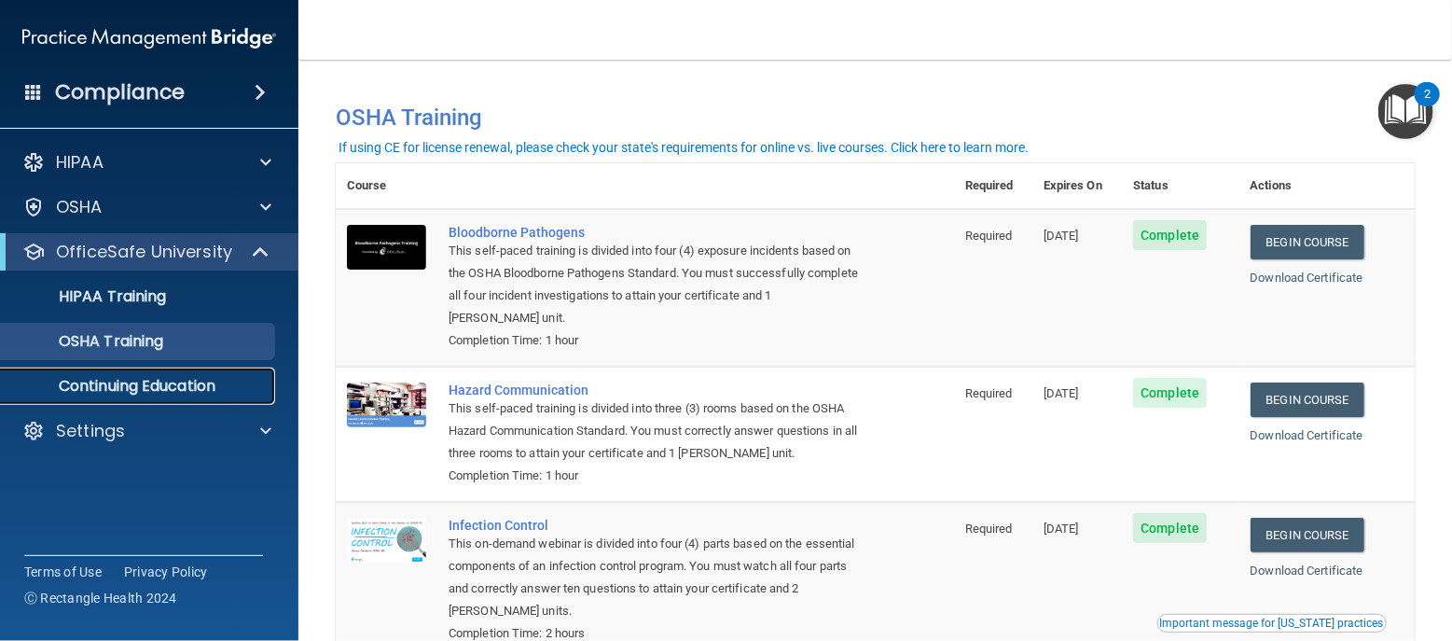
click at [85, 380] on p "Continuing Education" at bounding box center [139, 386] width 255 height 19
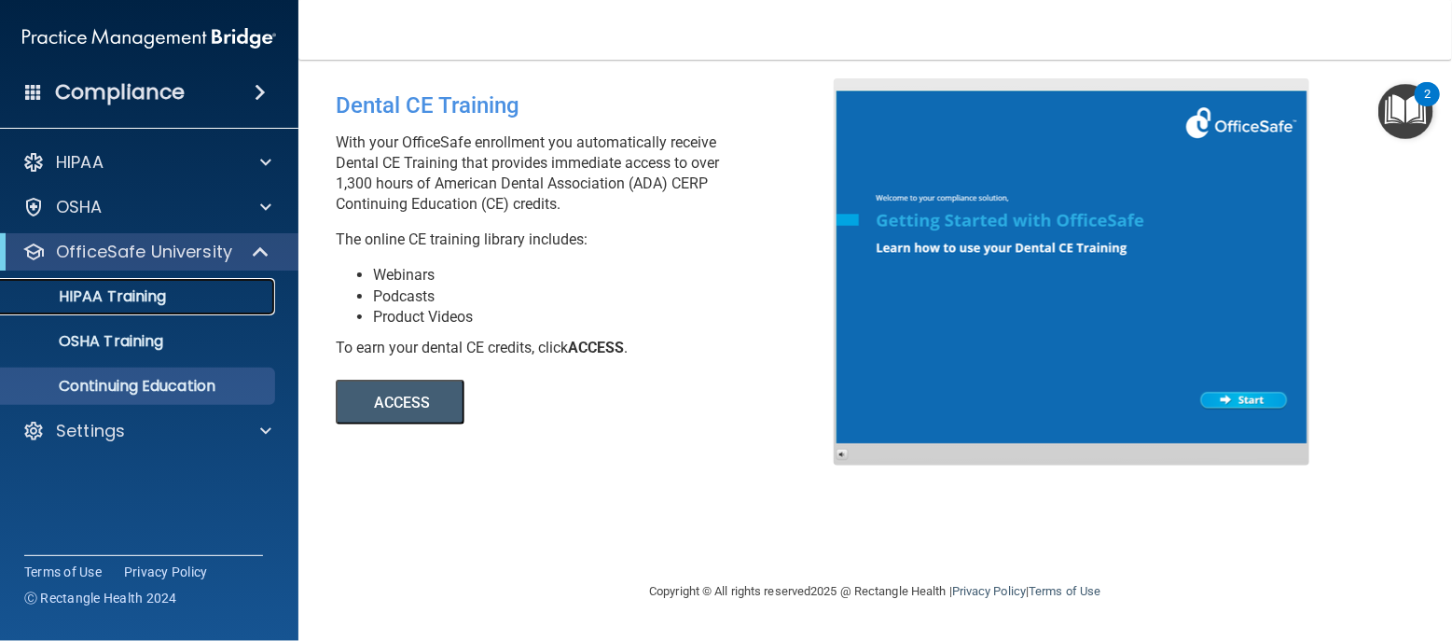
click at [144, 300] on p "HIPAA Training" at bounding box center [89, 296] width 154 height 19
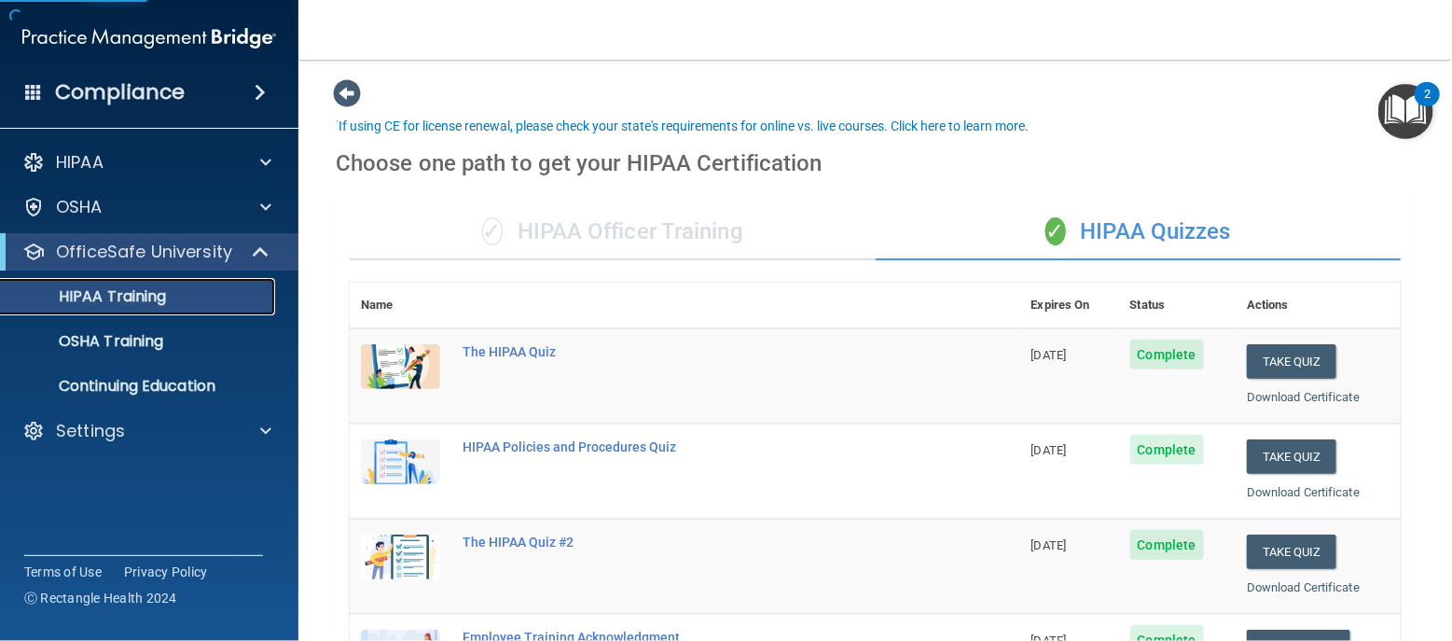
scroll to position [350, 0]
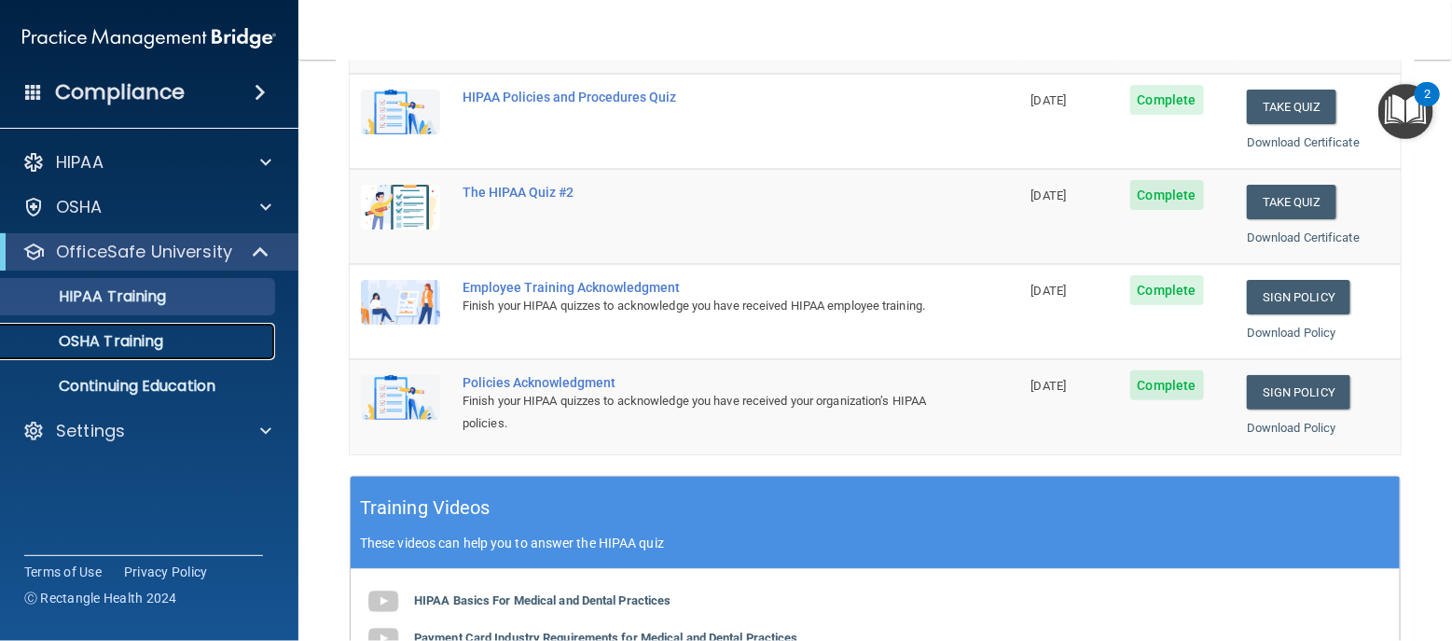
click at [175, 337] on div "OSHA Training" at bounding box center [139, 341] width 255 height 19
